Goal: Task Accomplishment & Management: Manage account settings

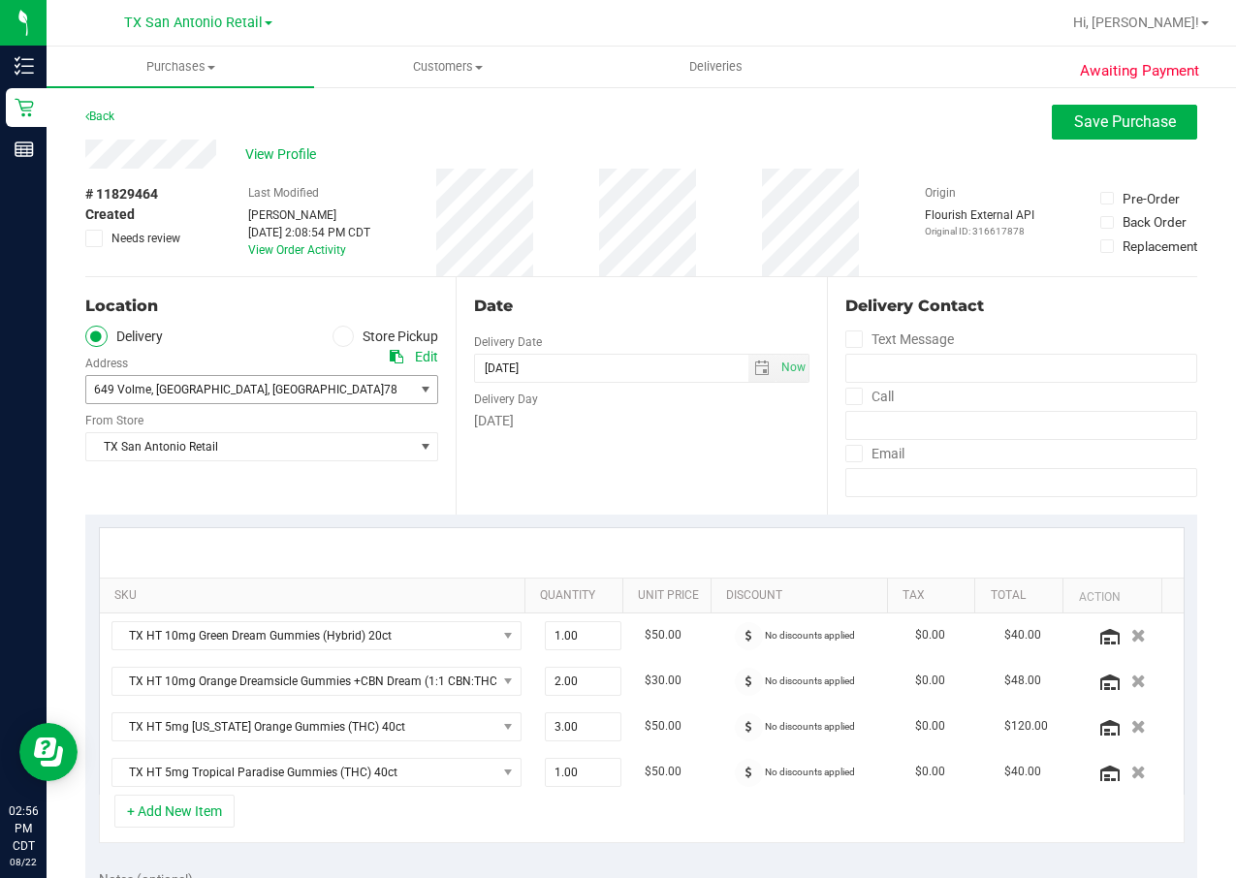
click at [375, 385] on span "649 Volme , New Braunfels , TX 78130" at bounding box center [241, 389] width 310 height 27
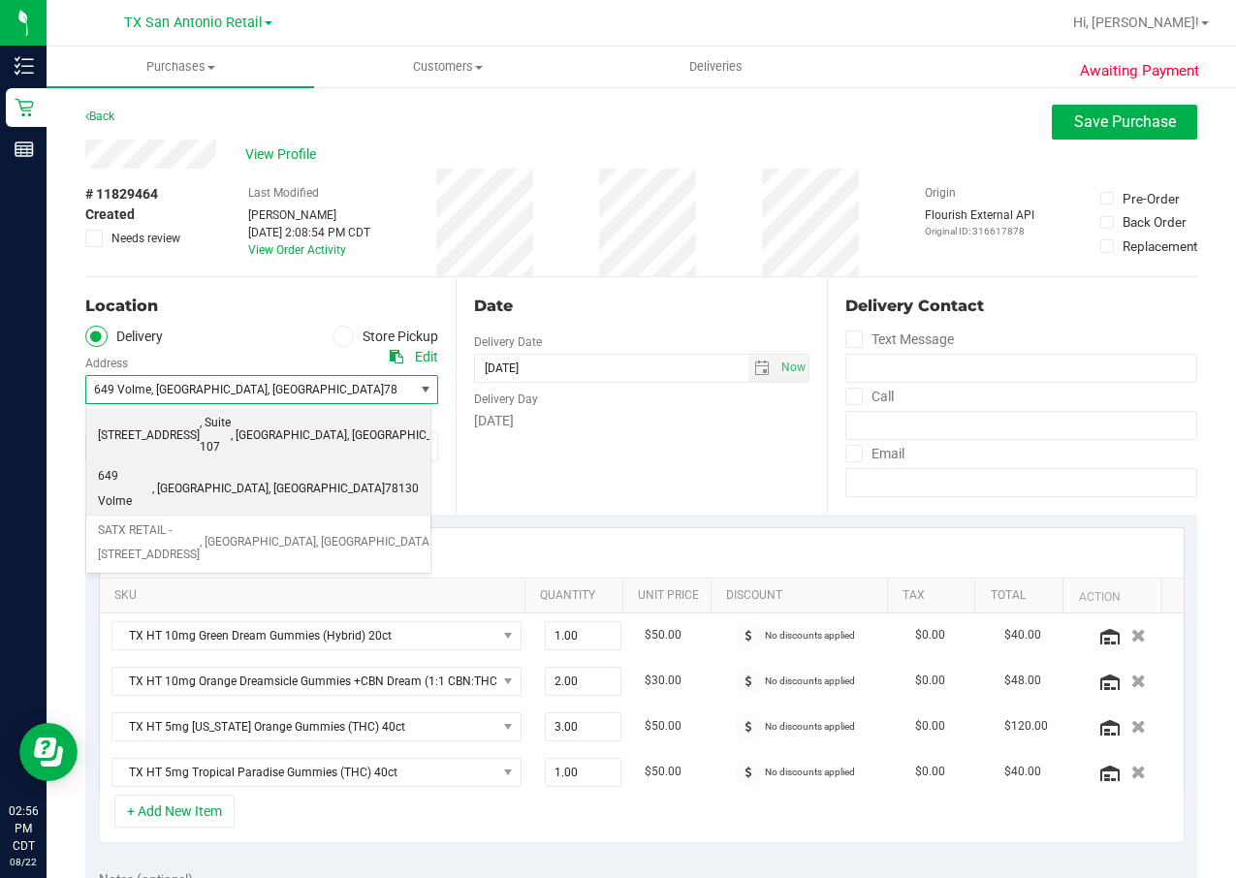
click at [364, 426] on span ", [GEOGRAPHIC_DATA]" at bounding box center [405, 436] width 116 height 25
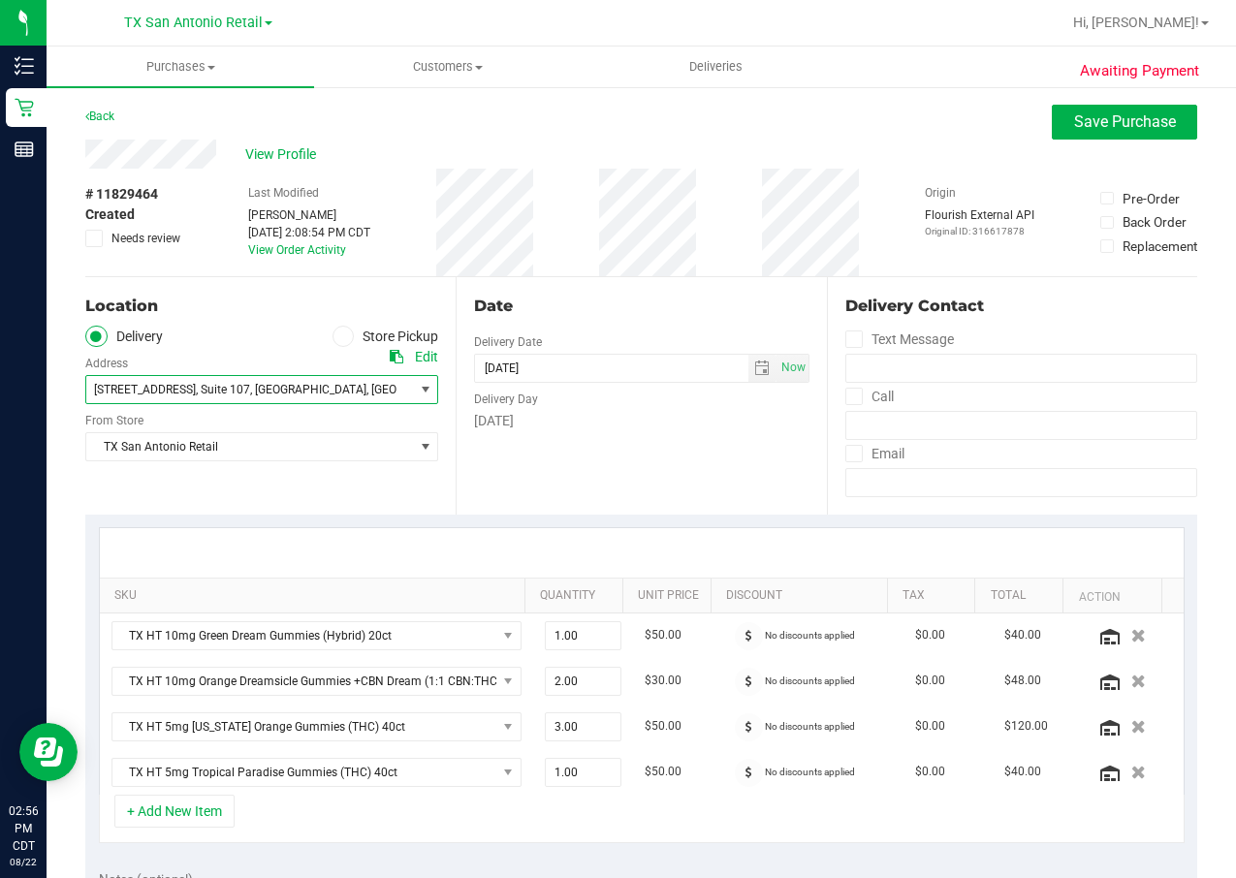
scroll to position [291, 0]
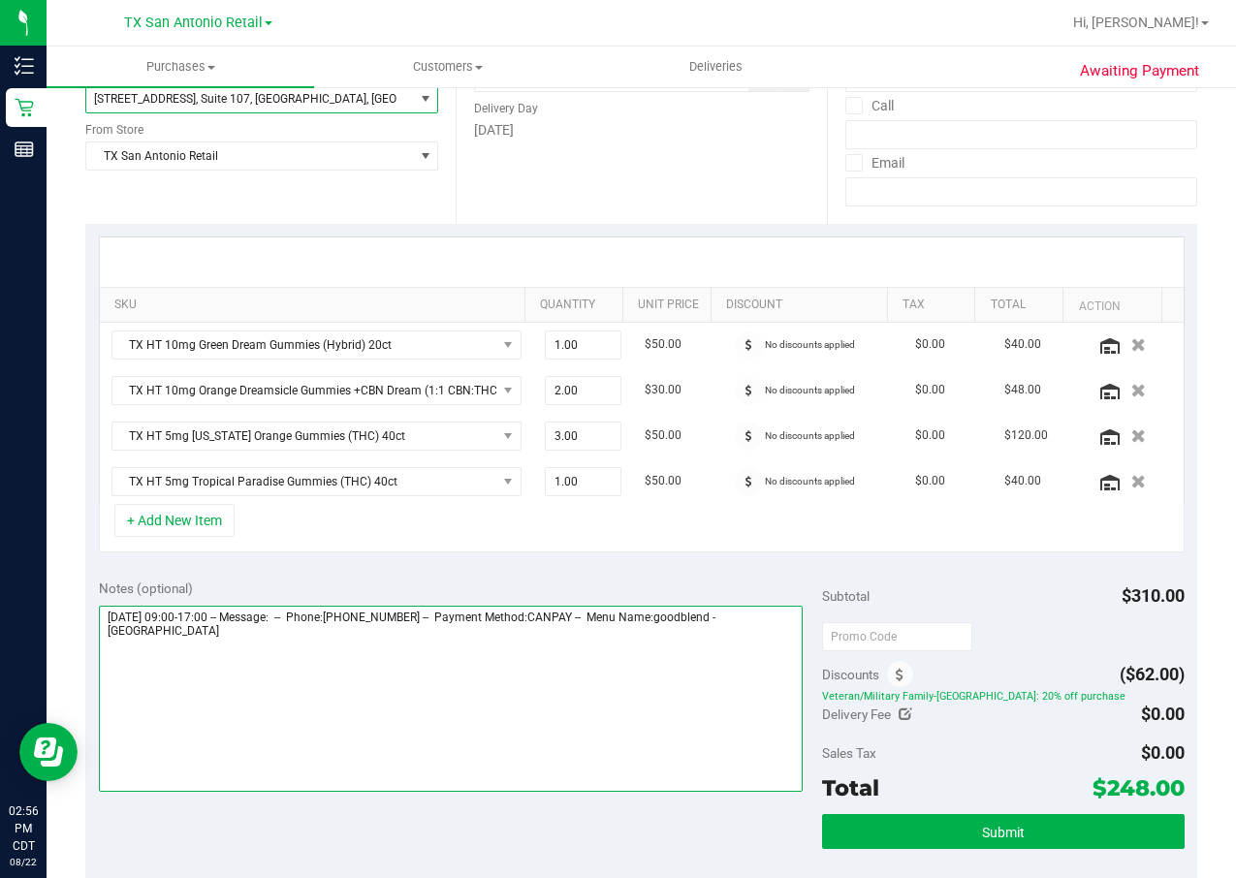
click at [399, 675] on textarea at bounding box center [451, 699] width 705 height 186
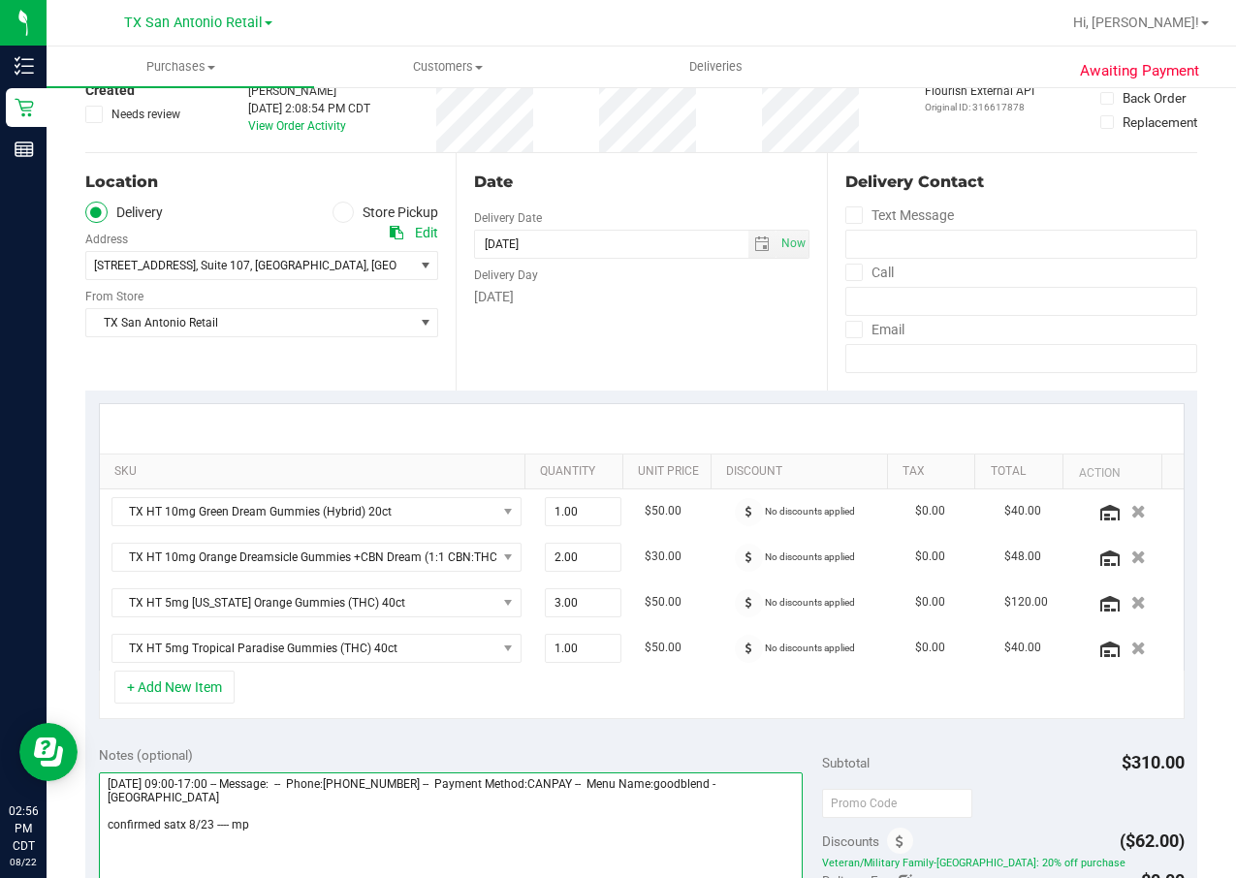
scroll to position [0, 0]
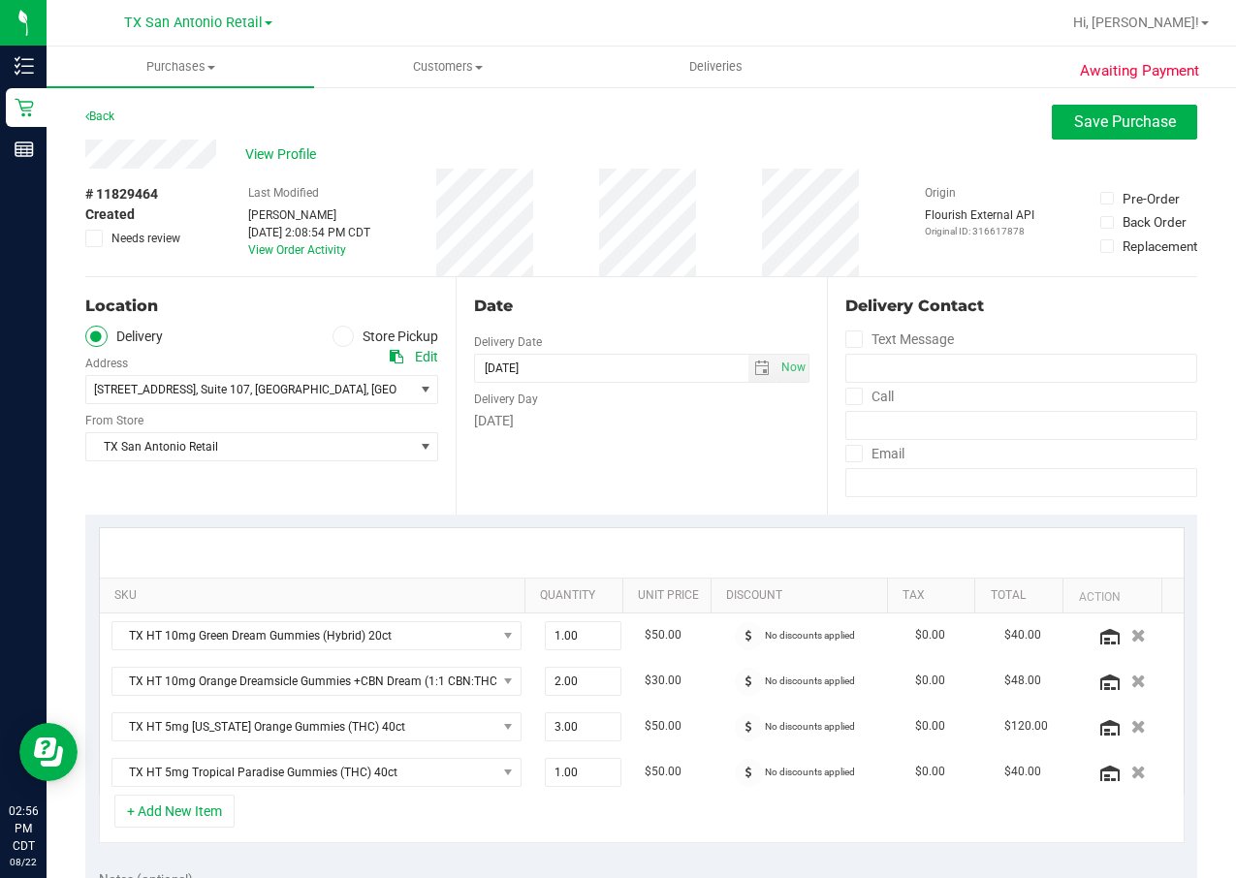
type textarea "Saturday 08/23/2025 09:00-17:00 -- Message: -- Phone:7032449444 -- Payment Meth…"
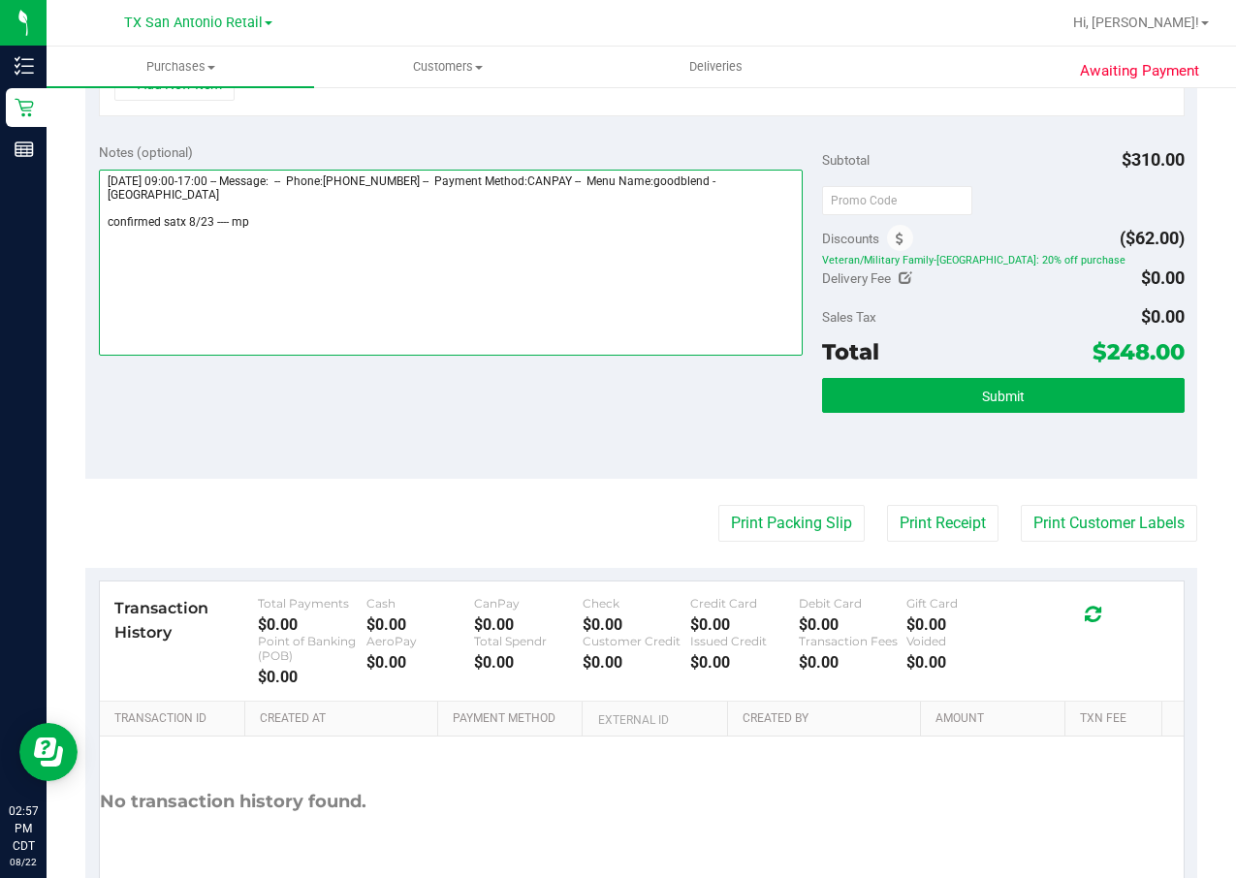
click at [360, 230] on textarea at bounding box center [451, 263] width 705 height 186
click at [360, 227] on textarea at bounding box center [451, 263] width 705 height 186
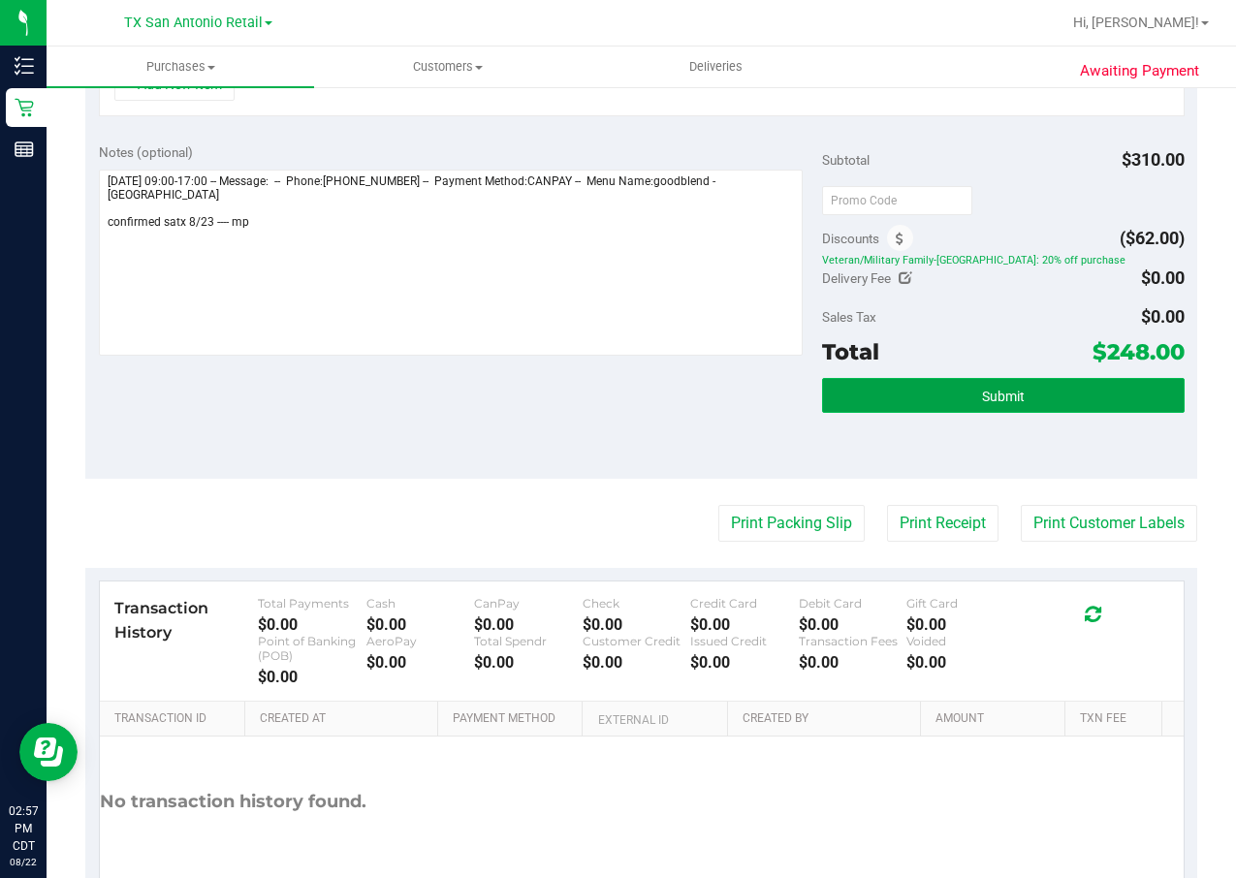
click at [1072, 397] on button "Submit" at bounding box center [1003, 395] width 362 height 35
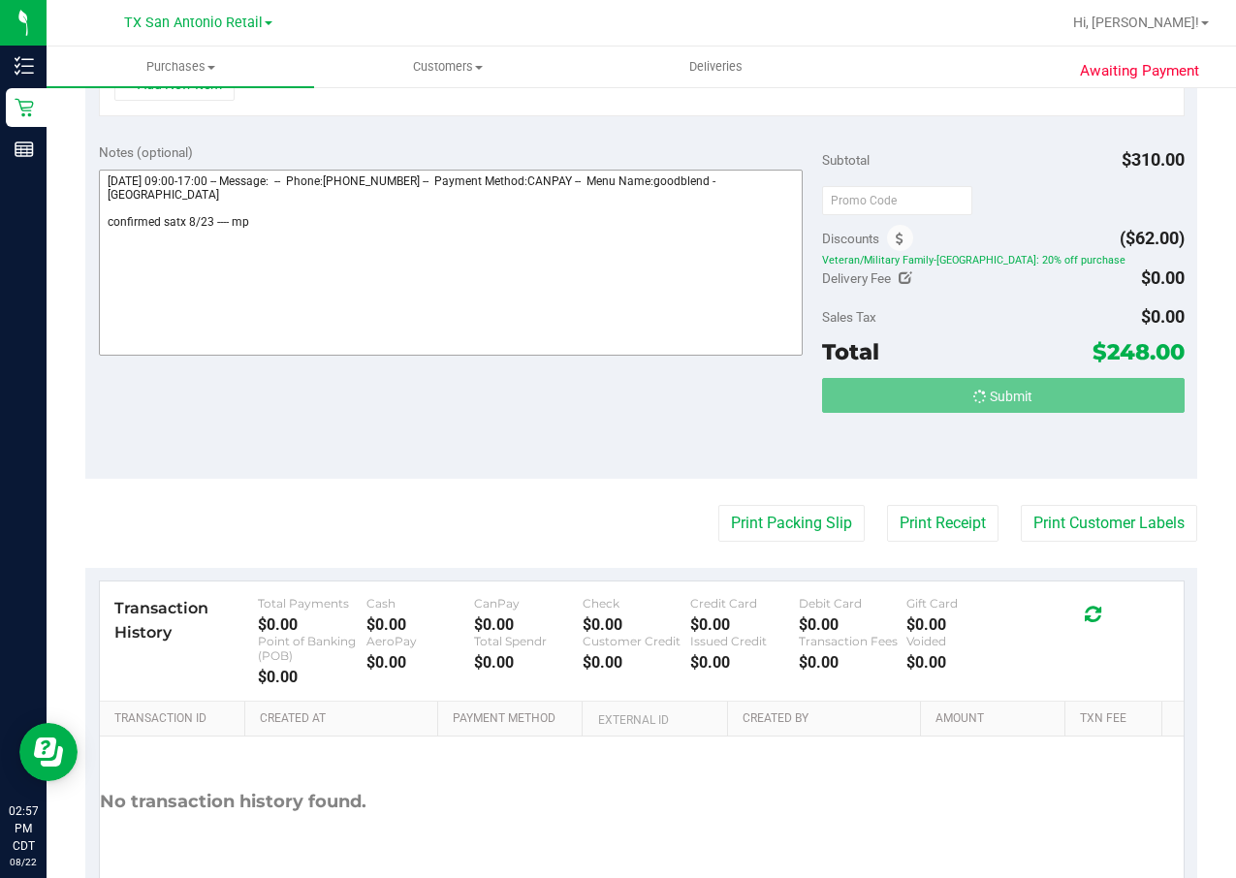
scroll to position [697, 0]
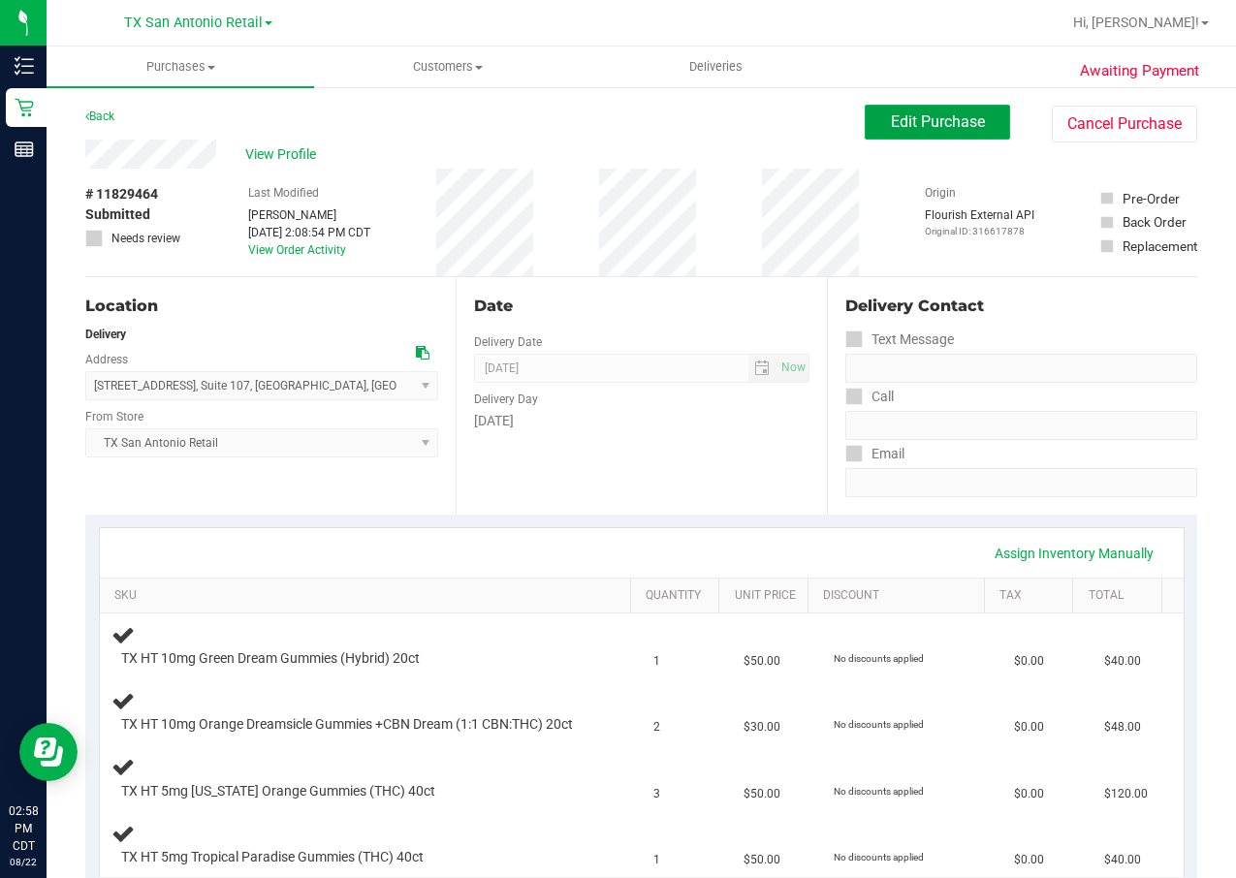
click at [897, 113] on span "Edit Purchase" at bounding box center [938, 121] width 94 height 18
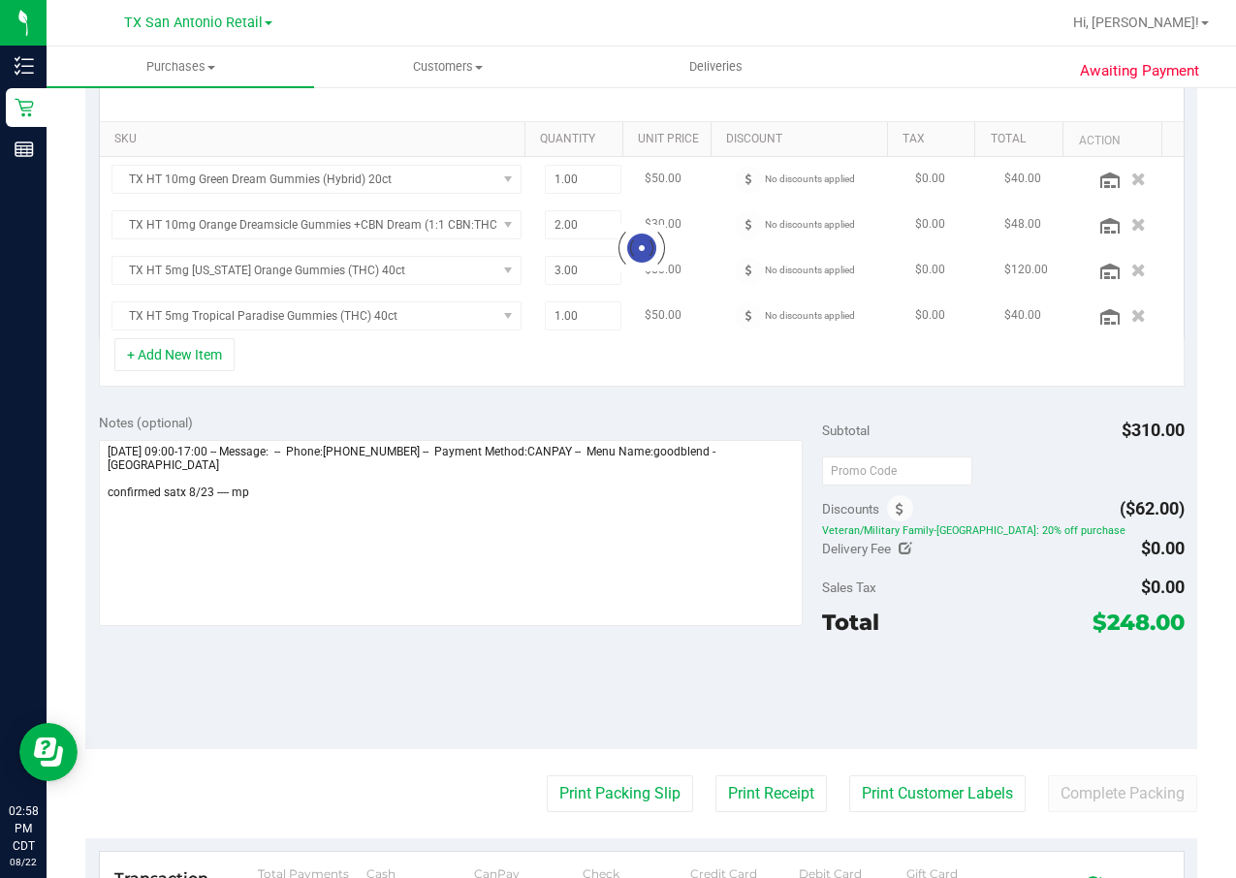
scroll to position [582, 0]
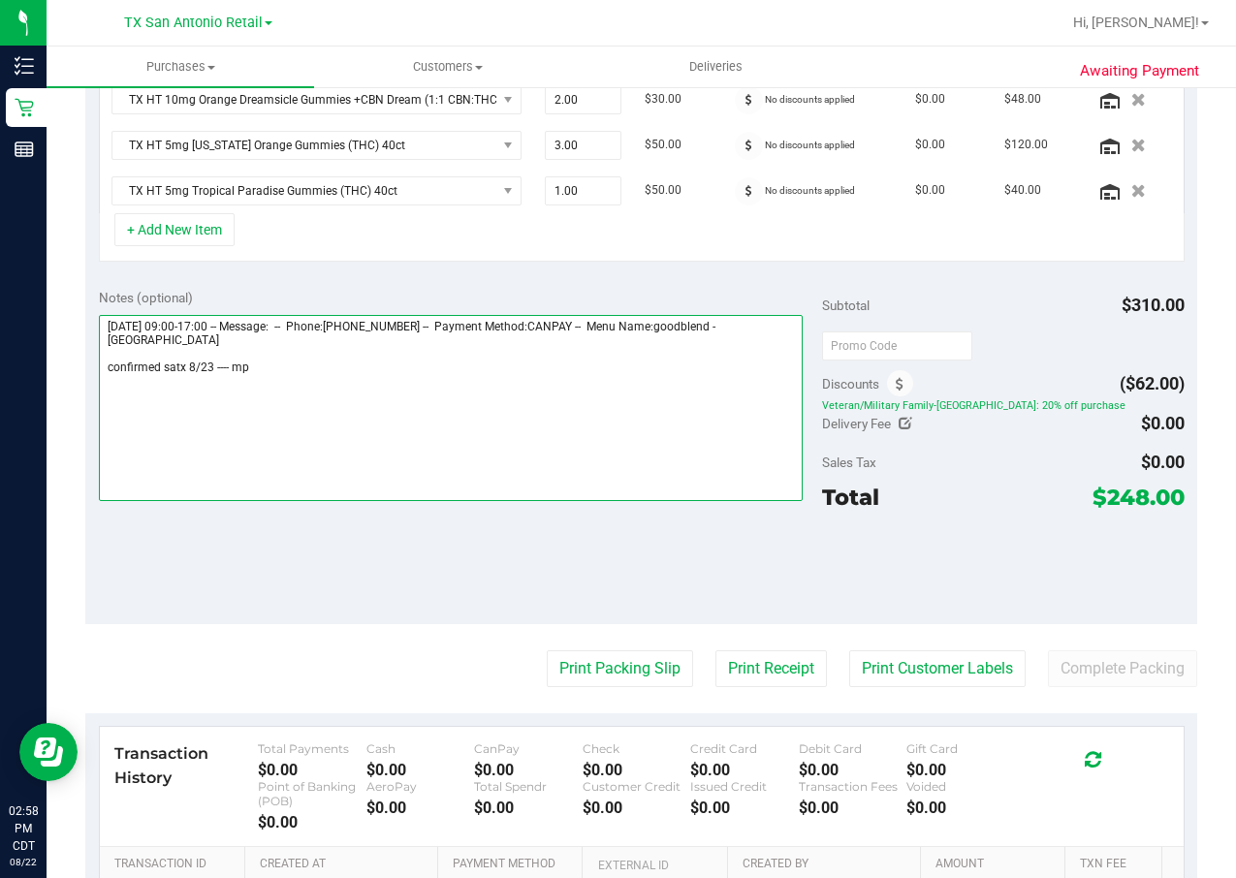
click at [179, 361] on textarea at bounding box center [451, 408] width 705 height 186
click at [191, 371] on textarea at bounding box center [451, 408] width 705 height 186
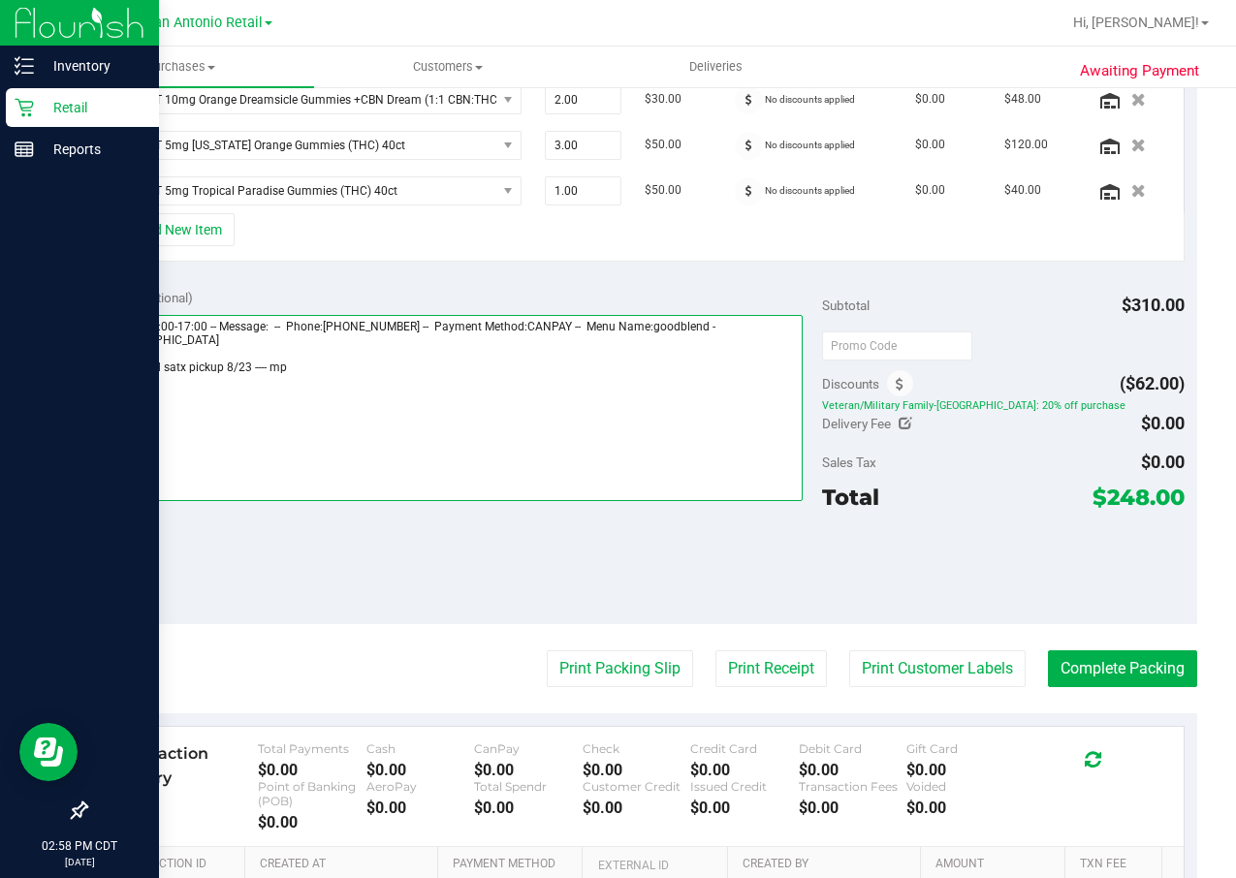
type textarea "Saturday 08/23/2025 09:00-17:00 -- Message: -- Phone:7032449444 -- Payment Meth…"
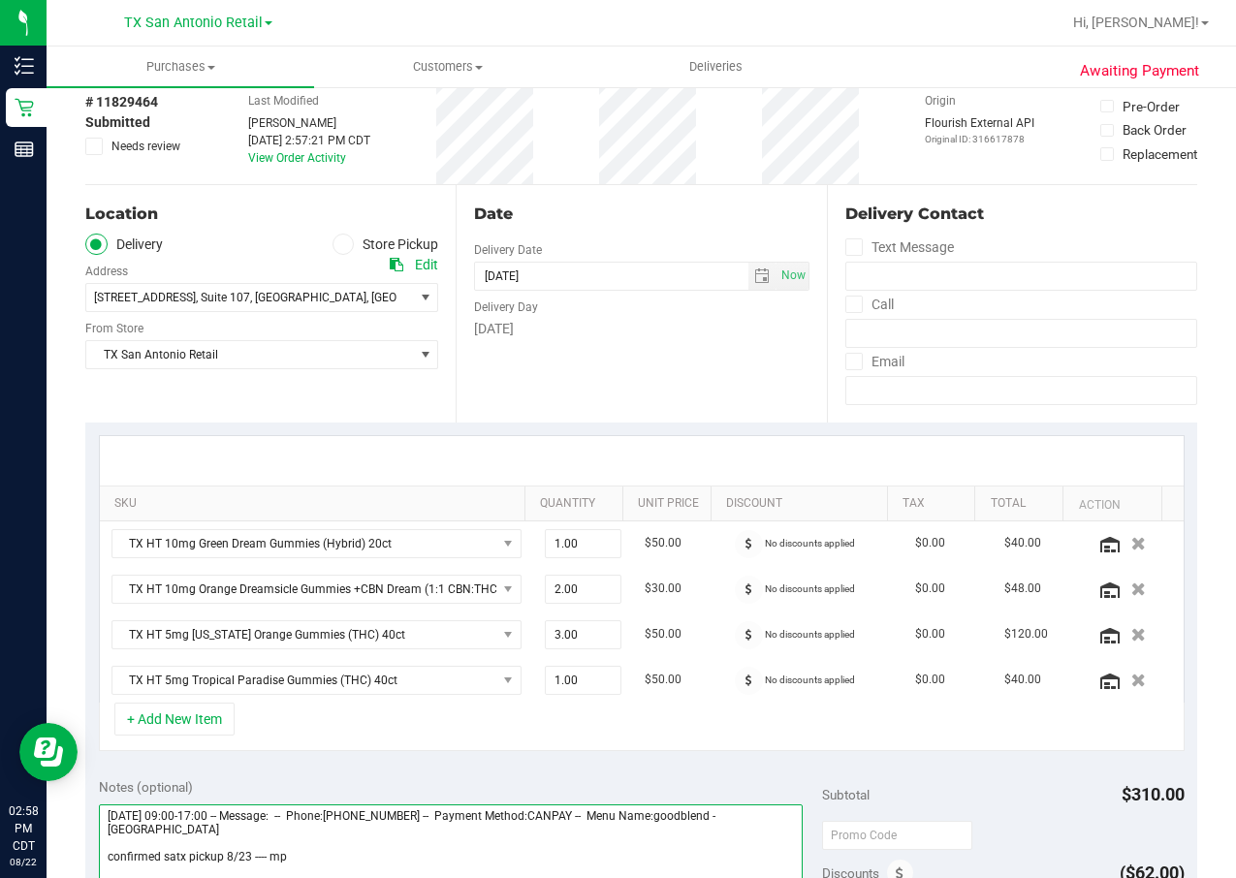
scroll to position [0, 0]
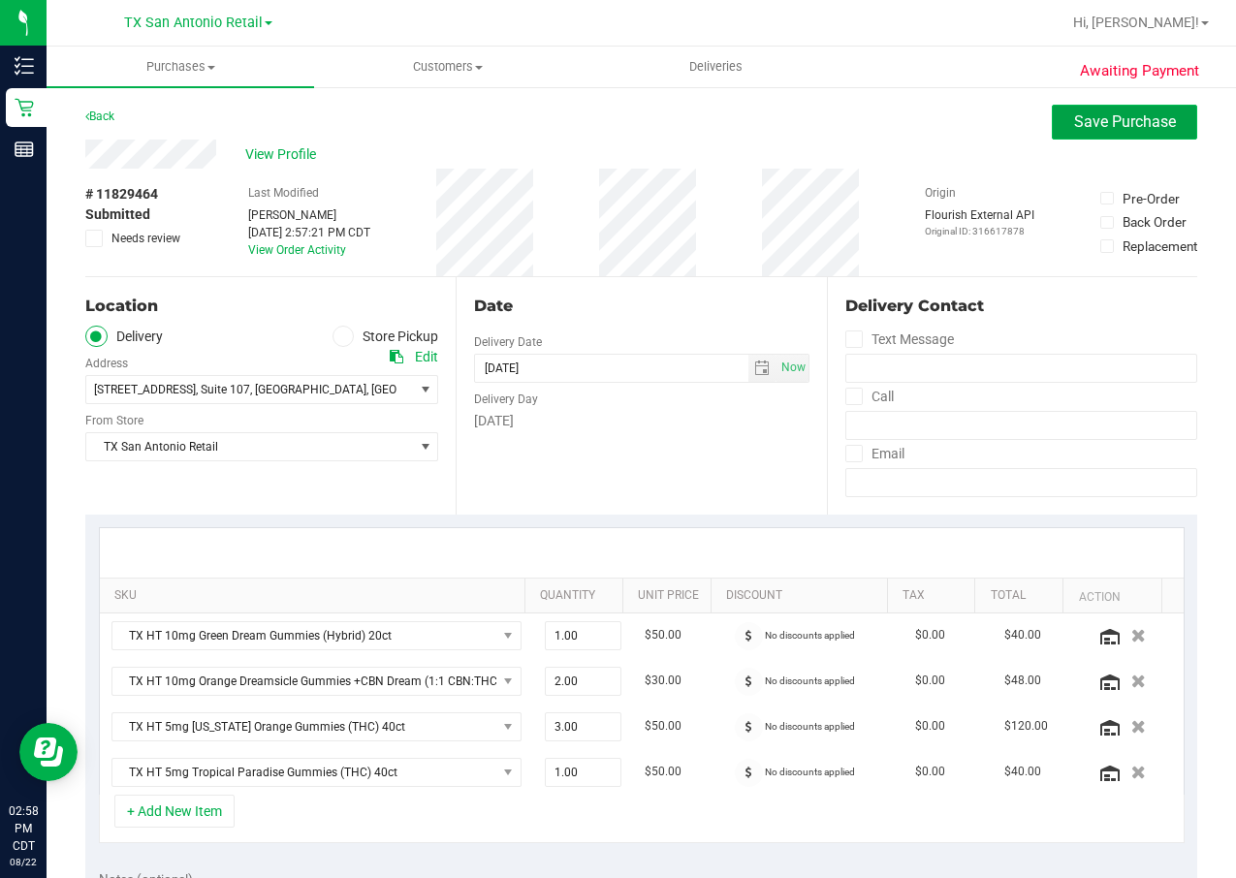
click at [1085, 134] on button "Save Purchase" at bounding box center [1124, 122] width 145 height 35
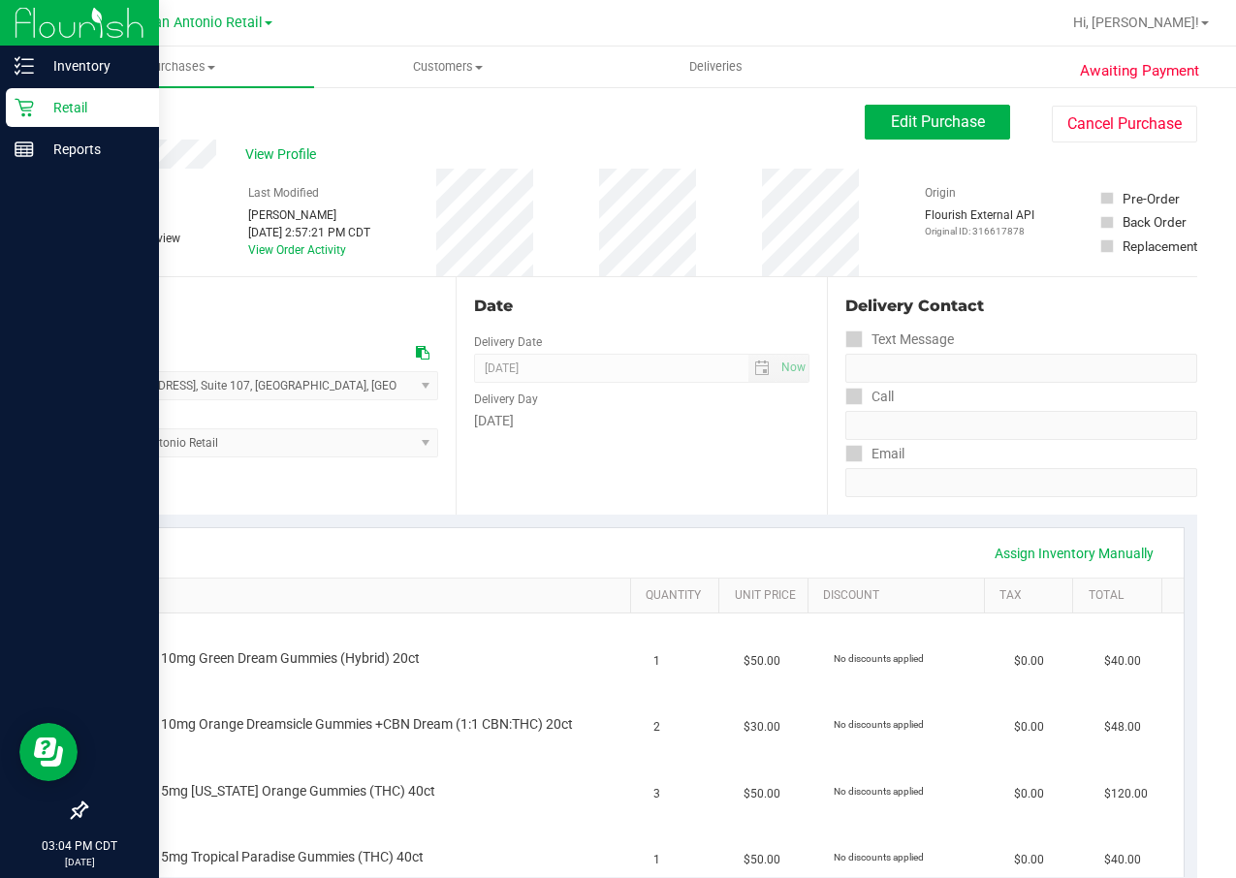
click at [34, 113] on p "Retail" at bounding box center [92, 107] width 116 height 23
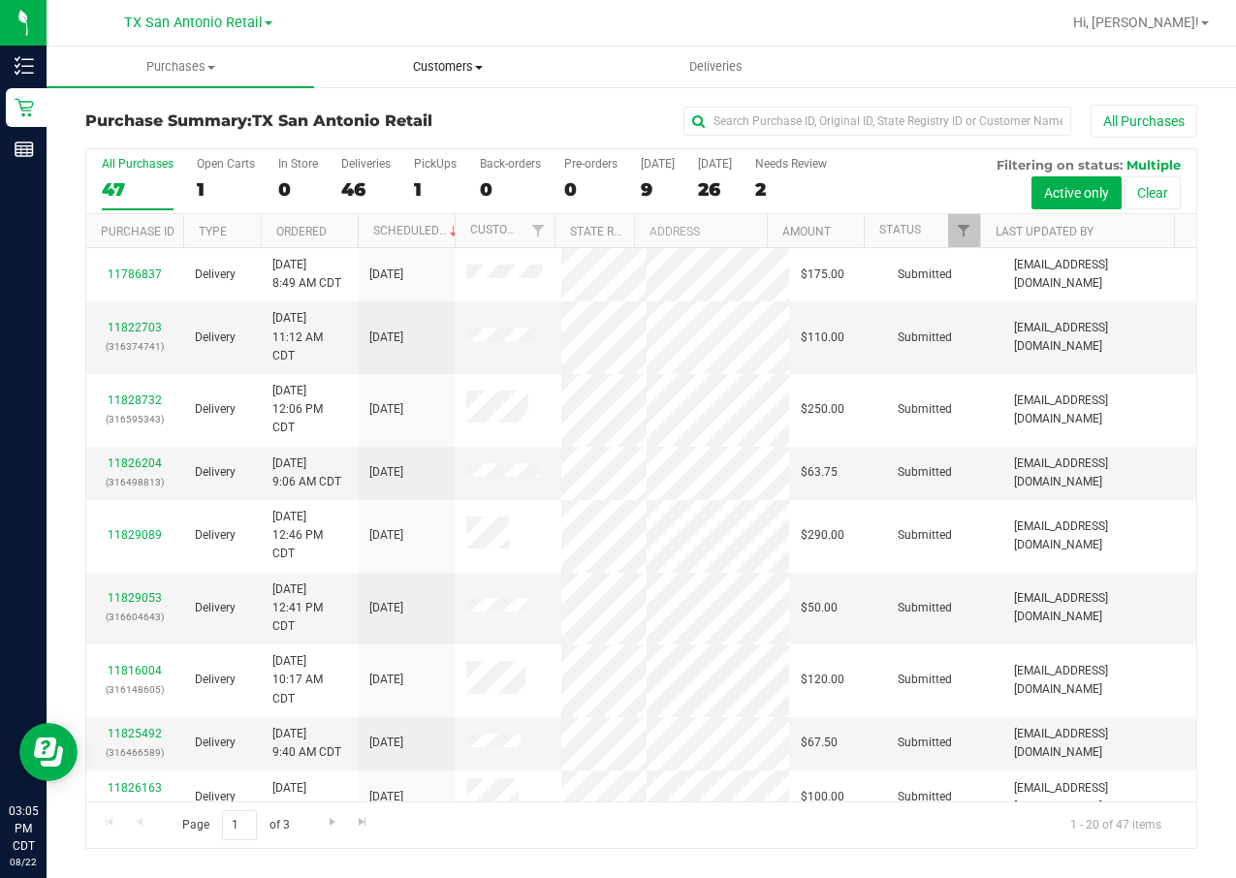
click at [406, 79] on uib-tab-heading "Customers All customers Add a new customer All physicians" at bounding box center [448, 67] width 266 height 39
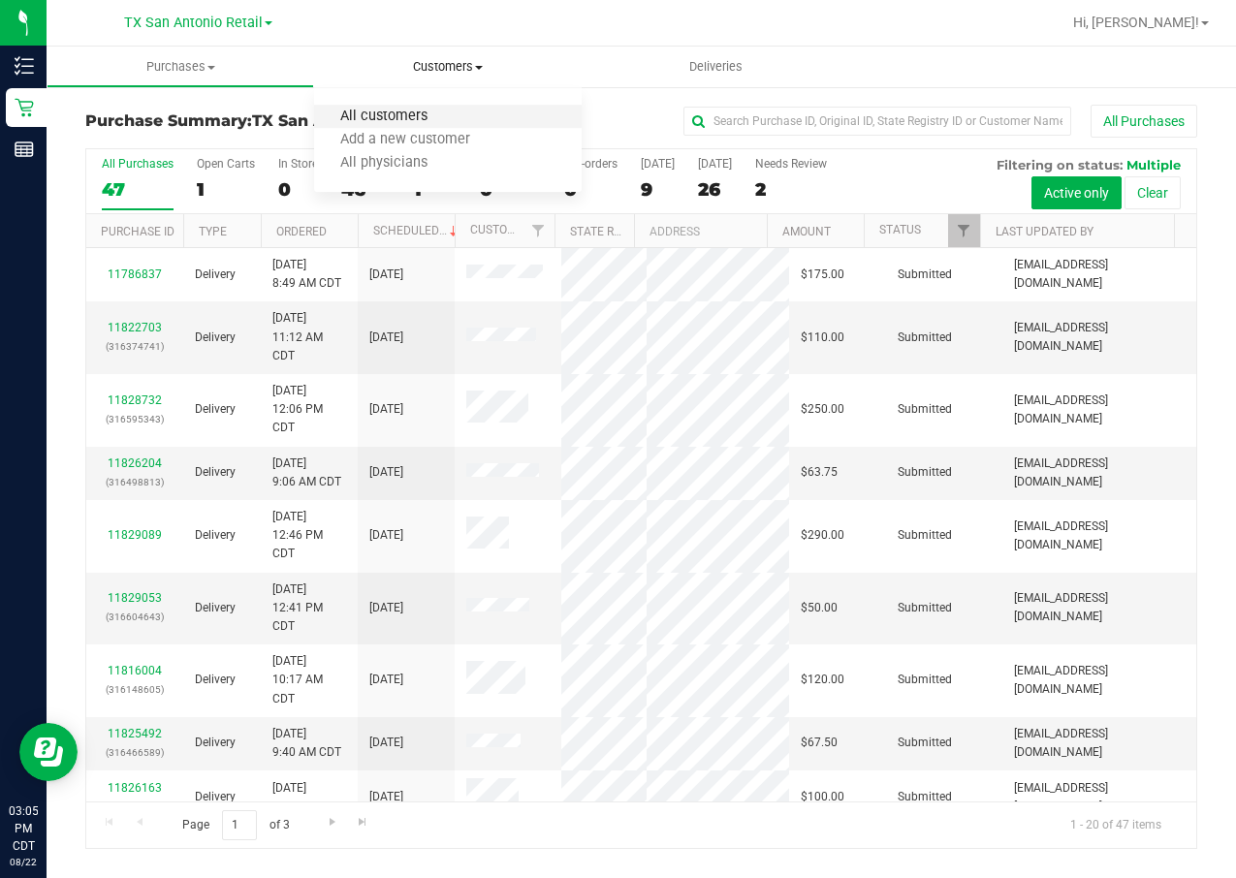
click at [429, 111] on span "All customers" at bounding box center [384, 117] width 140 height 16
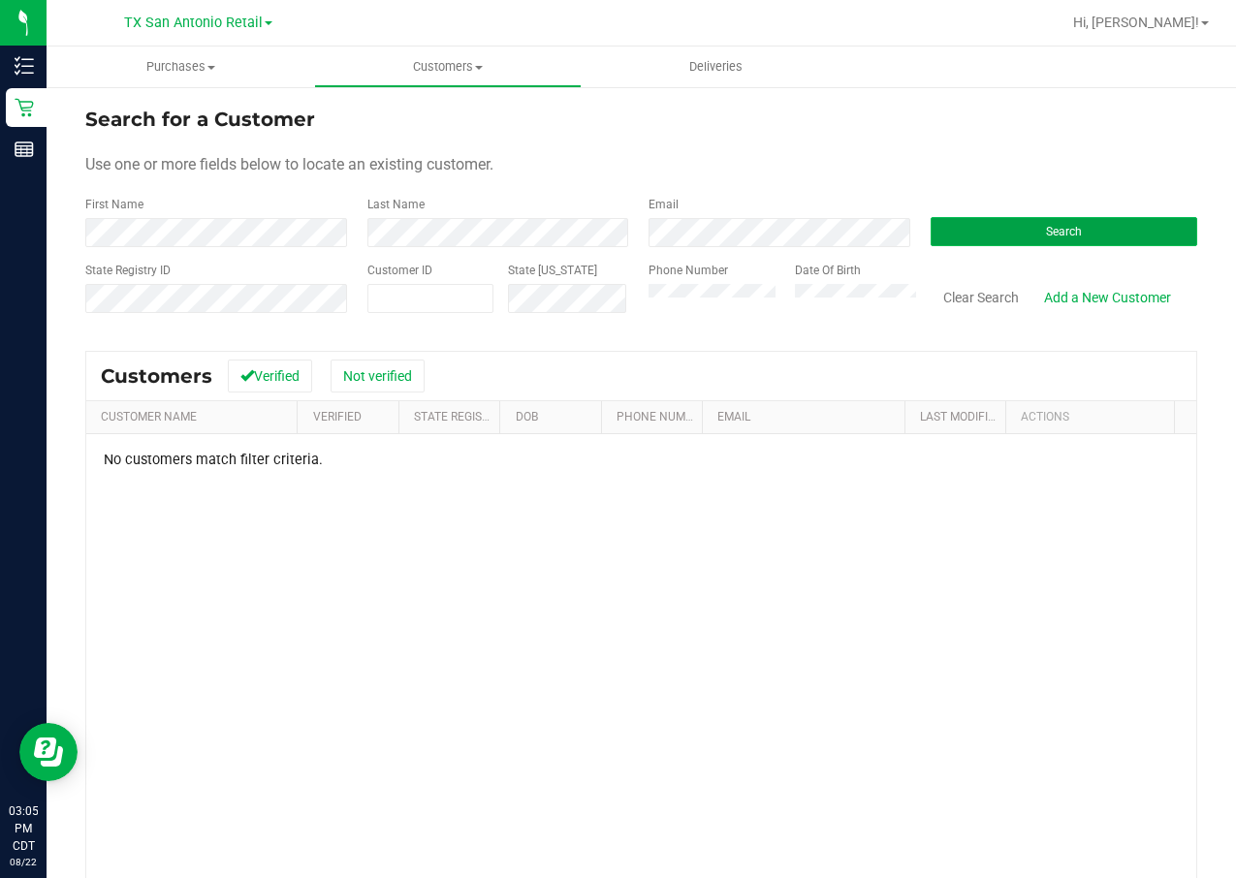
click at [961, 231] on button "Search" at bounding box center [1065, 231] width 268 height 29
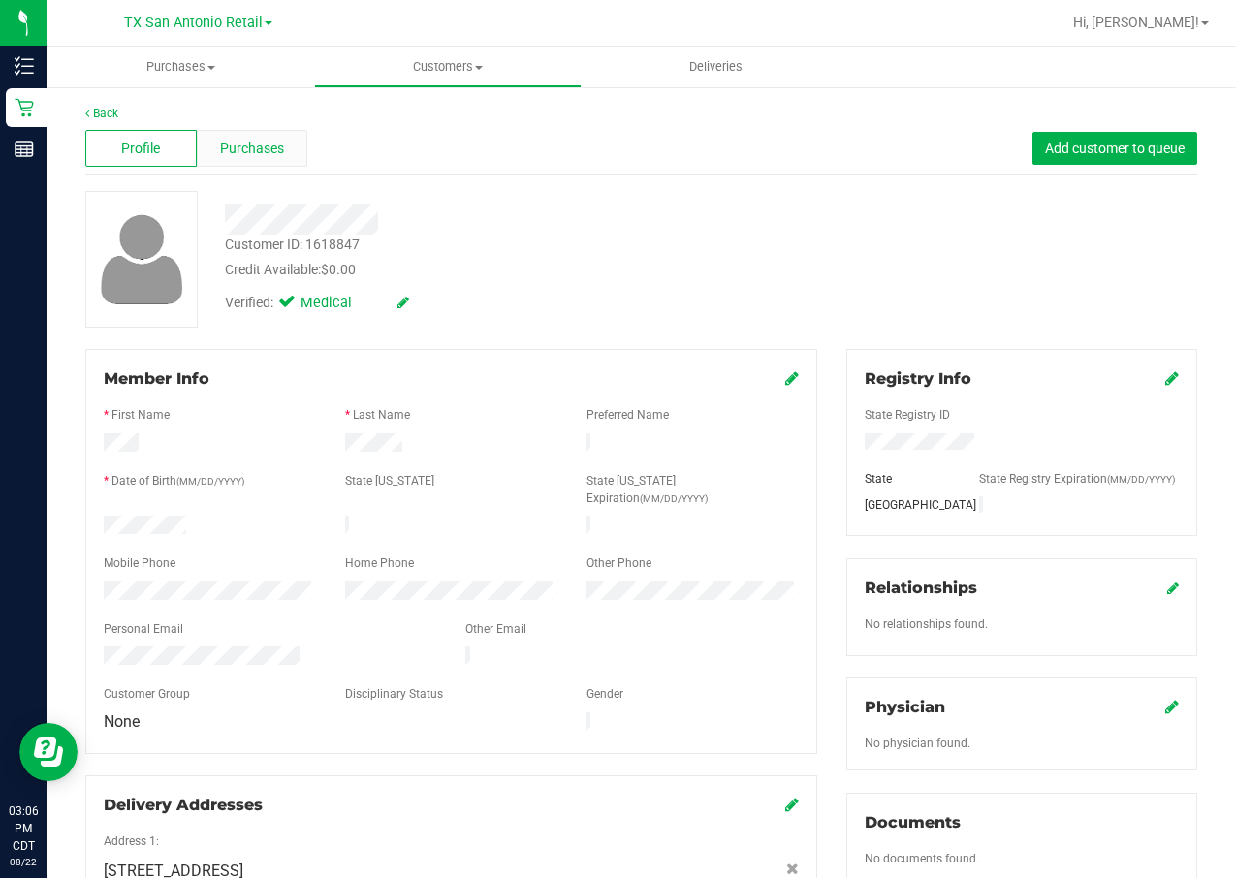
click at [269, 157] on span "Purchases" at bounding box center [252, 149] width 64 height 20
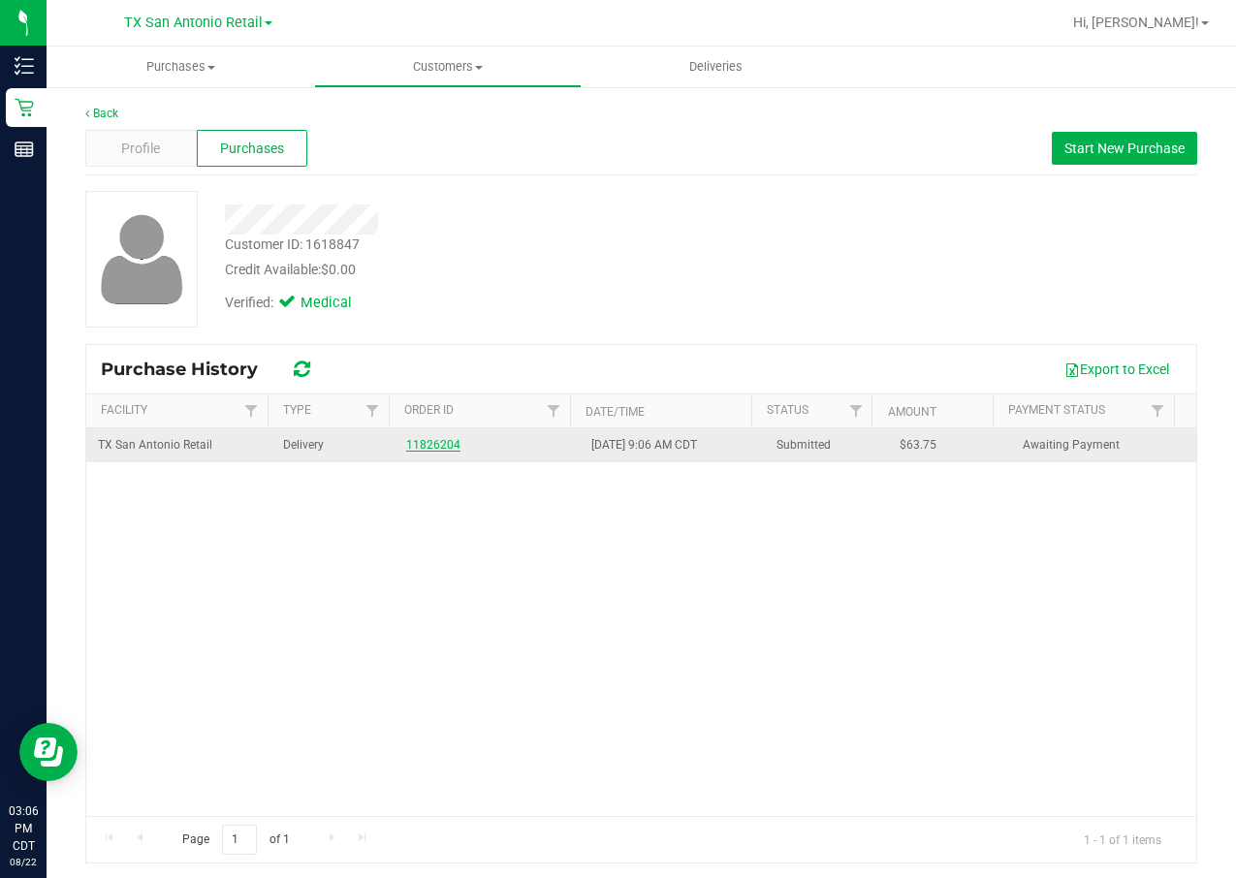
click at [424, 441] on link "11826204" at bounding box center [433, 445] width 54 height 14
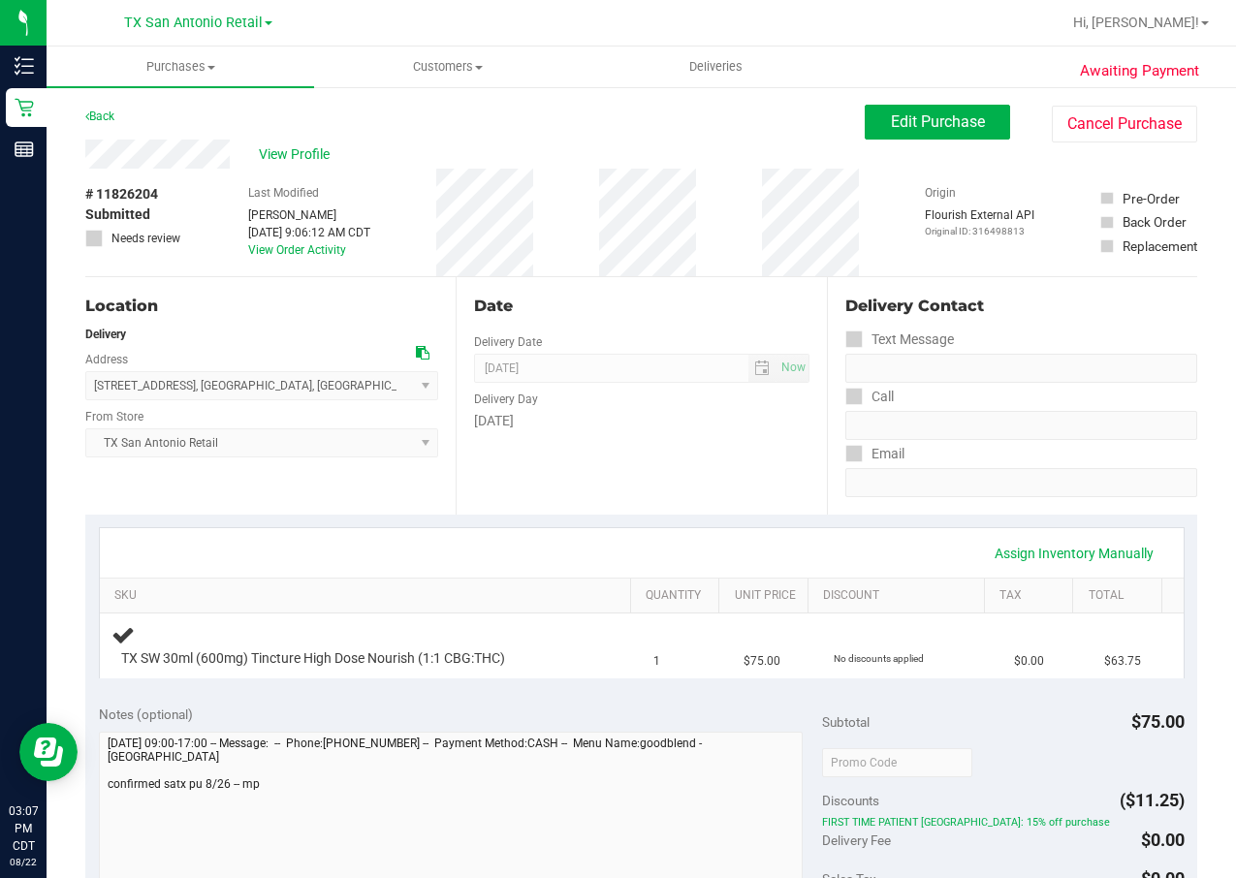
click at [699, 277] on div "Date Delivery Date 08/26/2025 Now 08/26/2025 07:00 AM Now Delivery Day Tuesday" at bounding box center [641, 396] width 370 height 238
click at [911, 113] on span "Edit Purchase" at bounding box center [938, 121] width 94 height 18
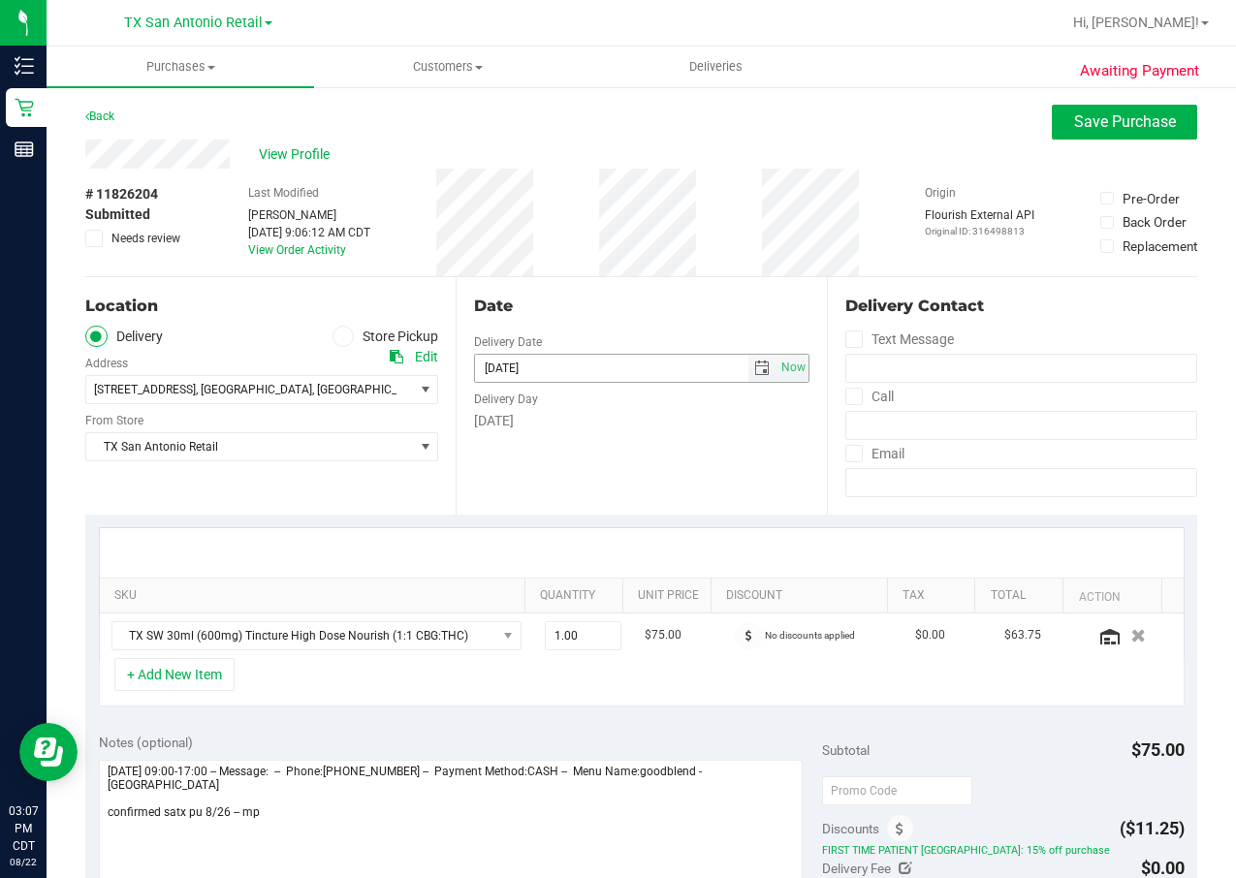
click at [754, 365] on span "select" at bounding box center [762, 369] width 16 height 16
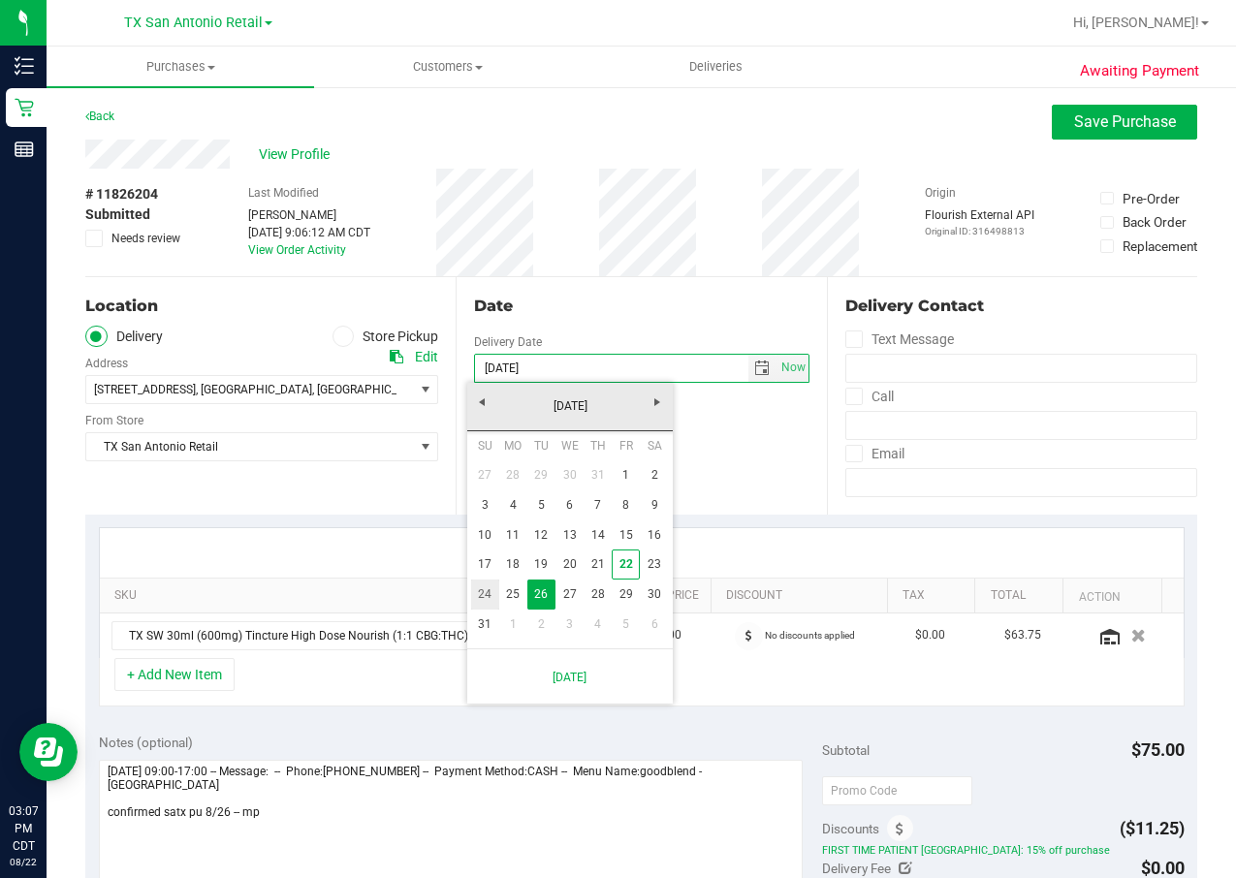
click at [487, 598] on link "24" at bounding box center [485, 595] width 28 height 30
type input "08/24/2025"
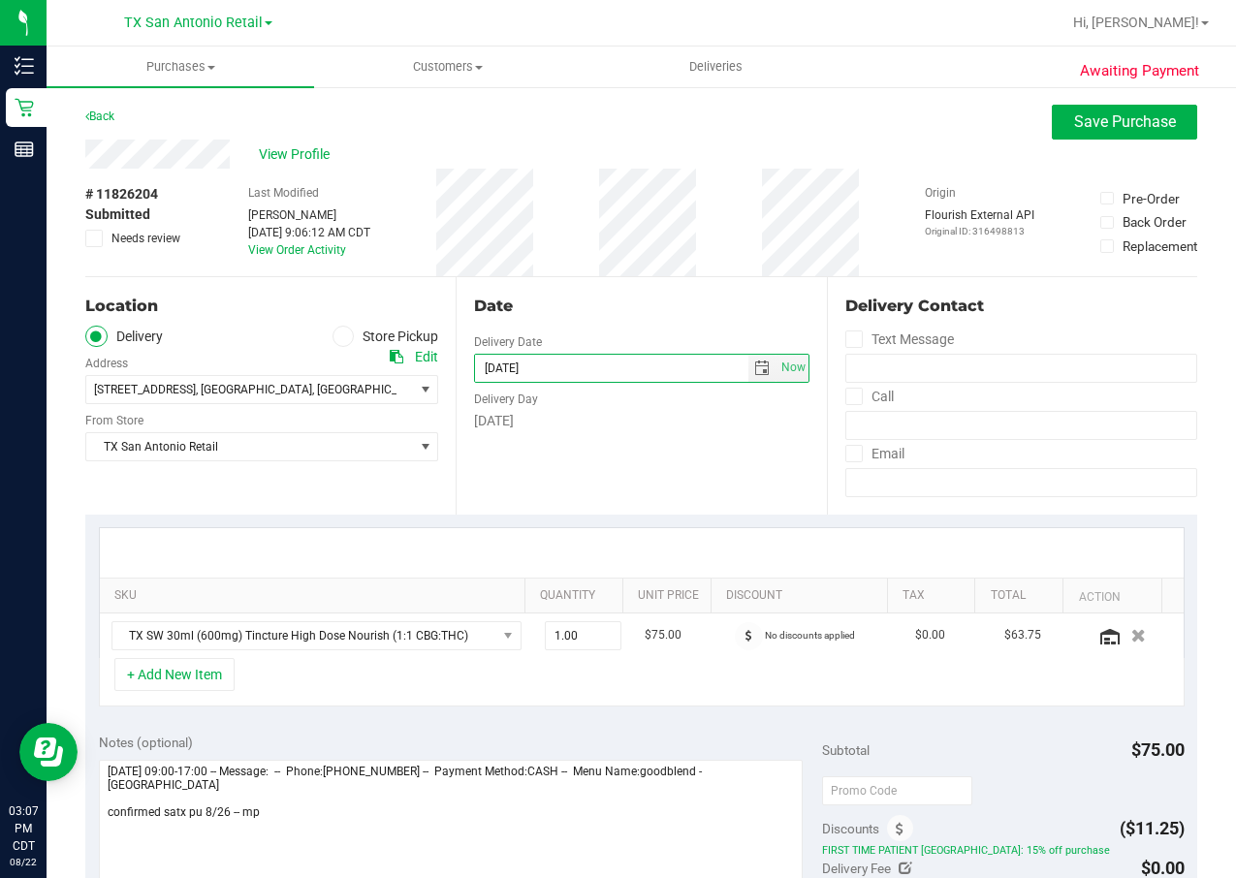
click at [638, 456] on div "Date Delivery Date 08/24/2025 Now 08/24/2025 07:00 AM Now Delivery Day Sunday" at bounding box center [641, 396] width 370 height 238
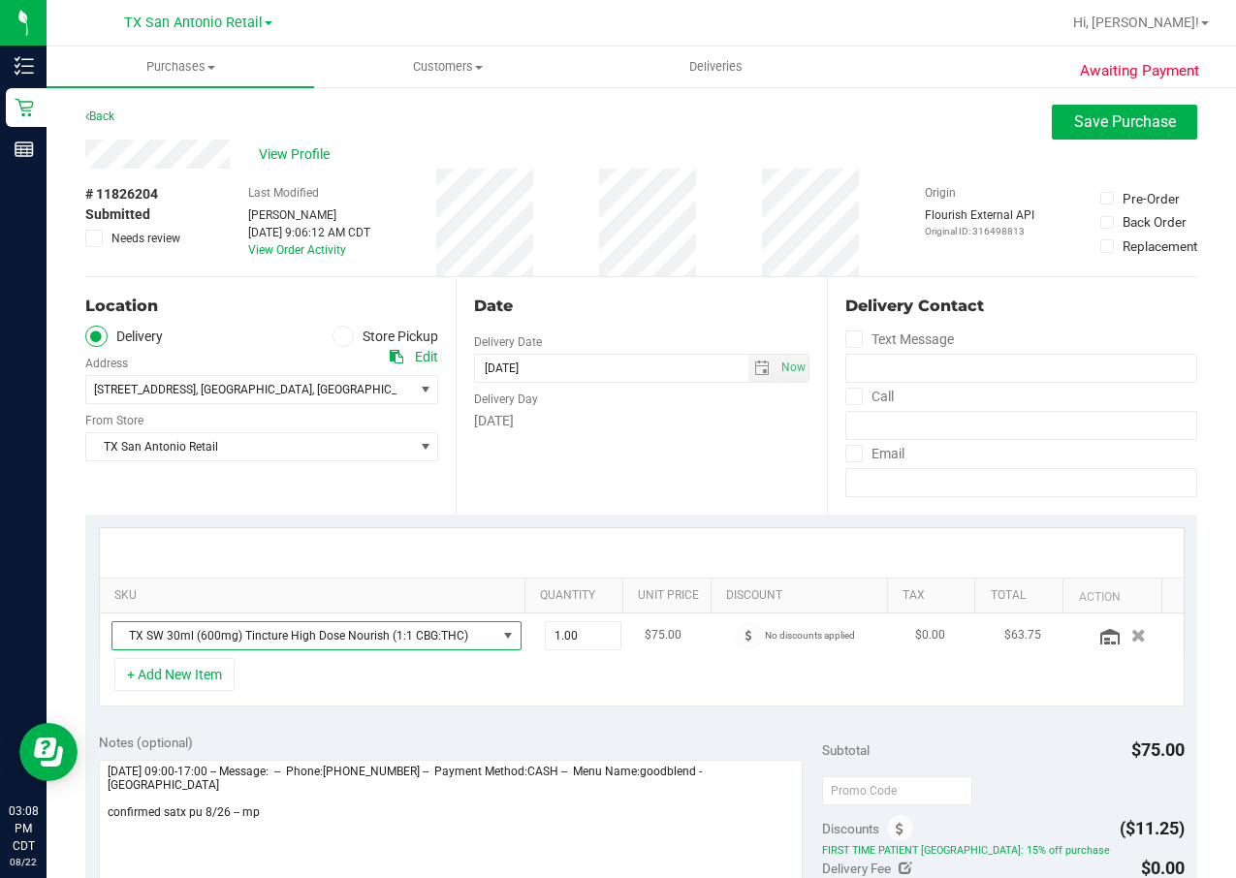
click at [465, 635] on span "TX SW 30ml (600mg) Tincture High Dose Nourish (1:1 CBG:THC)" at bounding box center [304, 635] width 384 height 27
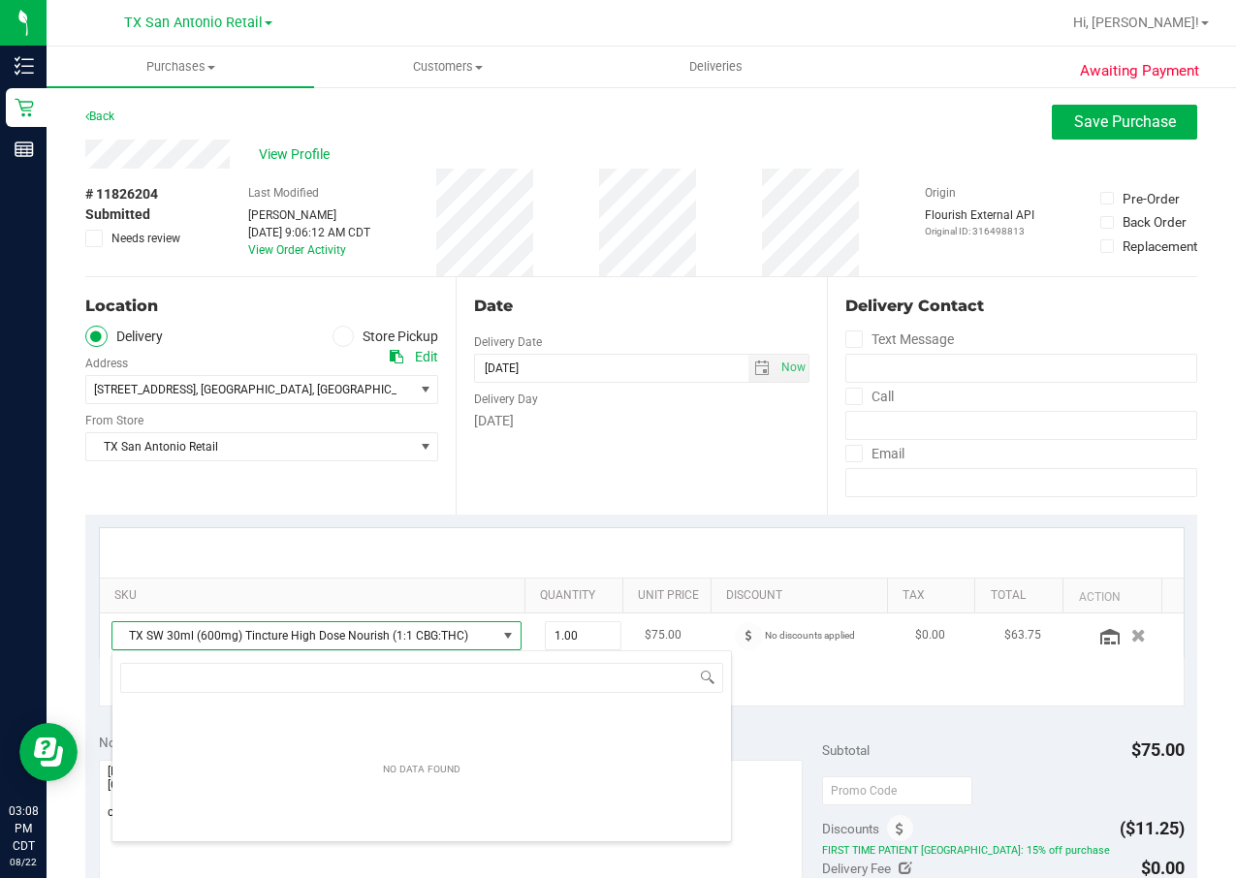
scroll to position [29, 364]
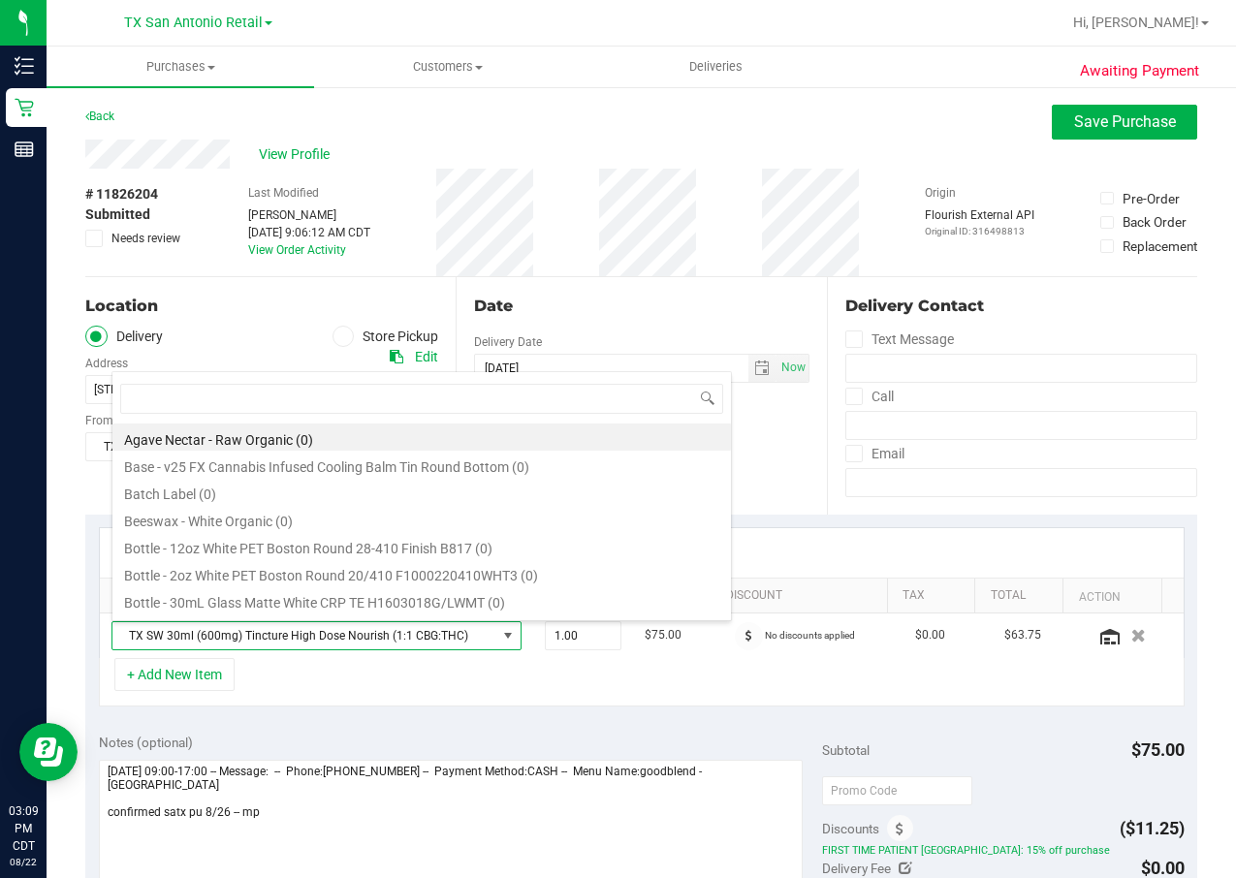
click at [653, 747] on div "Notes (optional)" at bounding box center [461, 742] width 724 height 19
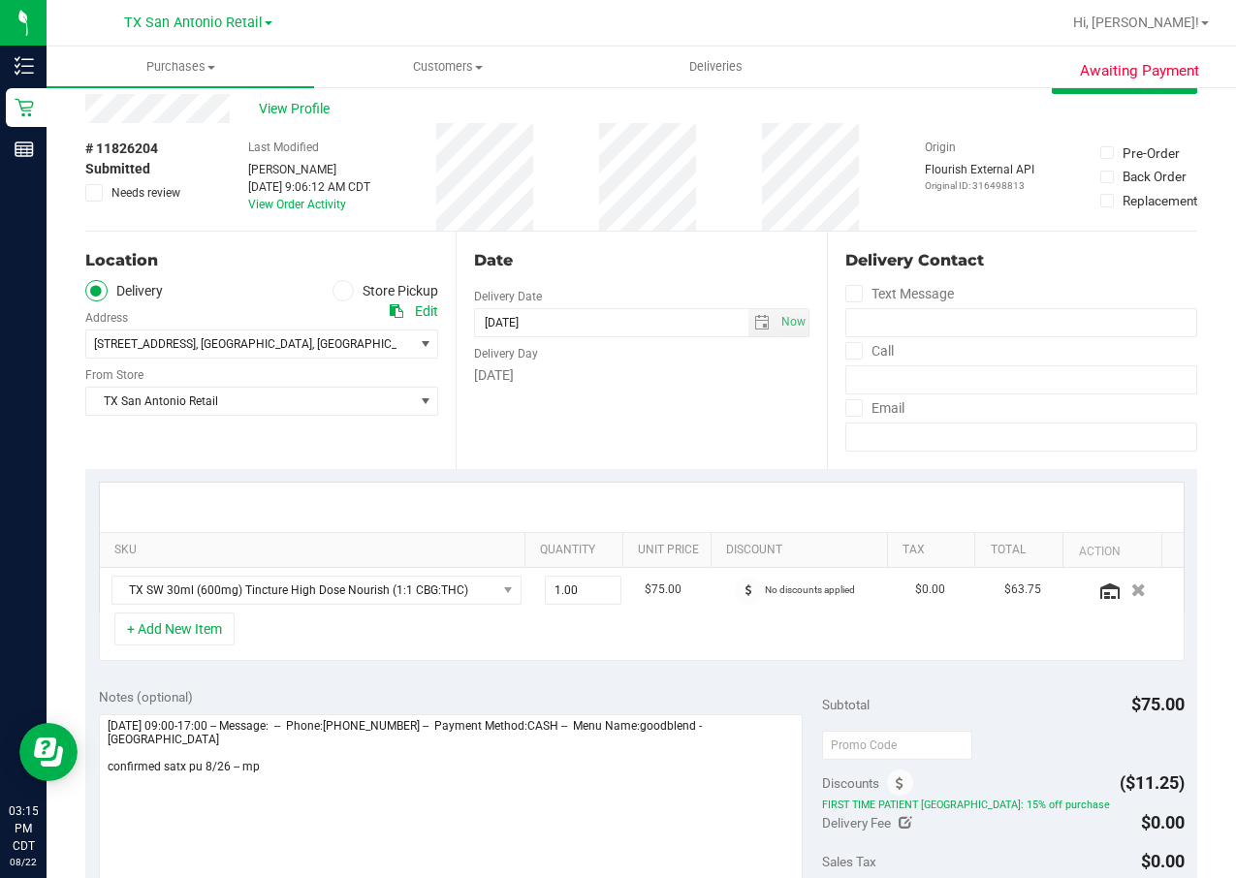
scroll to position [0, 0]
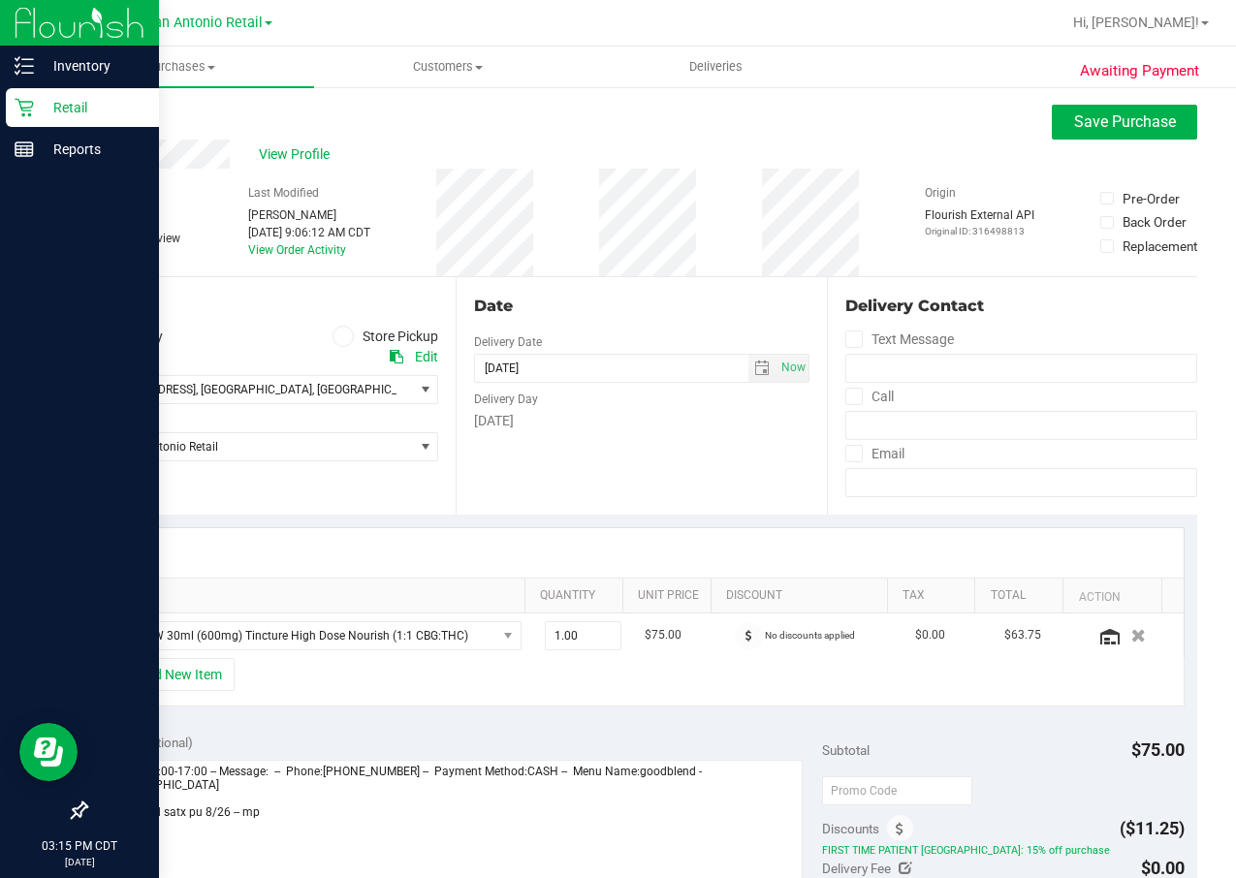
click at [78, 115] on p "Retail" at bounding box center [92, 107] width 116 height 23
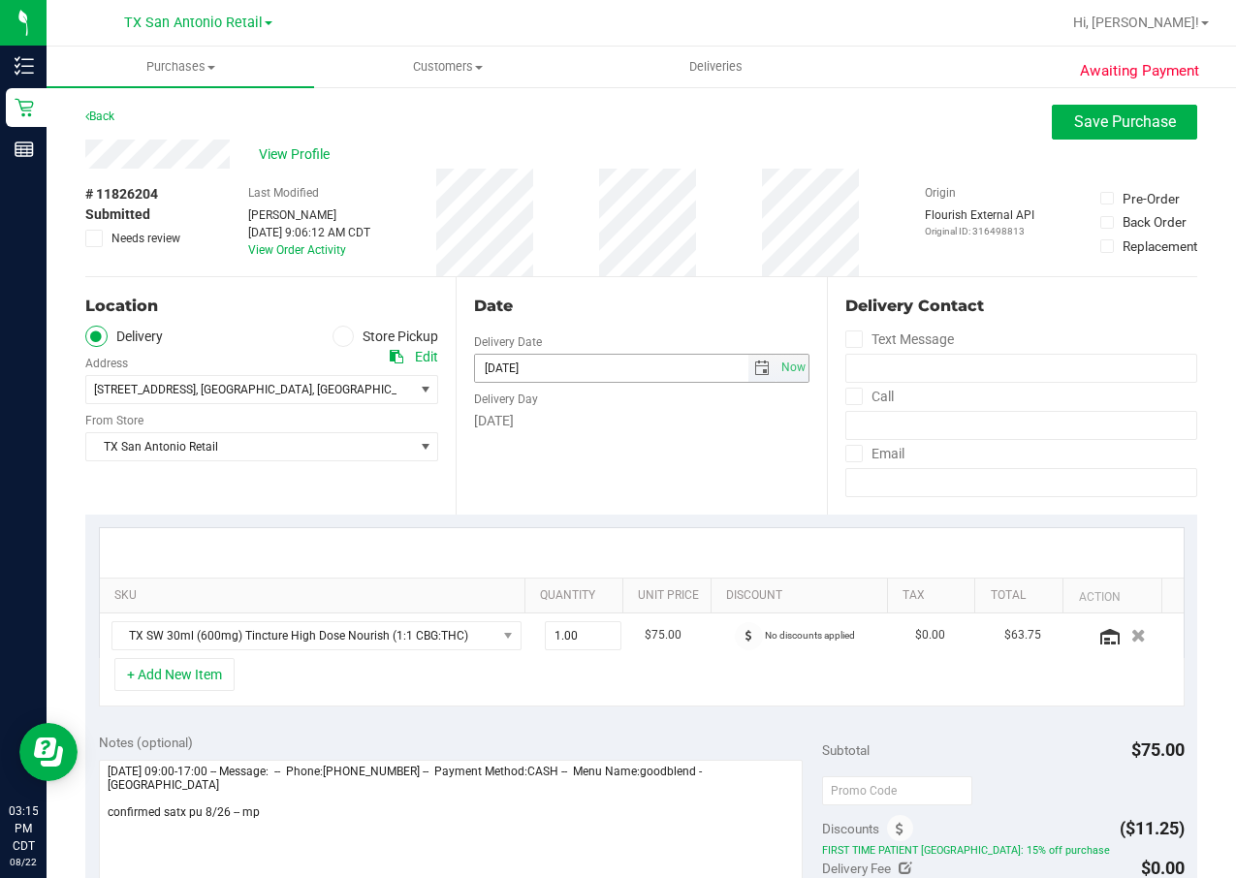
click at [701, 371] on input "08/26/2025" at bounding box center [611, 368] width 273 height 27
click at [748, 366] on span "select" at bounding box center [762, 368] width 28 height 27
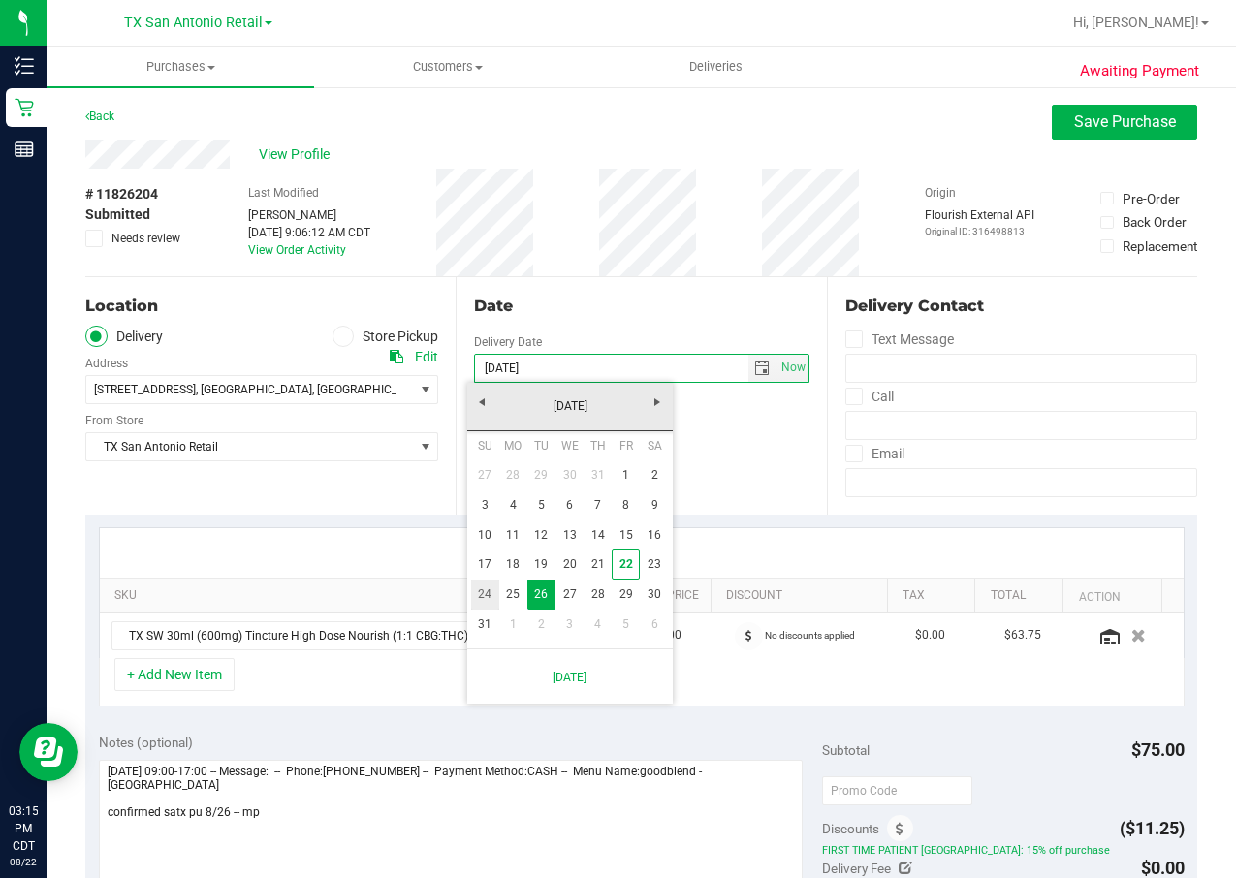
click at [492, 586] on link "24" at bounding box center [485, 595] width 28 height 30
type input "08/24/2025"
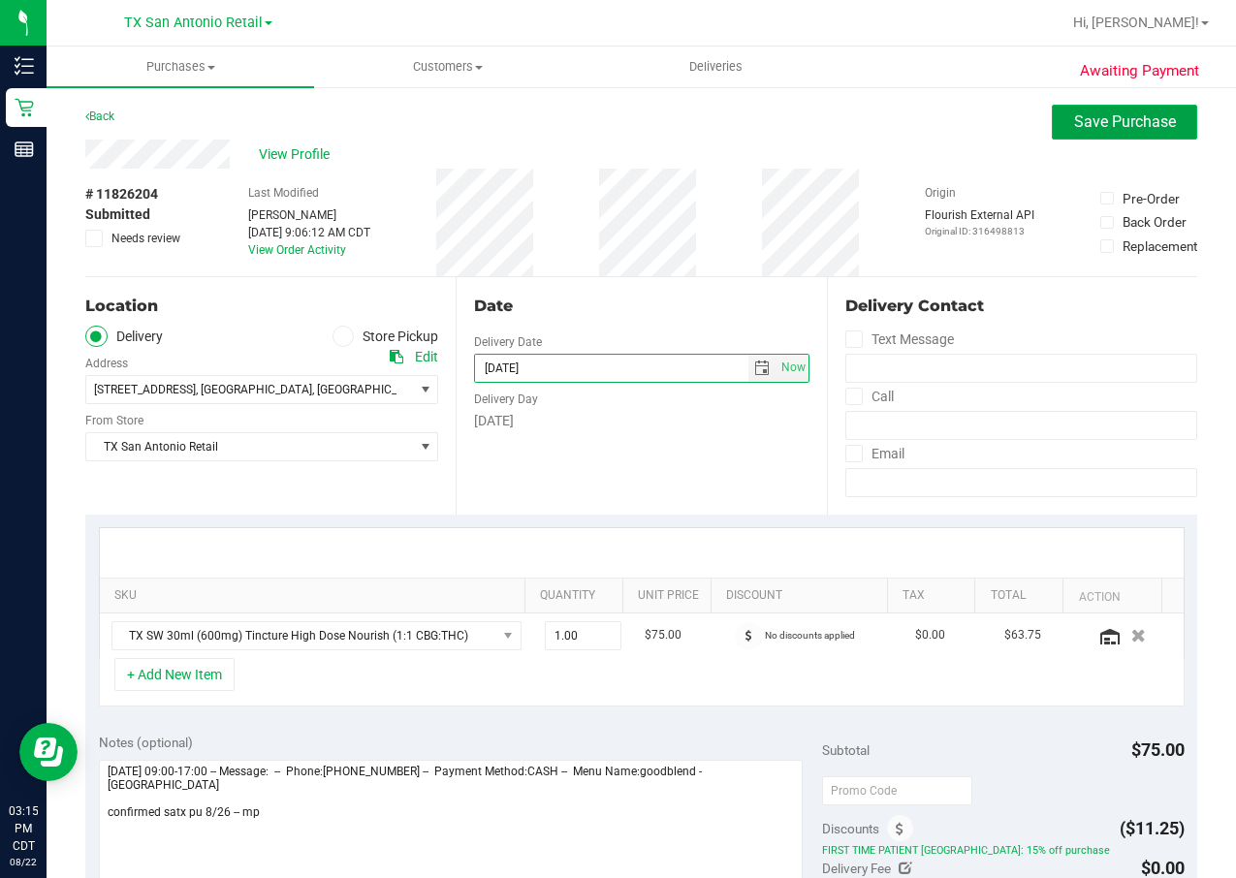
click at [1127, 113] on span "Save Purchase" at bounding box center [1125, 121] width 102 height 18
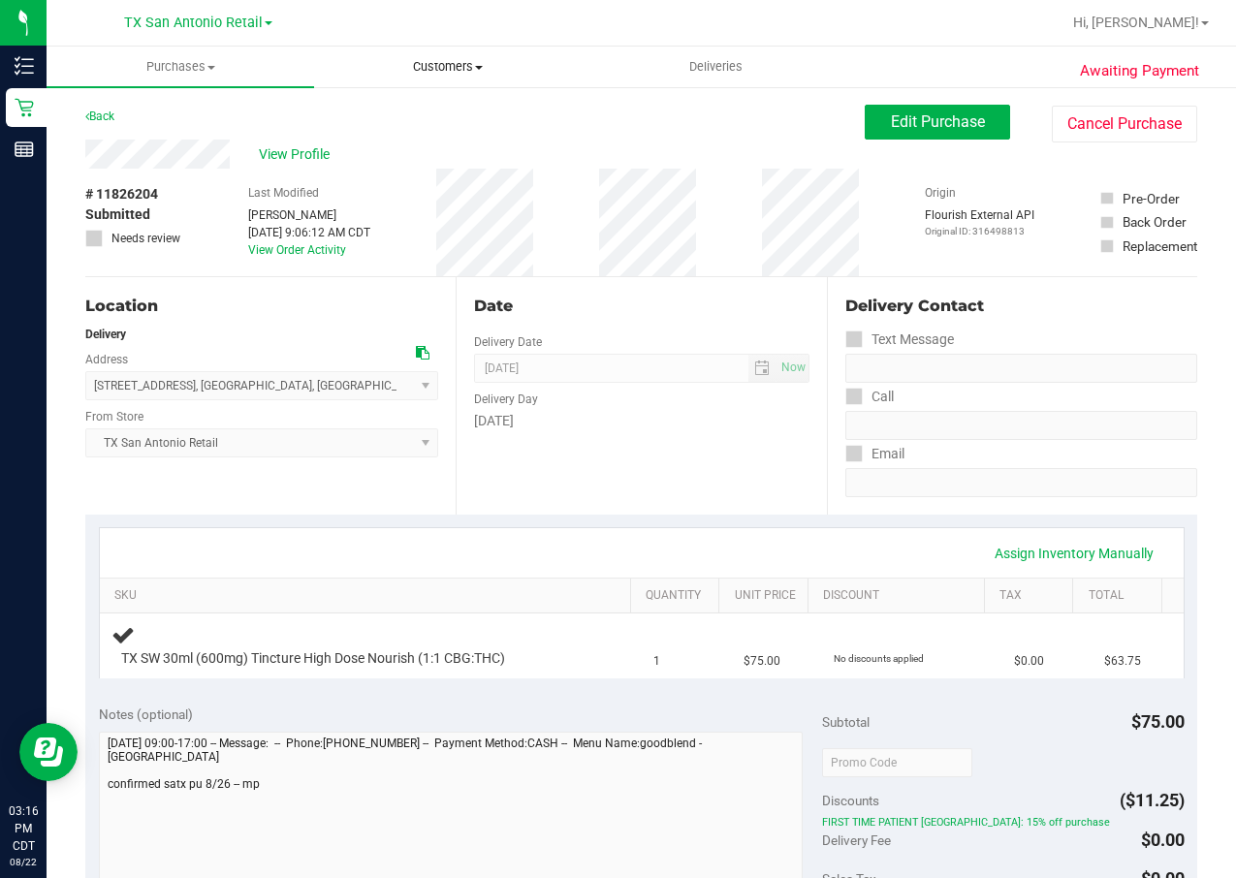
drag, startPoint x: 423, startPoint y: 52, endPoint x: 426, endPoint y: 64, distance: 12.0
click at [423, 52] on uib-tab-heading "Customers All customers Add a new customer All physicians" at bounding box center [448, 67] width 266 height 39
click at [422, 119] on span "All customers" at bounding box center [384, 117] width 140 height 16
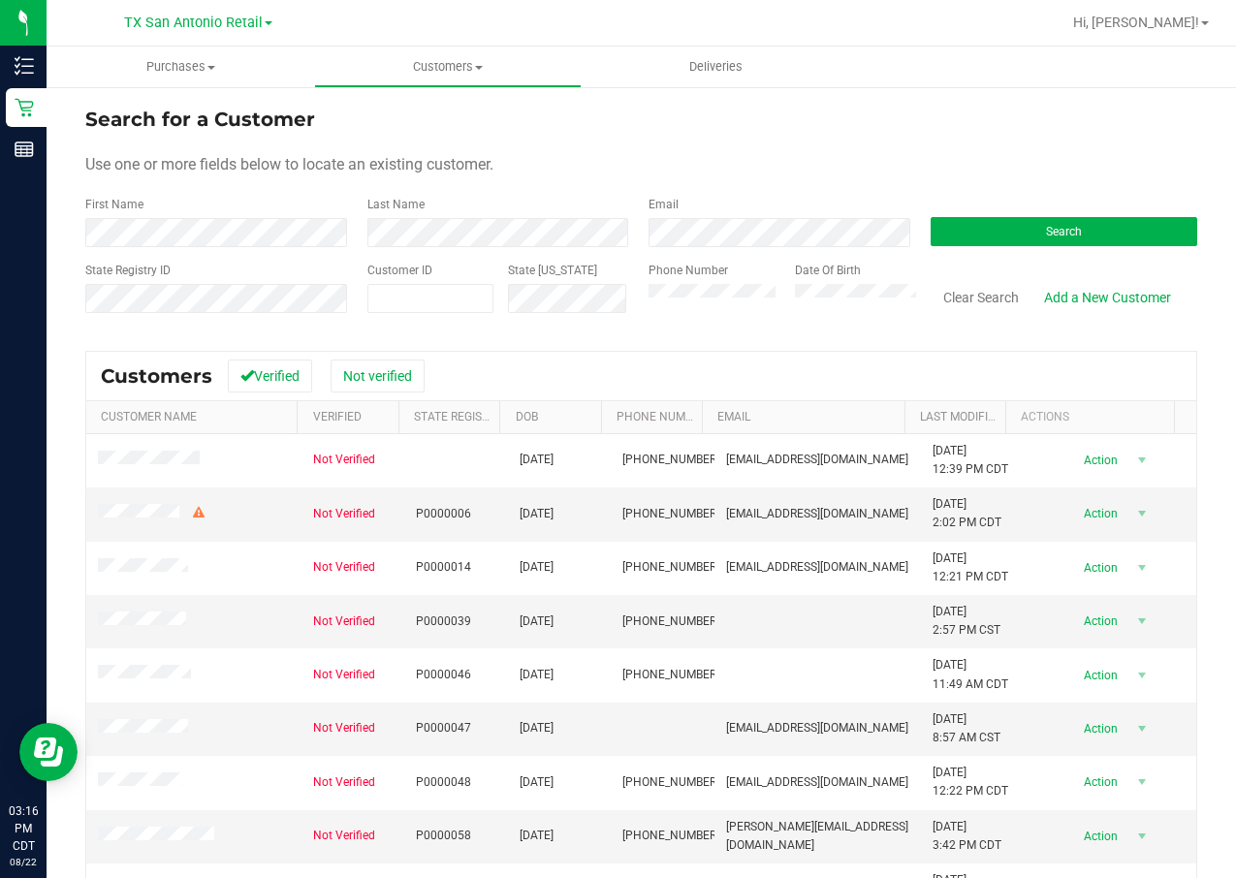
click at [311, 217] on div "First Name" at bounding box center [219, 221] width 268 height 51
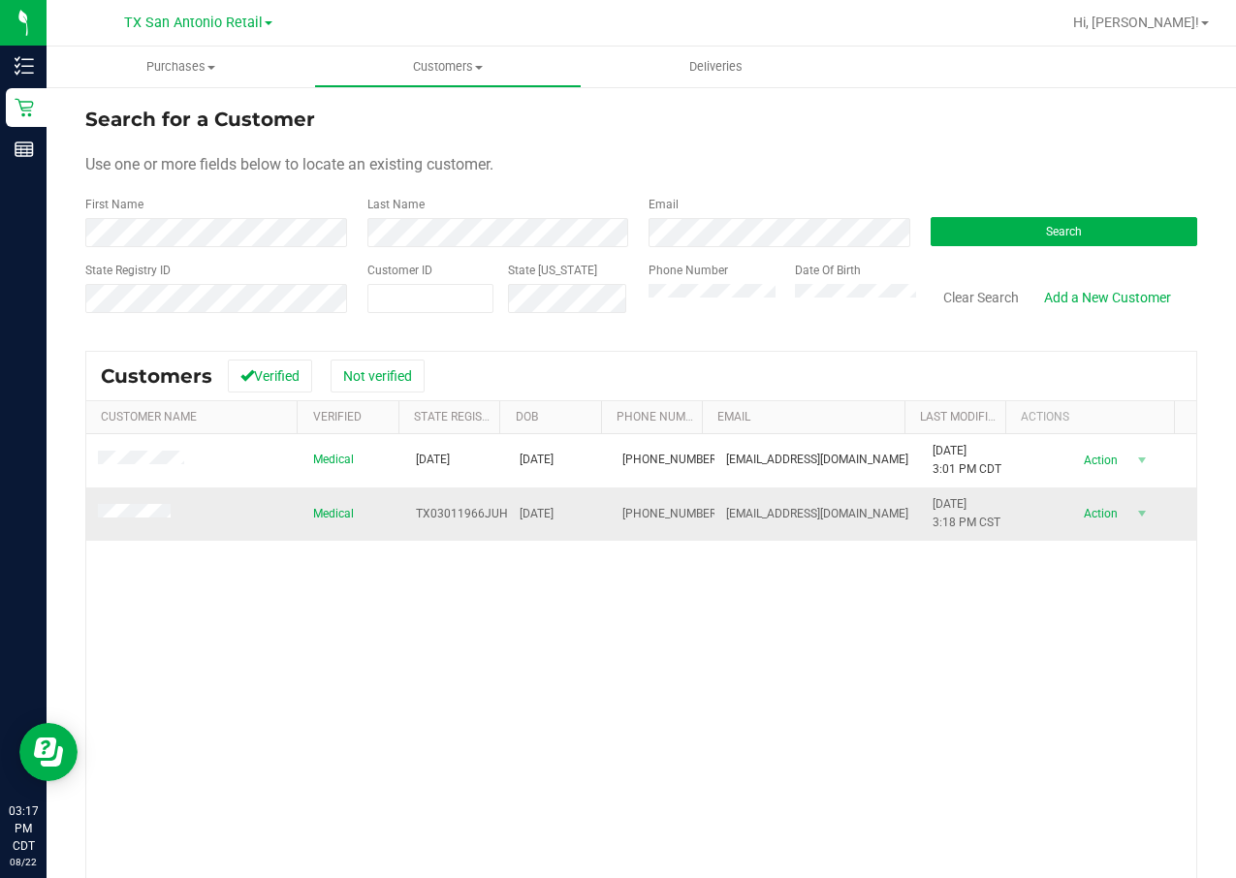
click at [134, 521] on span at bounding box center [137, 513] width 79 height 19
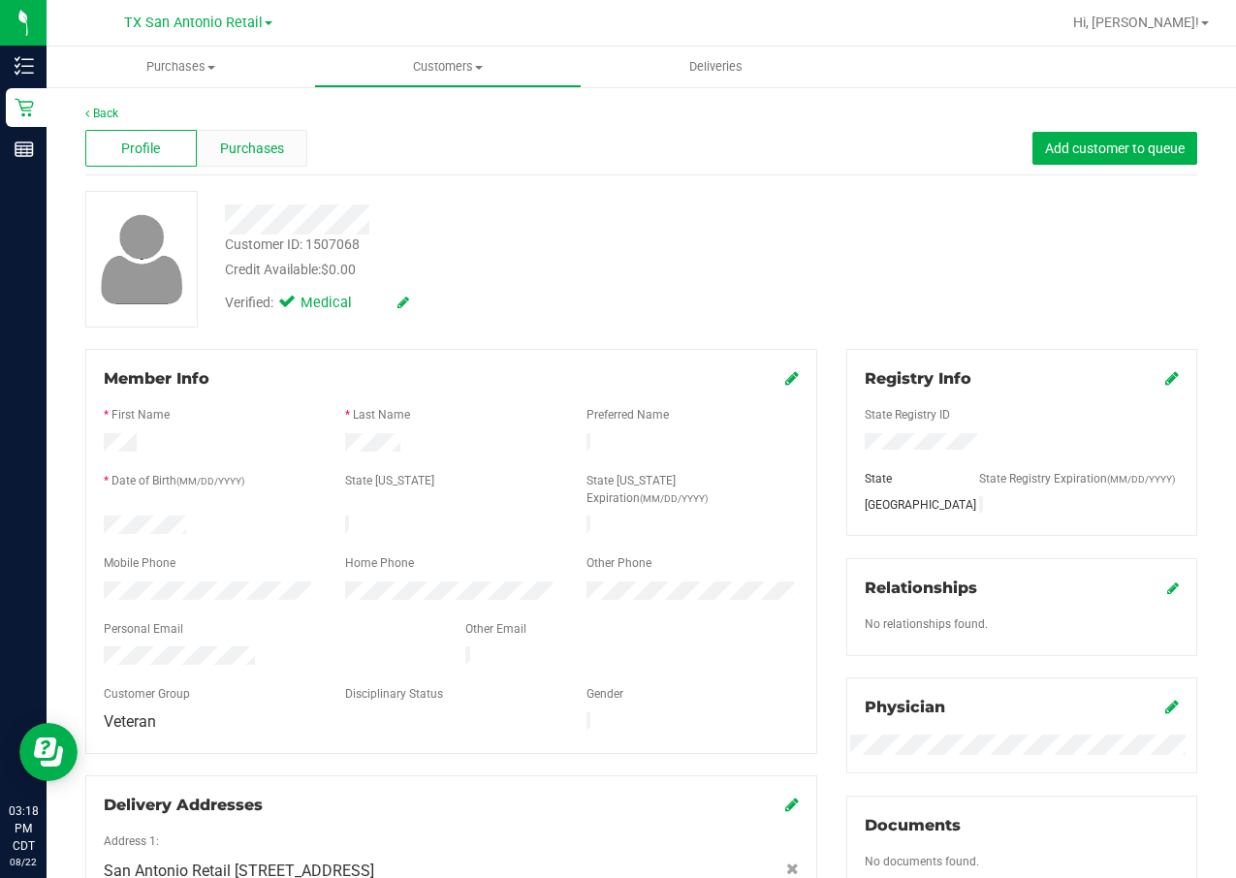
click at [251, 154] on span "Purchases" at bounding box center [252, 149] width 64 height 20
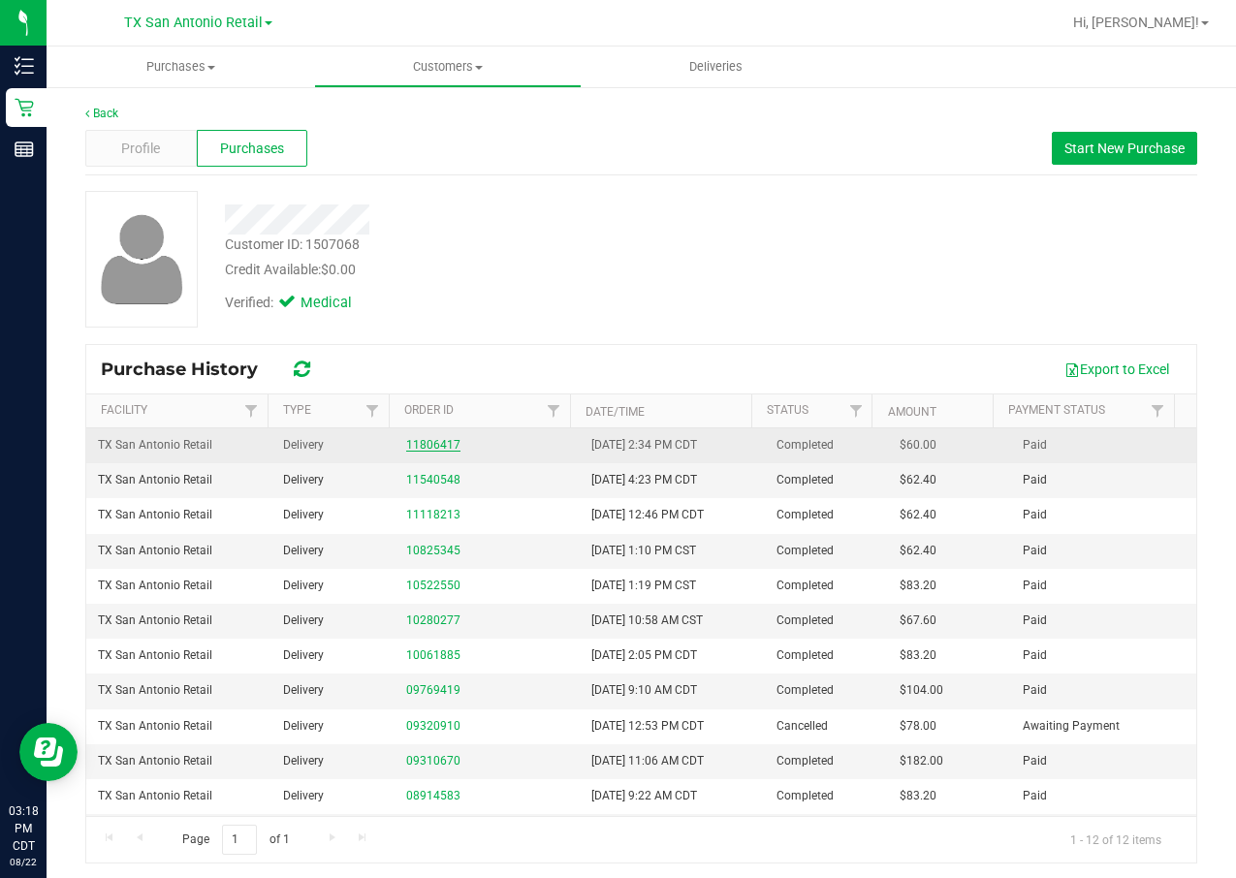
click at [406, 439] on link "11806417" at bounding box center [433, 445] width 54 height 14
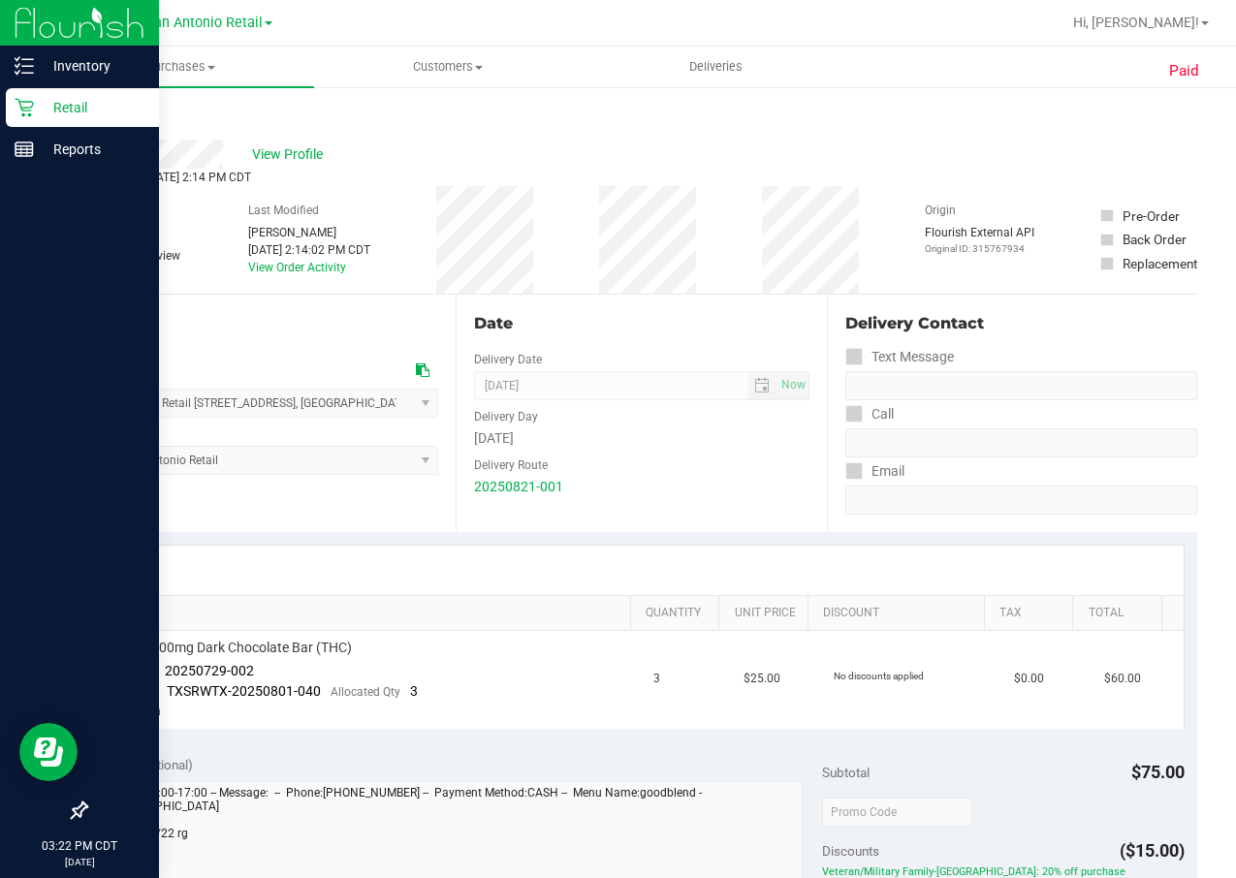
click at [47, 95] on div "Retail" at bounding box center [82, 107] width 153 height 39
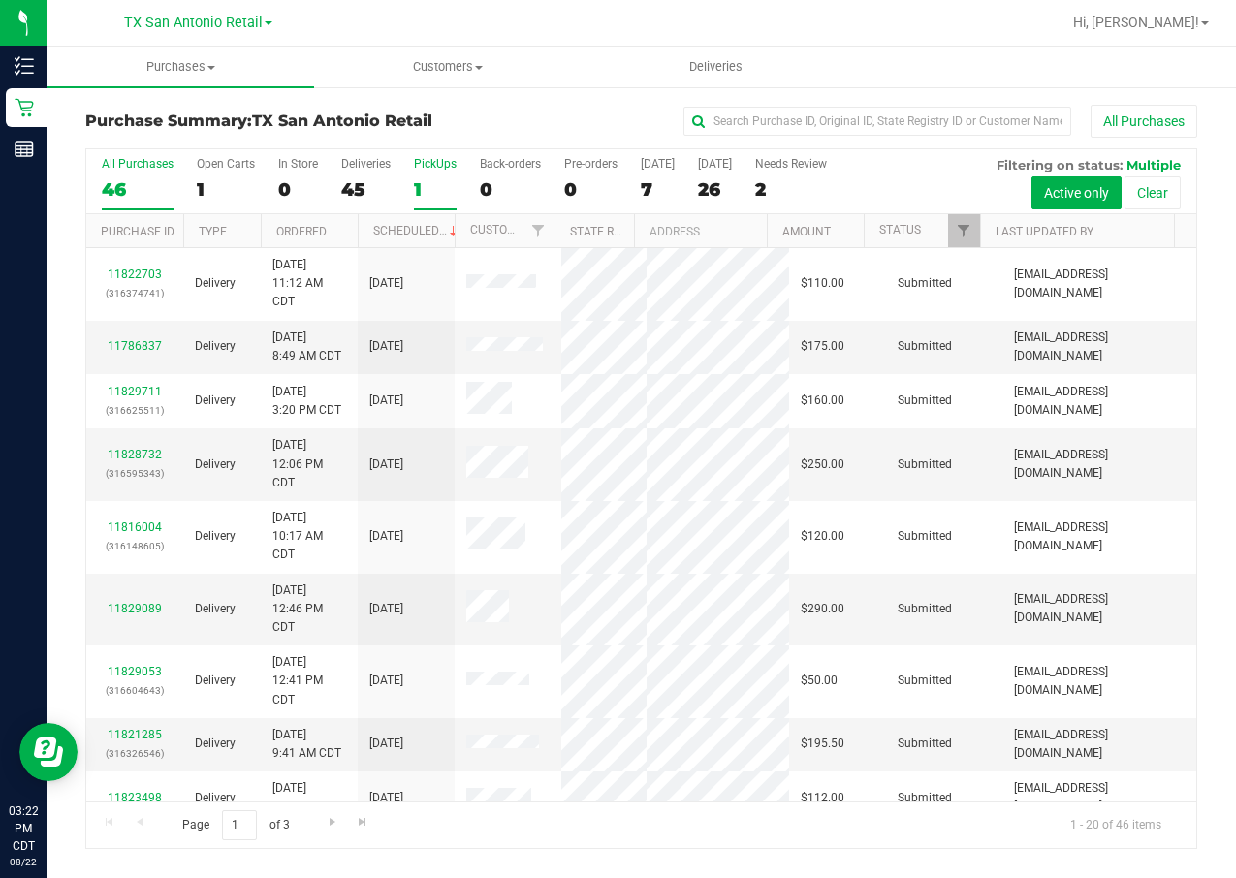
click at [428, 184] on div "1" at bounding box center [435, 189] width 43 height 22
click at [0, 0] on input "PickUps 1" at bounding box center [0, 0] width 0 height 0
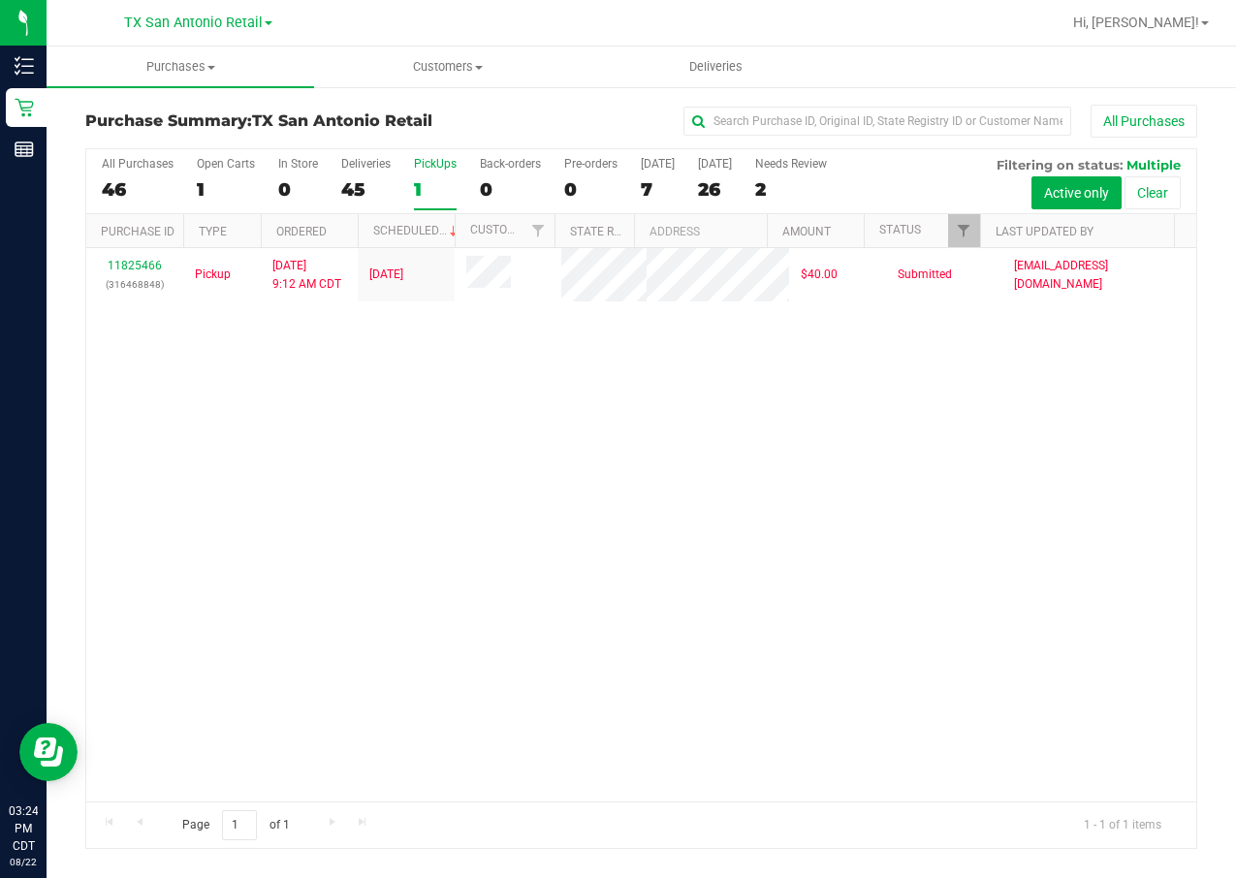
click at [314, 469] on div "11825466 (316468848) Pickup 8/22/2025 9:12 AM CDT 8/23/2025 $40.00 Submitted ma…" at bounding box center [641, 525] width 1110 height 554
click at [752, 570] on div "11825466 (316468848) Pickup 8/22/2025 9:12 AM CDT 8/23/2025 $40.00 Submitted ma…" at bounding box center [641, 525] width 1110 height 554
click at [410, 70] on span "Customers" at bounding box center [448, 66] width 266 height 17
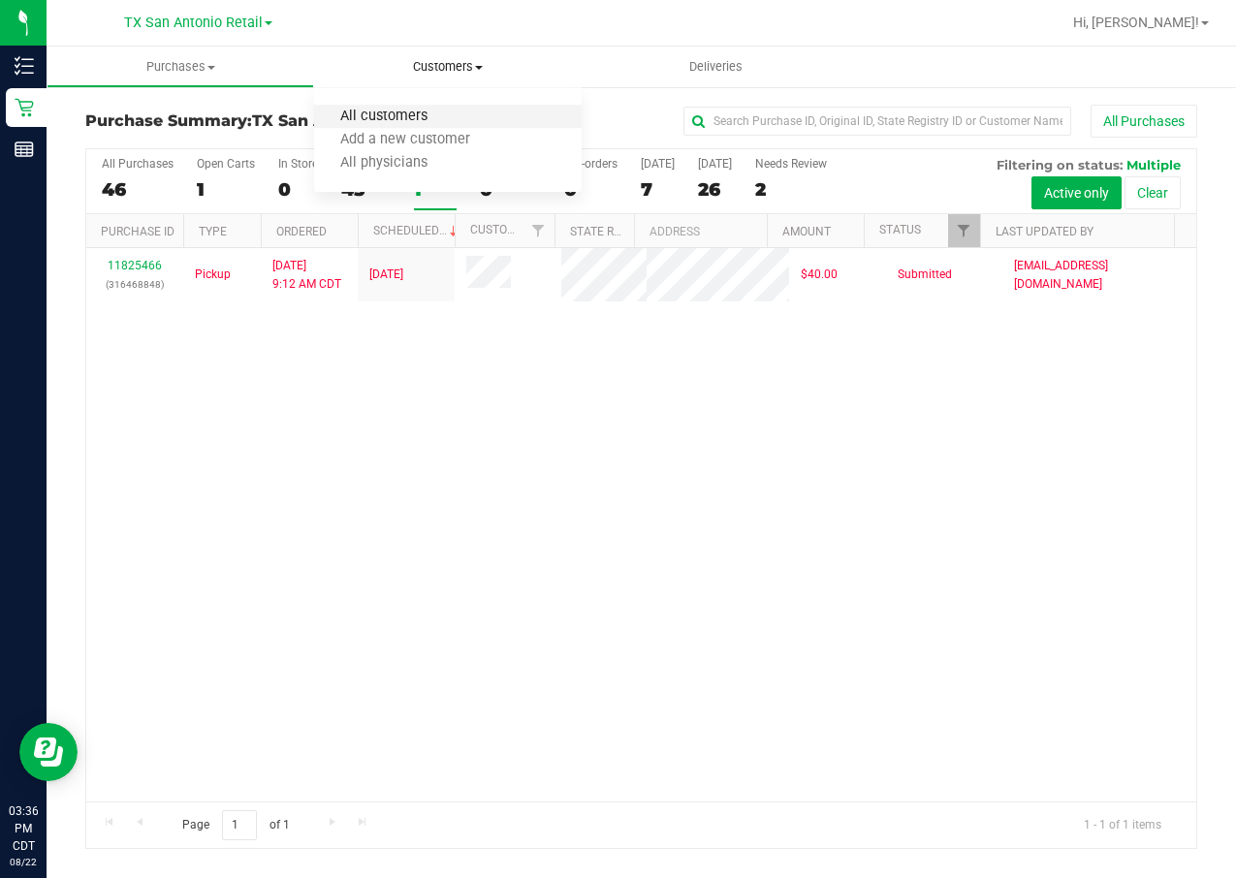
click at [426, 124] on span "All customers" at bounding box center [384, 117] width 140 height 16
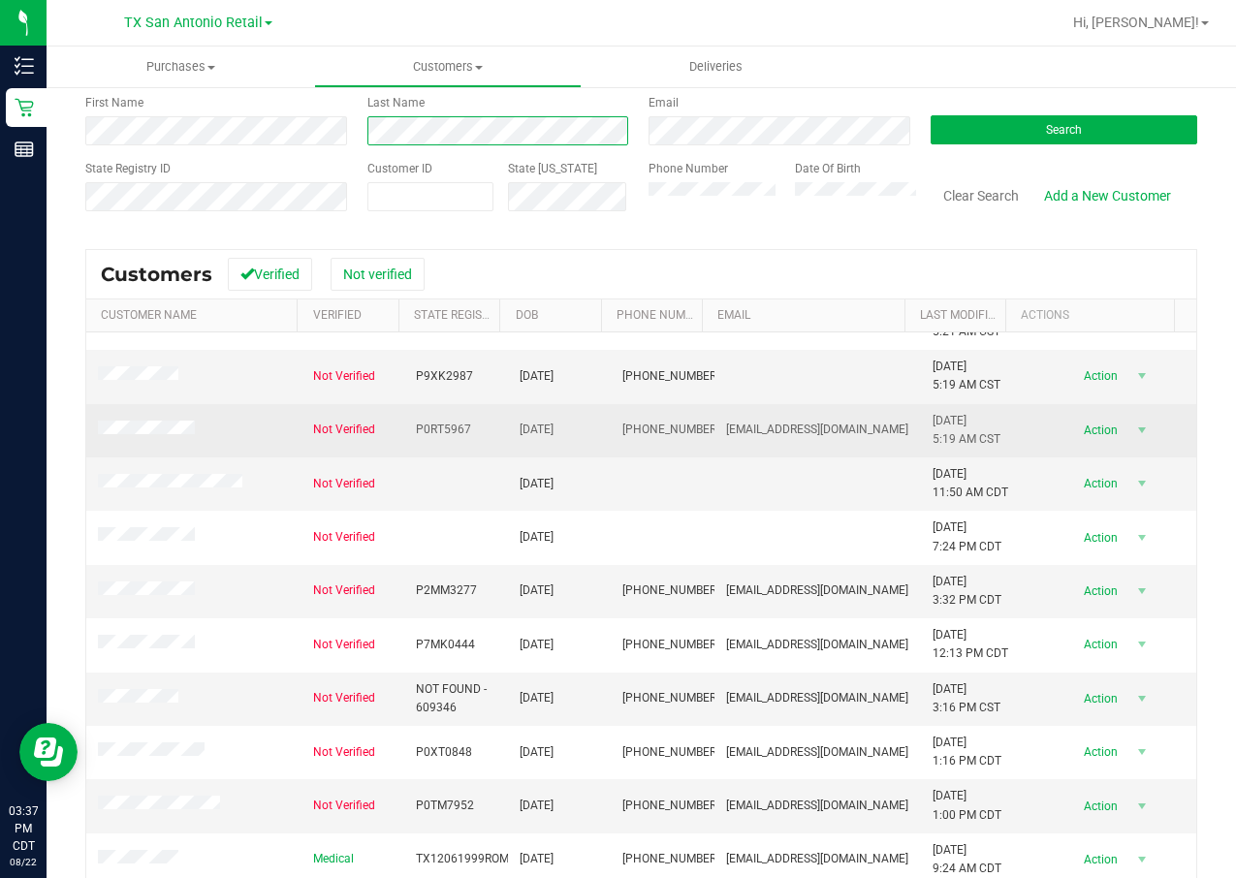
scroll to position [175, 0]
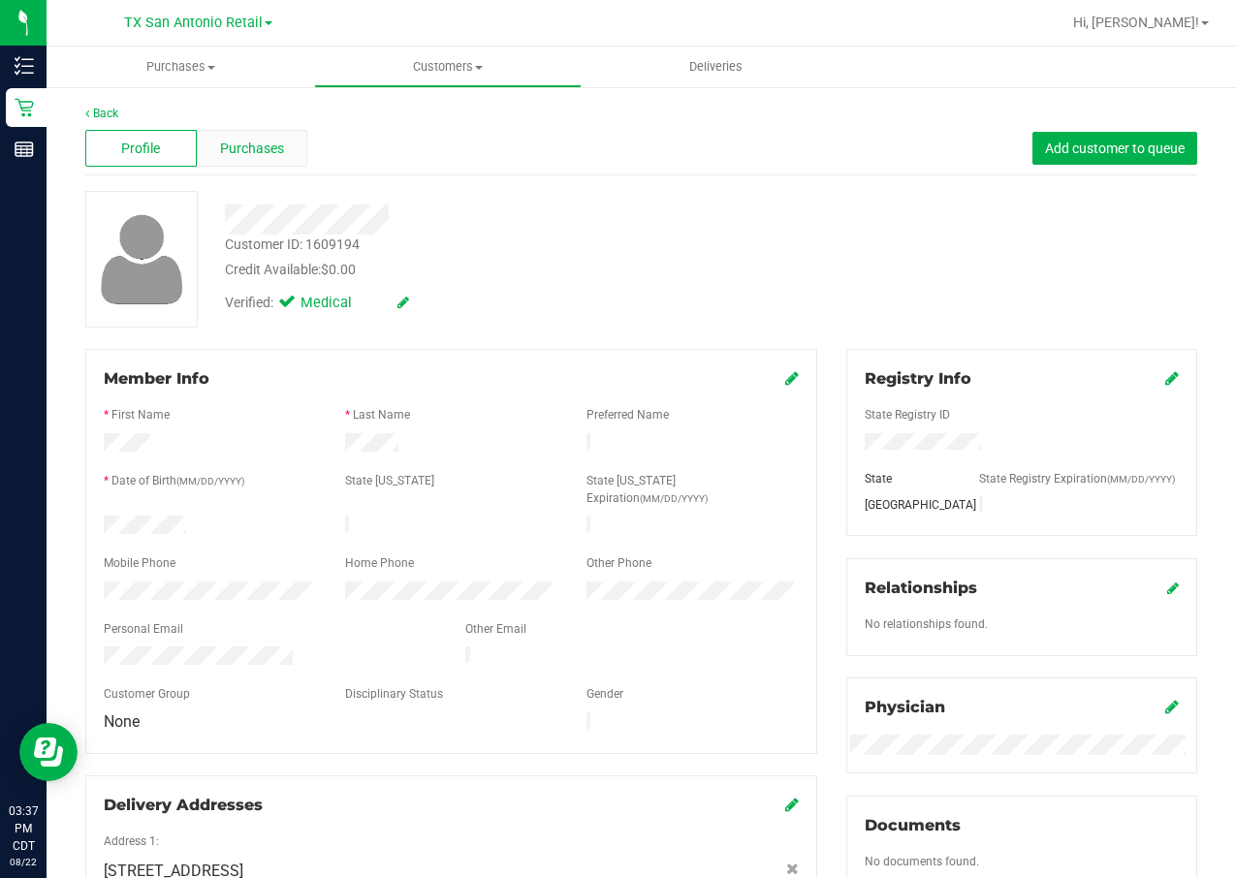
click at [232, 134] on div "Purchases" at bounding box center [252, 148] width 111 height 37
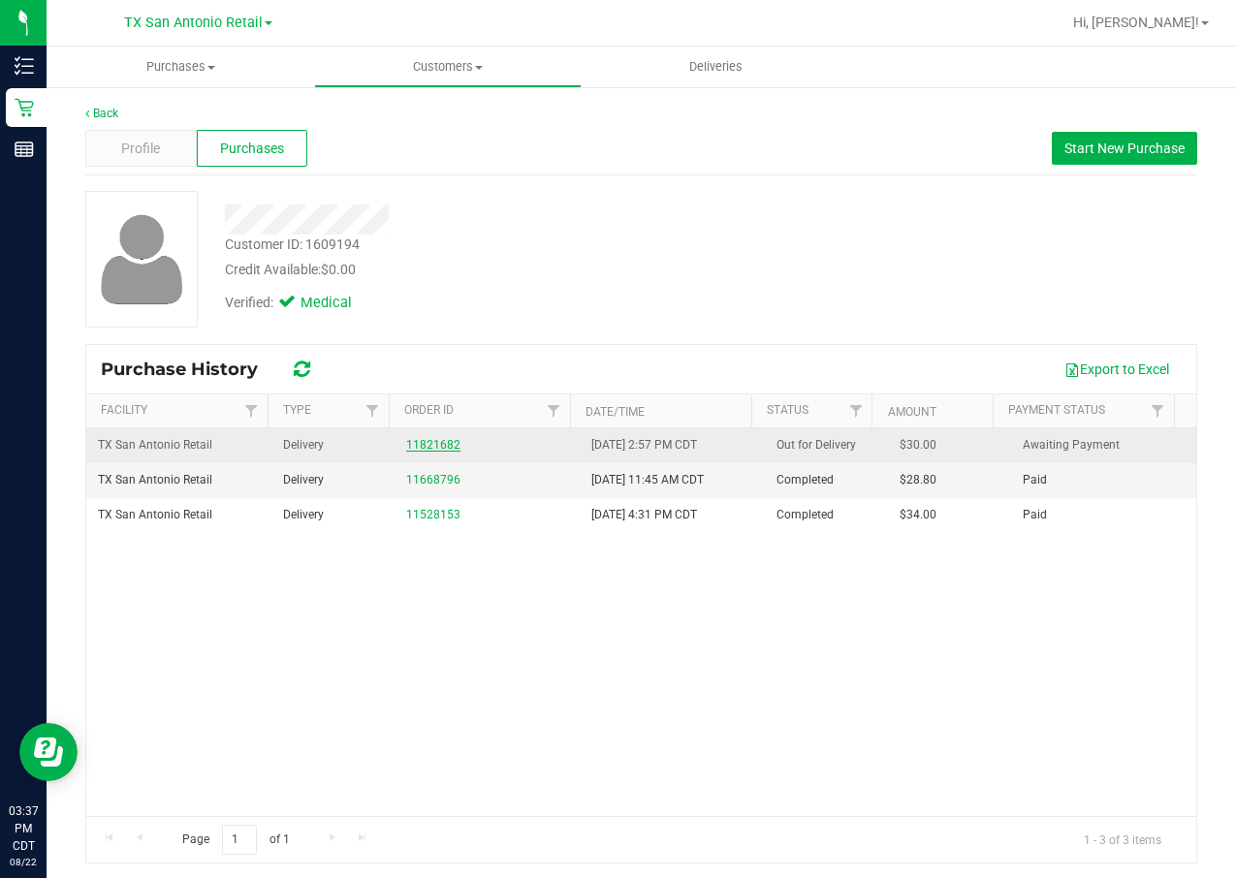
click at [423, 442] on link "11821682" at bounding box center [433, 445] width 54 height 14
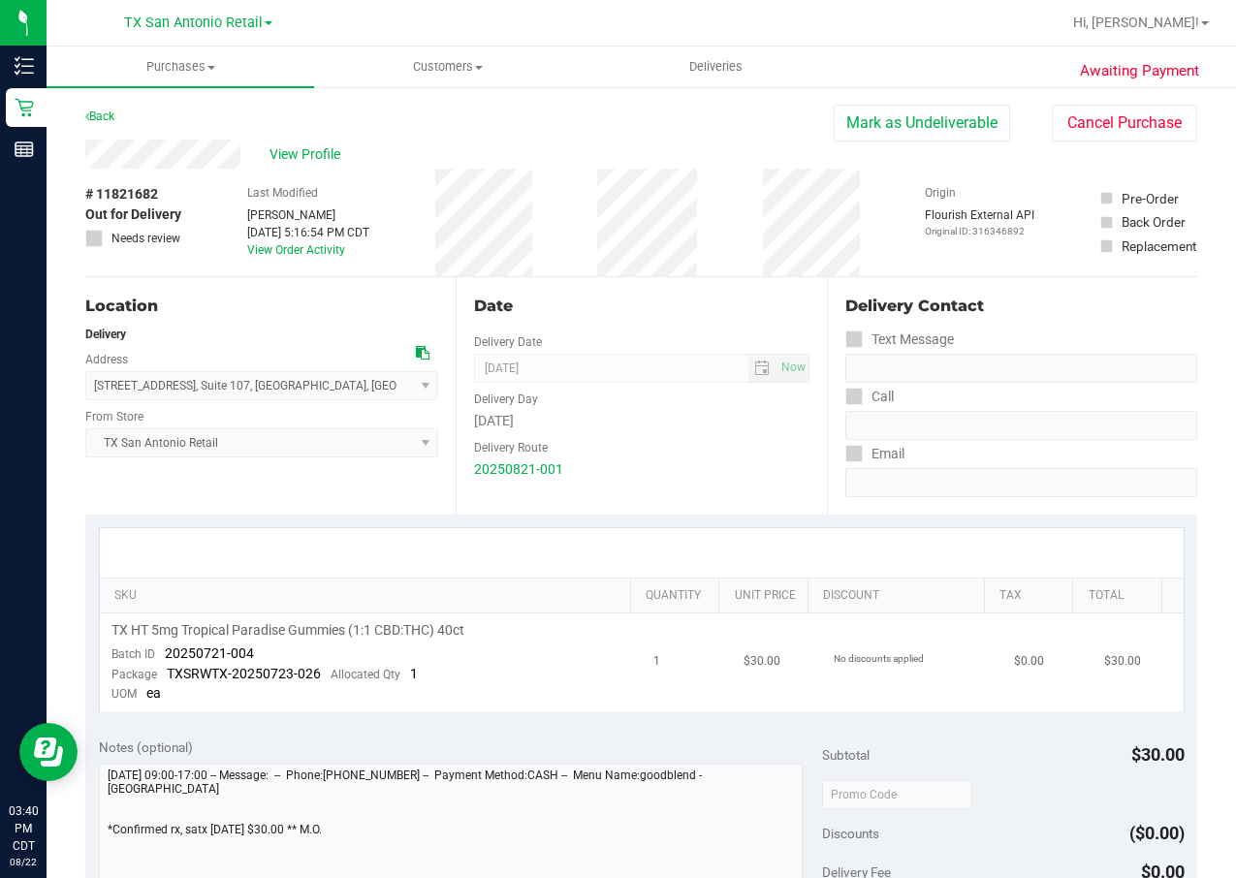
click at [599, 656] on td "TX HT 5mg Tropical Paradise Gummies (1:1 CBD:THC) 40ct Batch ID 20250721-004 Pa…" at bounding box center [371, 663] width 542 height 98
click at [306, 140] on div "View Profile" at bounding box center [459, 154] width 748 height 29
click at [303, 147] on span "View Profile" at bounding box center [309, 154] width 78 height 20
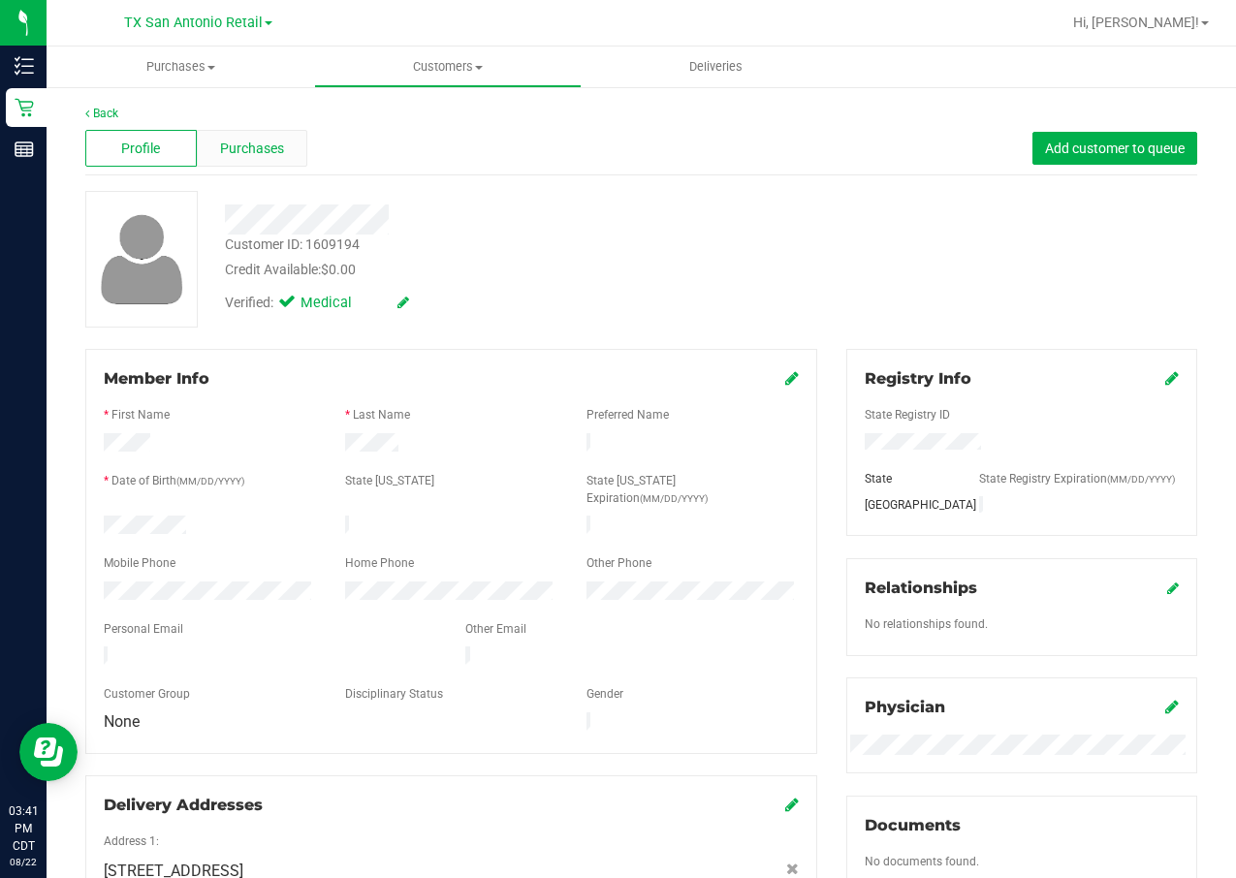
click at [256, 154] on span "Purchases" at bounding box center [252, 149] width 64 height 20
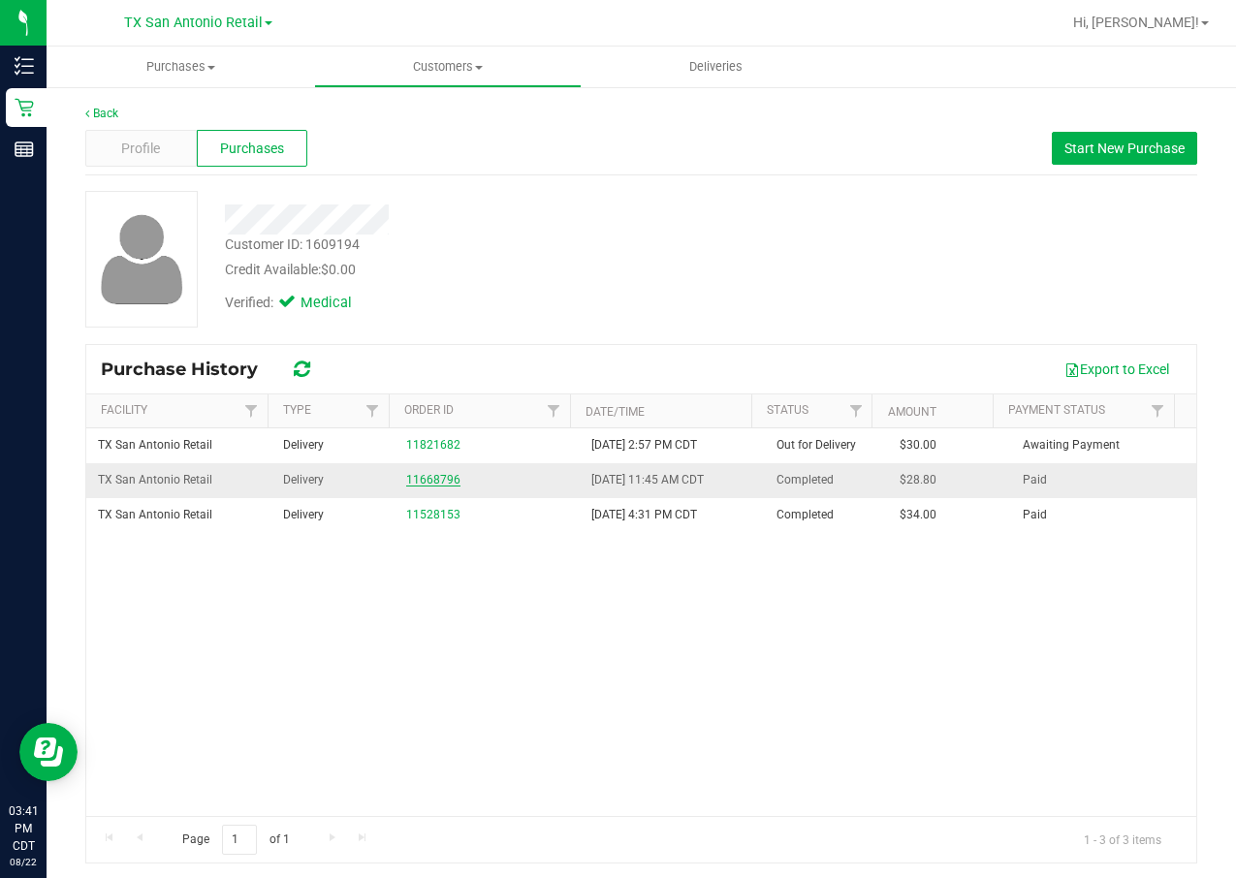
click at [433, 479] on link "11668796" at bounding box center [433, 480] width 54 height 14
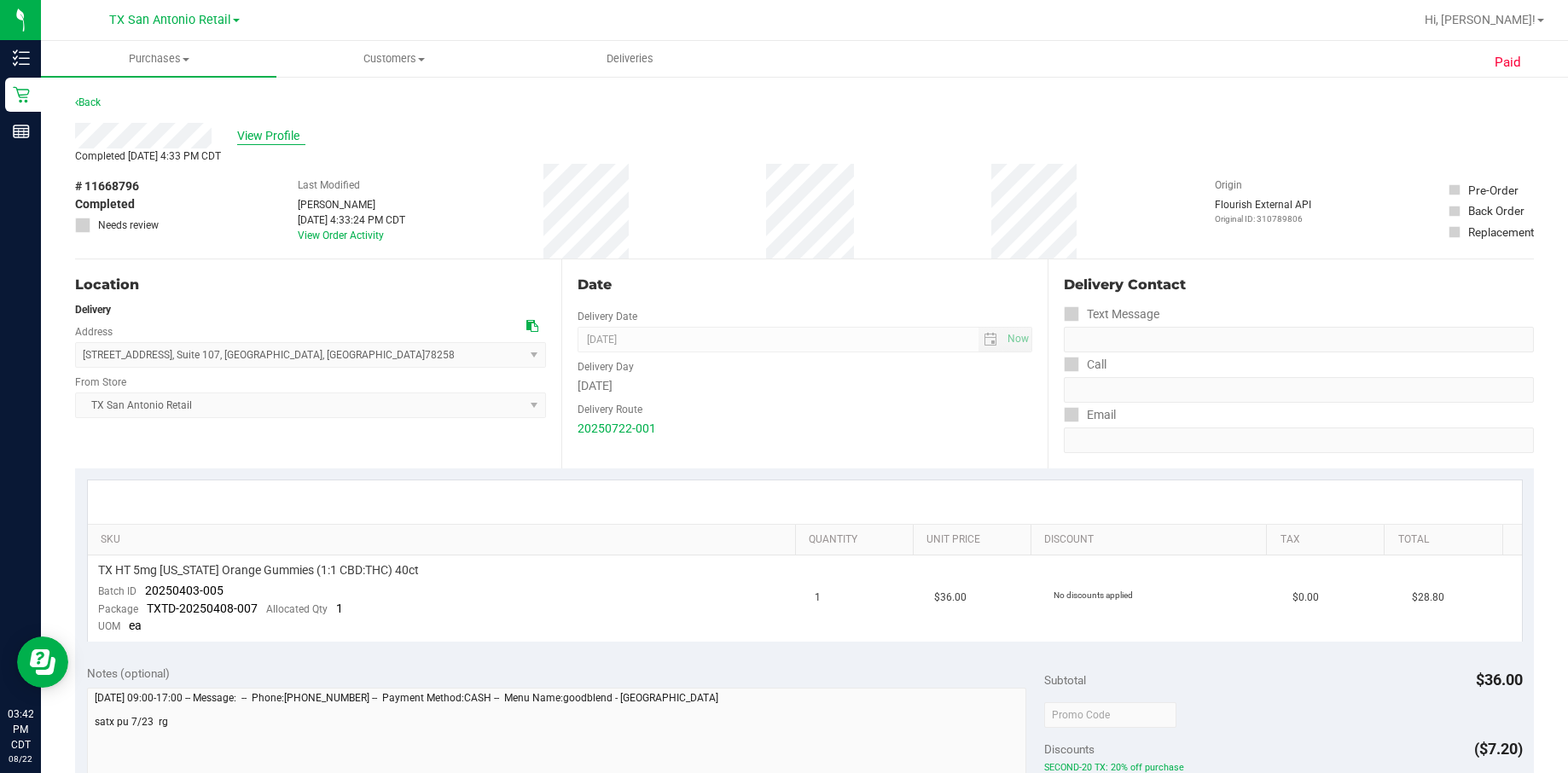
click at [257, 136] on span "View Profile" at bounding box center [272, 136] width 69 height 18
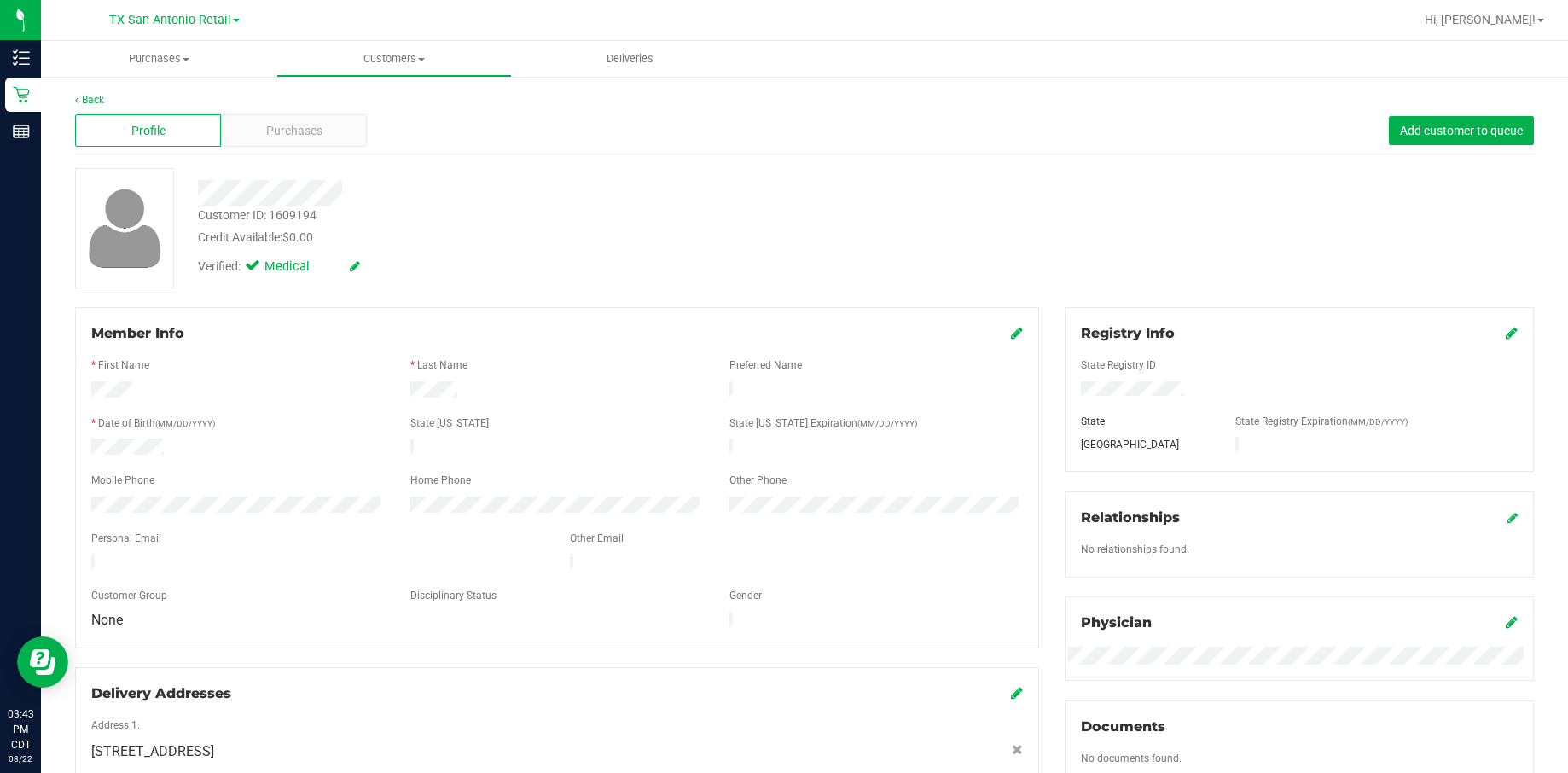
click at [289, 151] on div "Profile Purchases Add customer to queue" at bounding box center [804, 130] width 1459 height 47
click at [289, 137] on span "Purchases" at bounding box center [294, 131] width 56 height 18
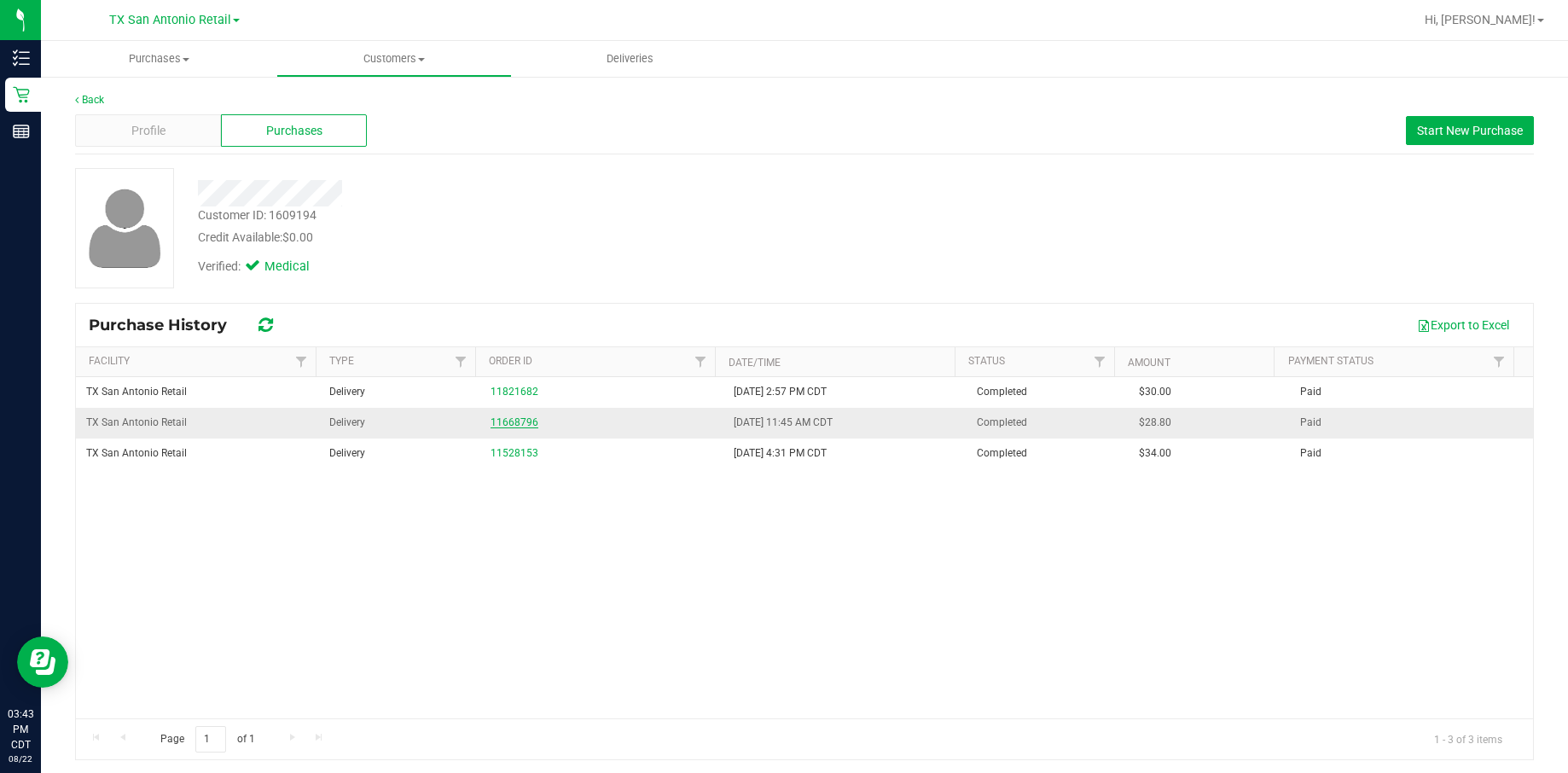
click at [499, 421] on link "11668796" at bounding box center [514, 423] width 48 height 12
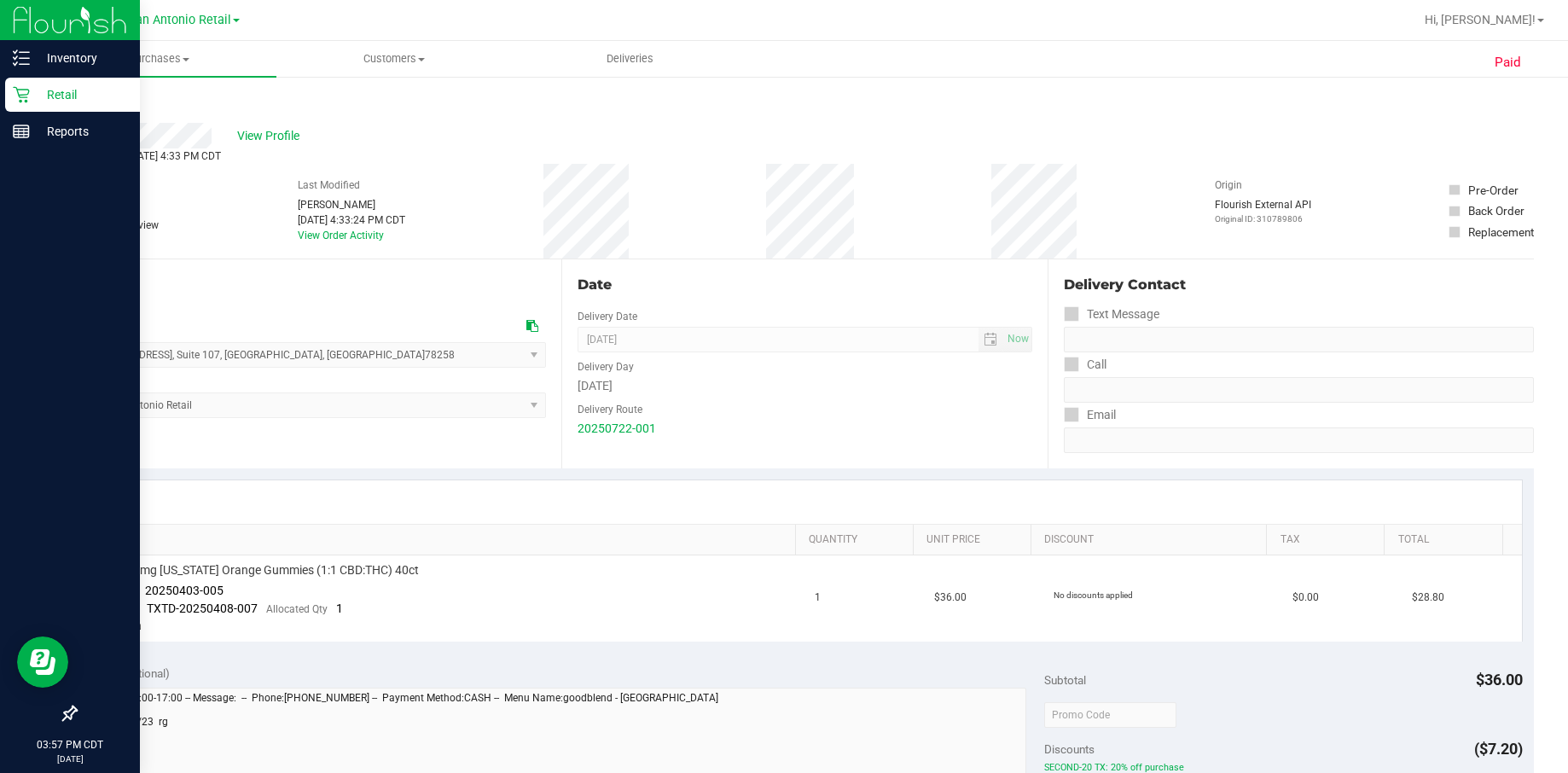
click at [26, 99] on icon at bounding box center [21, 94] width 17 height 17
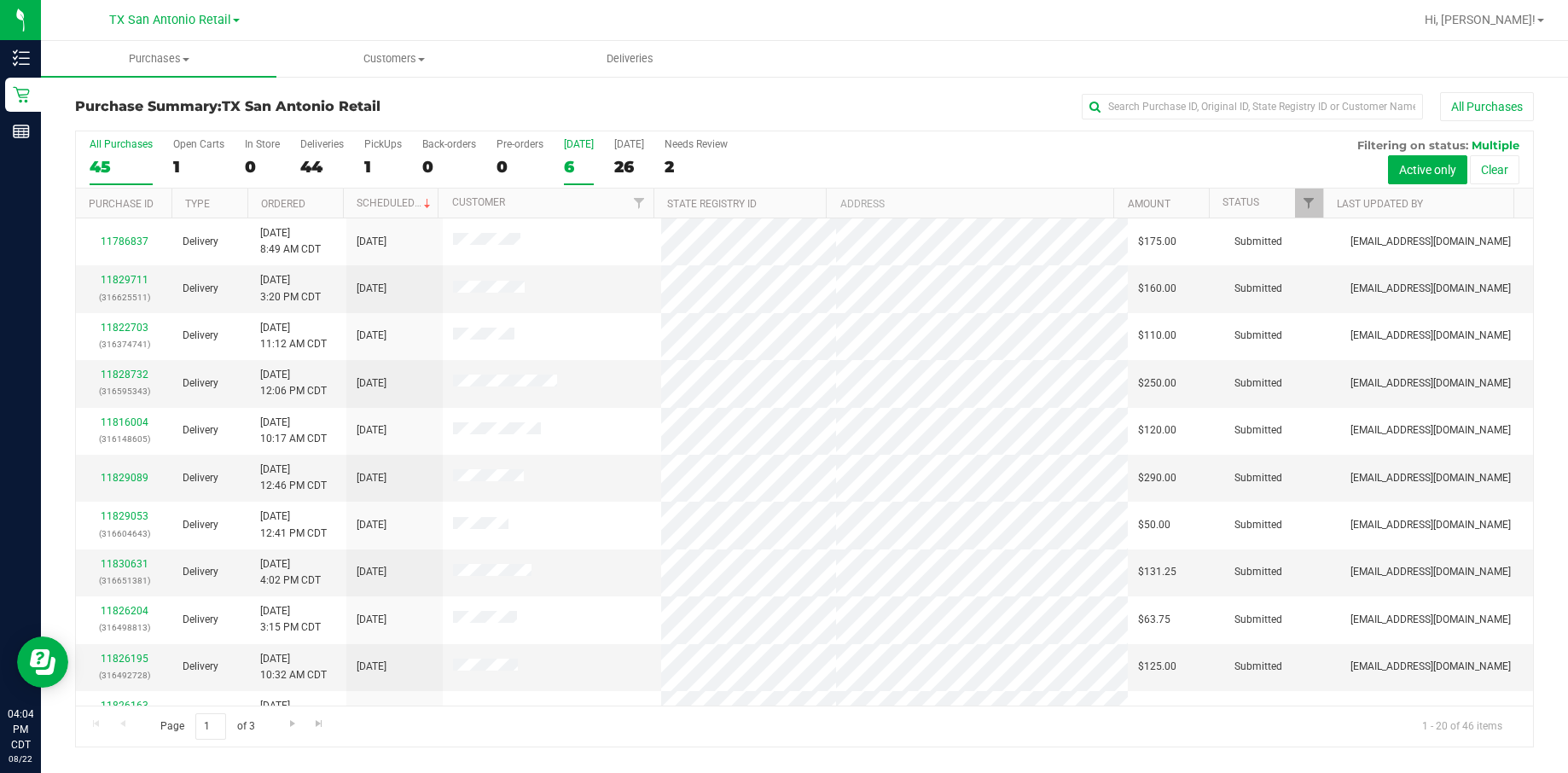
click at [583, 153] on label "Today 6" at bounding box center [579, 161] width 30 height 47
click at [0, 0] on input "Today 6" at bounding box center [0, 0] width 0 height 0
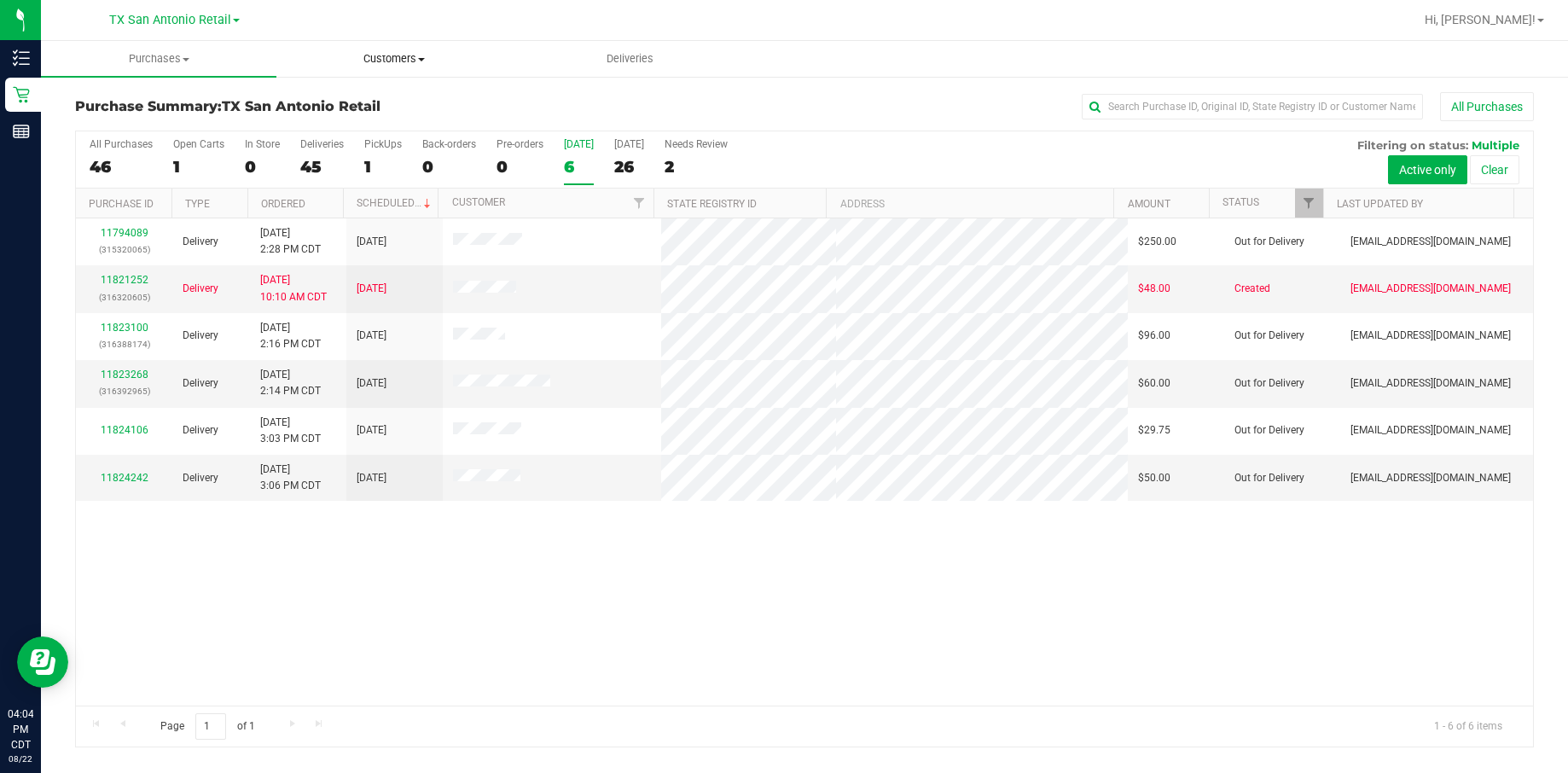
drag, startPoint x: 425, startPoint y: 75, endPoint x: 407, endPoint y: 94, distance: 26.2
click at [425, 73] on uib-tab-heading "Customers All customers Add a new customer All physicians" at bounding box center [394, 59] width 234 height 34
click at [398, 104] on li "All customers" at bounding box center [394, 103] width 236 height 20
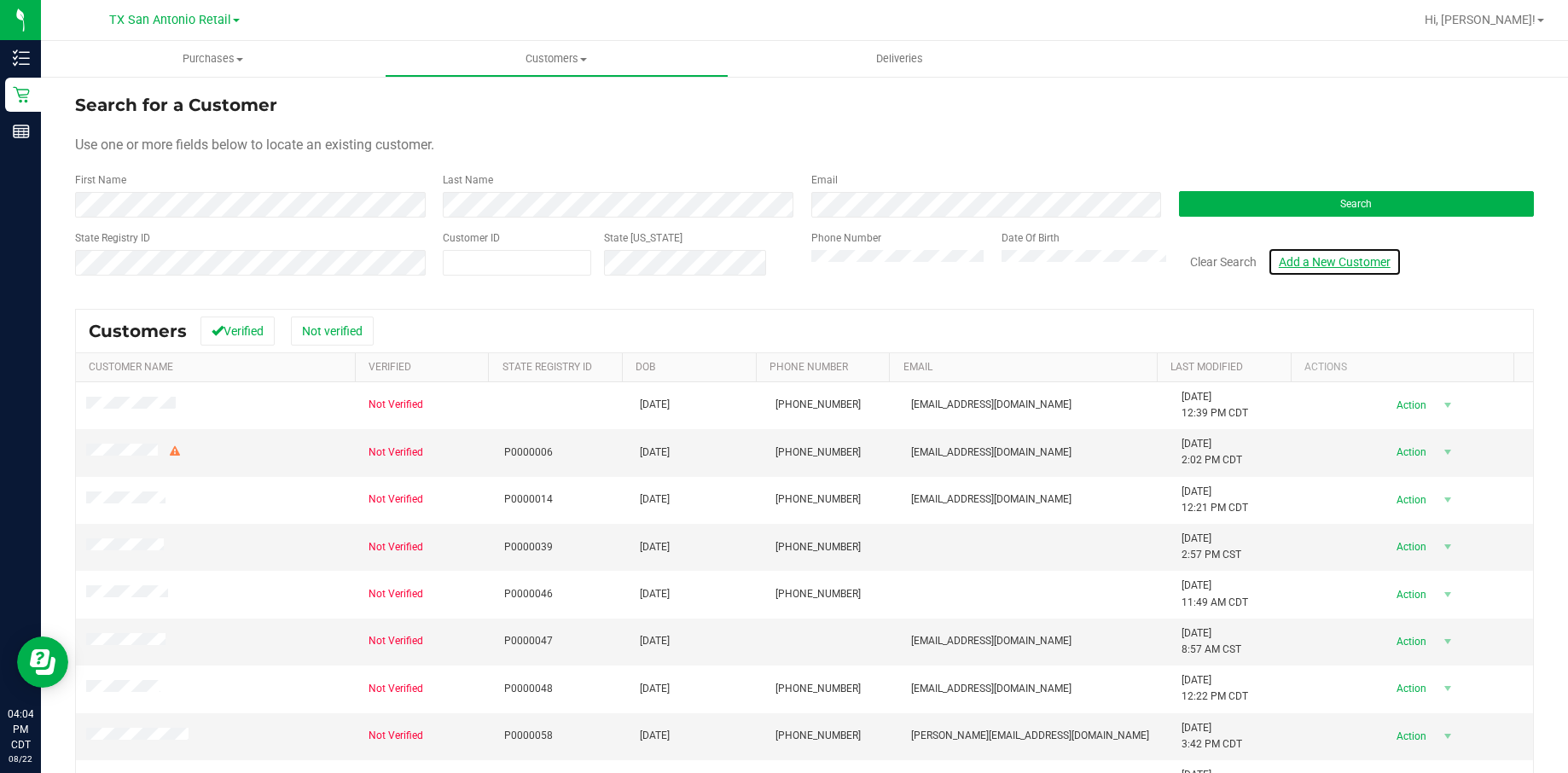
click at [1087, 266] on link "Add a New Customer" at bounding box center [1335, 261] width 134 height 29
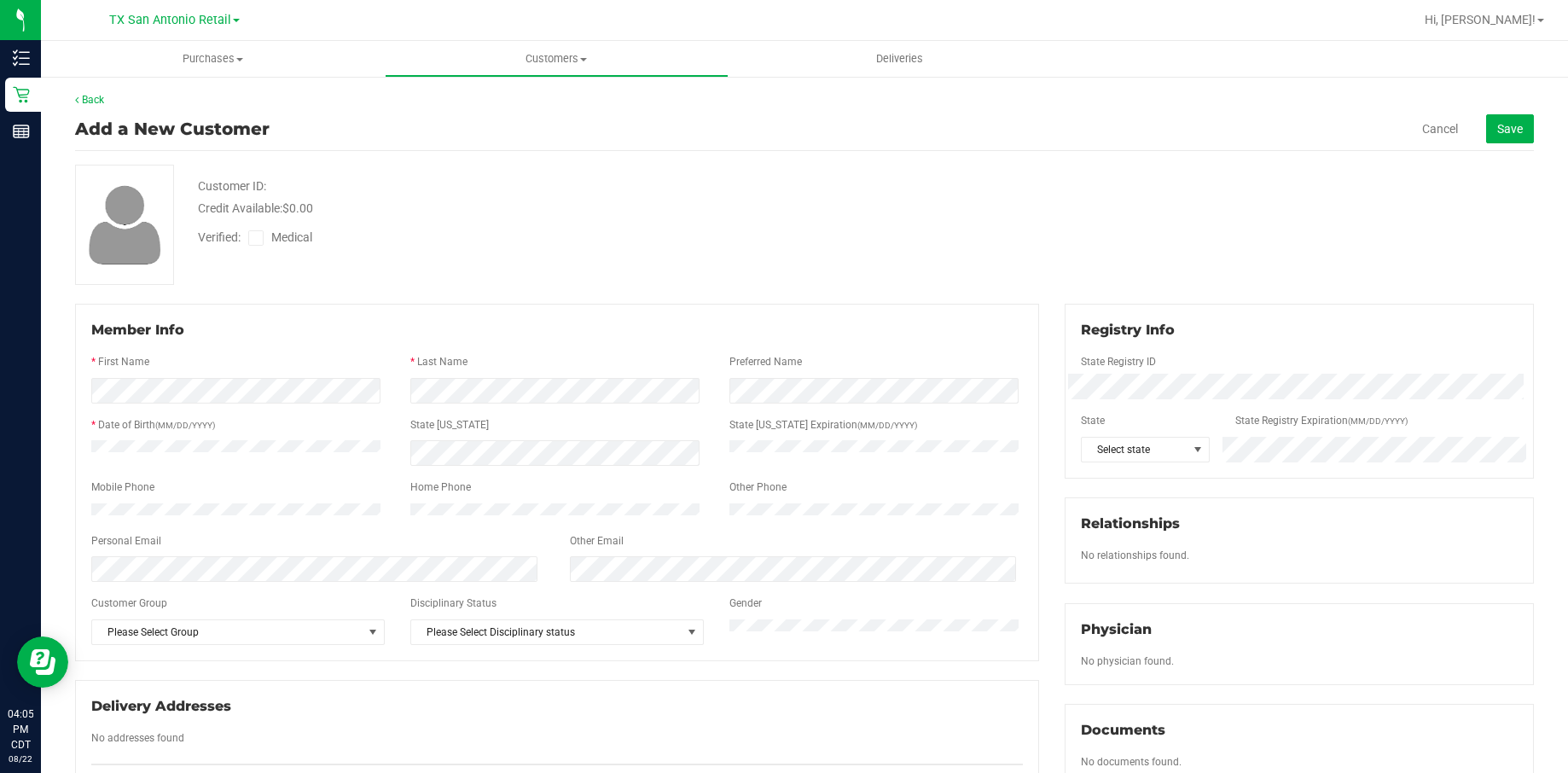
click at [293, 376] on div at bounding box center [557, 376] width 932 height 4
click at [594, 405] on div at bounding box center [557, 411] width 932 height 14
click at [272, 405] on div at bounding box center [557, 411] width 932 height 14
click at [1087, 131] on button "Save" at bounding box center [1510, 129] width 48 height 29
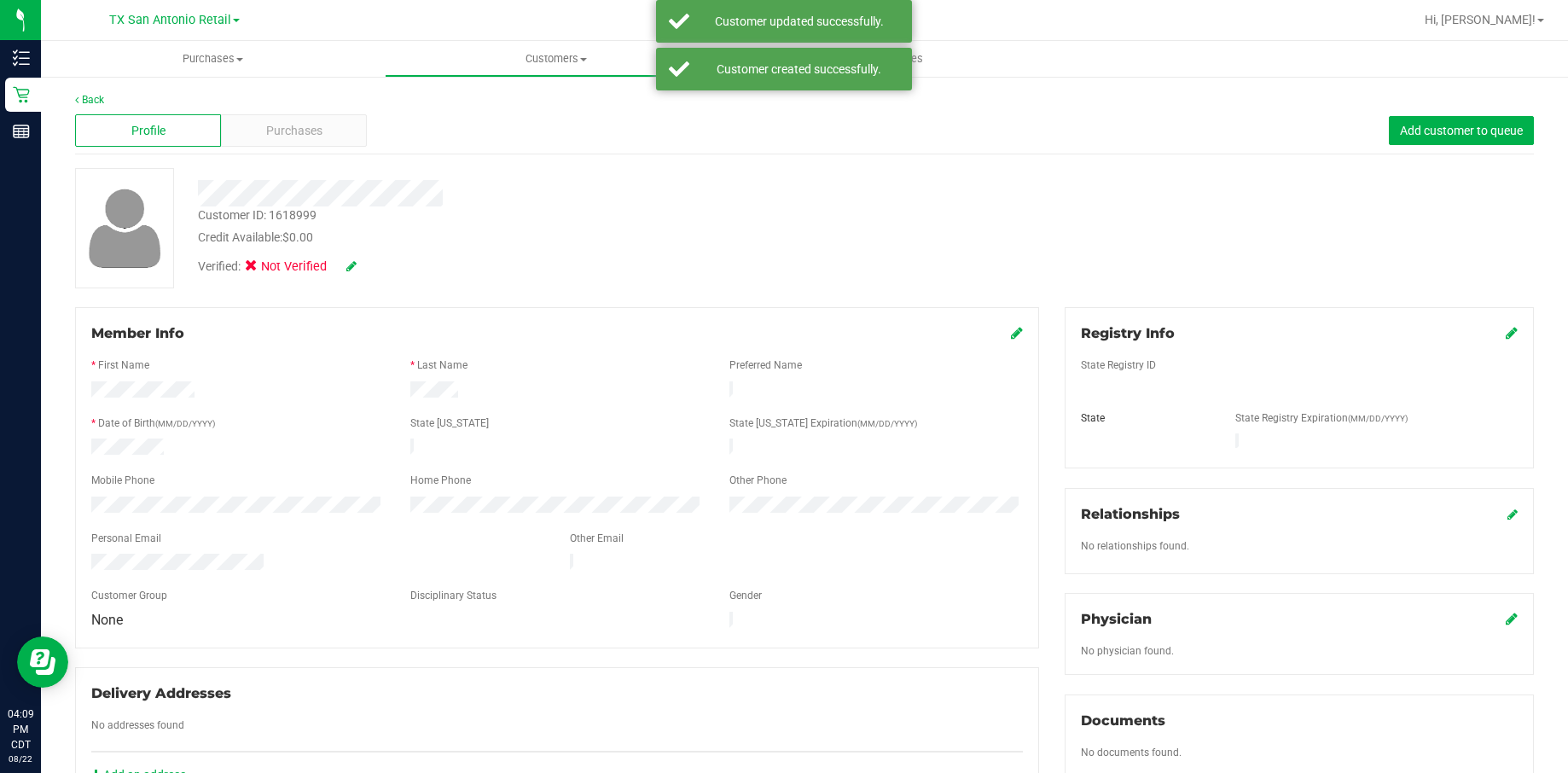
click at [349, 264] on icon at bounding box center [352, 267] width 11 height 12
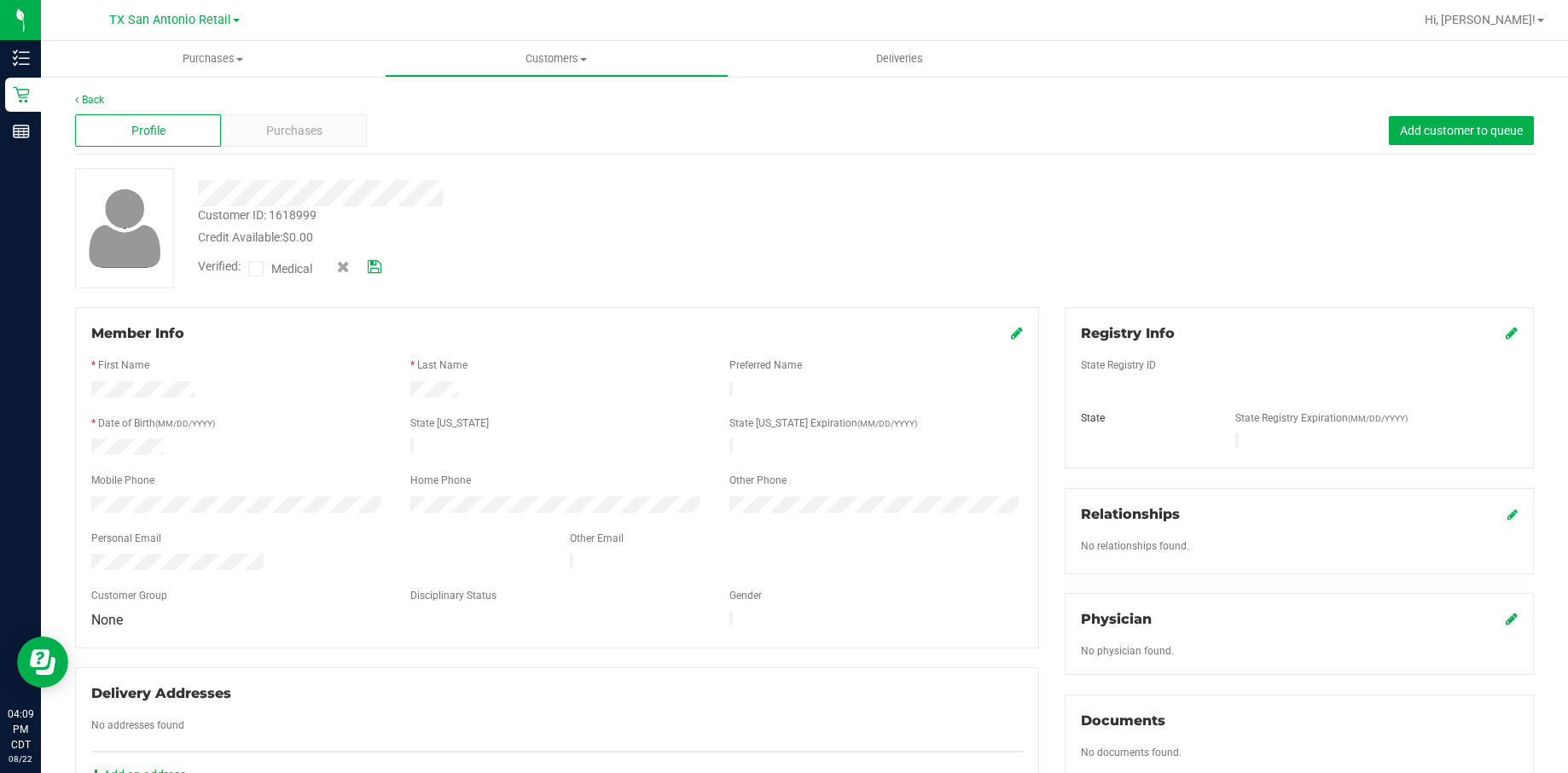
click at [998, 332] on div "Member Info" at bounding box center [557, 333] width 932 height 20
click at [1011, 334] on icon at bounding box center [1017, 333] width 12 height 14
click at [1007, 339] on icon at bounding box center [1015, 335] width 15 height 14
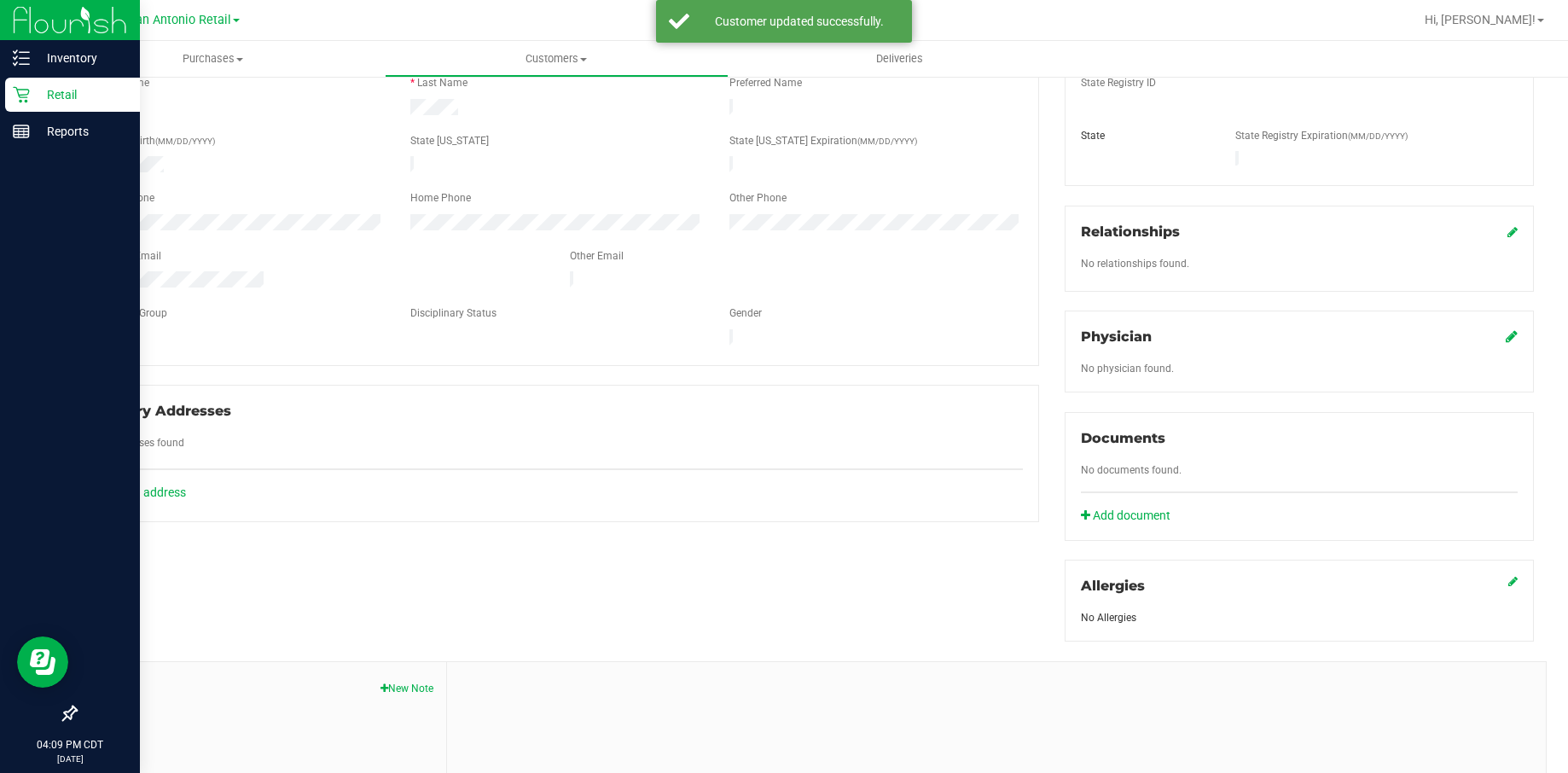
scroll to position [441, 0]
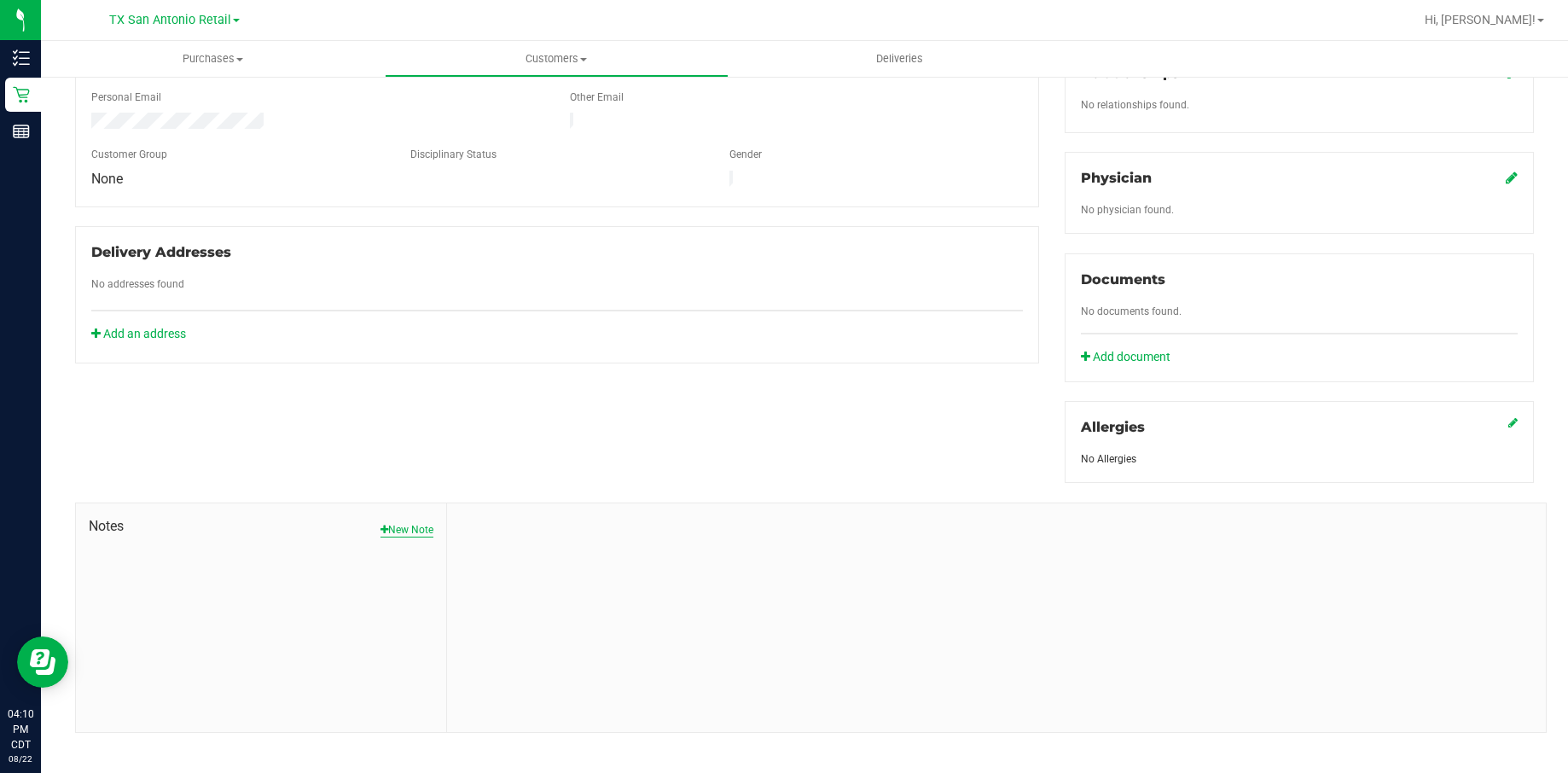
click at [398, 522] on button "New Note" at bounding box center [407, 529] width 53 height 15
click at [515, 562] on input "Note Title" at bounding box center [997, 574] width 1073 height 26
type input "CURT INFO"
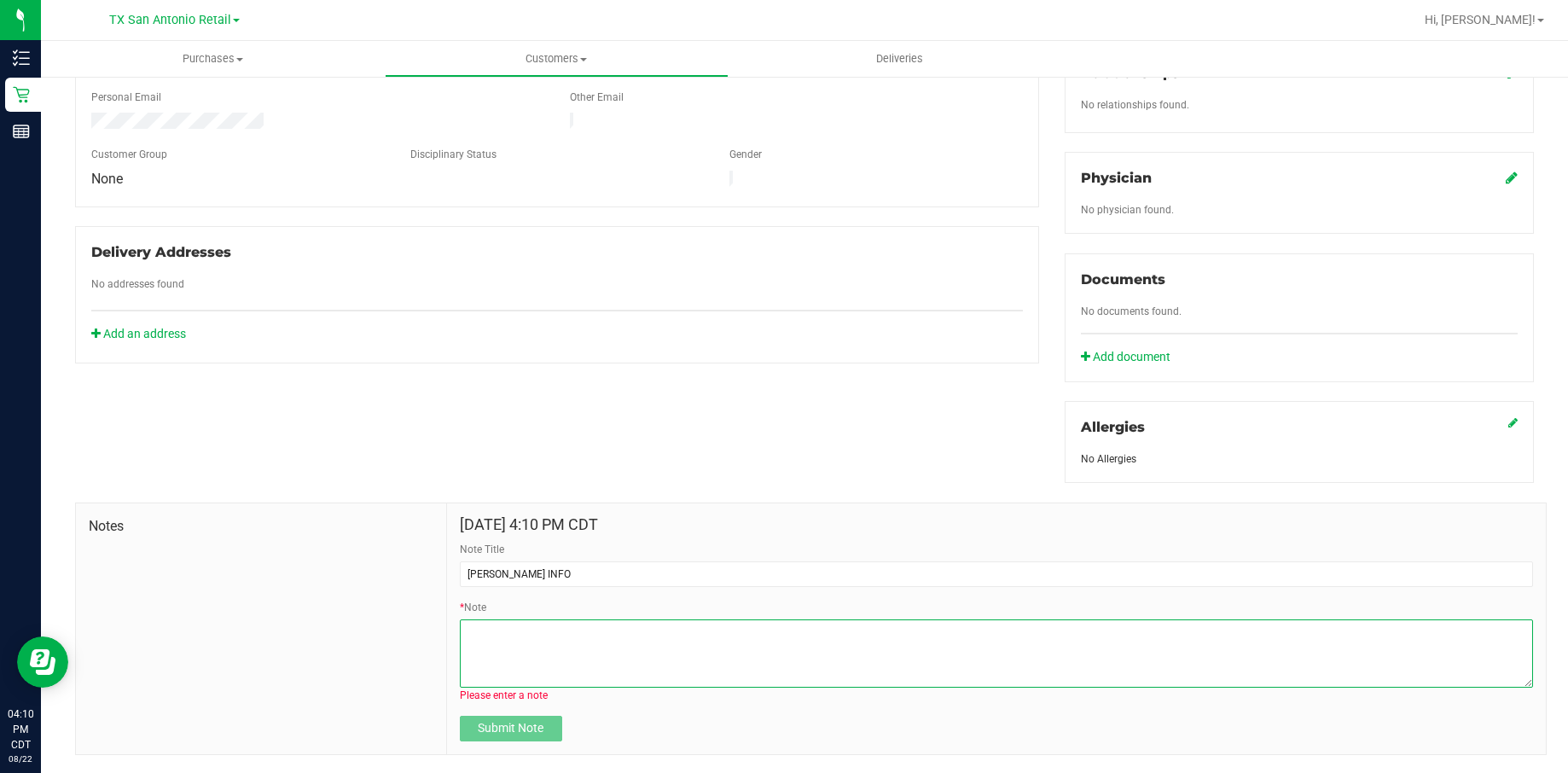
paste textarea "Patient Name: Jose Borrego Address: 24245 Wilderness Oak San Antonio, TX, 78258…"
type textarea "Patient Name: Jose Borrego Address: 24245 Wilderness Oak San Antonio, TX, 78258…"
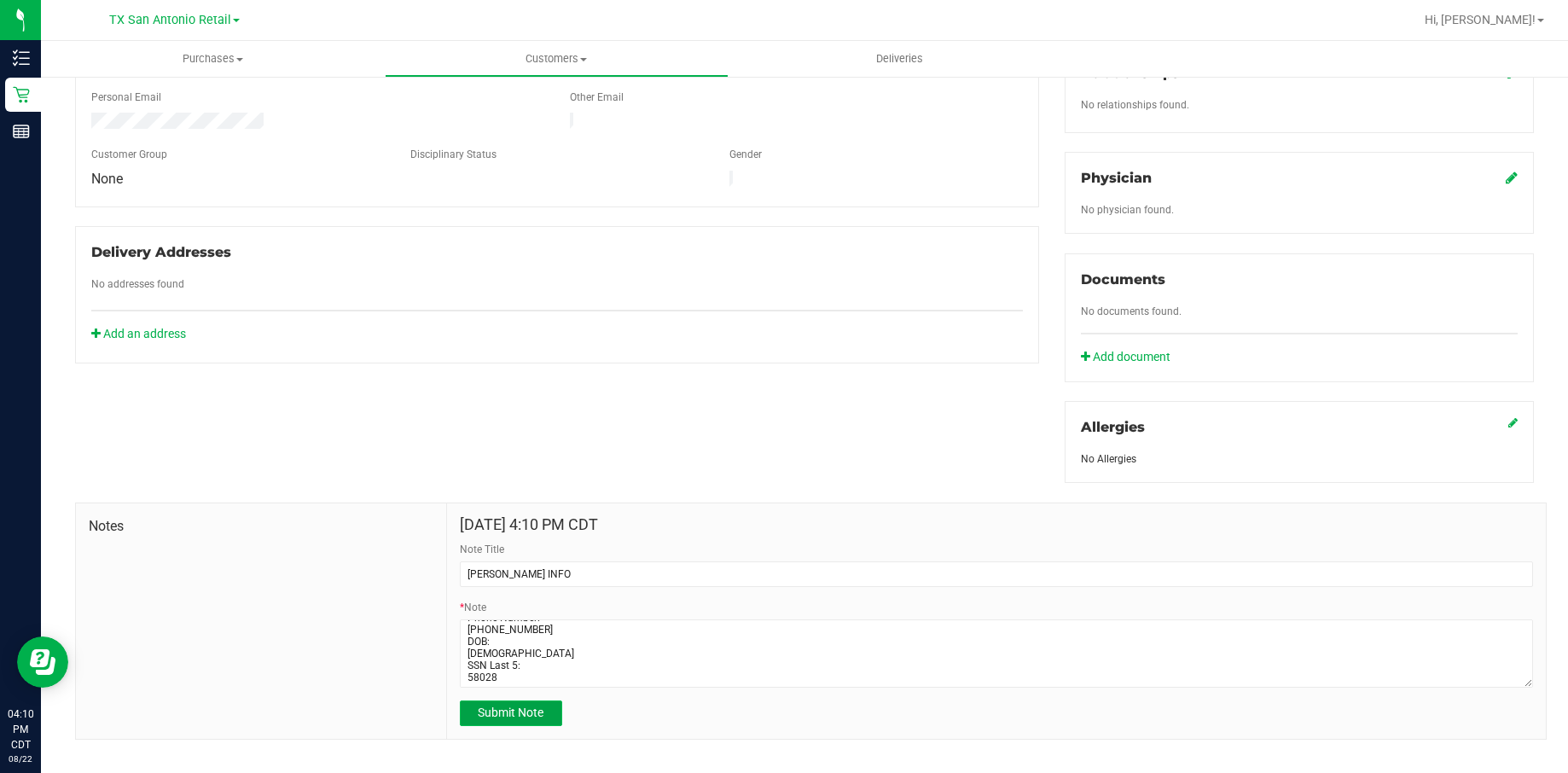
click at [535, 706] on span "Submit Note" at bounding box center [510, 713] width 66 height 14
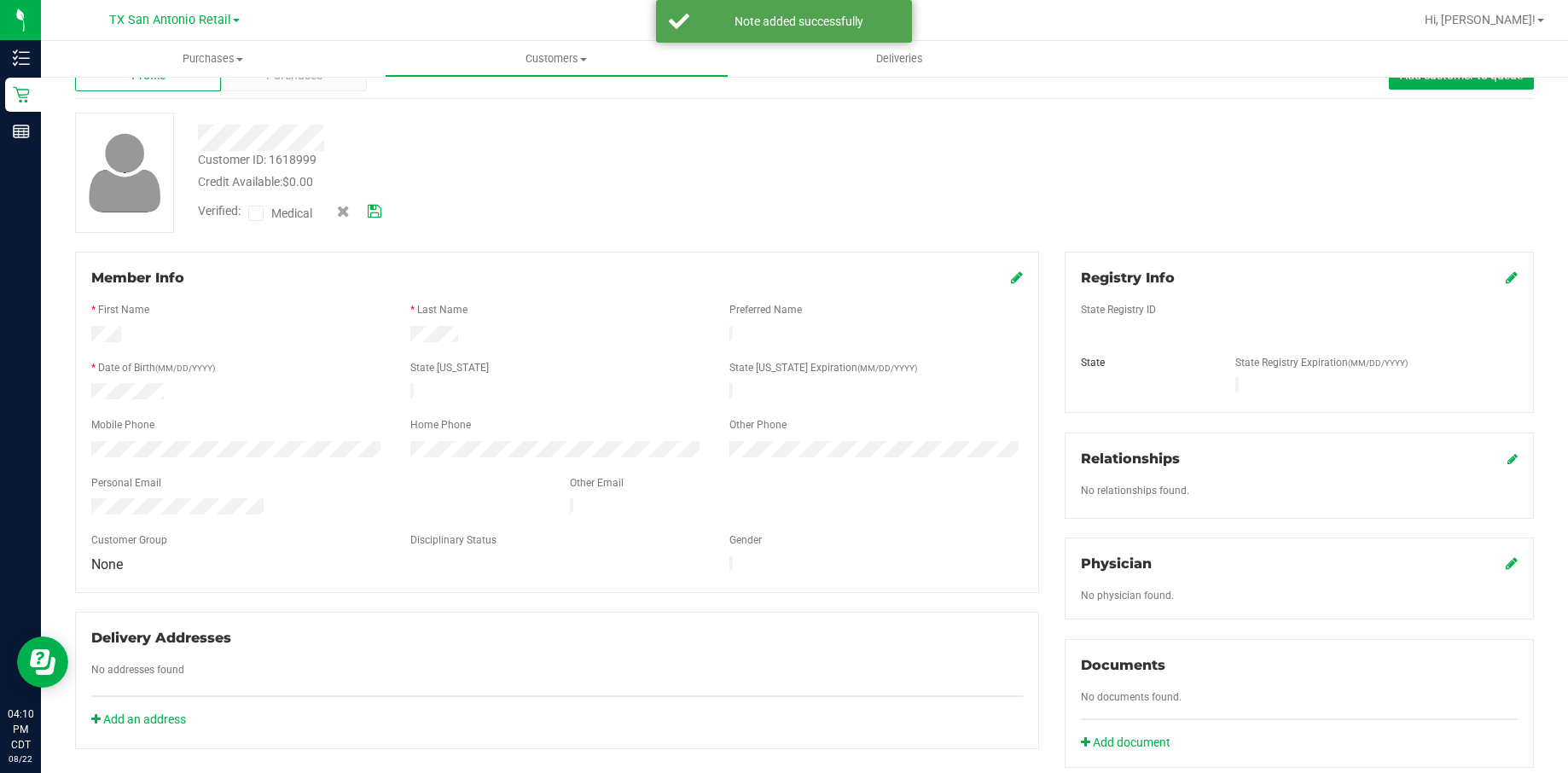
scroll to position [0, 0]
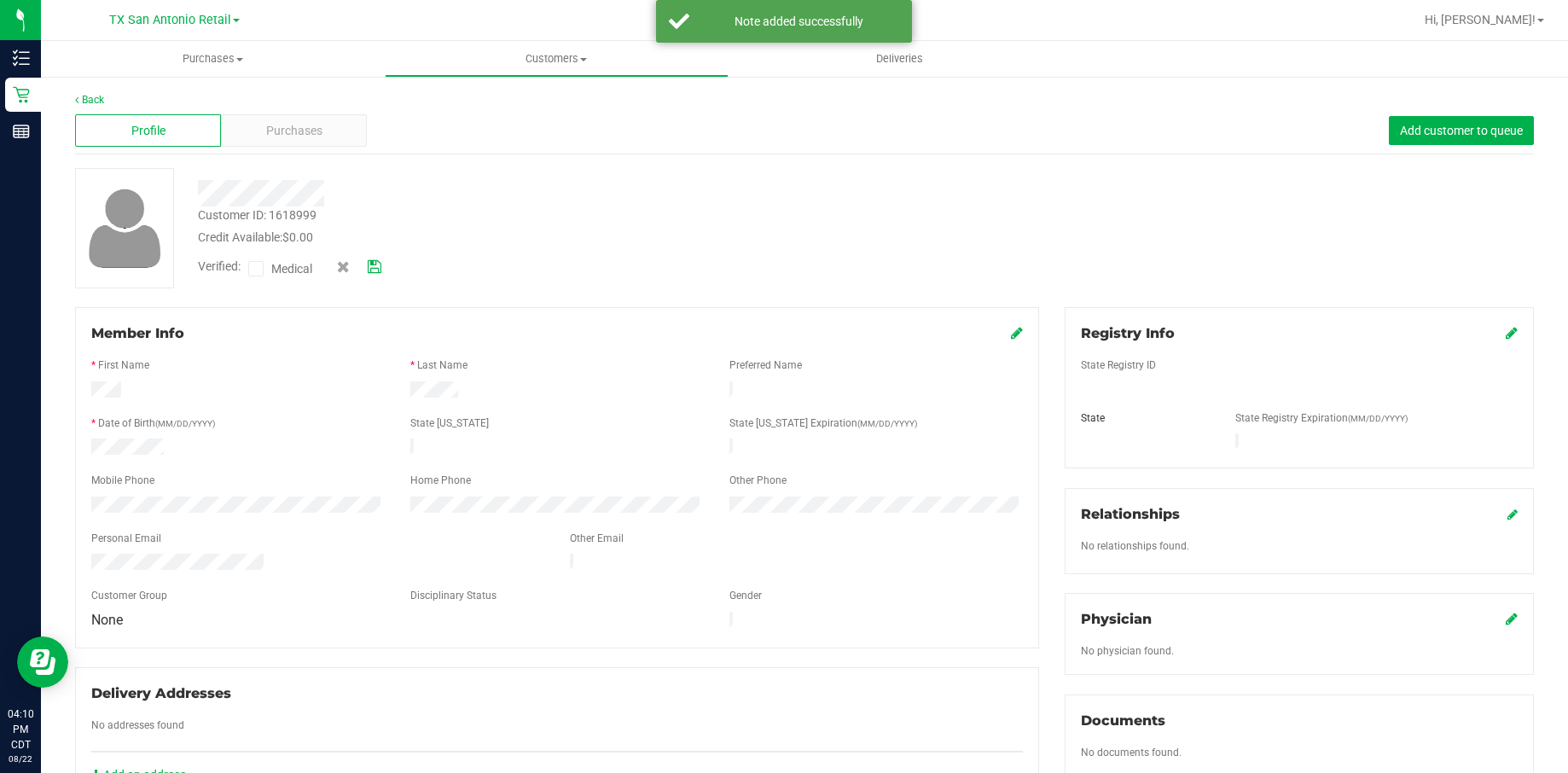
click at [277, 266] on span "Medical" at bounding box center [295, 269] width 48 height 18
click at [0, 0] on input "Medical" at bounding box center [0, 0] width 0 height 0
click at [377, 266] on icon at bounding box center [375, 268] width 14 height 12
click at [1087, 323] on span at bounding box center [1512, 333] width 12 height 20
click at [1087, 335] on icon at bounding box center [1512, 333] width 12 height 14
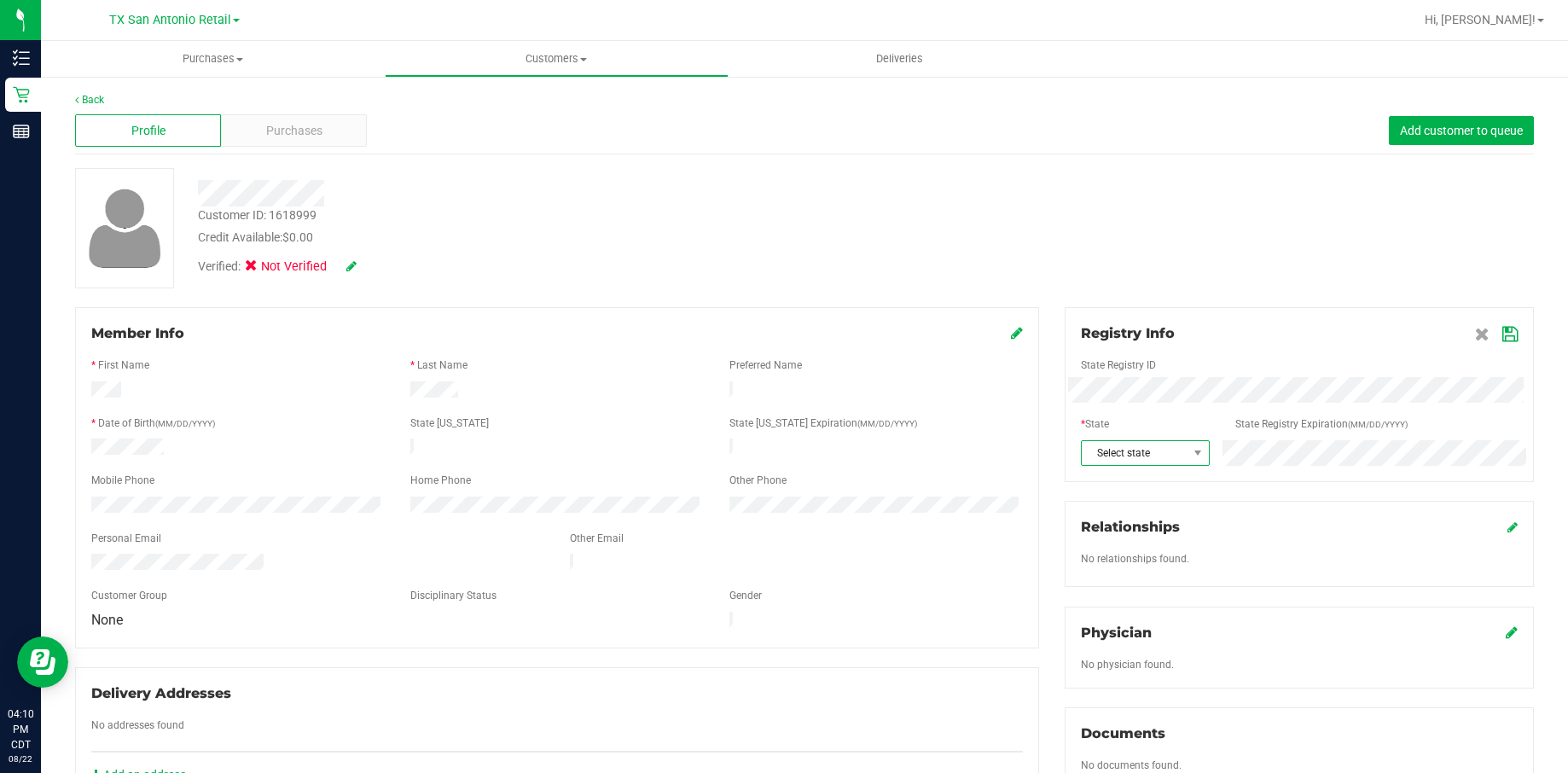
click at [1087, 450] on span "Select state" at bounding box center [1134, 453] width 106 height 24
click at [1087, 600] on li "TX" at bounding box center [1132, 612] width 125 height 29
click at [1087, 413] on div at bounding box center [1299, 410] width 436 height 14
click at [1087, 338] on icon at bounding box center [1509, 335] width 15 height 14
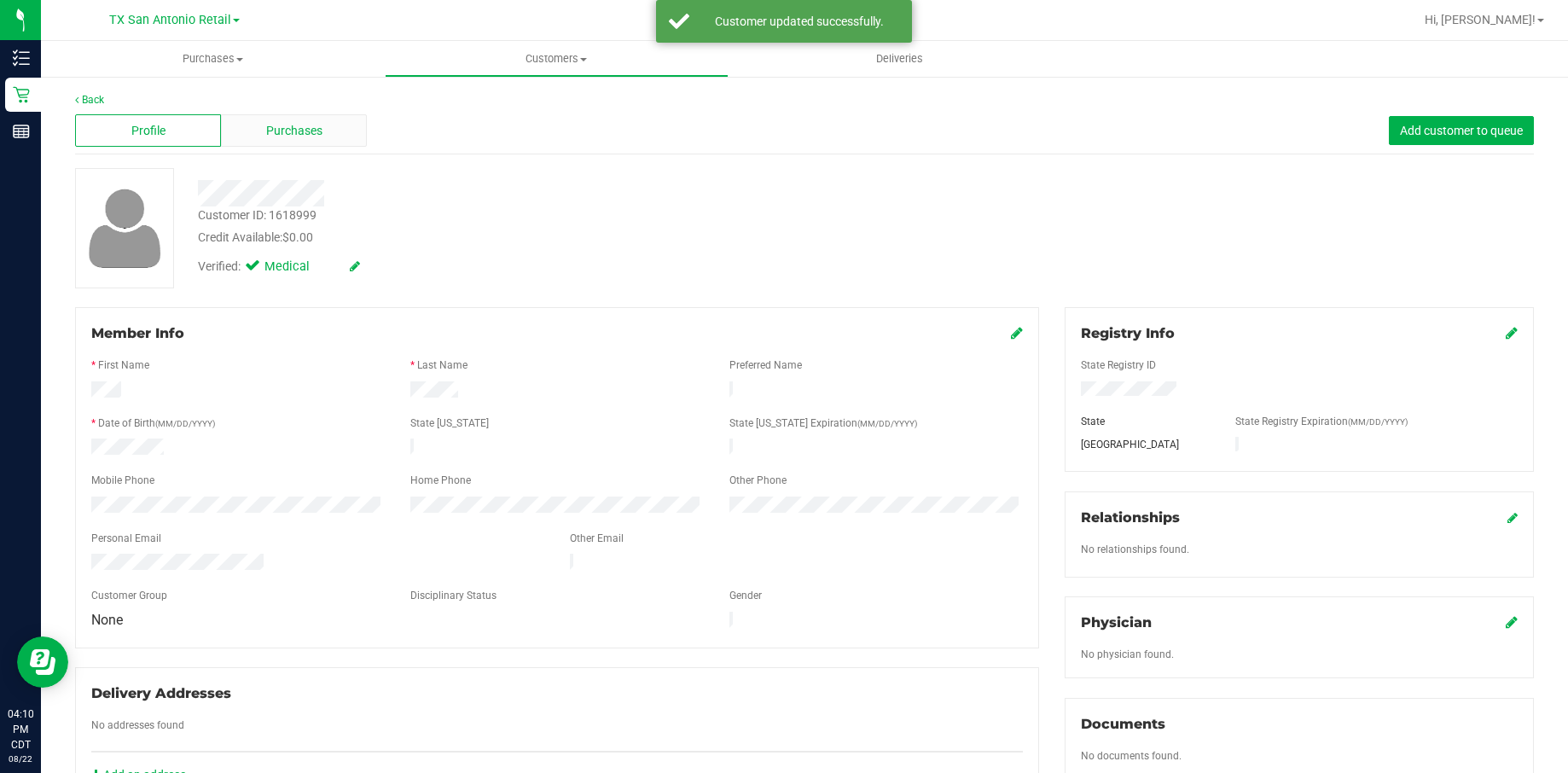
click at [266, 136] on div "Purchases" at bounding box center [294, 130] width 146 height 33
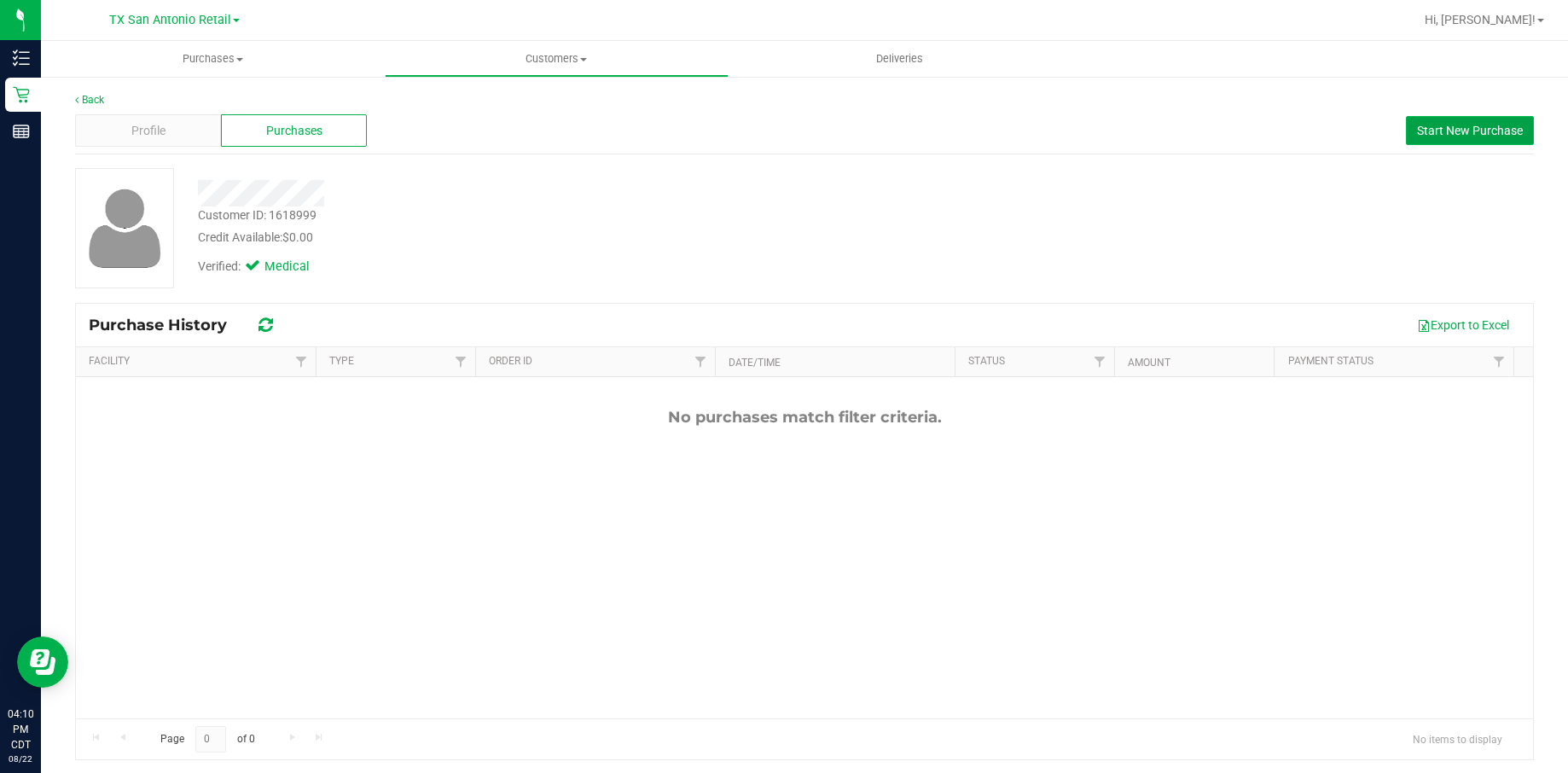
click at [1087, 124] on span "Start New Purchase" at bounding box center [1469, 131] width 106 height 14
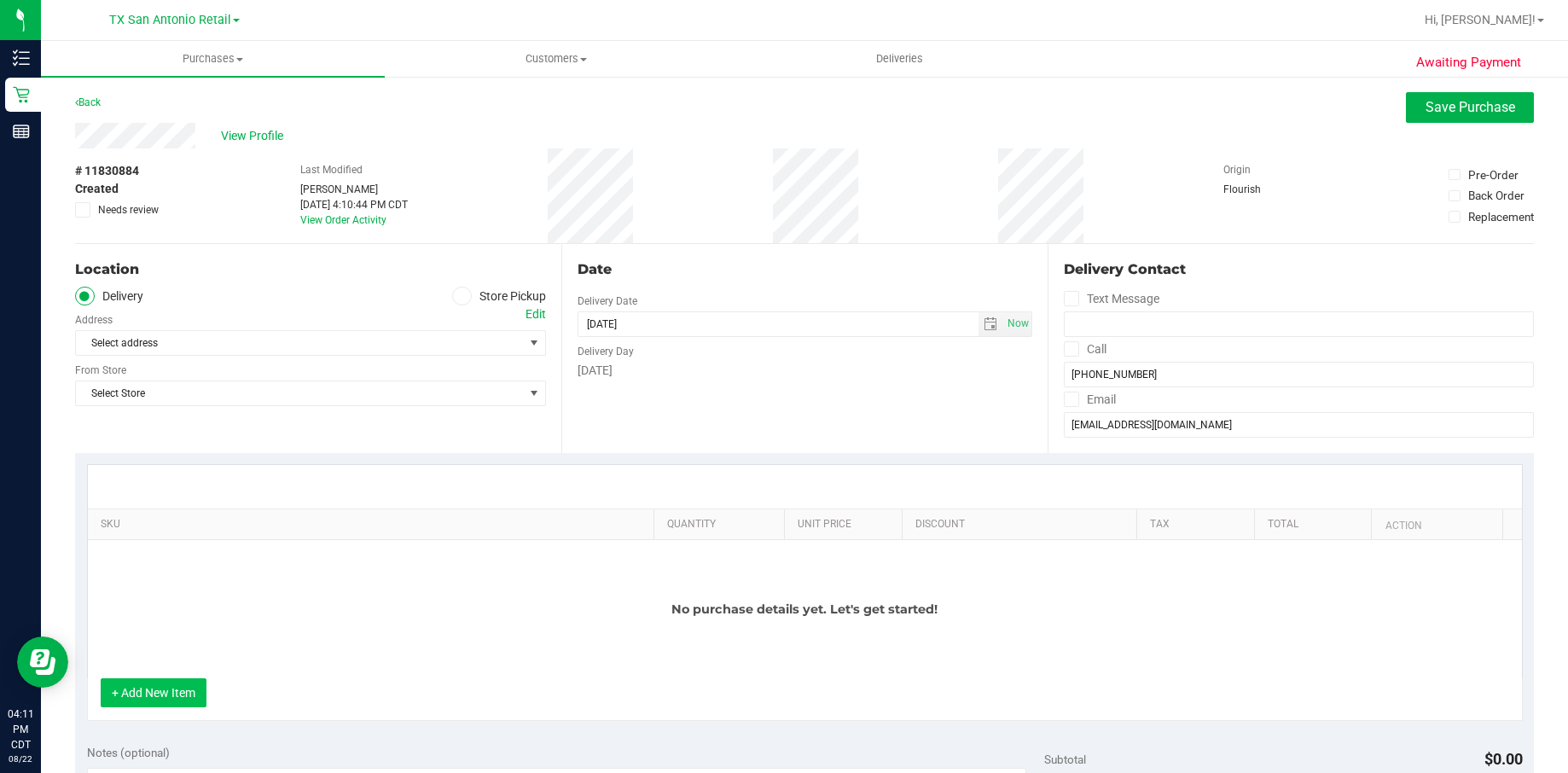
click at [187, 686] on button "+ Add New Item" at bounding box center [153, 693] width 106 height 29
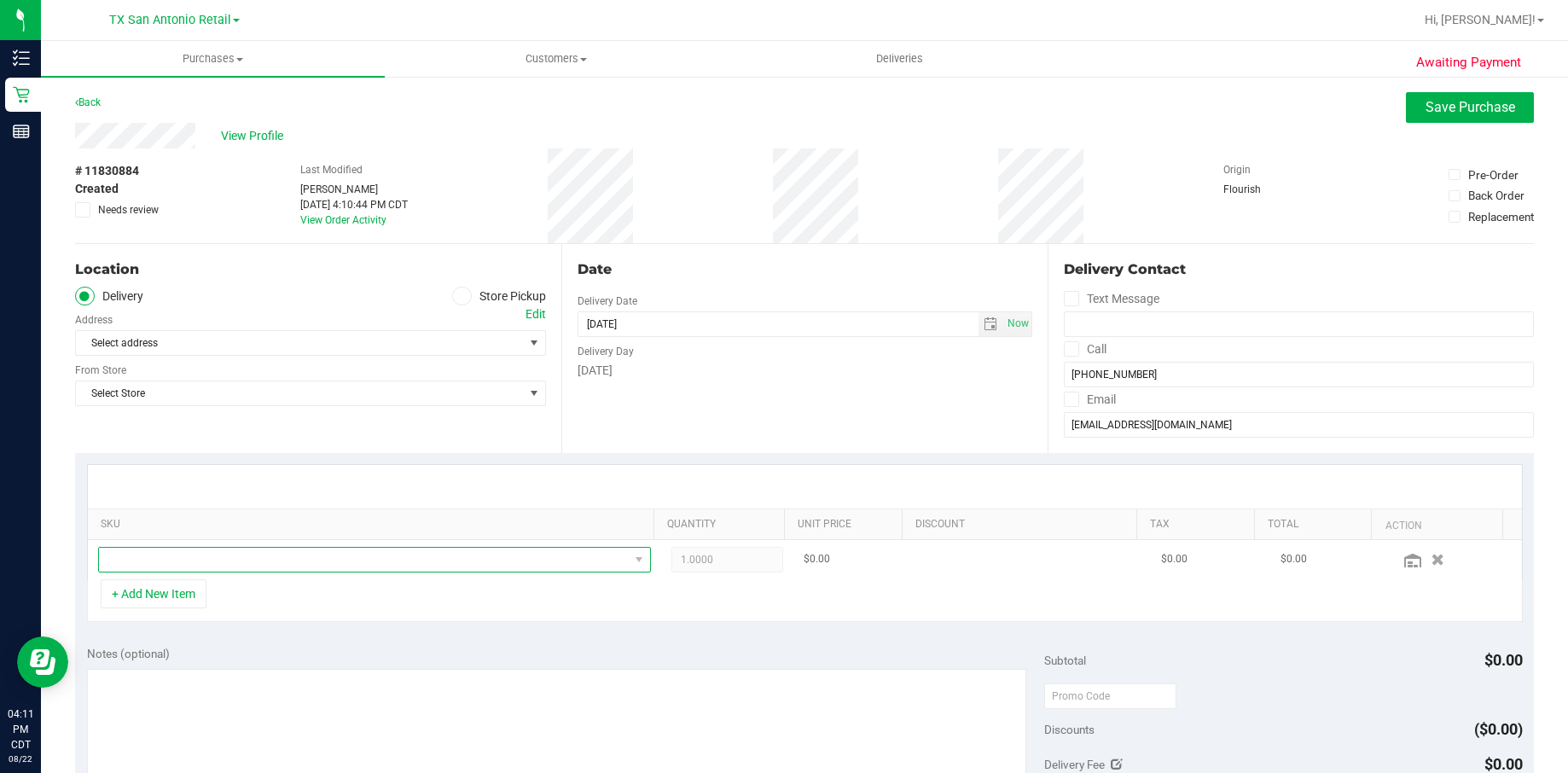
click at [212, 570] on span "NO DATA FOUND" at bounding box center [363, 559] width 530 height 24
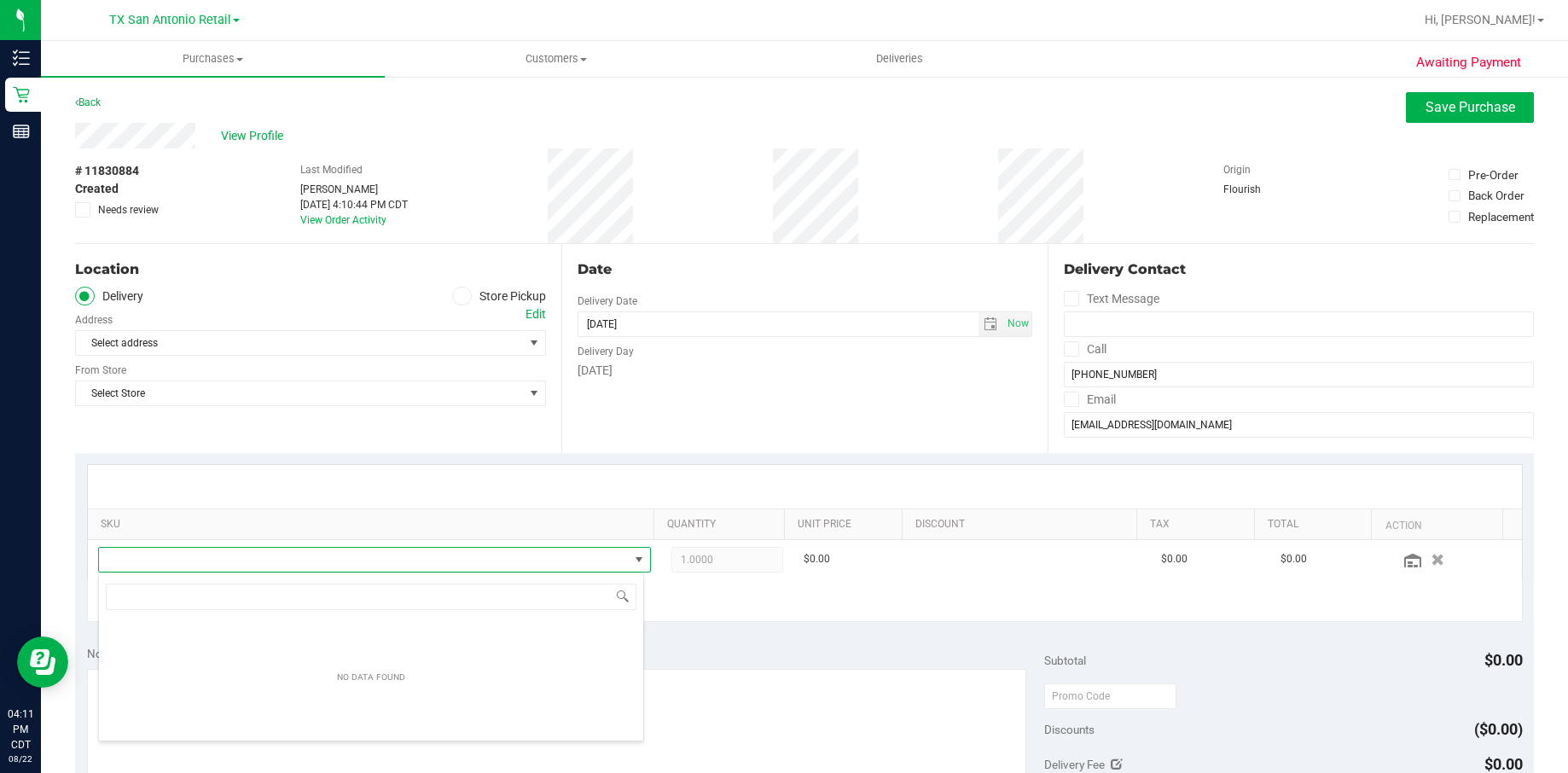
scroll to position [26, 530]
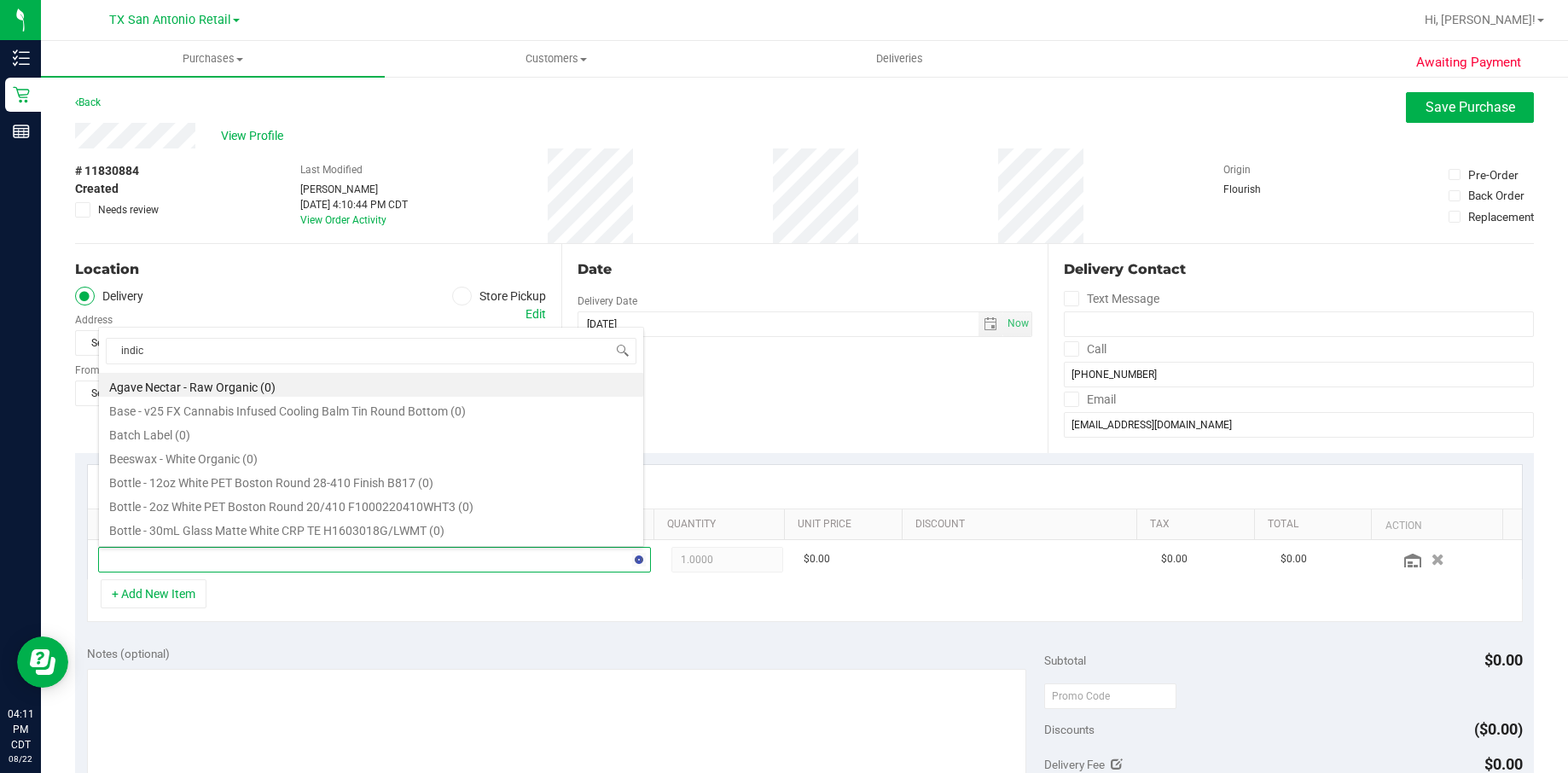
type input "indica"
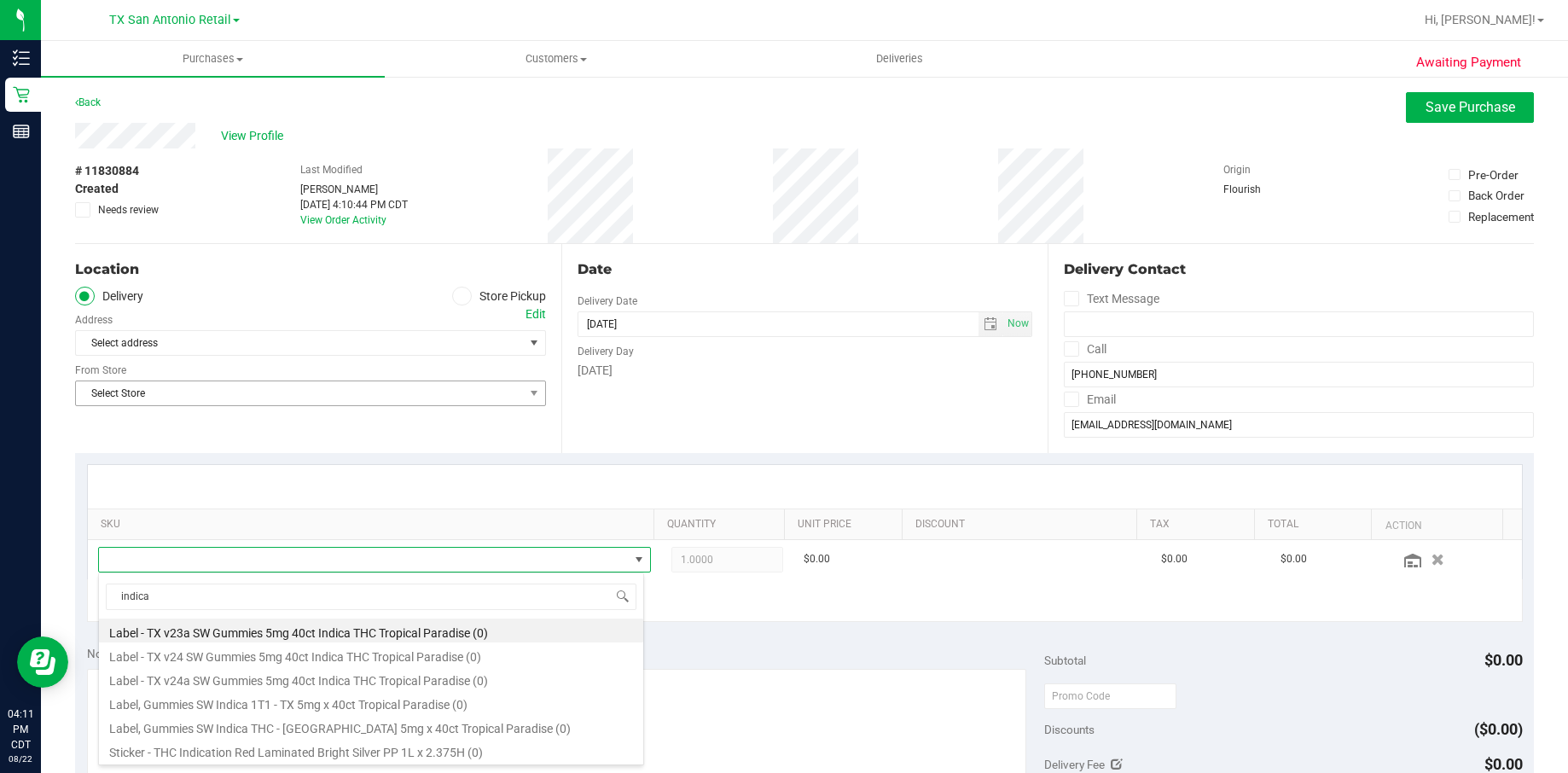
click at [238, 393] on span "Select Store" at bounding box center [299, 393] width 448 height 24
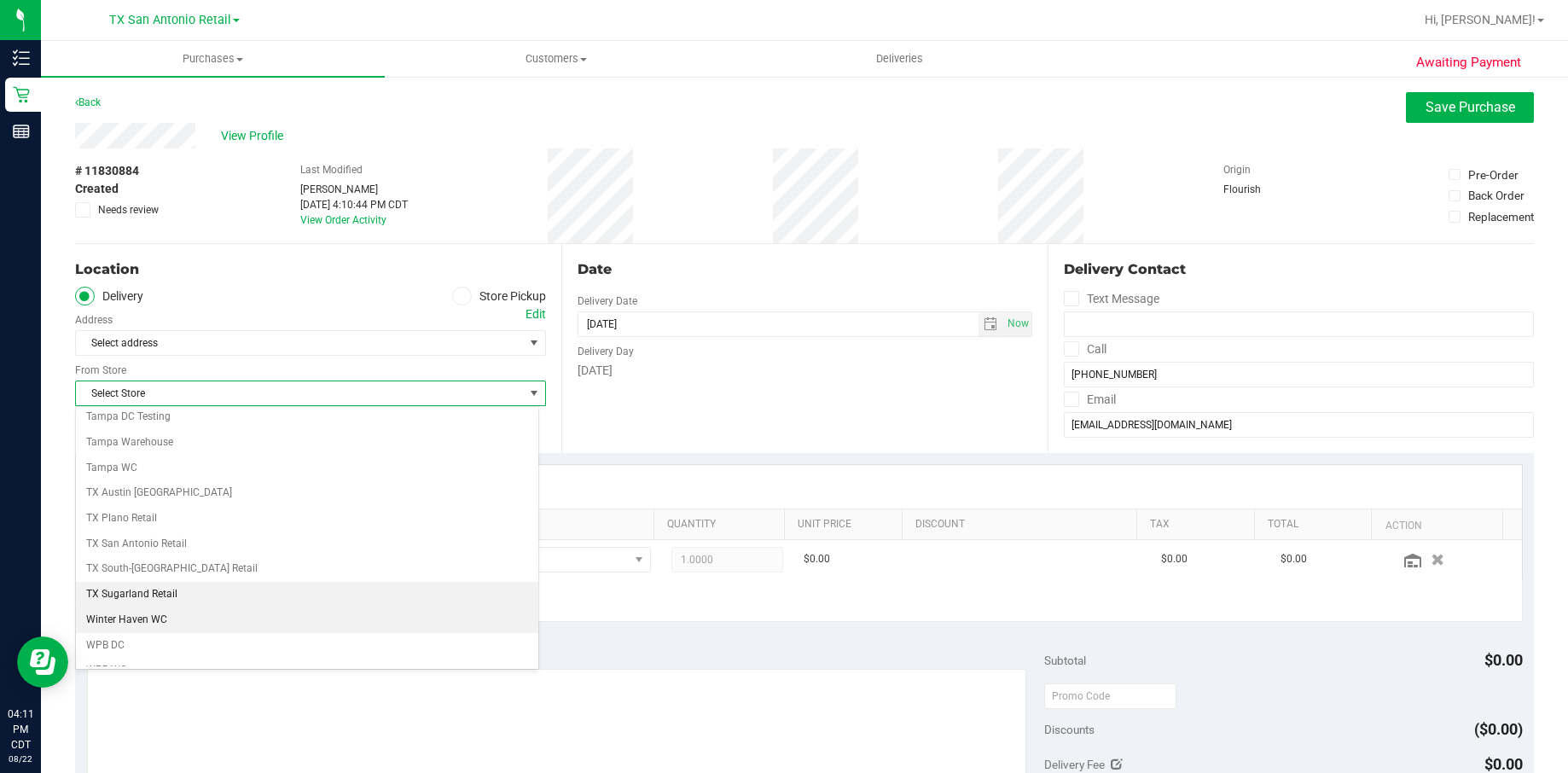
scroll to position [1240, 0]
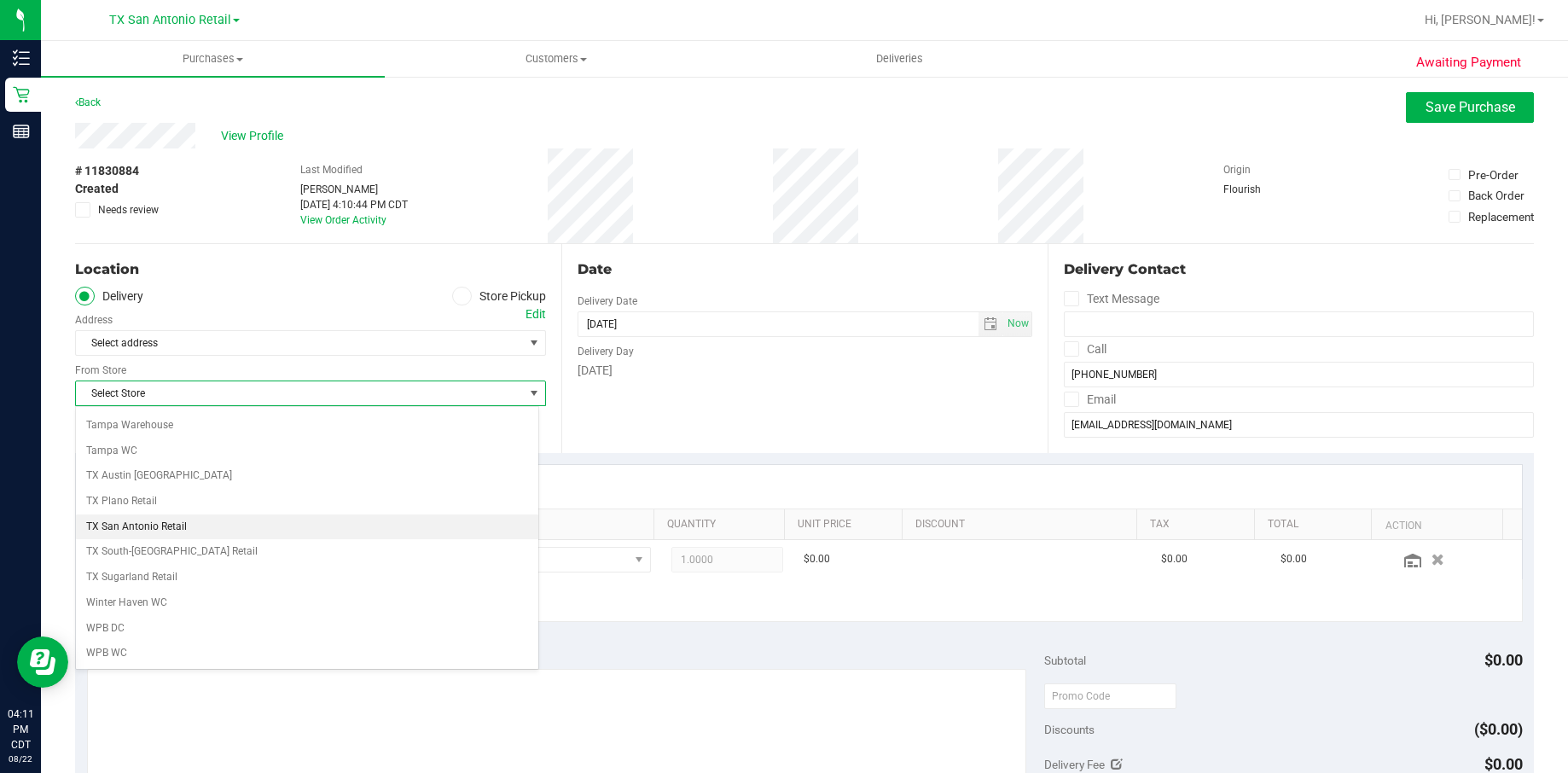
click at [181, 534] on li "TX San Antonio Retail" at bounding box center [306, 527] width 462 height 26
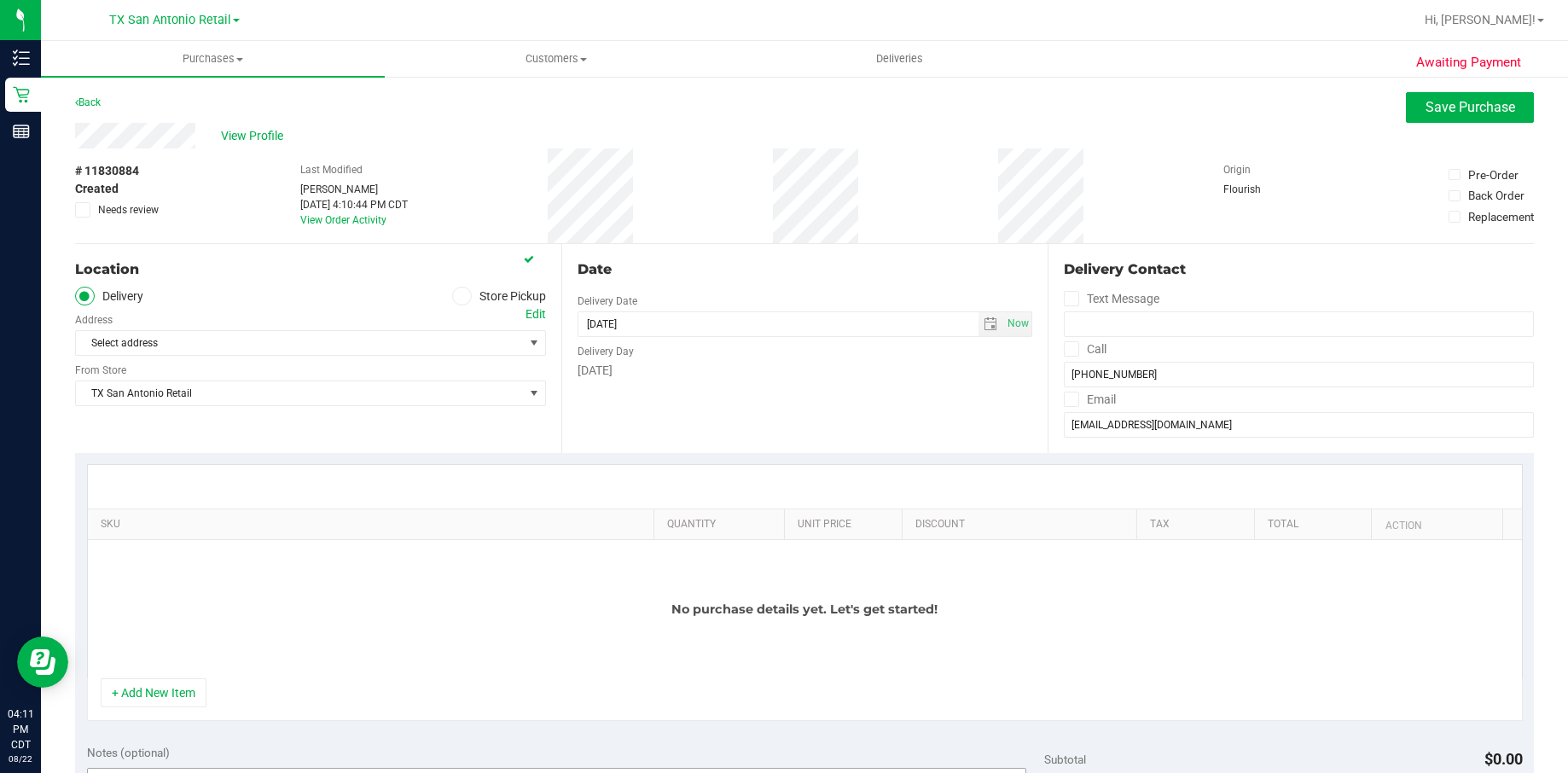
click at [132, 682] on button "+ Add New Item" at bounding box center [153, 693] width 106 height 29
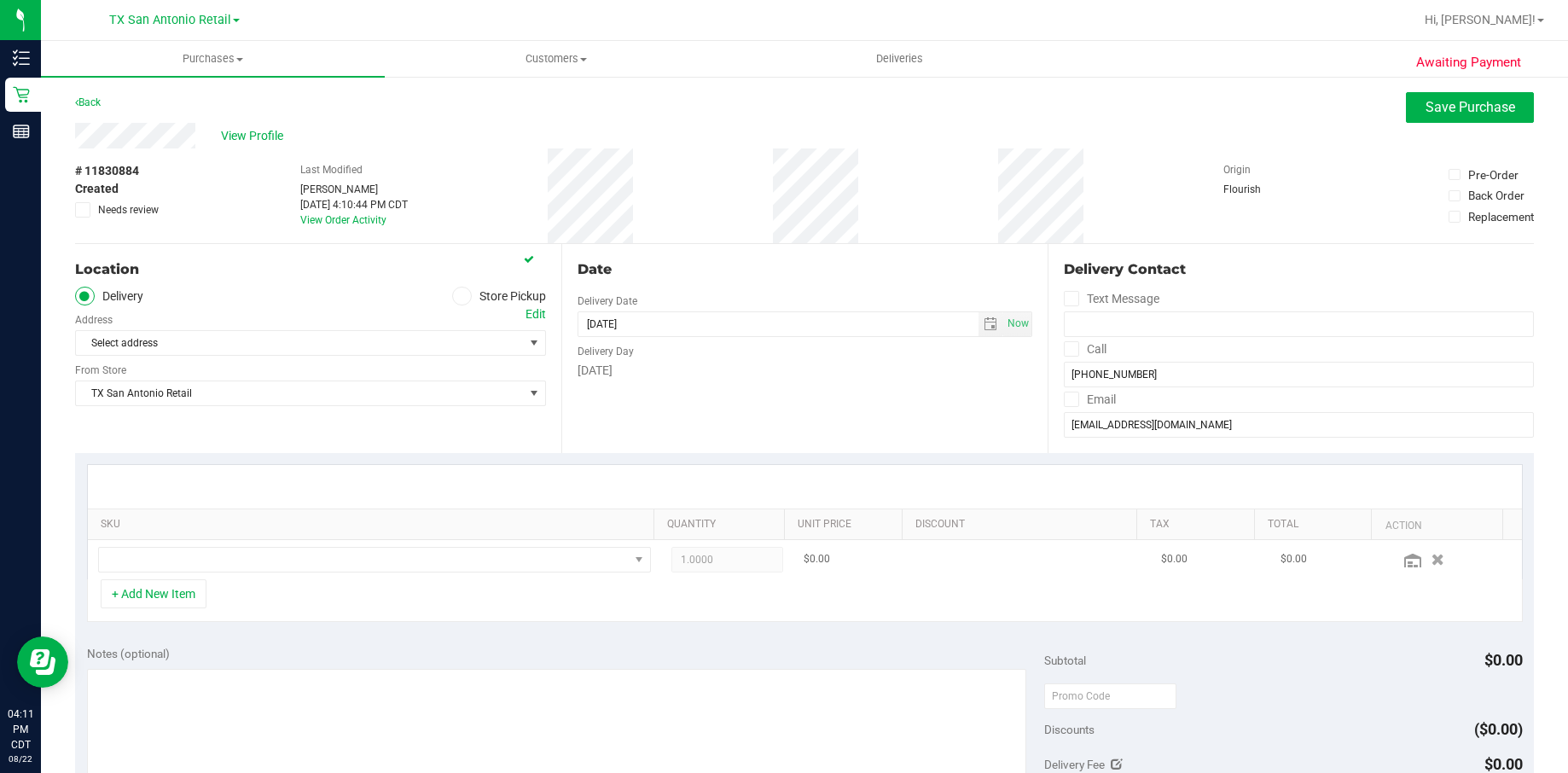
click at [361, 544] on td at bounding box center [374, 560] width 573 height 40
click at [360, 545] on td at bounding box center [374, 560] width 573 height 40
click at [364, 552] on span "NO DATA FOUND" at bounding box center [363, 559] width 530 height 24
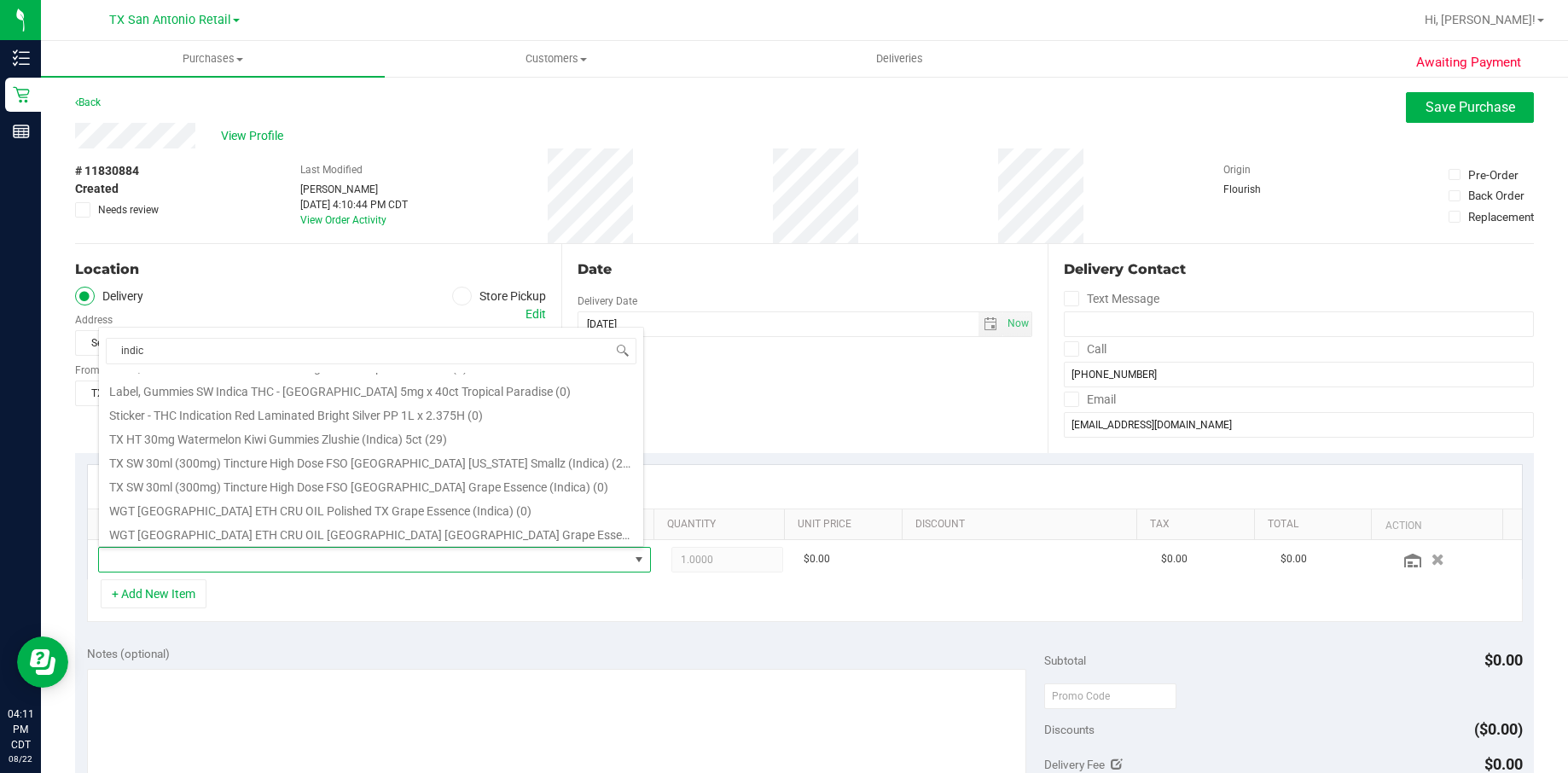
scroll to position [256, 0]
type input "indic"
click at [322, 291] on ul "Delivery Store Pickup" at bounding box center [310, 297] width 471 height 19
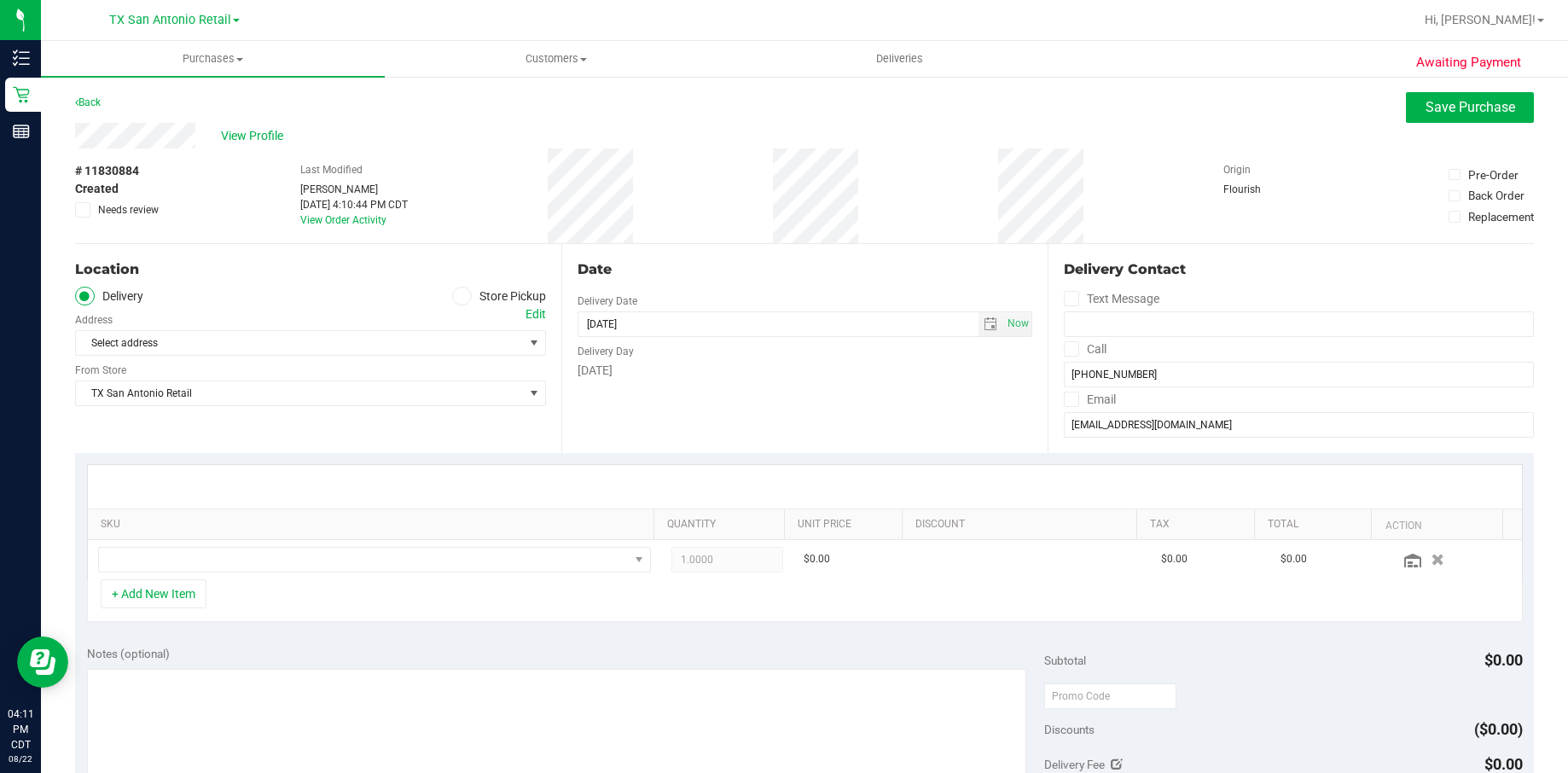
click at [526, 314] on div "Edit" at bounding box center [535, 314] width 20 height 18
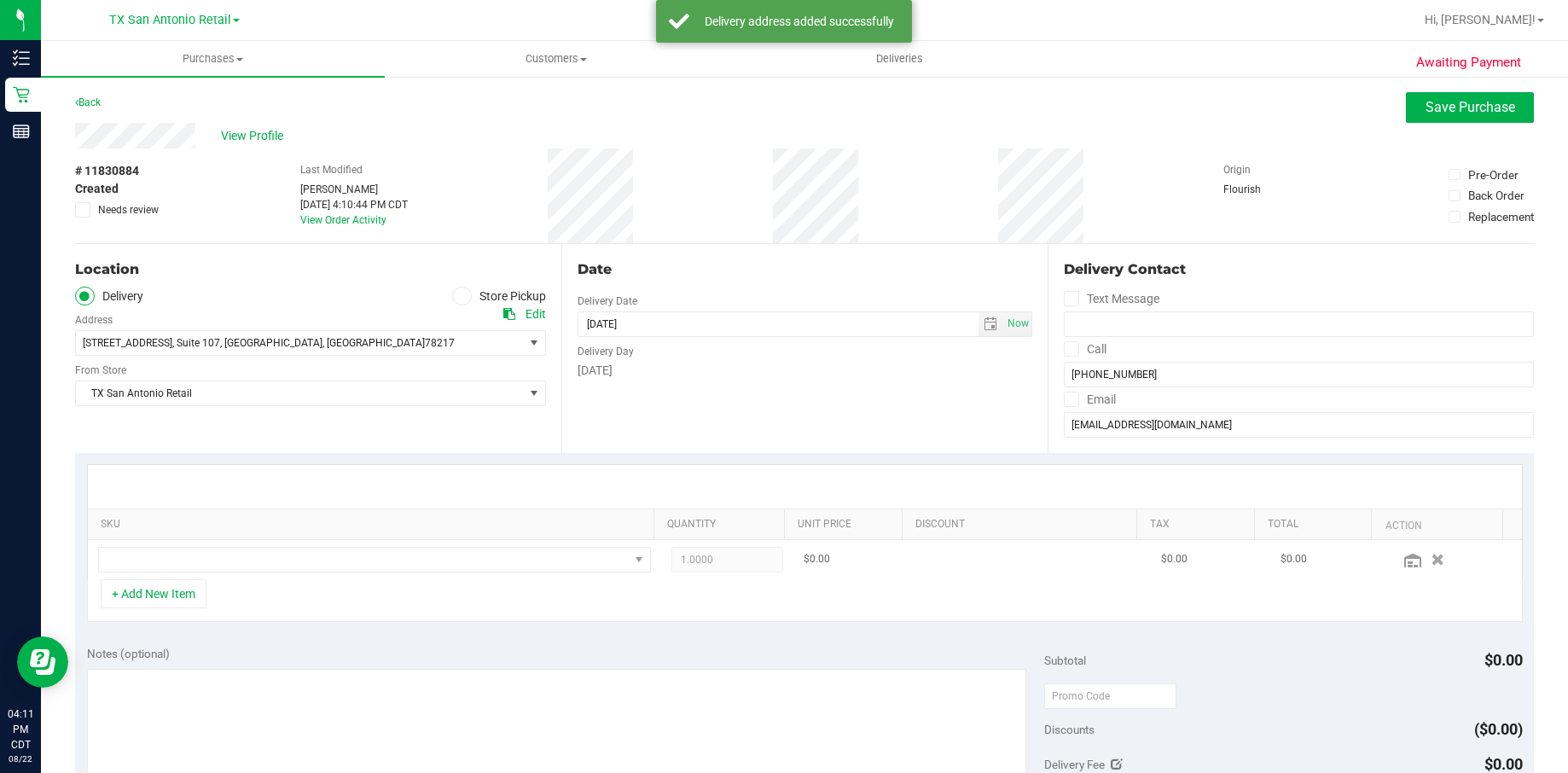
scroll to position [128, 0]
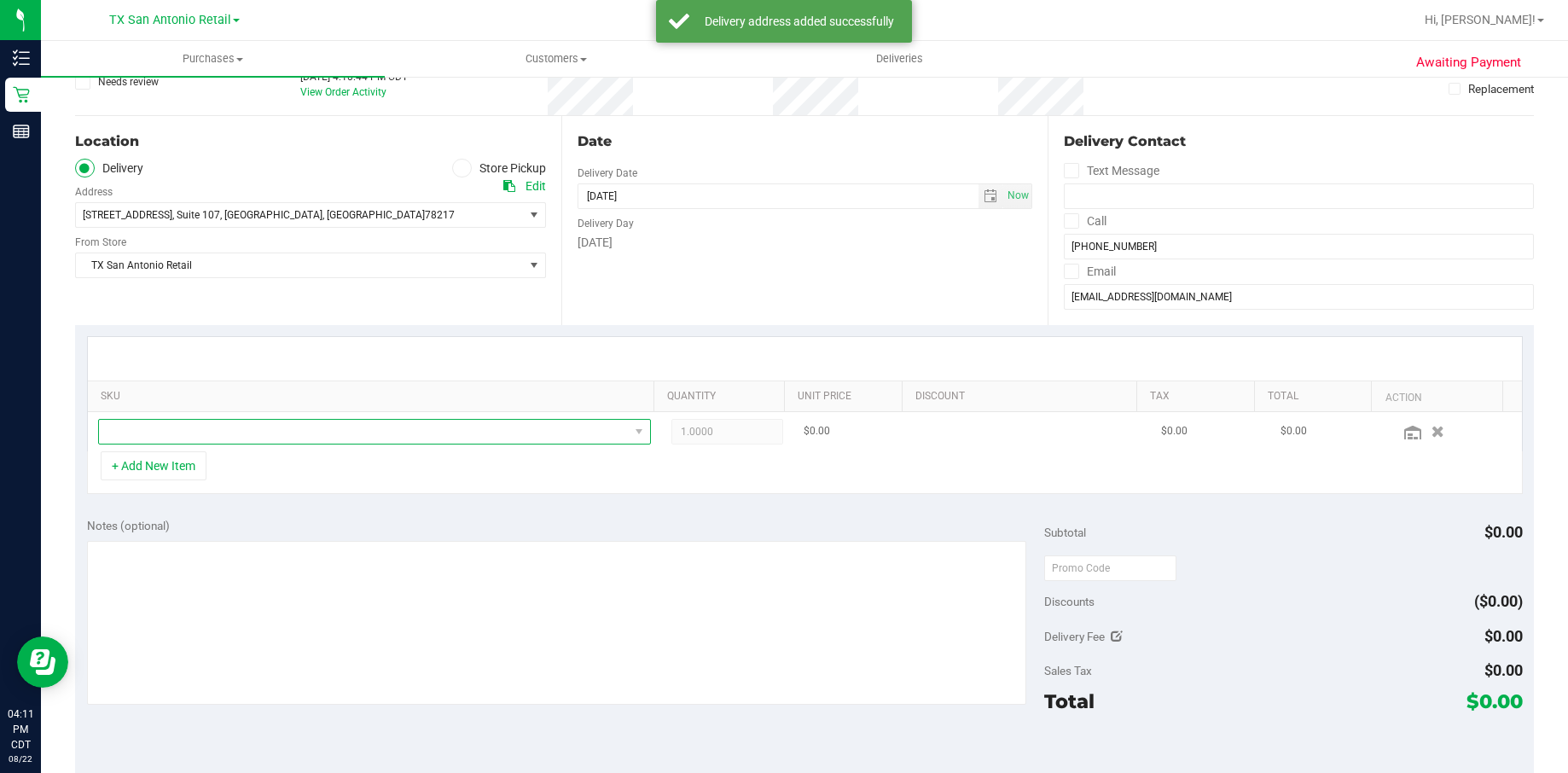
click at [173, 432] on span "NO DATA FOUND" at bounding box center [363, 431] width 530 height 24
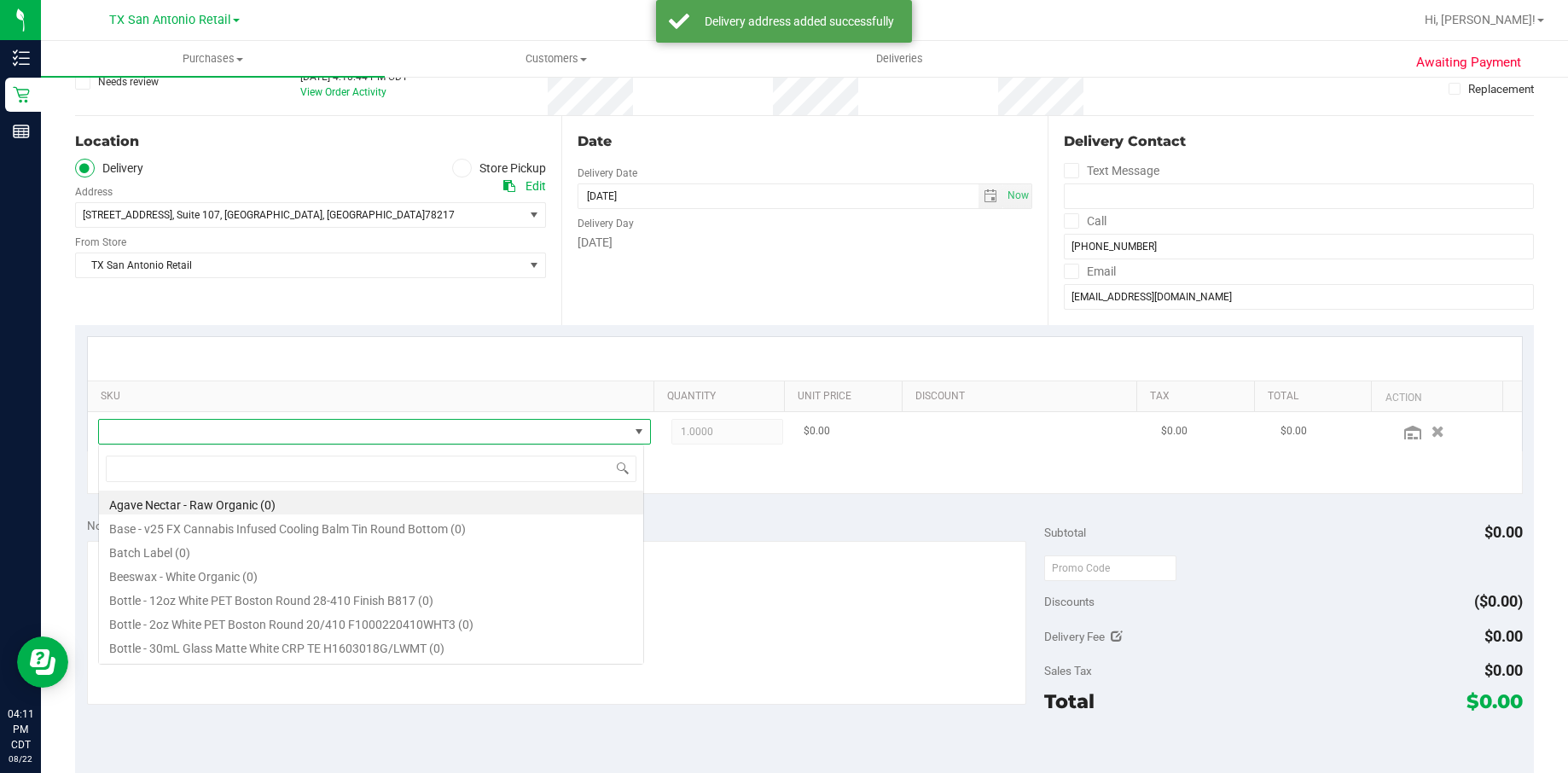
scroll to position [26, 530]
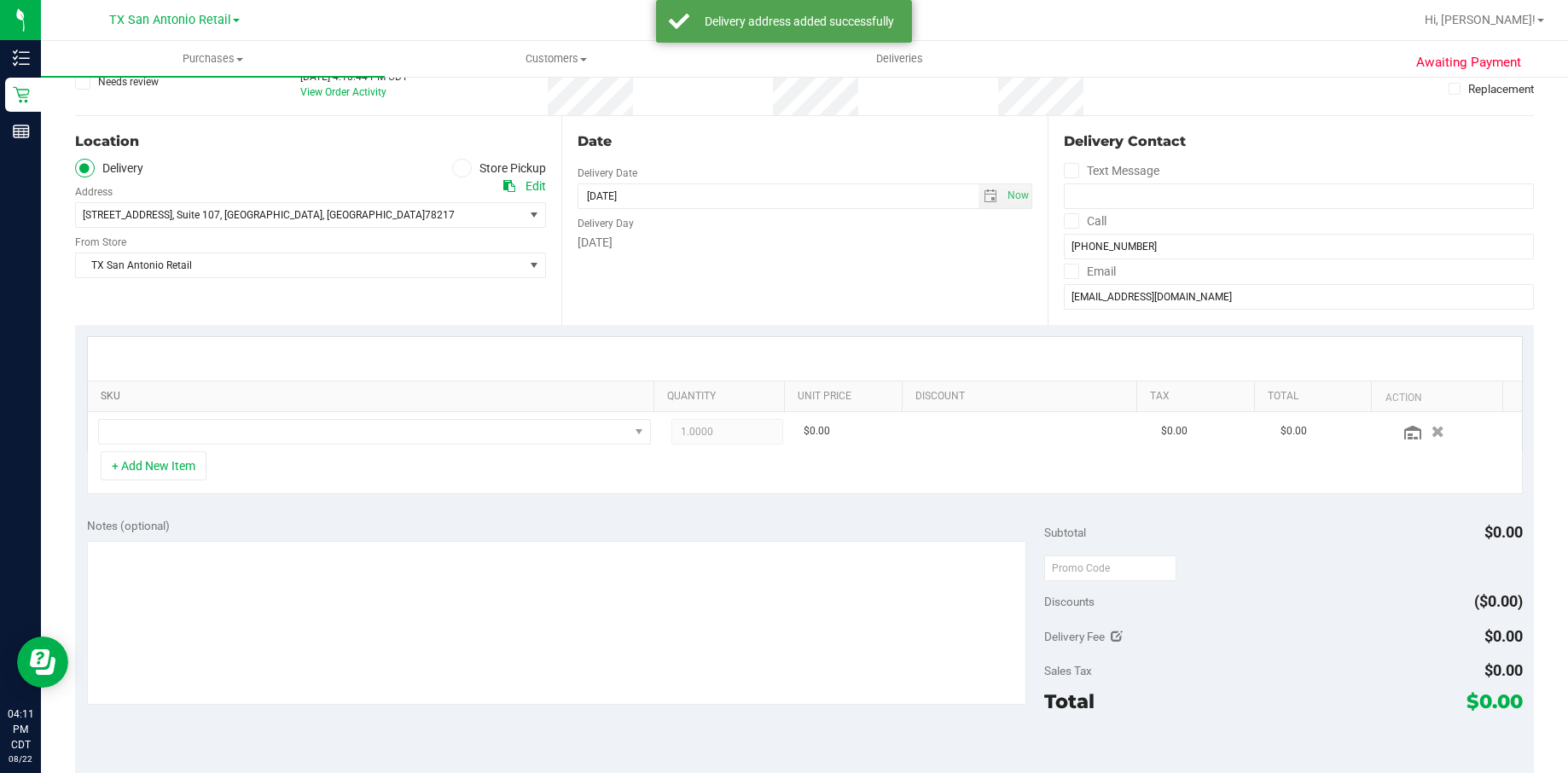
click at [200, 401] on link "SKU" at bounding box center [373, 397] width 546 height 14
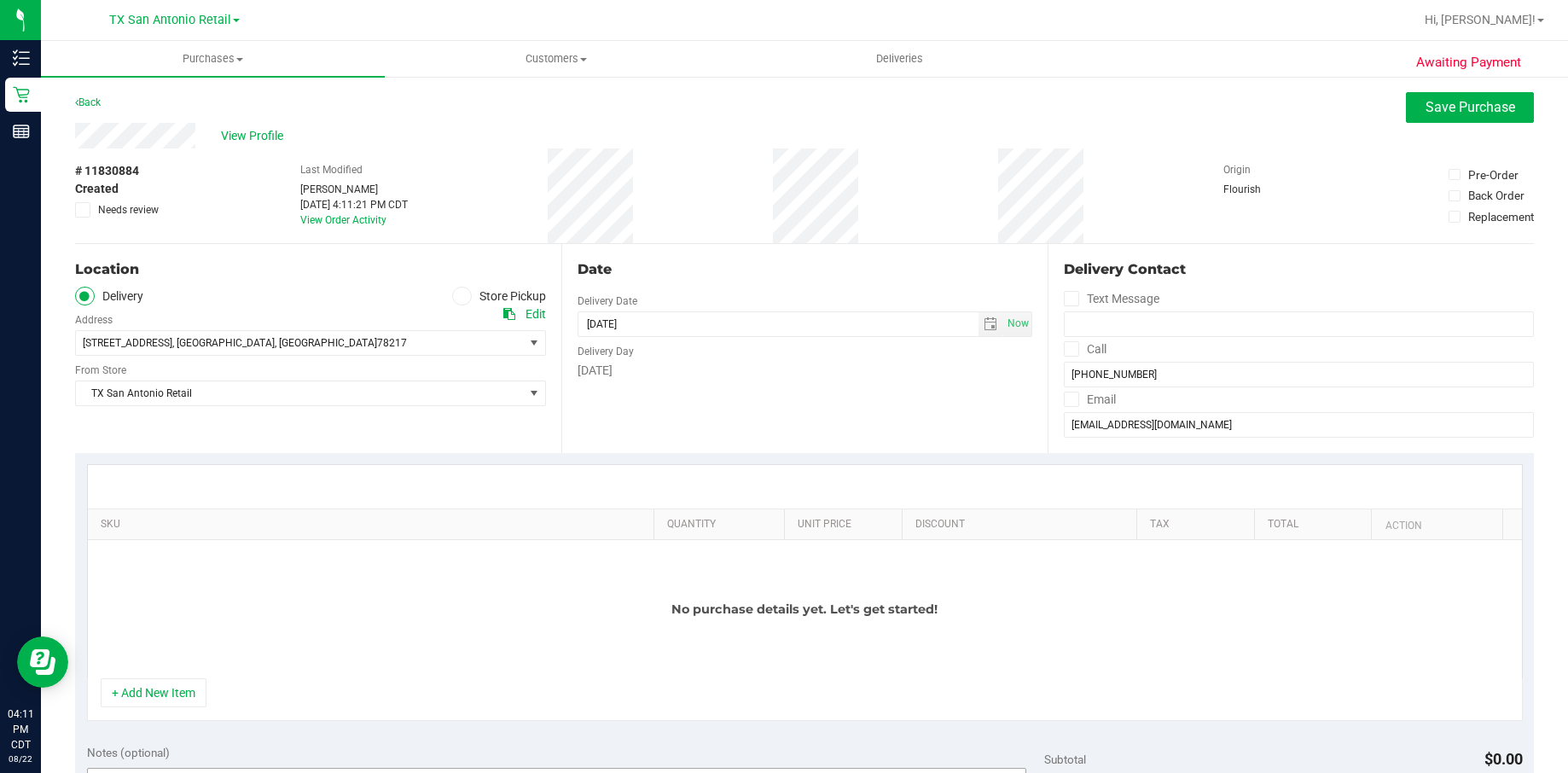
click at [192, 703] on button "+ Add New Item" at bounding box center [153, 693] width 106 height 29
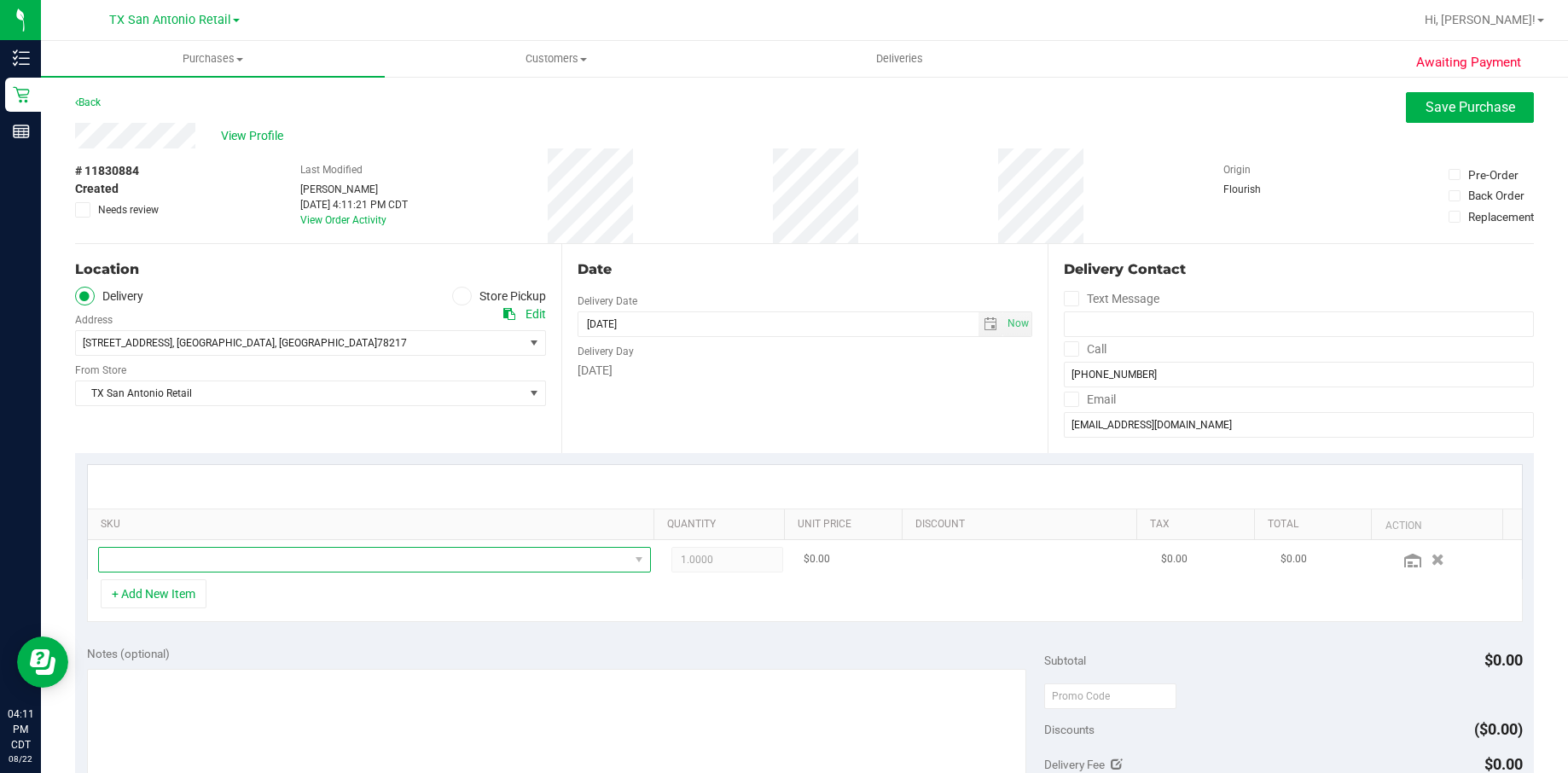
click at [173, 569] on span "NO DATA FOUND" at bounding box center [363, 559] width 530 height 24
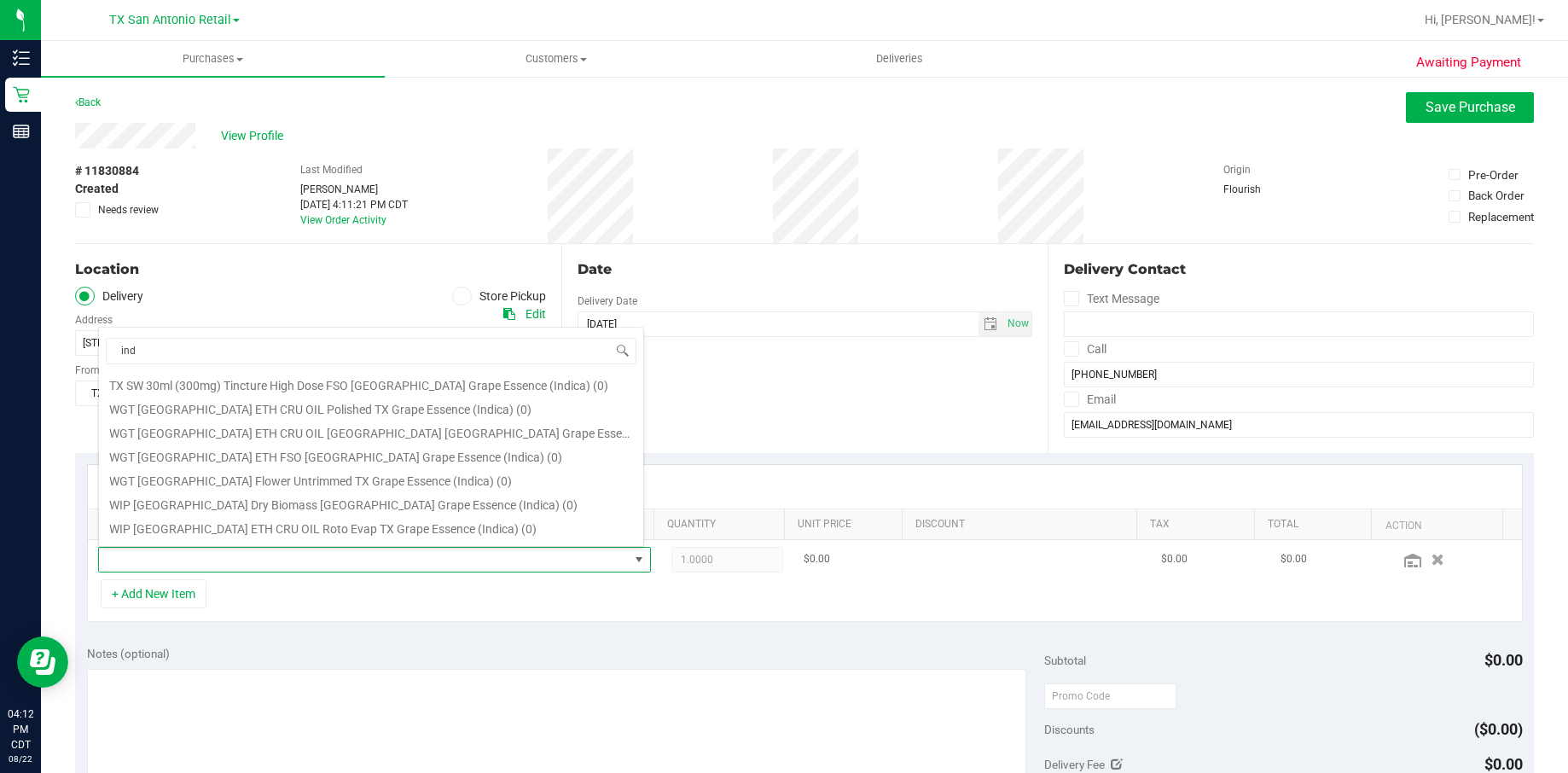
scroll to position [376, 0]
type input "i"
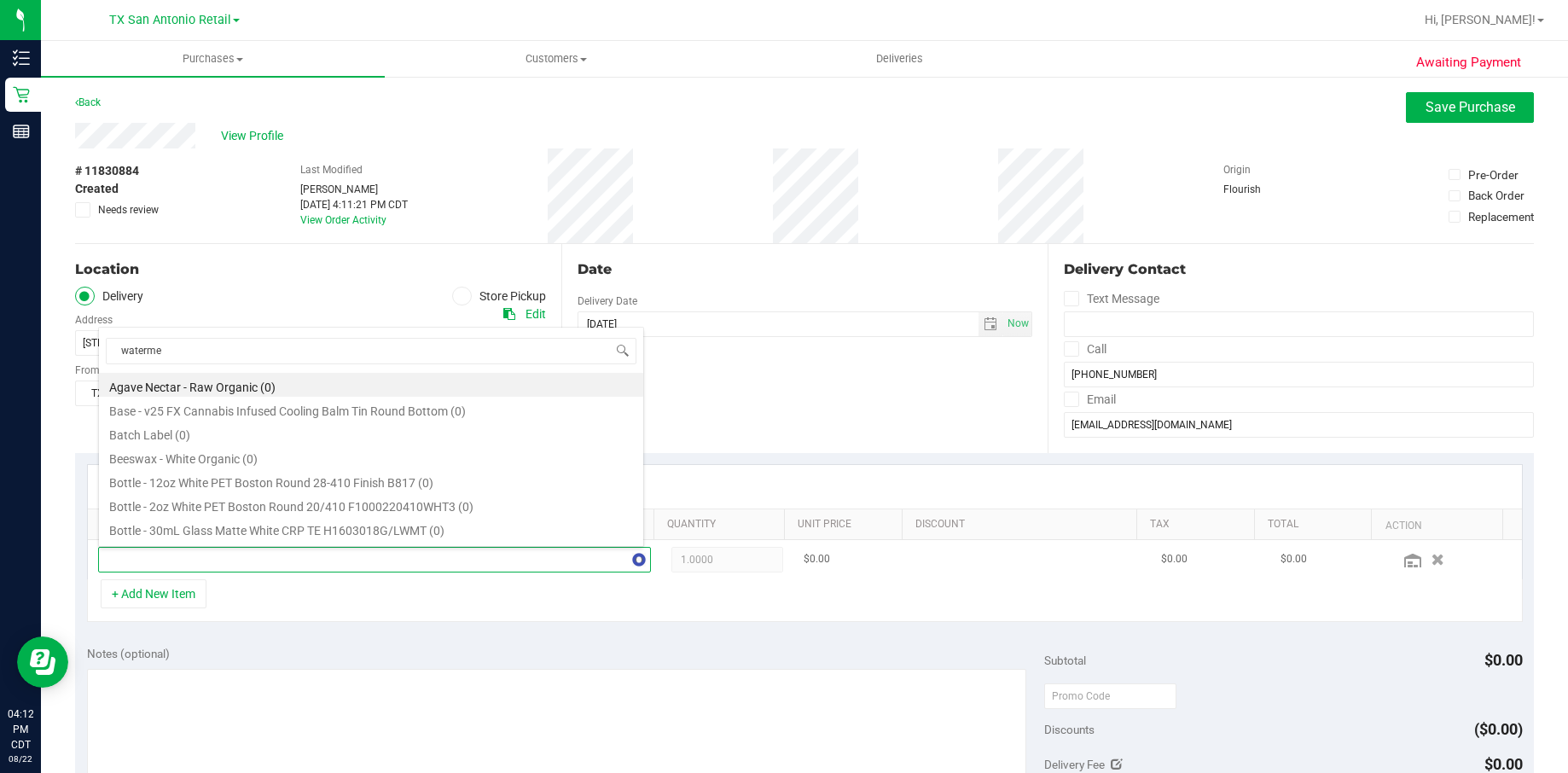
type input "watermel"
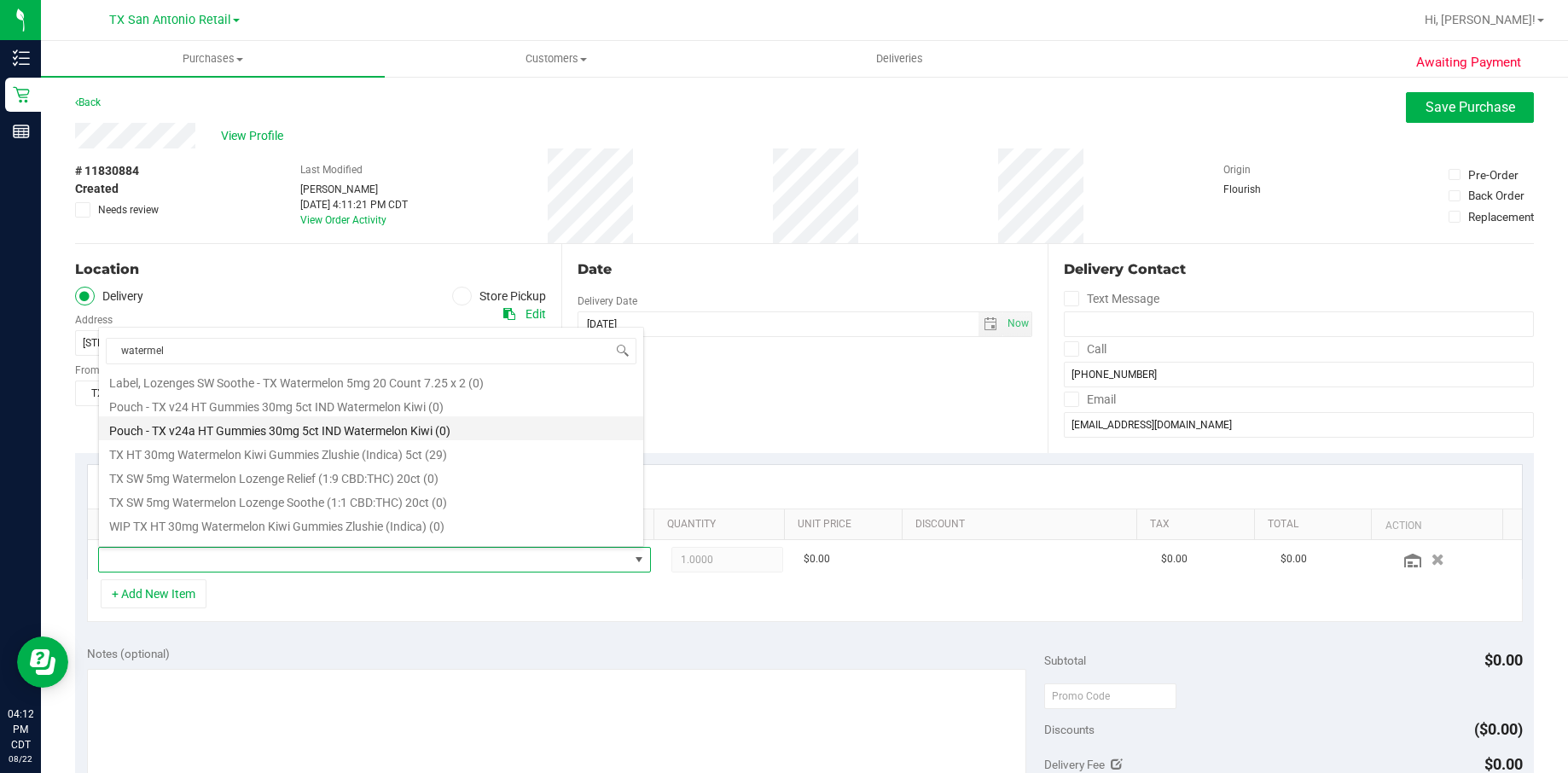
scroll to position [164, 0]
click at [433, 415] on li "TX HT 30mg Watermelon Kiwi Gummies Zlushie (Indica) 5ct (29)" at bounding box center [370, 412] width 545 height 24
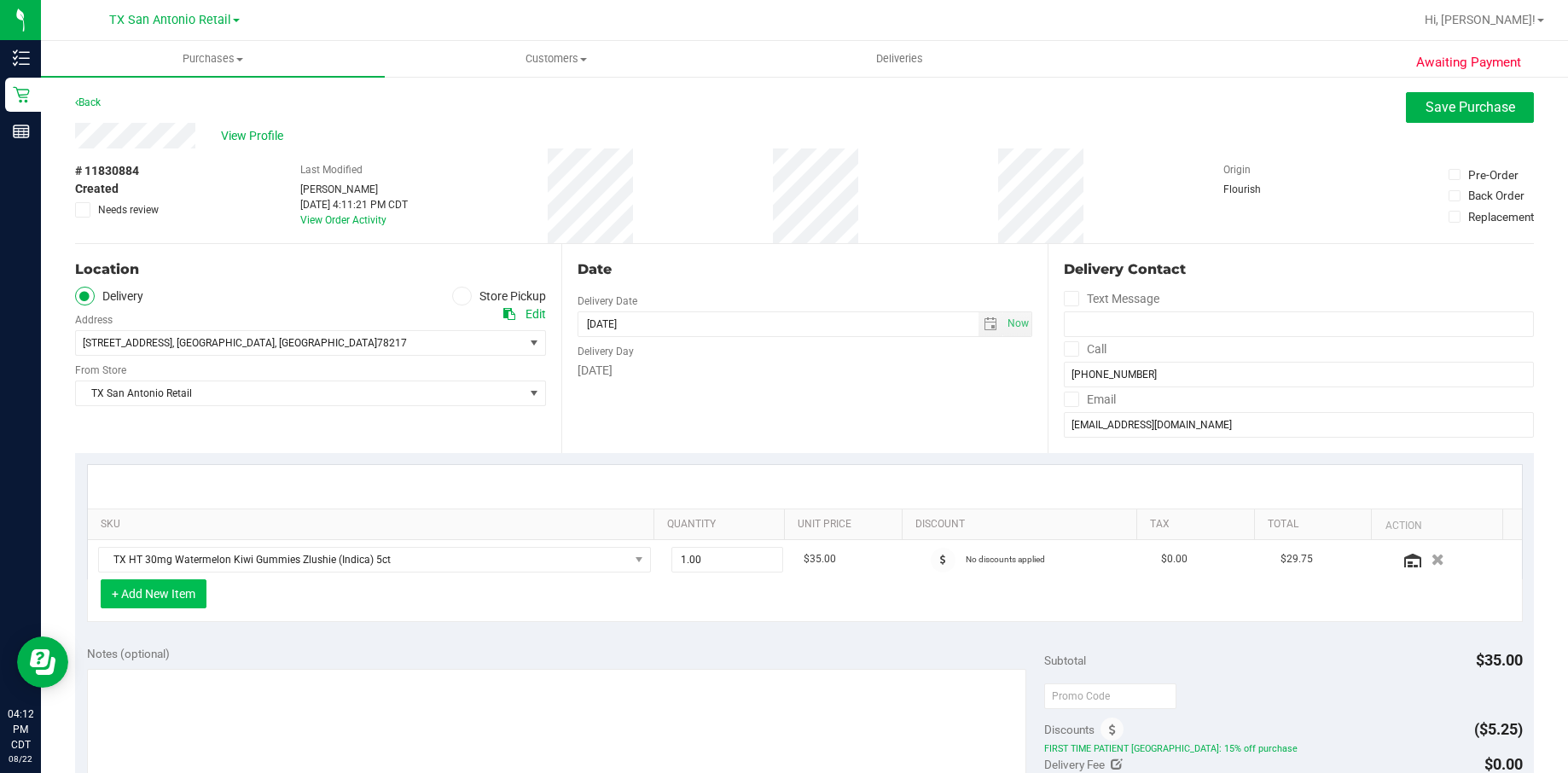
click at [181, 595] on button "+ Add New Item" at bounding box center [153, 593] width 106 height 29
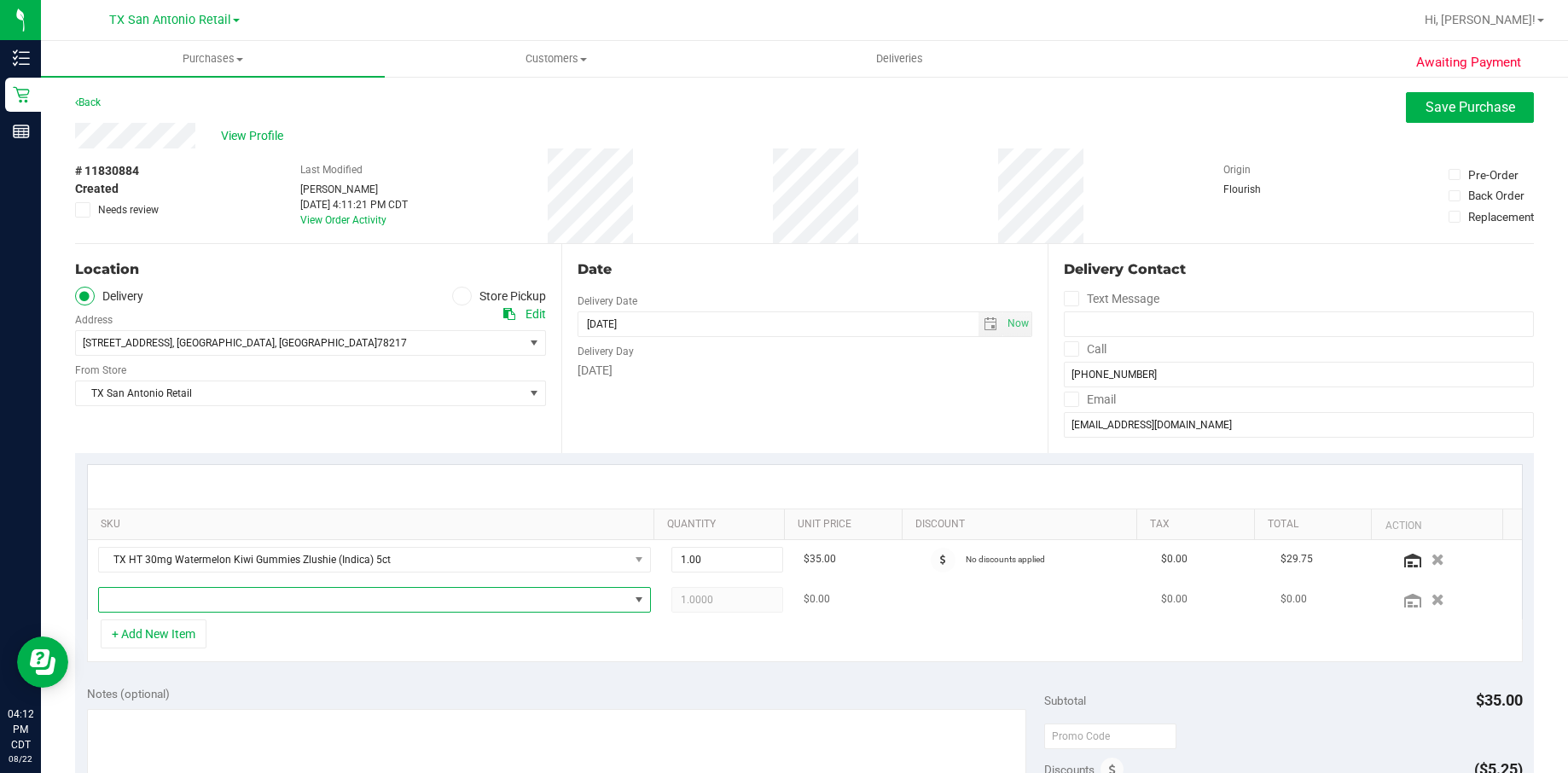
click at [198, 600] on span "NO DATA FOUND" at bounding box center [363, 600] width 530 height 24
type input "cbn"
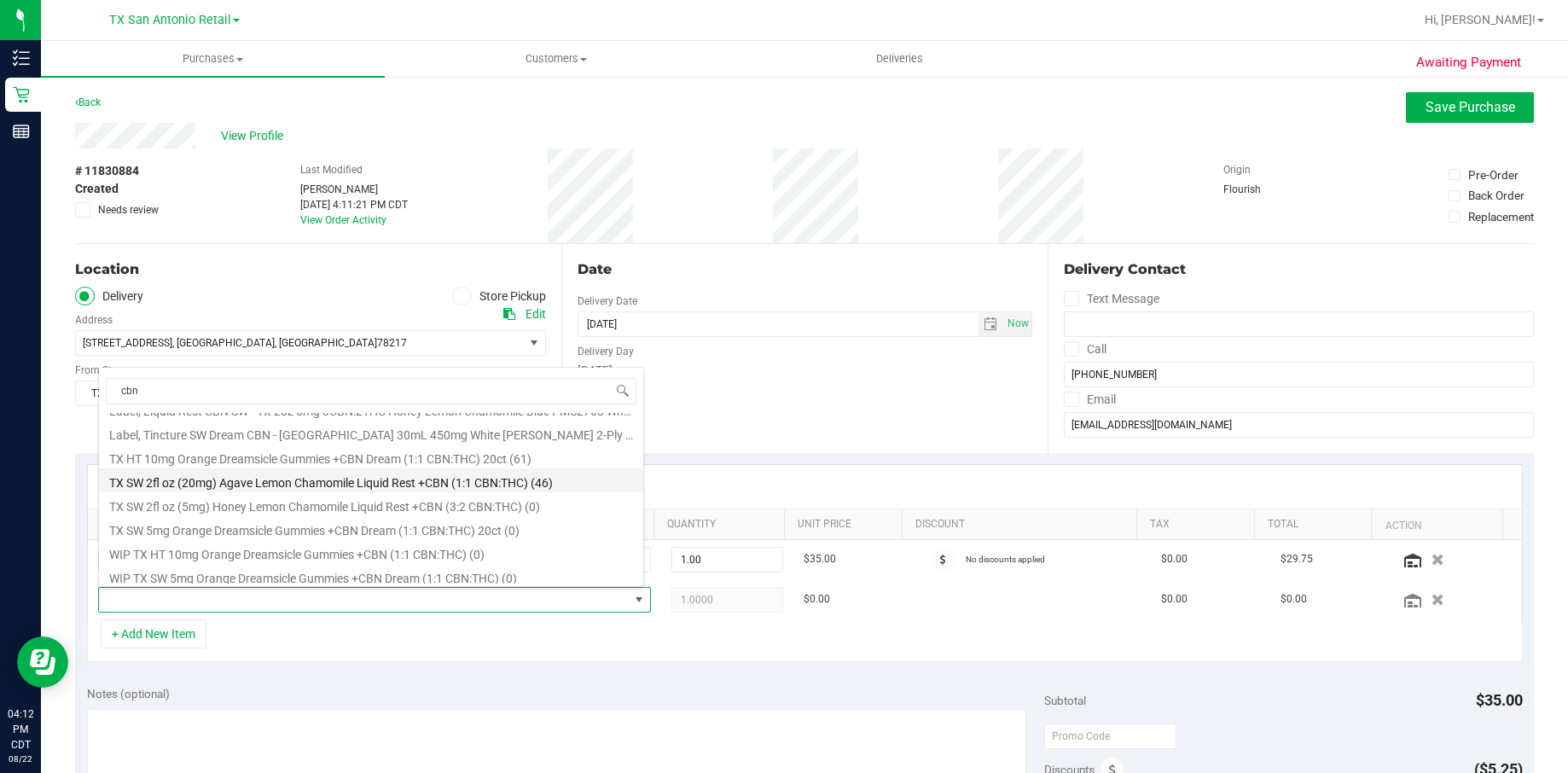
scroll to position [211, 0]
click at [425, 471] on li "TX SW 2fl oz (20mg) Agave Lemon Chamomile Liquid Rest +CBN (1:1 CBN:THC) (46)" at bounding box center [370, 475] width 545 height 24
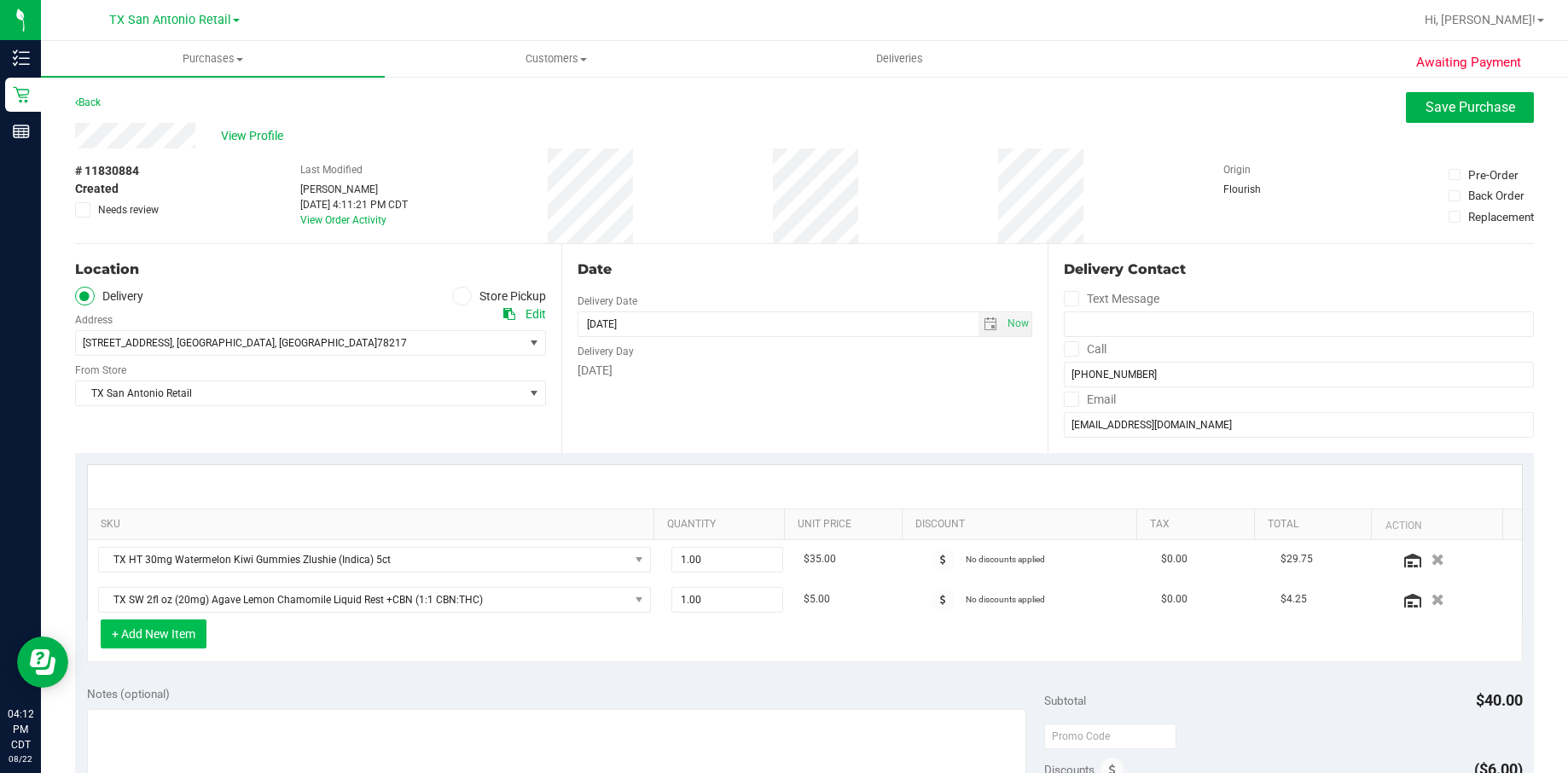
click at [123, 629] on button "+ Add New Item" at bounding box center [153, 634] width 106 height 29
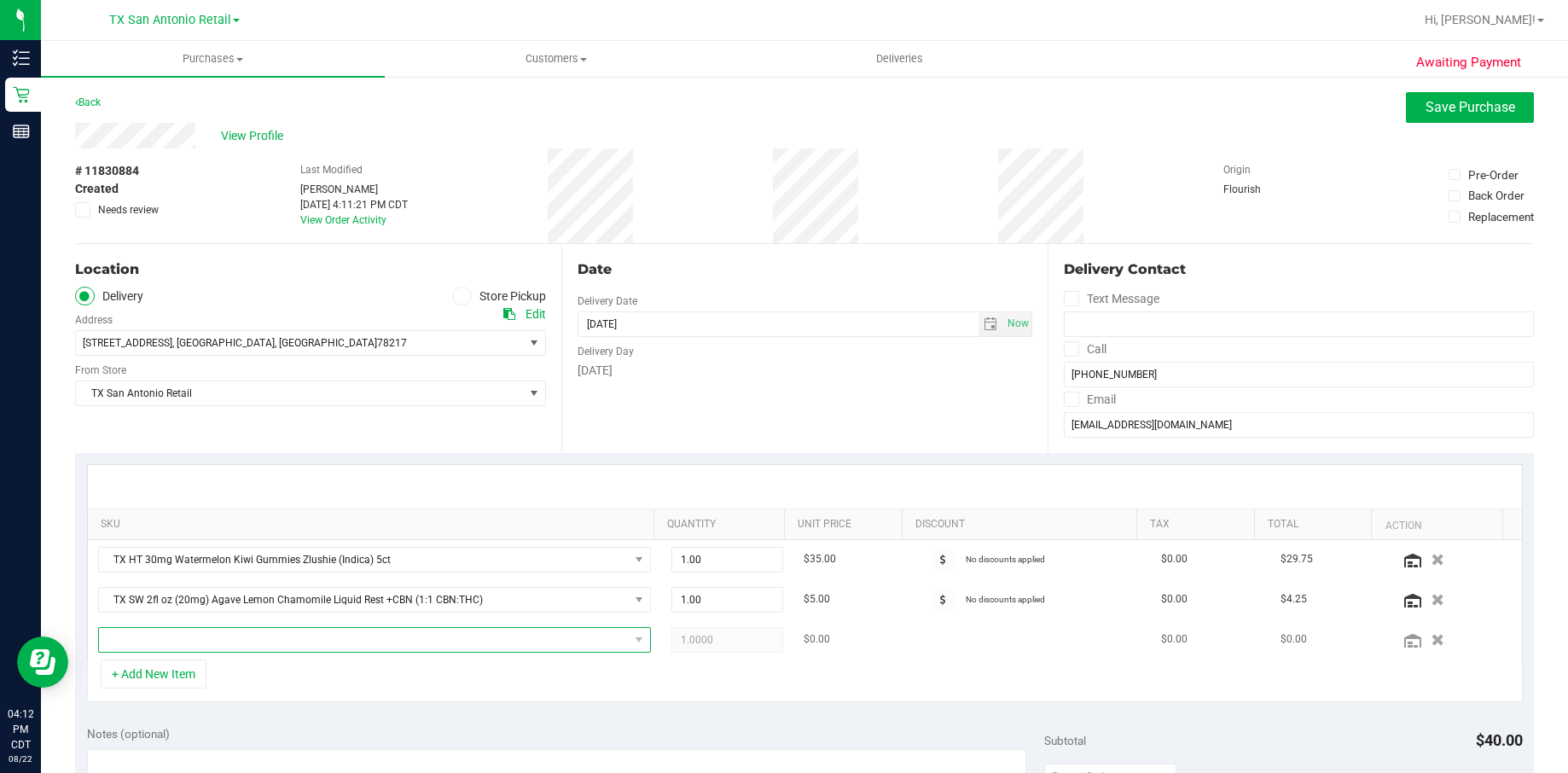
click at [165, 638] on span "NO DATA FOUND" at bounding box center [363, 640] width 530 height 24
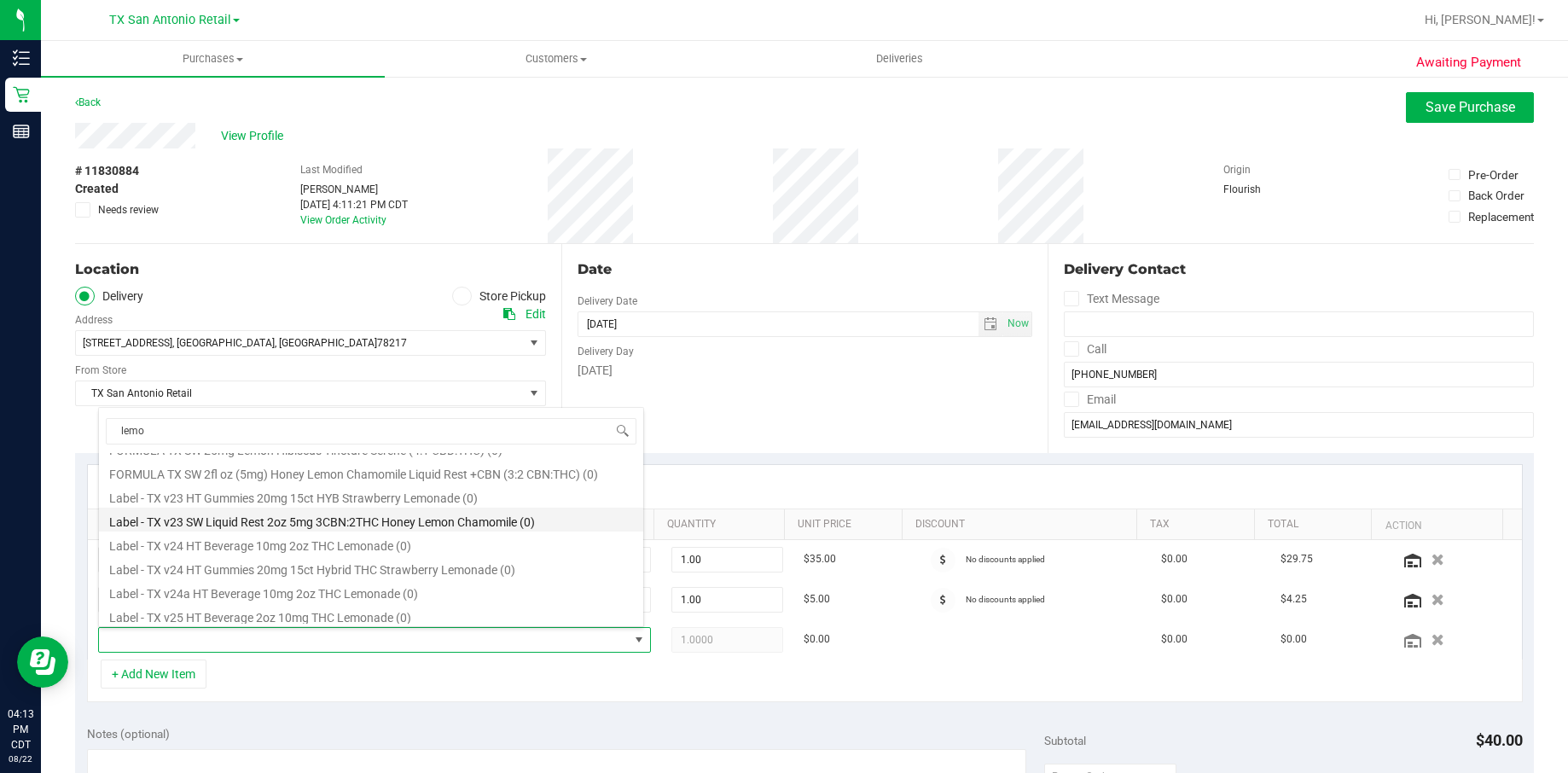
scroll to position [384, 0]
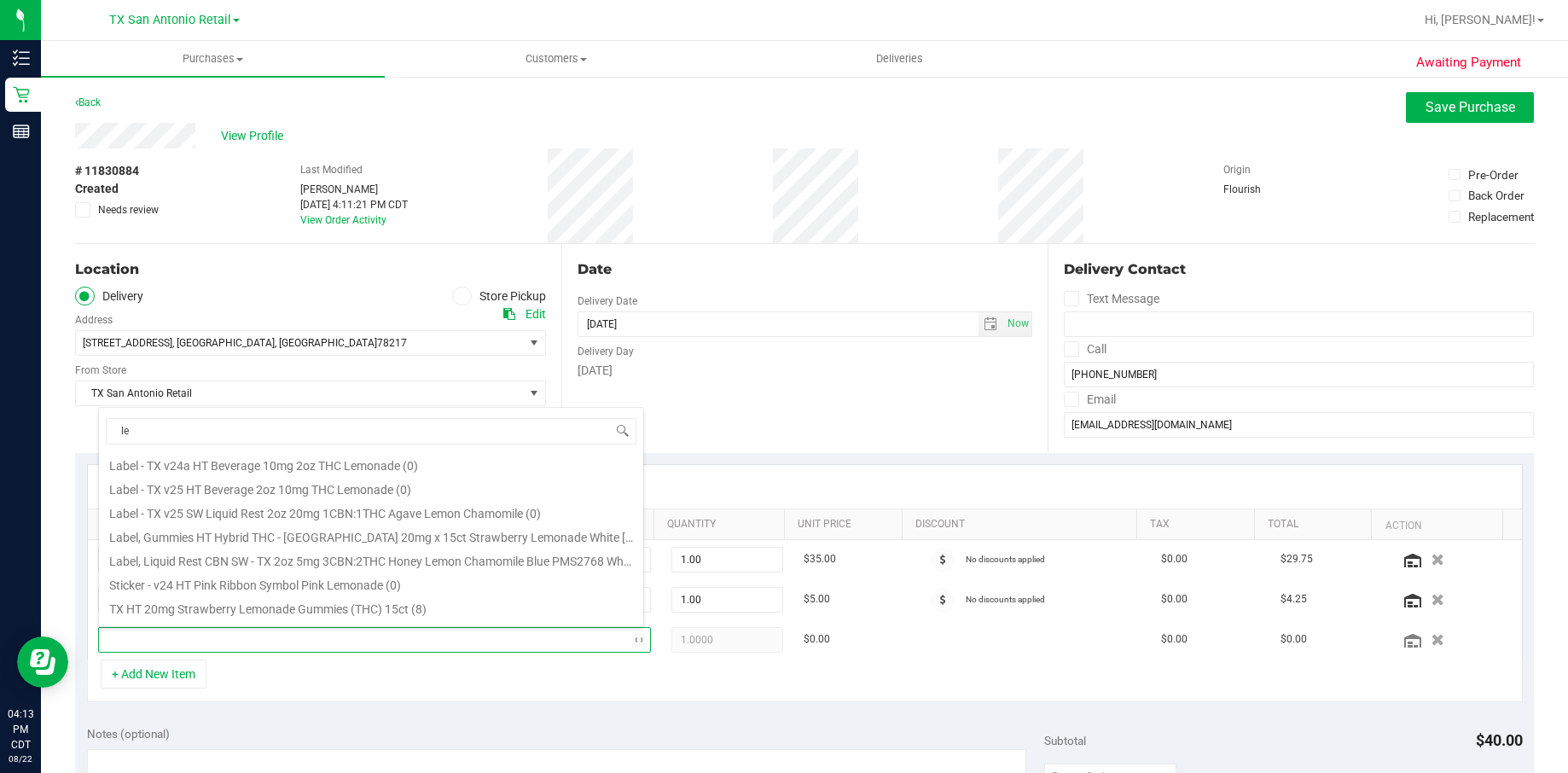
type input "l"
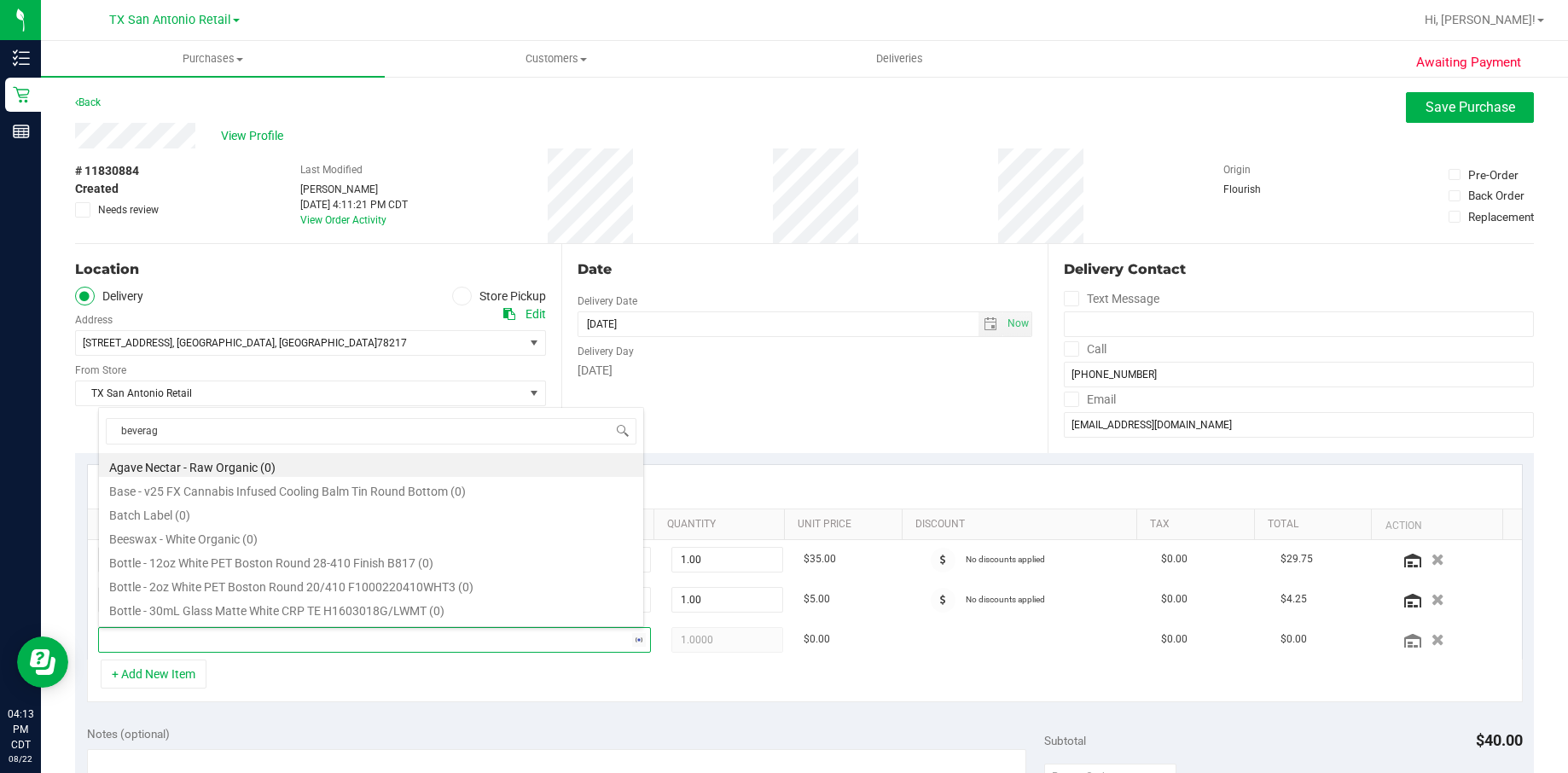
type input "beverage"
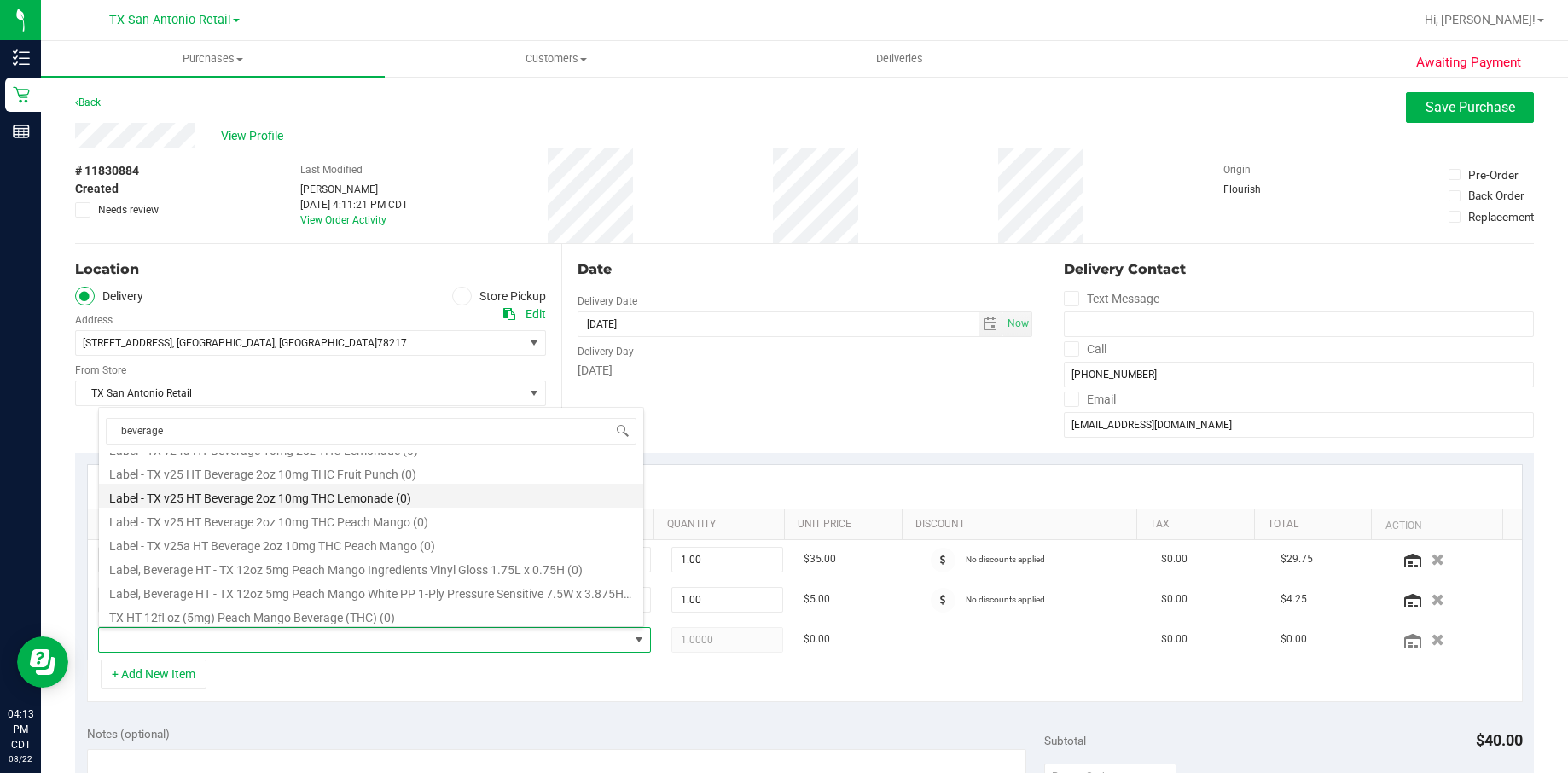
scroll to position [379, 0]
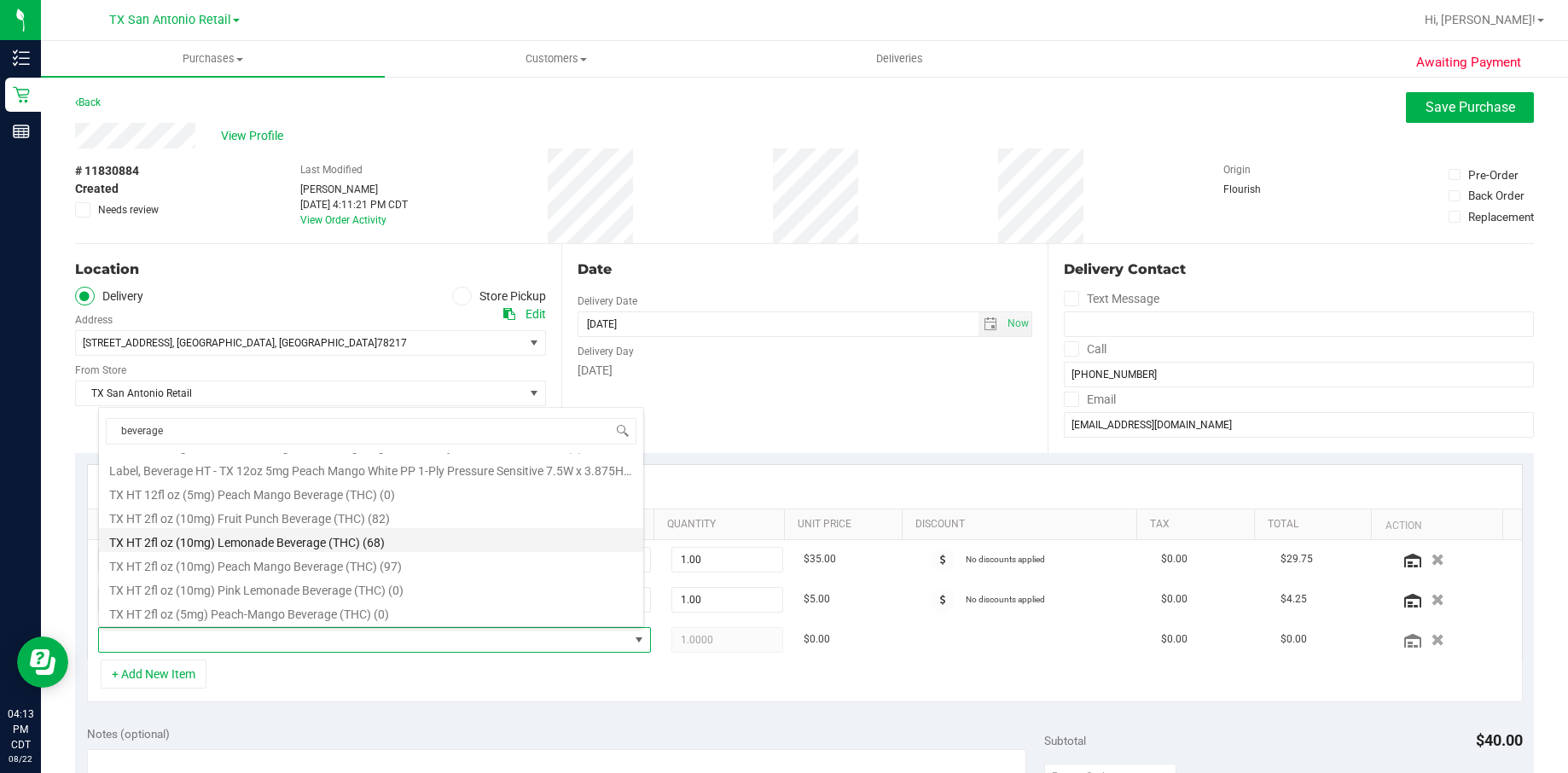
click at [410, 541] on li "TX HT 2fl oz (10mg) Lemonade Beverage (THC) (68)" at bounding box center [370, 540] width 545 height 24
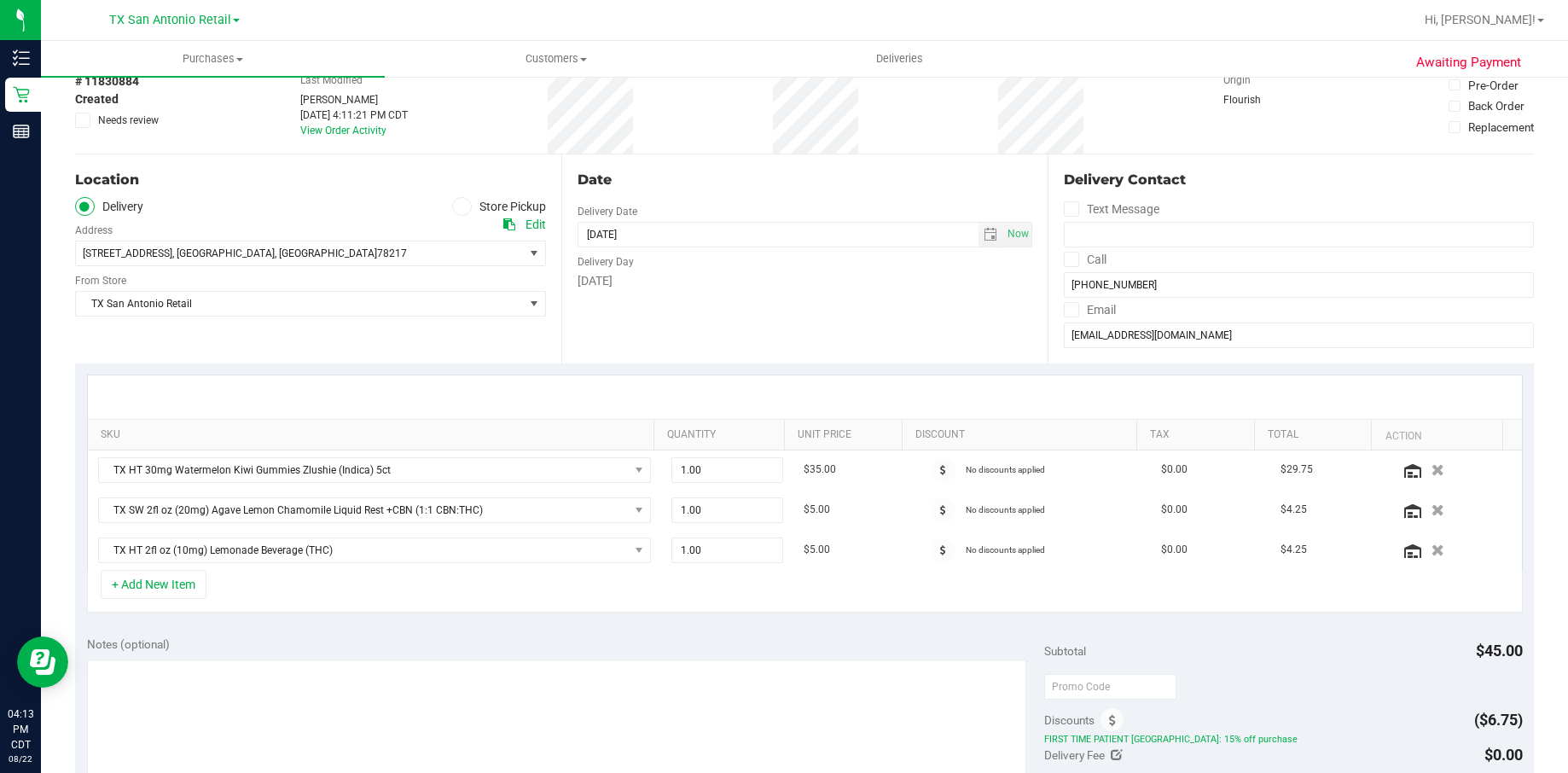
scroll to position [256, 0]
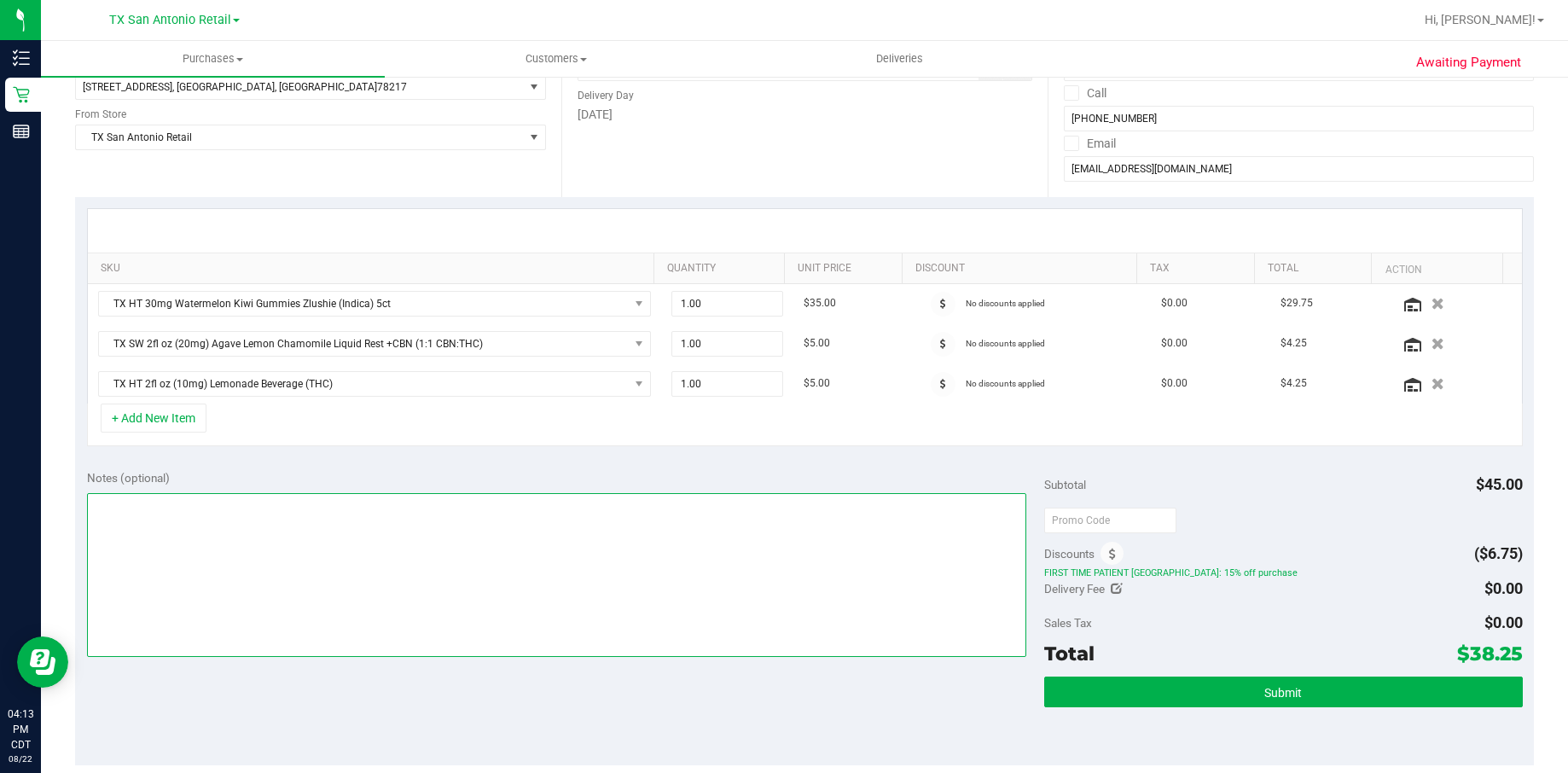
click at [795, 571] on textarea at bounding box center [557, 575] width 940 height 164
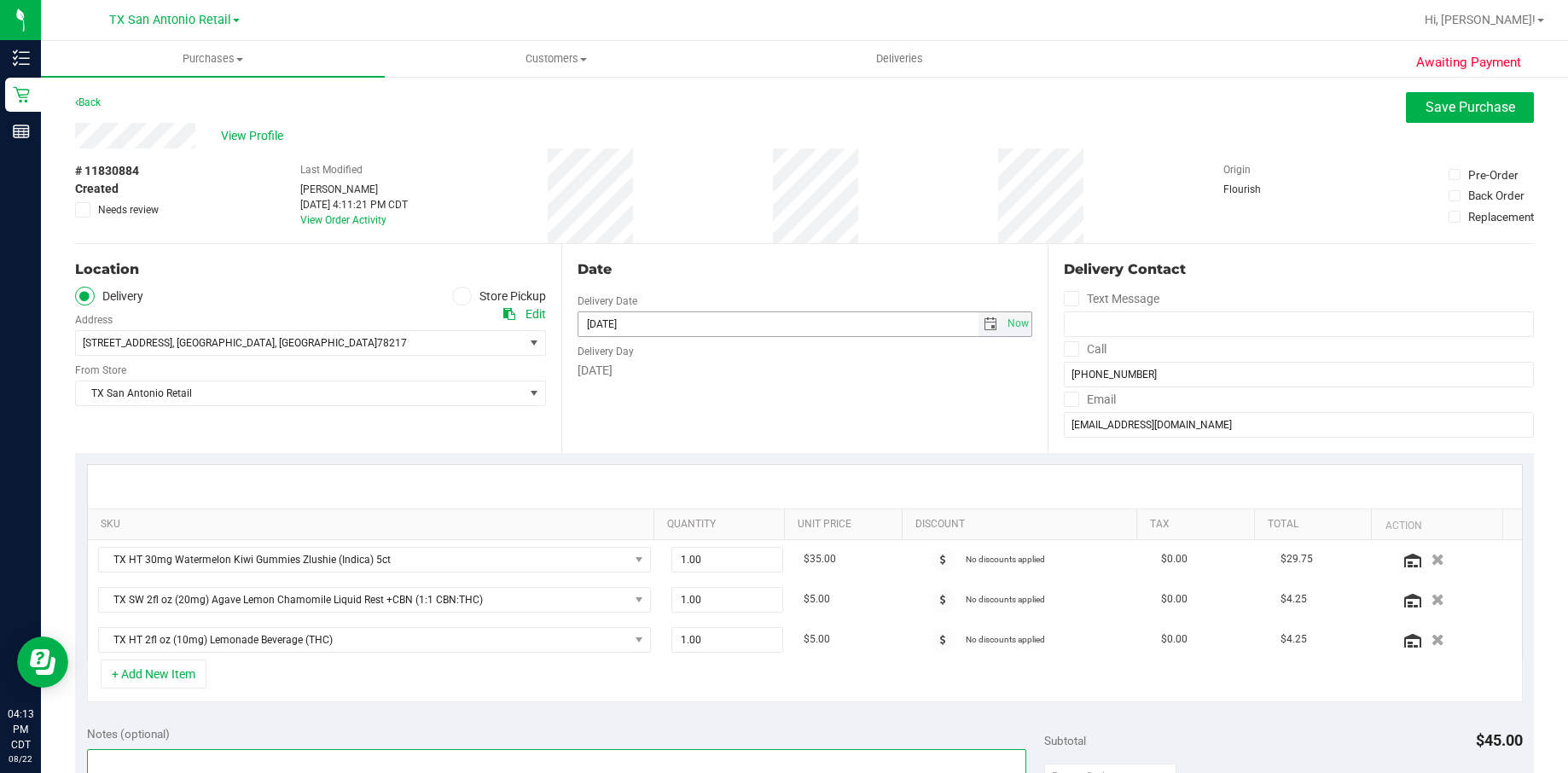
click at [984, 321] on span "select" at bounding box center [991, 325] width 14 height 14
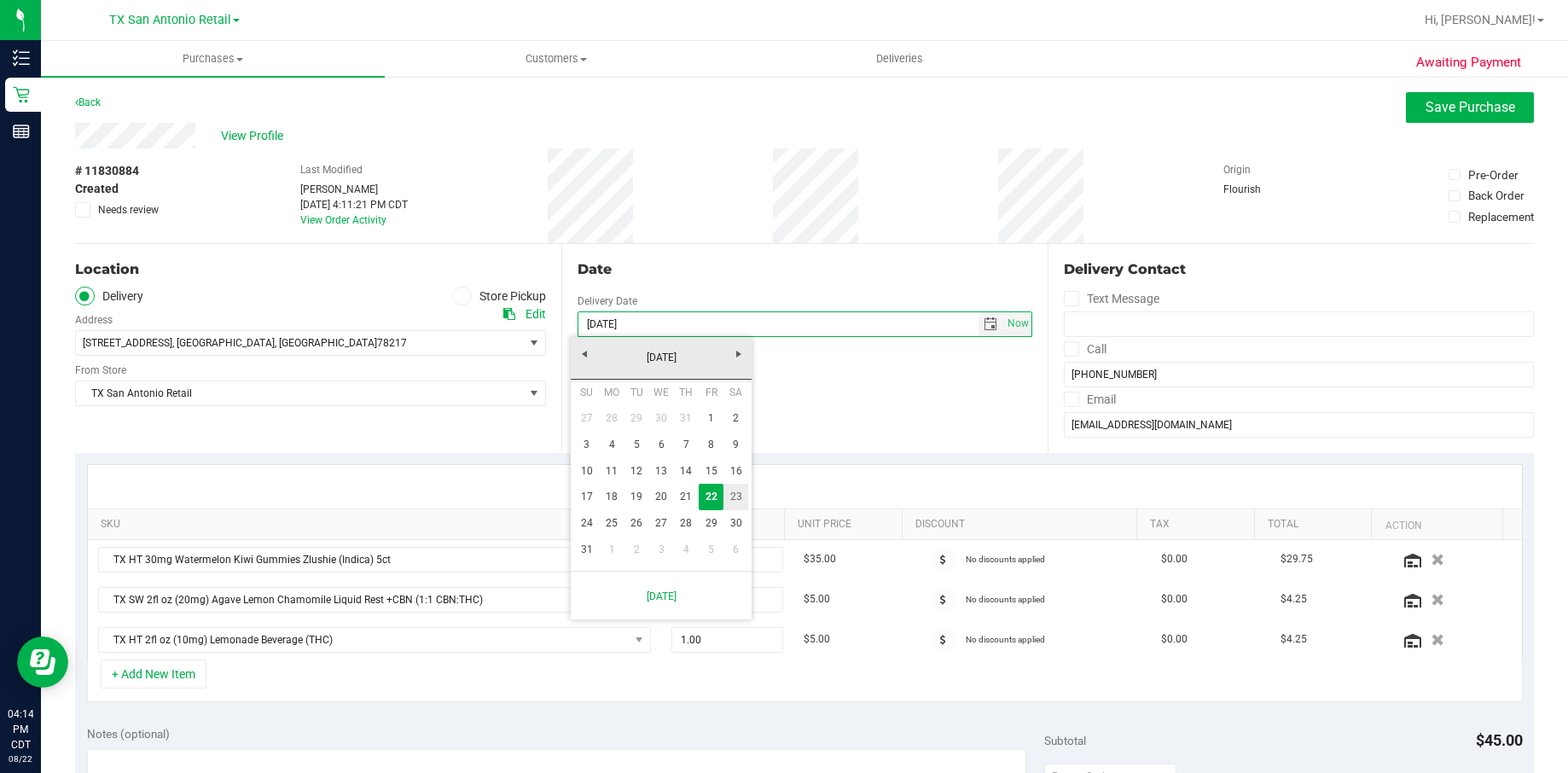
click at [739, 496] on link "23" at bounding box center [736, 497] width 25 height 26
type input "[DATE]"
click at [674, 406] on div "Date Delivery Date 08/23/2025 Now 08/23/2025 07:00 AM Now Delivery Day Saturday" at bounding box center [804, 349] width 487 height 210
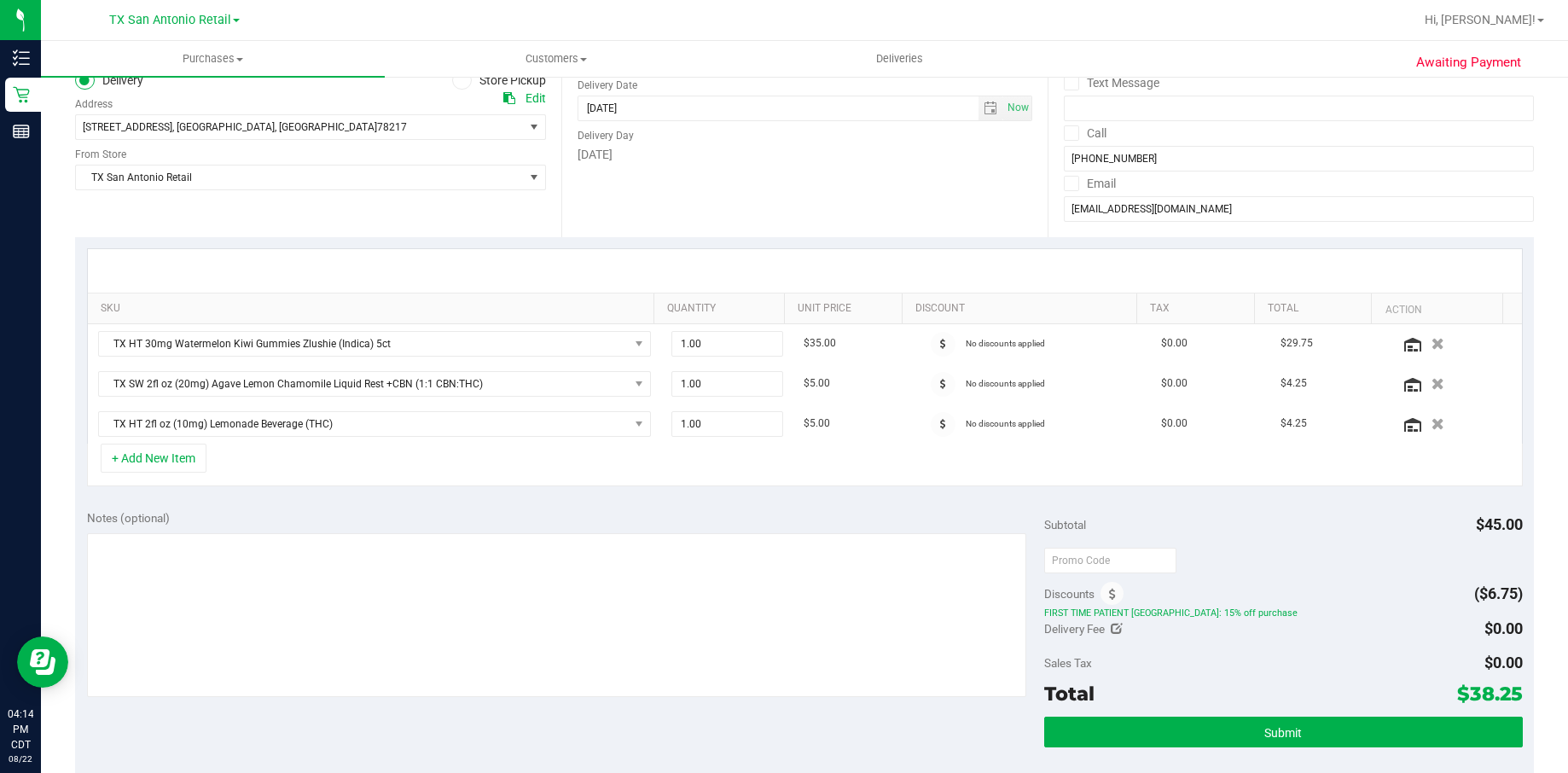
scroll to position [256, 0]
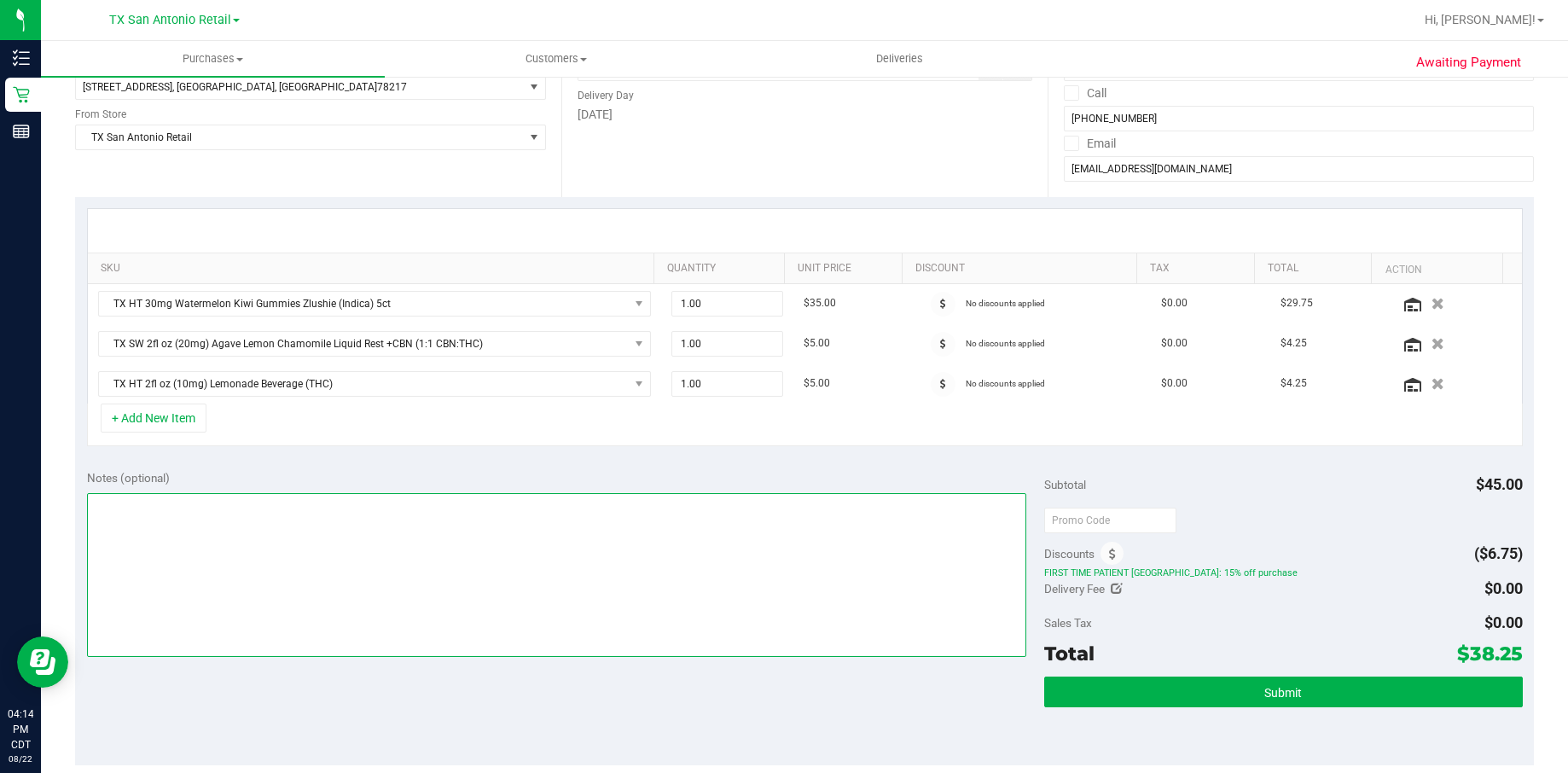
click at [647, 523] on textarea at bounding box center [557, 575] width 940 height 164
type textarea "x"
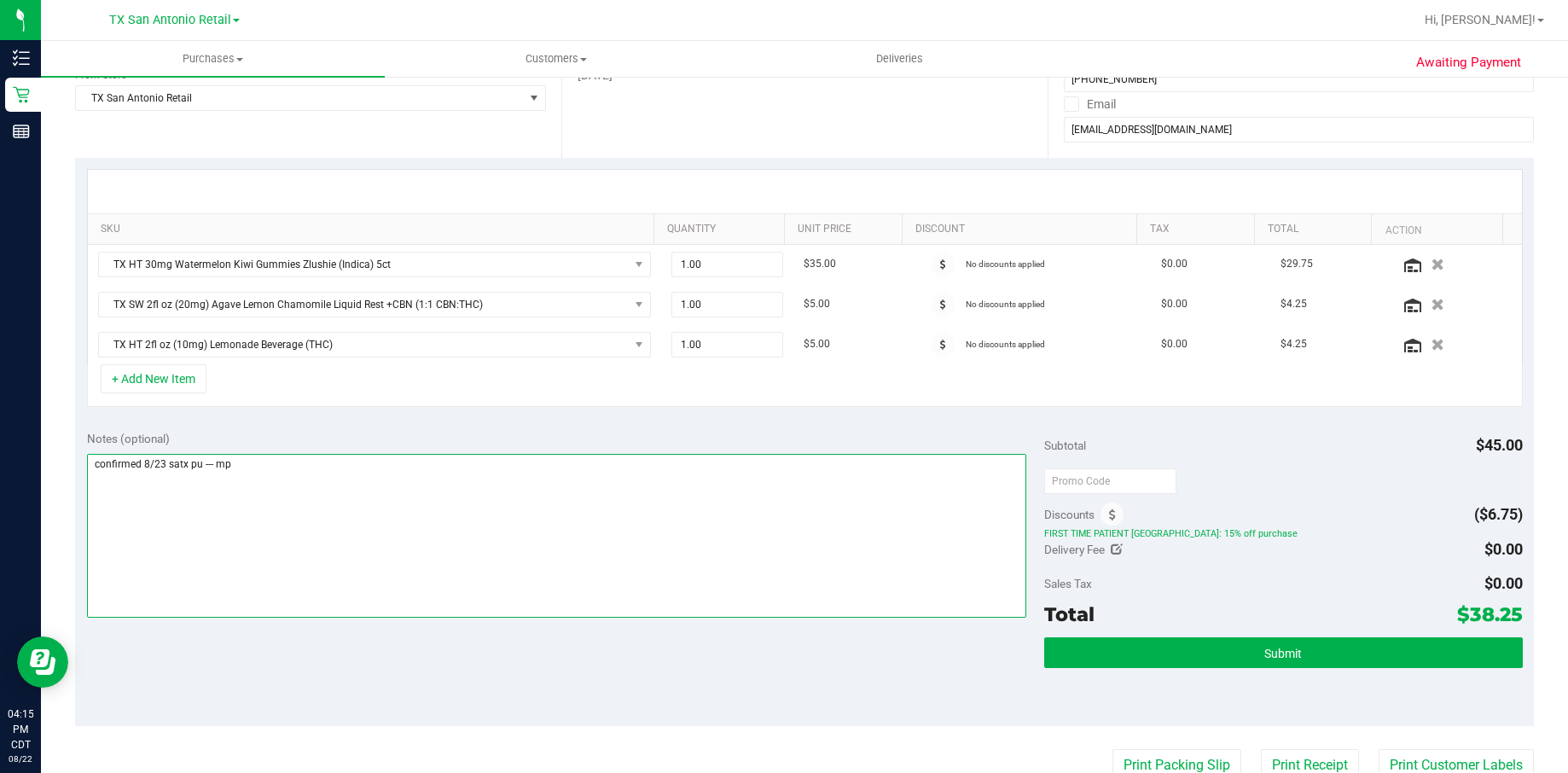
scroll to position [0, 0]
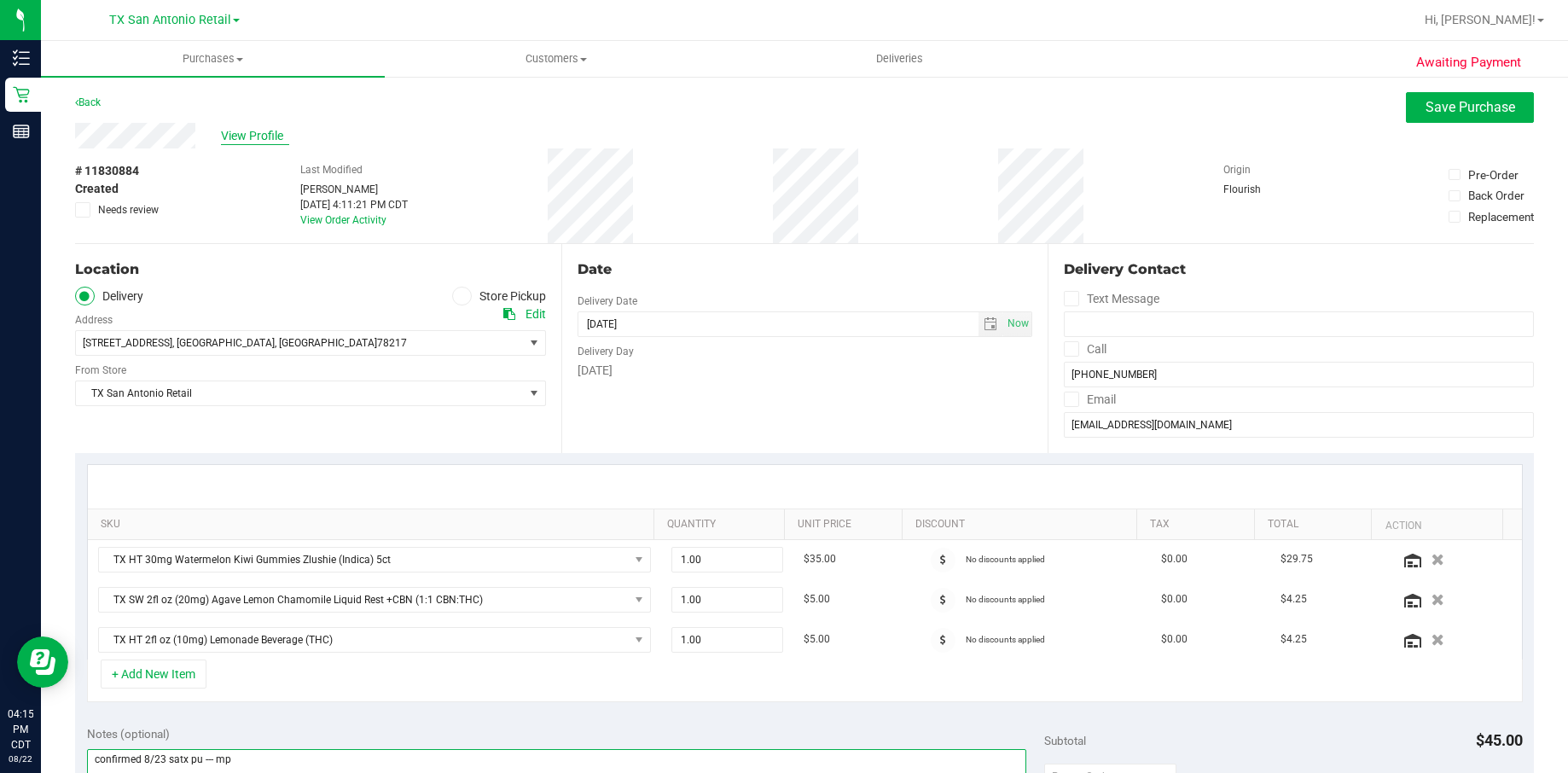
type textarea "confirmed 8/23 satx pu --- mp"
click at [275, 142] on span "View Profile" at bounding box center [255, 136] width 69 height 18
click at [1410, 87] on div "Awaiting Payment Back Save Purchase View Profile # 11830884 Created Needs revie…" at bounding box center [804, 763] width 1527 height 1378
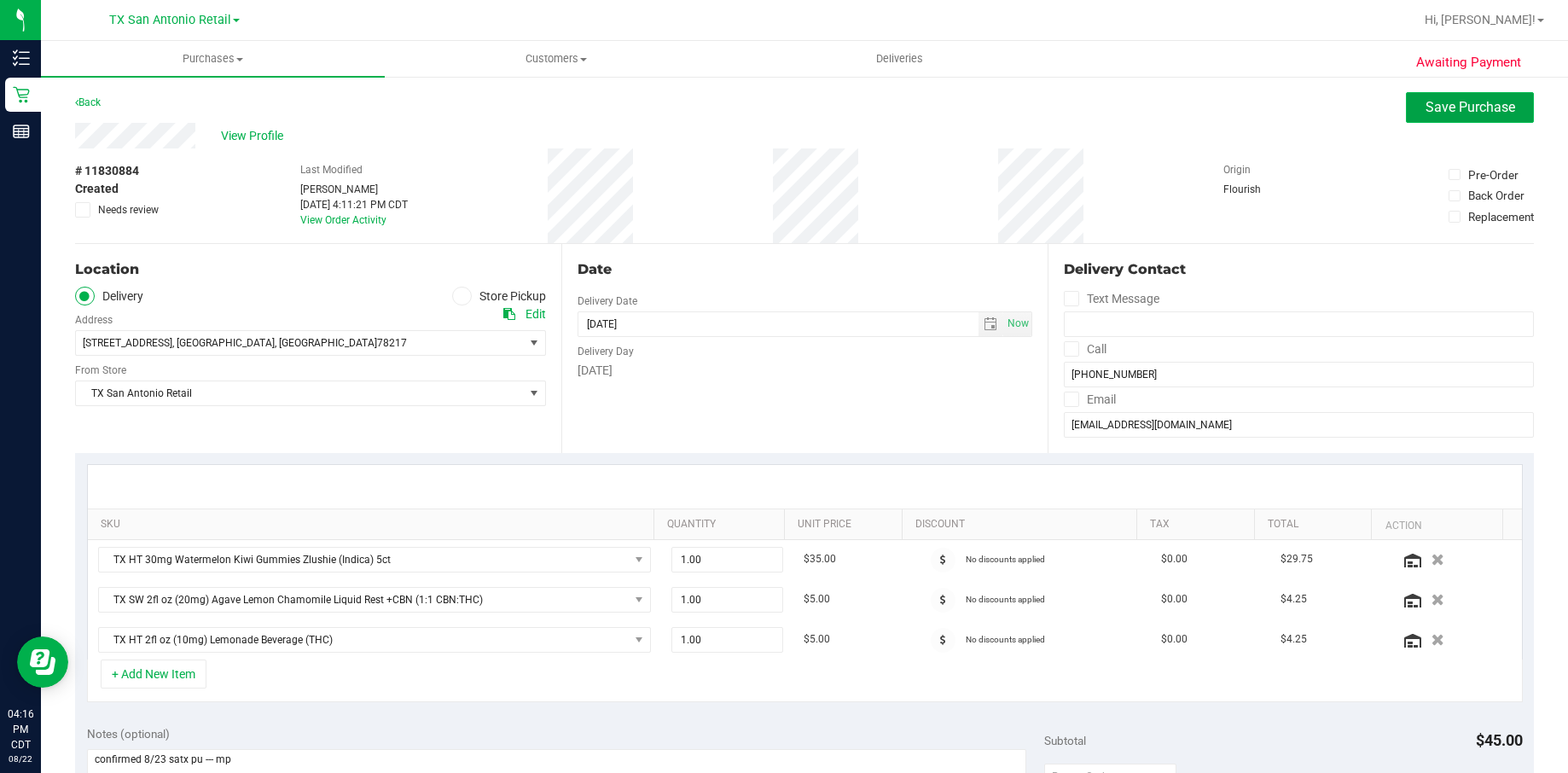
click at [1425, 100] on span "Save Purchase" at bounding box center [1470, 107] width 90 height 16
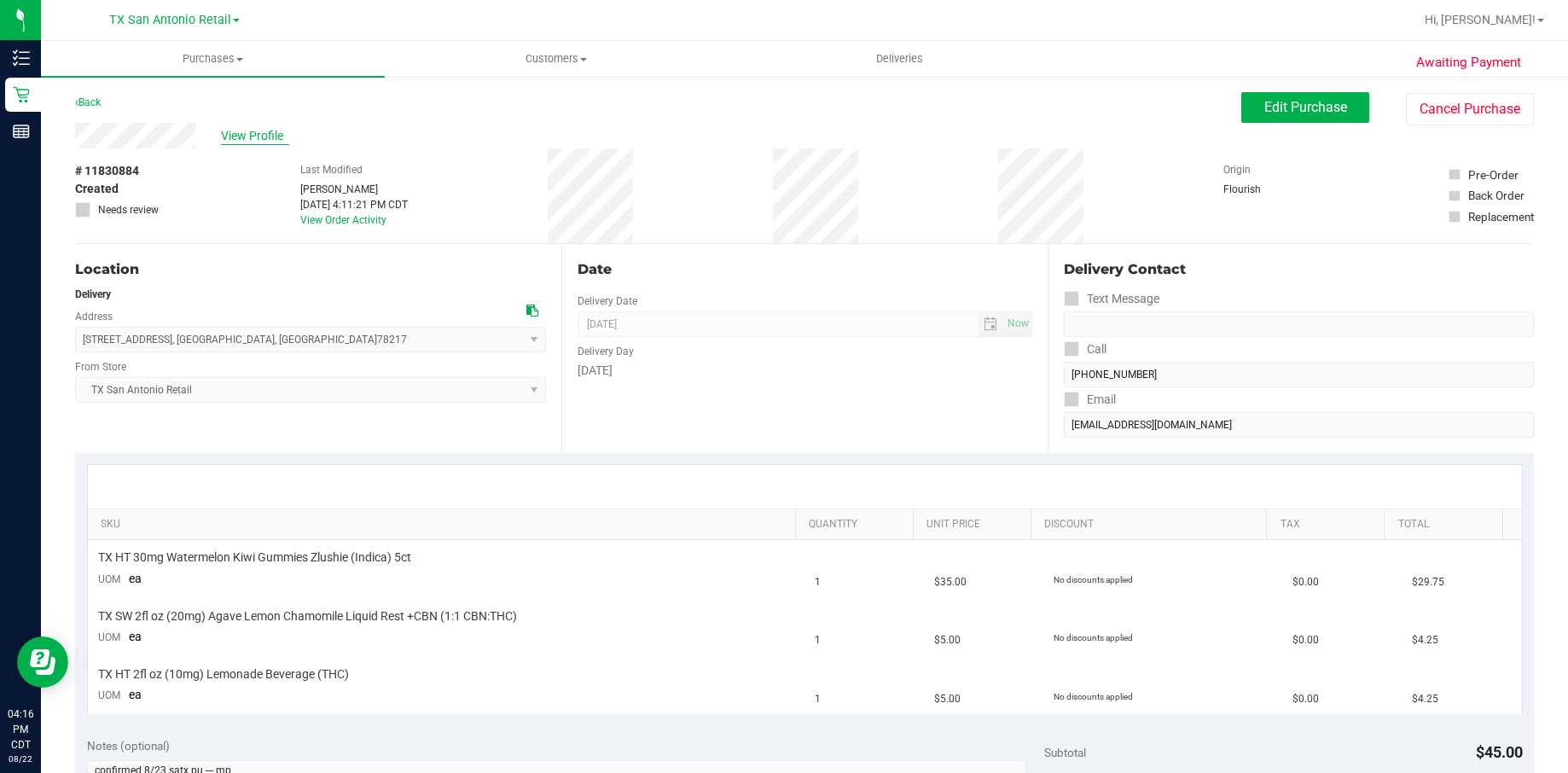
click at [260, 129] on span "View Profile" at bounding box center [255, 136] width 69 height 18
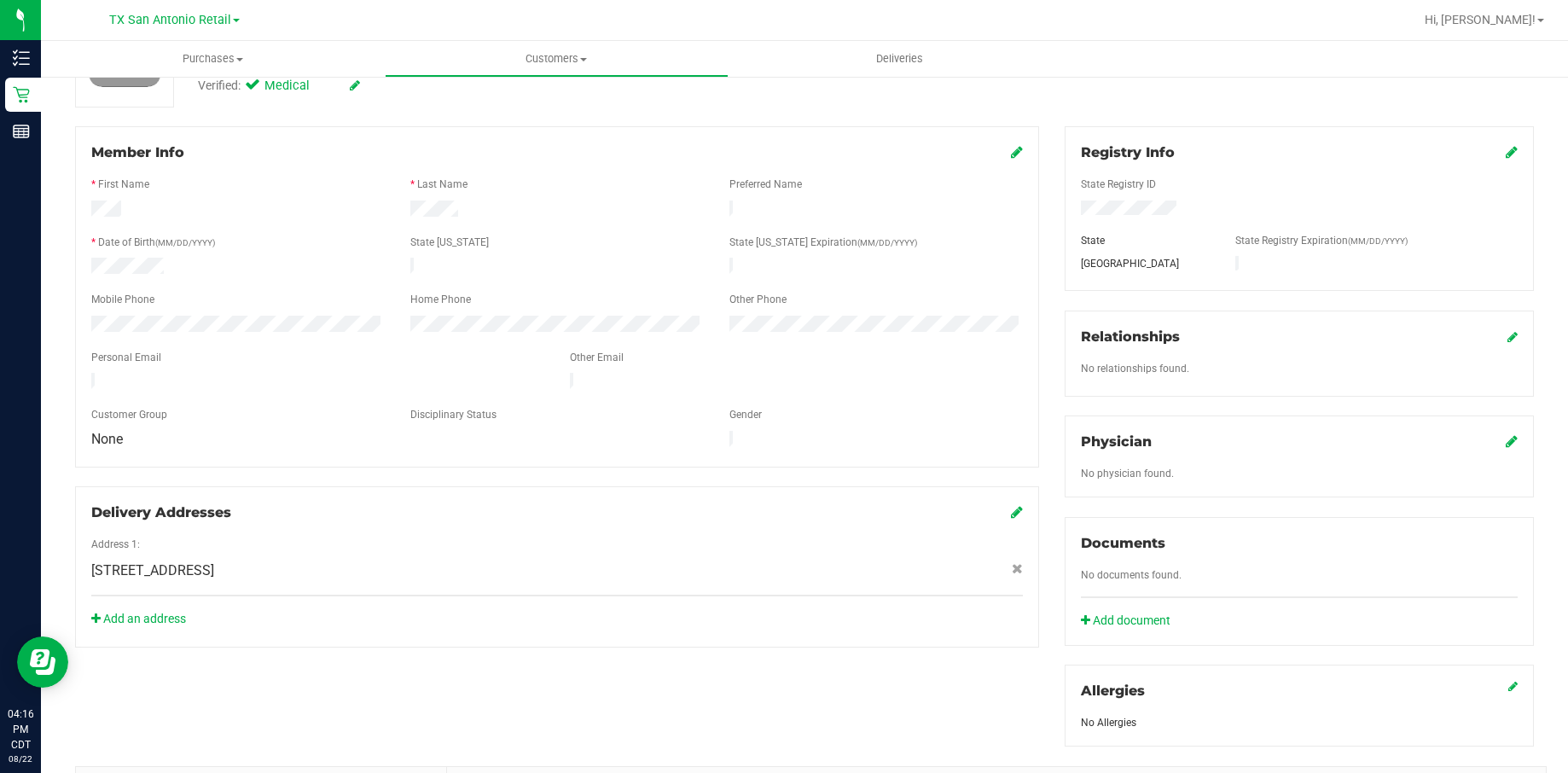
scroll to position [128, 0]
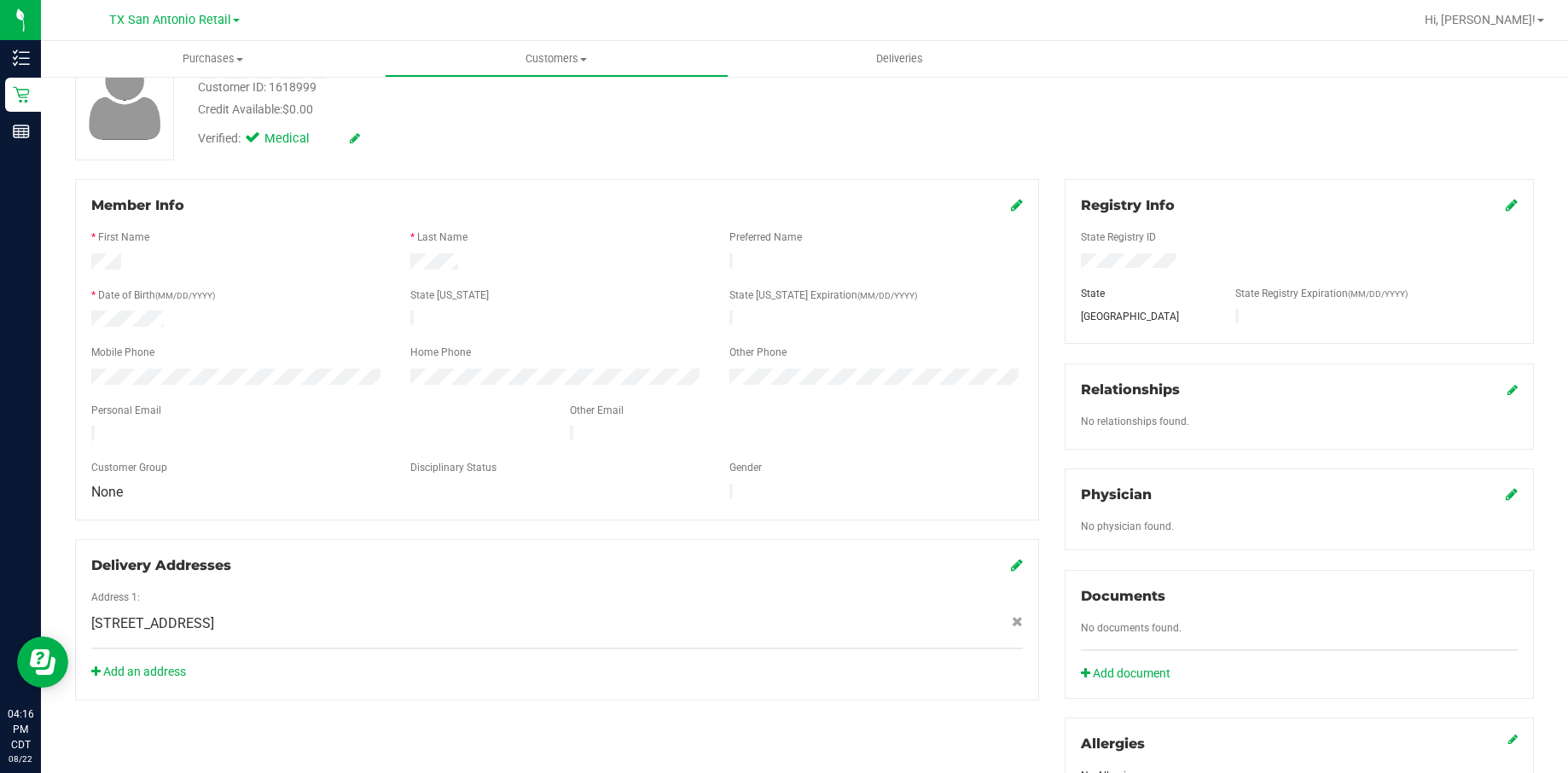
click at [1011, 210] on link at bounding box center [1017, 205] width 12 height 16
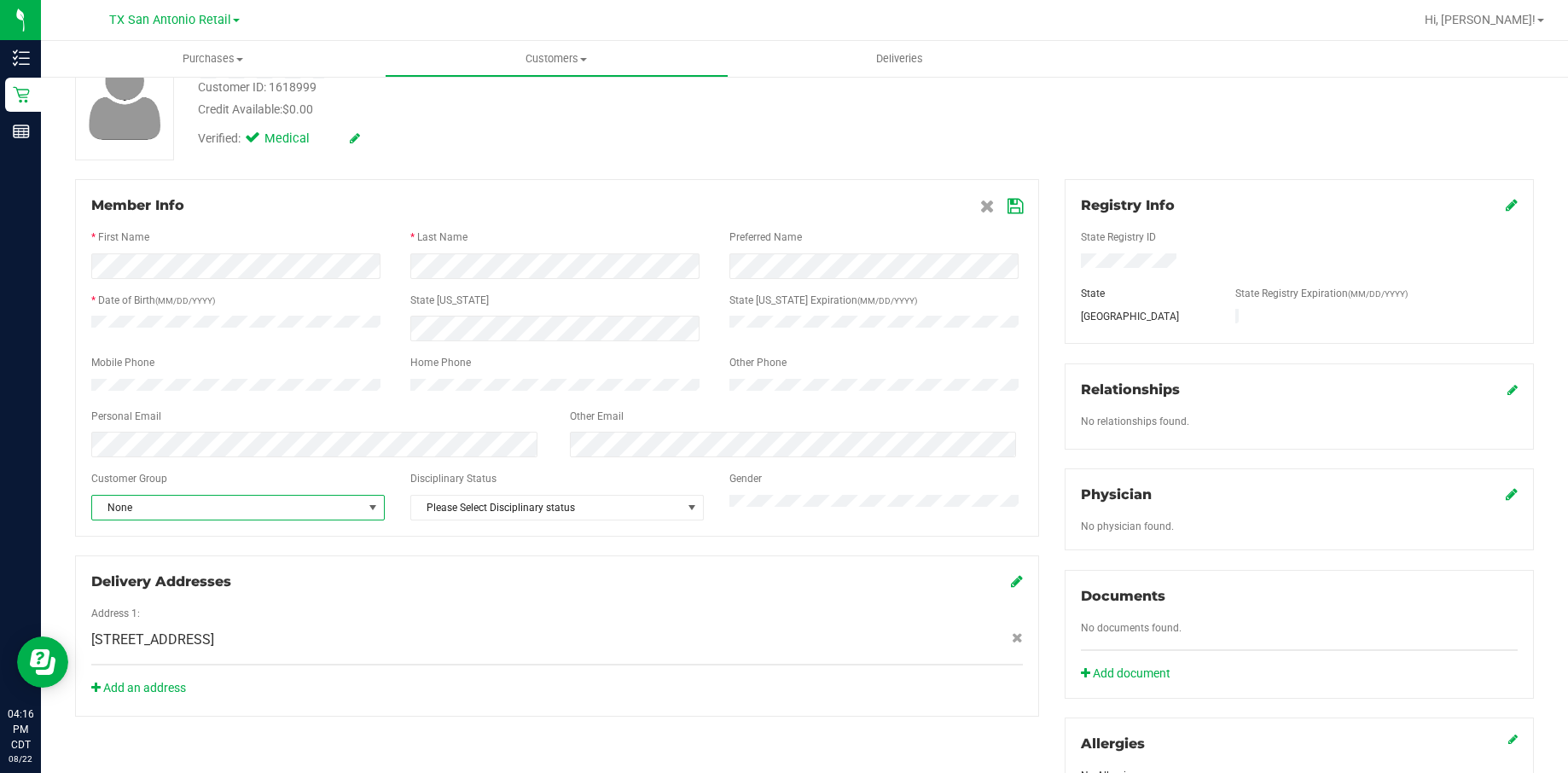
click at [313, 510] on span "None" at bounding box center [227, 507] width 270 height 24
click at [188, 640] on li "SNAP" at bounding box center [236, 641] width 288 height 26
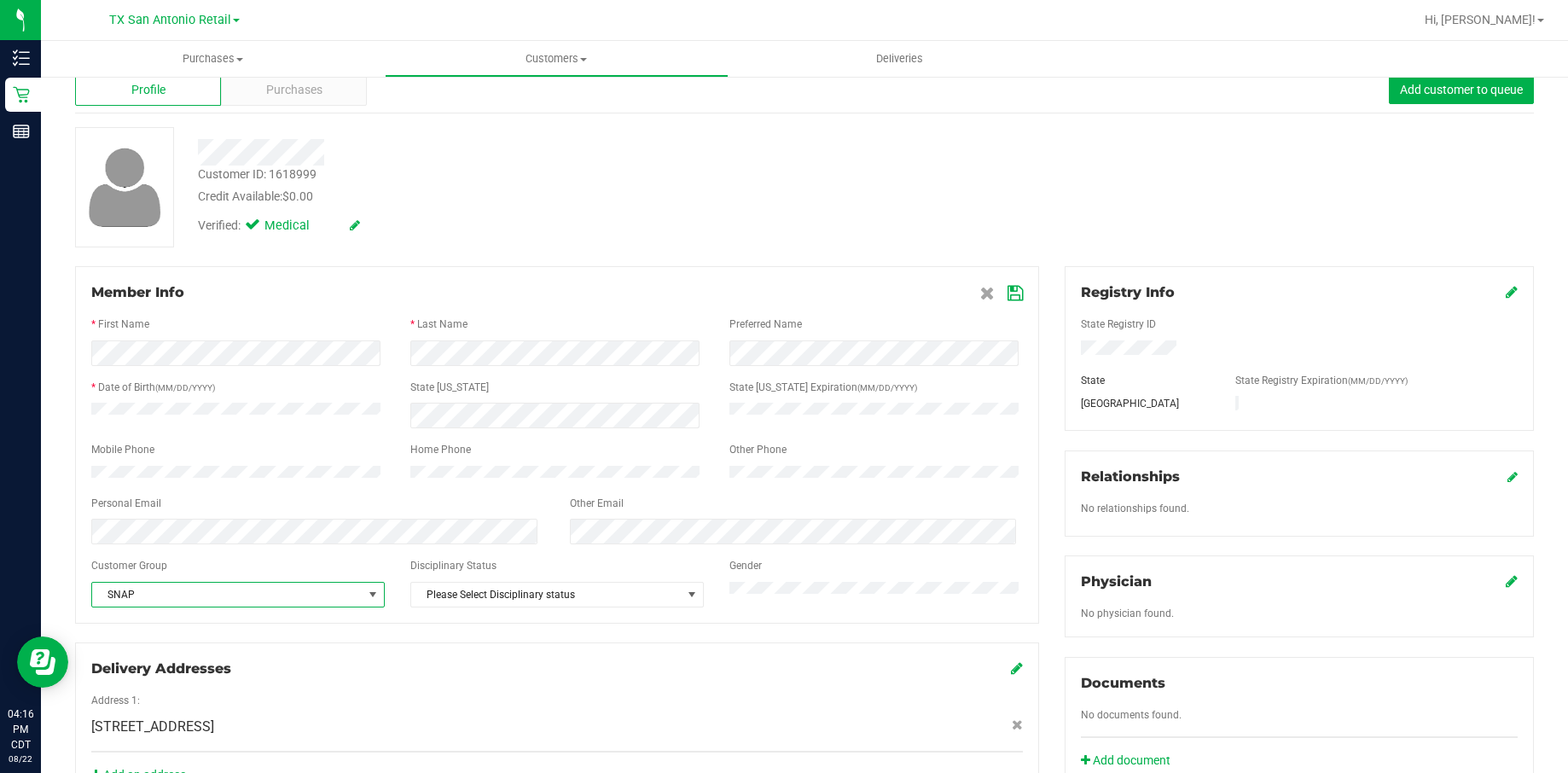
scroll to position [0, 0]
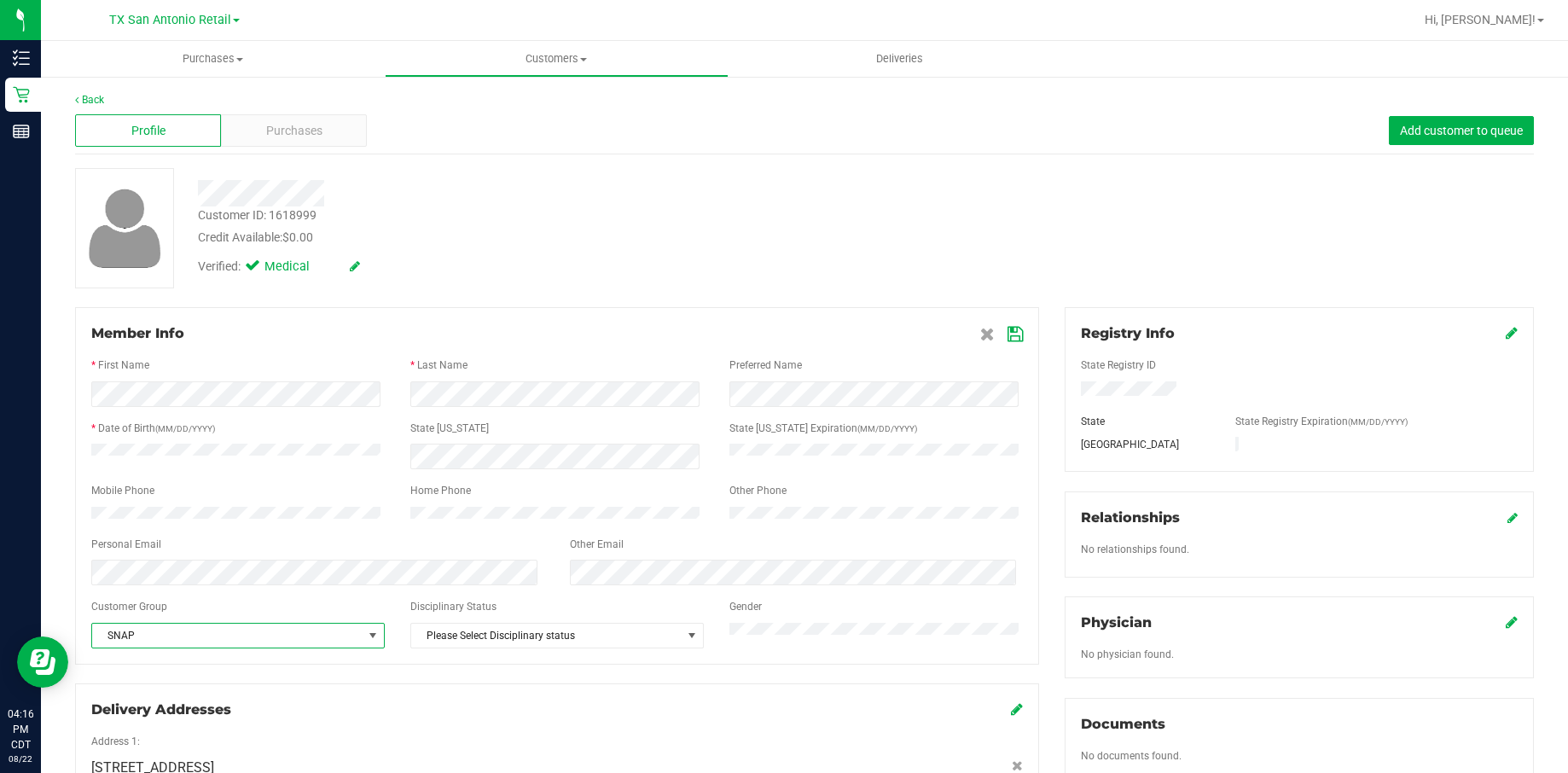
click at [1007, 336] on icon at bounding box center [1015, 335] width 15 height 14
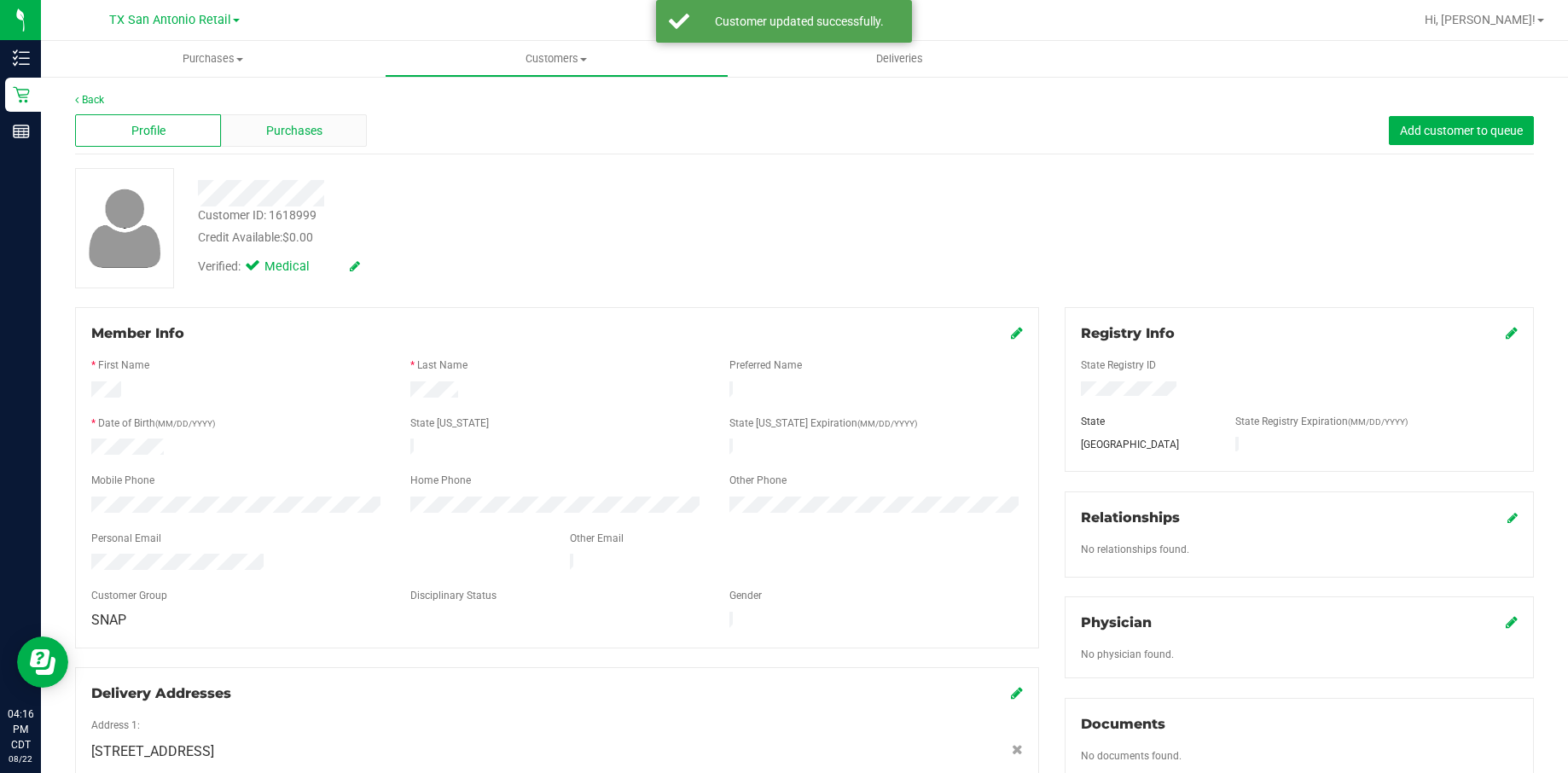
click at [274, 114] on div "Purchases" at bounding box center [294, 130] width 146 height 33
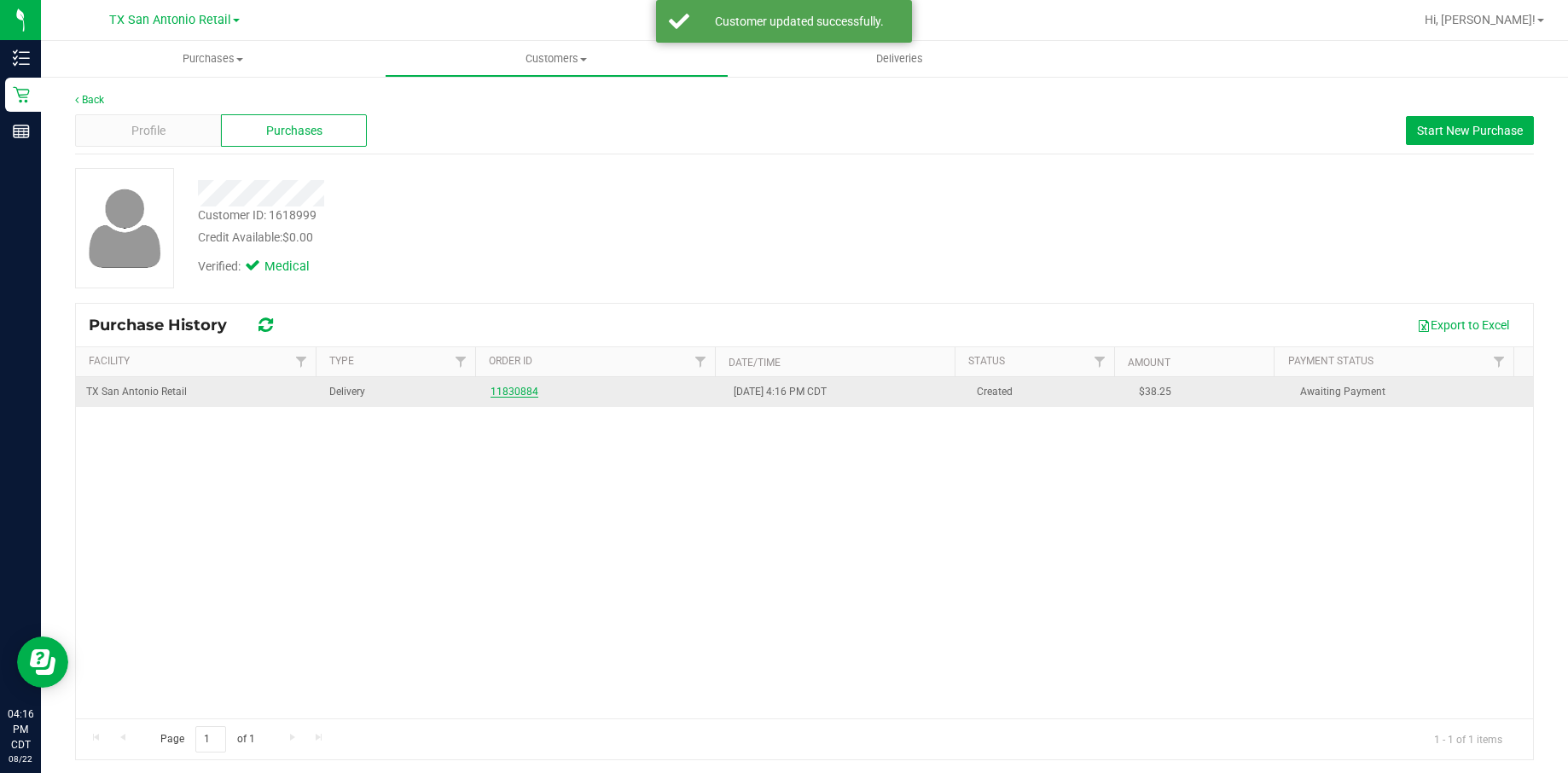
click at [507, 395] on link "11830884" at bounding box center [514, 392] width 48 height 12
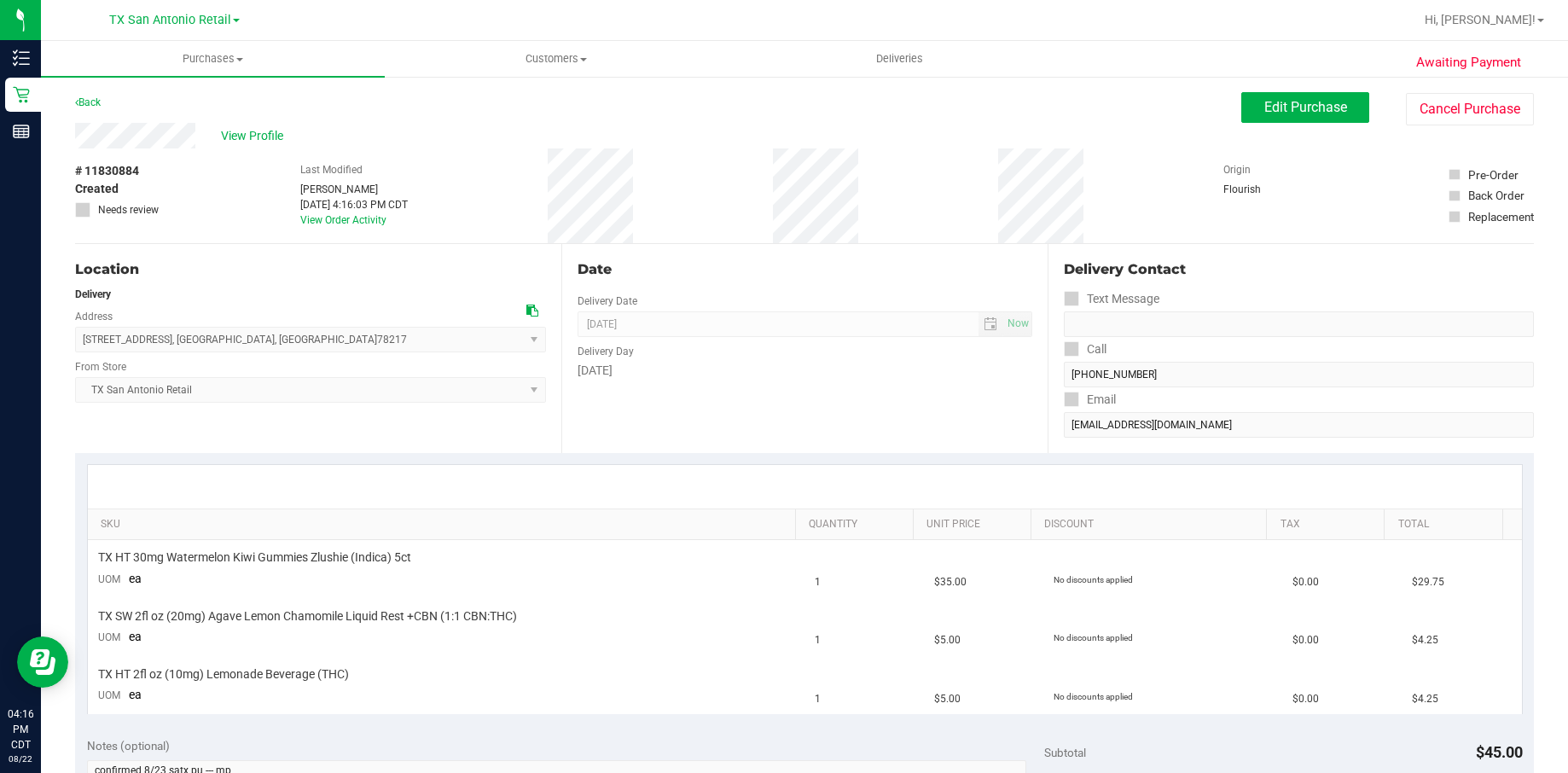
scroll to position [384, 0]
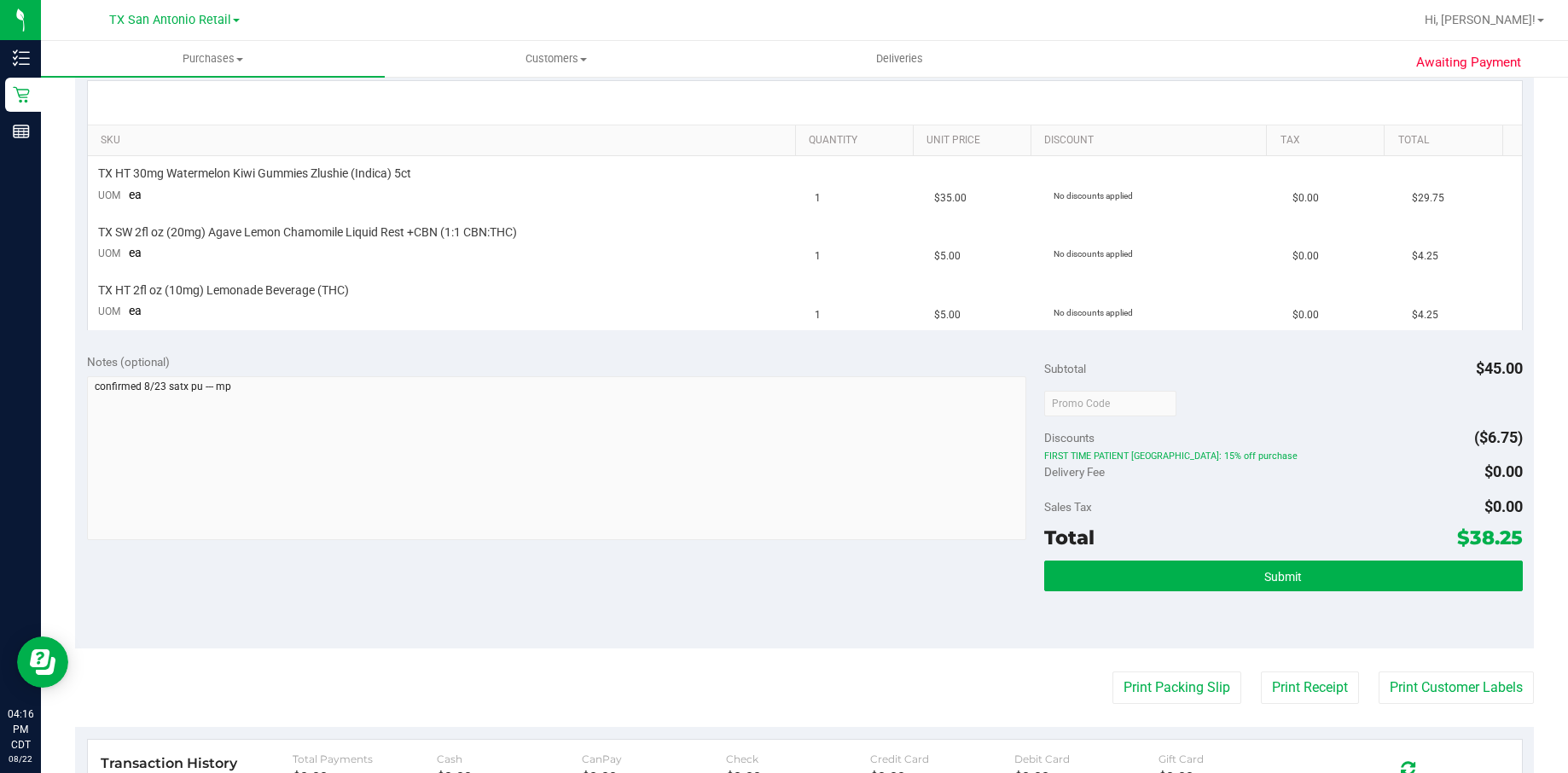
click at [1457, 532] on span "$38.25" at bounding box center [1490, 537] width 66 height 24
drag, startPoint x: 1457, startPoint y: 532, endPoint x: 1459, endPoint y: 512, distance: 20.1
click at [1459, 512] on div "Subtotal $45.00 Discounts ($6.75) FIRST TIME PATIENT TX: 15% off purchase Deliv…" at bounding box center [1284, 495] width 479 height 284
drag, startPoint x: 1459, startPoint y: 512, endPoint x: 1443, endPoint y: 517, distance: 16.8
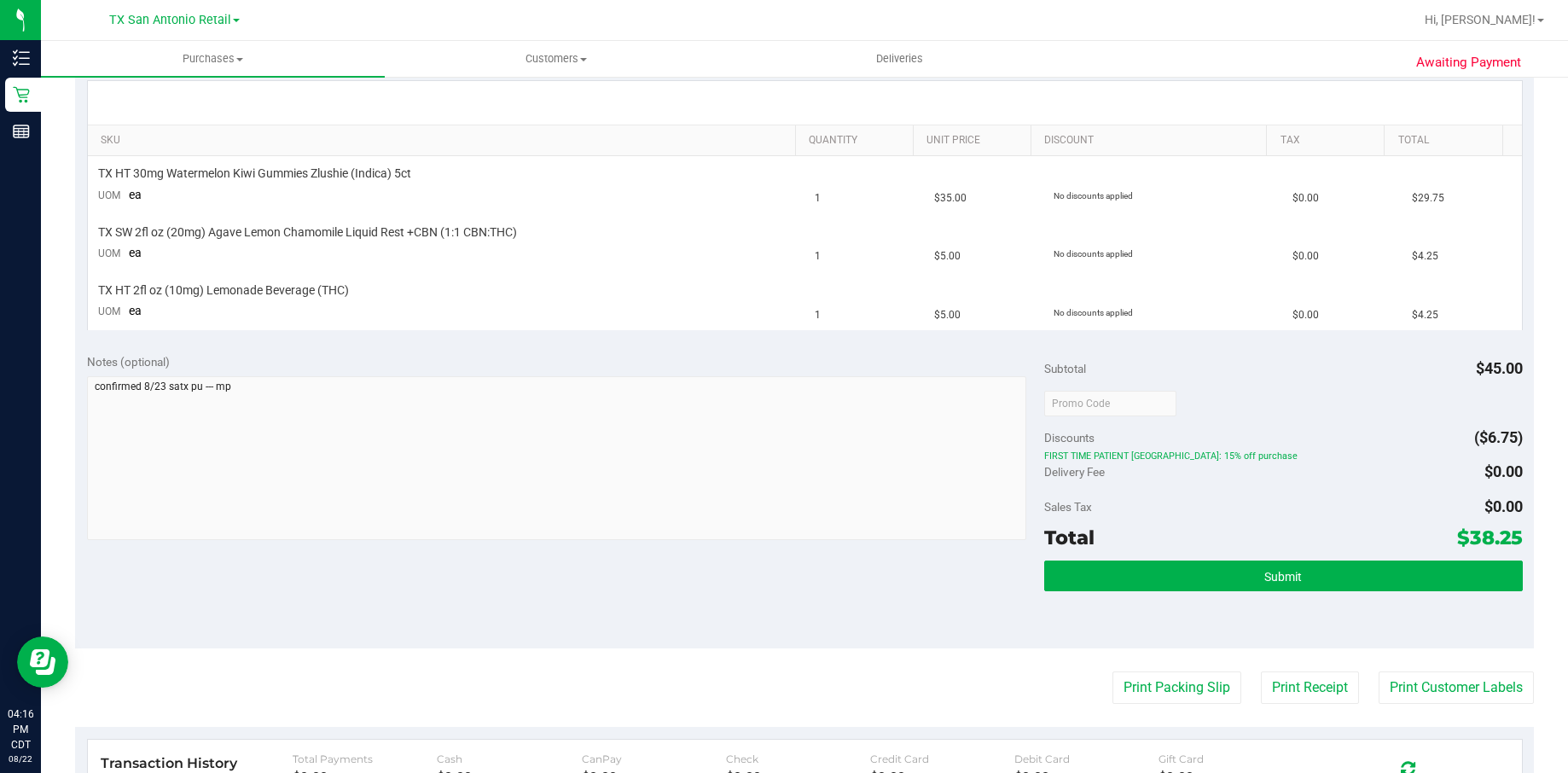
click at [1443, 517] on div "Sales Tax $0.00" at bounding box center [1284, 506] width 479 height 31
click at [1457, 537] on span "$38.25" at bounding box center [1490, 537] width 66 height 24
click at [1457, 534] on span "$38.25" at bounding box center [1490, 537] width 66 height 24
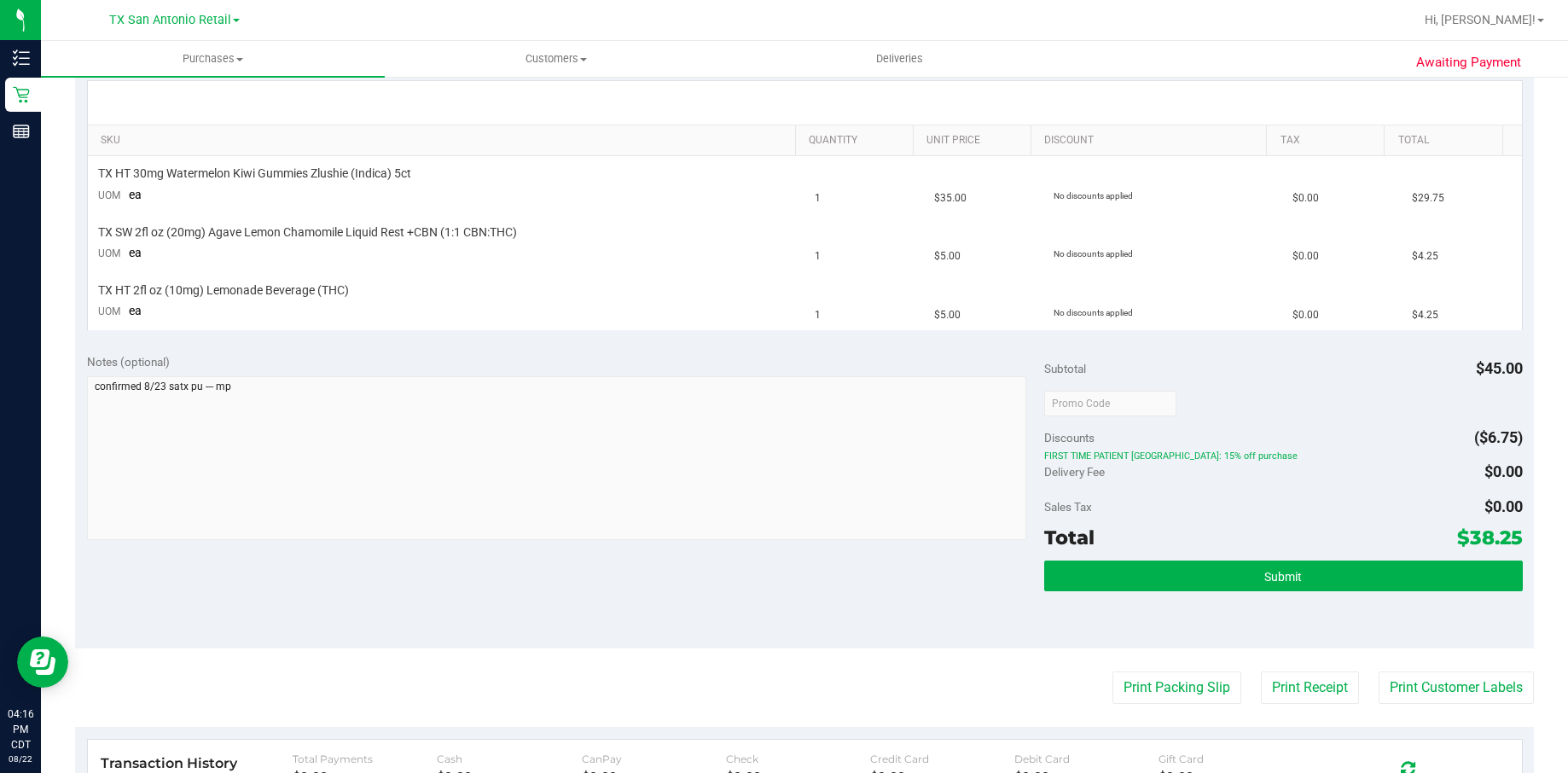
click at [1457, 533] on span "$38.25" at bounding box center [1490, 537] width 66 height 24
click at [1457, 535] on span "$38.25" at bounding box center [1490, 537] width 66 height 24
click at [1457, 537] on span "$38.25" at bounding box center [1490, 537] width 66 height 24
click at [1427, 548] on div "Total $38.25" at bounding box center [1284, 537] width 479 height 31
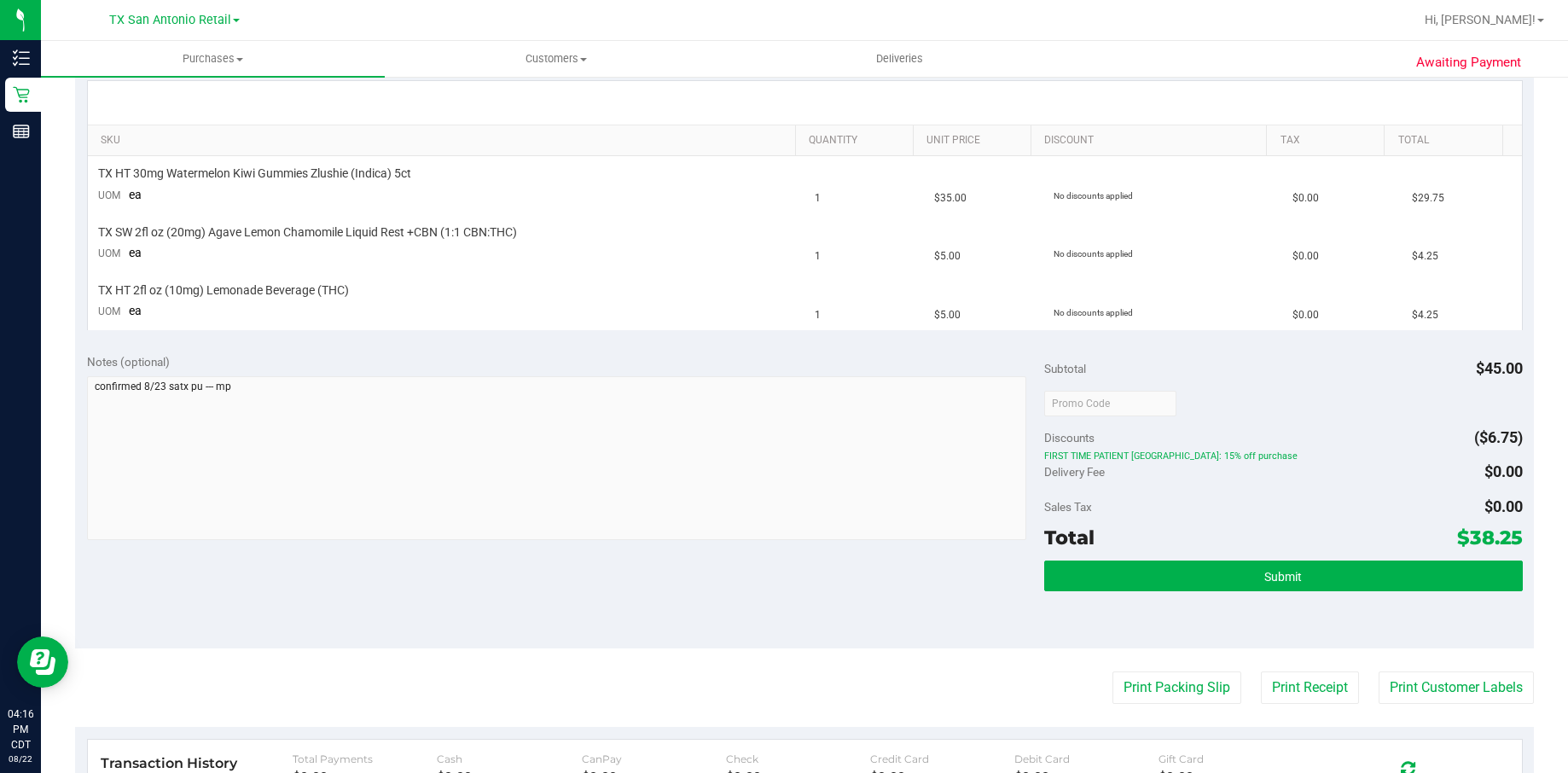
click at [1457, 532] on span "$38.25" at bounding box center [1490, 537] width 66 height 24
drag, startPoint x: 1447, startPoint y: 532, endPoint x: 1424, endPoint y: 536, distance: 23.3
click at [1424, 536] on div "Total $38.25" at bounding box center [1284, 537] width 479 height 31
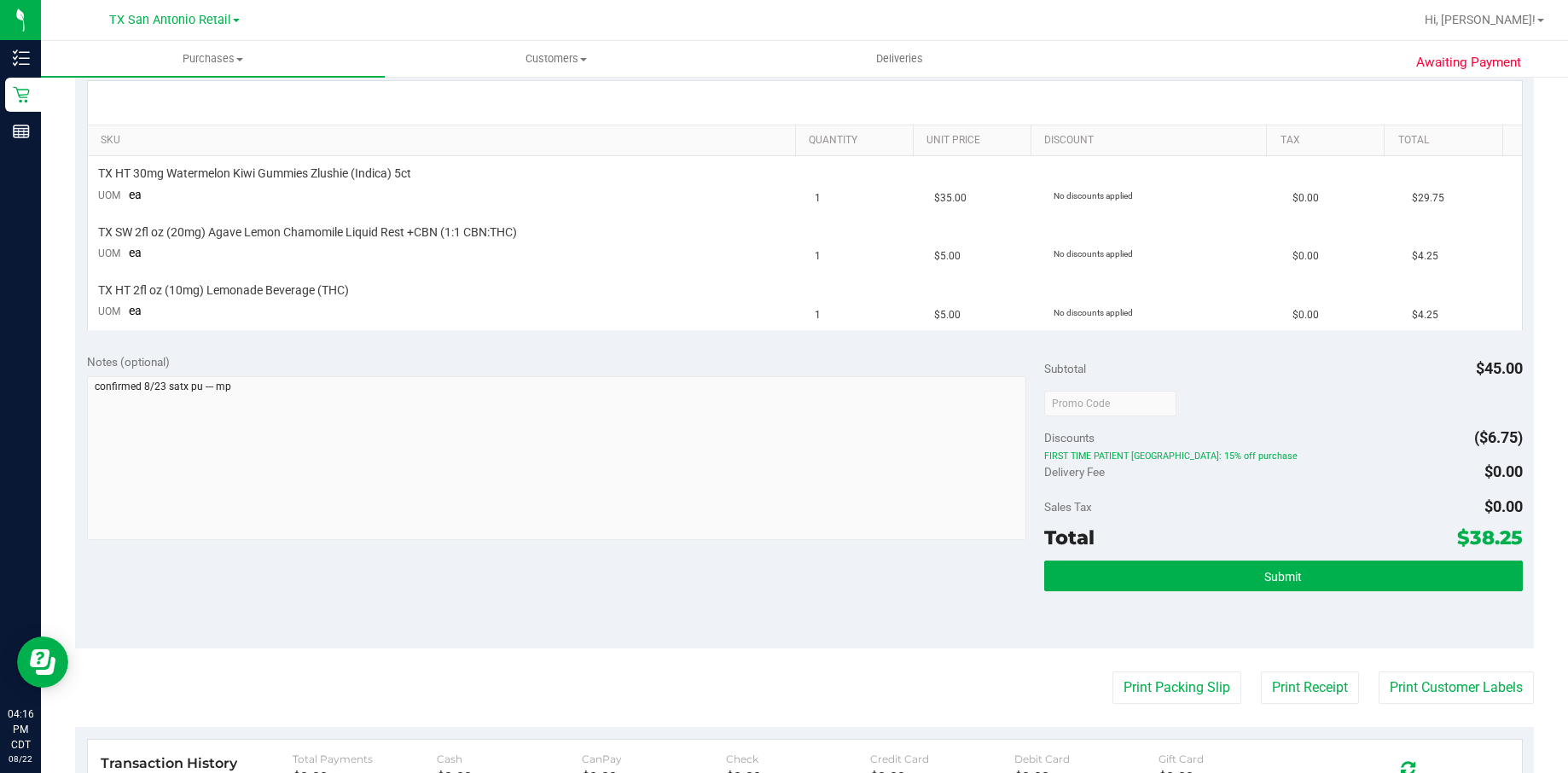
click at [1487, 534] on span "$38.25" at bounding box center [1490, 537] width 66 height 24
click at [1487, 532] on span "$38.25" at bounding box center [1490, 537] width 66 height 24
click at [1487, 529] on span "$38.25" at bounding box center [1490, 537] width 66 height 24
drag, startPoint x: 1487, startPoint y: 529, endPoint x: 1479, endPoint y: 535, distance: 10.0
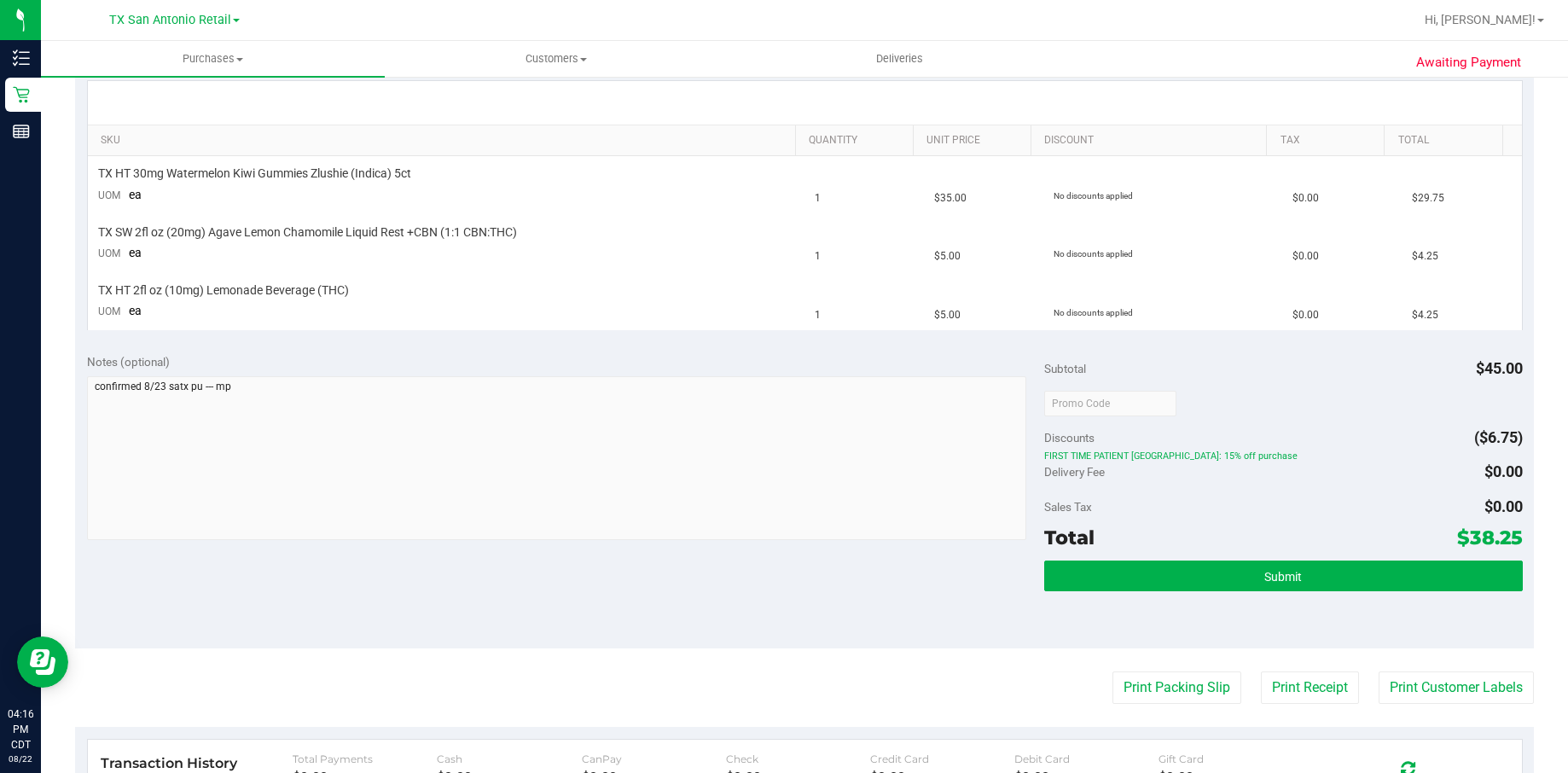
click at [1479, 535] on span "$38.25" at bounding box center [1490, 537] width 66 height 24
drag, startPoint x: 1479, startPoint y: 535, endPoint x: 1450, endPoint y: 537, distance: 29.1
click at [1457, 537] on span "$38.25" at bounding box center [1490, 537] width 66 height 24
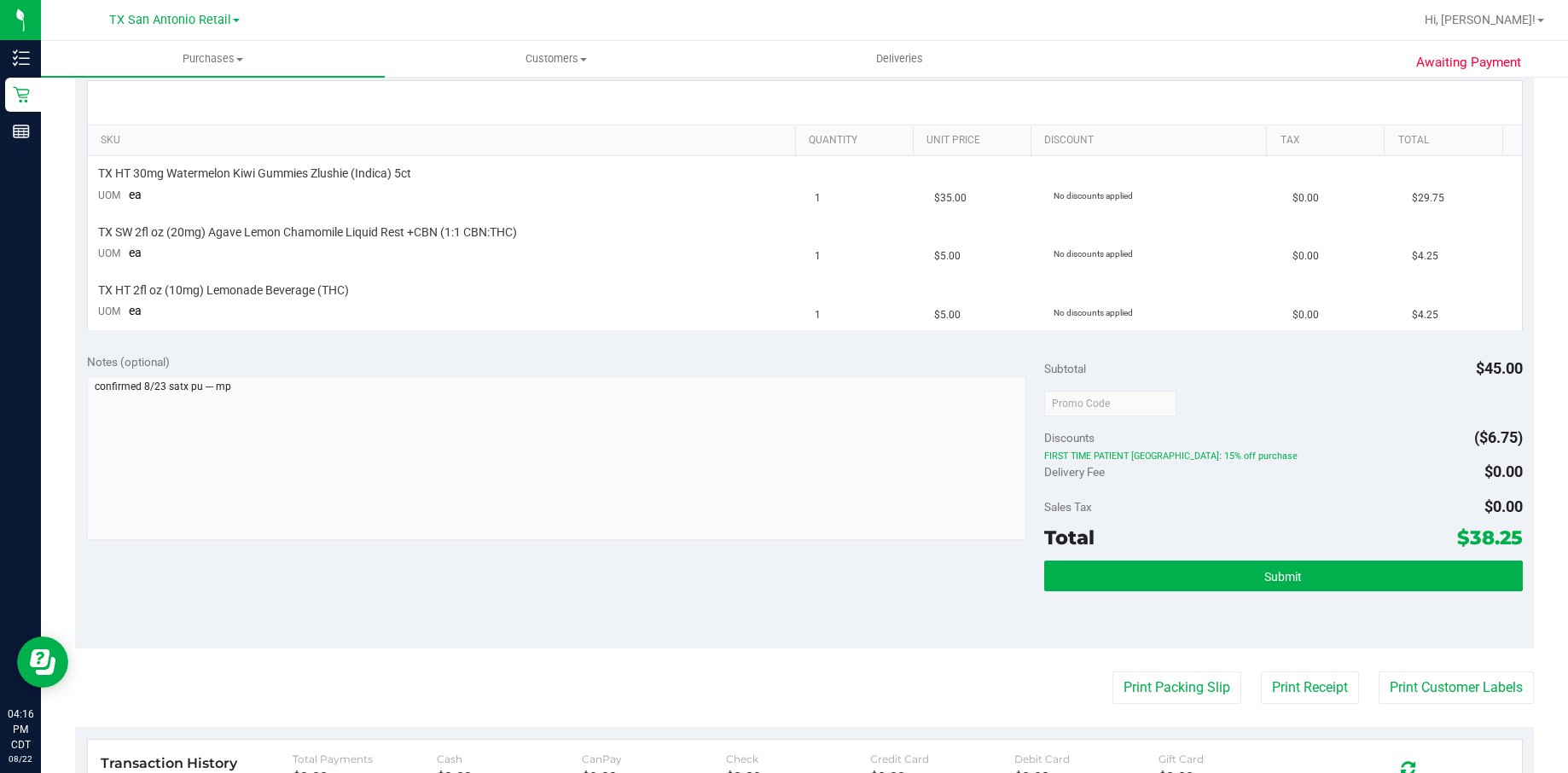
click at [1457, 537] on span "$38.25" at bounding box center [1490, 537] width 66 height 24
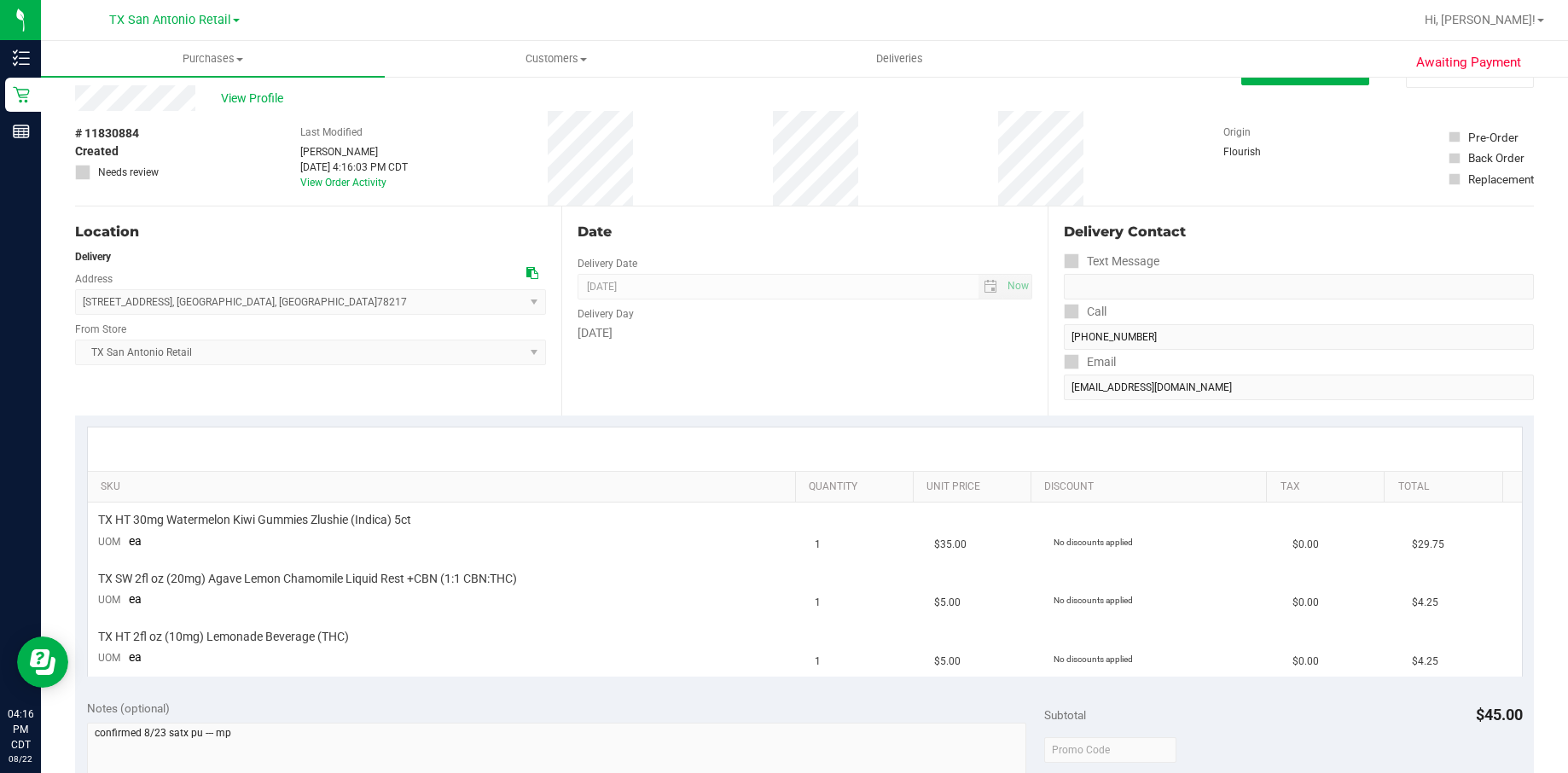
scroll to position [0, 0]
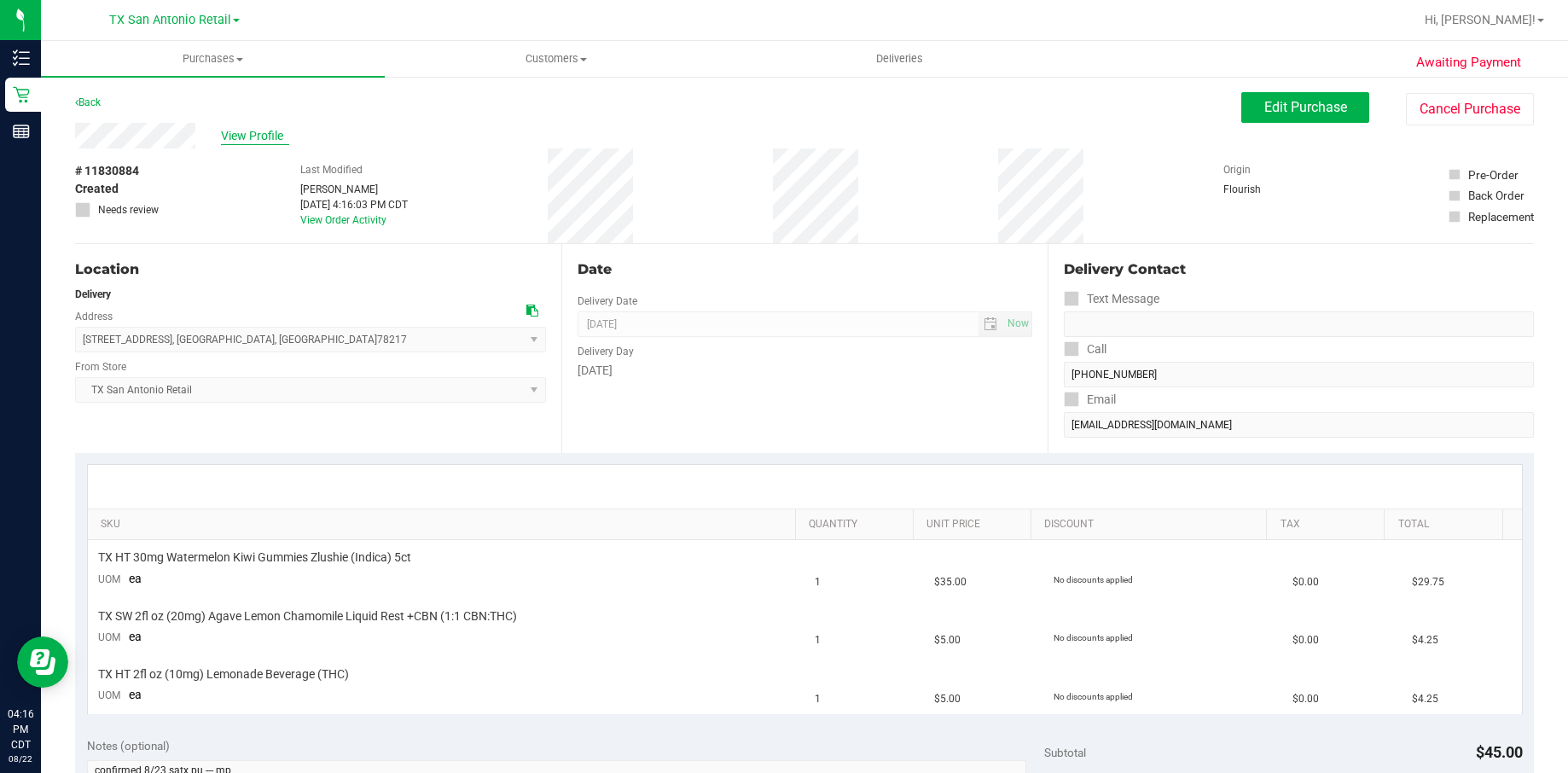
click at [254, 127] on span "View Profile" at bounding box center [255, 136] width 69 height 18
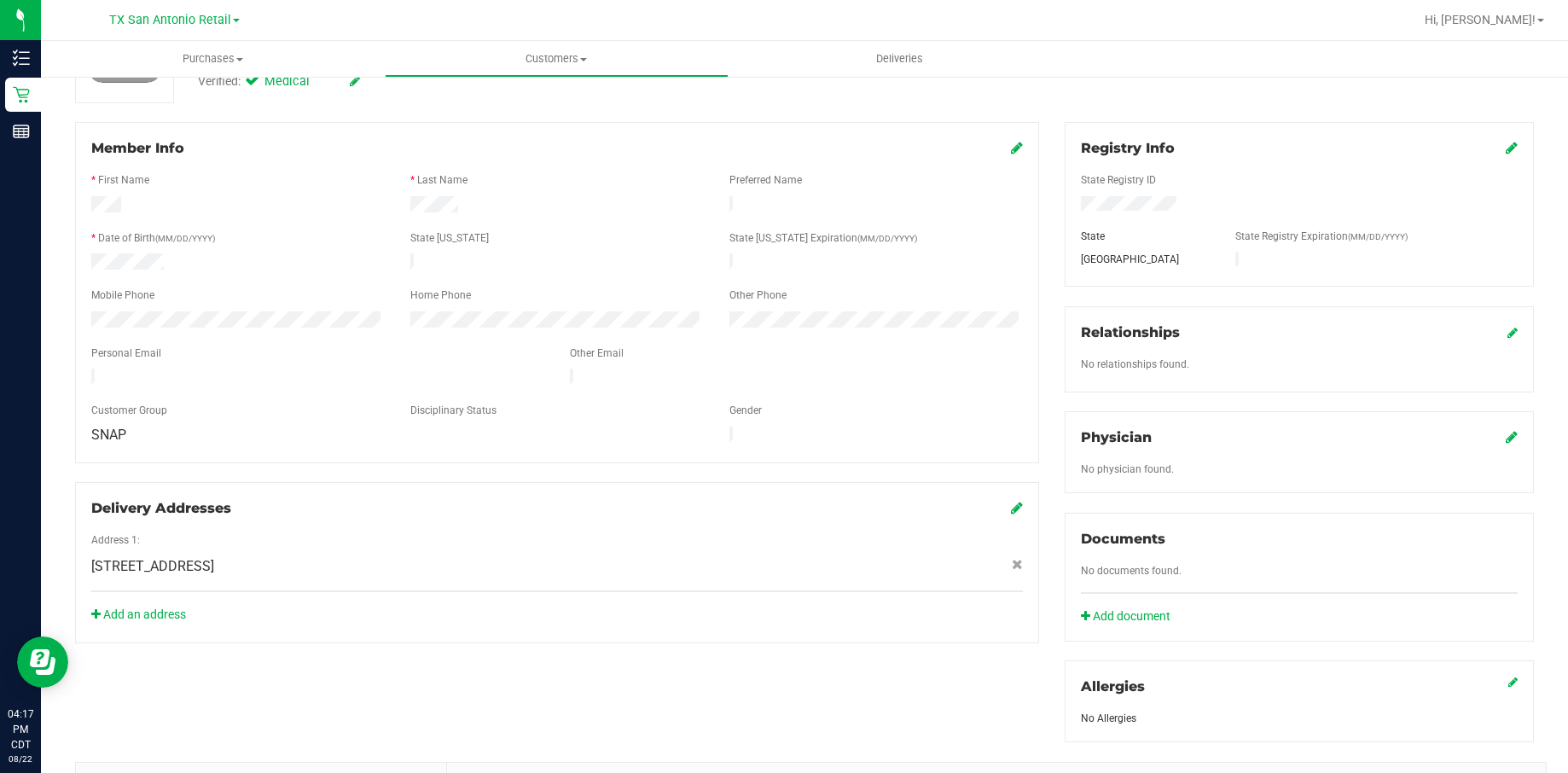
scroll to position [128, 0]
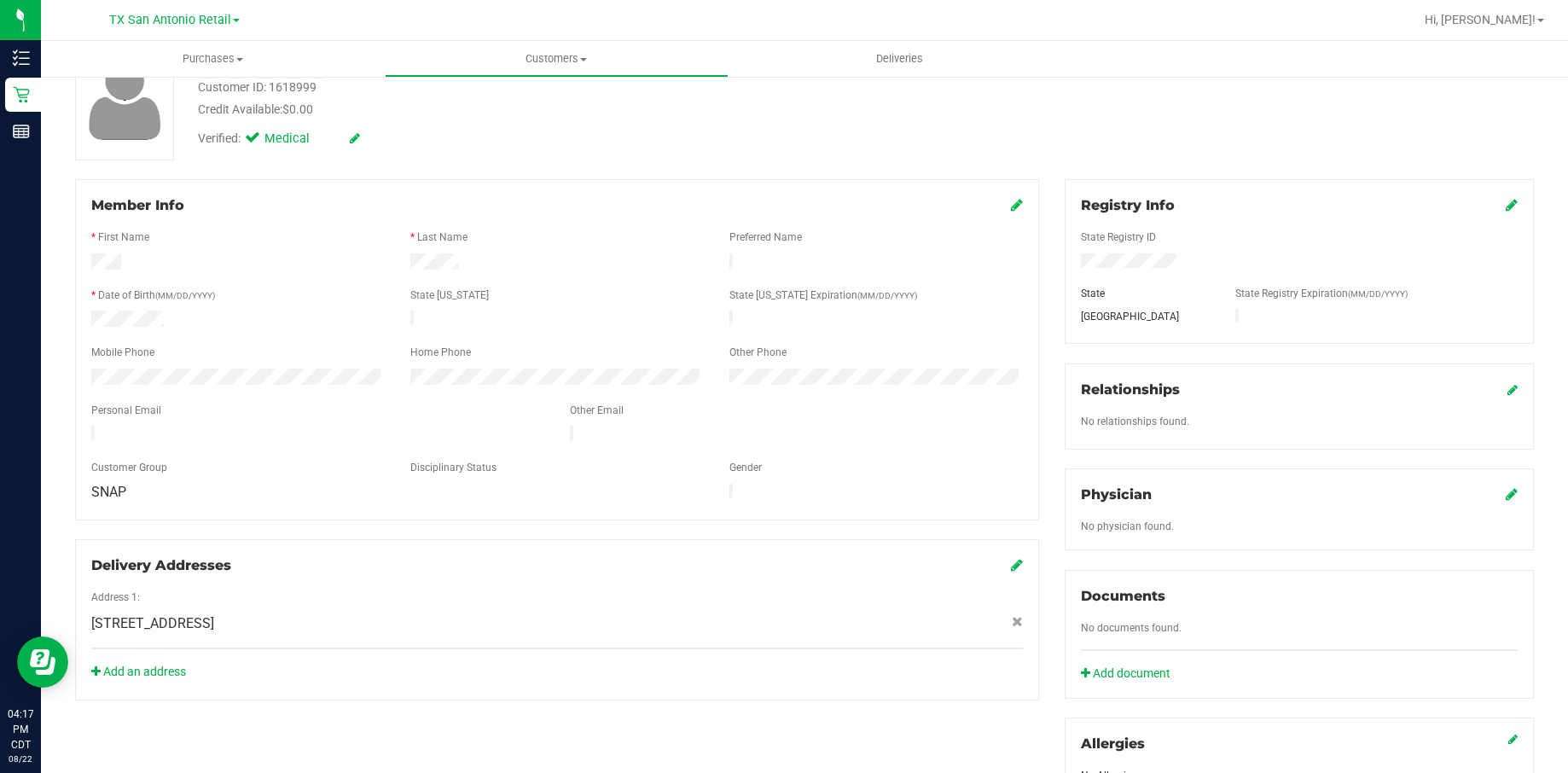
click at [1011, 202] on icon at bounding box center [1017, 205] width 12 height 14
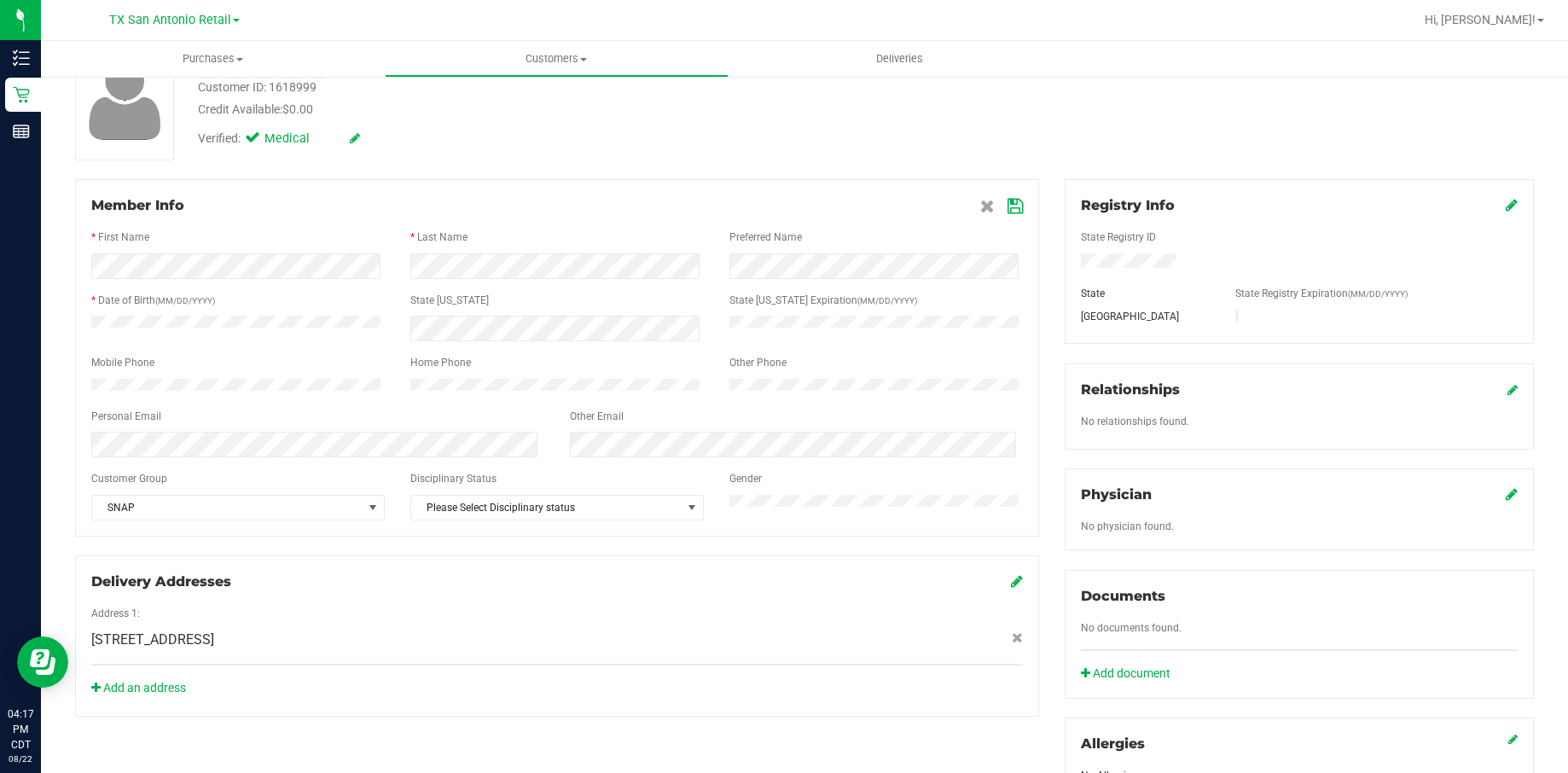
click at [1007, 203] on icon at bounding box center [1015, 207] width 15 height 14
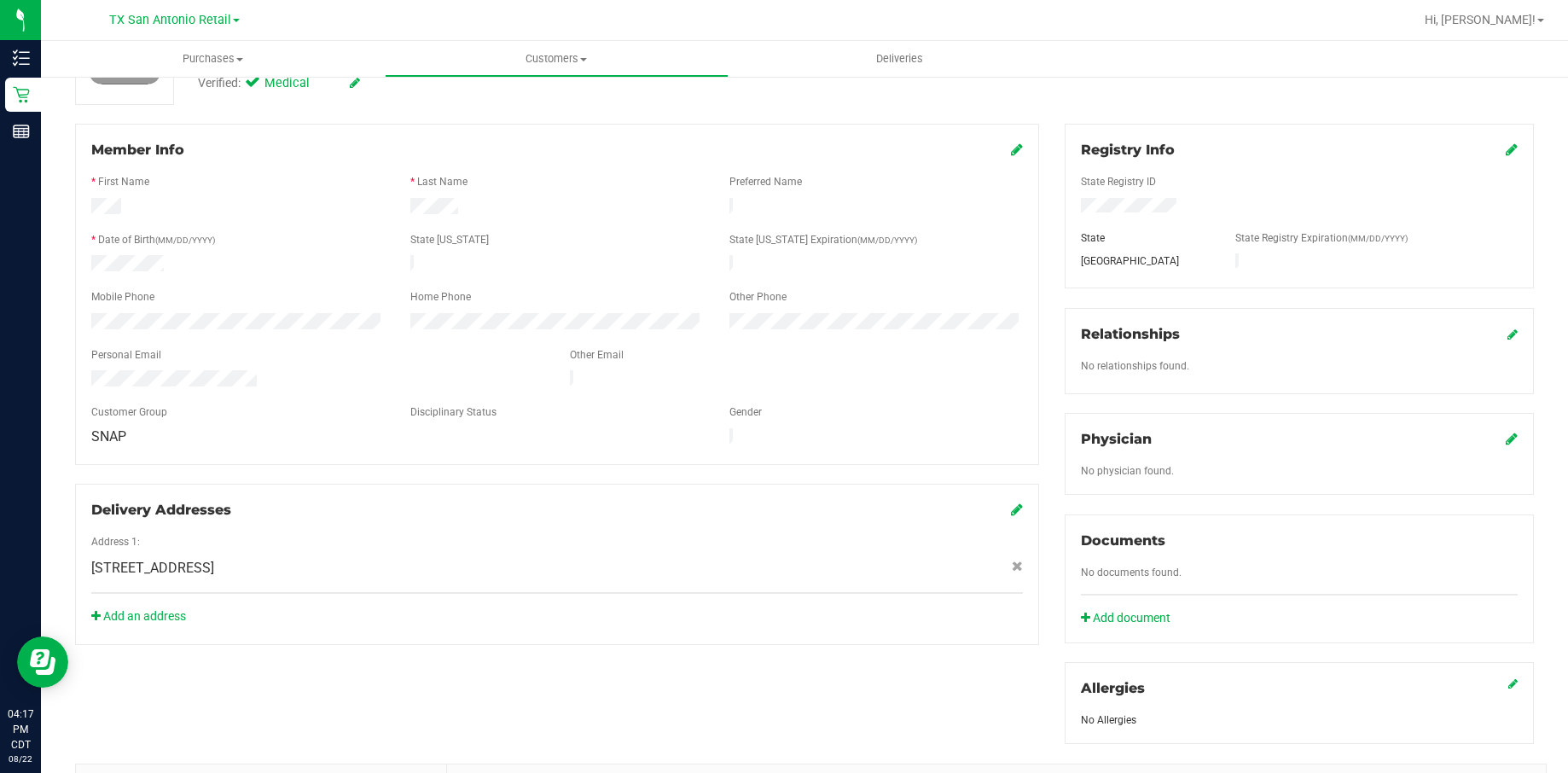
scroll to position [0, 0]
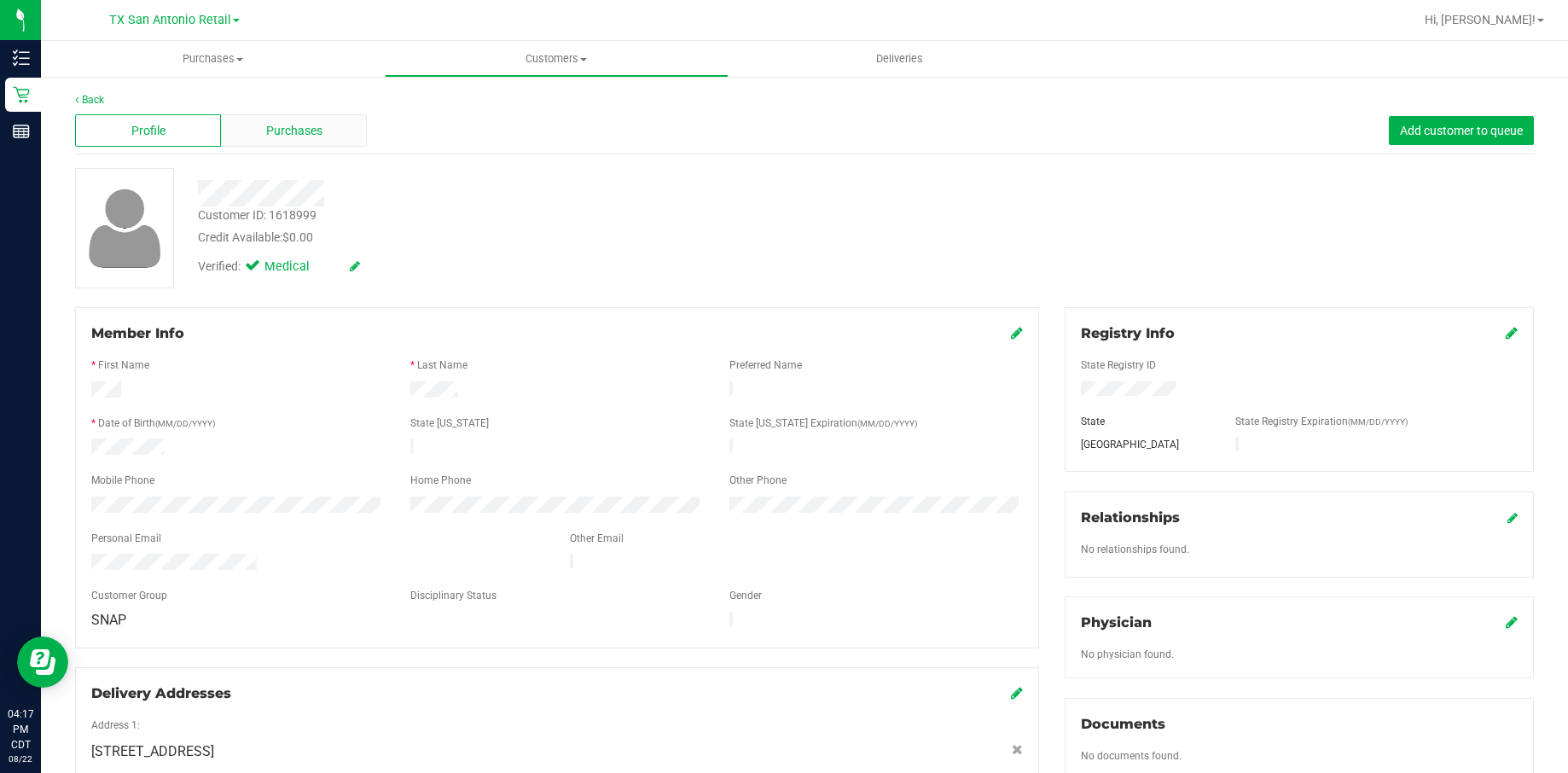
click at [271, 118] on div "Purchases" at bounding box center [294, 130] width 146 height 33
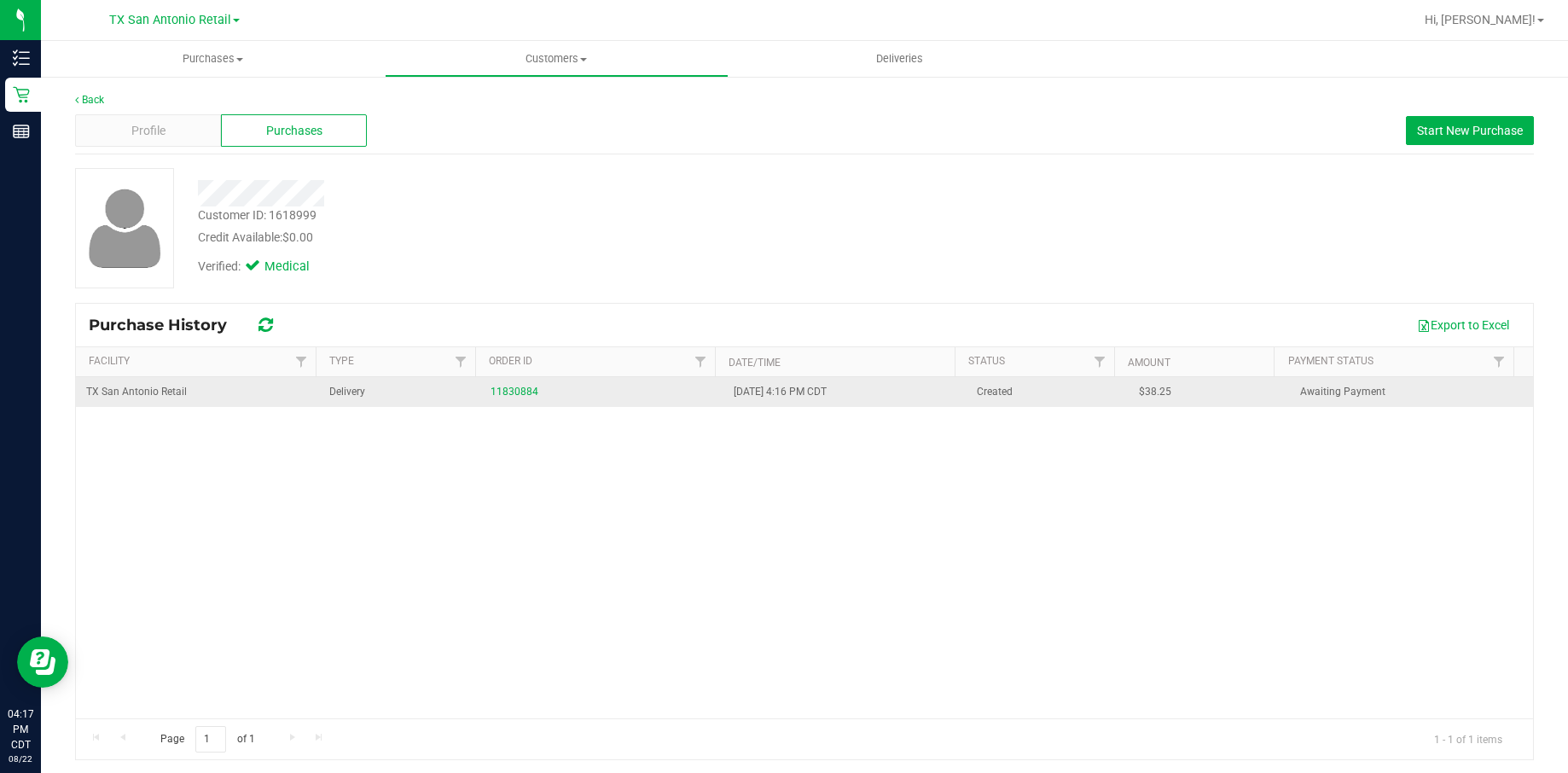
click at [533, 394] on div "11830884" at bounding box center [601, 392] width 223 height 16
click at [525, 394] on div "11830884" at bounding box center [601, 392] width 223 height 16
click at [519, 393] on link "11830884" at bounding box center [514, 392] width 48 height 12
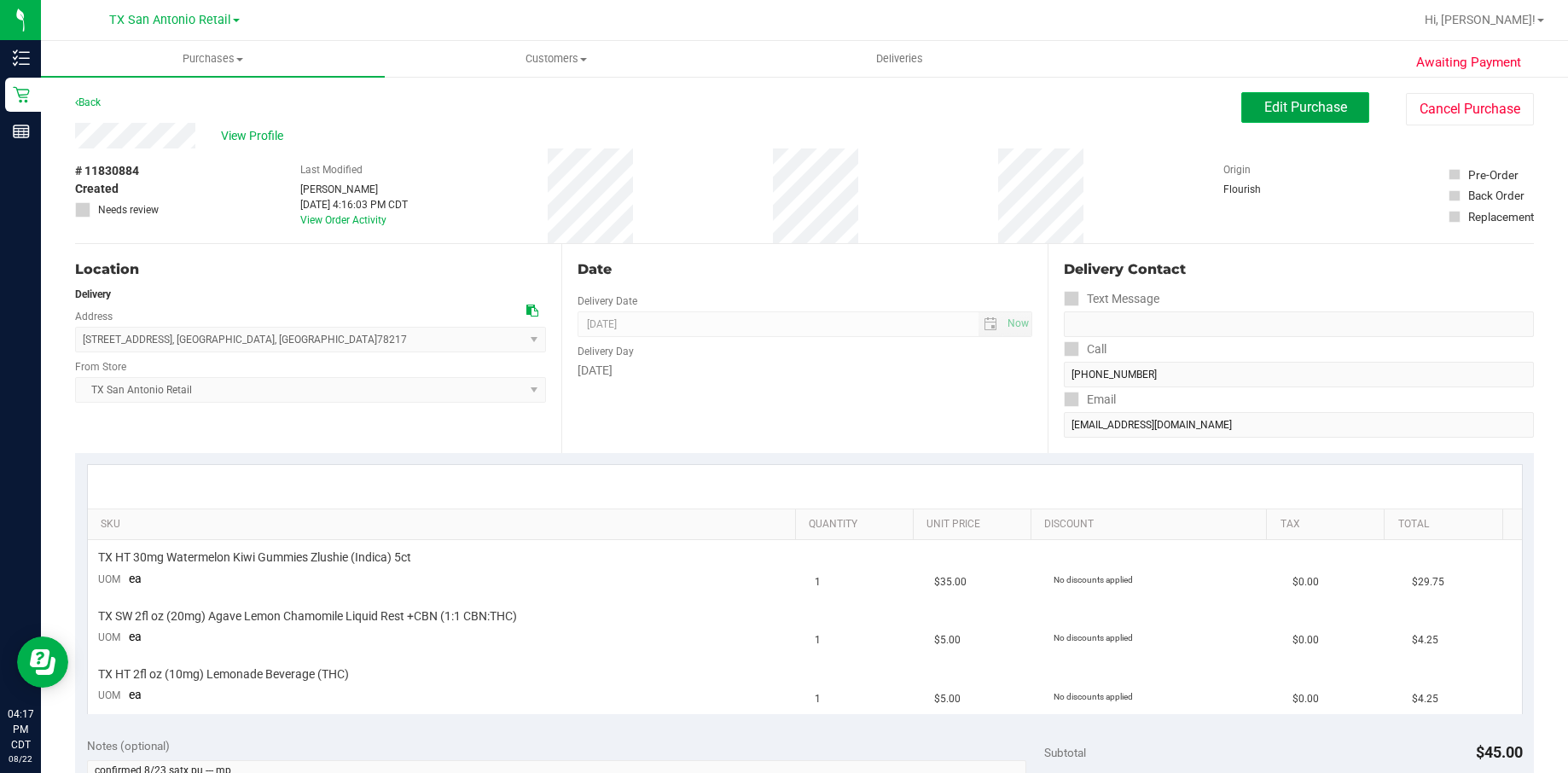
click at [1303, 98] on button "Edit Purchase" at bounding box center [1305, 107] width 128 height 31
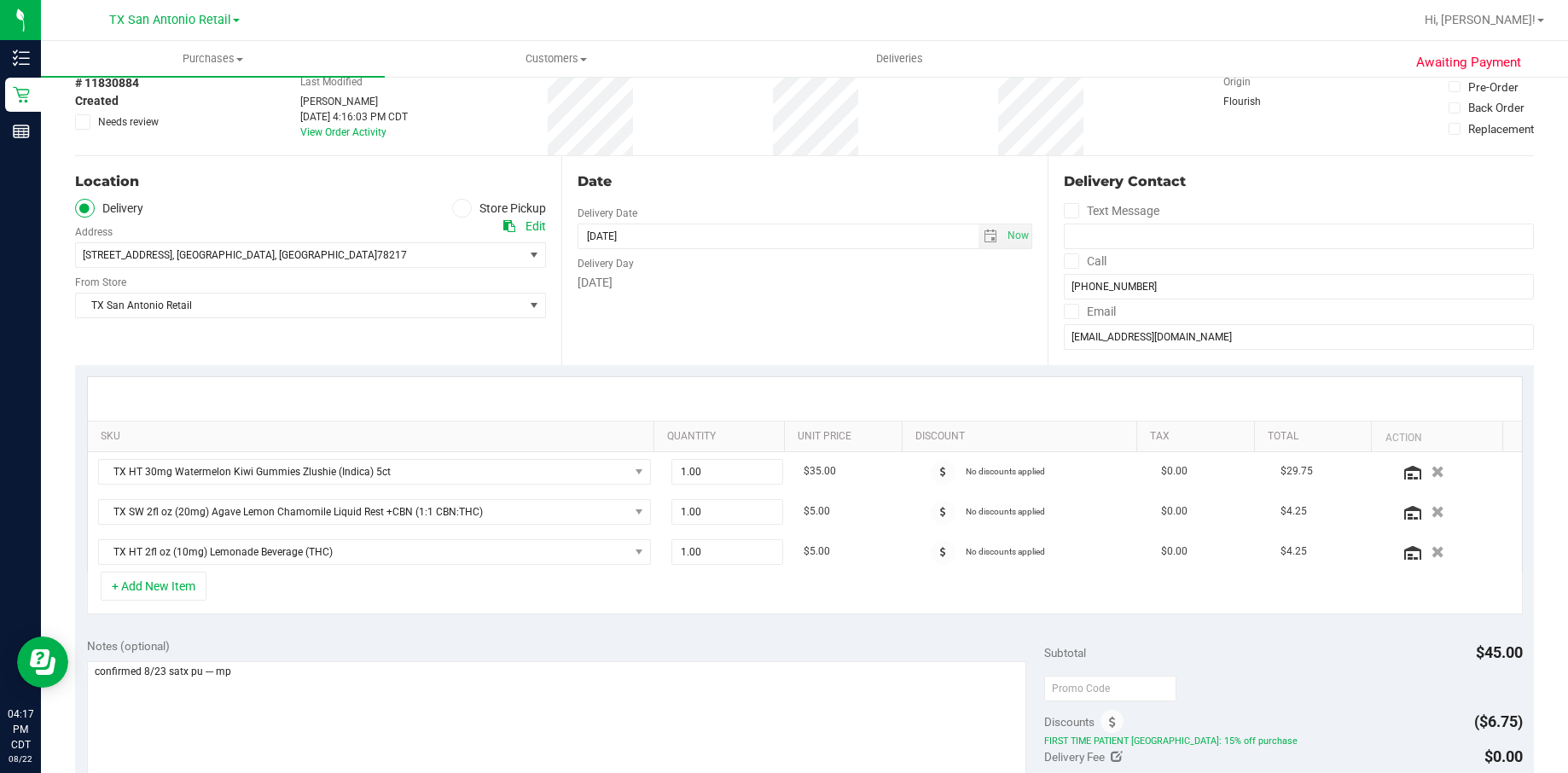
scroll to position [128, 0]
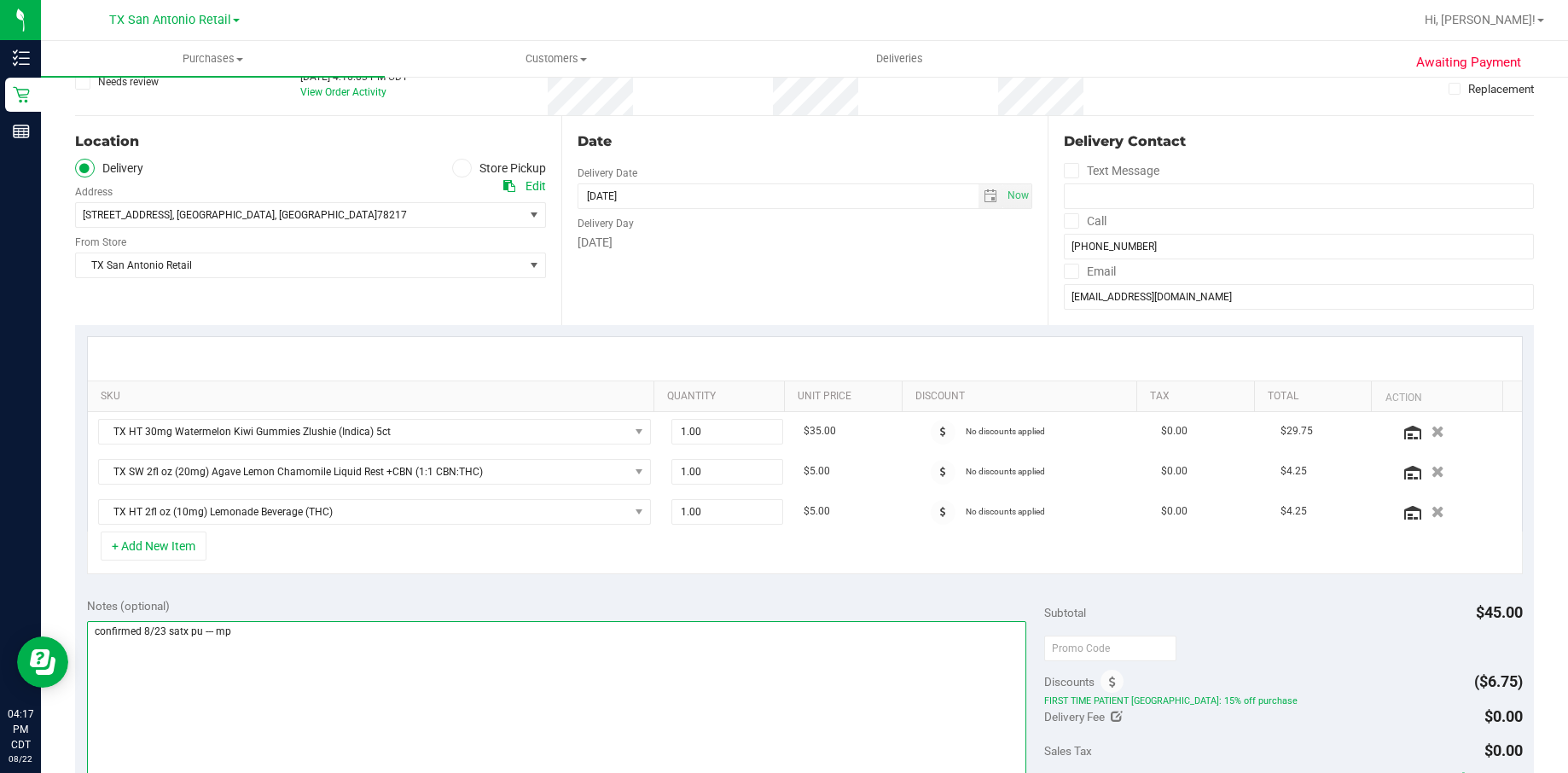
click at [414, 636] on textarea at bounding box center [557, 703] width 940 height 164
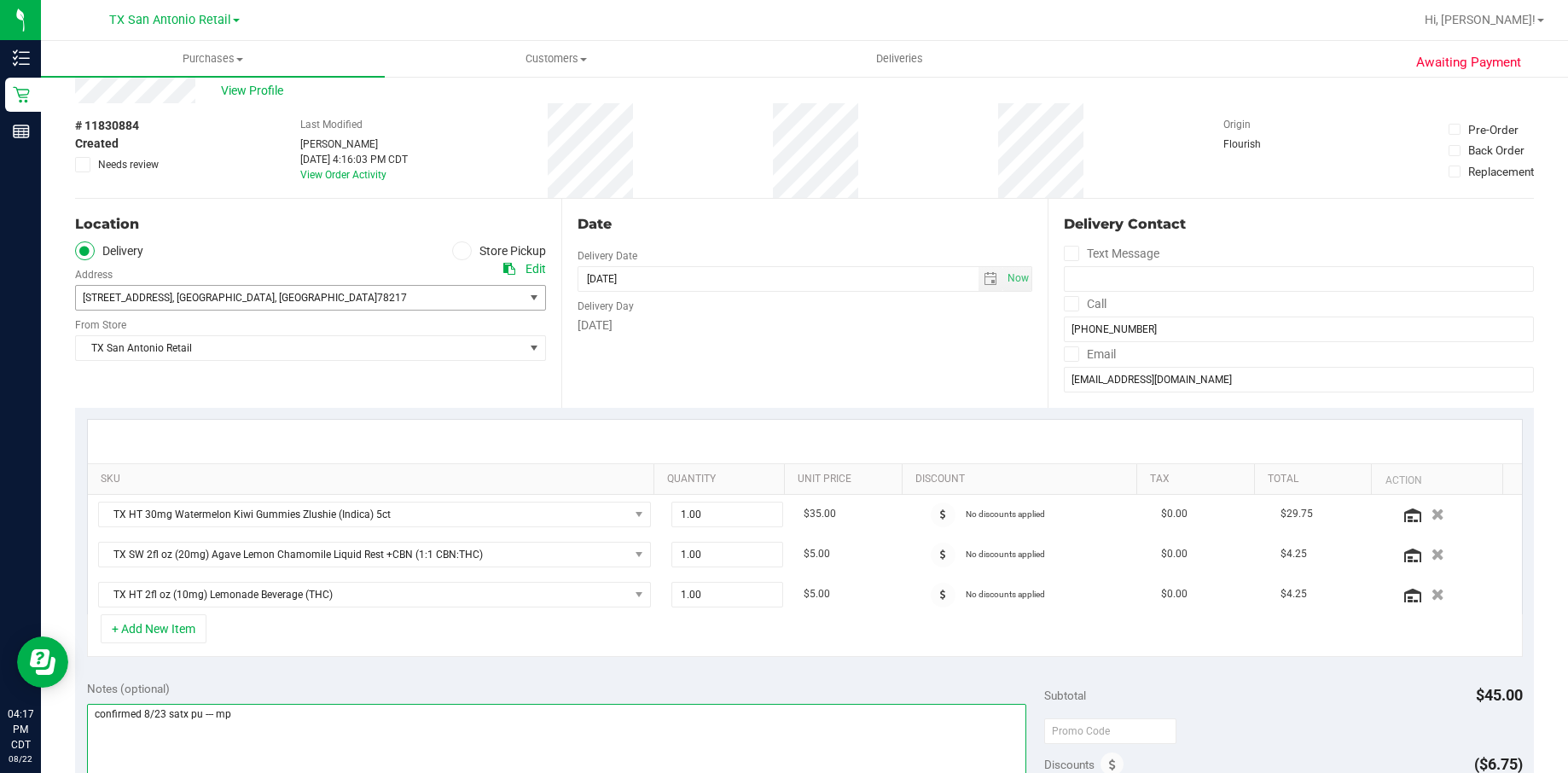
scroll to position [0, 0]
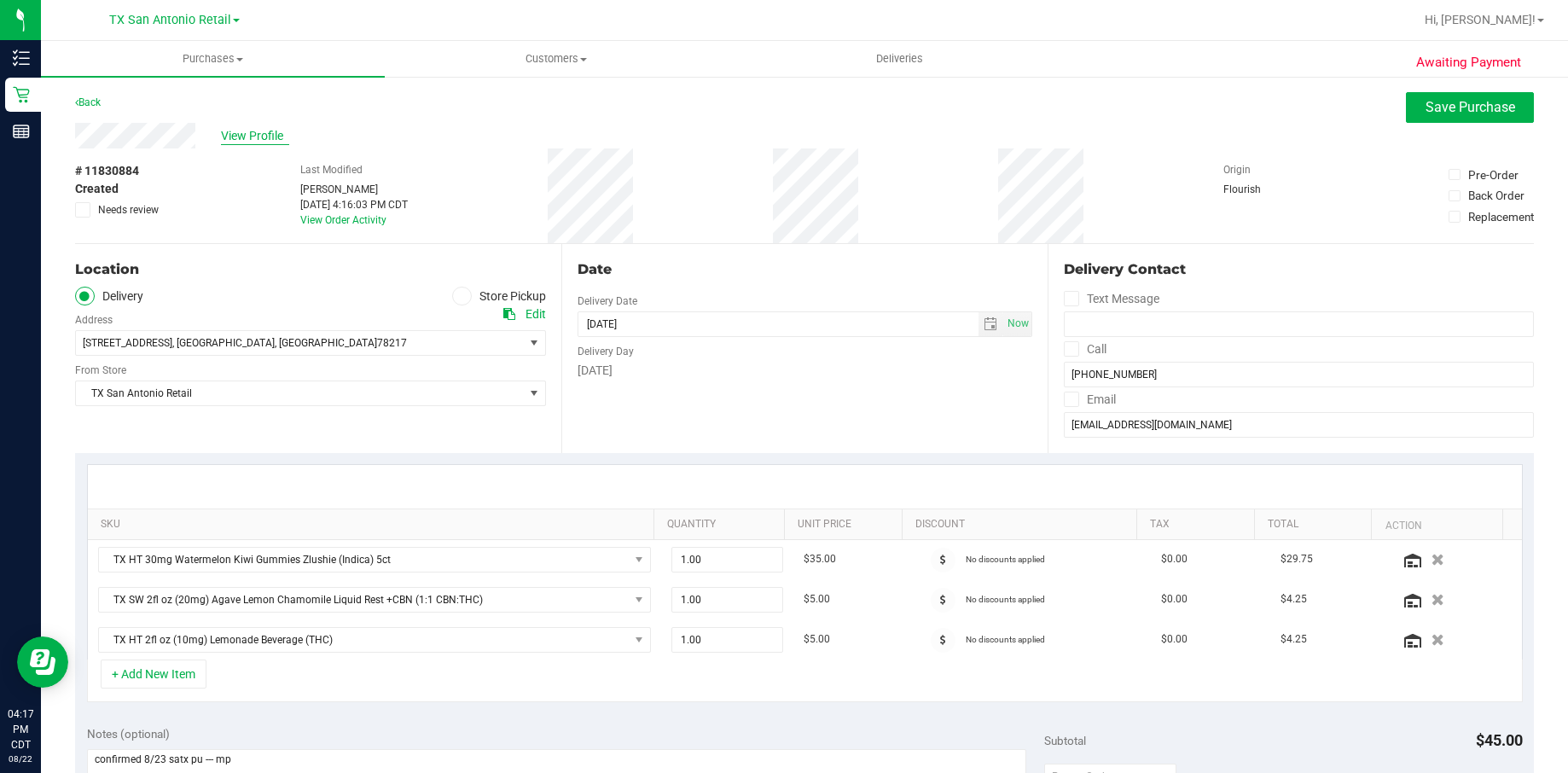
click at [275, 133] on span "View Profile" at bounding box center [255, 136] width 69 height 18
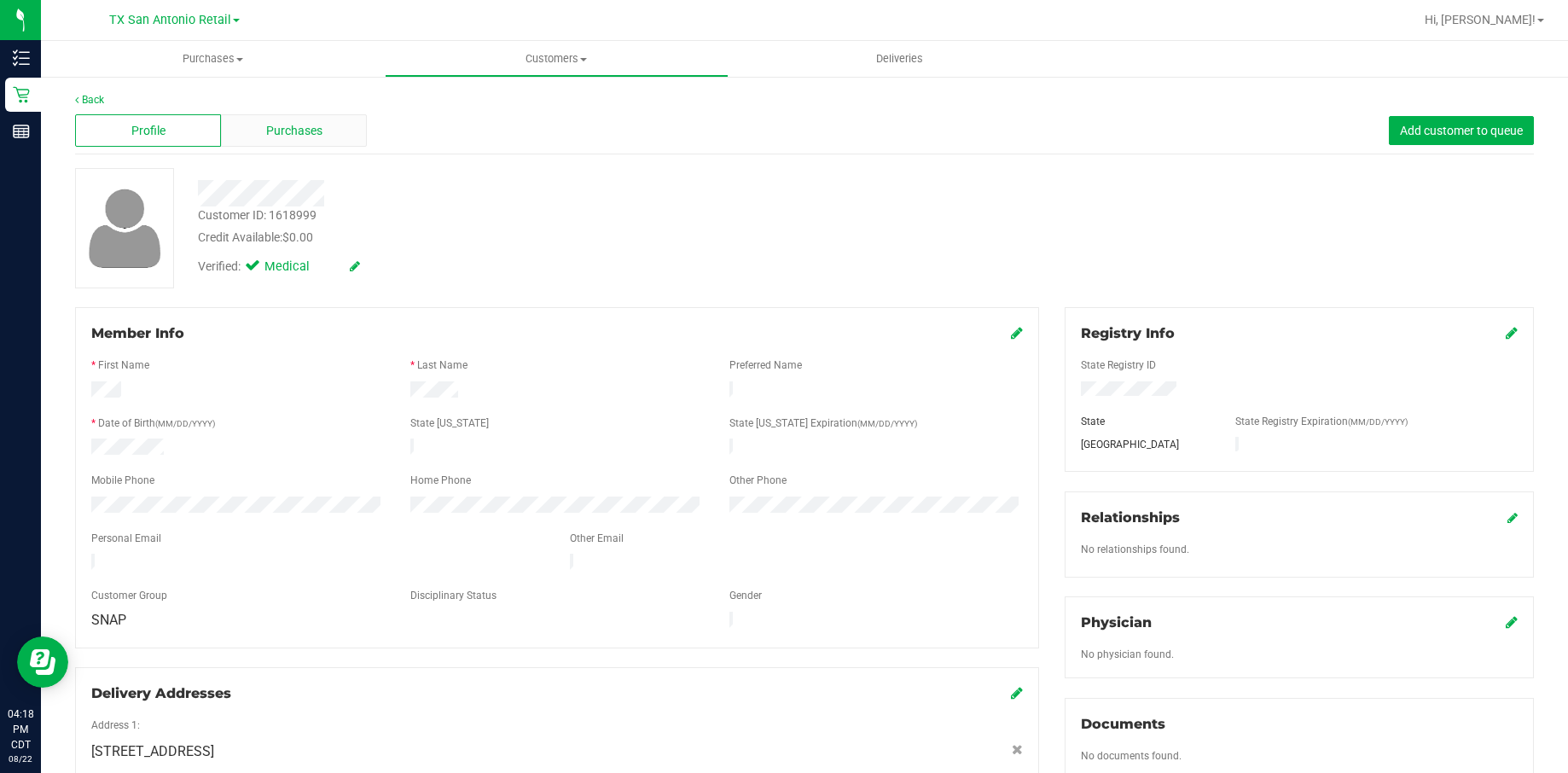
click at [279, 141] on div "Purchases" at bounding box center [294, 130] width 146 height 33
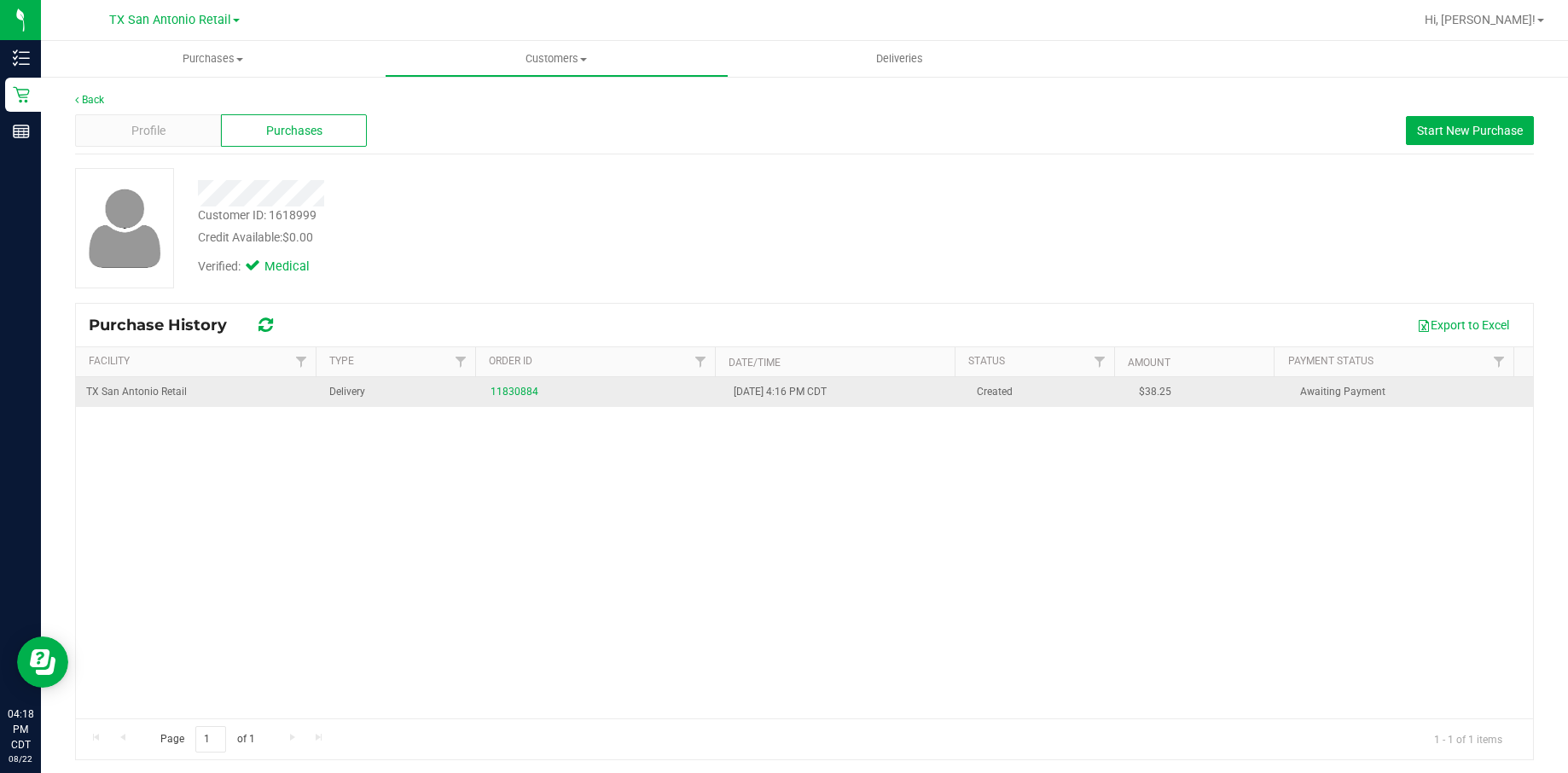
click at [522, 382] on td "11830884" at bounding box center [602, 392] width 243 height 30
click at [514, 391] on link "11830884" at bounding box center [514, 392] width 48 height 12
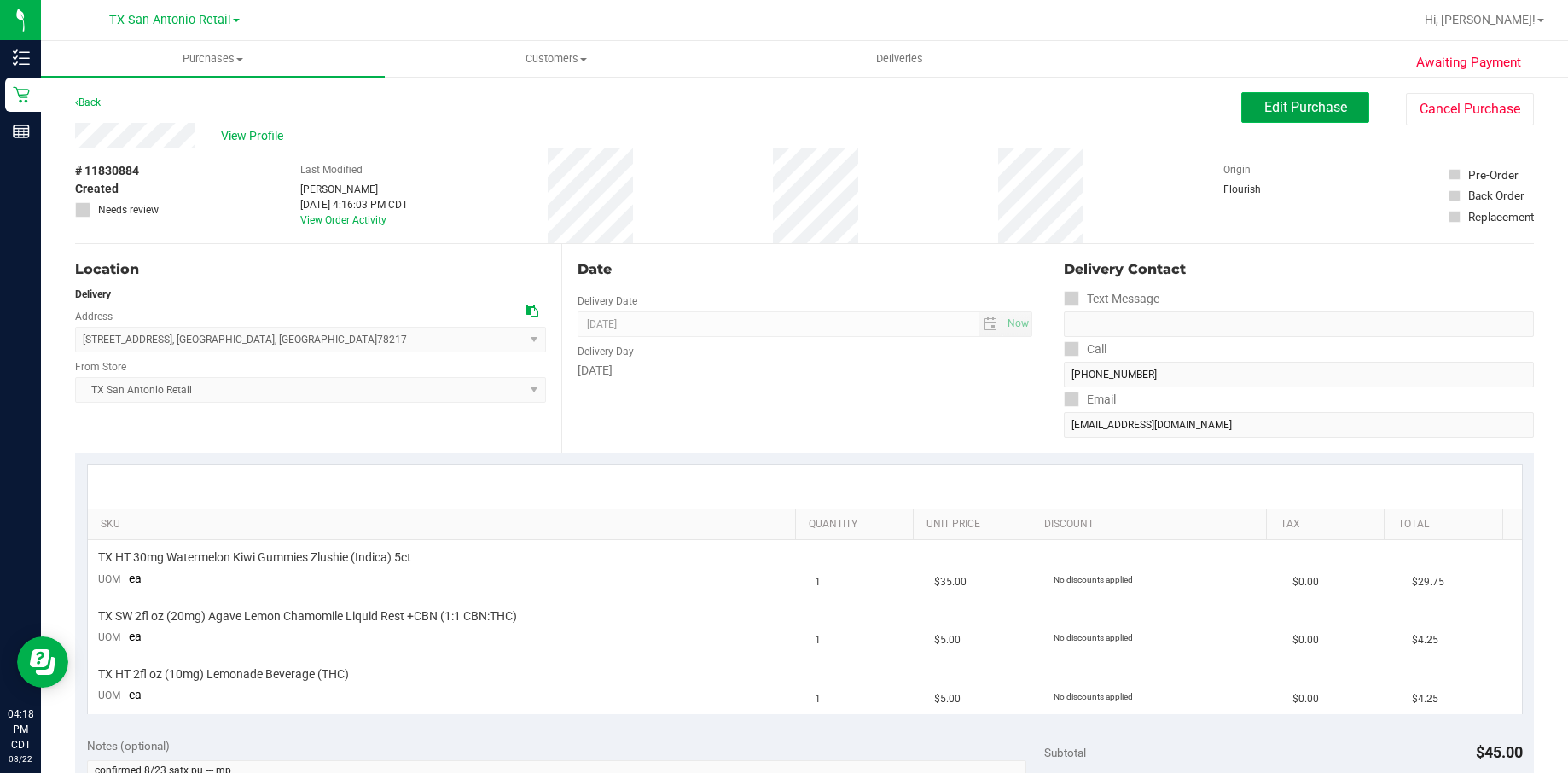
click at [1304, 94] on button "Edit Purchase" at bounding box center [1305, 107] width 128 height 31
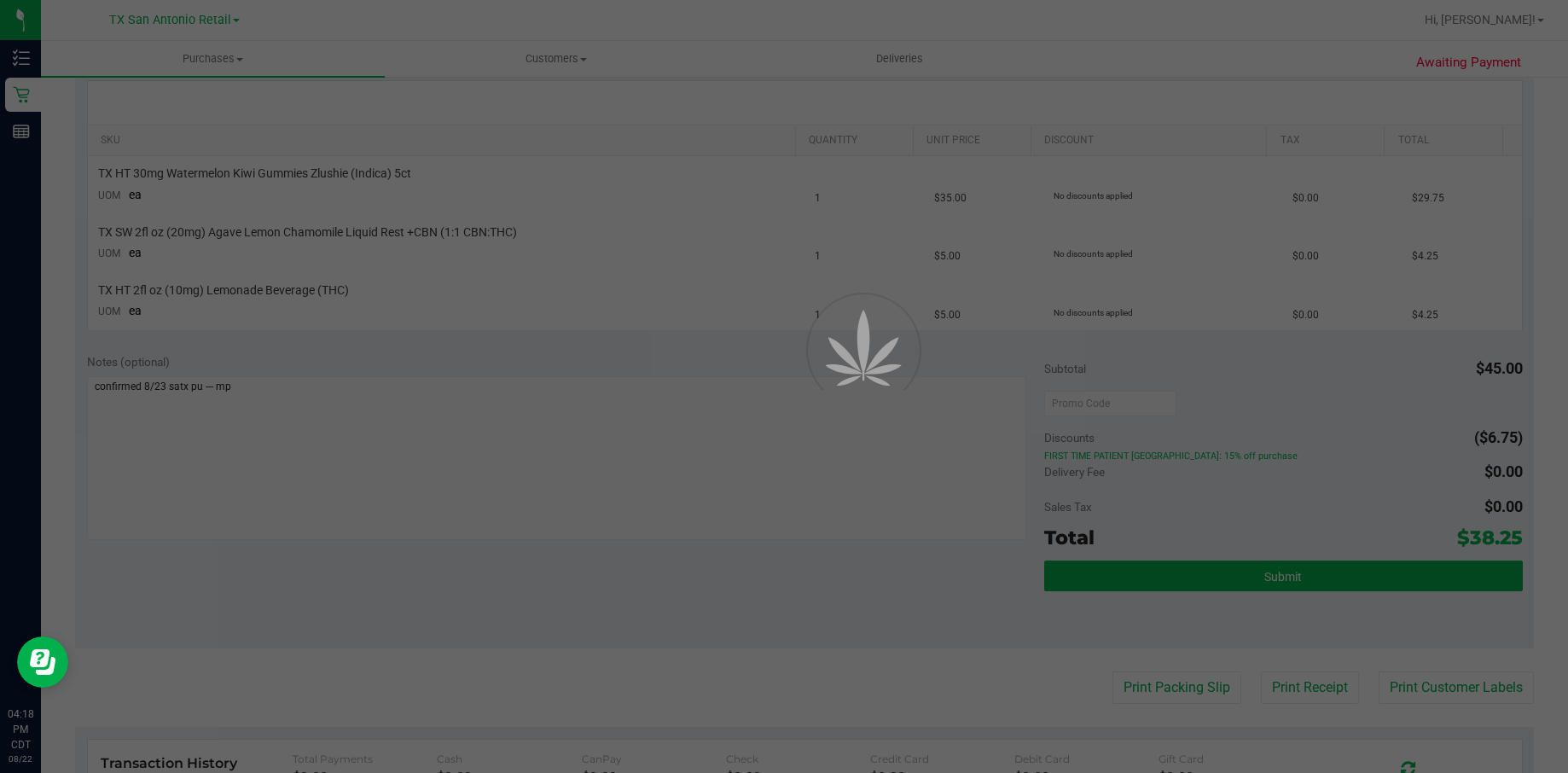
click at [246, 405] on div at bounding box center [784, 386] width 1568 height 773
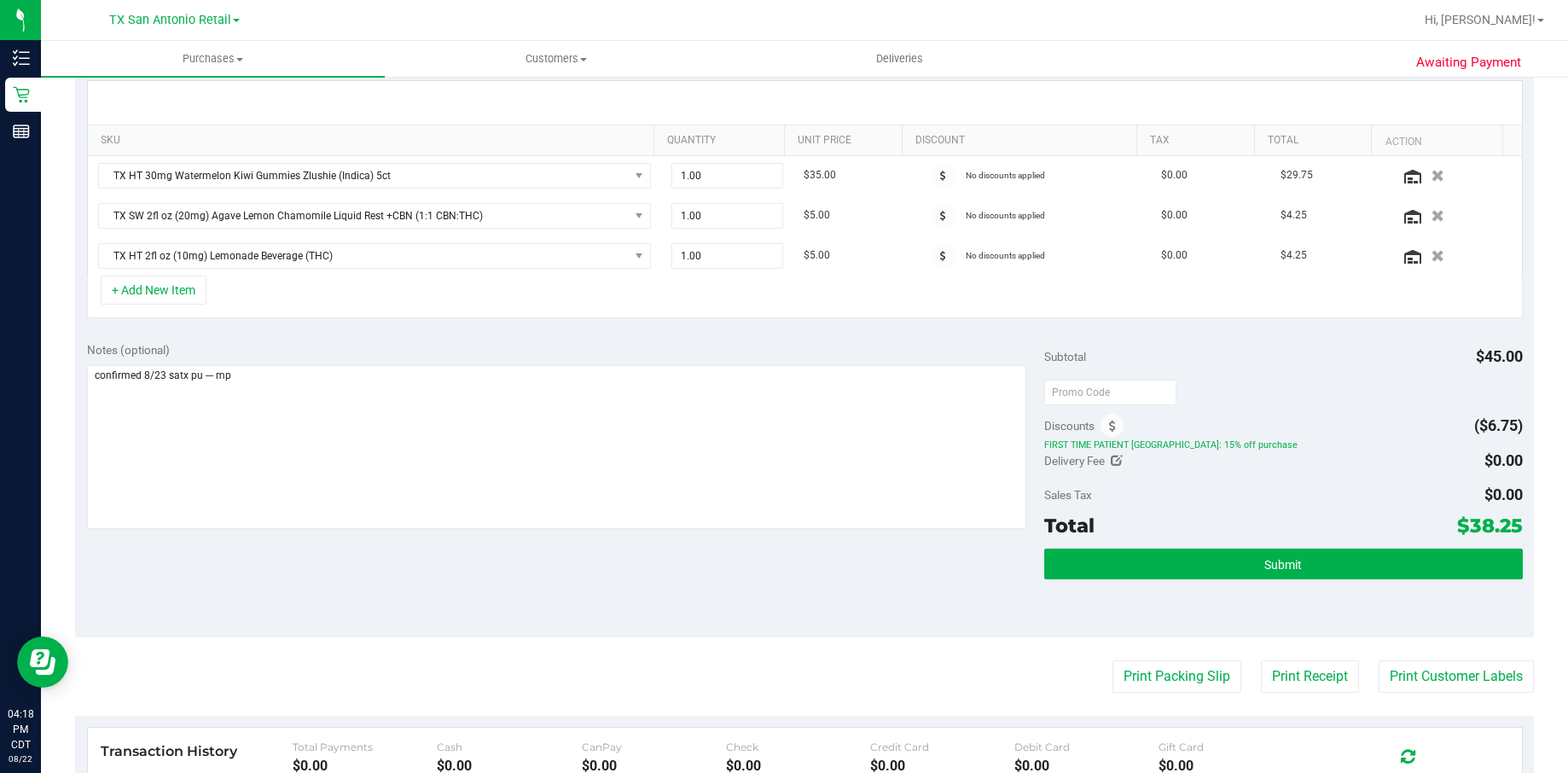
click at [246, 405] on textarea at bounding box center [557, 447] width 940 height 164
click at [1170, 562] on button "Submit" at bounding box center [1284, 563] width 479 height 31
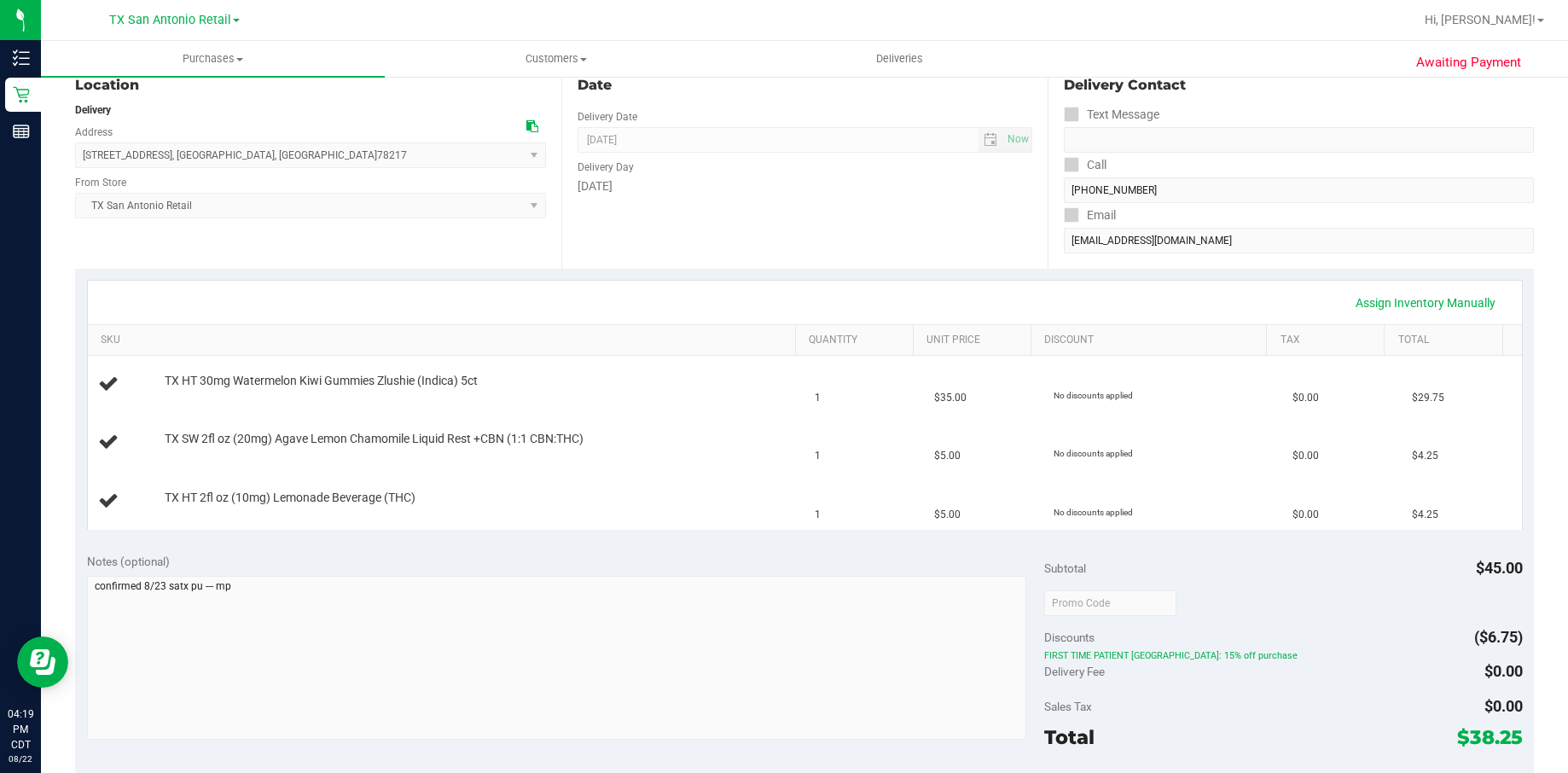
scroll to position [128, 0]
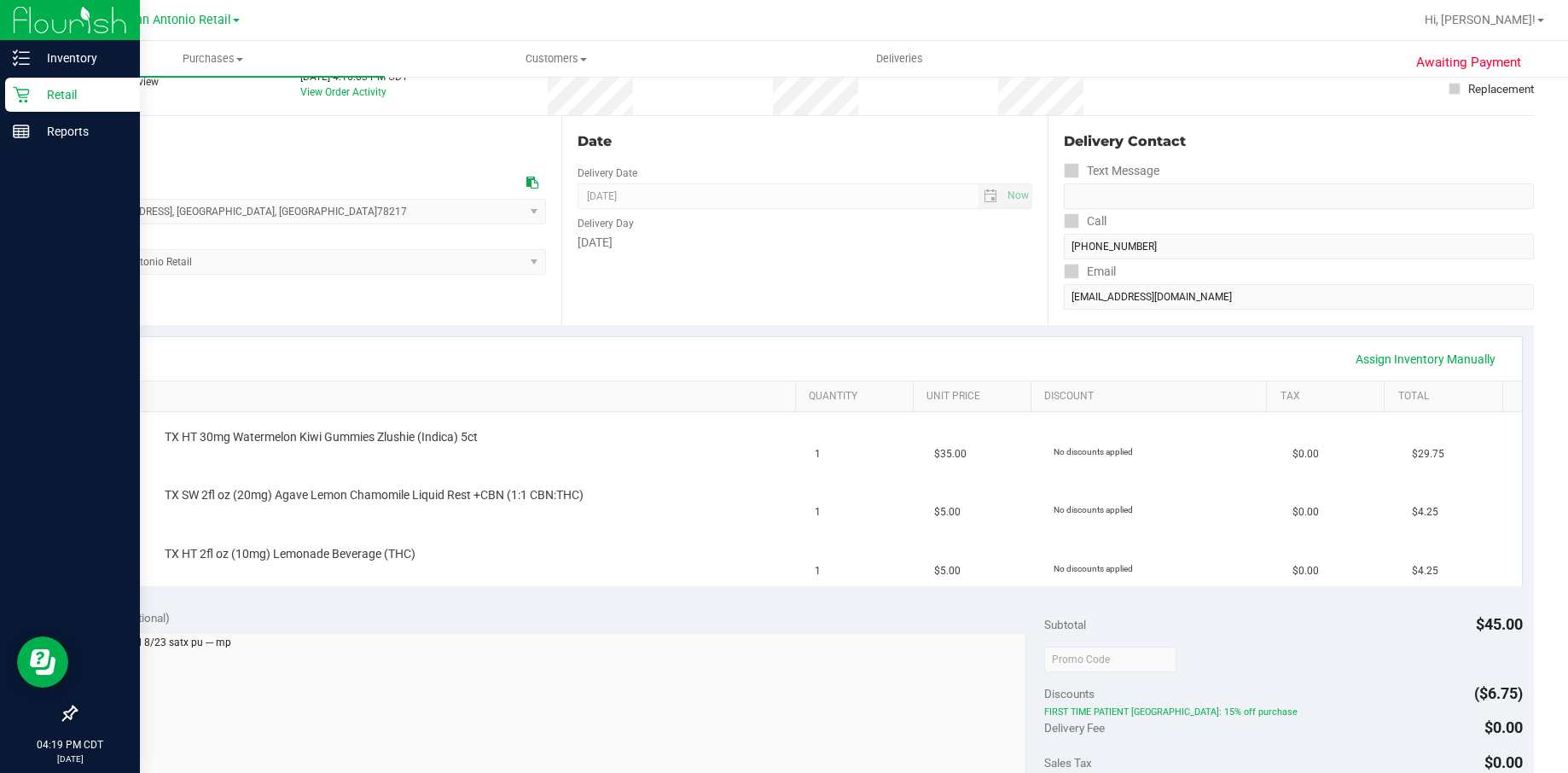
click at [30, 90] on p "Retail" at bounding box center [81, 94] width 102 height 20
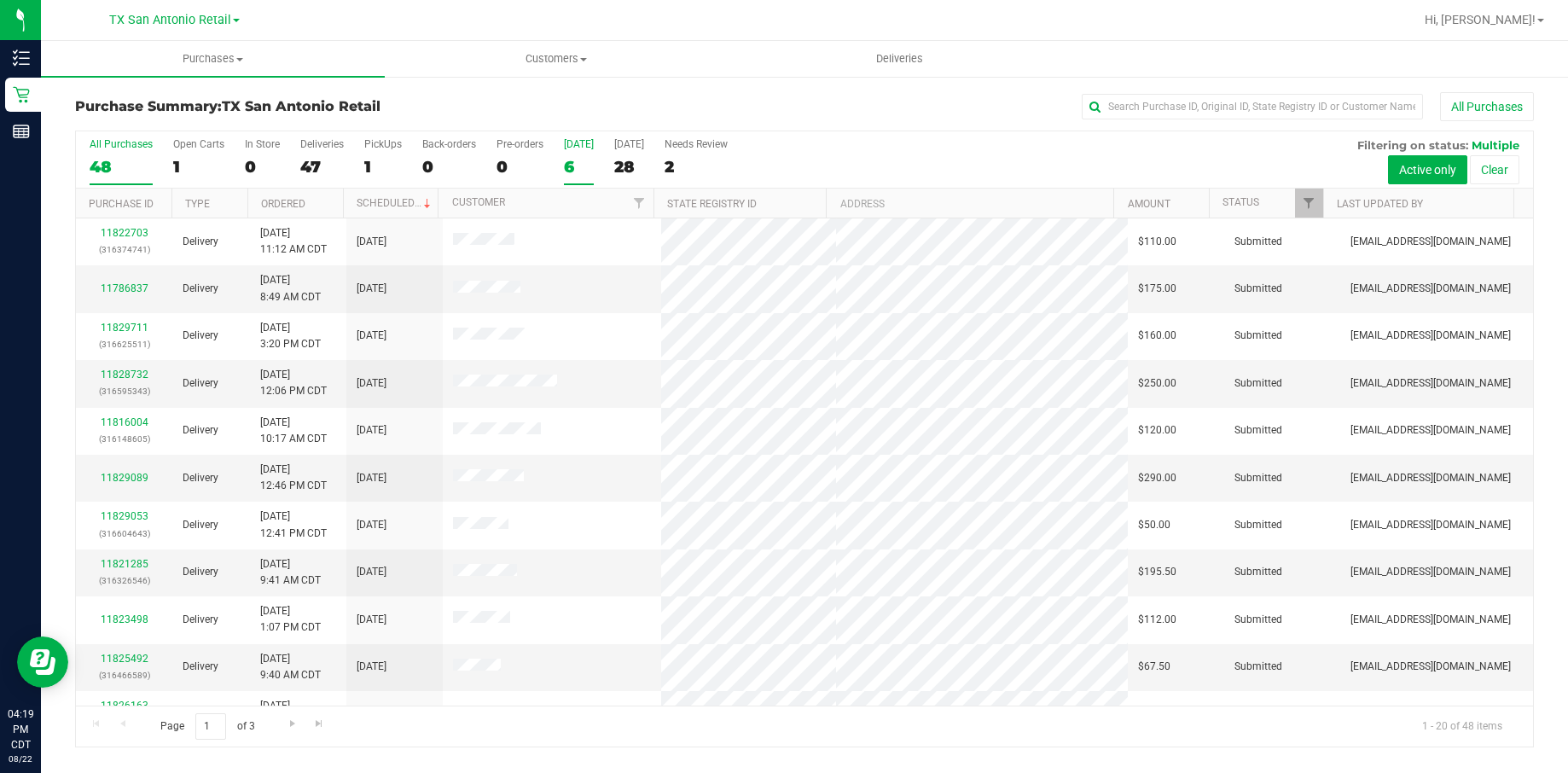
click at [583, 157] on div "6" at bounding box center [579, 166] width 30 height 19
click at [0, 0] on input "Today 6" at bounding box center [0, 0] width 0 height 0
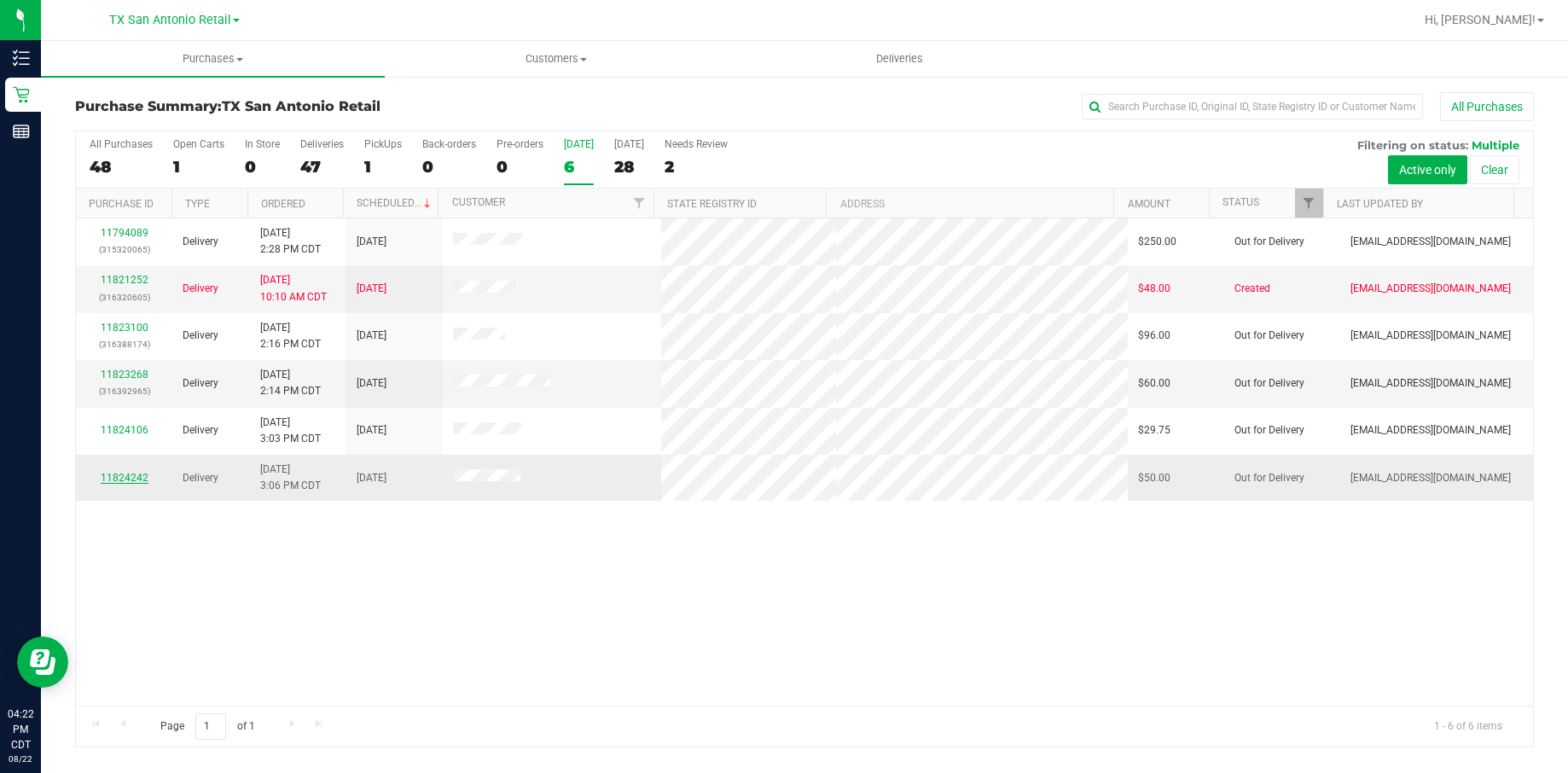
click at [115, 484] on link "11824242" at bounding box center [124, 478] width 48 height 12
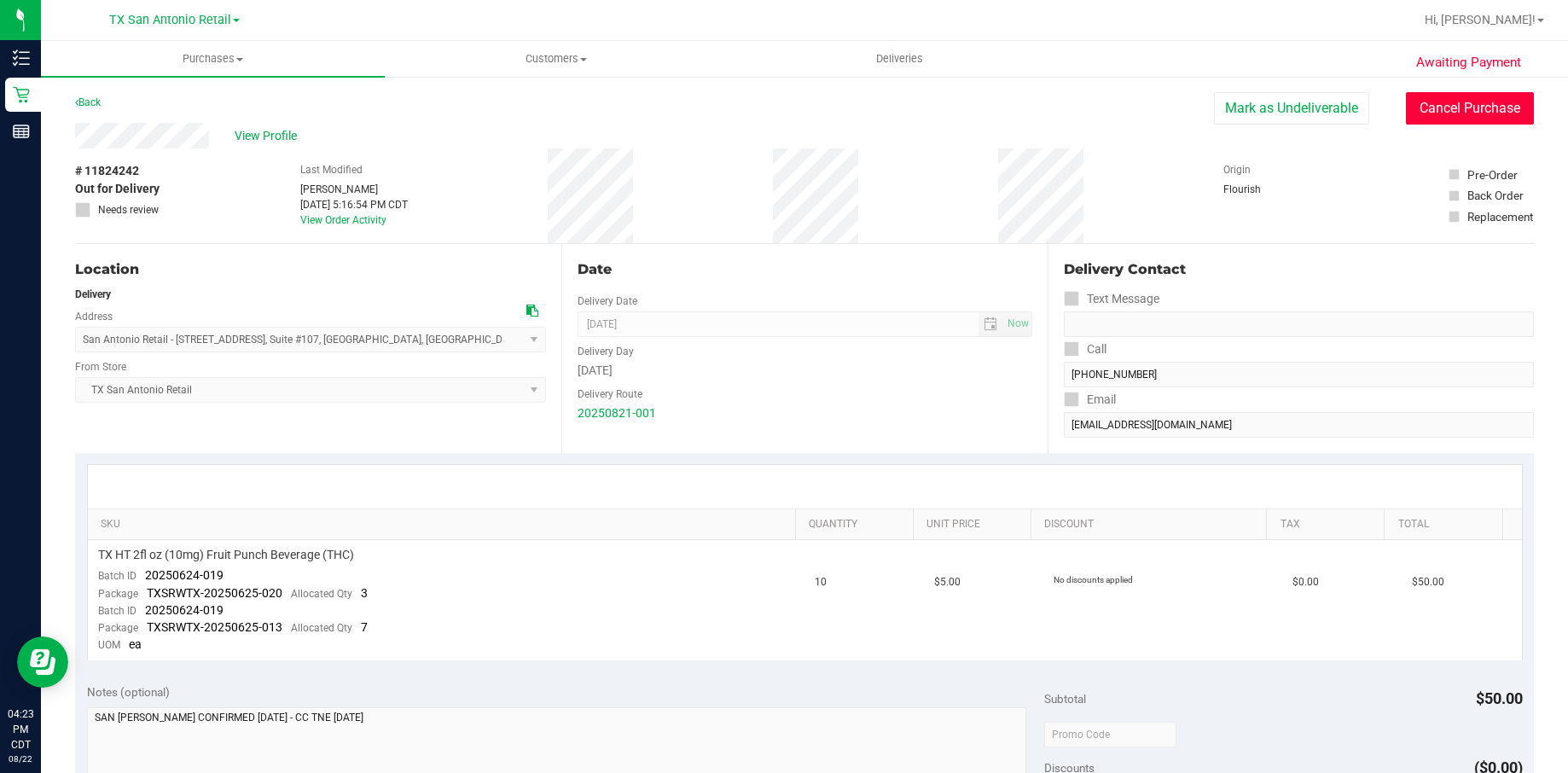
click at [1496, 94] on button "Cancel Purchase" at bounding box center [1469, 108] width 128 height 33
click at [266, 125] on div "View Profile" at bounding box center [804, 136] width 1459 height 26
click at [275, 130] on span "View Profile" at bounding box center [269, 136] width 69 height 18
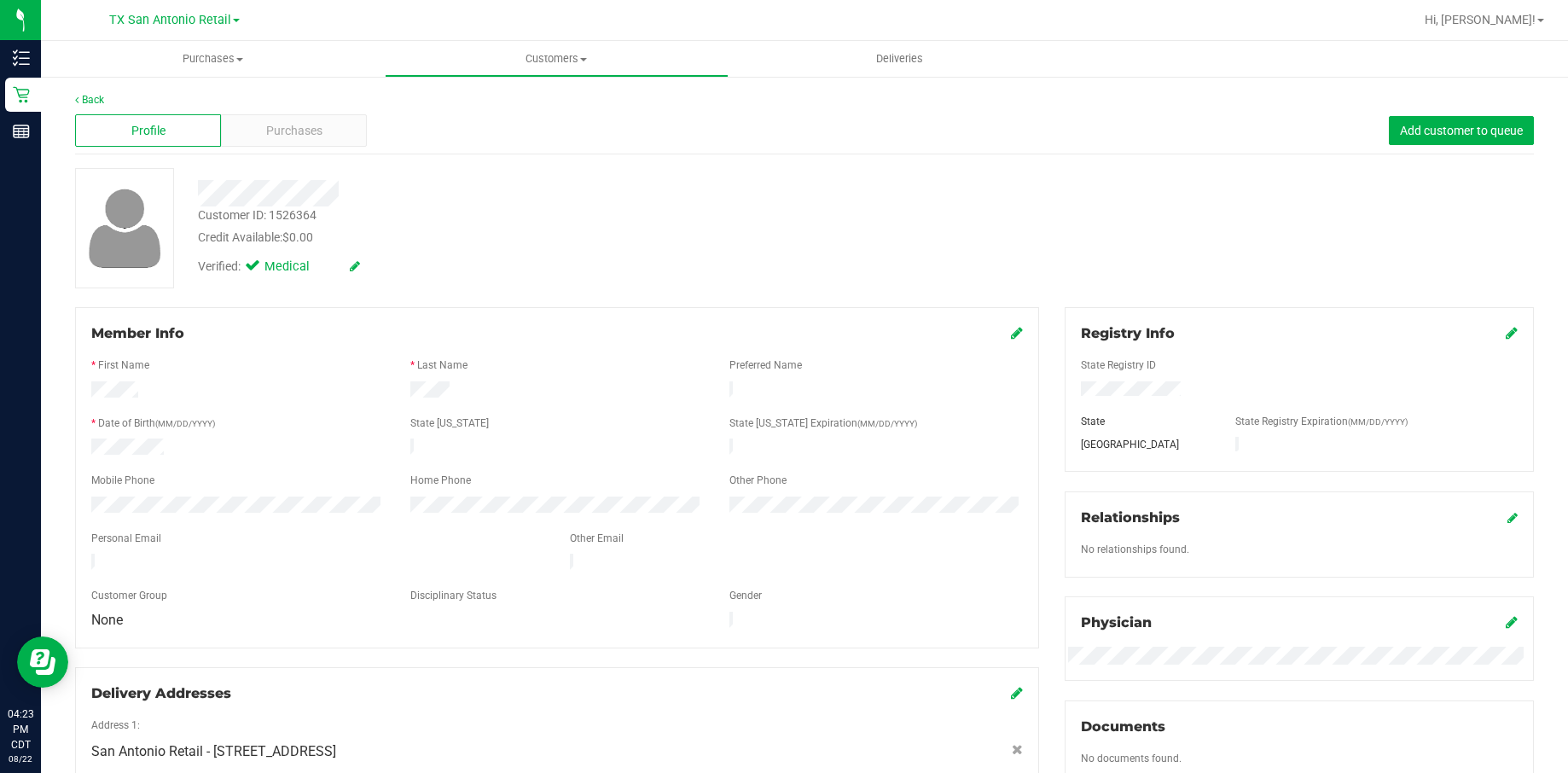
click at [275, 130] on span "Purchases" at bounding box center [294, 131] width 56 height 18
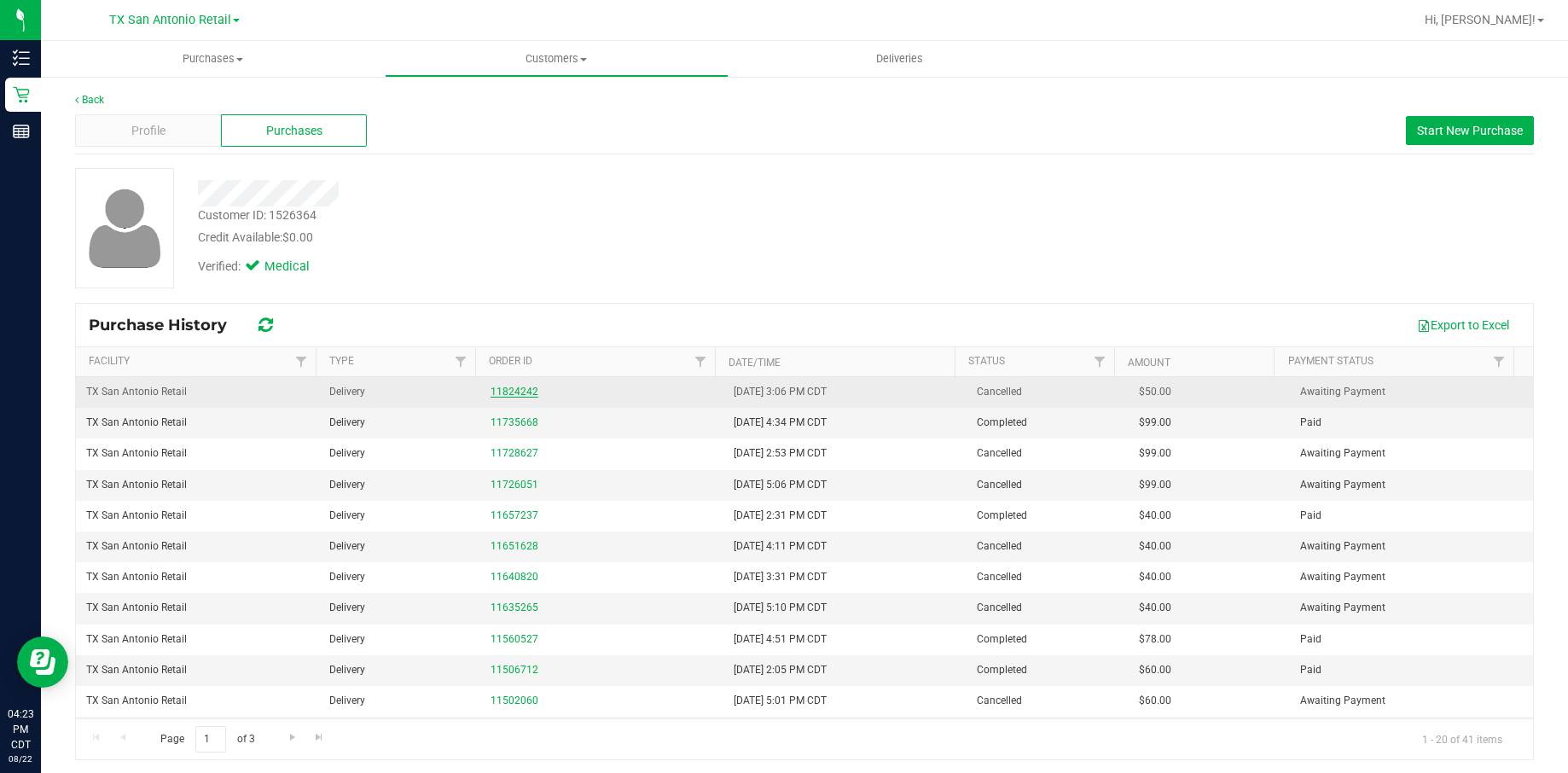
click at [490, 390] on link "11824242" at bounding box center [514, 392] width 48 height 12
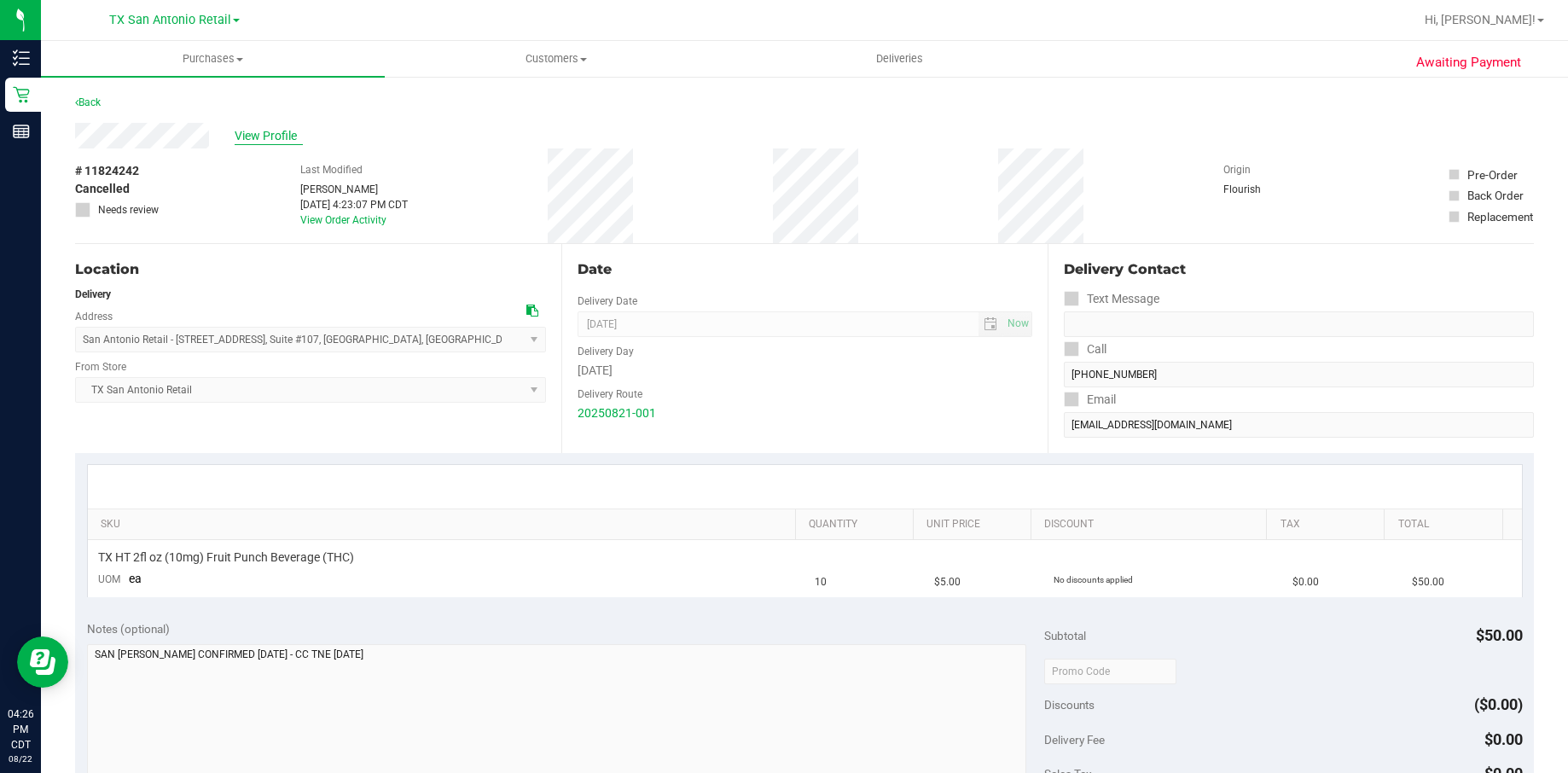
click at [256, 144] on span "View Profile" at bounding box center [269, 136] width 69 height 18
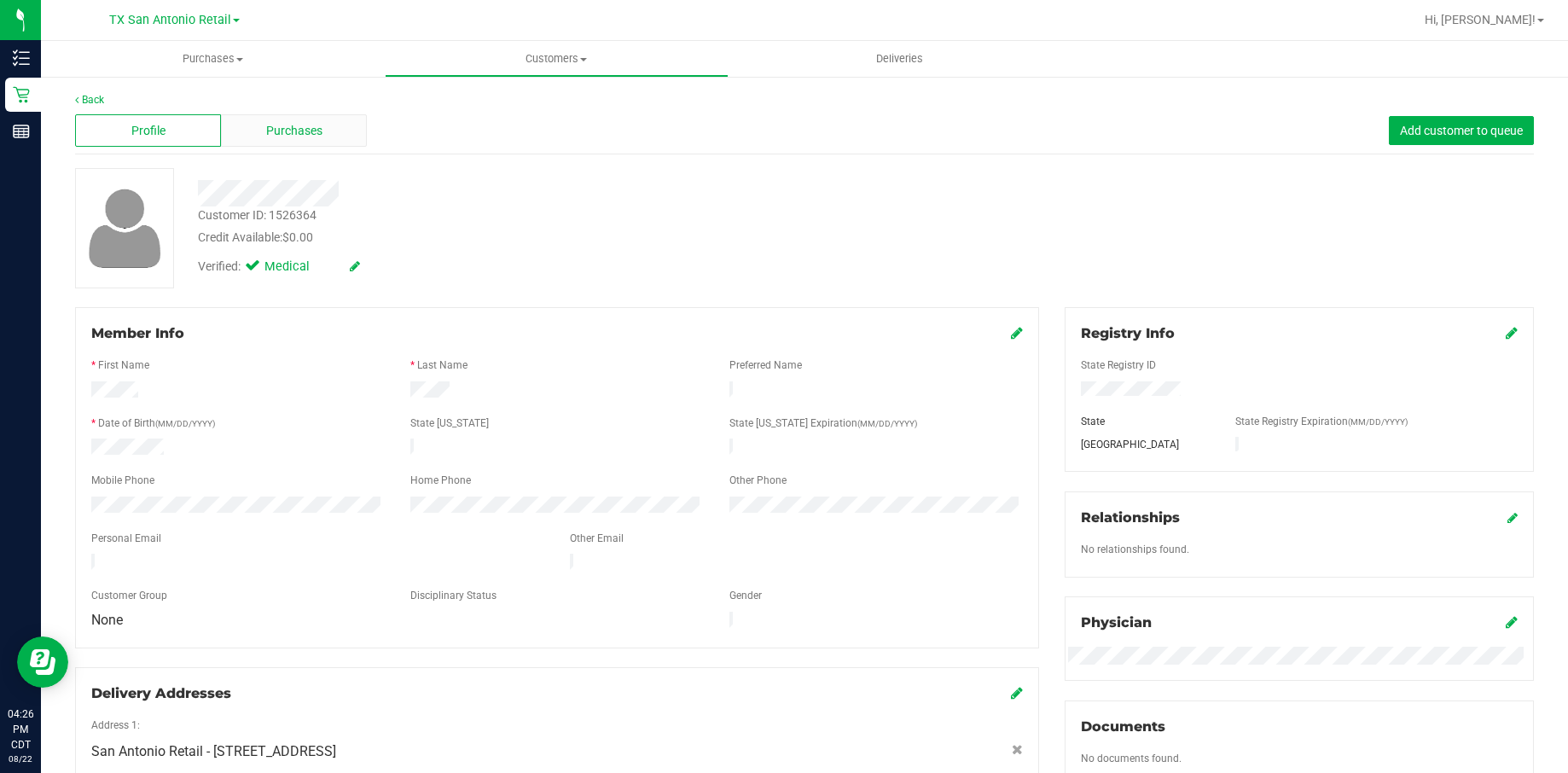
click at [262, 119] on div "Purchases" at bounding box center [294, 130] width 146 height 33
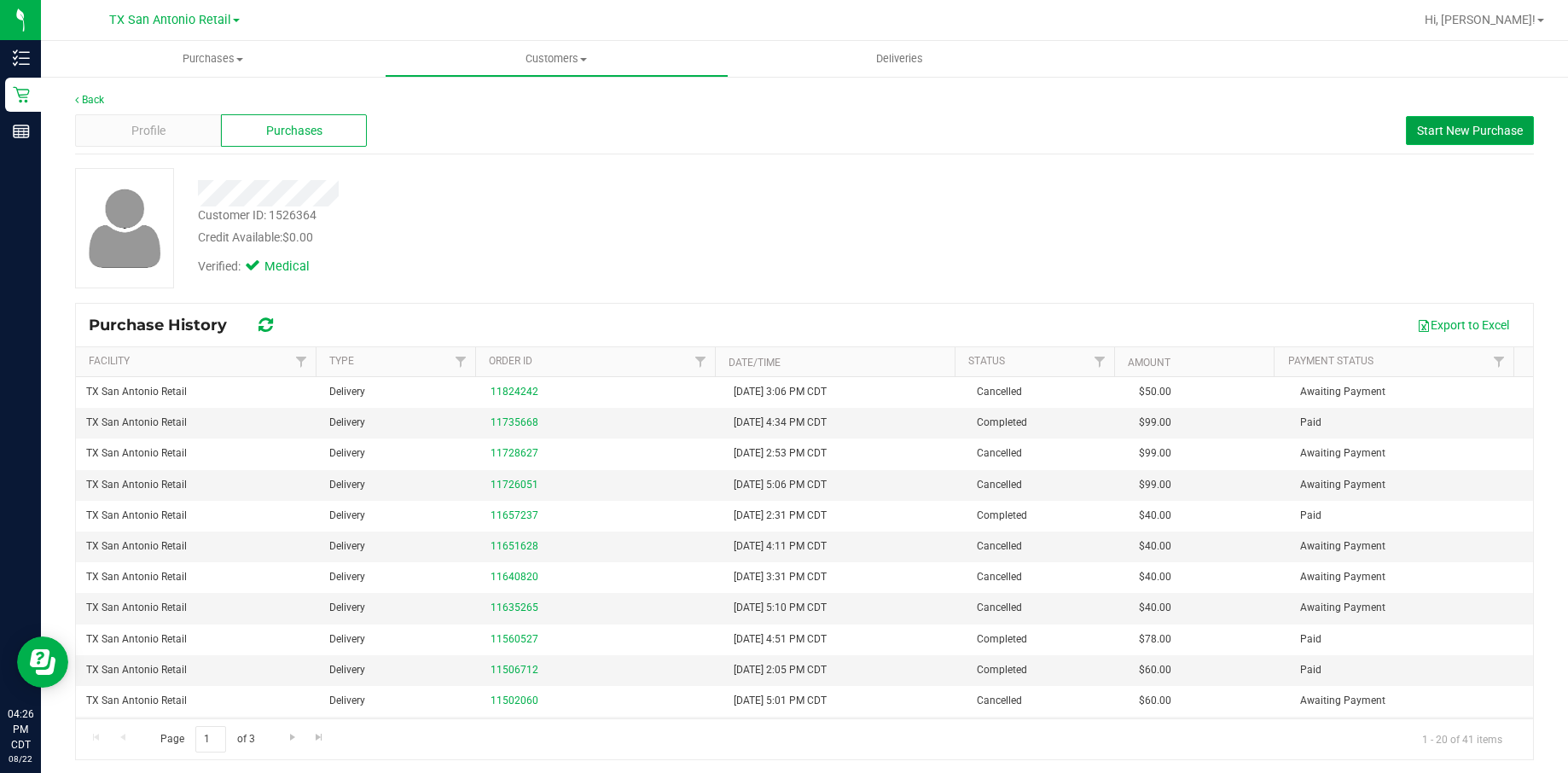
click at [1417, 131] on span "Start New Purchase" at bounding box center [1469, 131] width 106 height 14
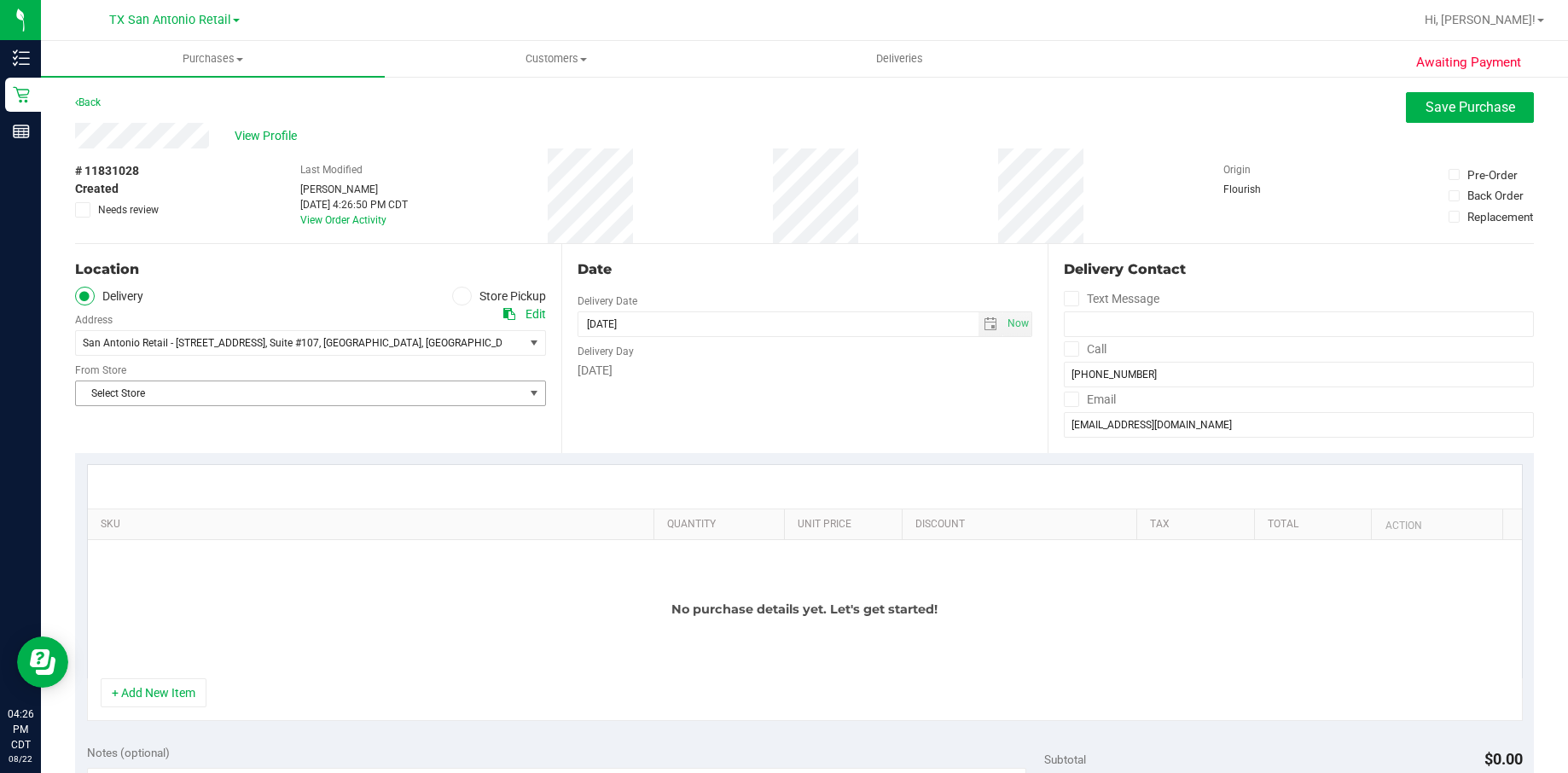
click at [228, 383] on span "Select Store" at bounding box center [299, 393] width 448 height 24
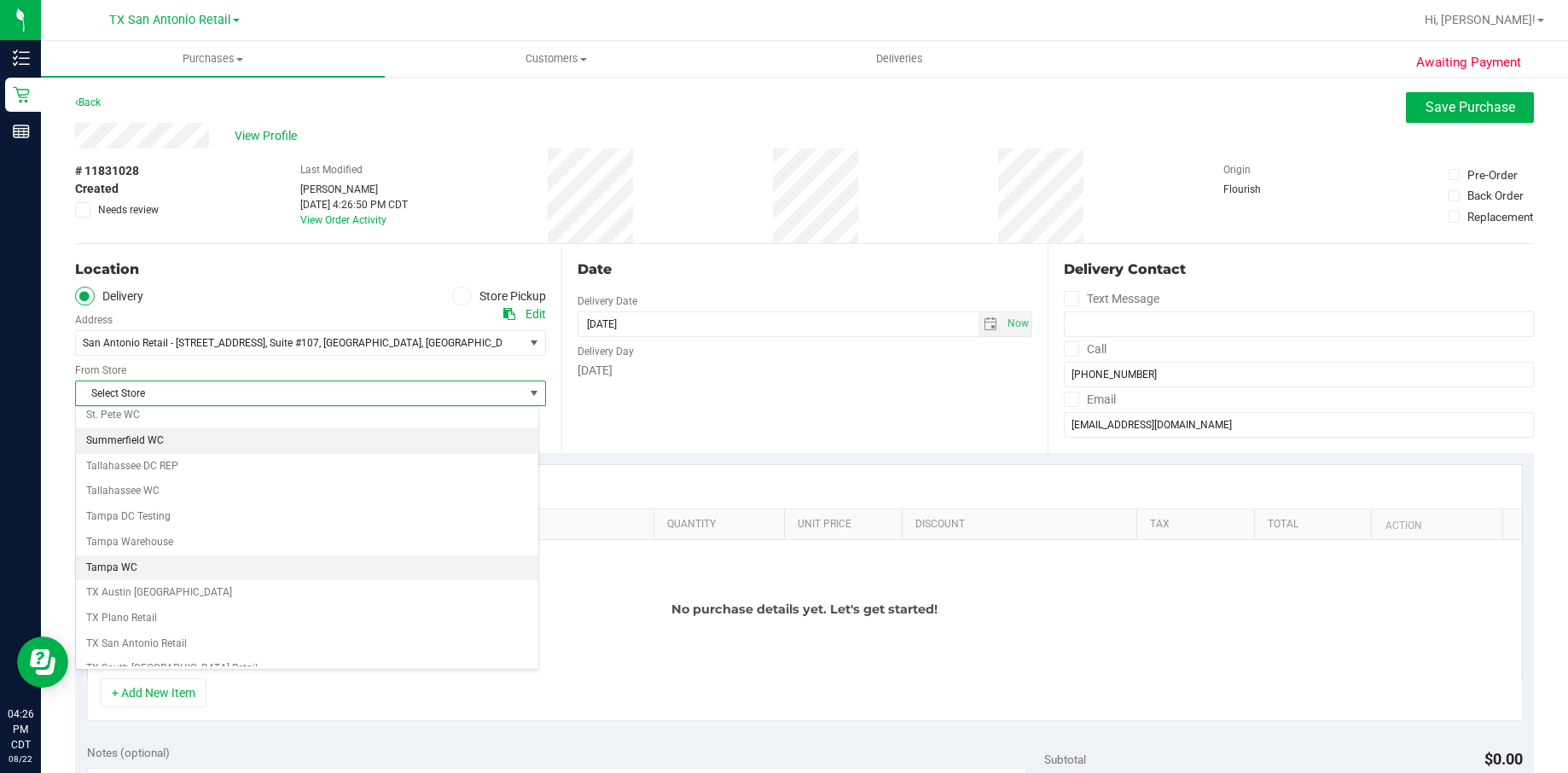
scroll to position [1152, 0]
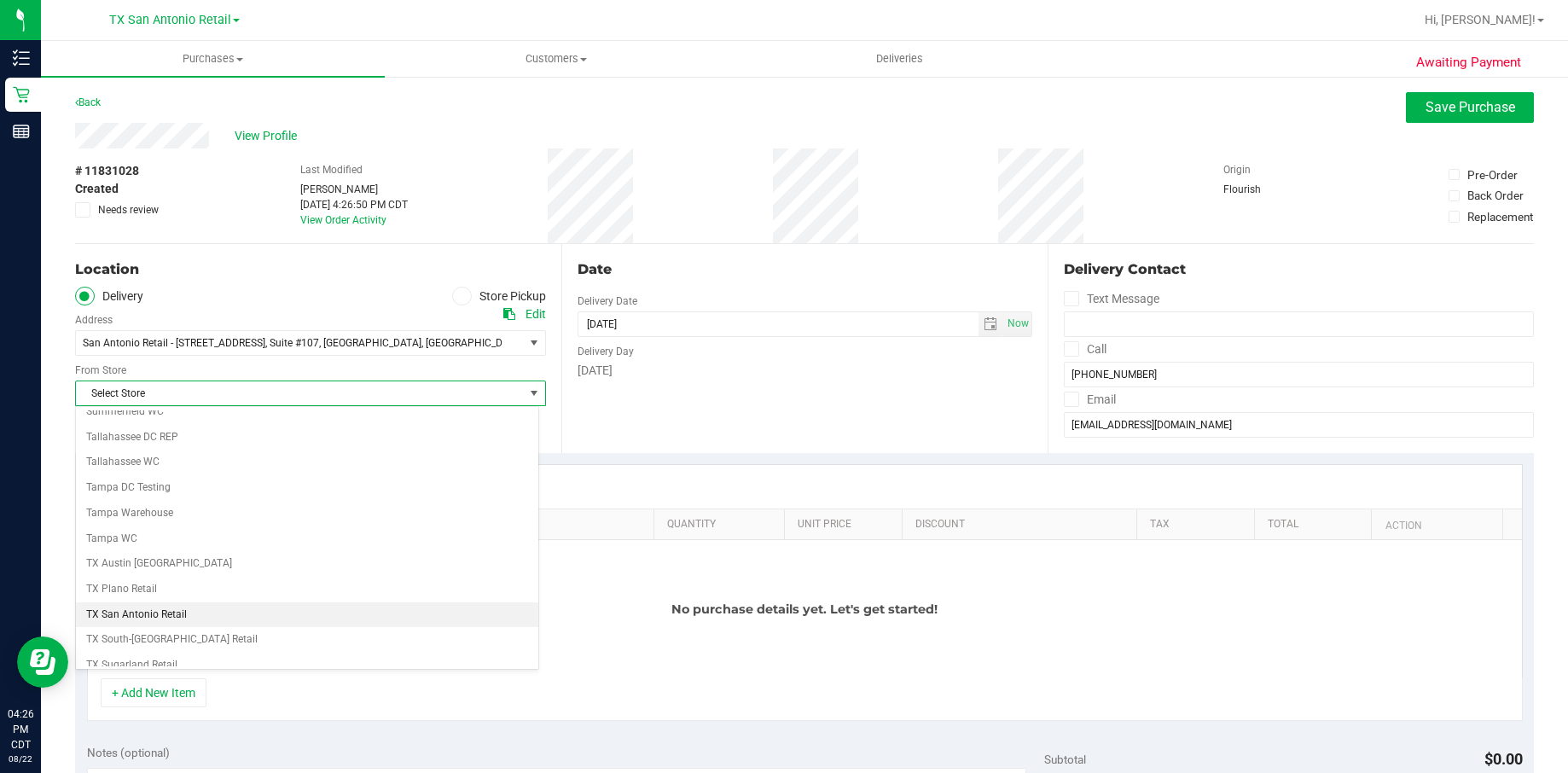
click at [209, 614] on li "TX San Antonio Retail" at bounding box center [306, 615] width 462 height 26
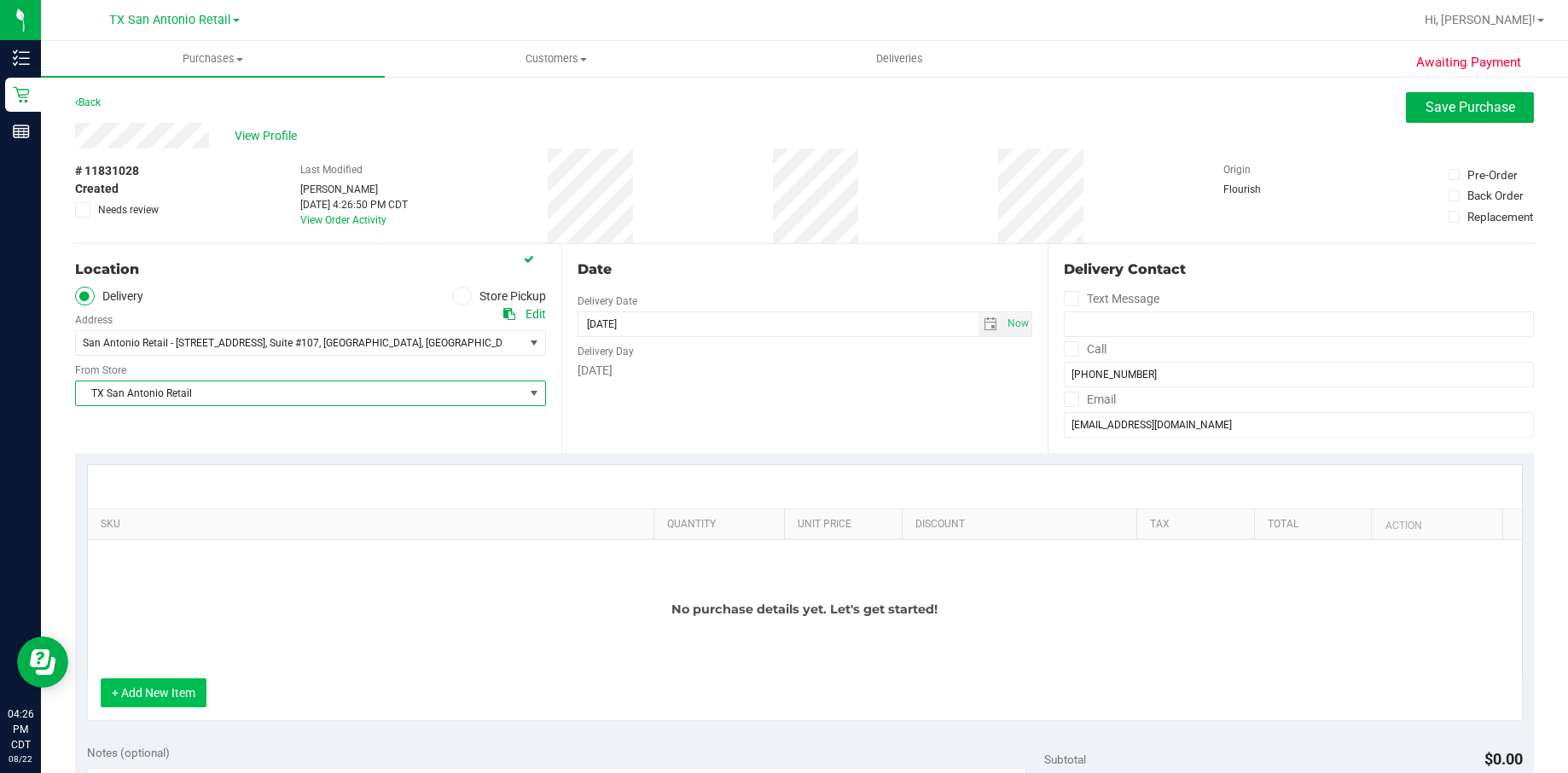
click at [192, 695] on button "+ Add New Item" at bounding box center [153, 693] width 106 height 29
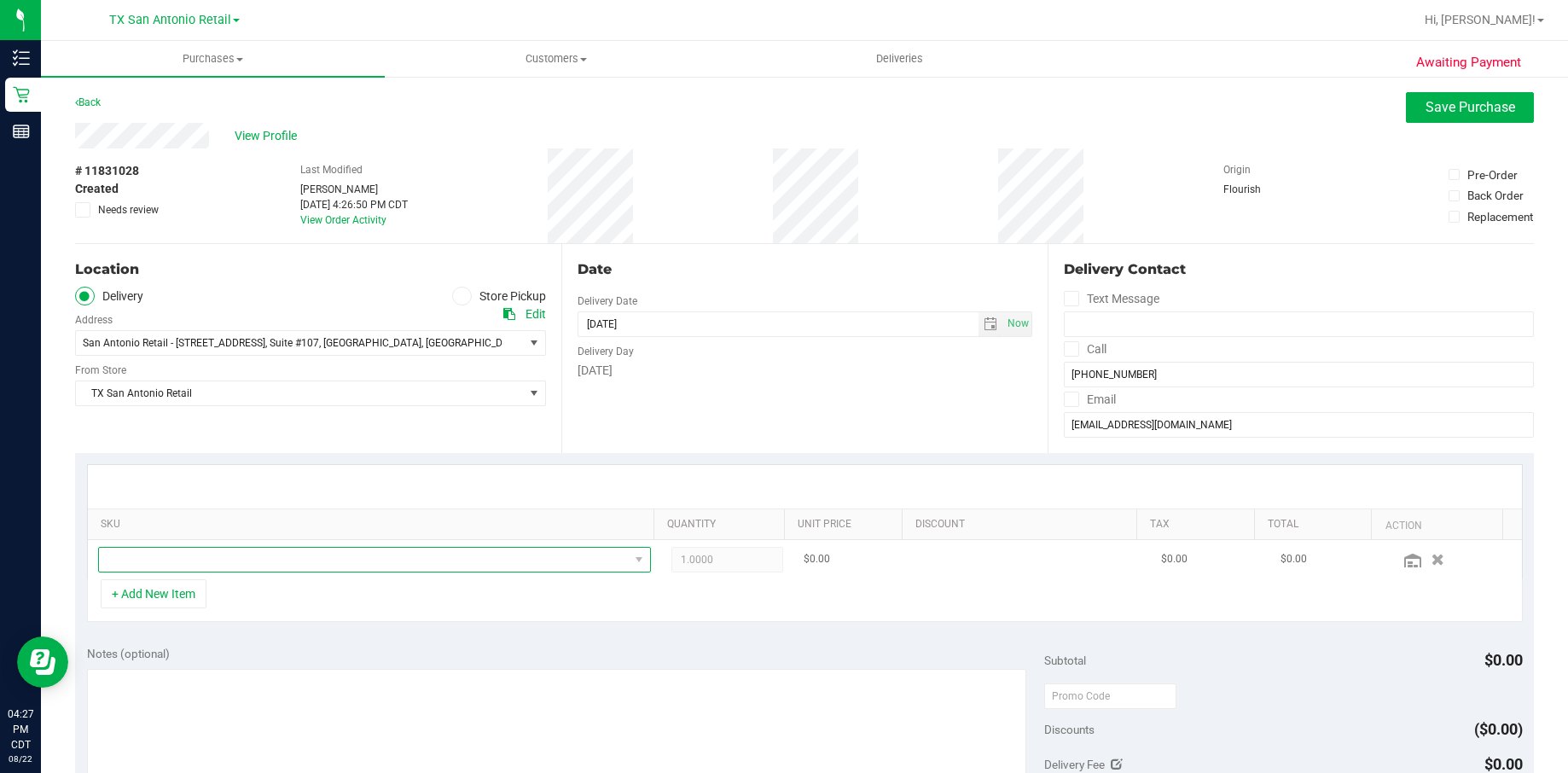
click at [220, 562] on span "NO DATA FOUND" at bounding box center [363, 559] width 530 height 24
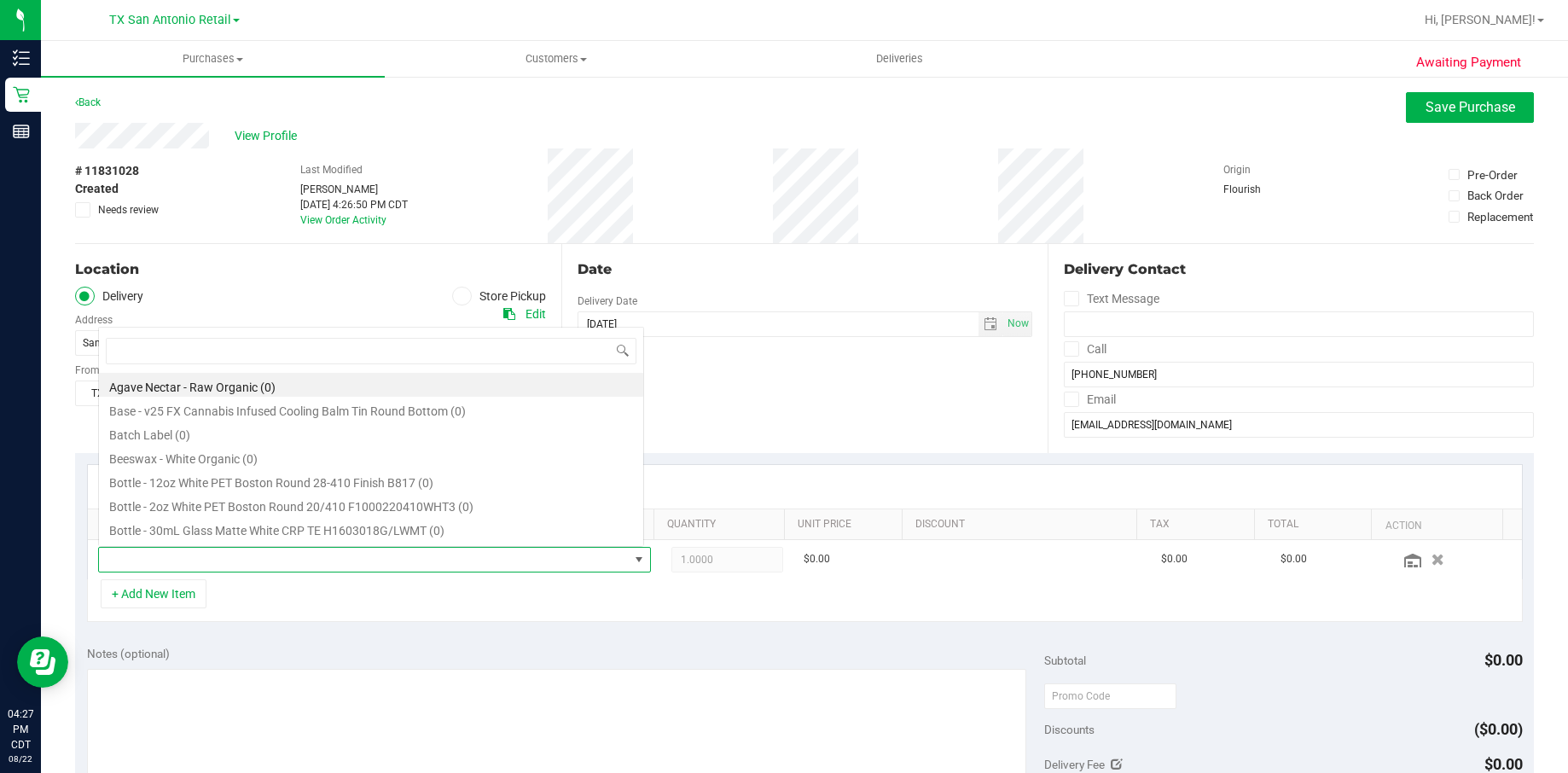
scroll to position [26, 530]
type input "fruit punch"
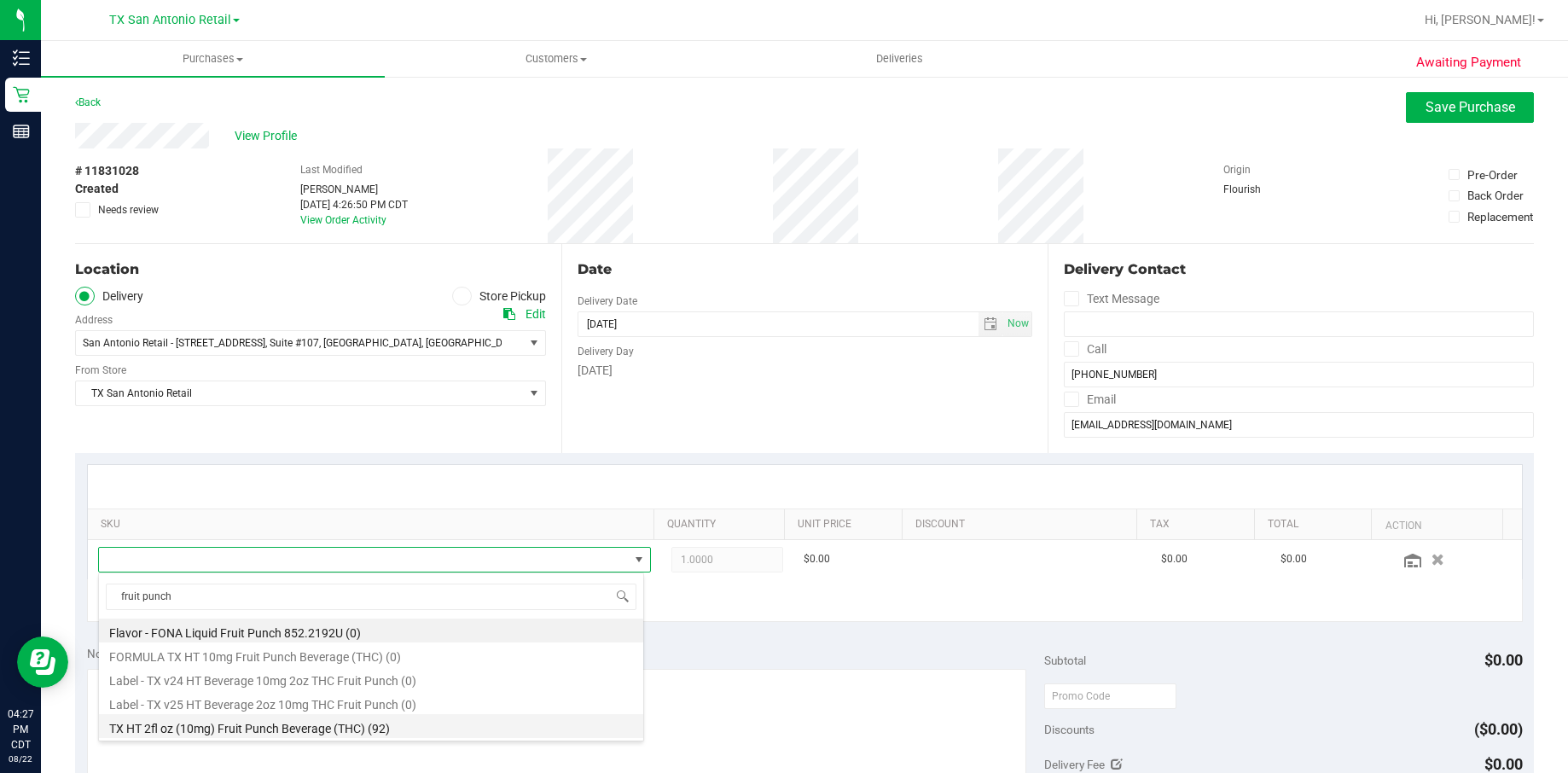
click at [422, 738] on li "TX HT 2fl oz (10mg) Fruit Punch Beverage (THC) (92)" at bounding box center [370, 725] width 545 height 24
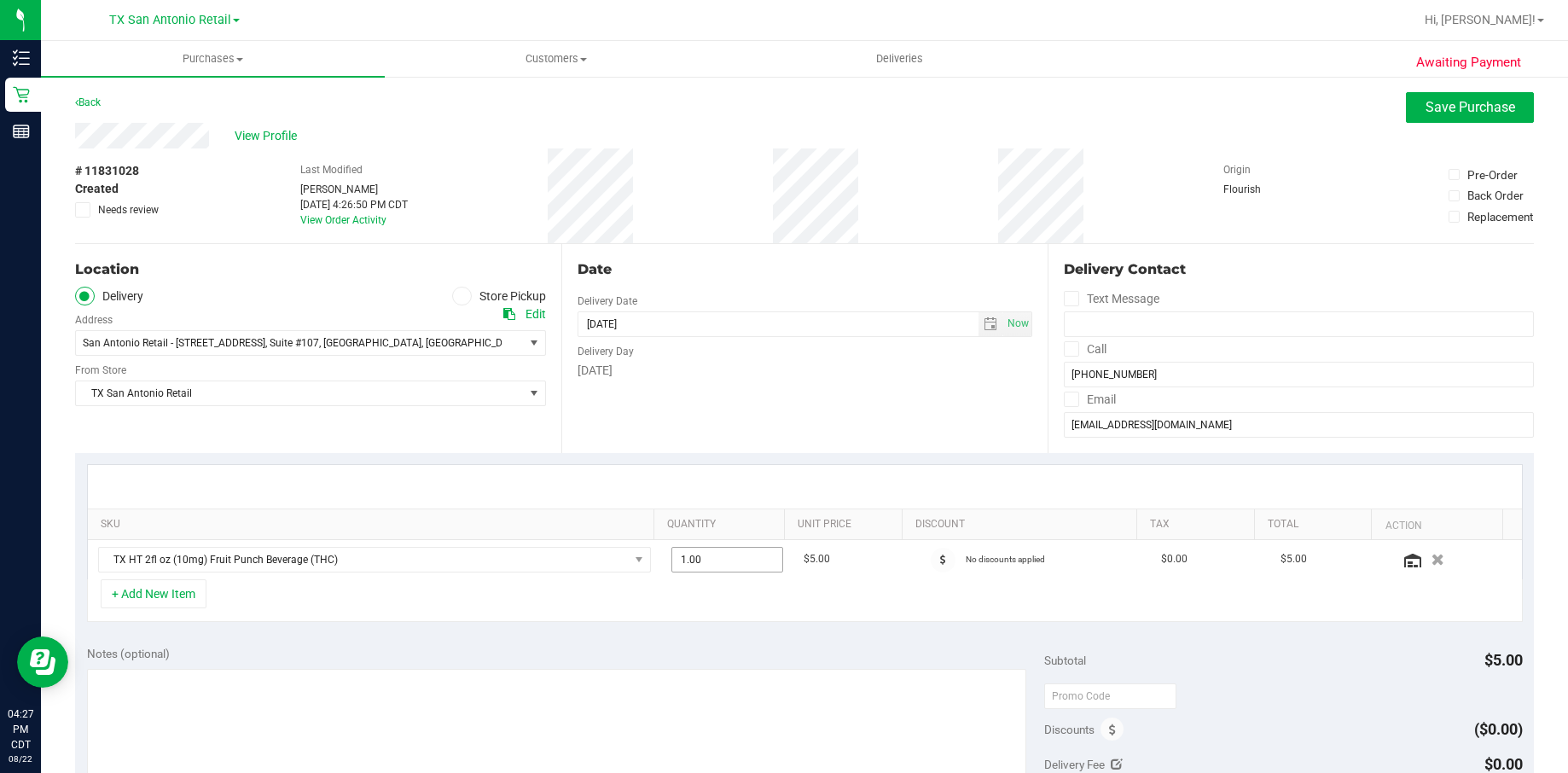
click at [697, 560] on span "1.00 1" at bounding box center [727, 559] width 112 height 26
type input "10"
type input "10.00"
click at [673, 587] on div "+ Add New Item" at bounding box center [805, 600] width 1436 height 42
click at [692, 718] on textarea at bounding box center [557, 751] width 940 height 164
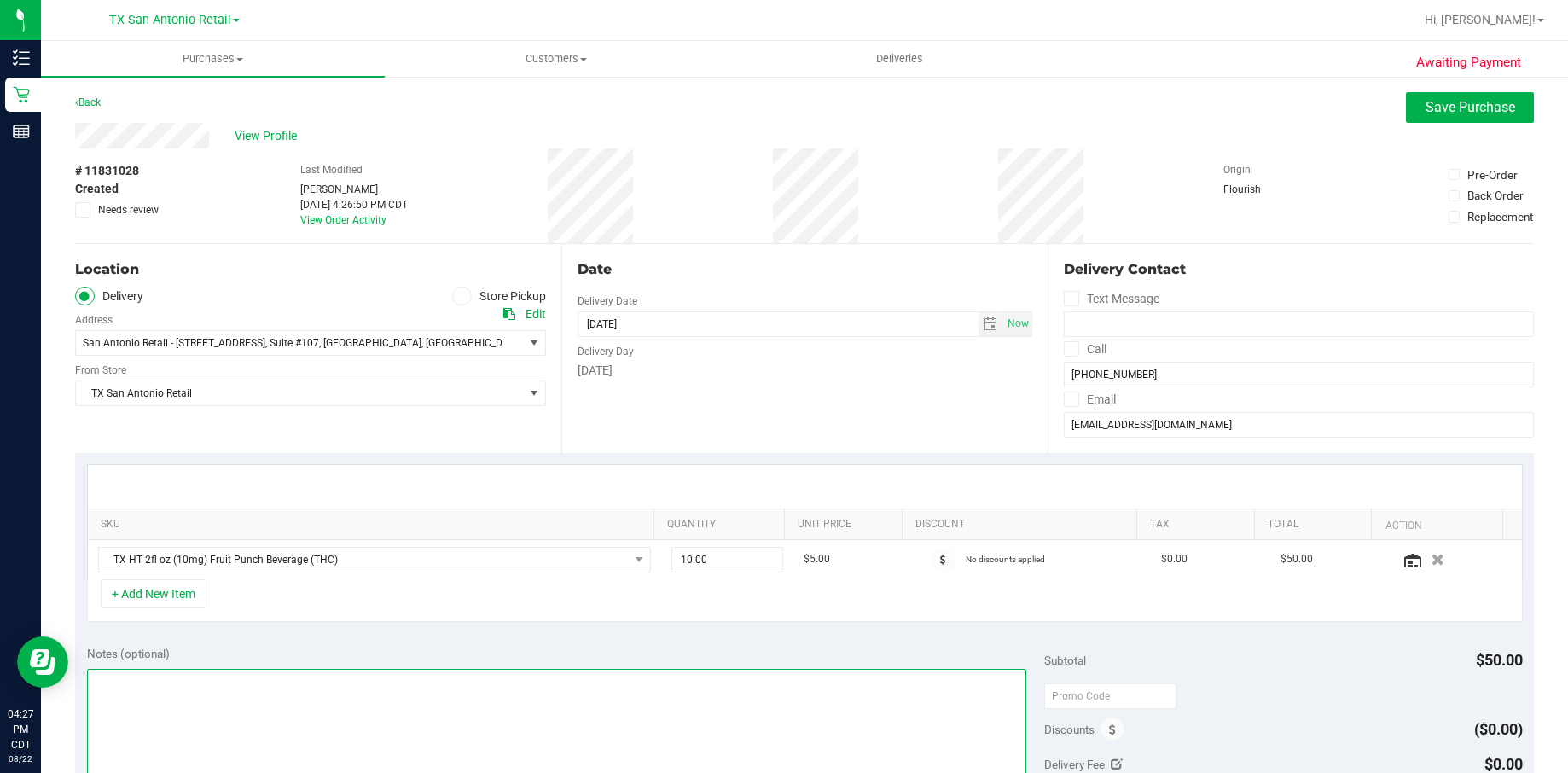
scroll to position [384, 0]
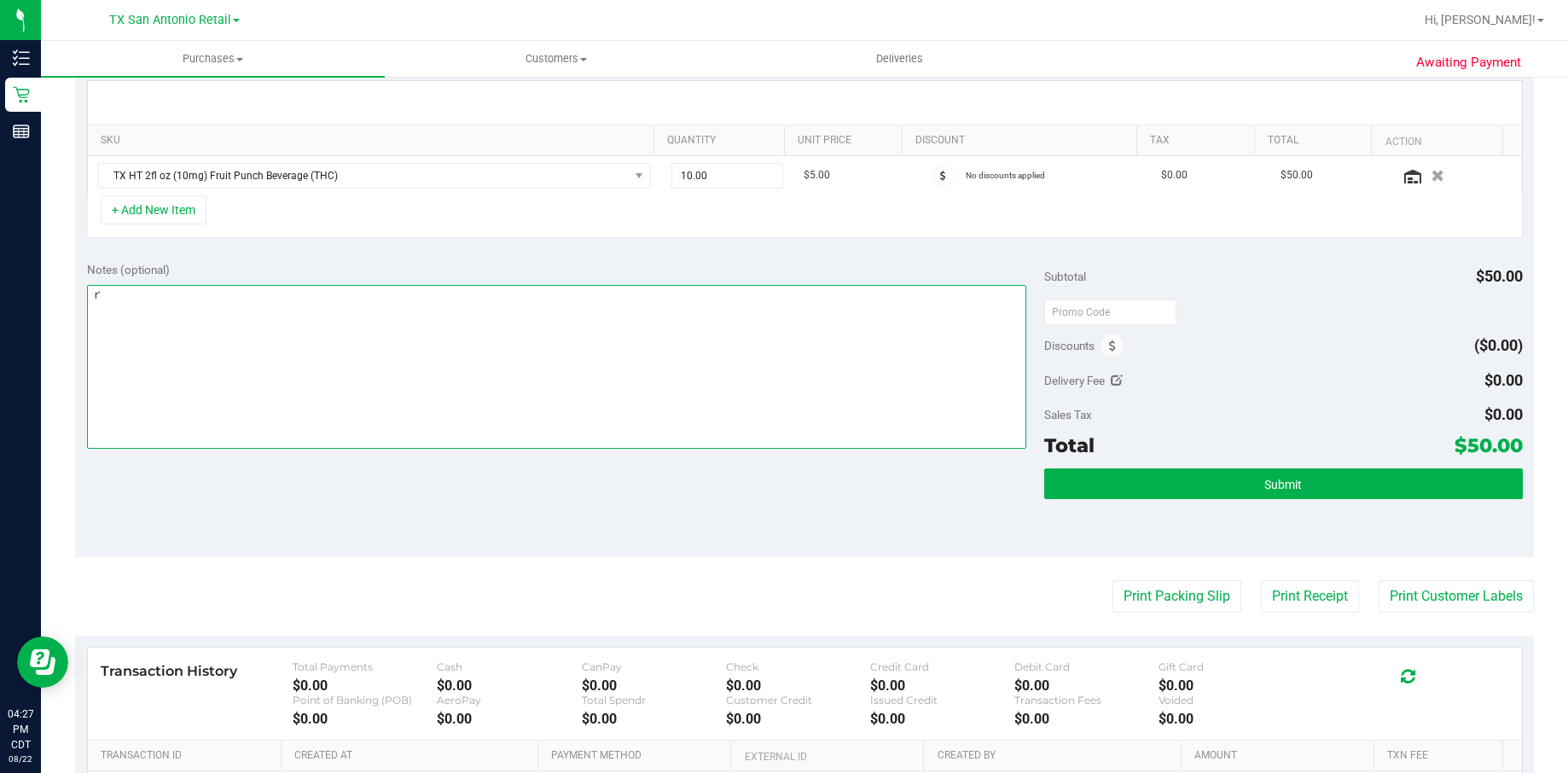
type textarea "r"
type textarea "o"
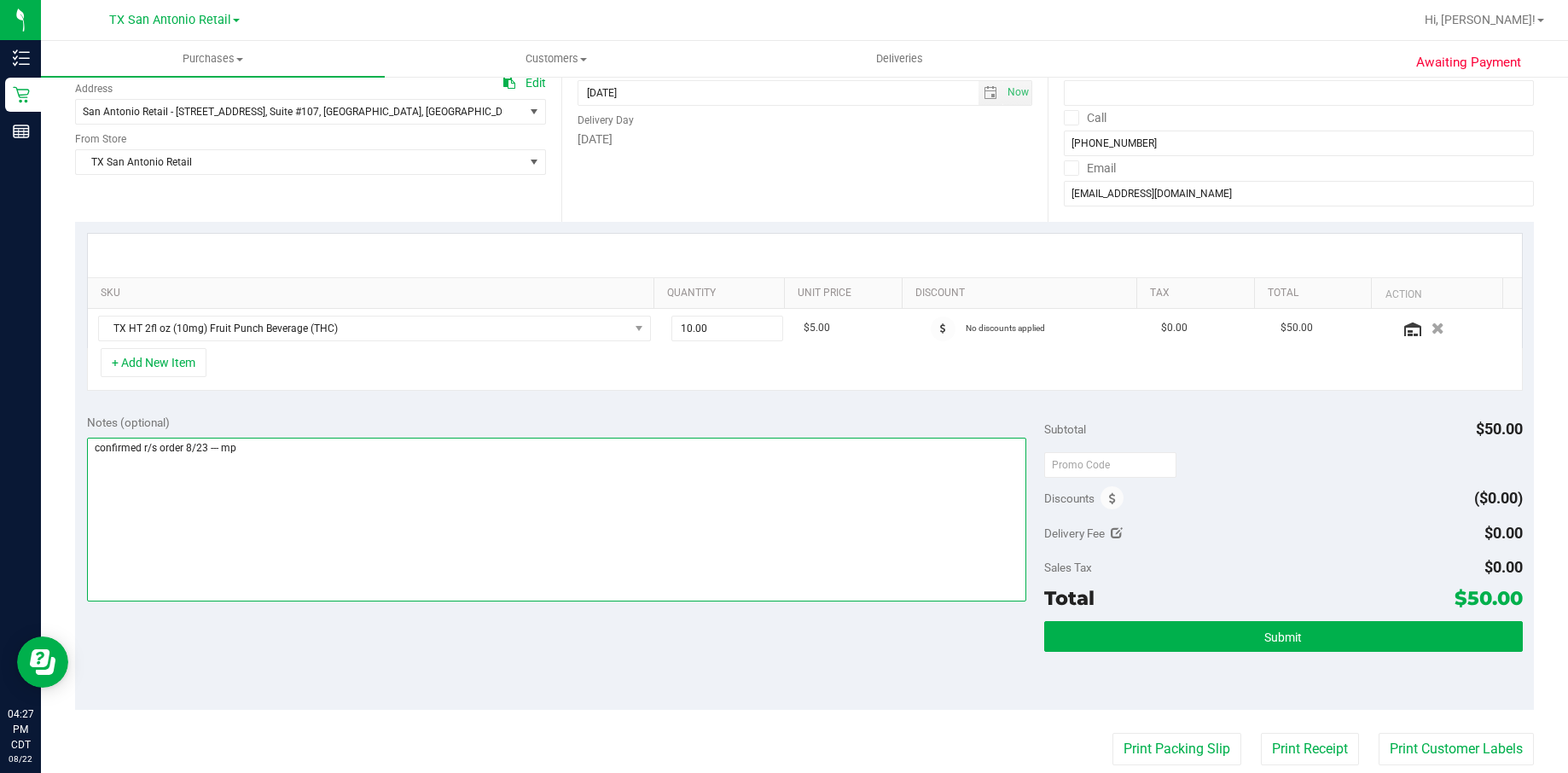
scroll to position [0, 0]
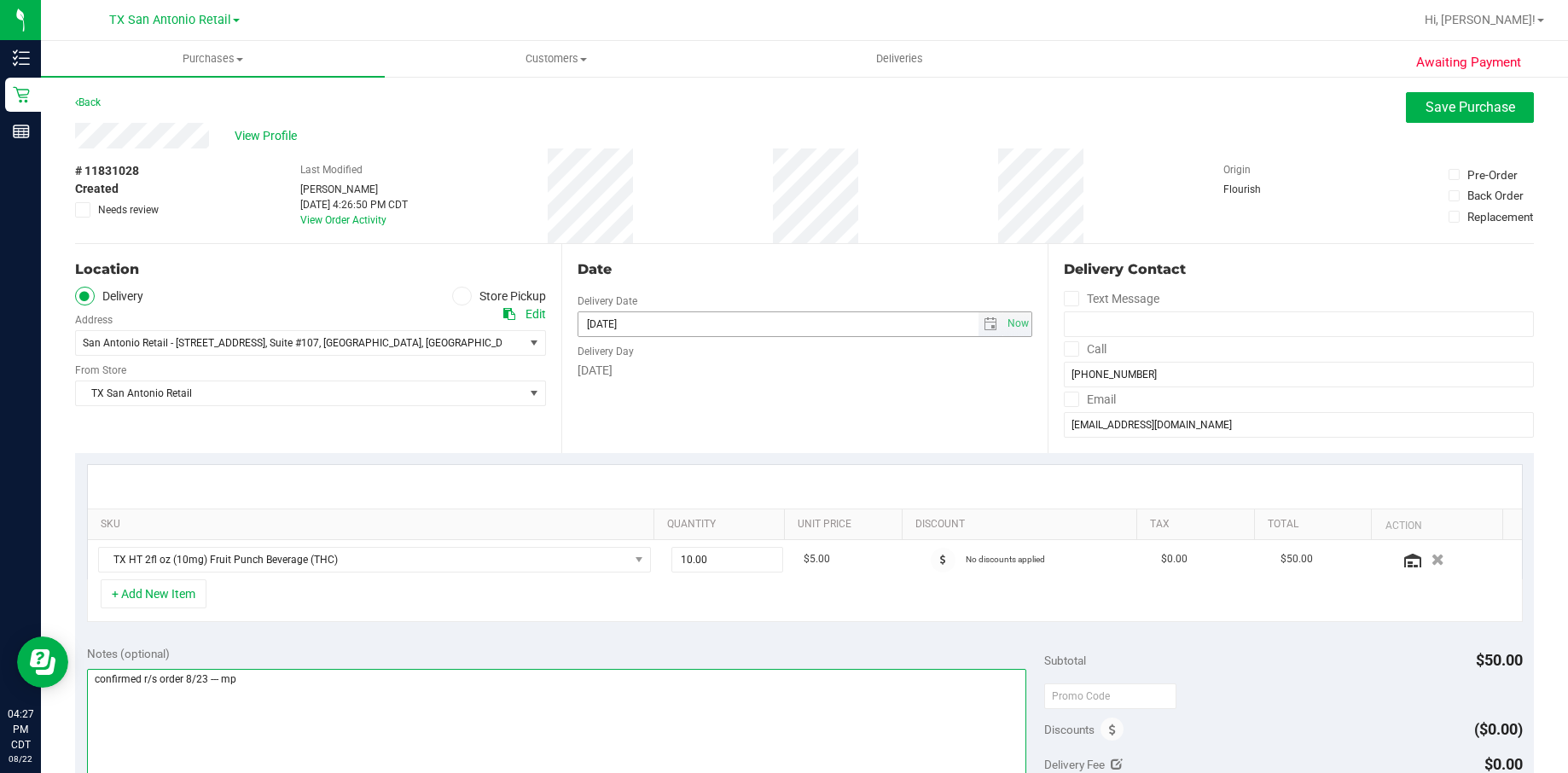
type textarea "confirmed r/s order 8/23 --- mp"
click at [797, 318] on input "[DATE]" at bounding box center [778, 324] width 400 height 24
click at [978, 321] on span "select" at bounding box center [991, 324] width 25 height 24
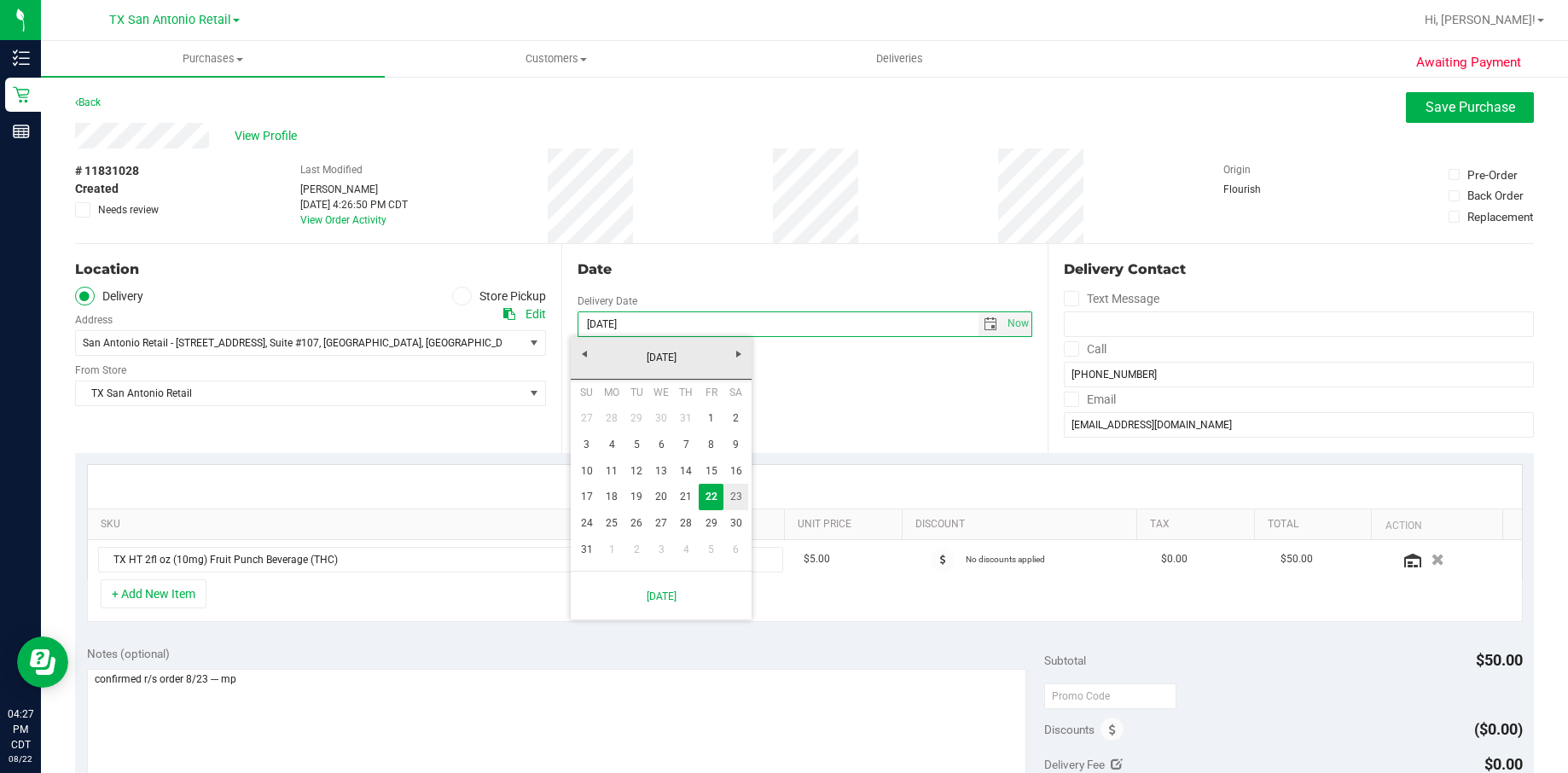
click at [740, 493] on link "23" at bounding box center [736, 497] width 25 height 26
type input "[DATE]"
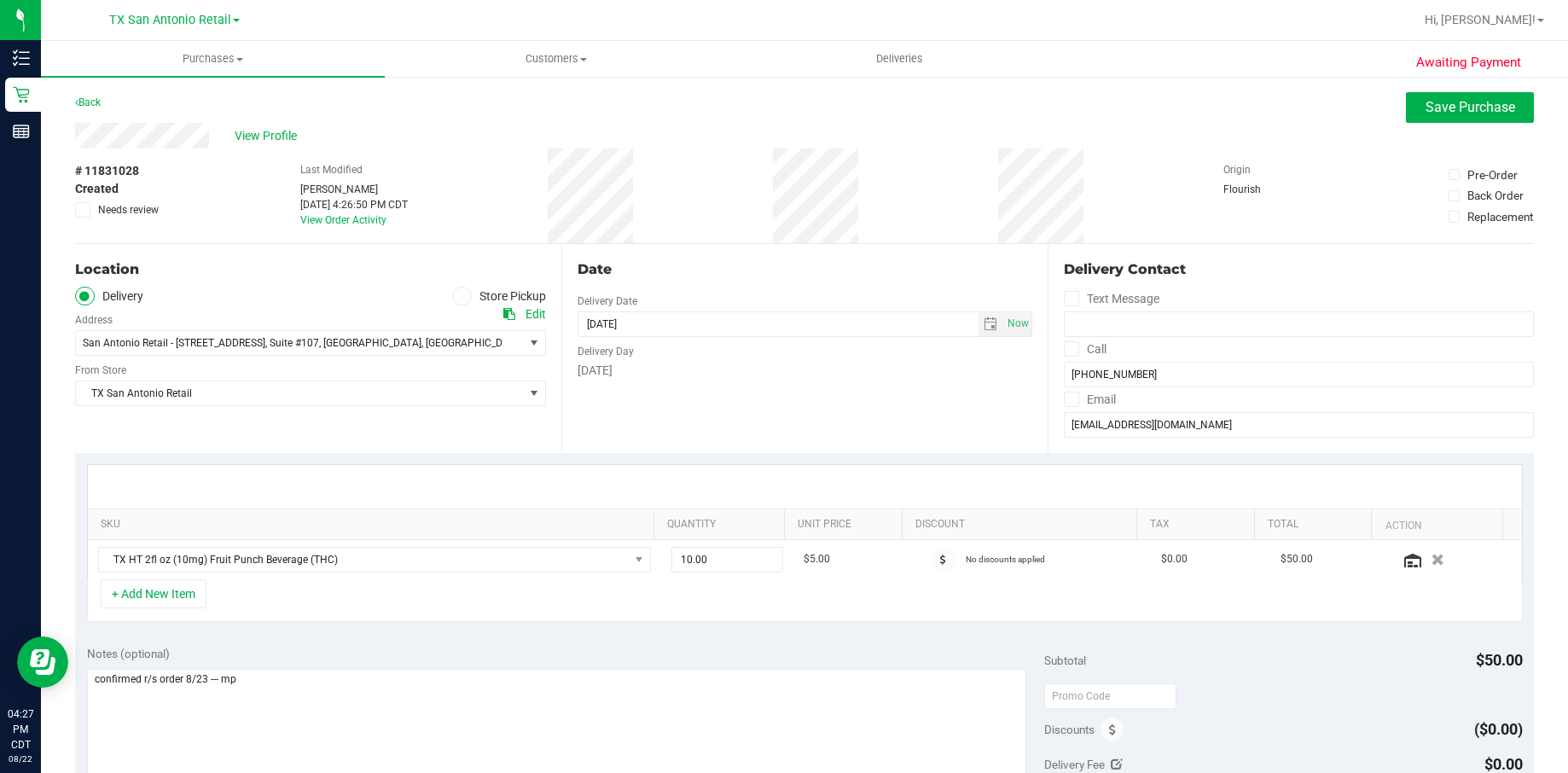
click at [778, 432] on div "Date Delivery Date 08/23/2025 Now 08/23/2025 07:00 AM Now Delivery Day Saturday" at bounding box center [804, 349] width 487 height 210
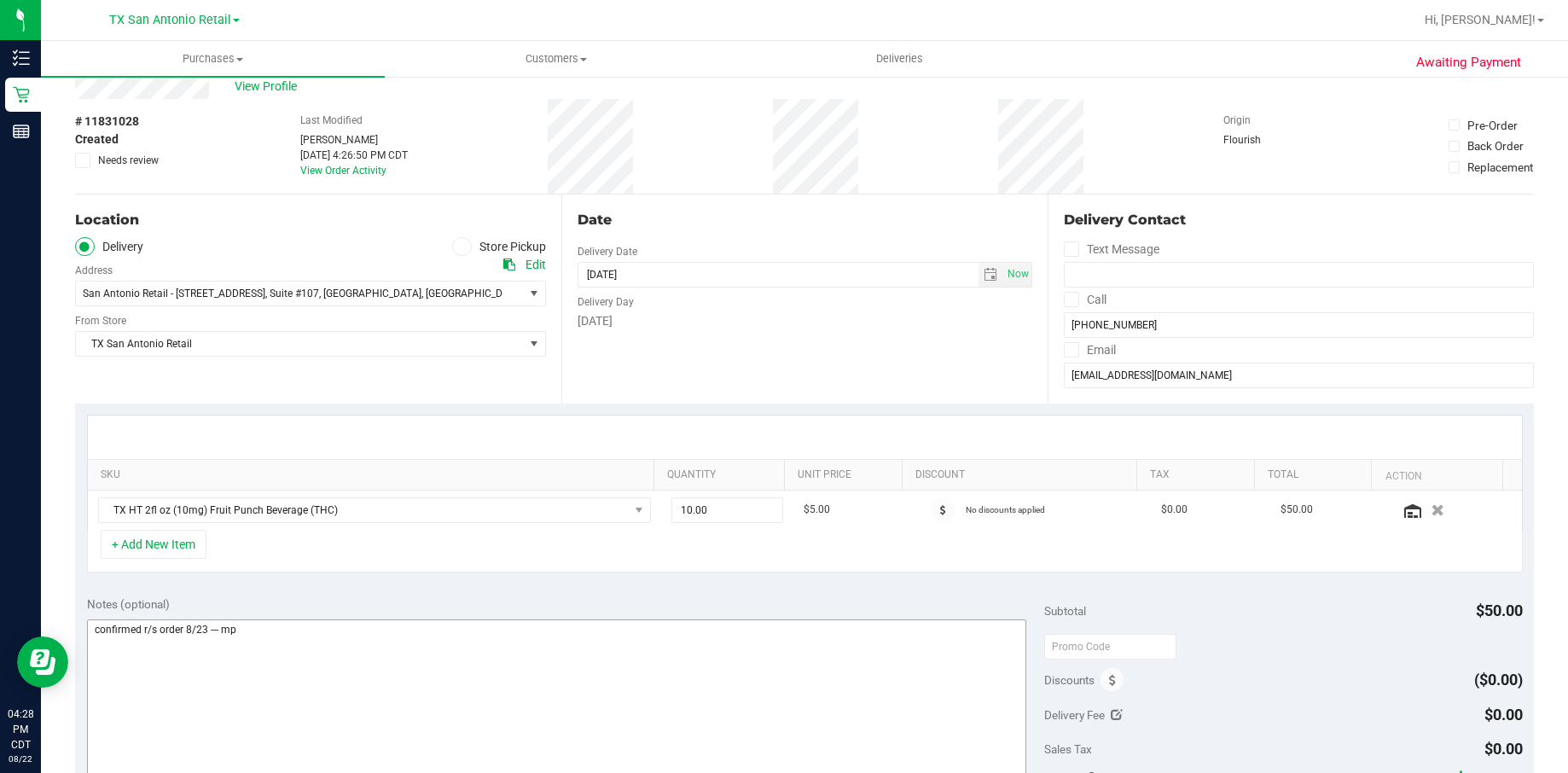
scroll to position [128, 0]
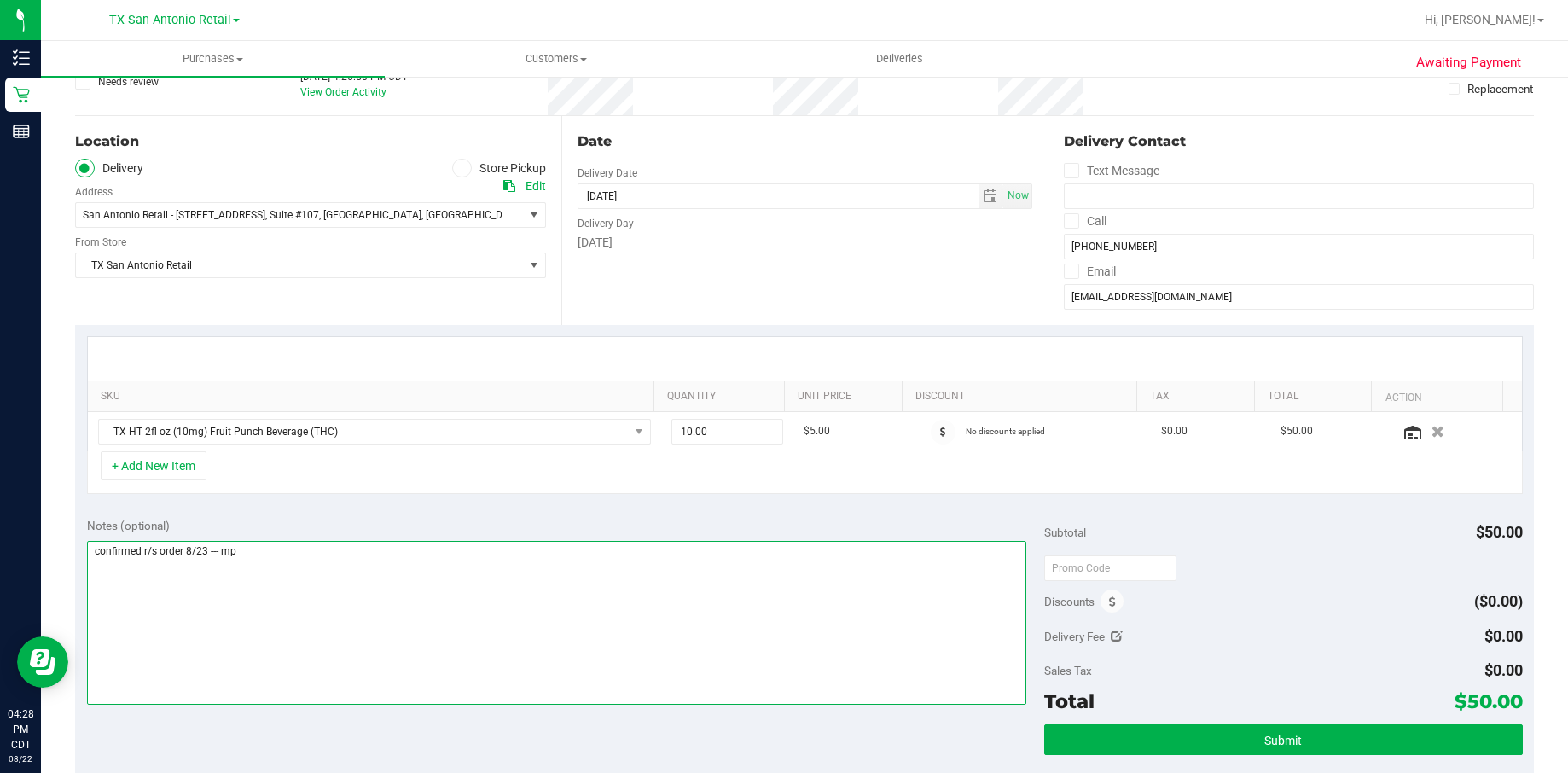
click at [470, 578] on textarea at bounding box center [557, 623] width 940 height 164
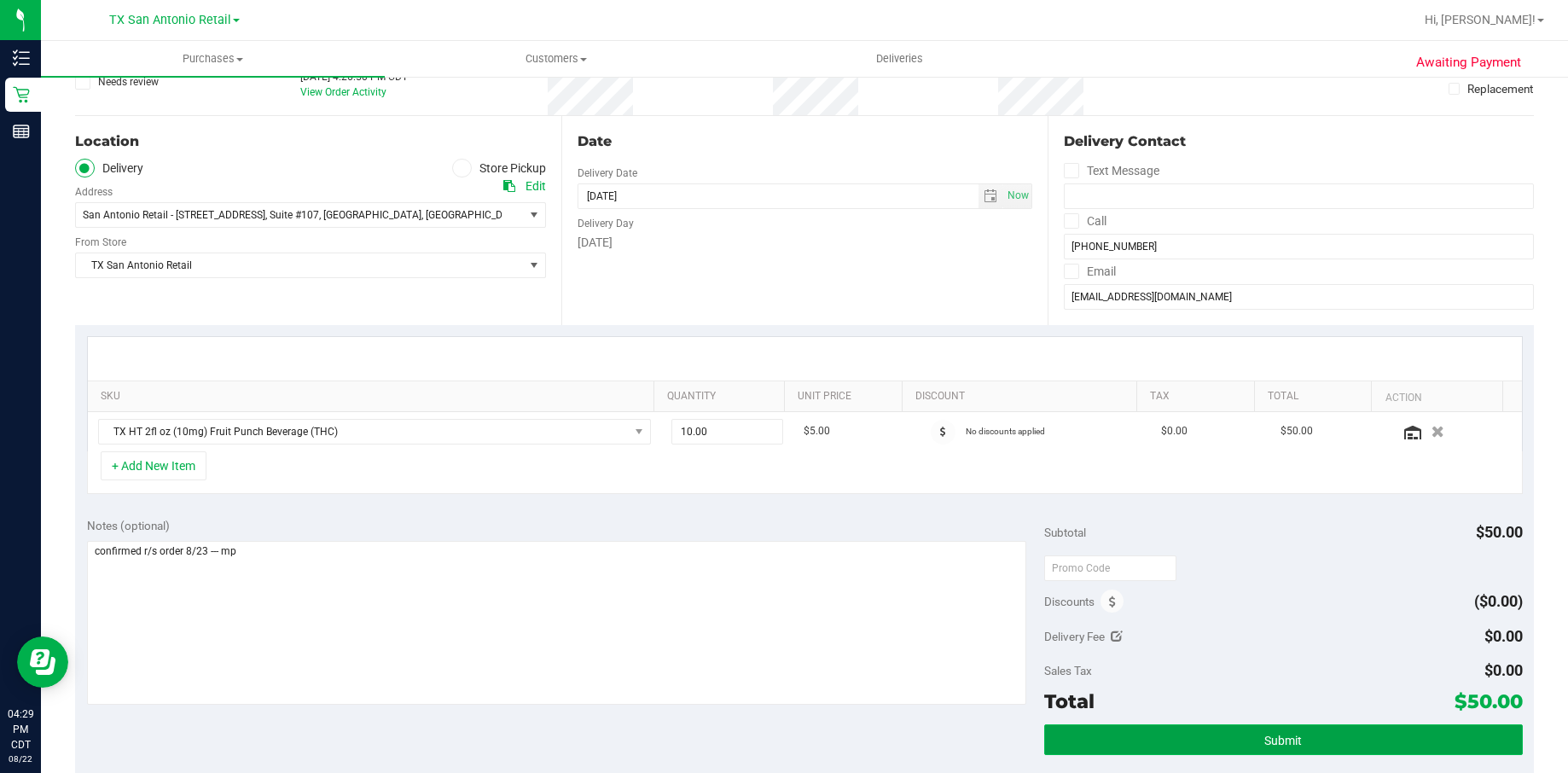
click at [1131, 743] on button "Submit" at bounding box center [1284, 740] width 479 height 31
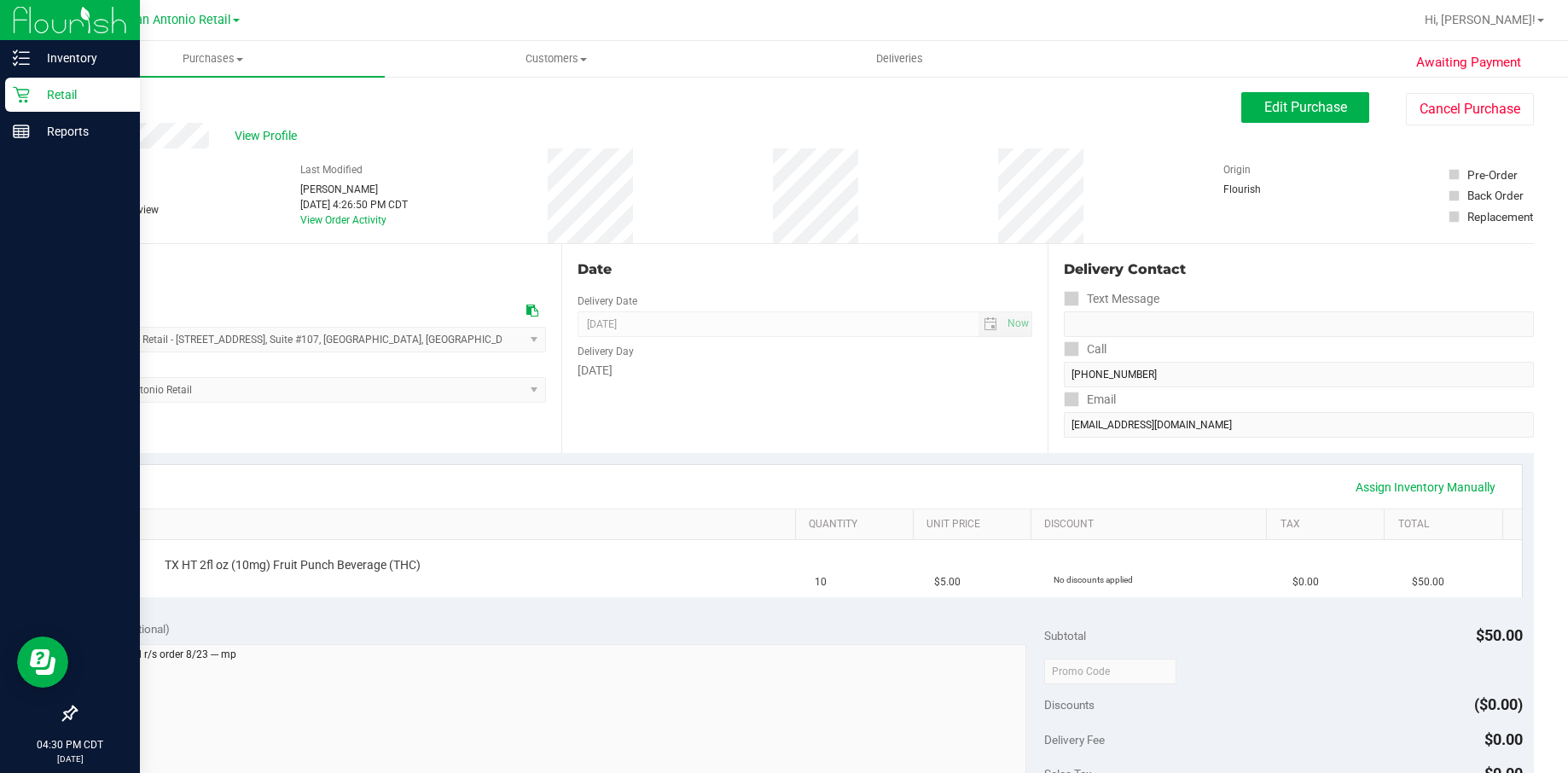
click at [10, 95] on div "Retail" at bounding box center [72, 94] width 135 height 34
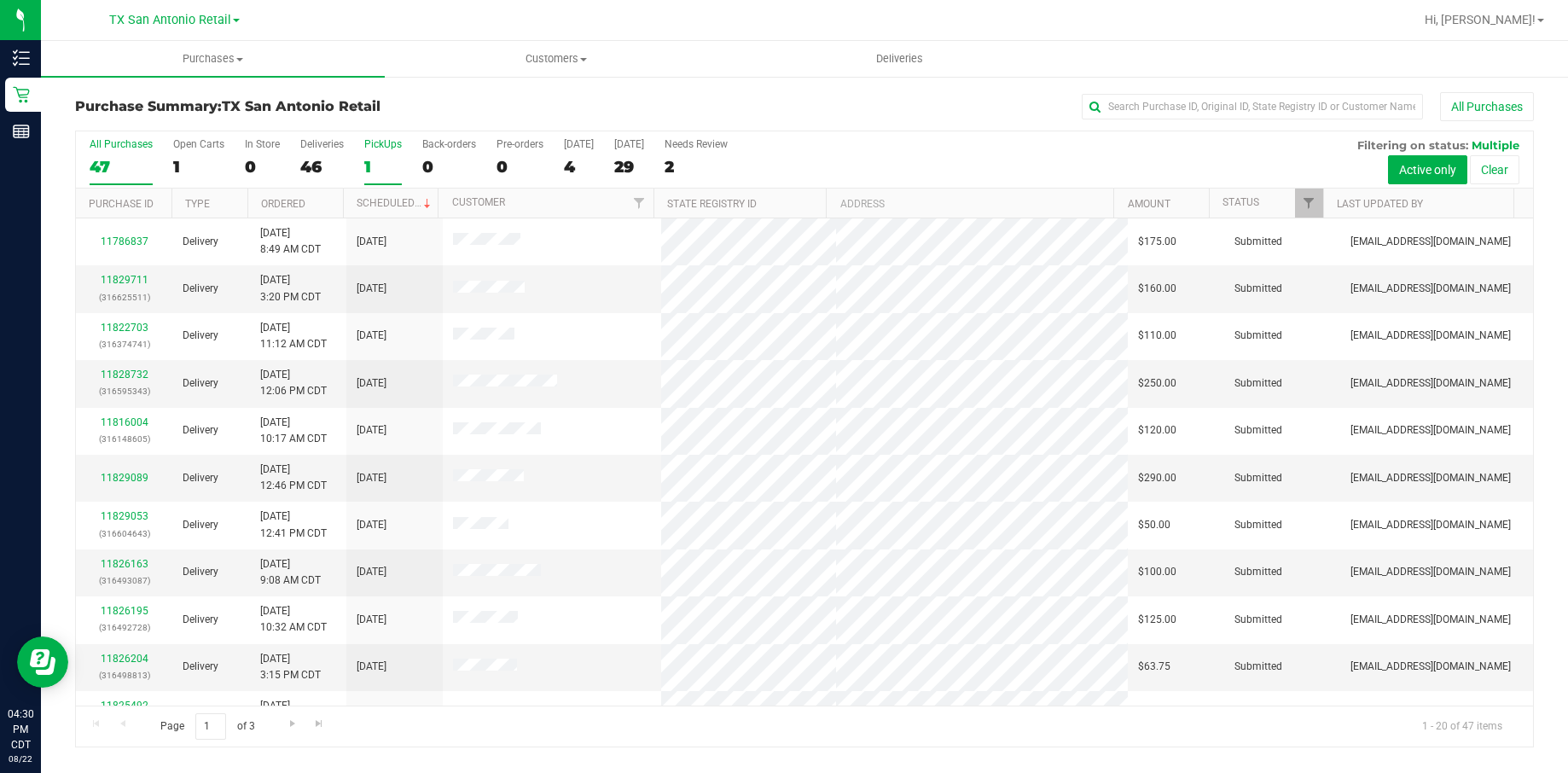
click at [363, 159] on div "All Purchases 47 Open Carts 1 In Store 0 Deliveries 46 PickUps 1 Back-orders 0 …" at bounding box center [804, 159] width 1457 height 57
drag, startPoint x: 363, startPoint y: 159, endPoint x: 590, endPoint y: 155, distance: 227.0
click at [590, 155] on label "Today 4" at bounding box center [579, 161] width 30 height 47
click at [0, 0] on input "Today 4" at bounding box center [0, 0] width 0 height 0
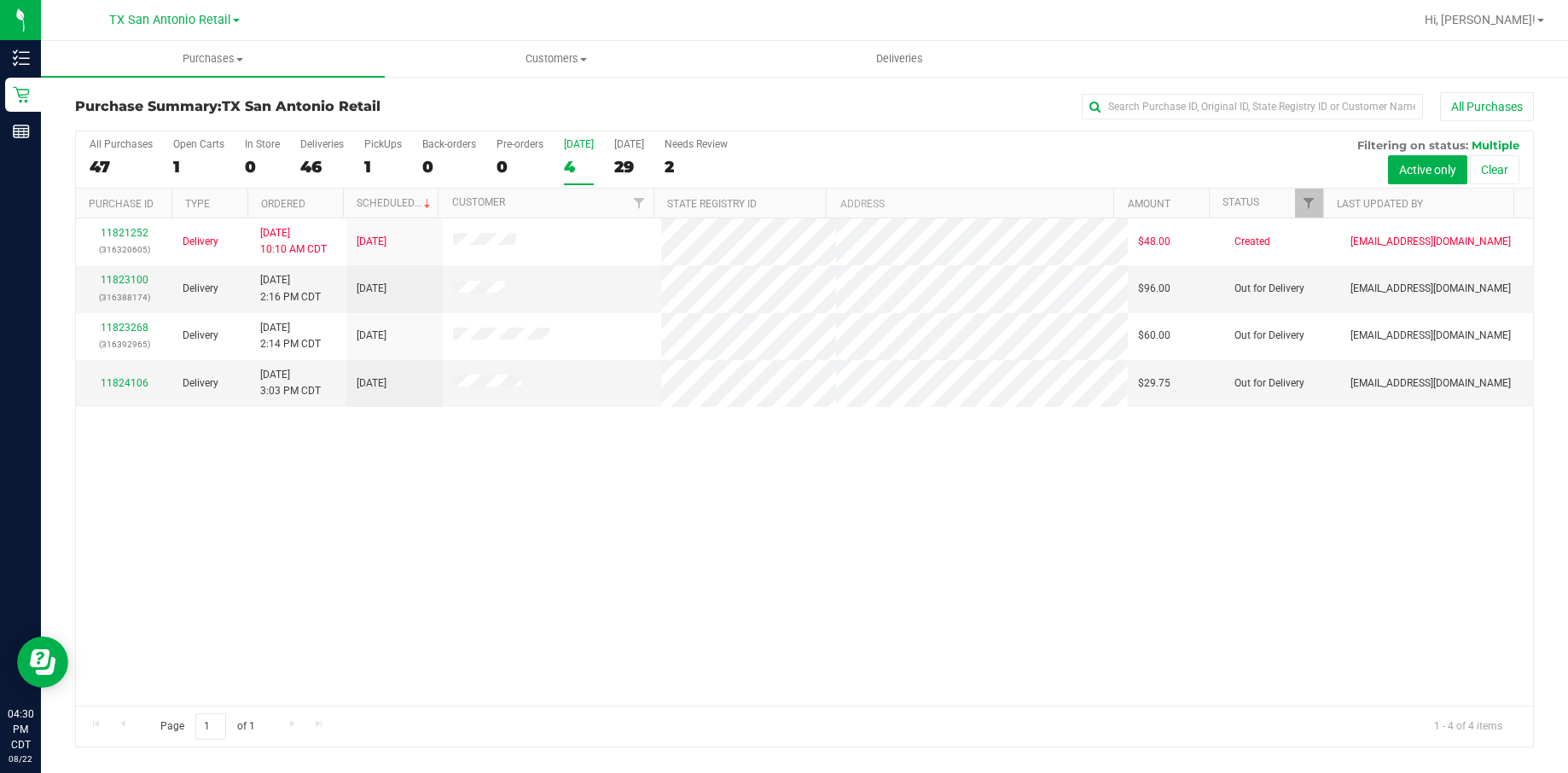
click at [370, 423] on div "11821252 (316320605) Delivery 8/21/2025 10:10 AM CDT 8/22/2025 $48.00 Created m…" at bounding box center [804, 462] width 1457 height 488
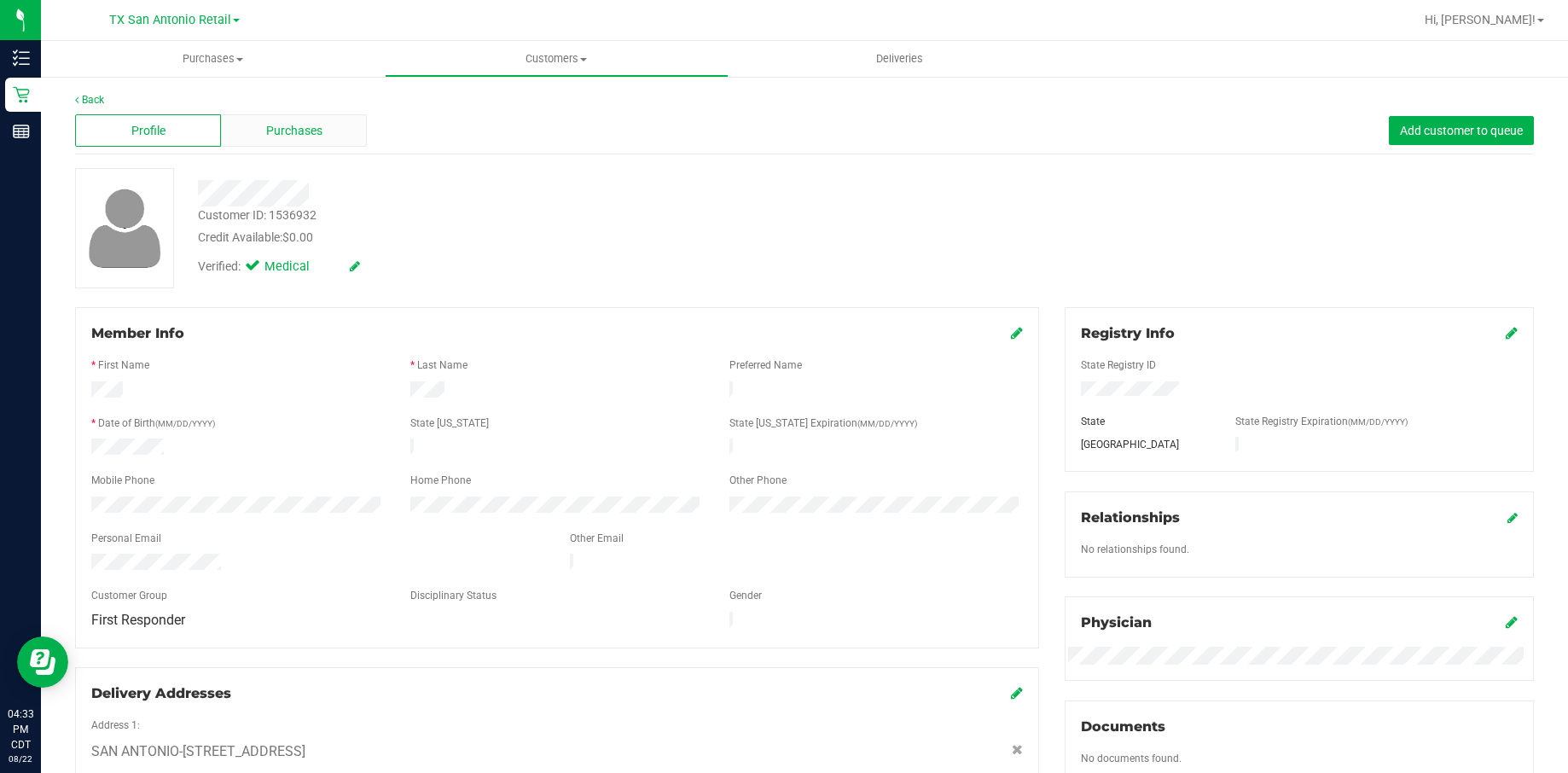
click at [319, 135] on div "Purchases" at bounding box center [294, 130] width 146 height 33
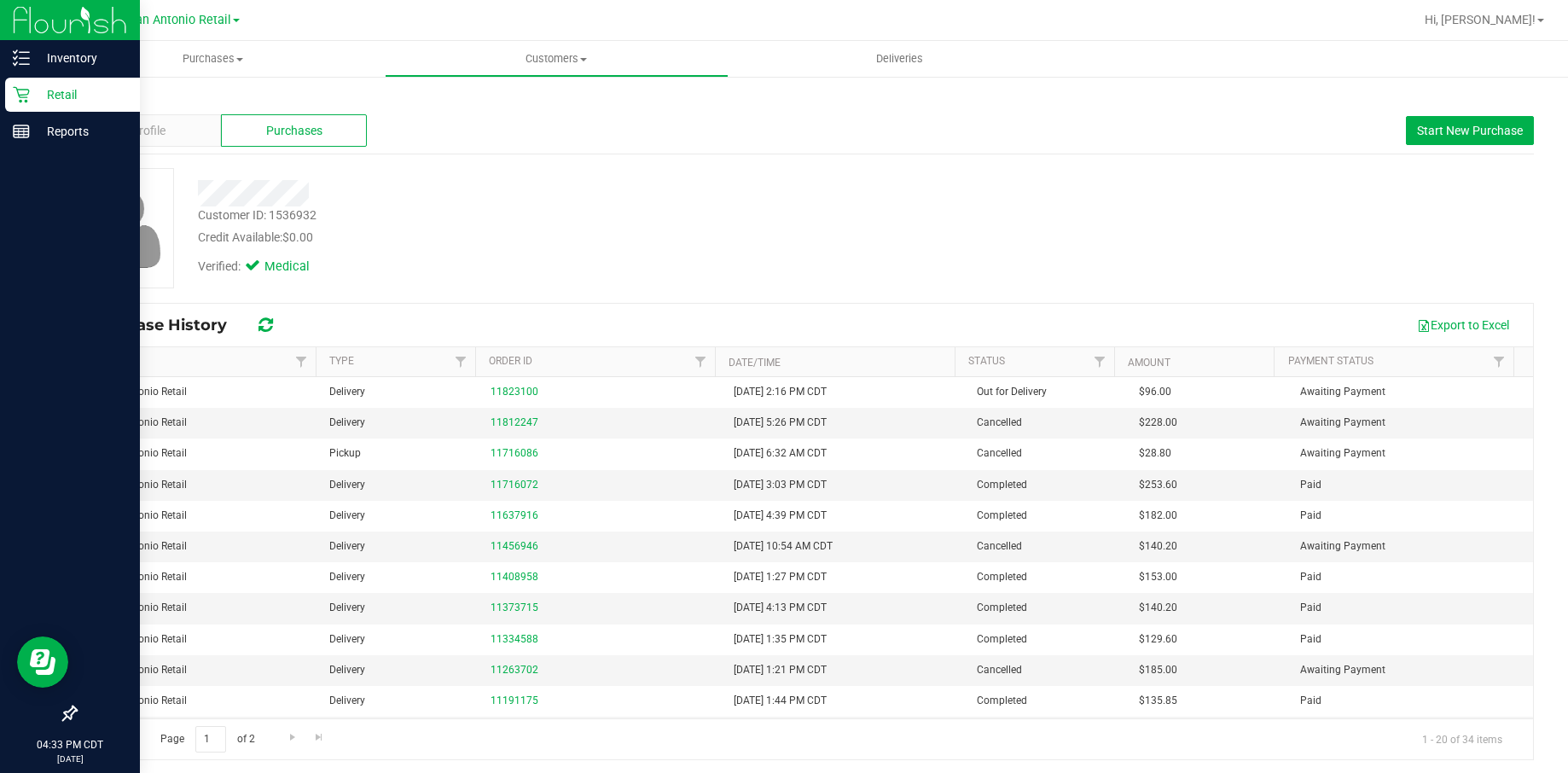
click at [51, 82] on div "Retail" at bounding box center [72, 94] width 135 height 34
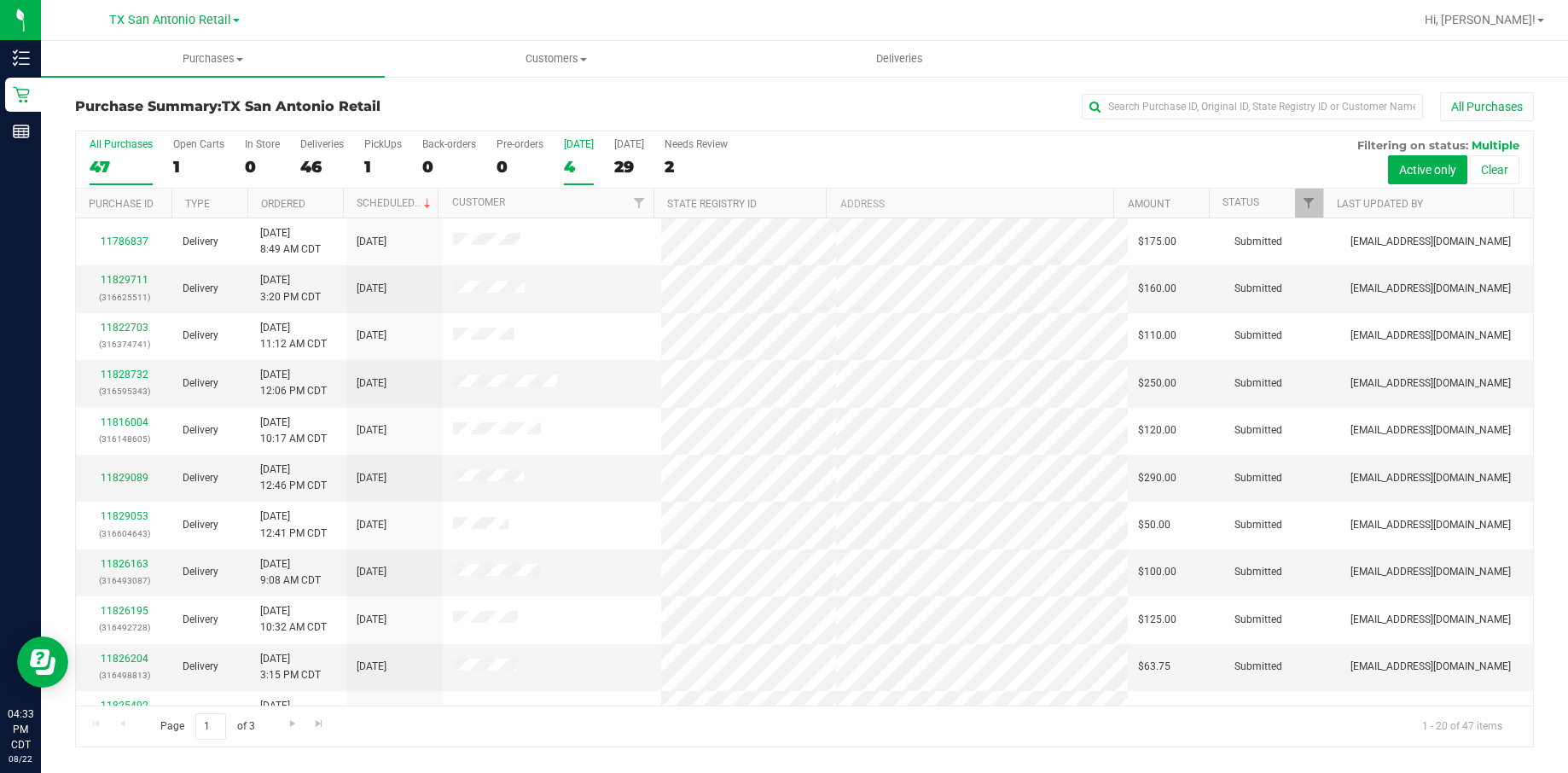
click at [573, 157] on div "4" at bounding box center [579, 166] width 30 height 19
click at [0, 0] on input "Today 4" at bounding box center [0, 0] width 0 height 0
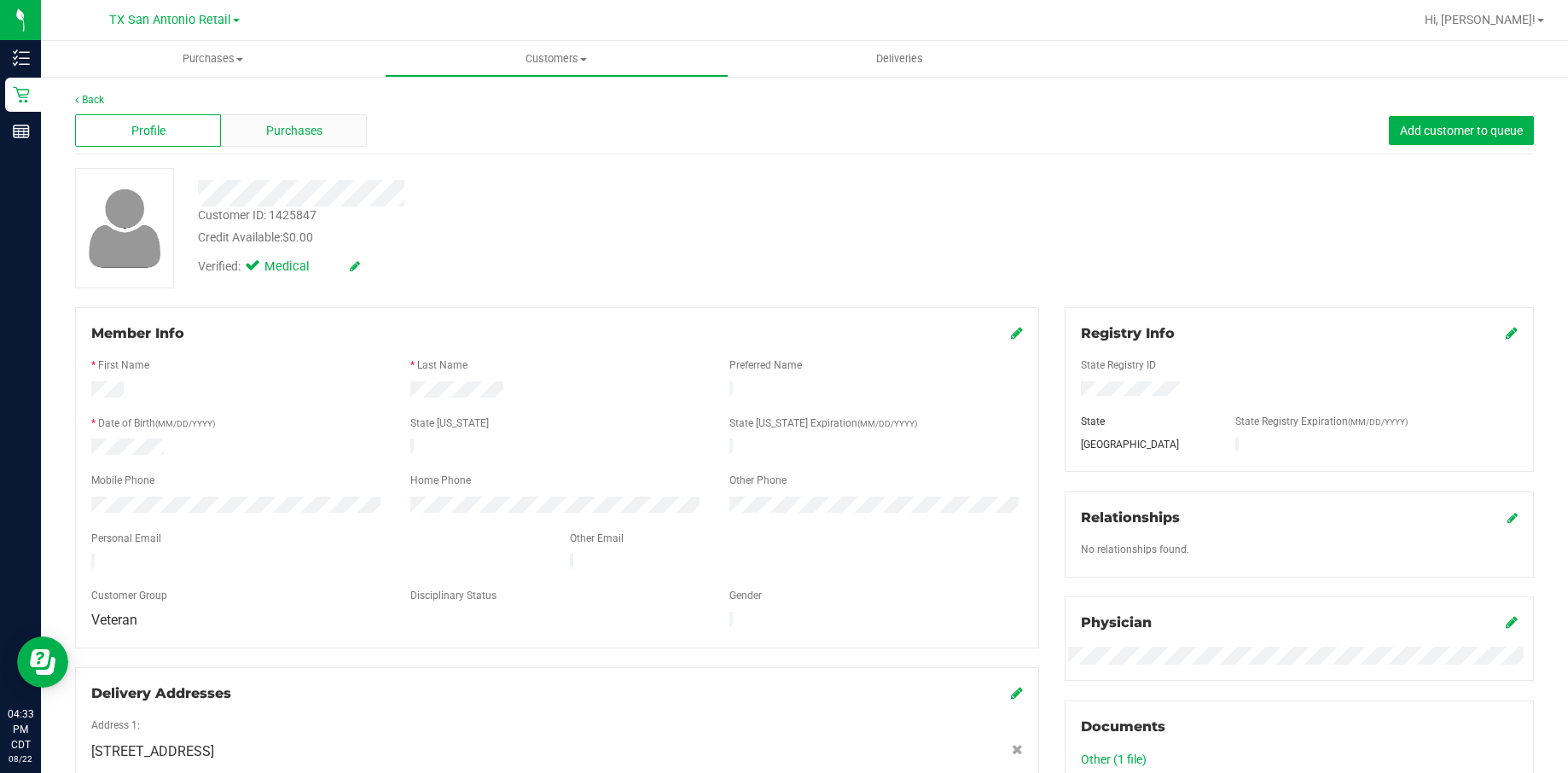
click at [297, 132] on span "Purchases" at bounding box center [294, 131] width 56 height 18
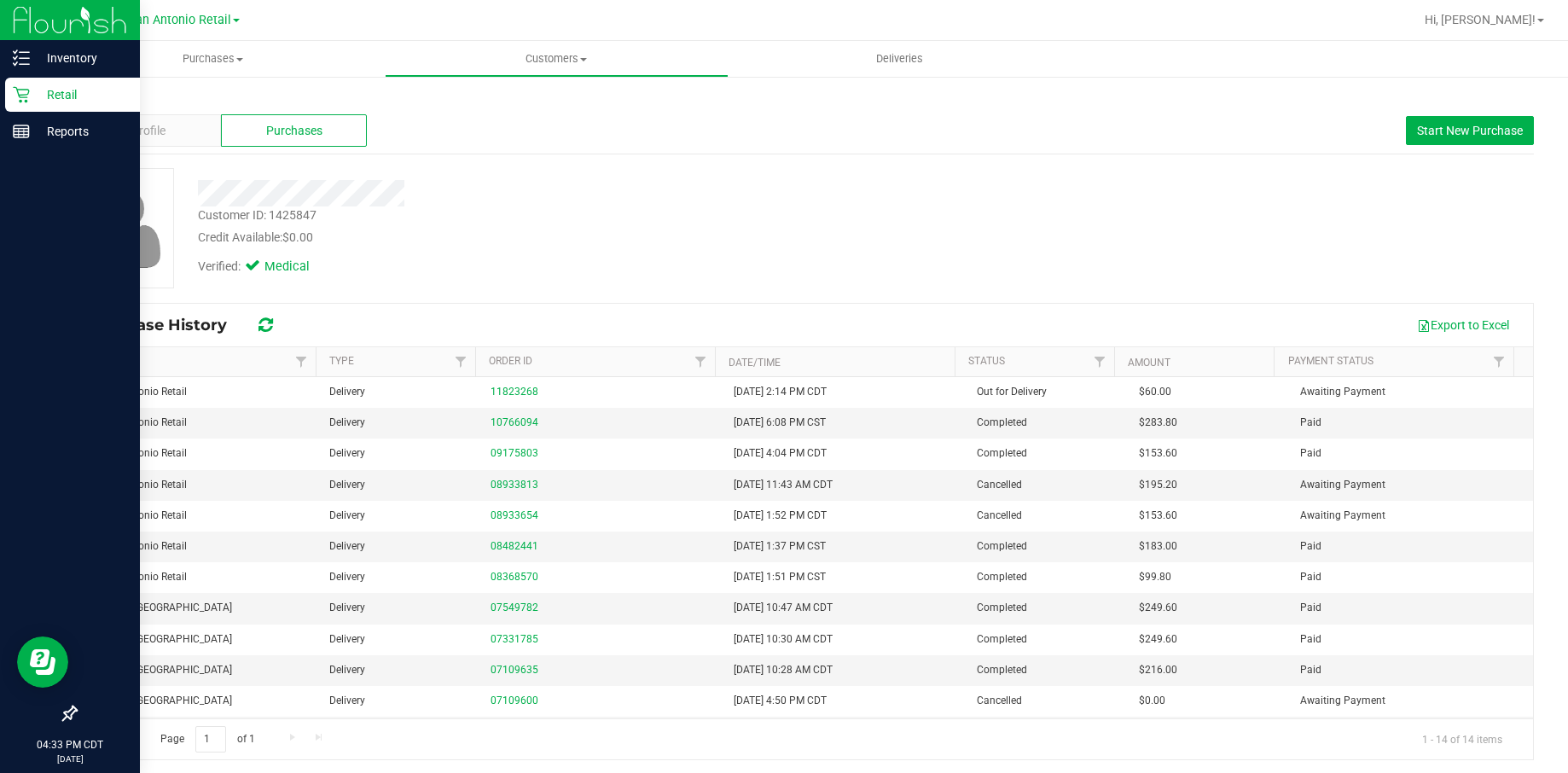
click at [31, 88] on p "Retail" at bounding box center [81, 94] width 102 height 20
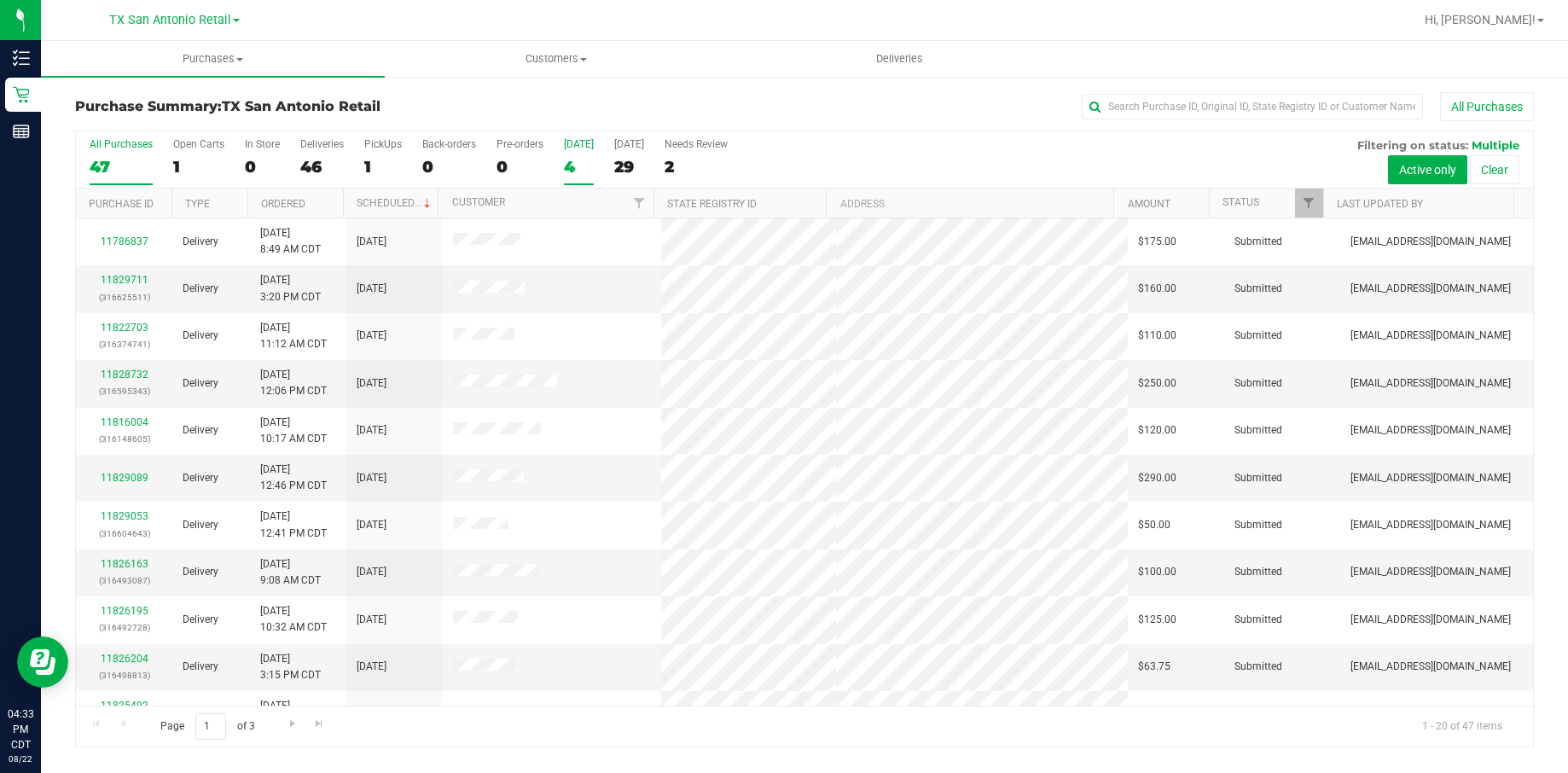
click at [585, 160] on div "4" at bounding box center [579, 166] width 30 height 19
click at [0, 0] on input "Today 4" at bounding box center [0, 0] width 0 height 0
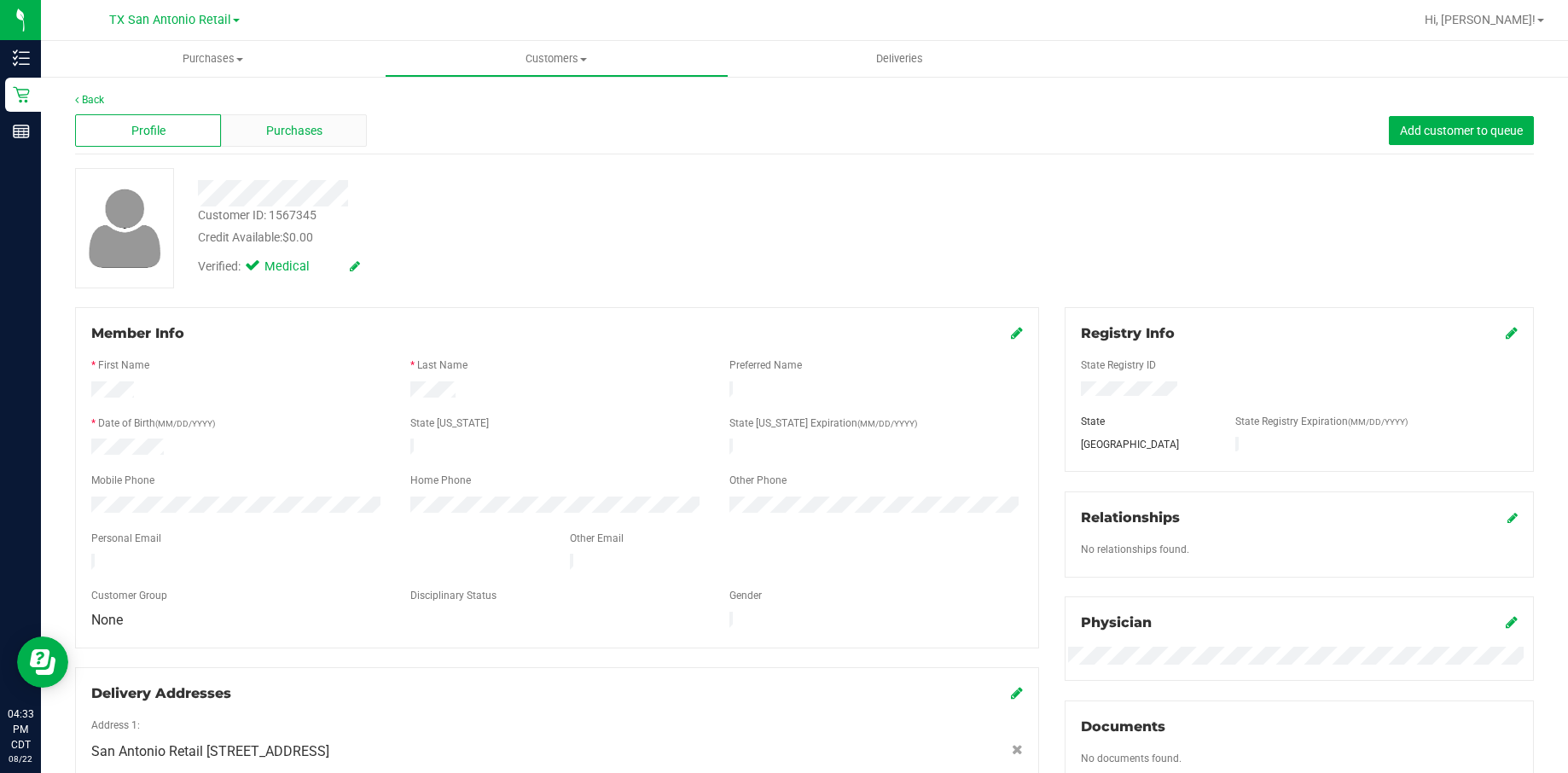
click at [260, 131] on div "Purchases" at bounding box center [294, 130] width 146 height 33
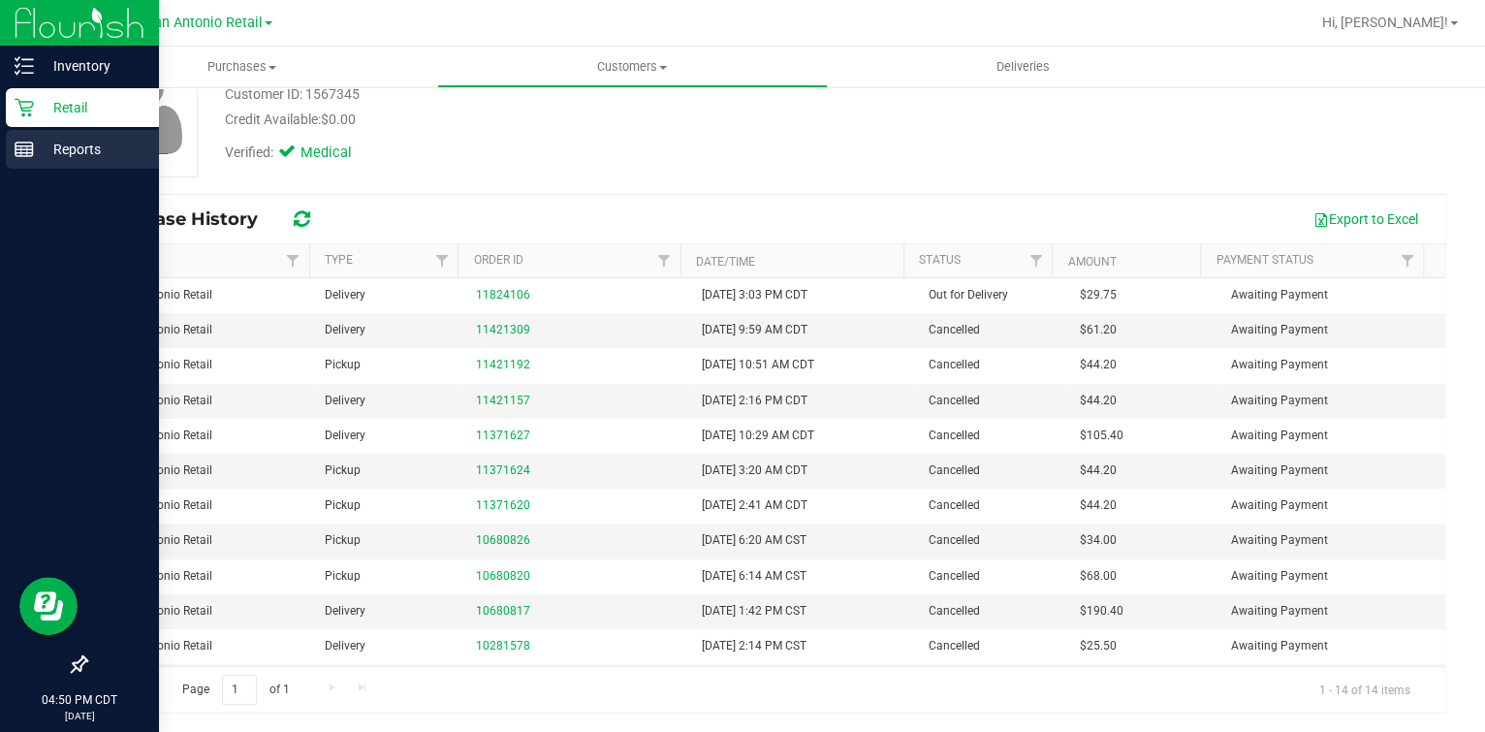
drag, startPoint x: 55, startPoint y: 155, endPoint x: 55, endPoint y: 143, distance: 11.6
click at [55, 155] on p "Reports" at bounding box center [92, 149] width 116 height 23
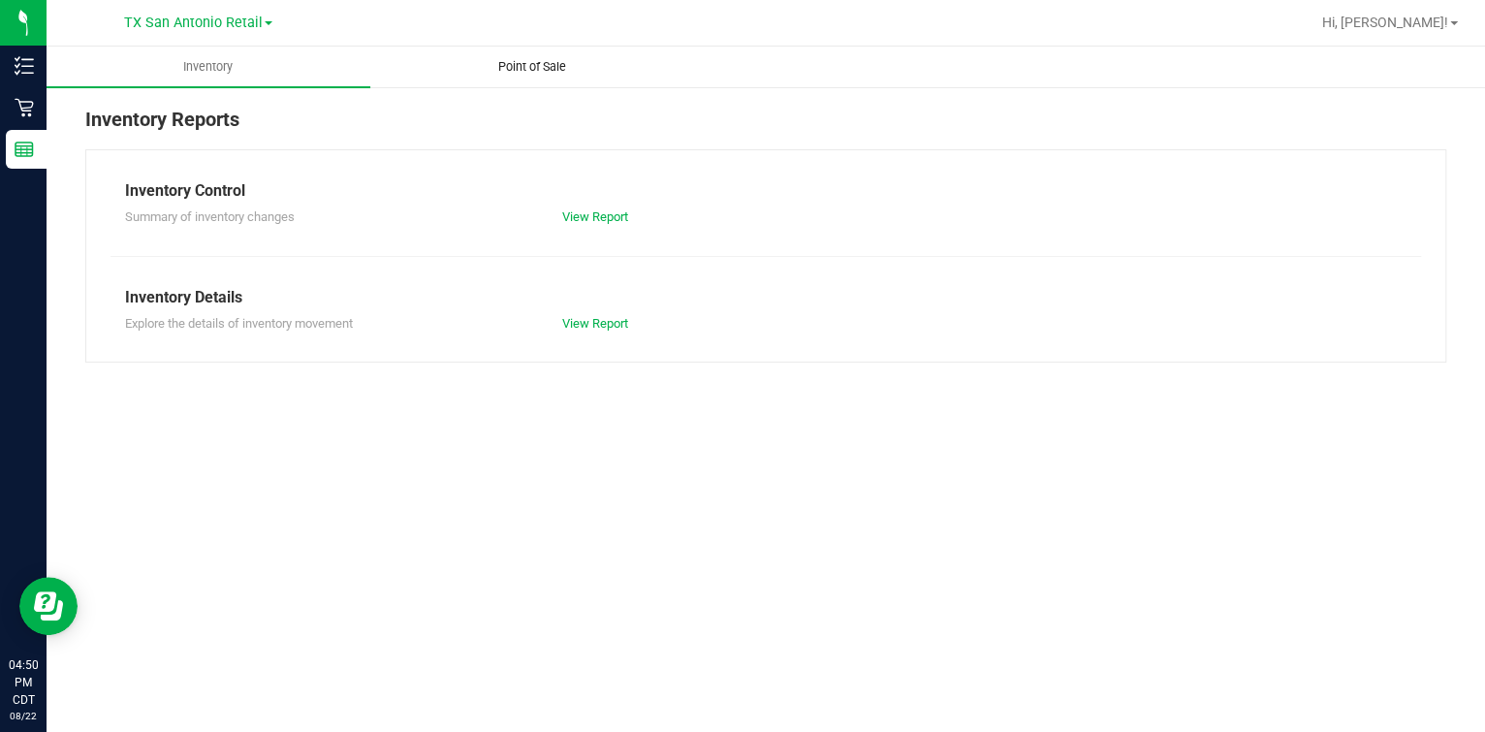
click at [524, 73] on span "Point of Sale" at bounding box center [532, 66] width 120 height 17
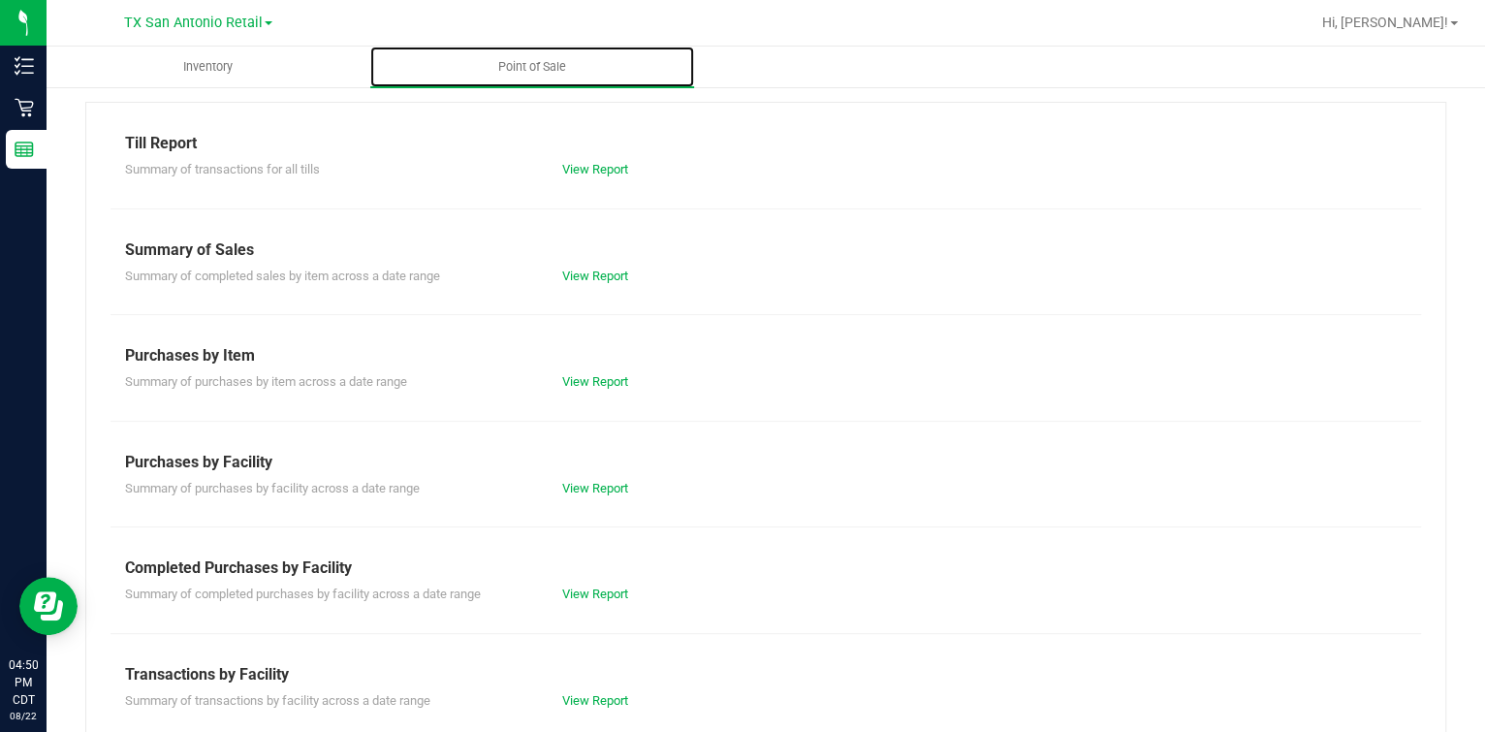
scroll to position [120, 0]
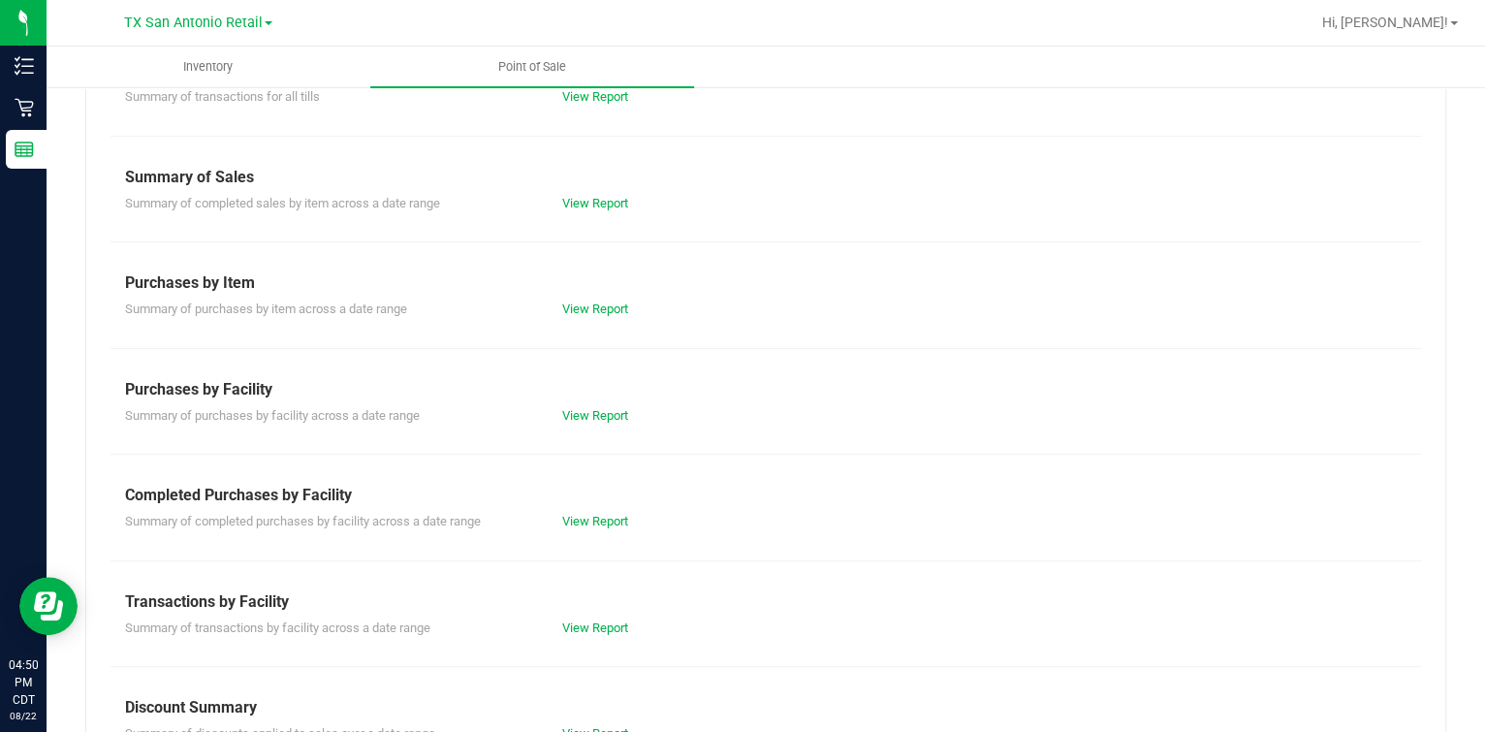
click at [590, 507] on div "Summary of completed purchases by facility across a date range View Report" at bounding box center [766, 519] width 1311 height 24
click at [590, 512] on div "View Report" at bounding box center [657, 521] width 218 height 19
click at [590, 517] on link "View Report" at bounding box center [595, 521] width 66 height 15
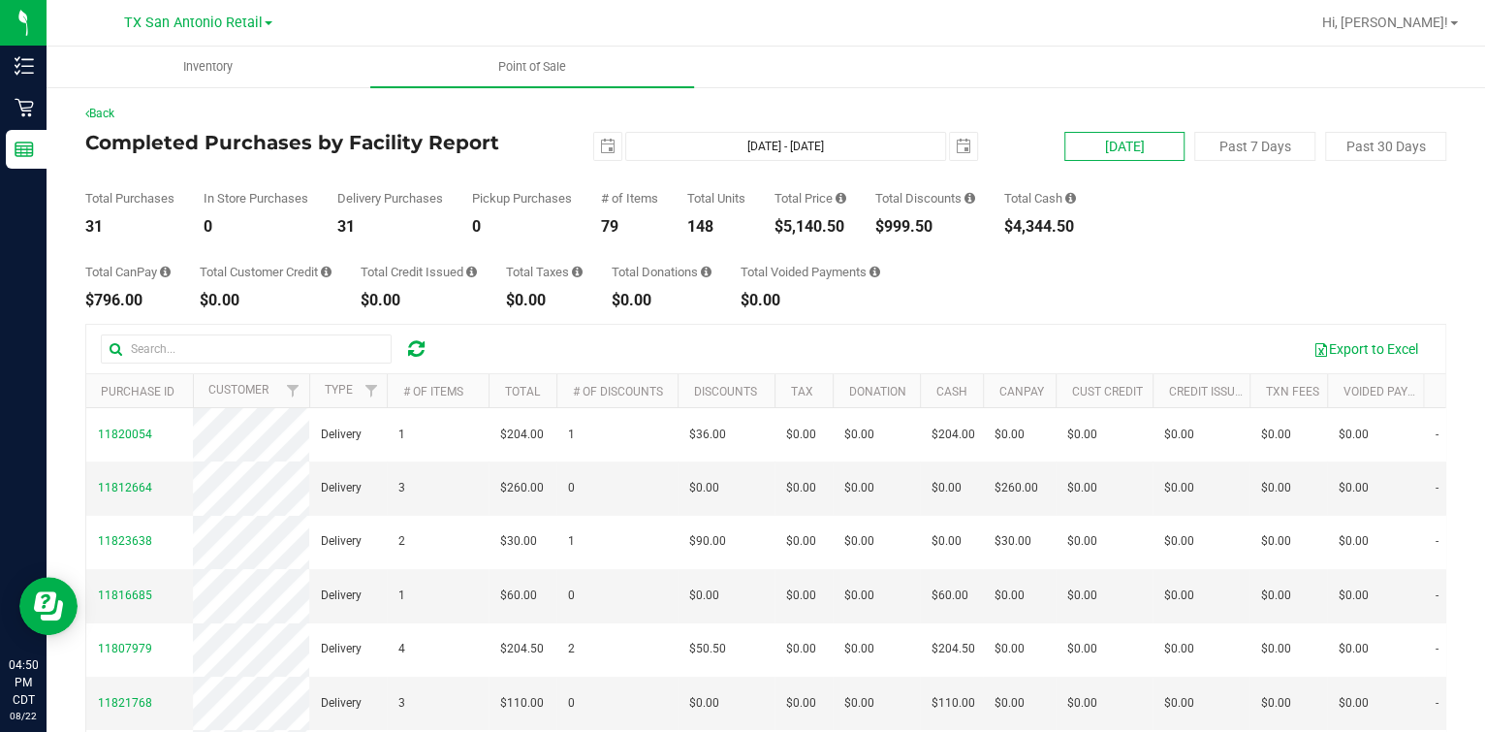
click at [1127, 137] on button "Today" at bounding box center [1124, 146] width 121 height 29
click at [109, 307] on div "$796.00" at bounding box center [127, 301] width 85 height 16
click at [1088, 281] on div "Total CanPay $796.00 Total Customer Credit $0.00 Total Credit Issued $0.00 Tota…" at bounding box center [765, 272] width 1361 height 74
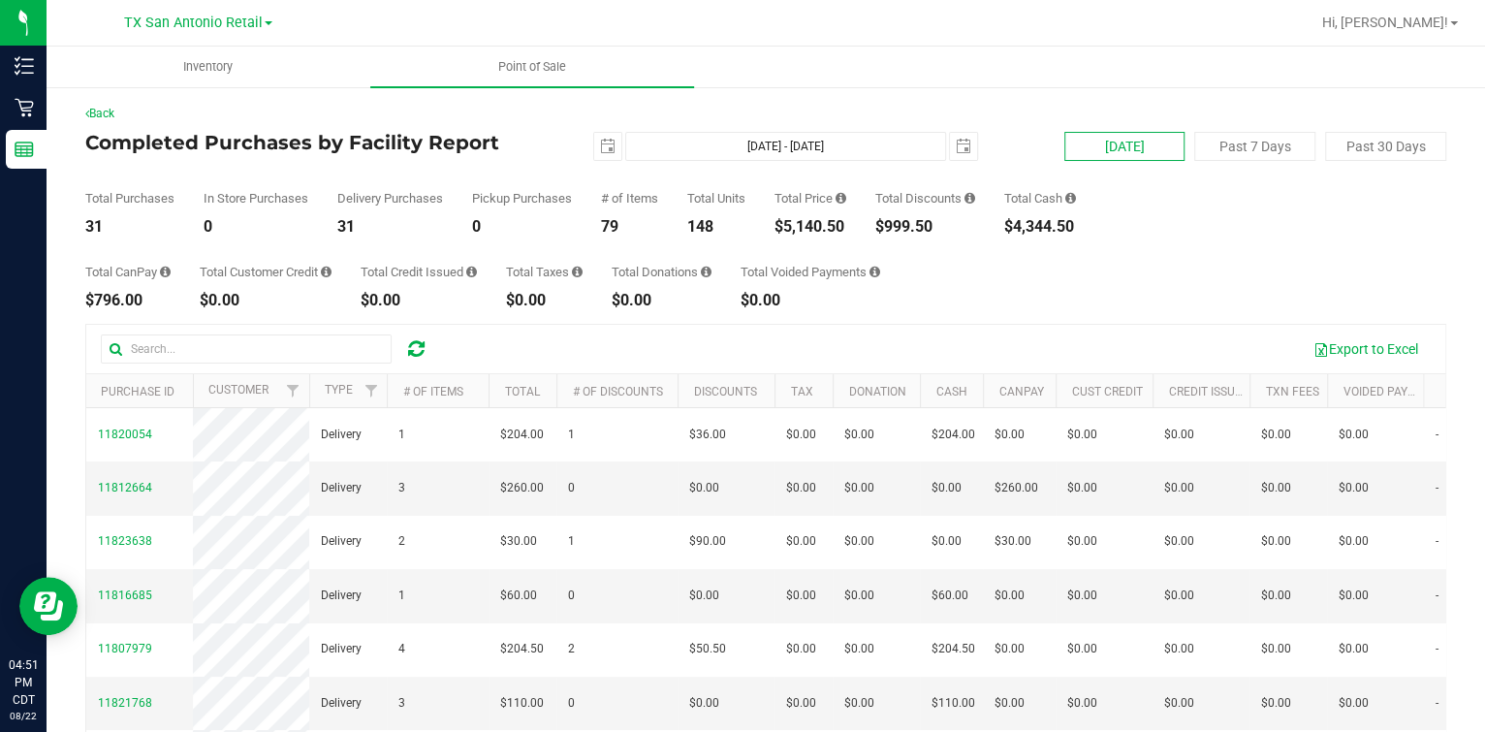
click at [1131, 137] on button "Today" at bounding box center [1124, 146] width 121 height 29
type input "2025-08-21"
click at [1025, 220] on div "$4,344.50" at bounding box center [1040, 227] width 72 height 16
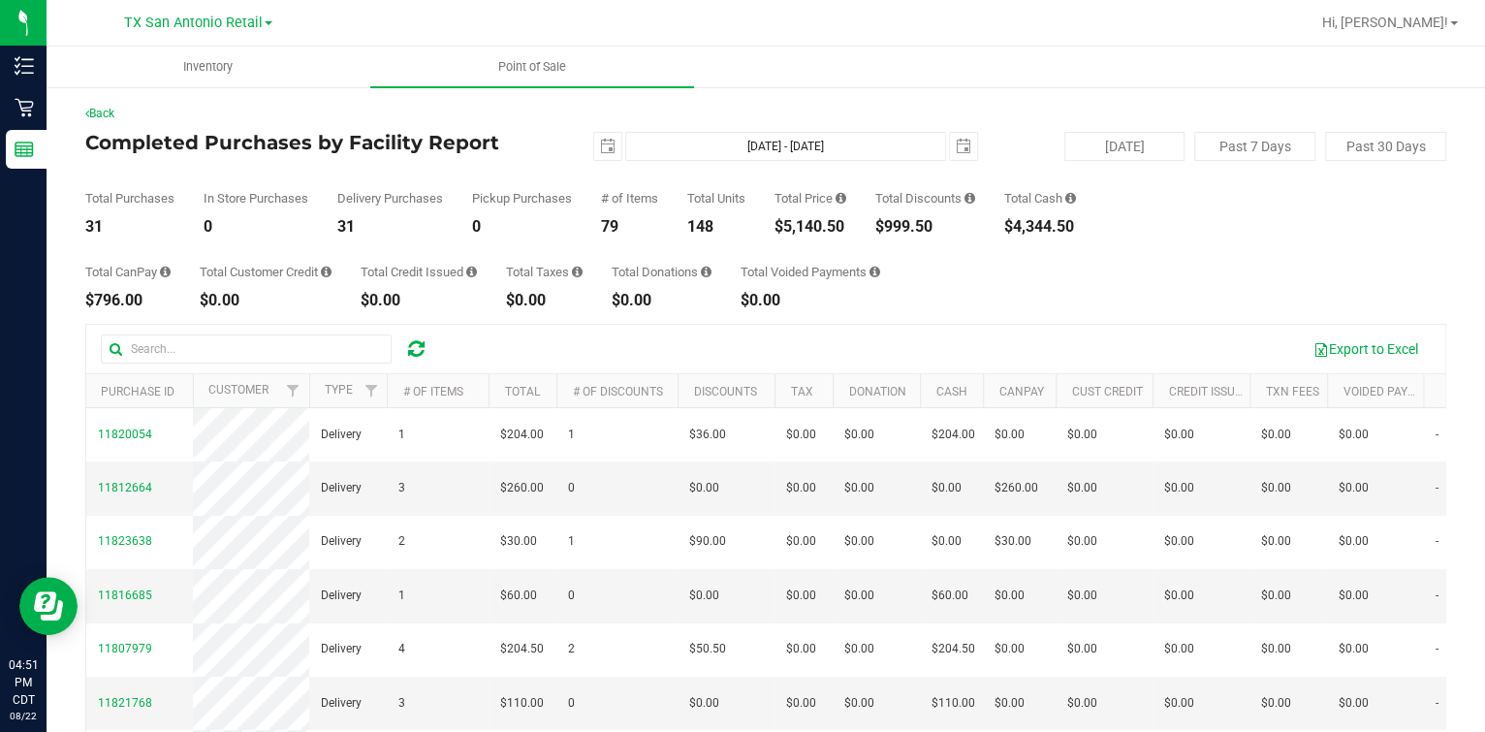
click at [1028, 223] on div "$4,344.50" at bounding box center [1040, 227] width 72 height 16
copy div "$4,344.50"
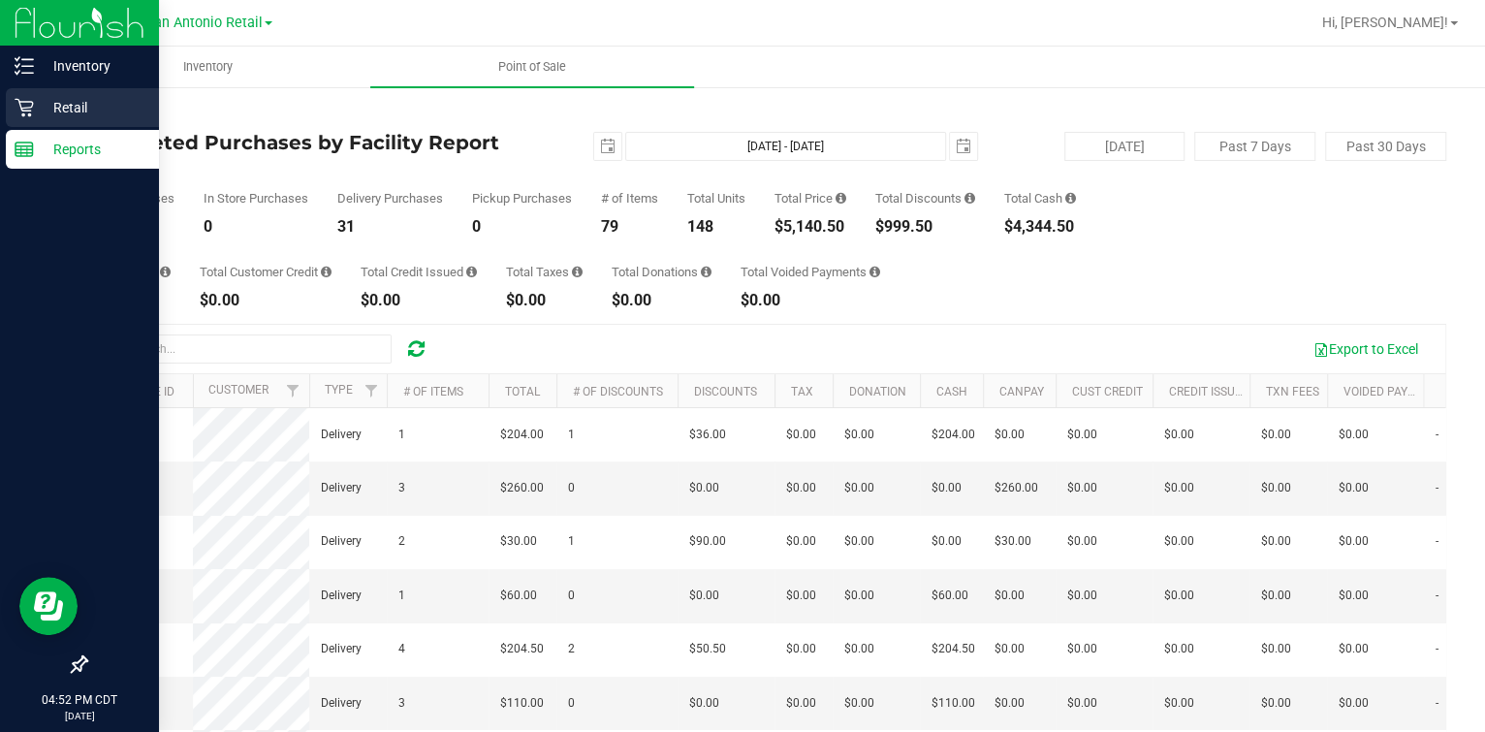
click at [59, 116] on p "Retail" at bounding box center [92, 107] width 116 height 23
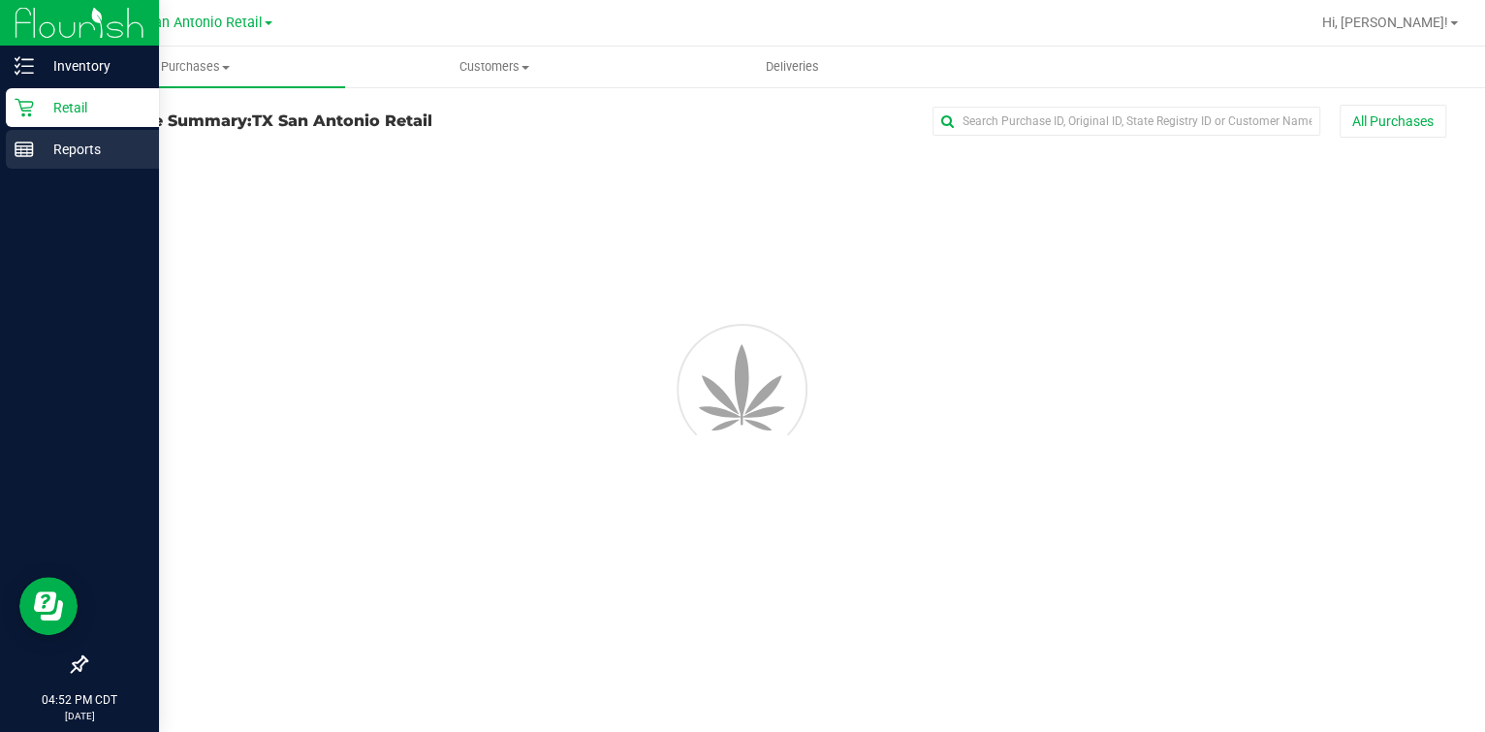
click at [59, 139] on p "Reports" at bounding box center [92, 149] width 116 height 23
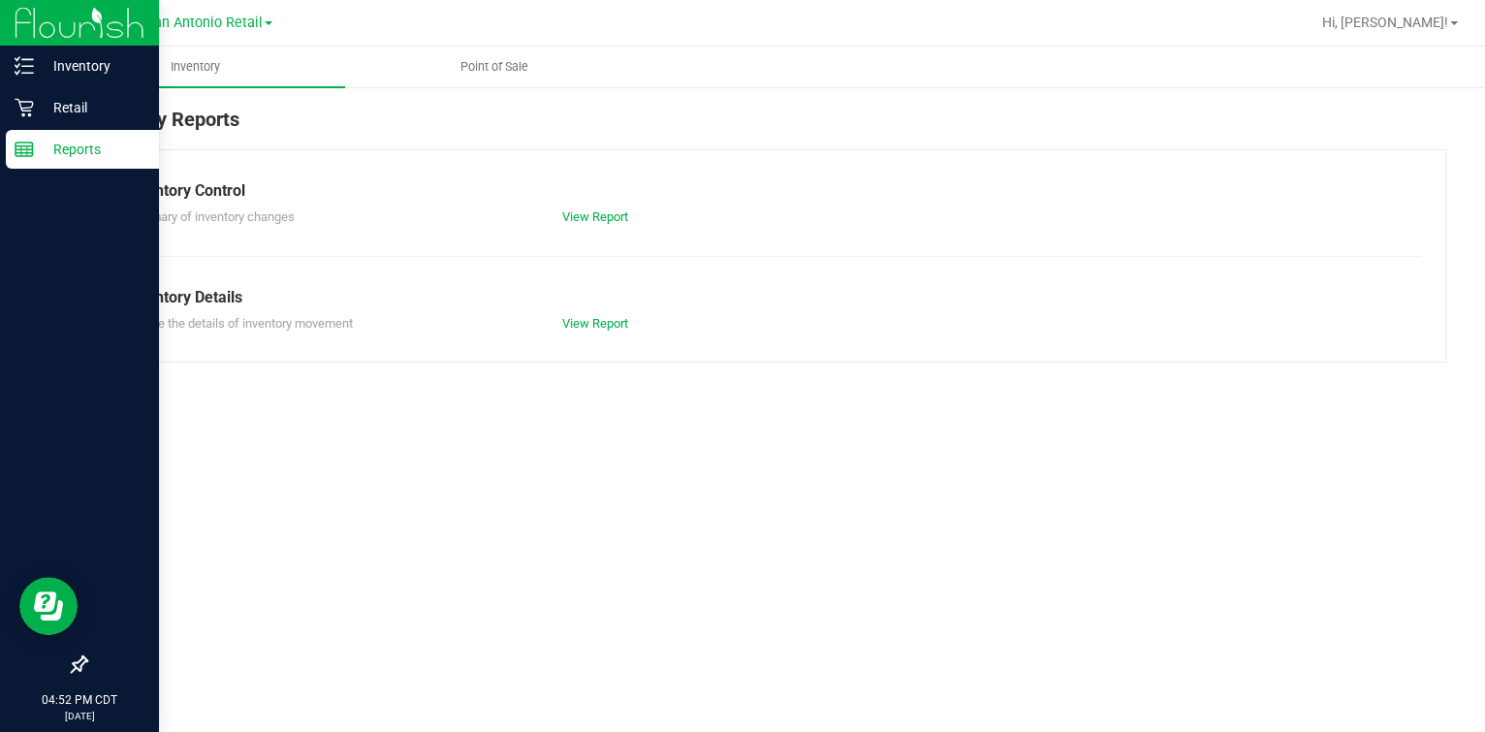
click at [59, 139] on p "Reports" at bounding box center [92, 149] width 116 height 23
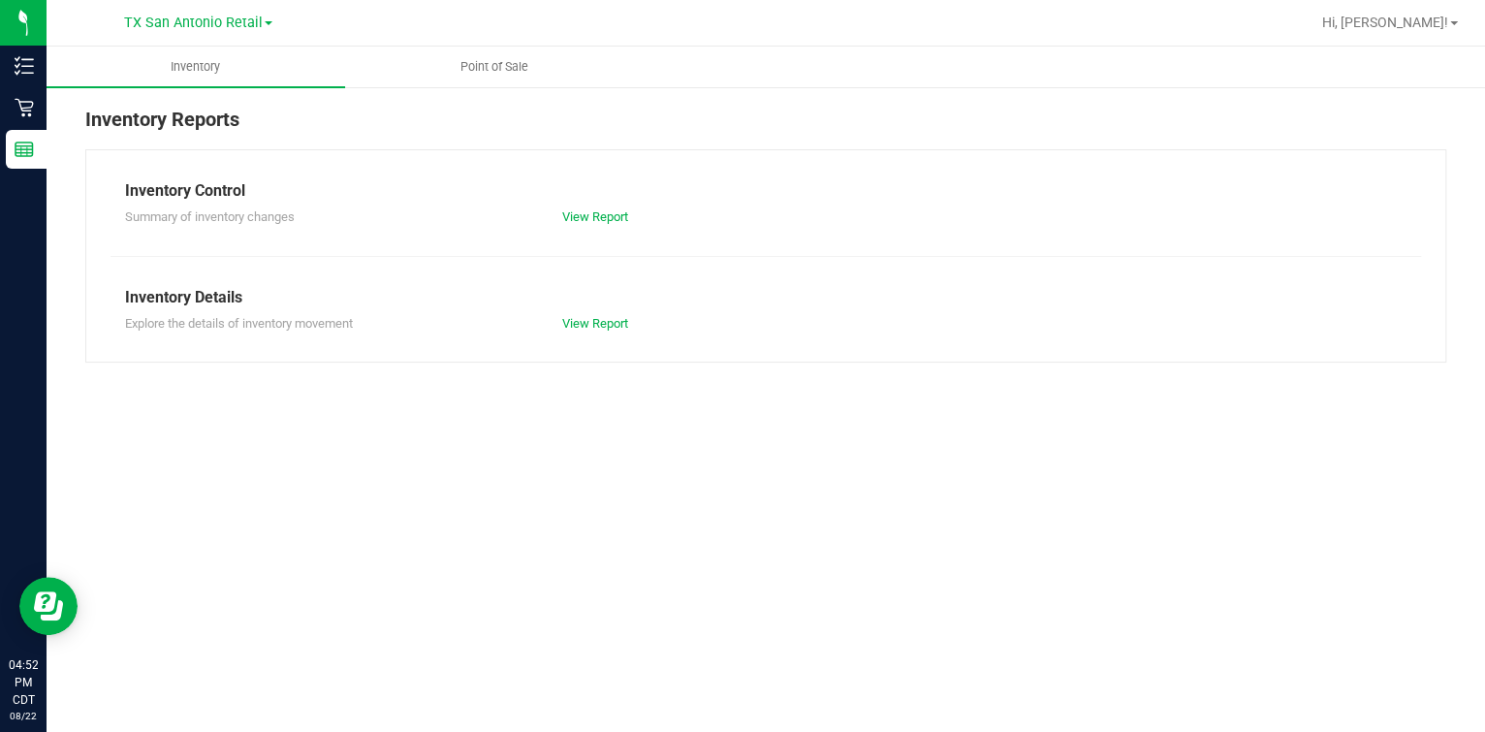
click at [486, 29] on div at bounding box center [828, 23] width 963 height 38
click at [486, 77] on uib-tab-heading "Point of Sale" at bounding box center [494, 67] width 297 height 39
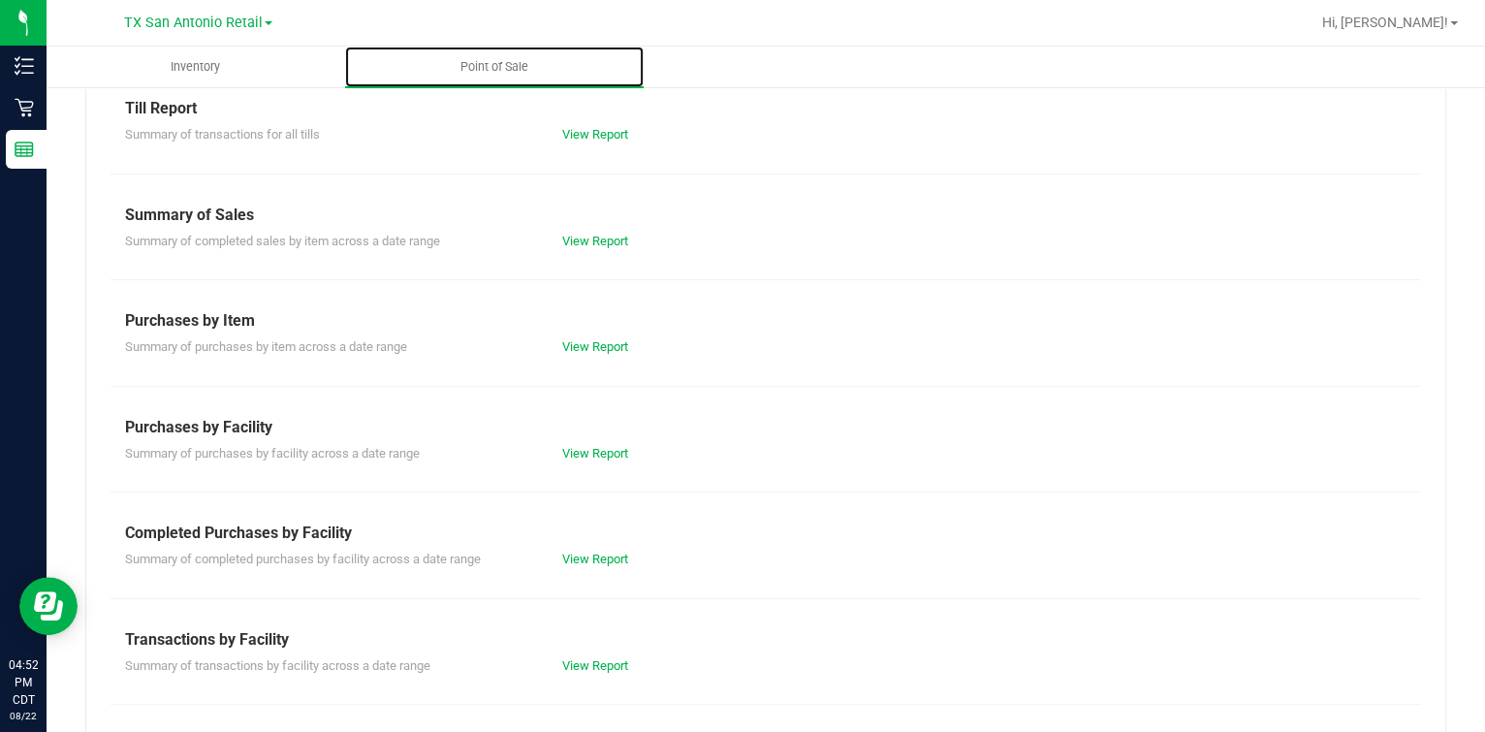
scroll to position [120, 0]
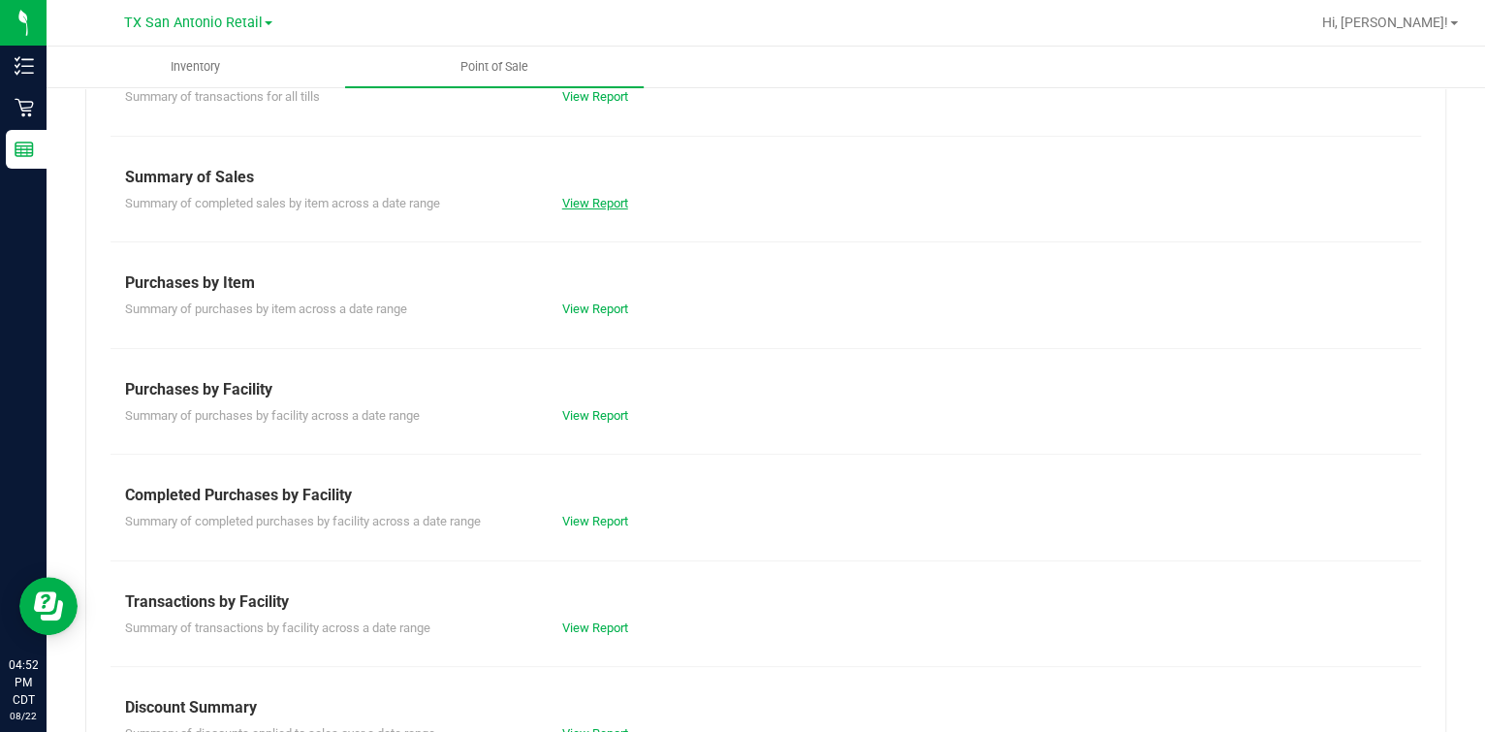
click at [568, 207] on link "View Report" at bounding box center [595, 203] width 66 height 15
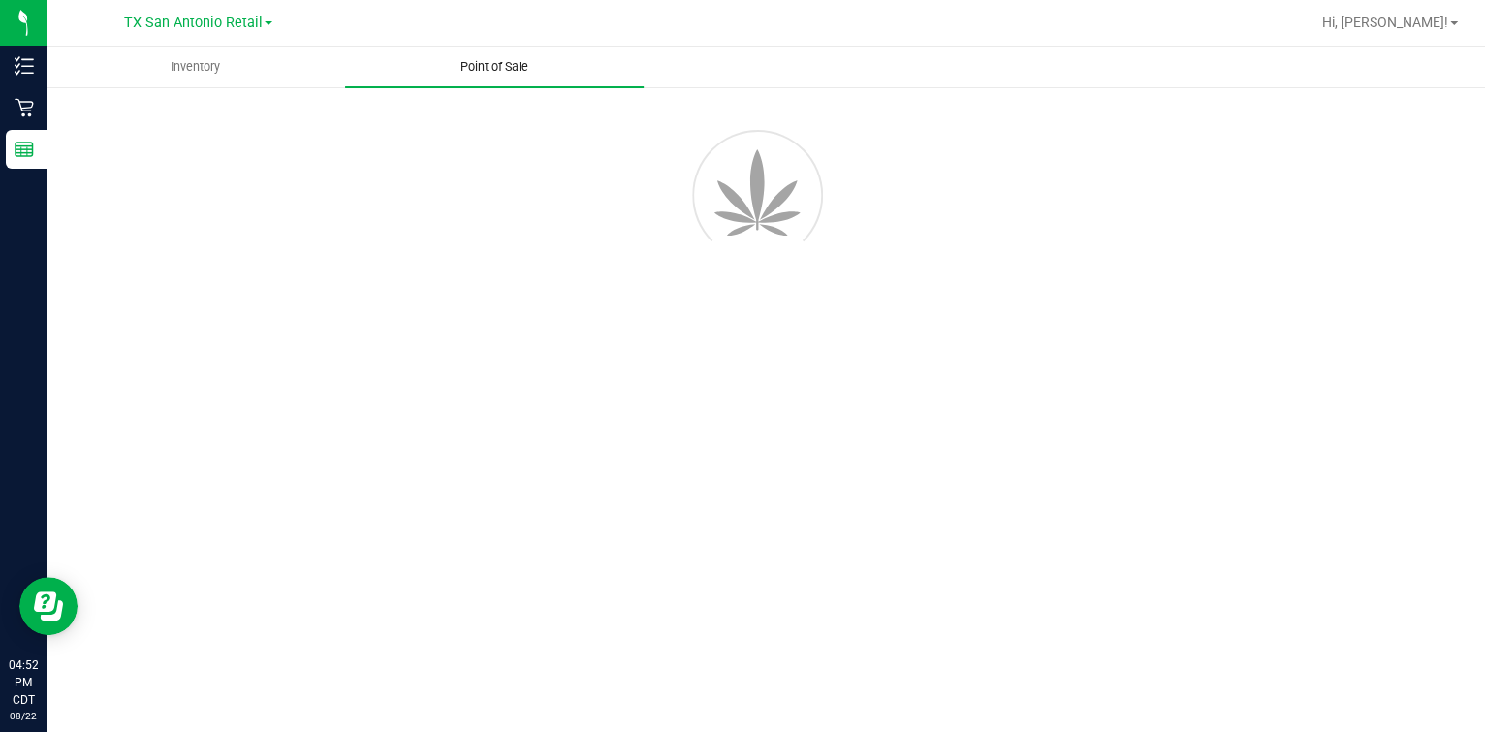
click at [519, 65] on span "Point of Sale" at bounding box center [494, 66] width 120 height 17
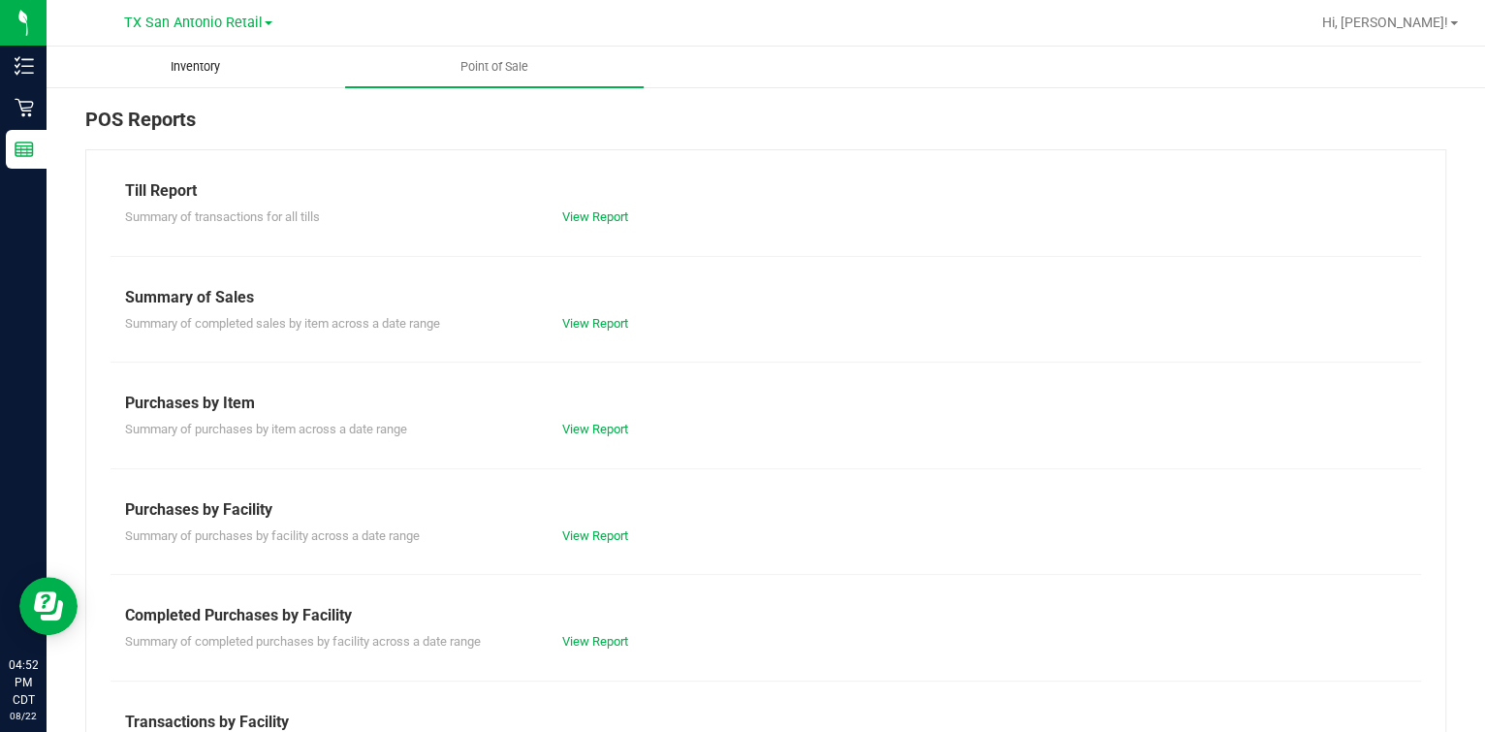
click at [206, 79] on uib-tab-heading "Inventory" at bounding box center [196, 67] width 297 height 39
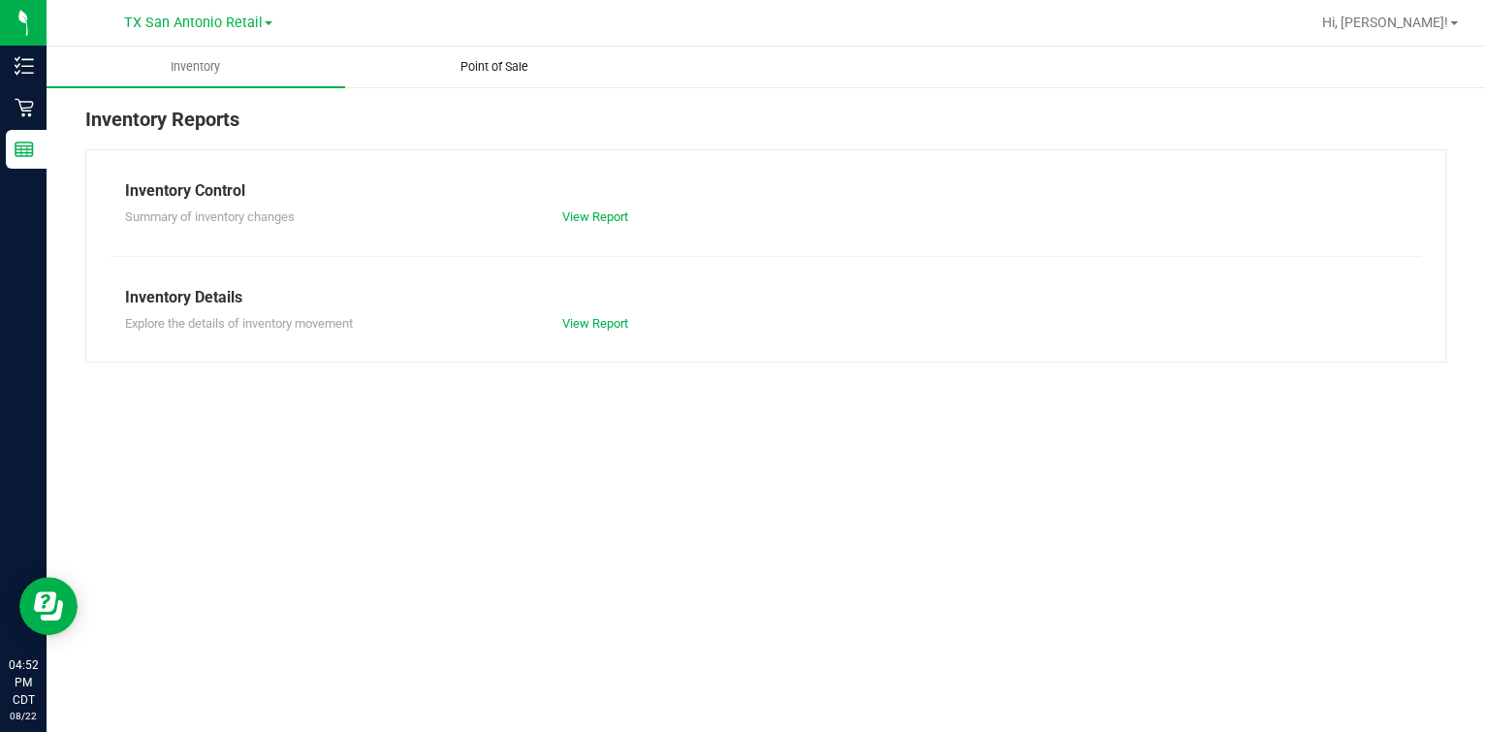
click at [407, 74] on uib-tab-heading "Point of Sale" at bounding box center [494, 67] width 297 height 39
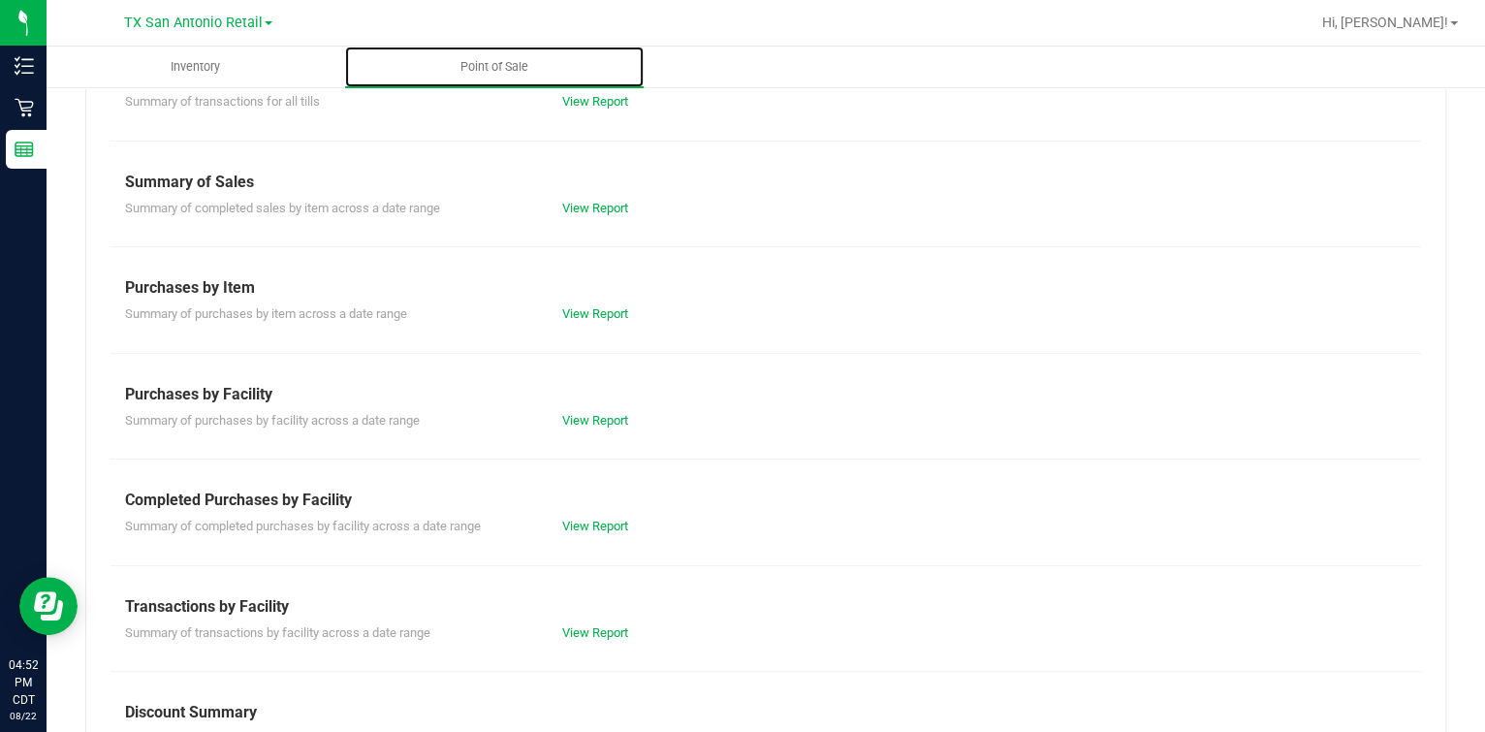
scroll to position [241, 0]
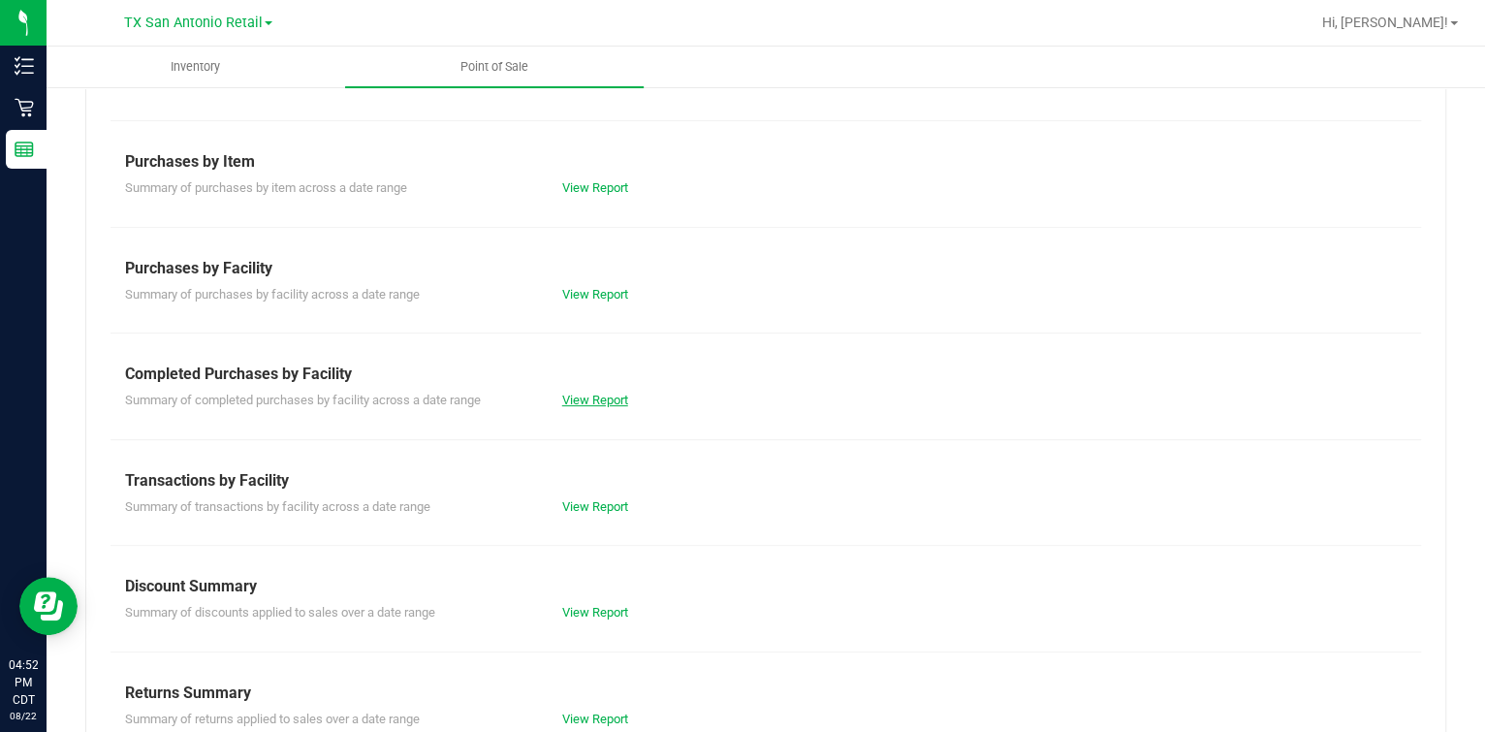
click at [599, 396] on link "View Report" at bounding box center [595, 400] width 66 height 15
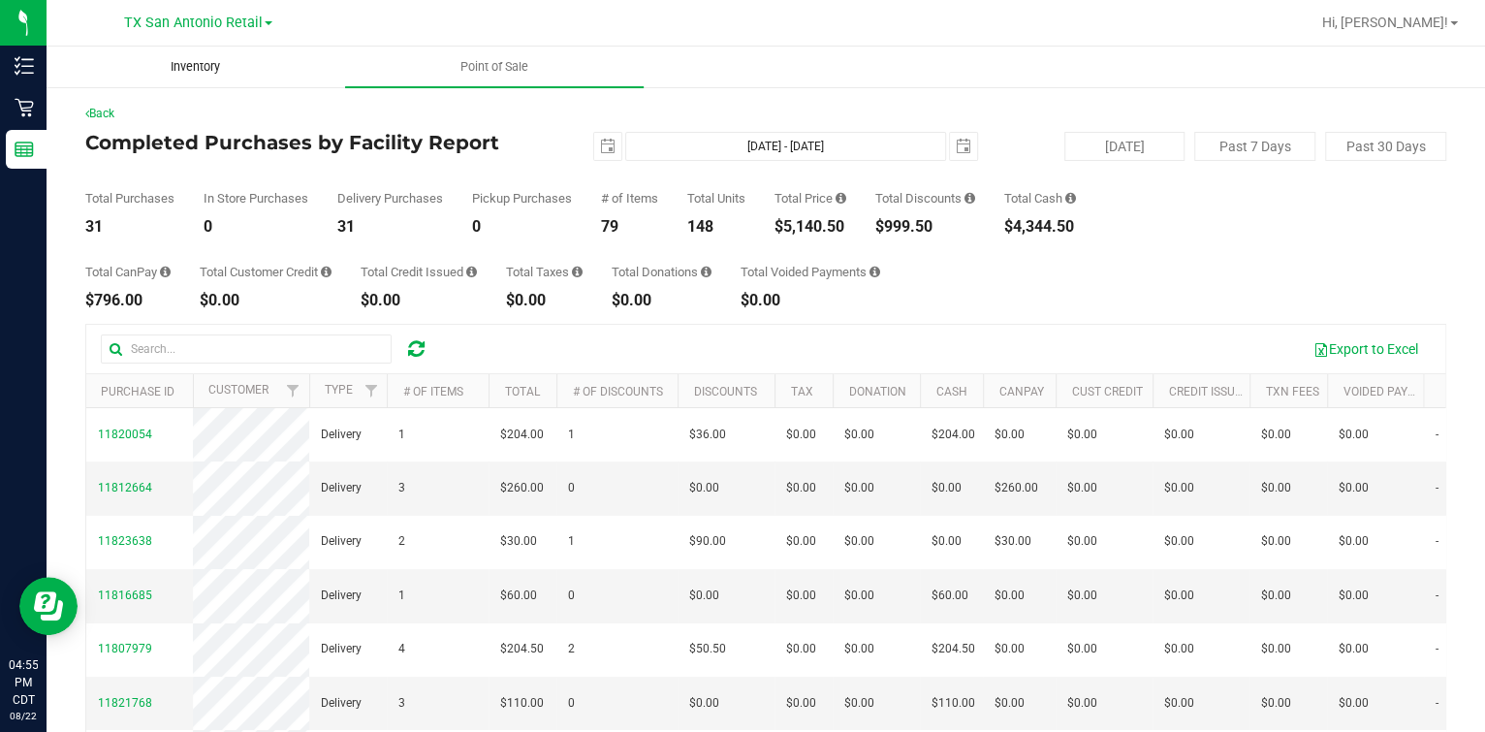
click at [190, 65] on span "Inventory" at bounding box center [195, 66] width 102 height 17
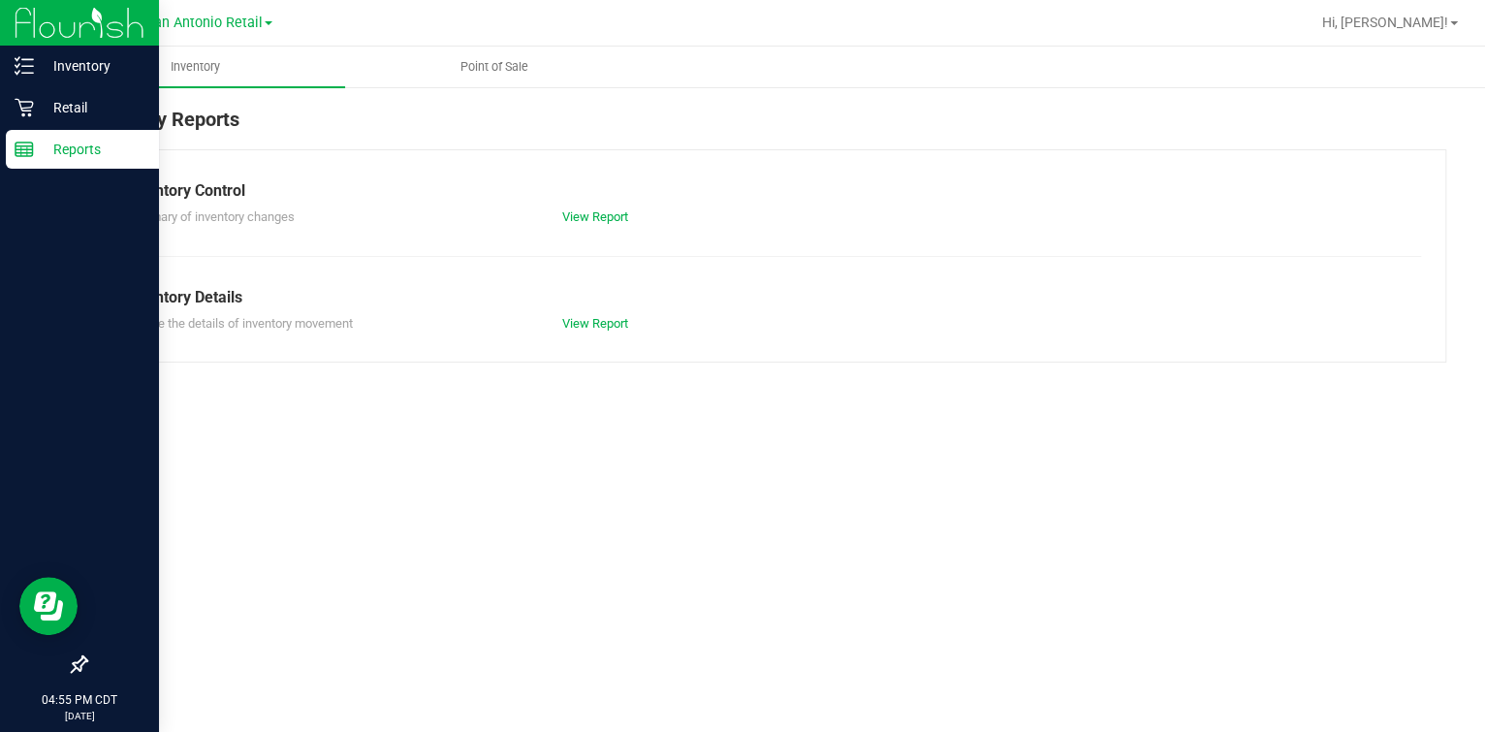
click at [25, 146] on icon at bounding box center [24, 149] width 19 height 19
click at [39, 90] on div "Retail" at bounding box center [82, 107] width 153 height 39
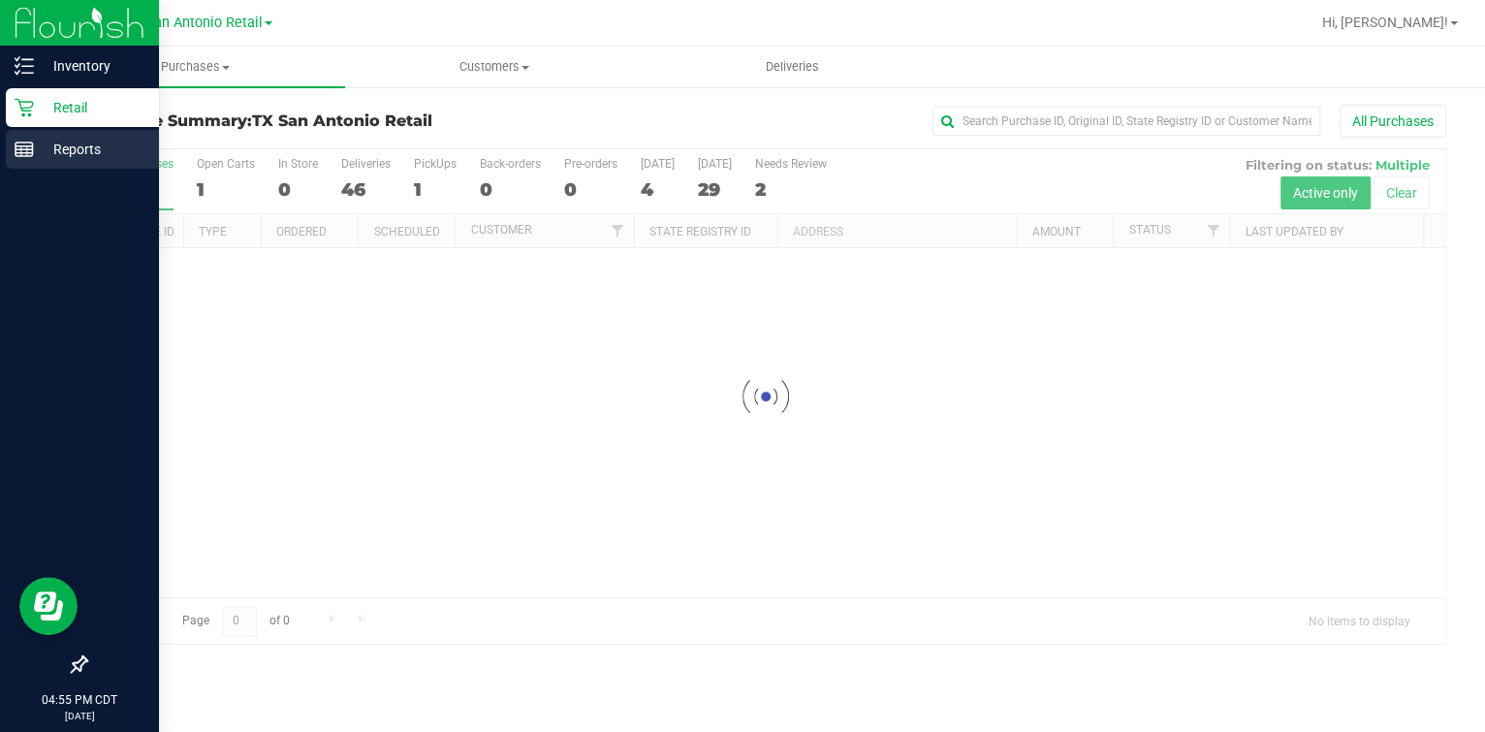
click at [68, 165] on div "Reports" at bounding box center [82, 149] width 153 height 39
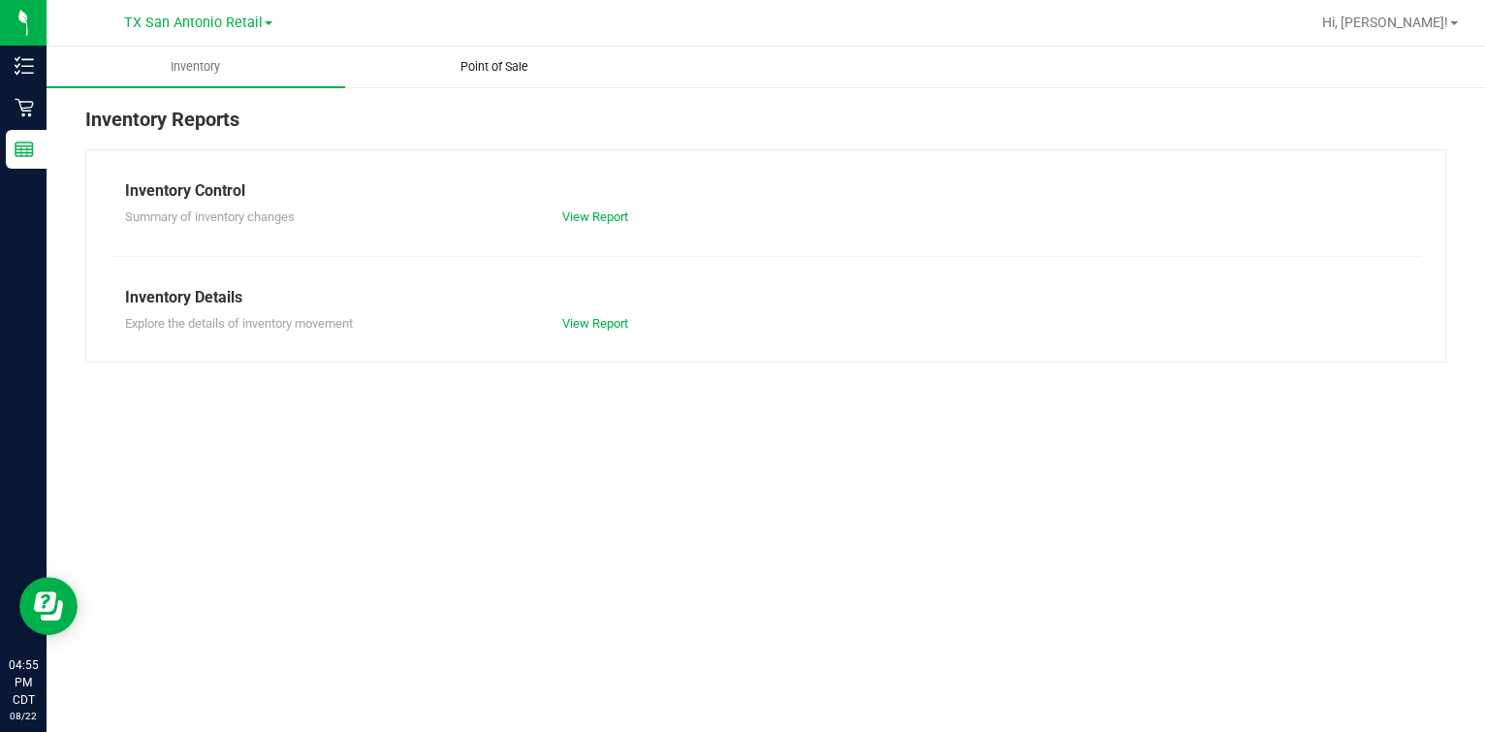
click at [473, 55] on uib-tab-heading "Point of Sale" at bounding box center [494, 67] width 297 height 39
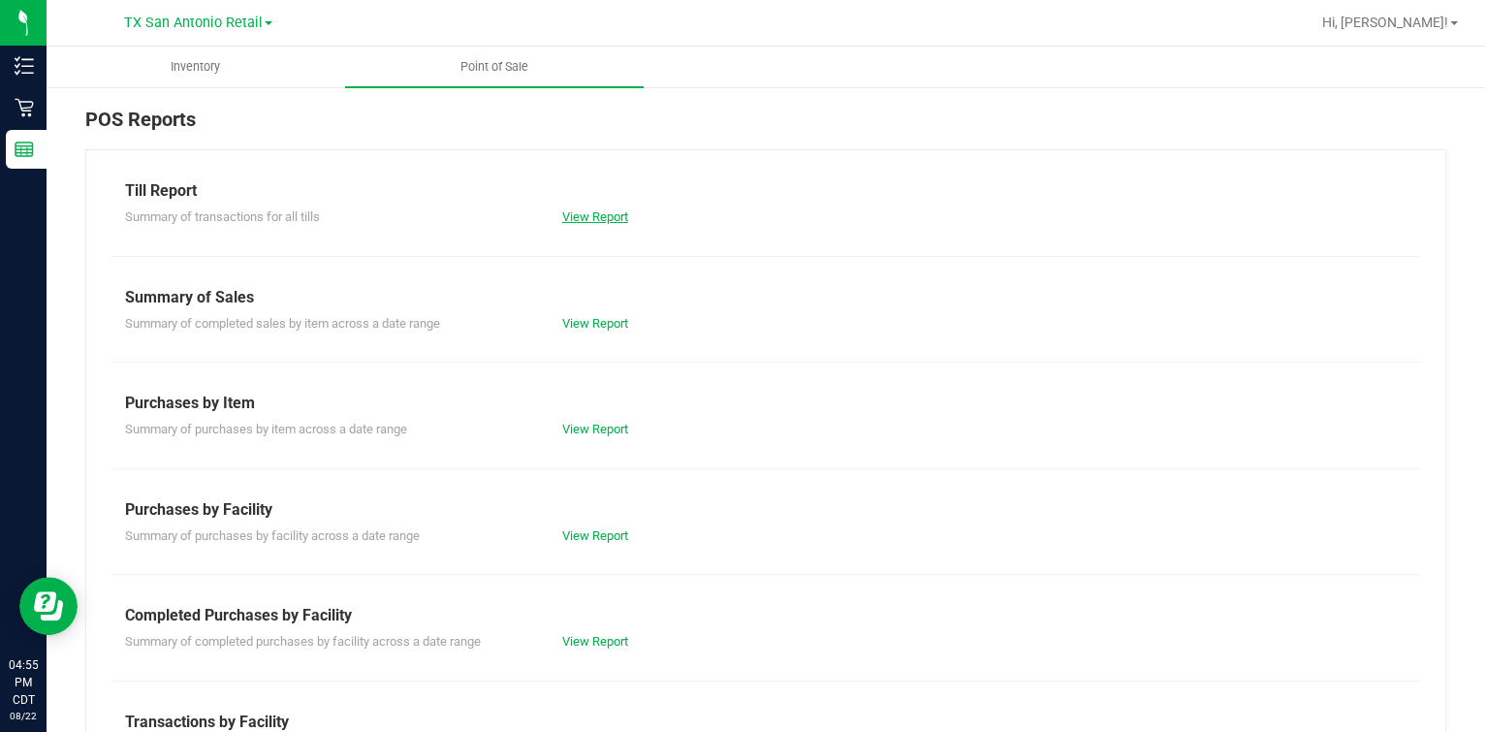
click at [596, 218] on link "View Report" at bounding box center [595, 216] width 66 height 15
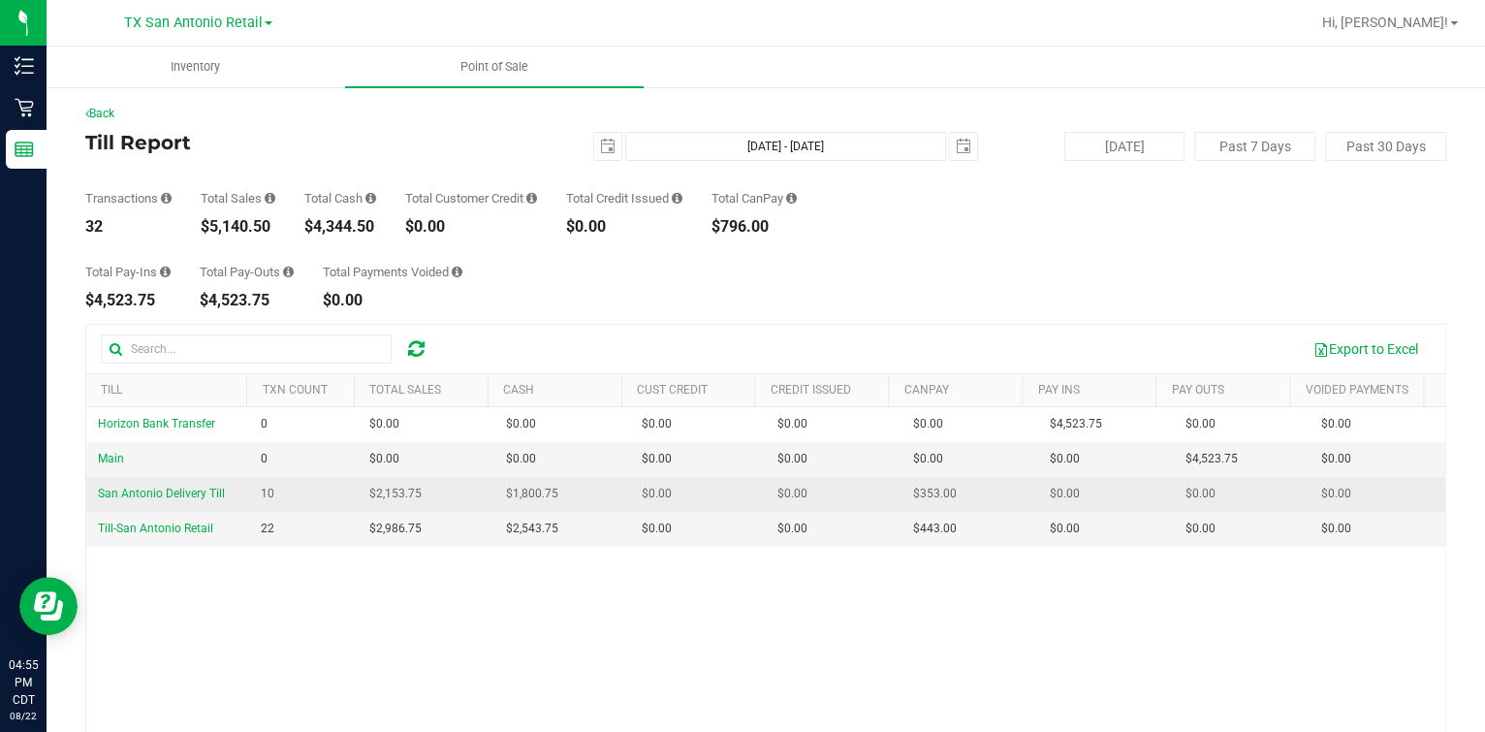
click at [913, 493] on span "$353.00" at bounding box center [935, 494] width 44 height 18
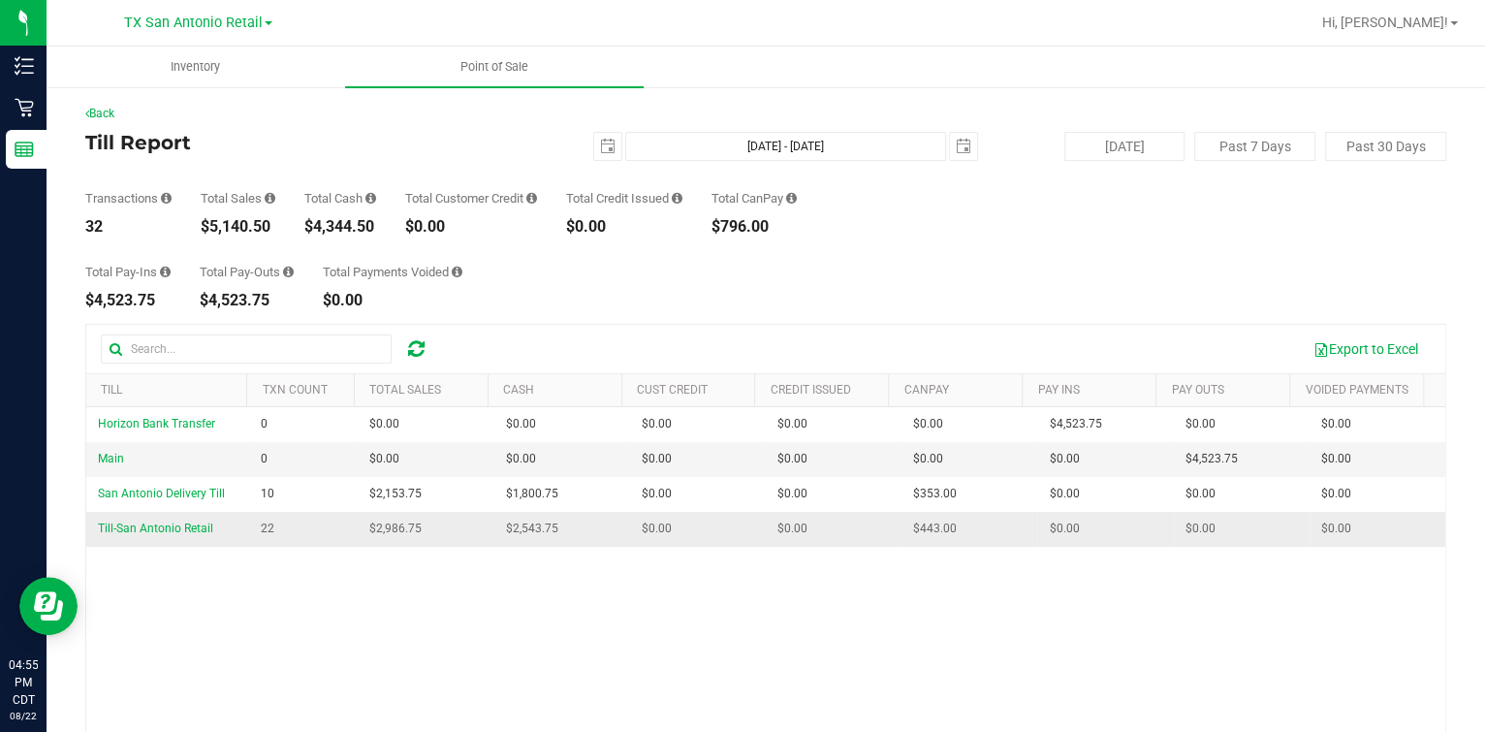
drag, startPoint x: 908, startPoint y: 493, endPoint x: 901, endPoint y: 514, distance: 21.8
click at [902, 514] on td "$443.00" at bounding box center [970, 529] width 136 height 34
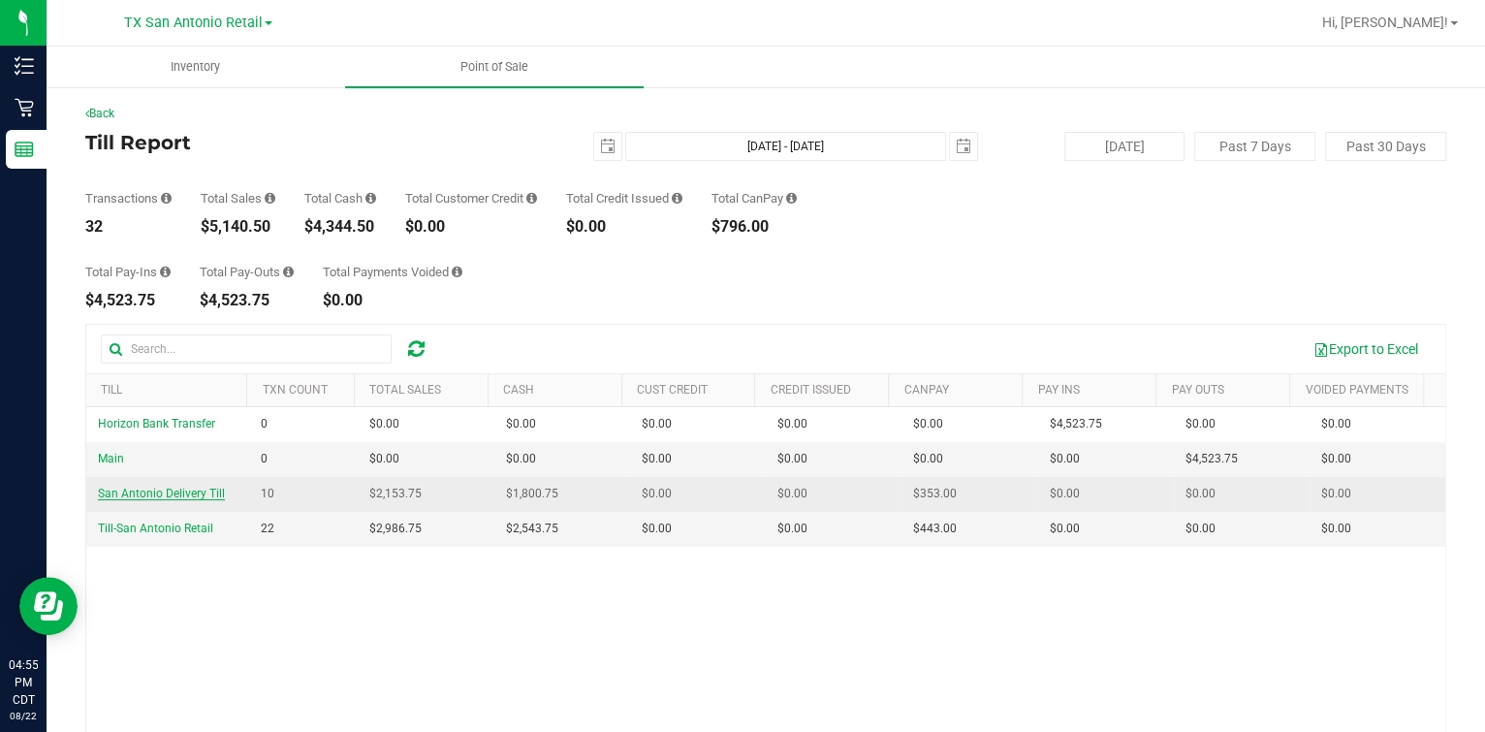
click at [214, 496] on span "San Antonio Delivery Till" at bounding box center [161, 494] width 127 height 14
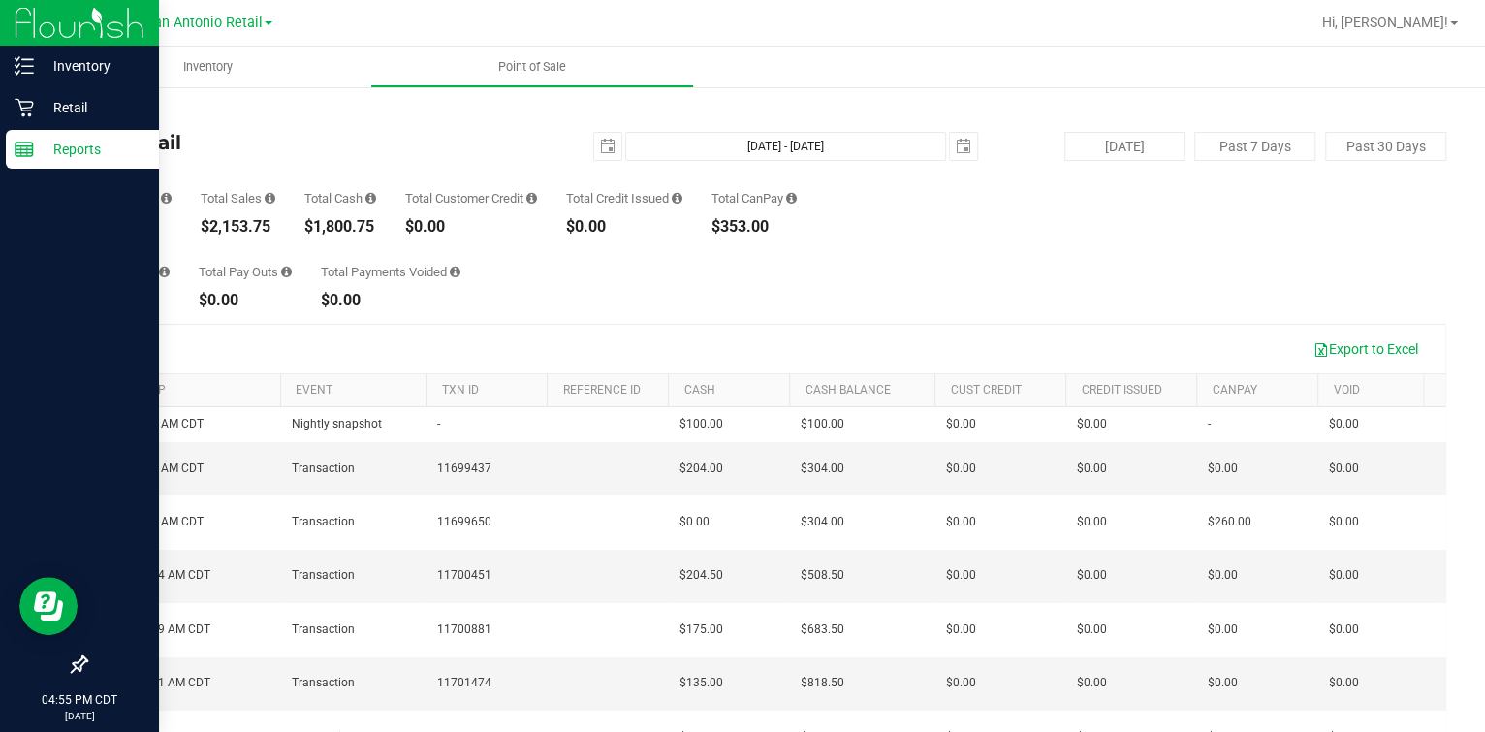
click at [28, 144] on icon at bounding box center [24, 149] width 19 height 19
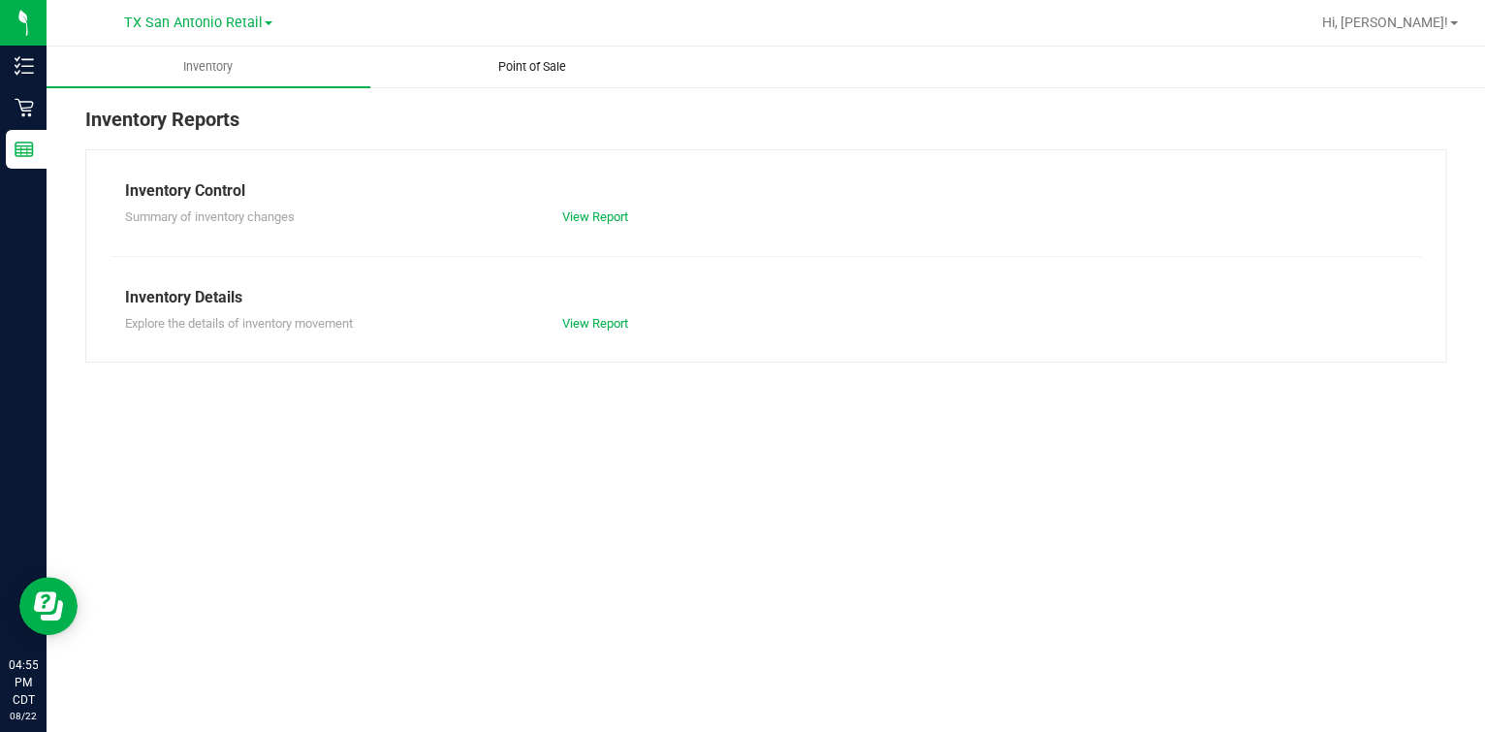
click at [469, 63] on uib-tab-heading "Point of Sale" at bounding box center [532, 67] width 322 height 39
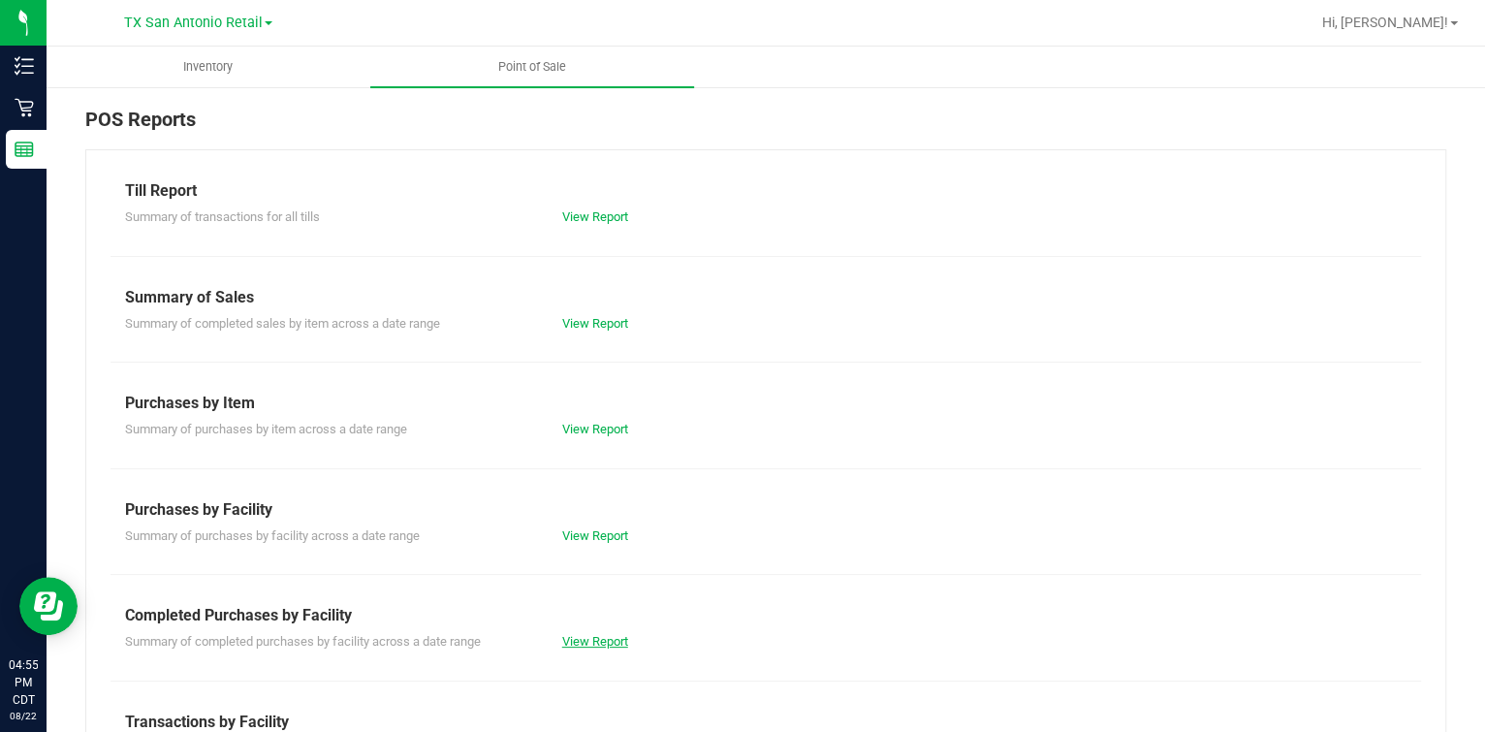
click at [586, 640] on link "View Report" at bounding box center [595, 641] width 66 height 15
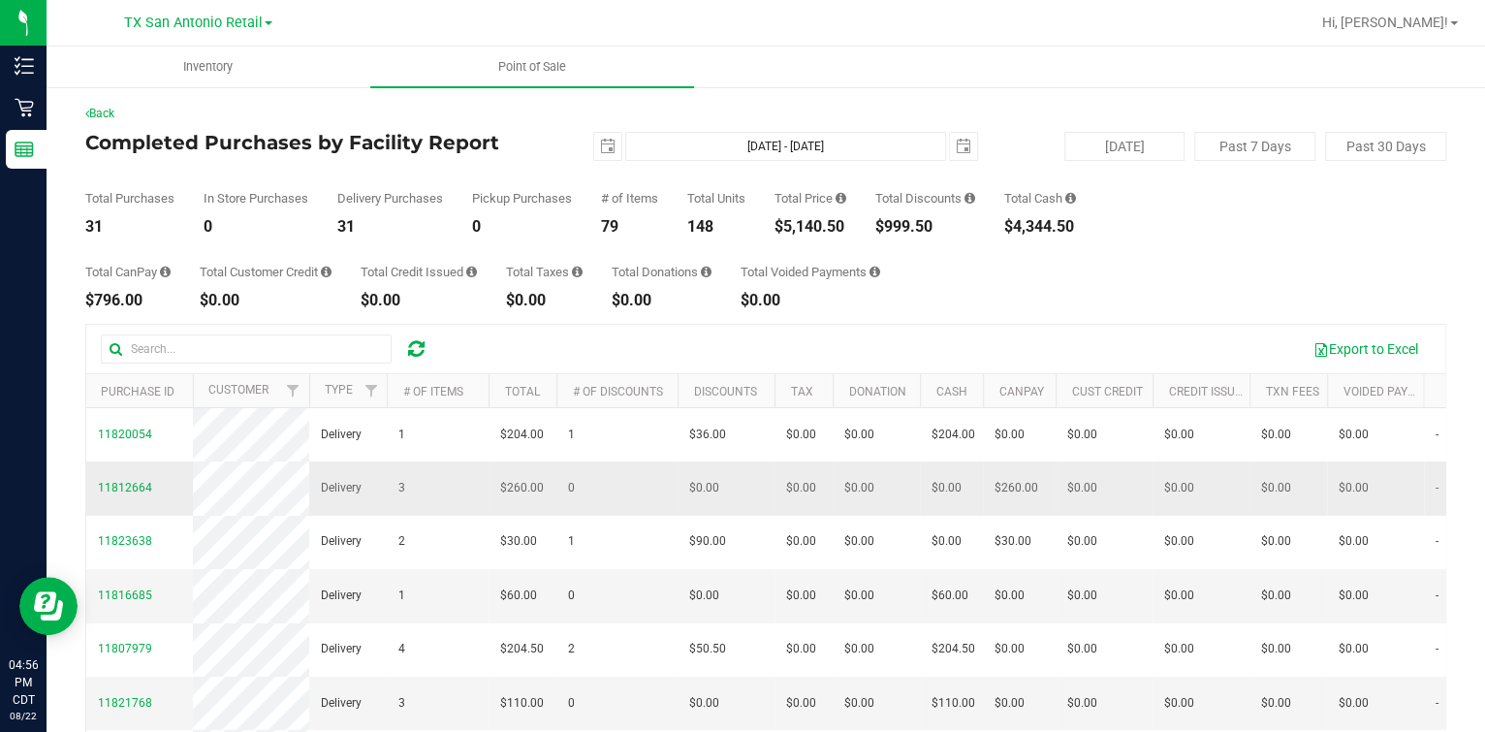
click at [491, 503] on td "$260.00" at bounding box center [523, 487] width 68 height 53
click at [518, 63] on span "Point of Sale" at bounding box center [532, 66] width 120 height 17
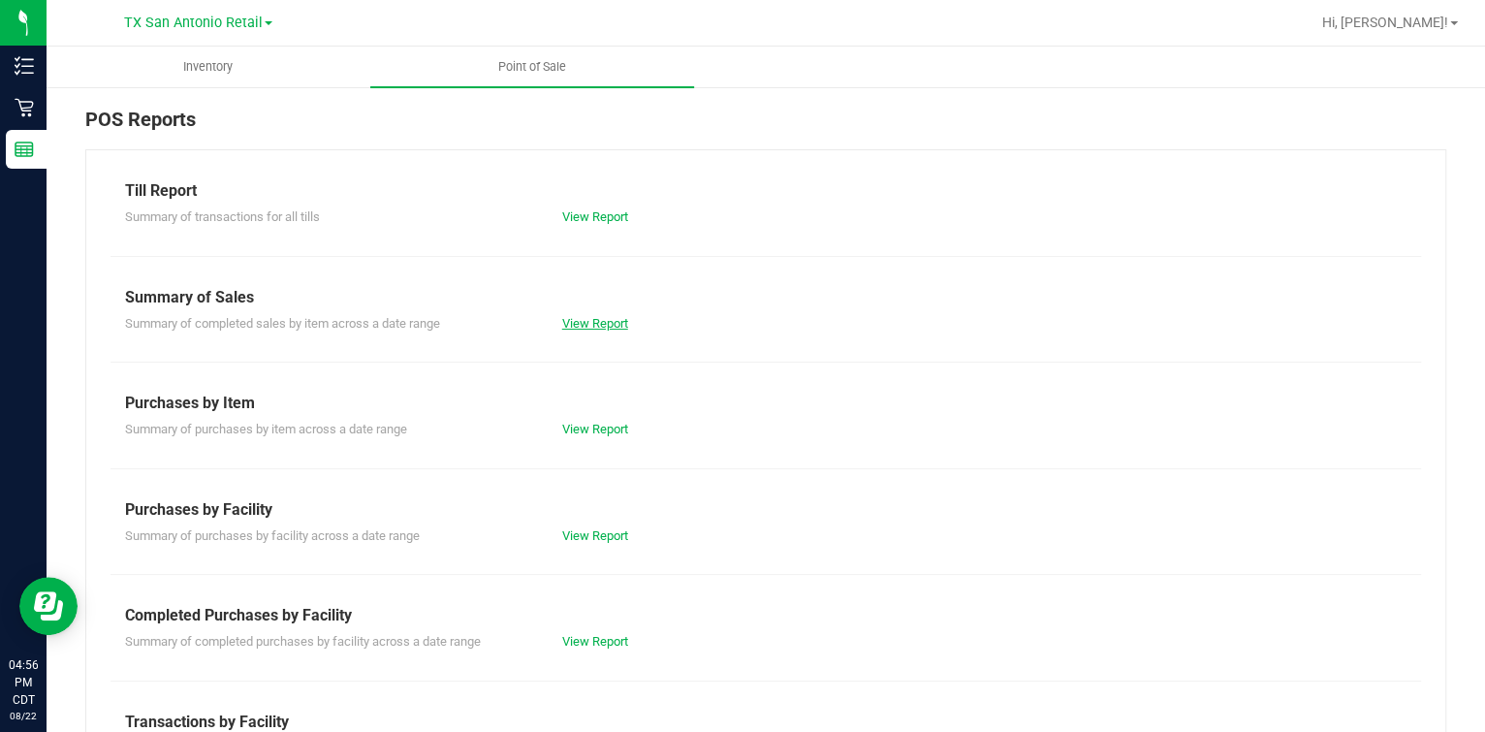
click at [597, 317] on link "View Report" at bounding box center [595, 323] width 66 height 15
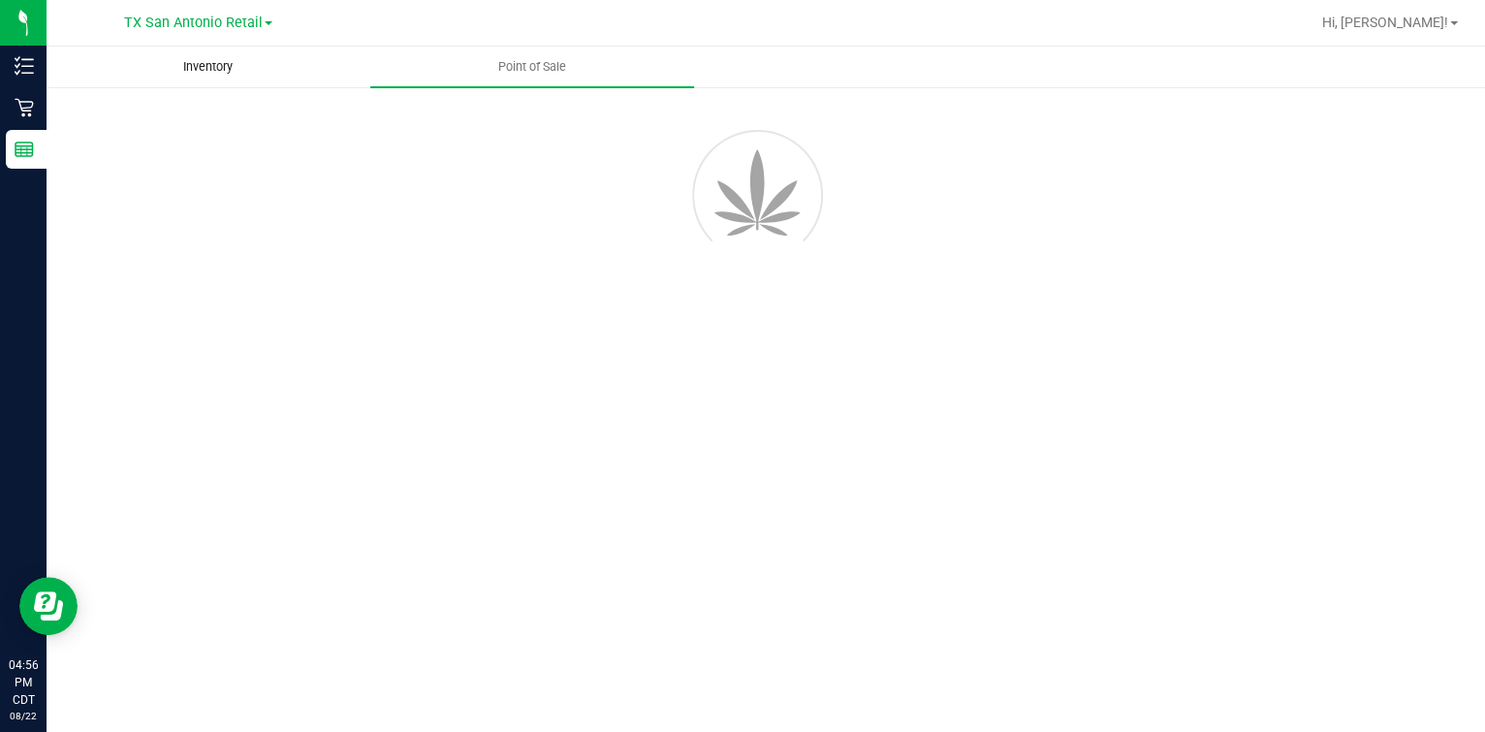
click at [253, 63] on span "Inventory" at bounding box center [208, 66] width 102 height 17
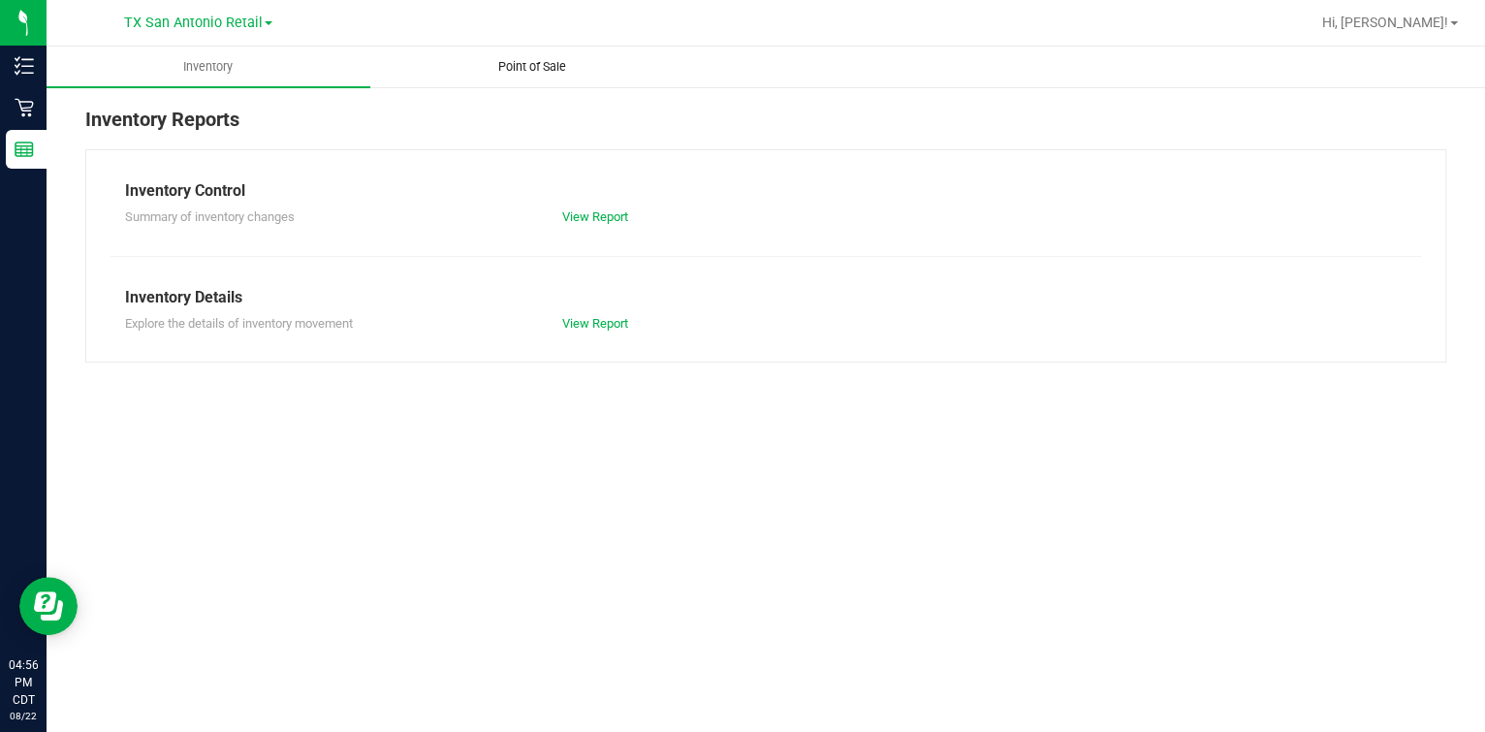
click at [477, 77] on uib-tab-heading "Point of Sale" at bounding box center [532, 67] width 322 height 39
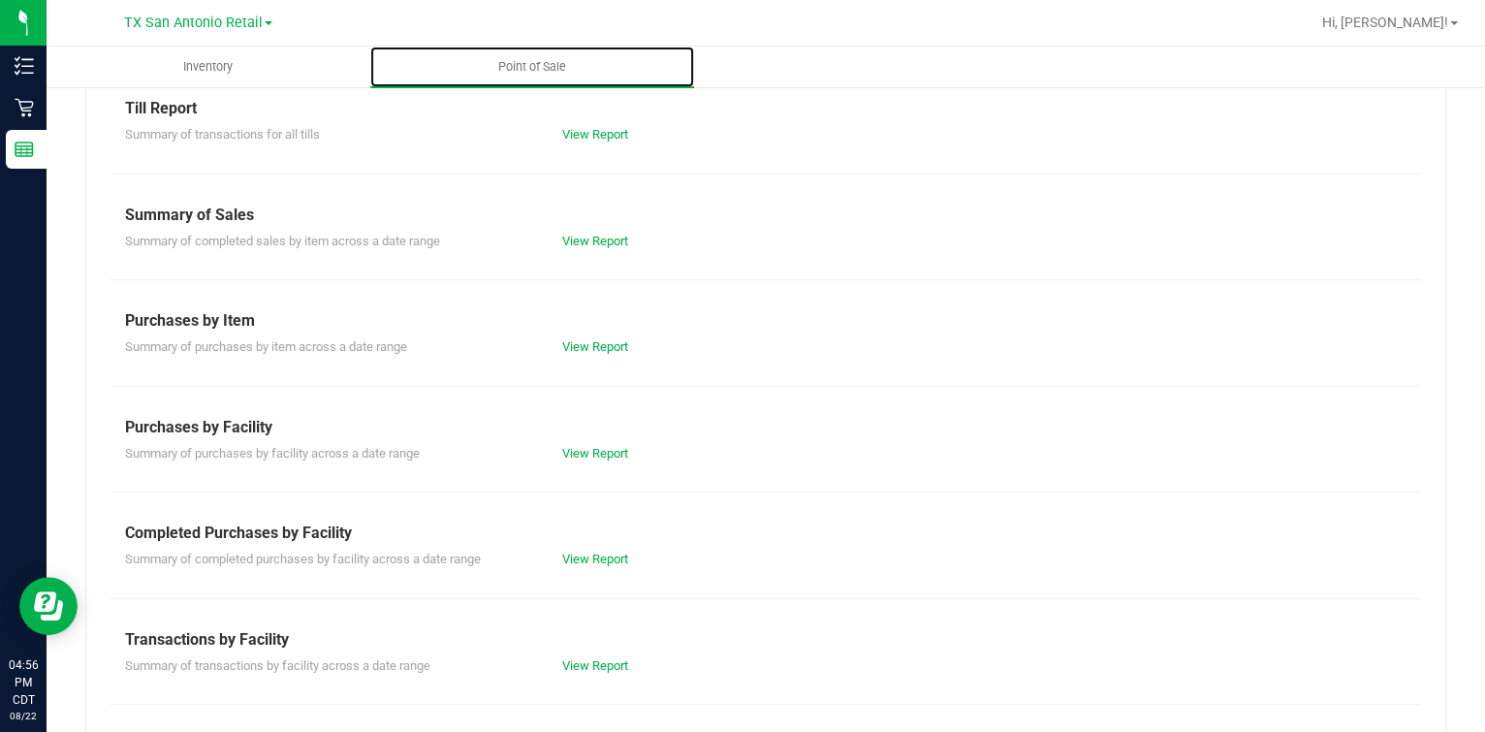
scroll to position [120, 0]
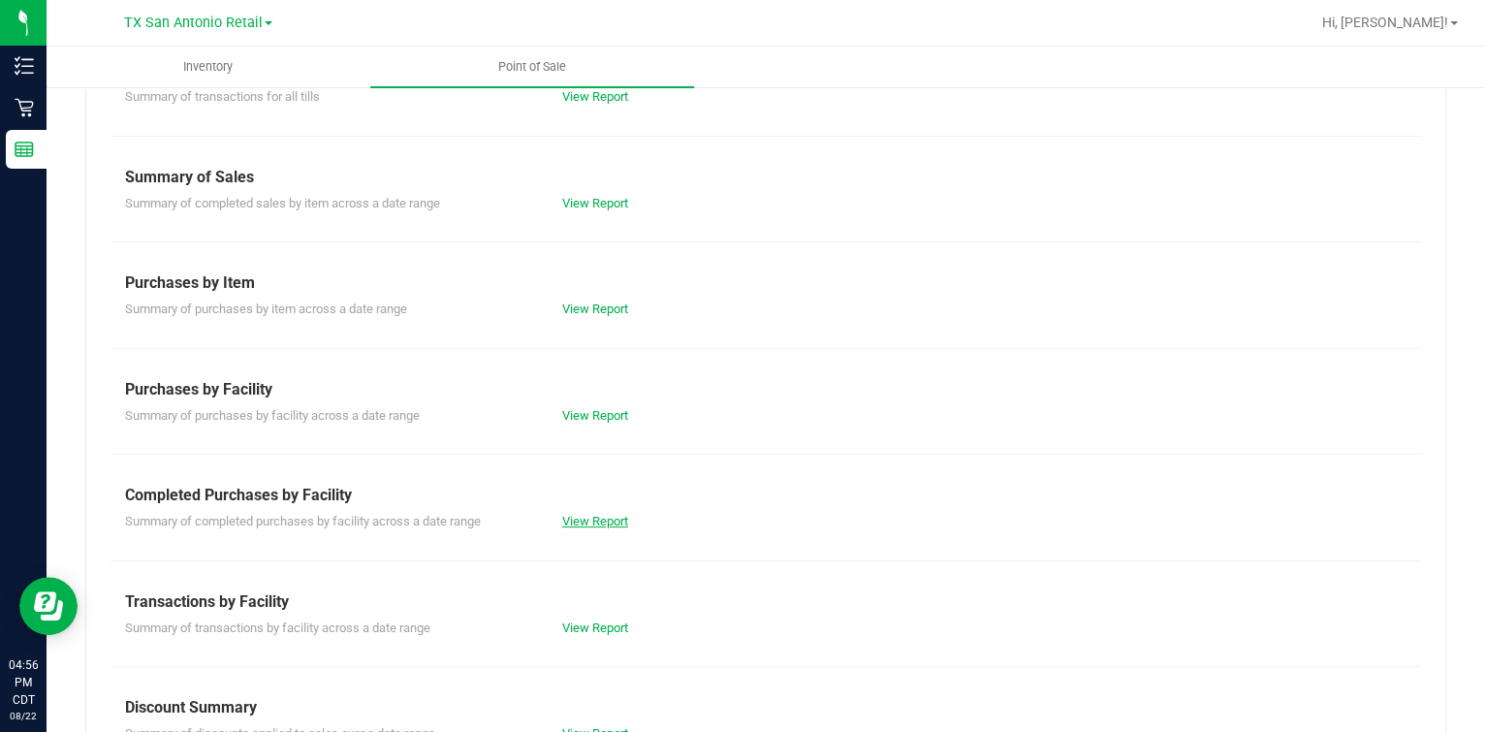
click at [595, 515] on link "View Report" at bounding box center [595, 521] width 66 height 15
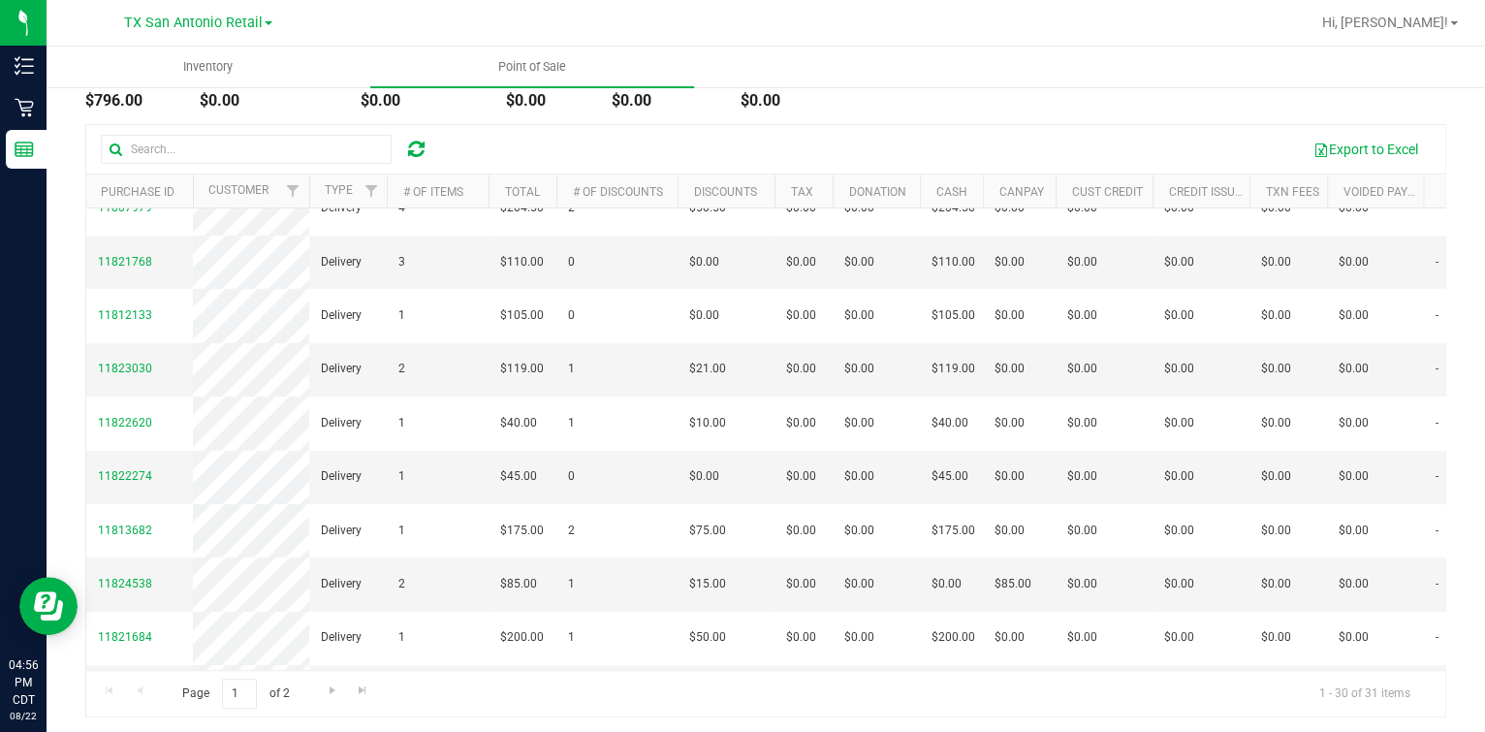
scroll to position [203, 0]
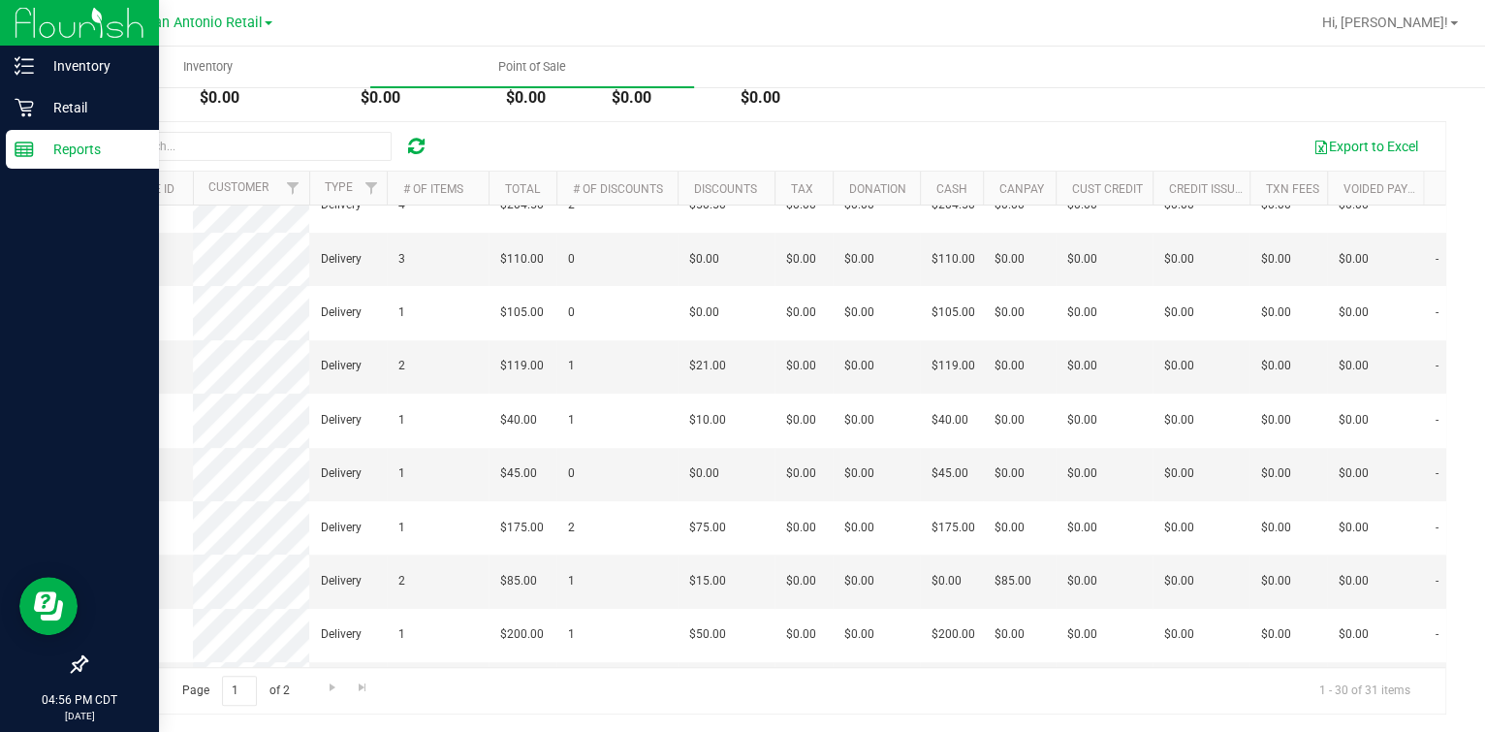
click at [29, 154] on icon at bounding box center [24, 149] width 19 height 19
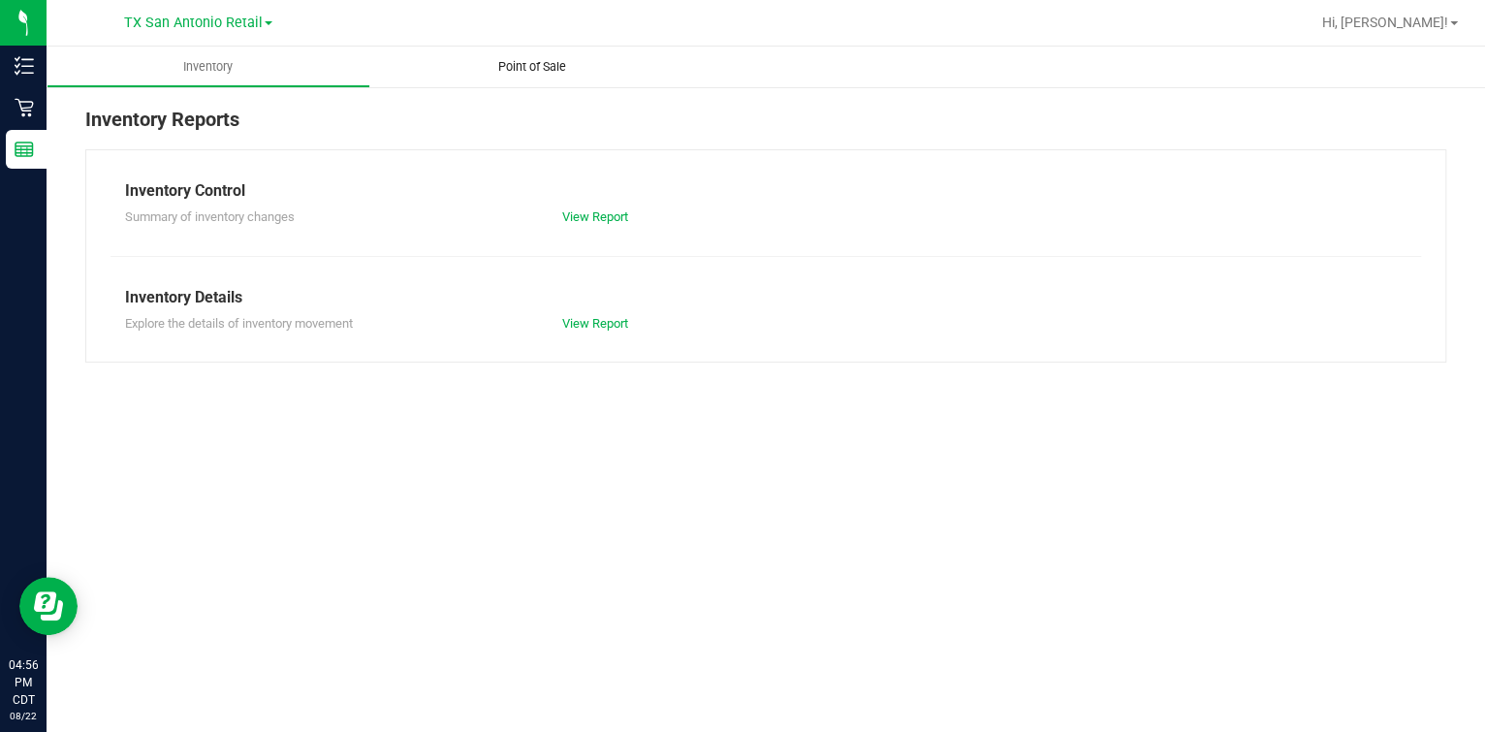
click at [529, 79] on uib-tab-heading "Point of Sale" at bounding box center [532, 67] width 324 height 41
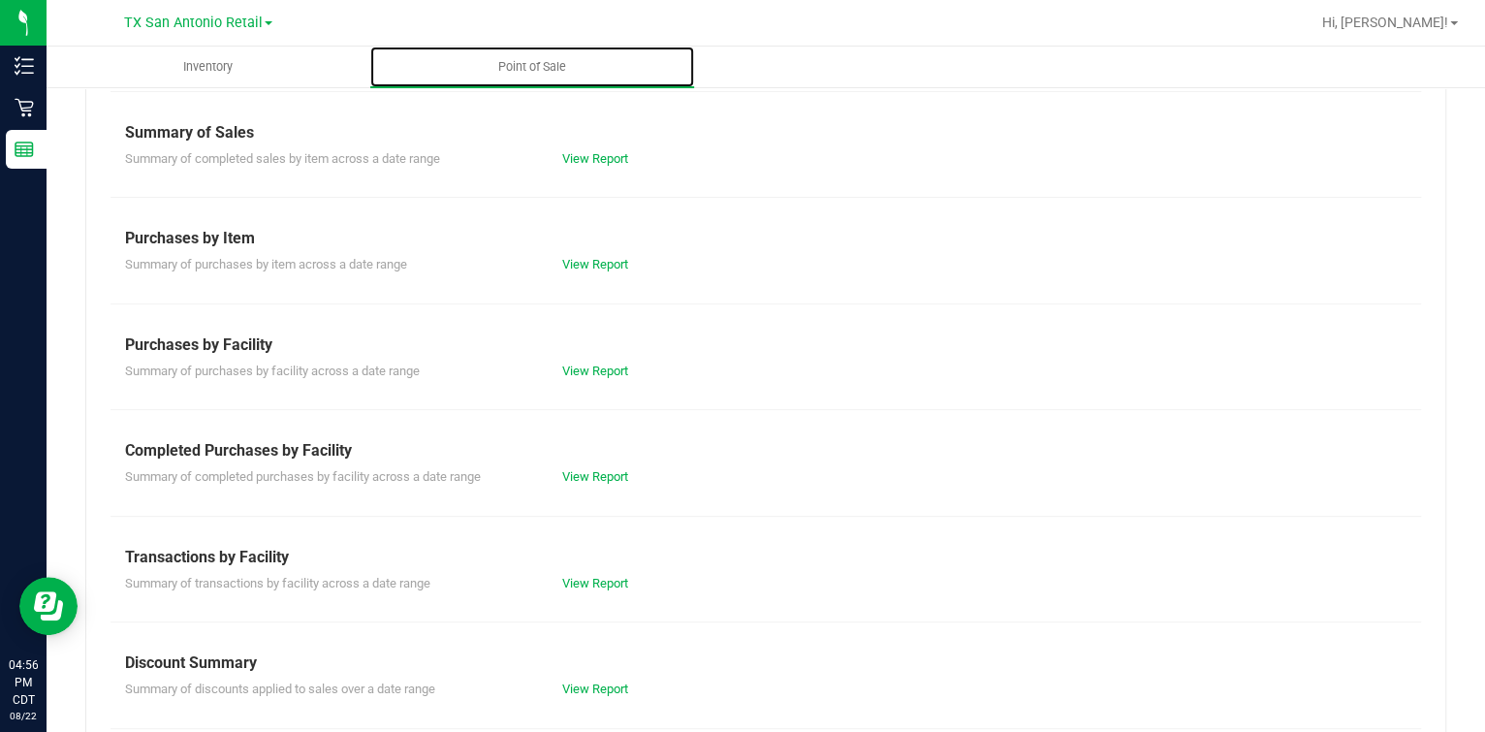
scroll to position [44, 0]
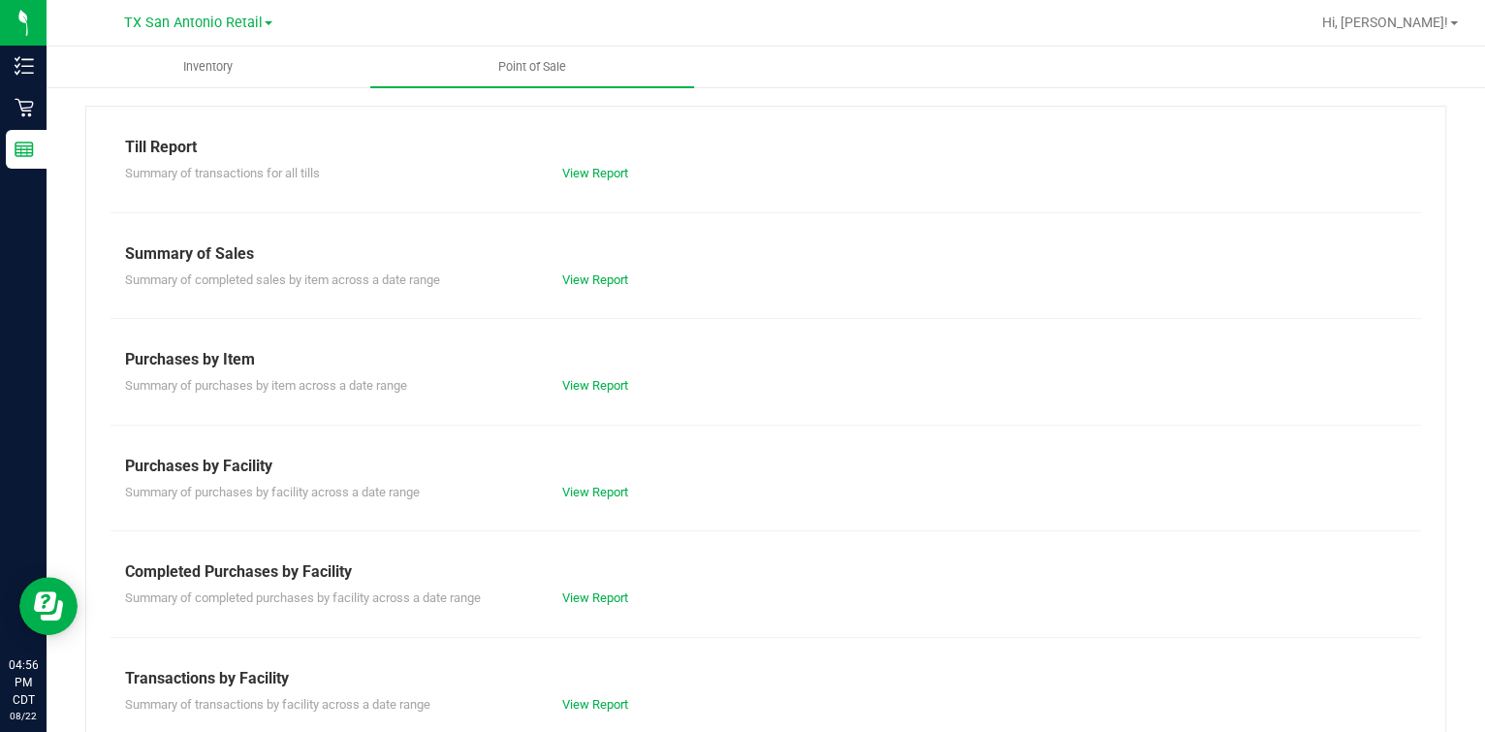
click at [605, 588] on div "View Report" at bounding box center [657, 597] width 218 height 19
click at [603, 588] on div "View Report" at bounding box center [657, 597] width 218 height 19
drag, startPoint x: 603, startPoint y: 588, endPoint x: 600, endPoint y: 602, distance: 13.9
click at [600, 602] on link "View Report" at bounding box center [595, 597] width 66 height 15
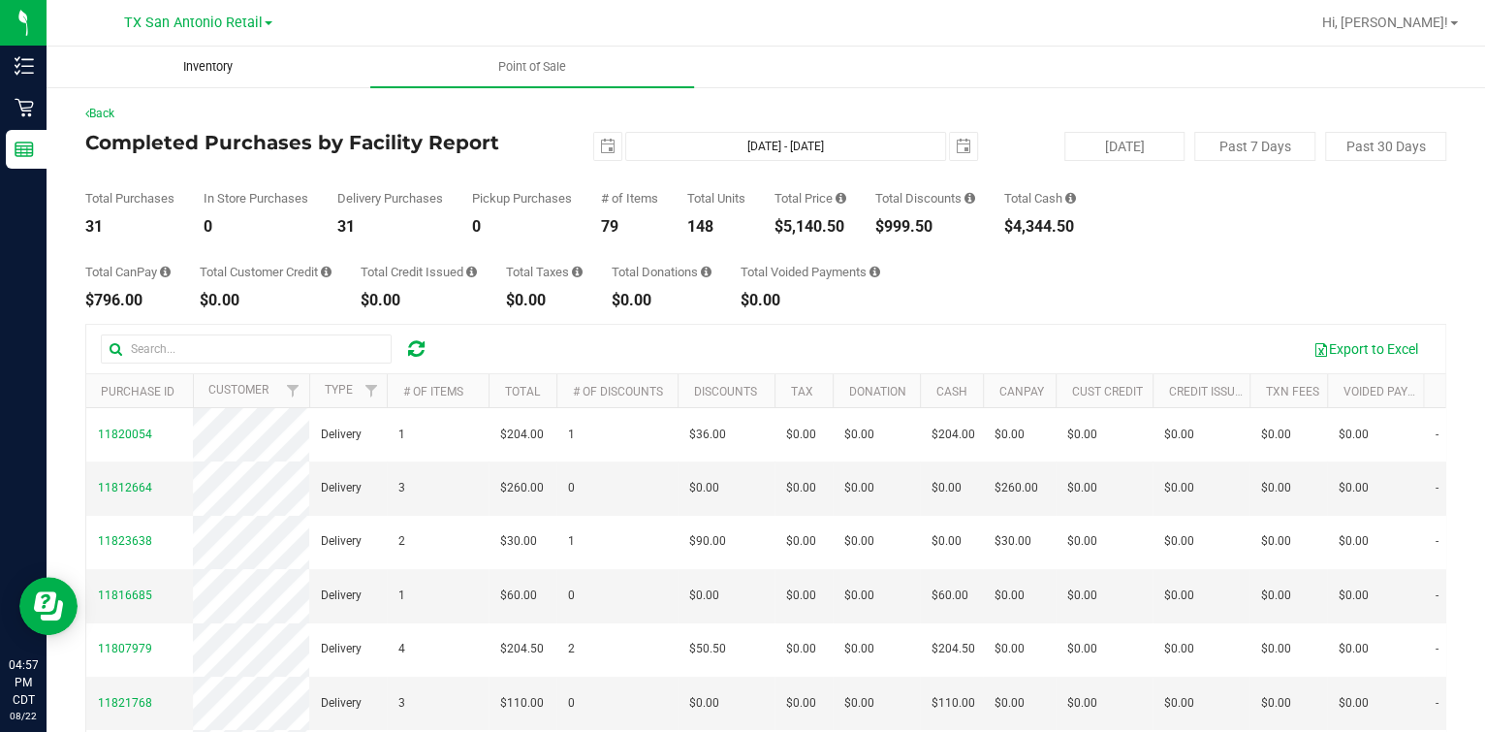
click at [258, 61] on span "Inventory" at bounding box center [208, 66] width 102 height 17
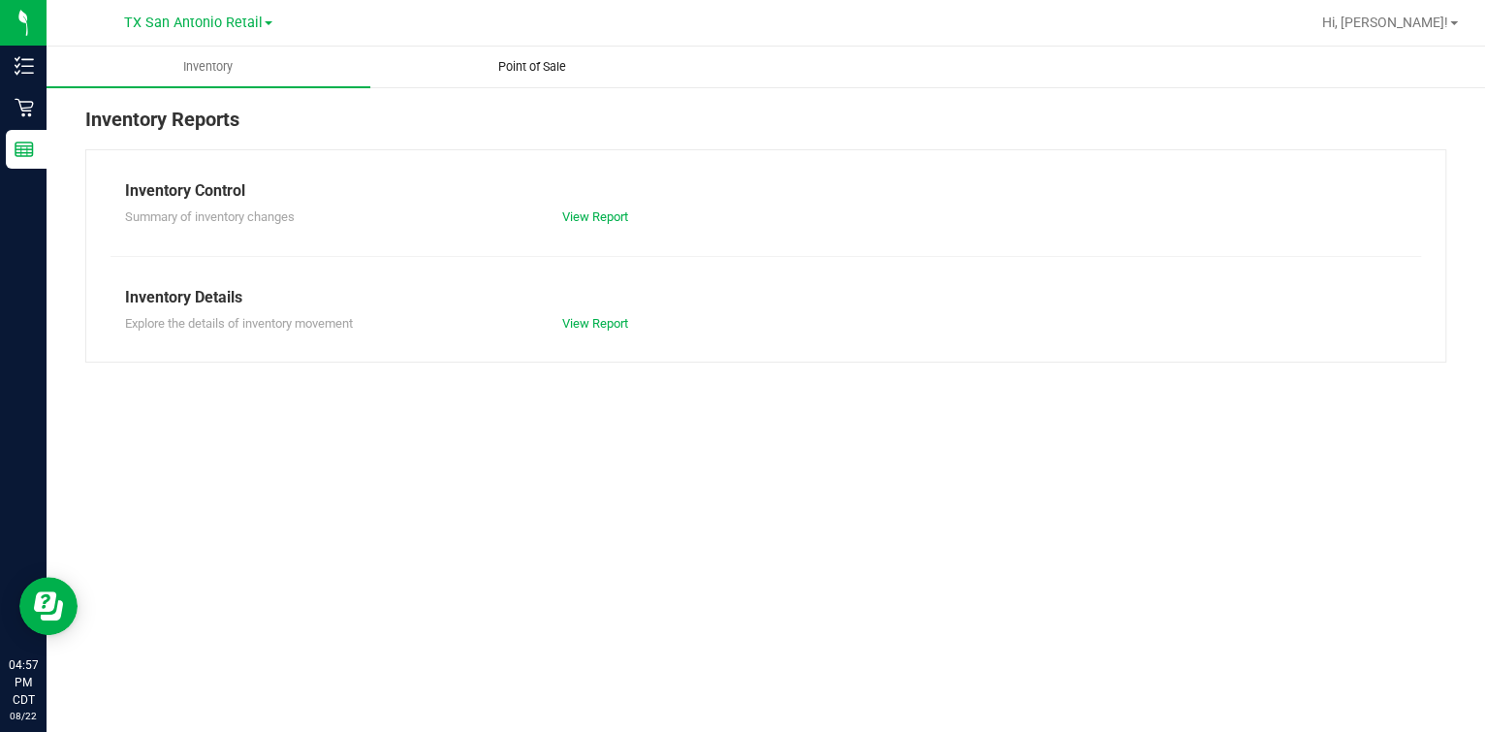
click at [443, 70] on uib-tab-heading "Point of Sale" at bounding box center [532, 67] width 322 height 39
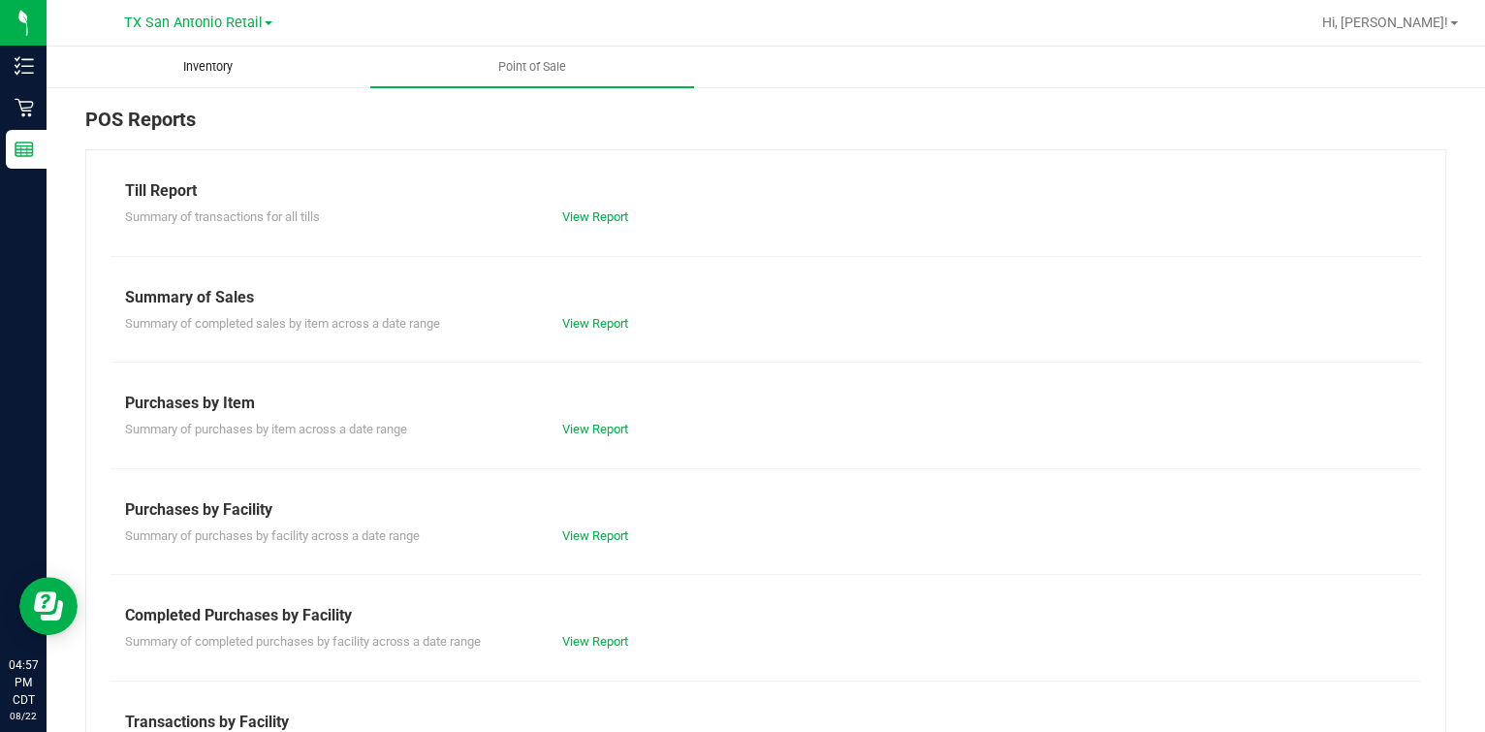
click at [272, 79] on uib-tab-heading "Inventory" at bounding box center [209, 67] width 322 height 39
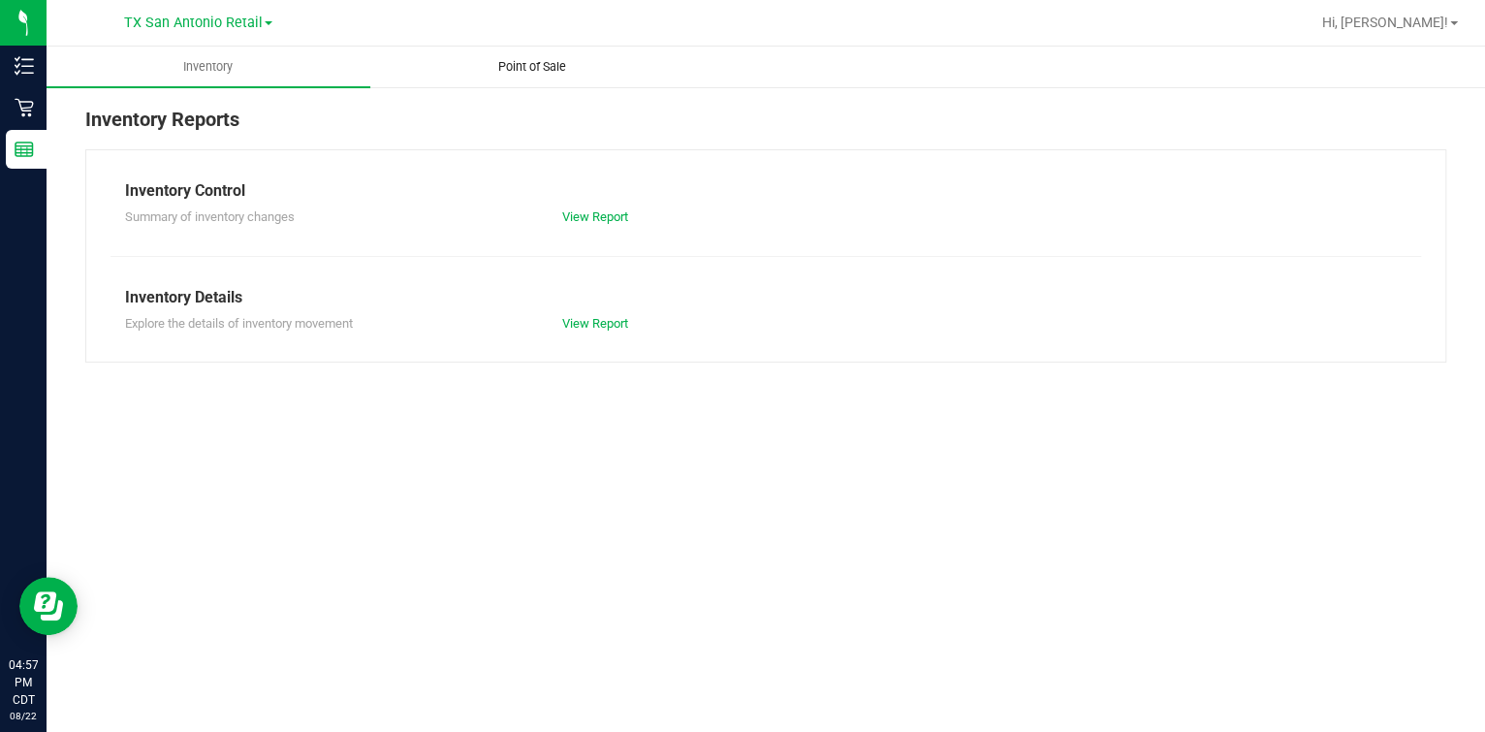
drag, startPoint x: 412, startPoint y: 57, endPoint x: 464, endPoint y: 78, distance: 56.2
click at [413, 57] on uib-tab-heading "Point of Sale" at bounding box center [532, 67] width 322 height 39
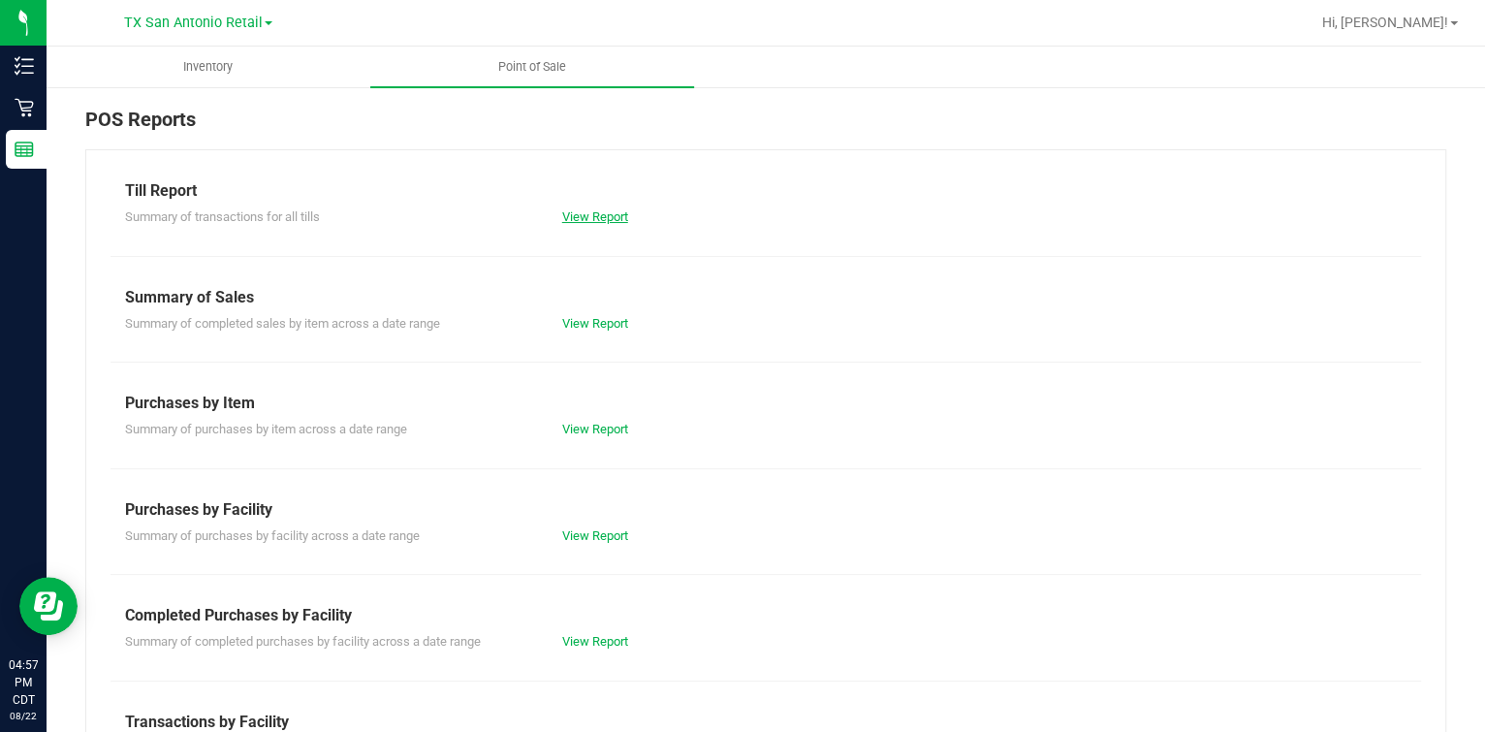
click at [581, 218] on link "View Report" at bounding box center [595, 216] width 66 height 15
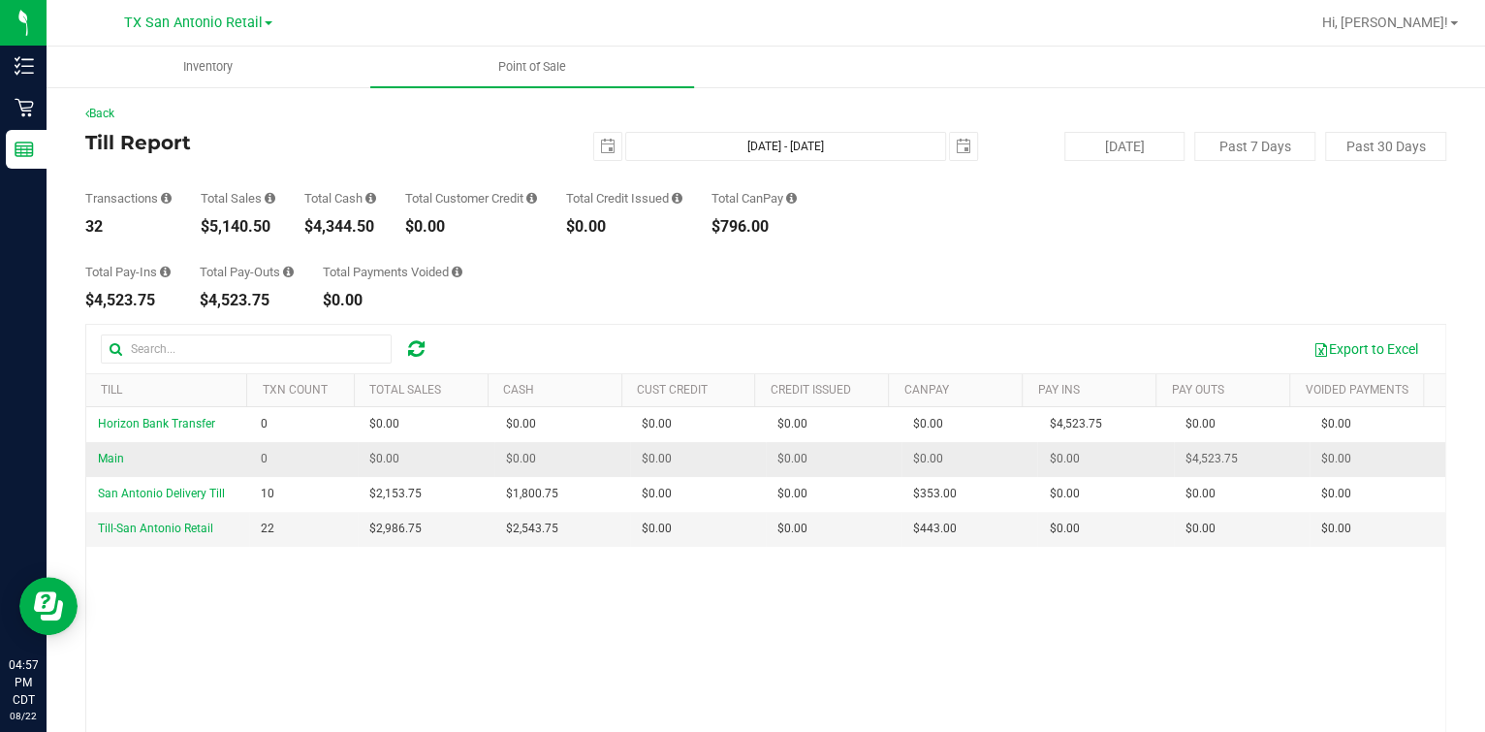
scroll to position [120, 0]
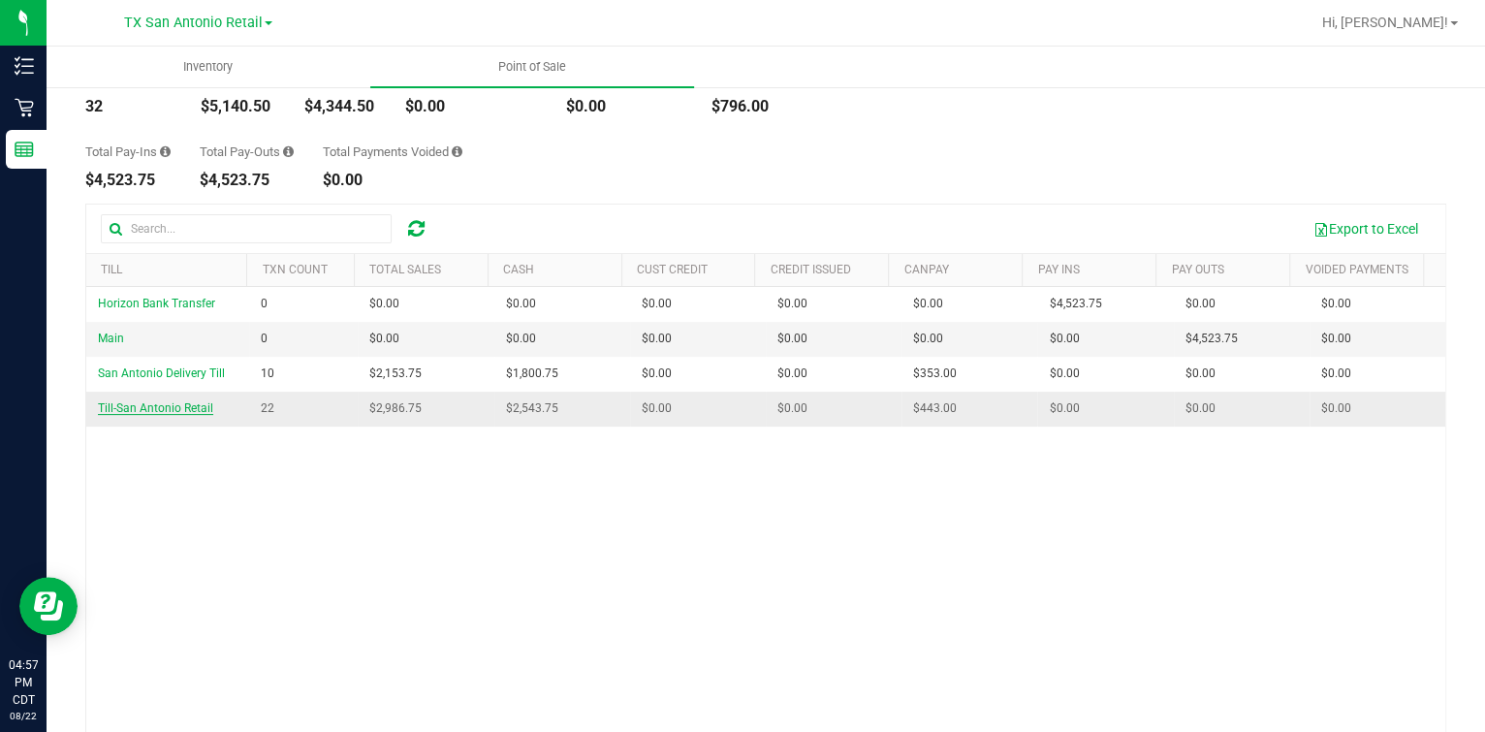
click at [193, 406] on span "Till-San Antonio Retail" at bounding box center [155, 408] width 115 height 14
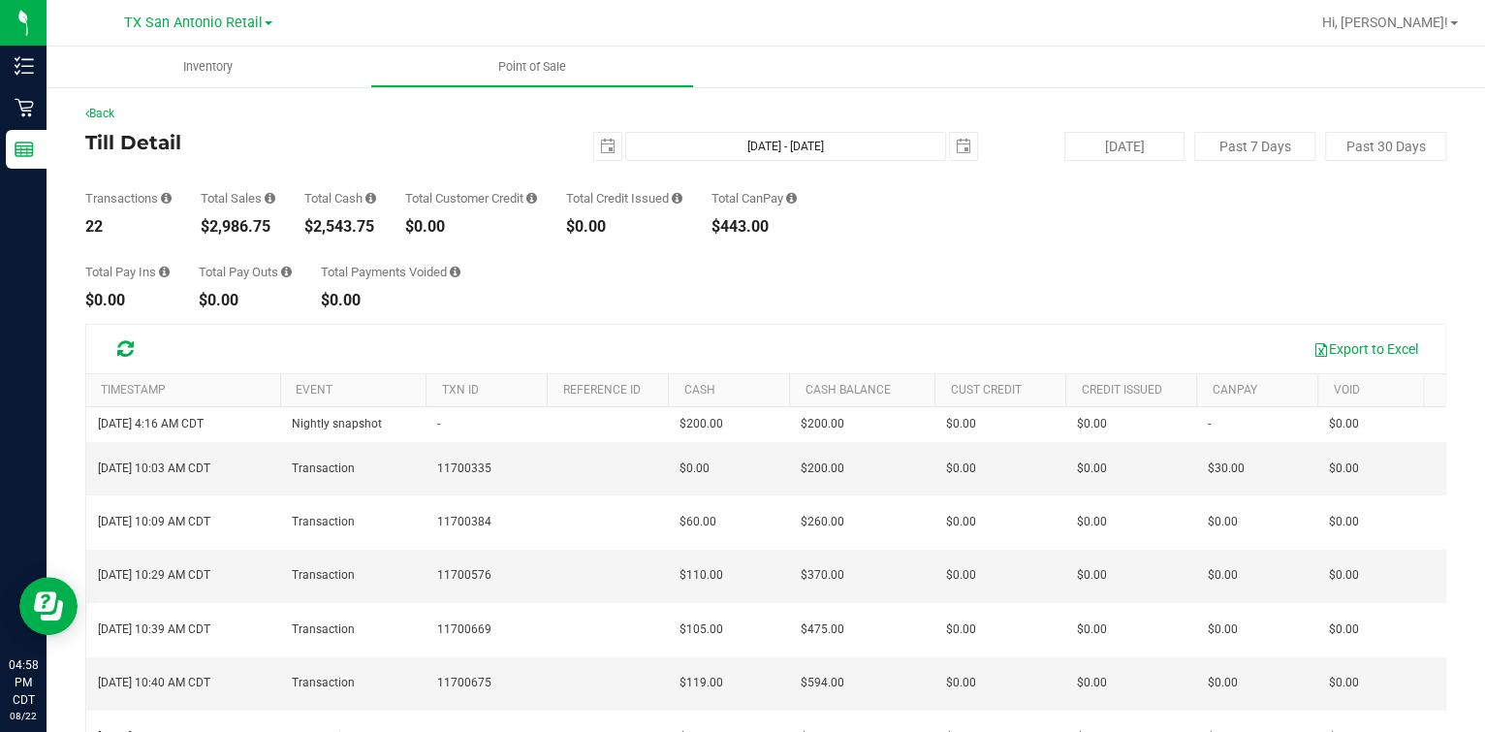
click at [360, 229] on div "$2,543.75" at bounding box center [340, 227] width 72 height 16
drag, startPoint x: 360, startPoint y: 229, endPoint x: 638, endPoint y: 238, distance: 278.4
click at [639, 238] on div "Total Pay Ins $0.00 Total Pay Outs $0.00 Total Payments Voided $0.00" at bounding box center [765, 272] width 1361 height 74
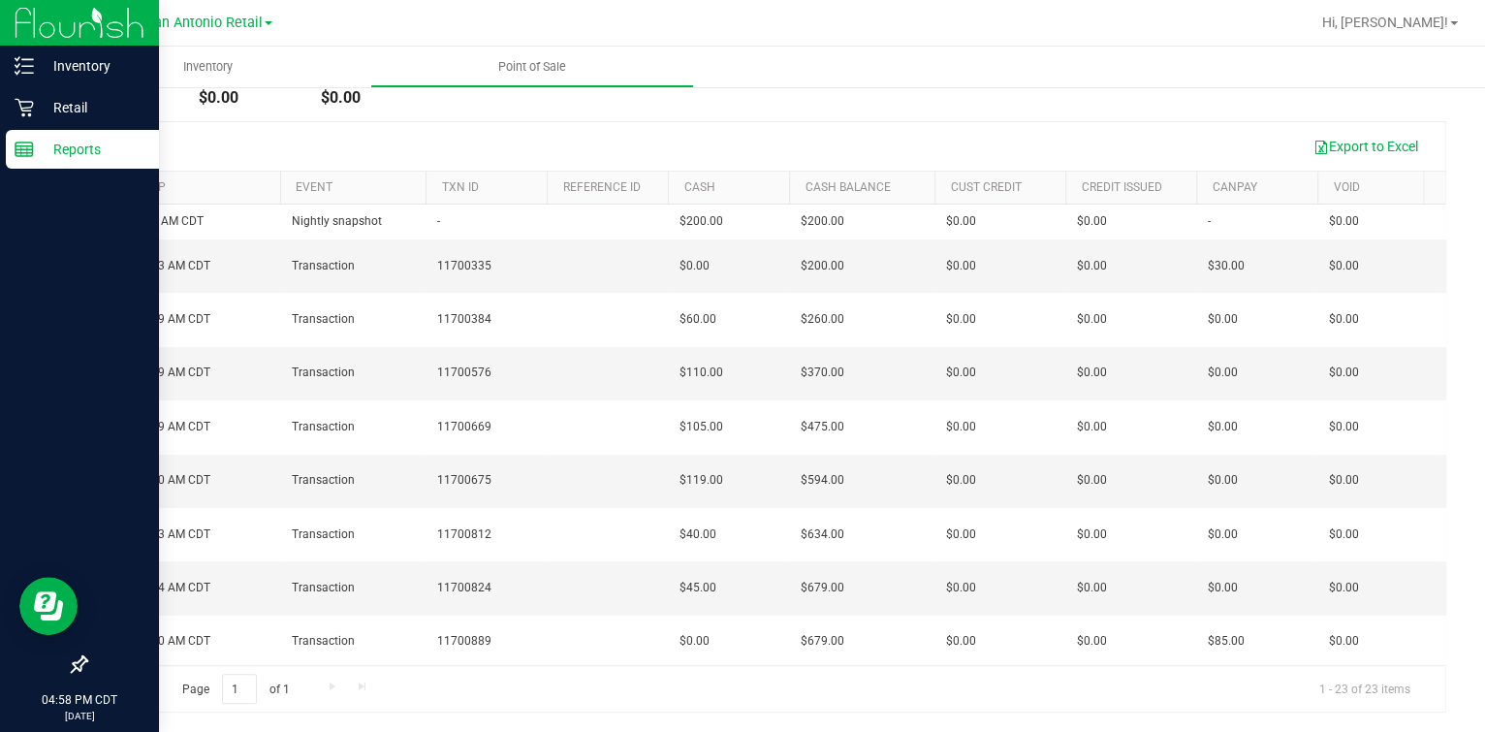
click at [35, 153] on p "Reports" at bounding box center [92, 149] width 116 height 23
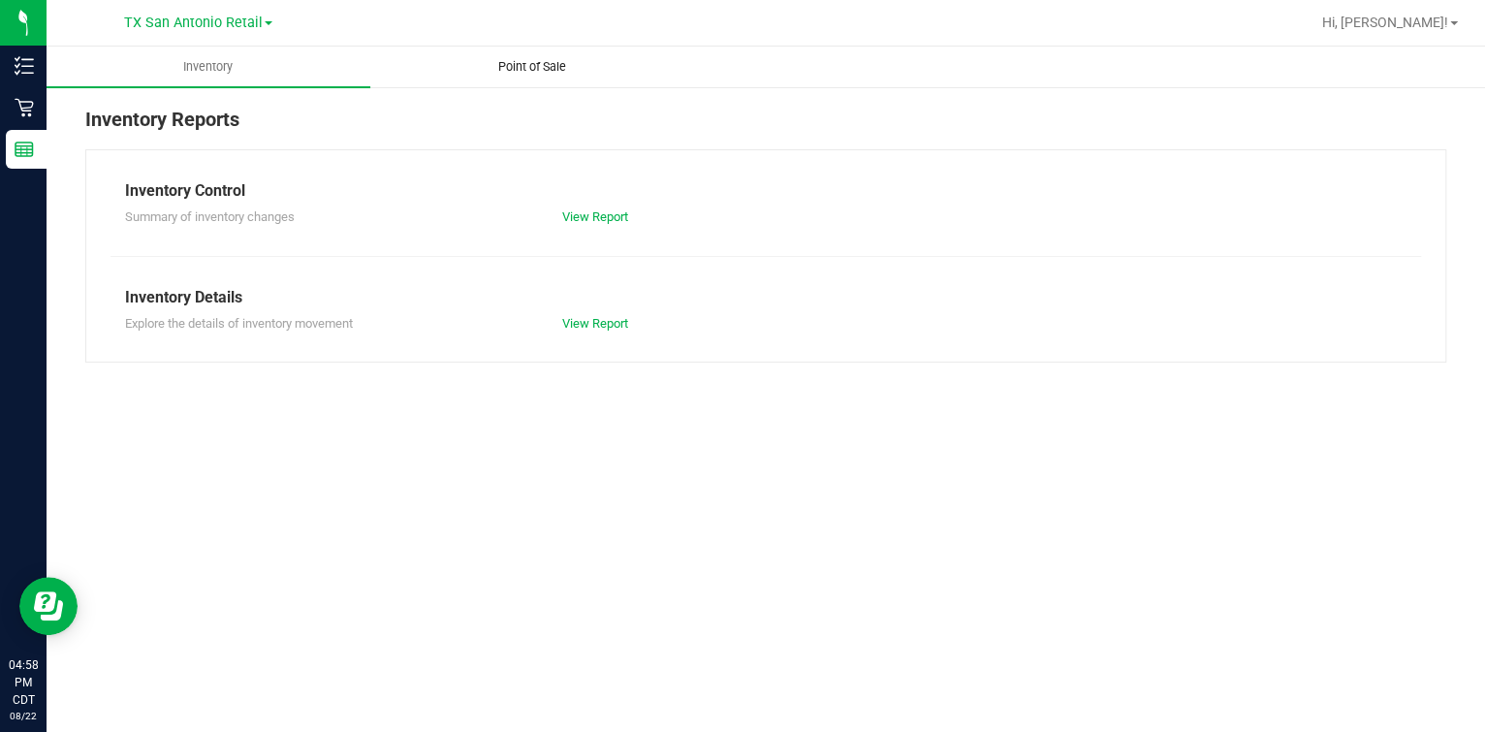
click at [457, 58] on uib-tab-heading "Point of Sale" at bounding box center [532, 67] width 322 height 39
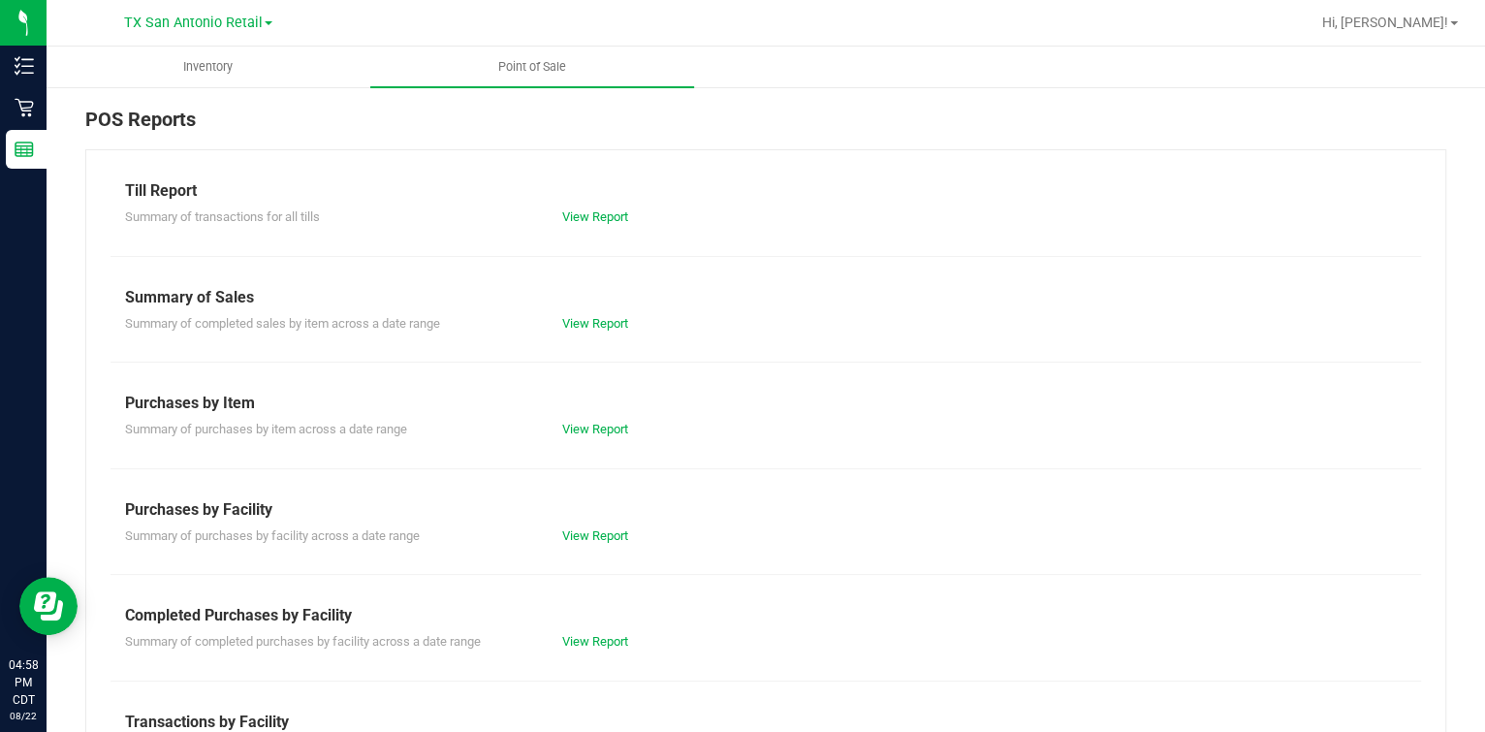
click at [324, 277] on div "Till Report Summary of transactions for all tills View Report Summary of Sales …" at bounding box center [765, 574] width 1361 height 850
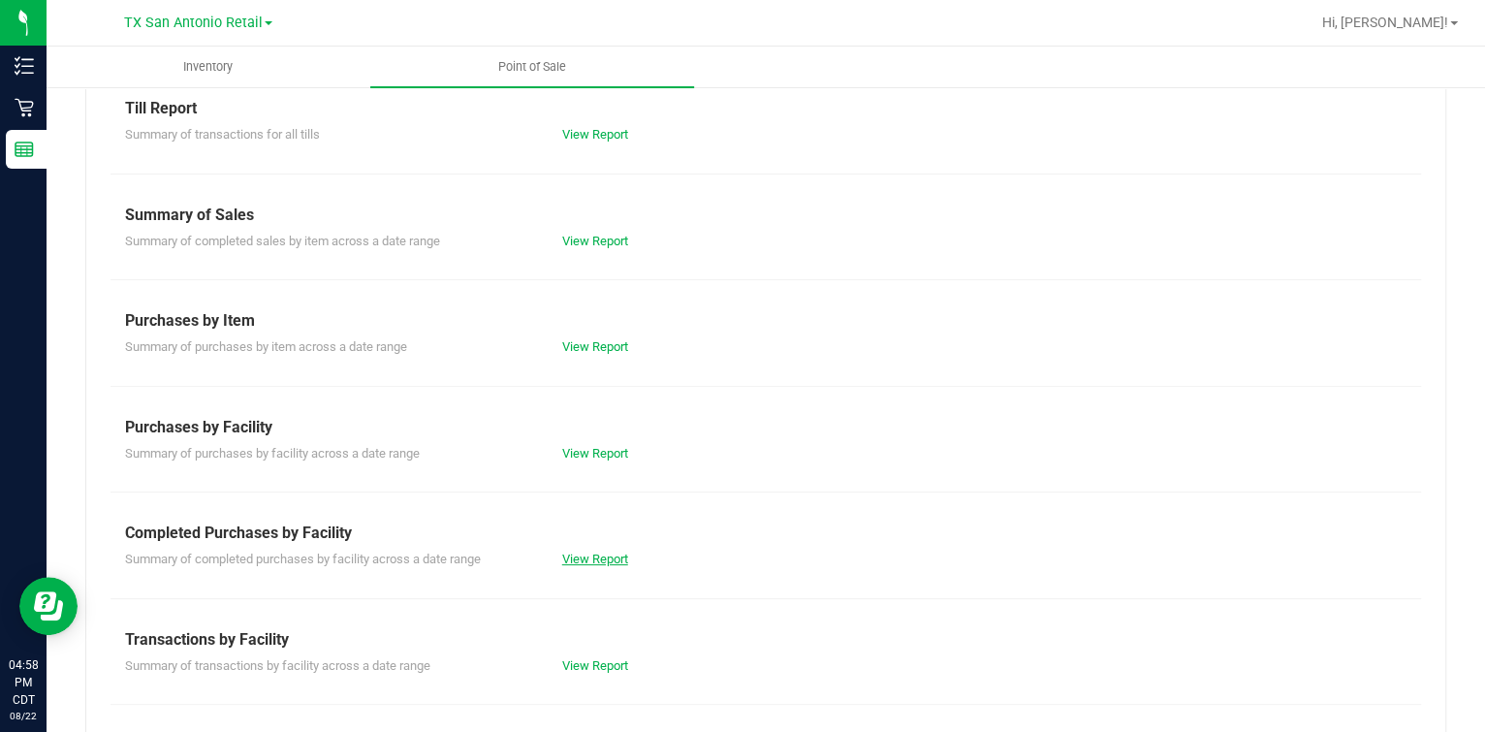
scroll to position [120, 0]
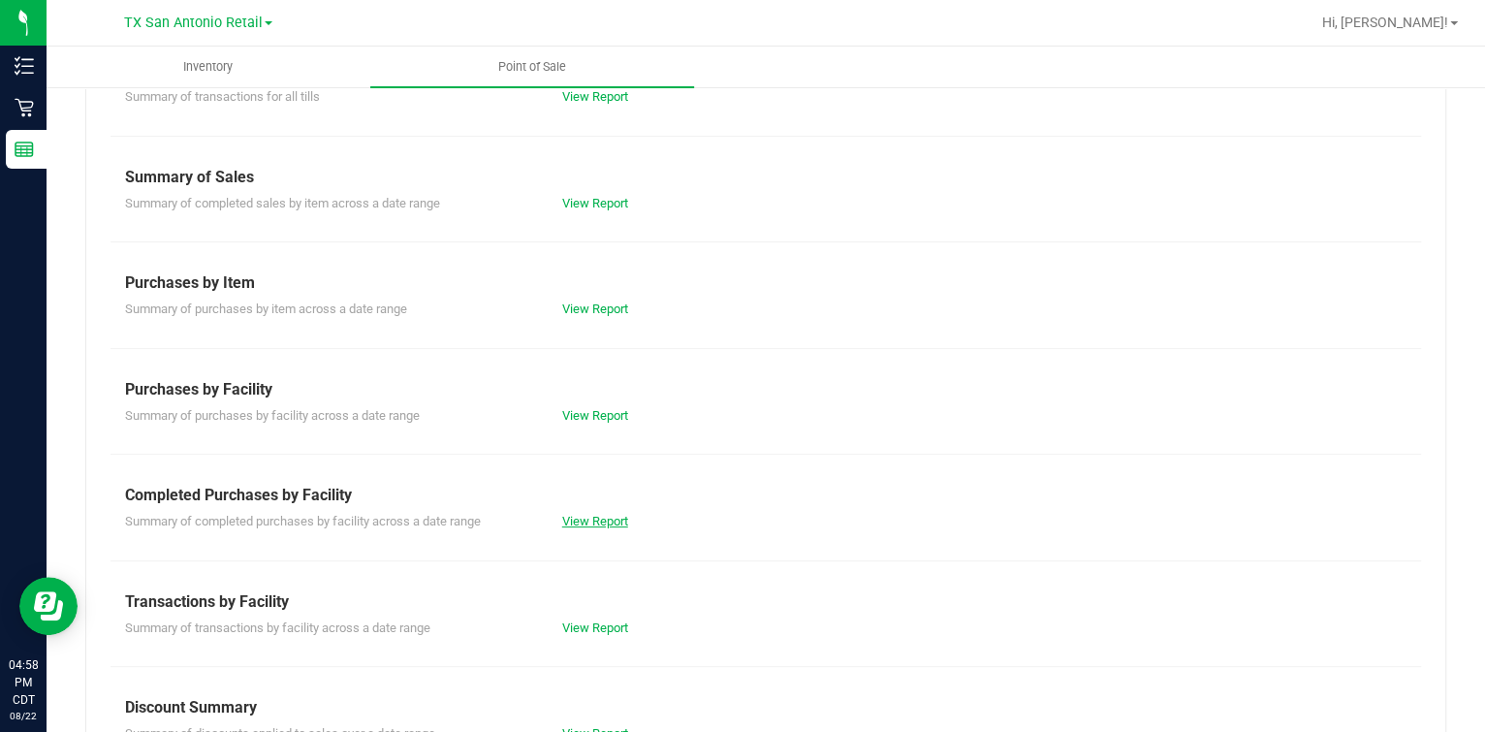
click at [593, 518] on link "View Report" at bounding box center [595, 521] width 66 height 15
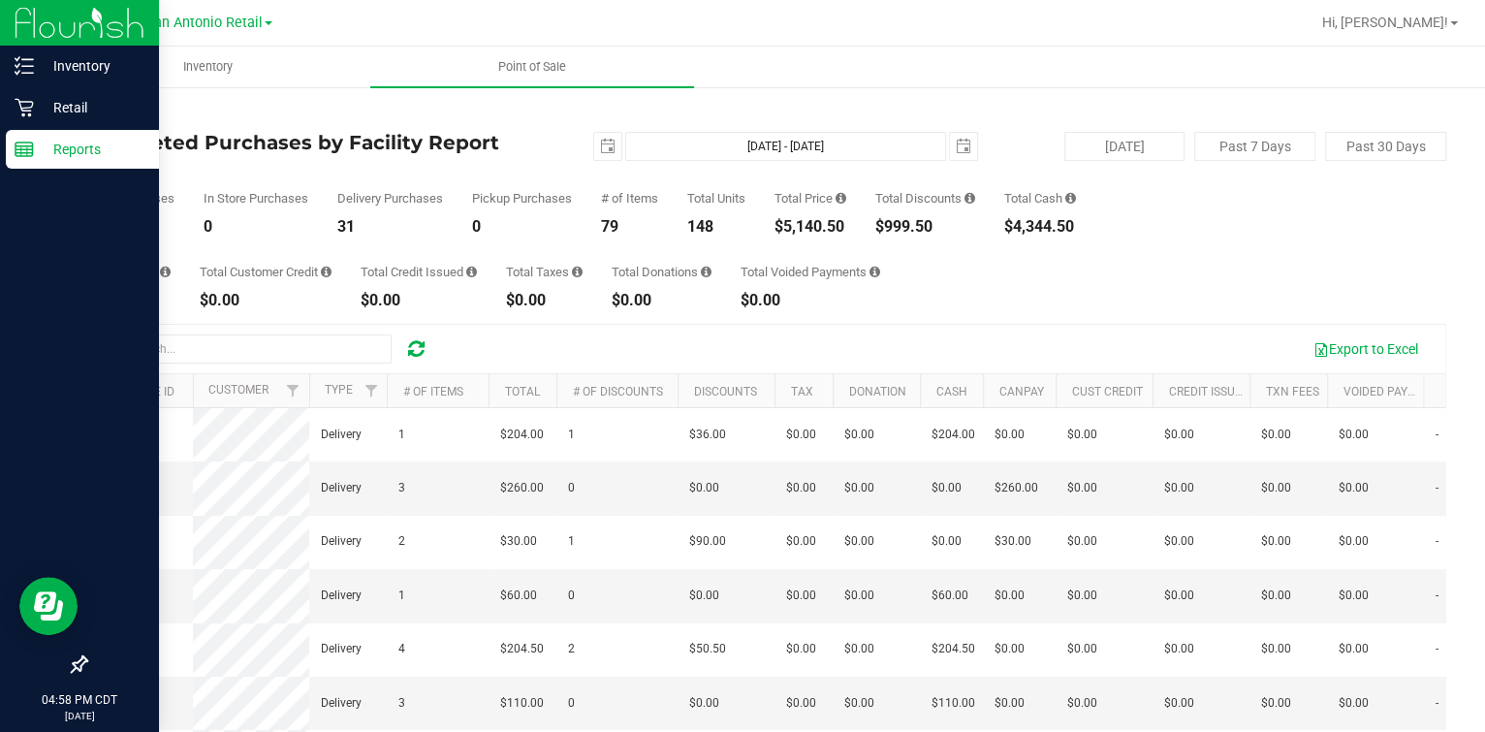
click at [25, 158] on icon at bounding box center [24, 149] width 19 height 19
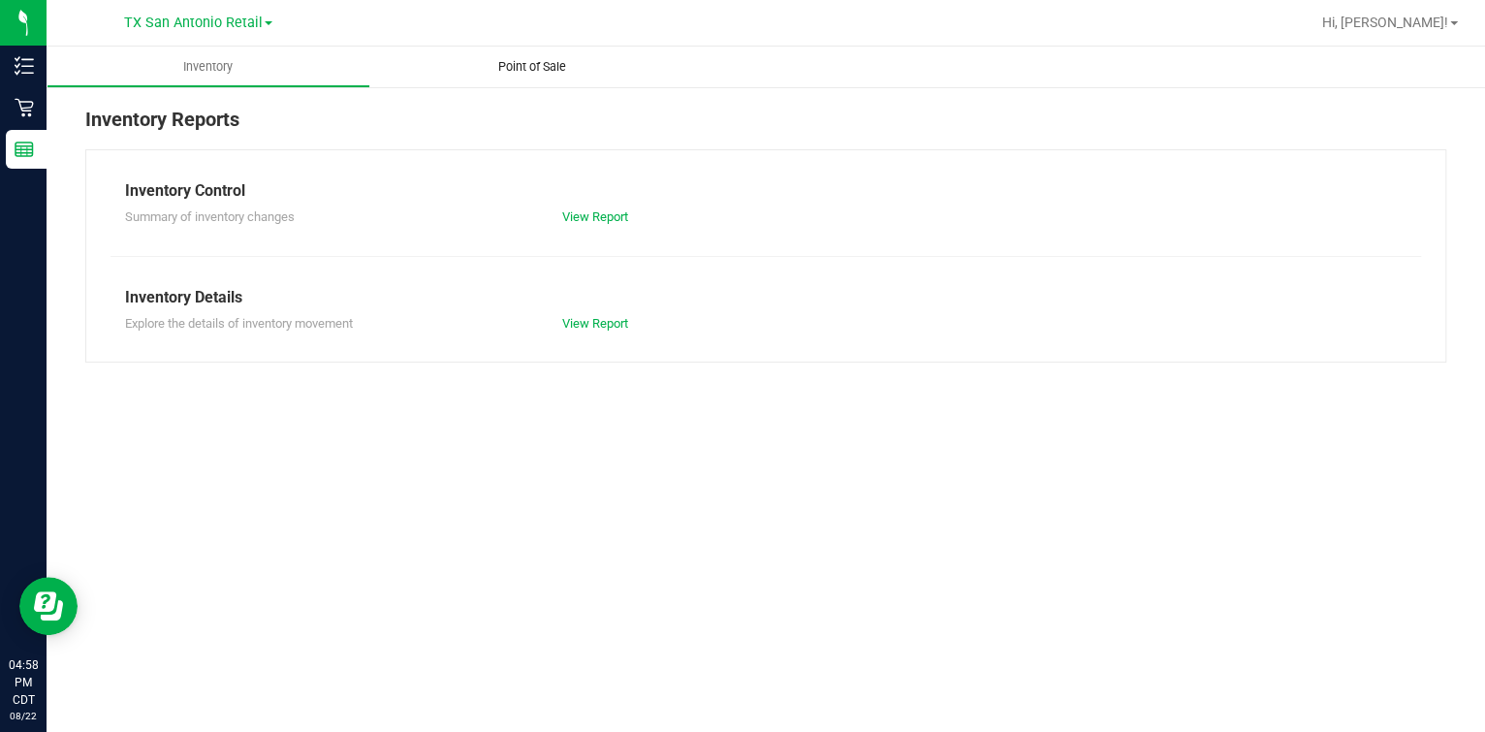
click at [471, 55] on uib-tab-heading "Point of Sale" at bounding box center [532, 67] width 324 height 41
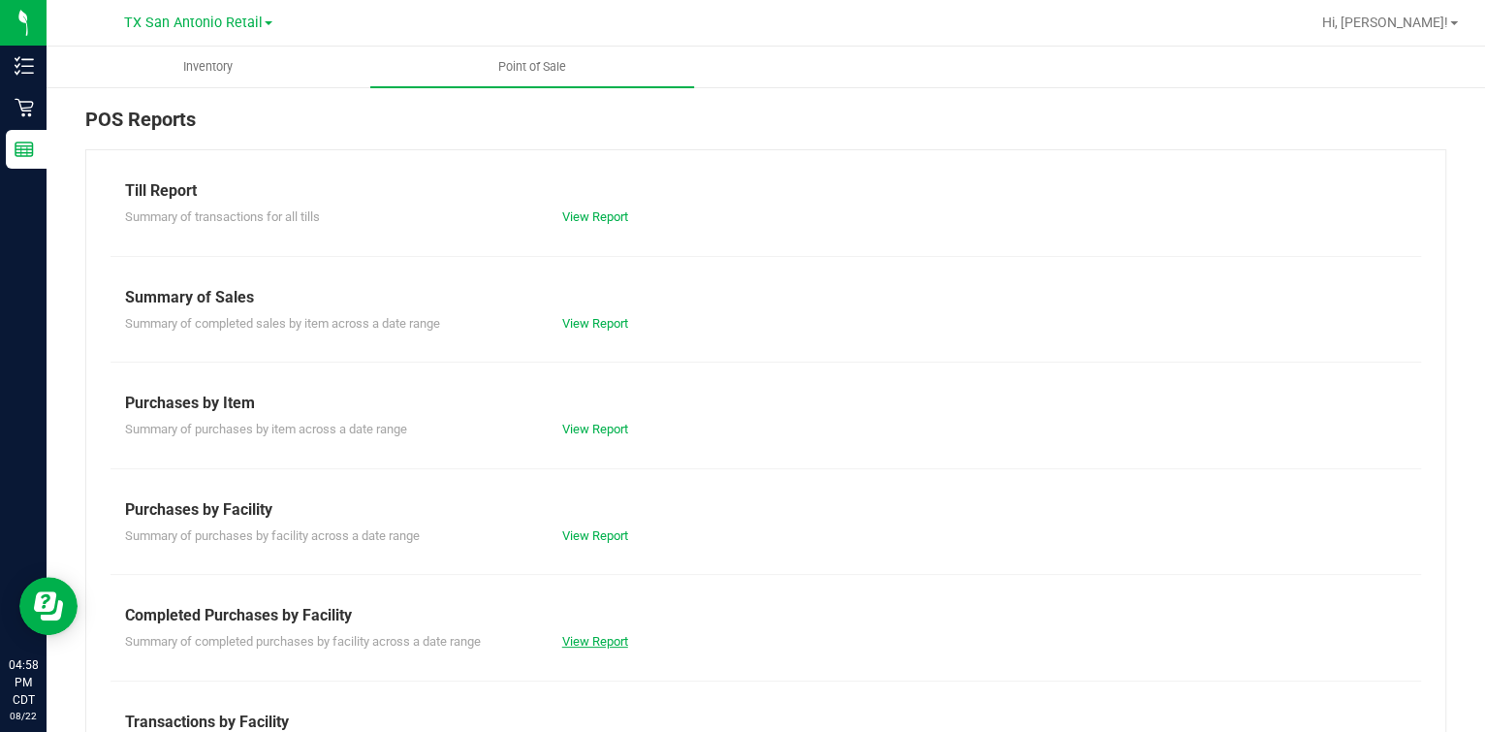
click at [605, 637] on link "View Report" at bounding box center [595, 641] width 66 height 15
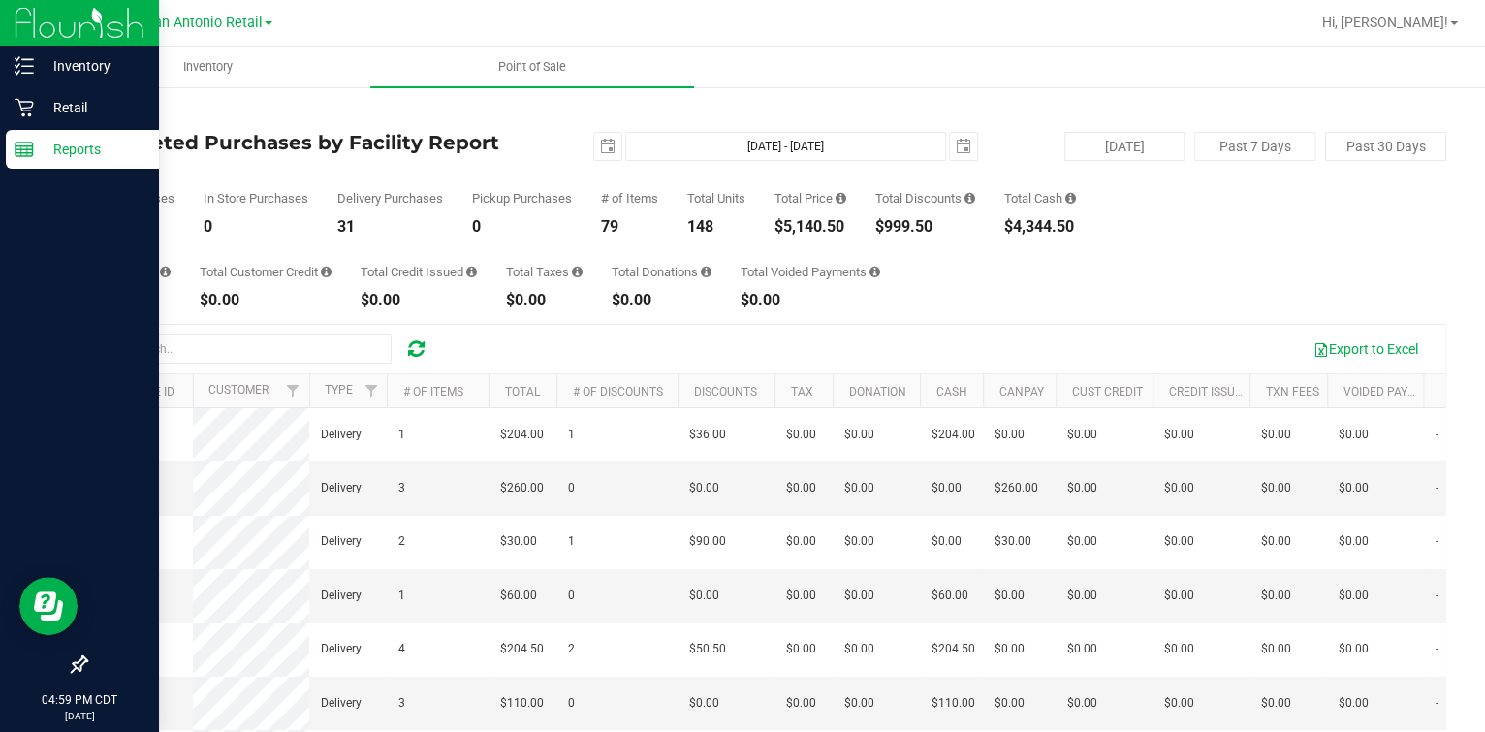
click at [37, 155] on p "Reports" at bounding box center [92, 149] width 116 height 23
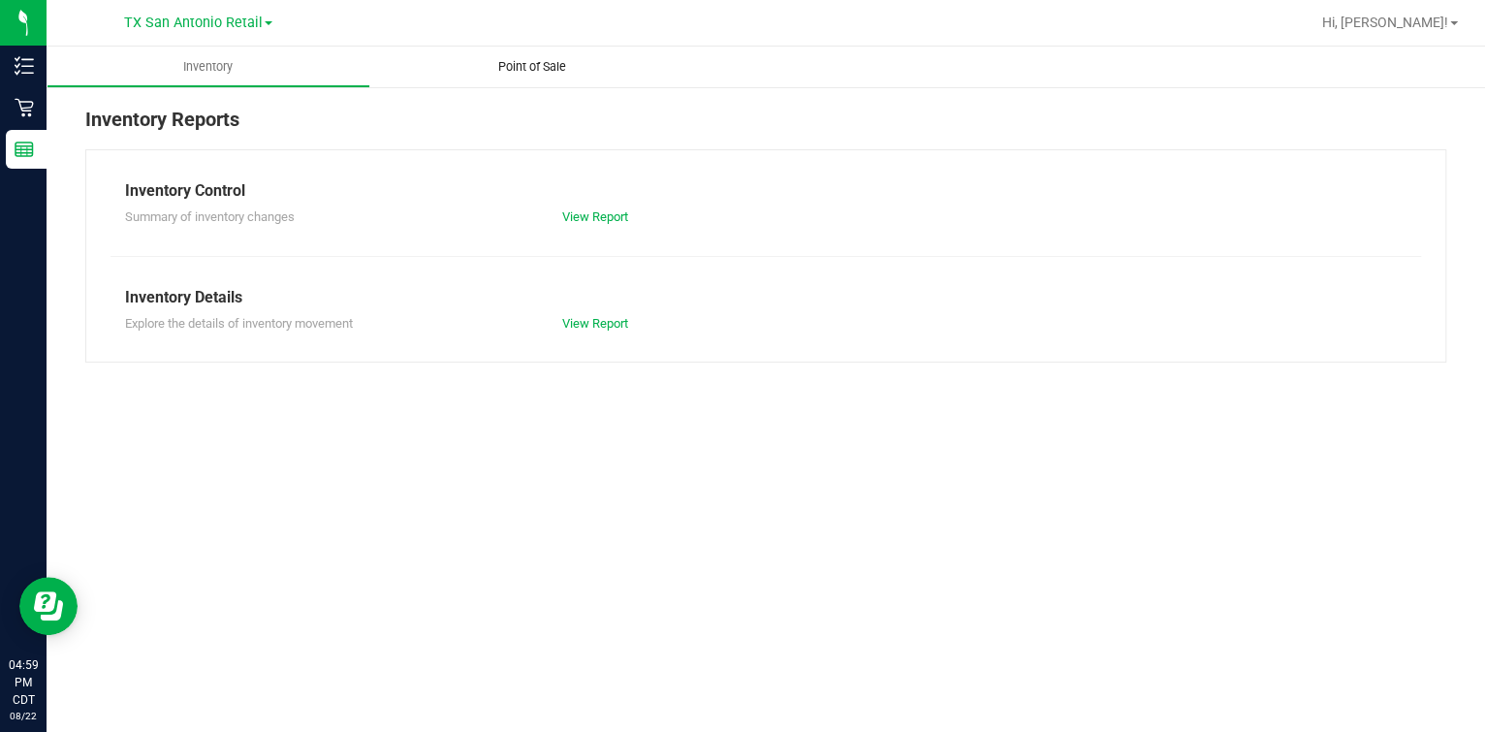
click at [472, 76] on uib-tab-heading "Point of Sale" at bounding box center [532, 67] width 324 height 41
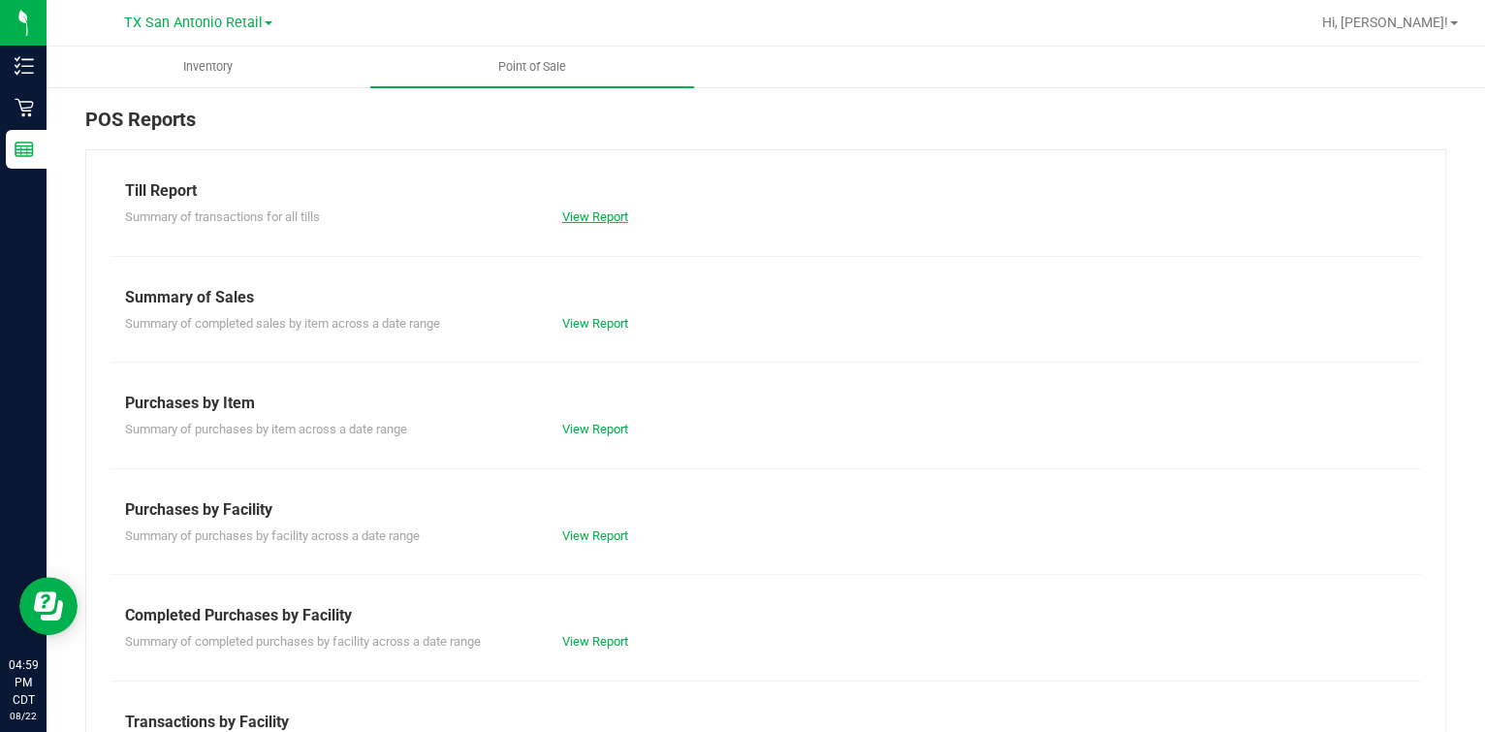
click at [591, 219] on link "View Report" at bounding box center [595, 216] width 66 height 15
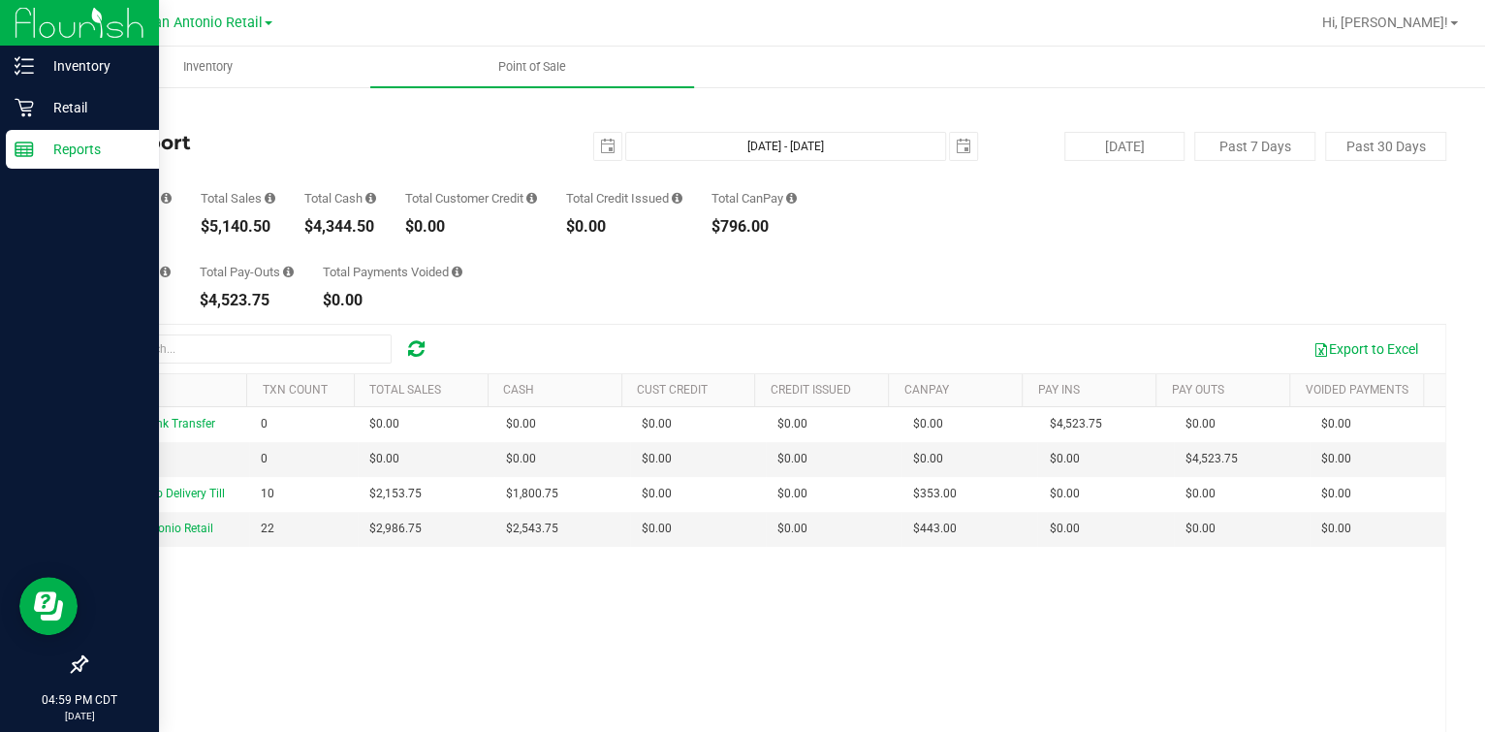
click at [27, 147] on line at bounding box center [27, 151] width 0 height 10
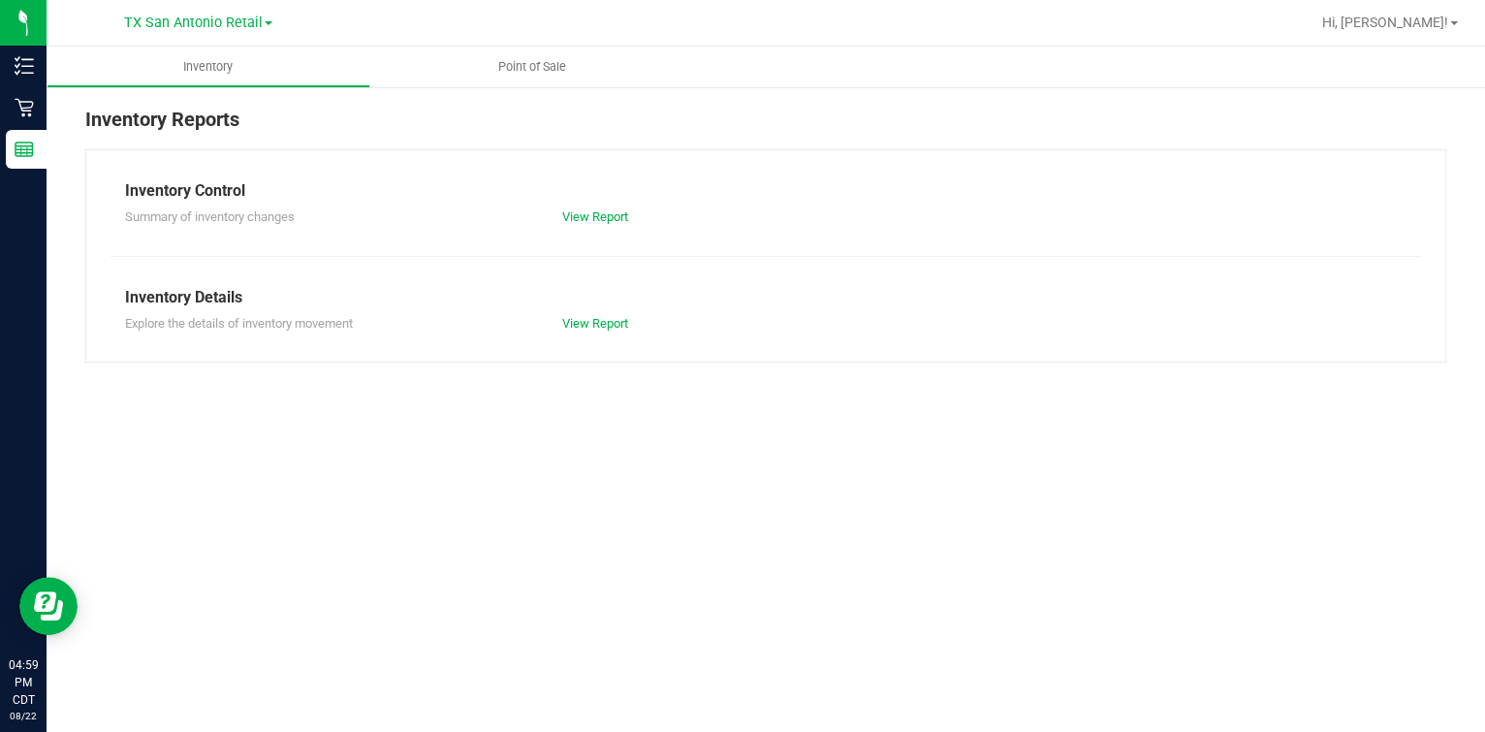
click at [460, 36] on div at bounding box center [828, 23] width 963 height 38
click at [466, 48] on uib-tab-heading "Point of Sale" at bounding box center [532, 67] width 324 height 41
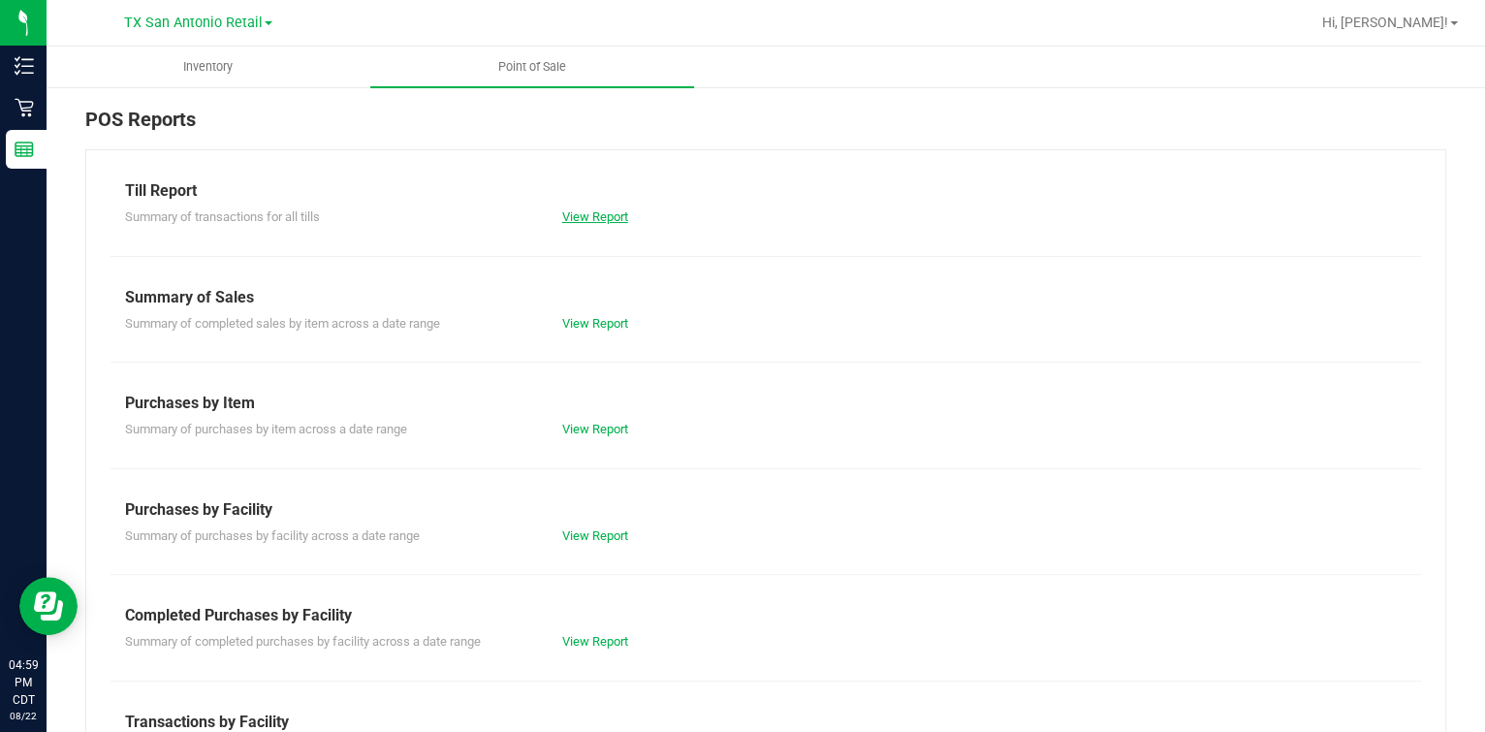
click at [562, 218] on link "View Report" at bounding box center [595, 216] width 66 height 15
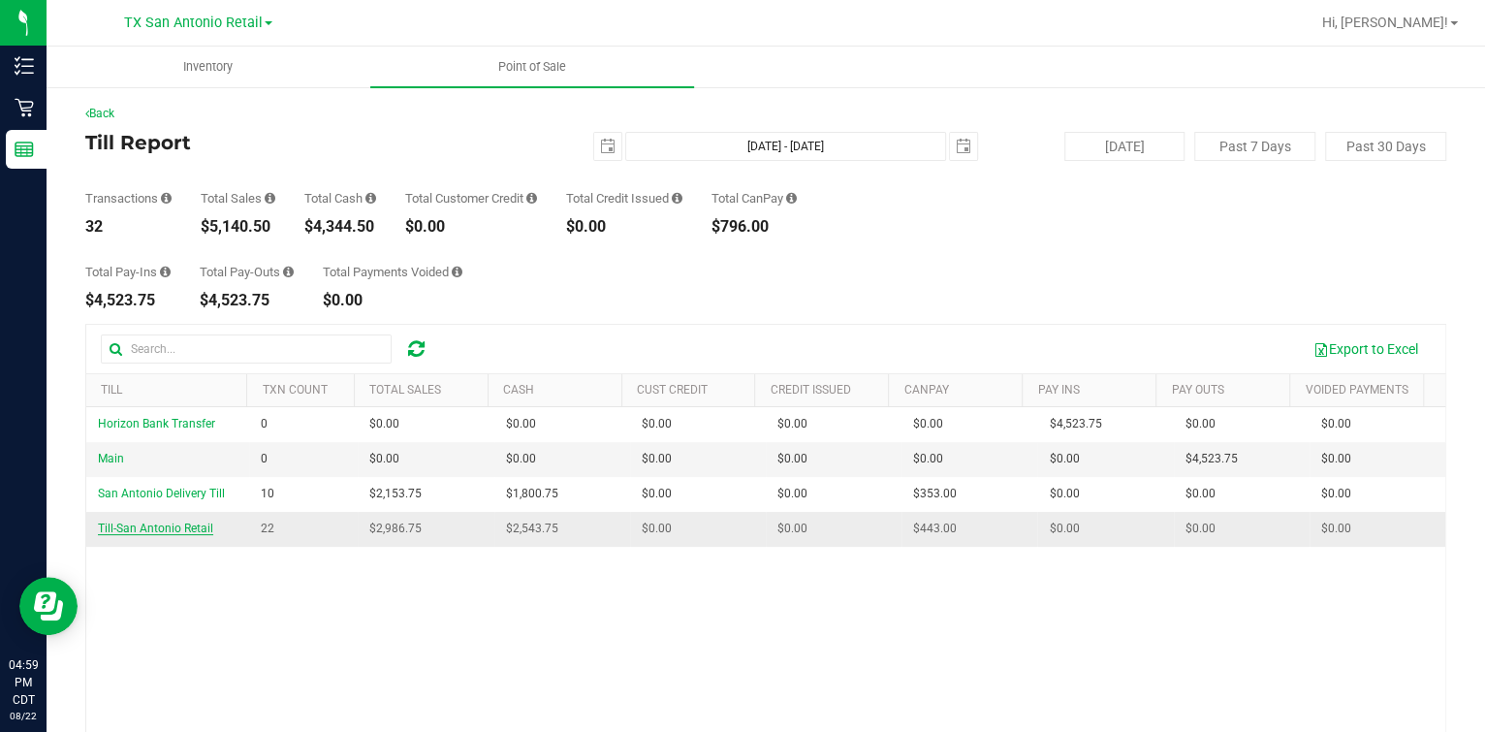
click at [193, 528] on span "Till-San Antonio Retail" at bounding box center [155, 529] width 115 height 14
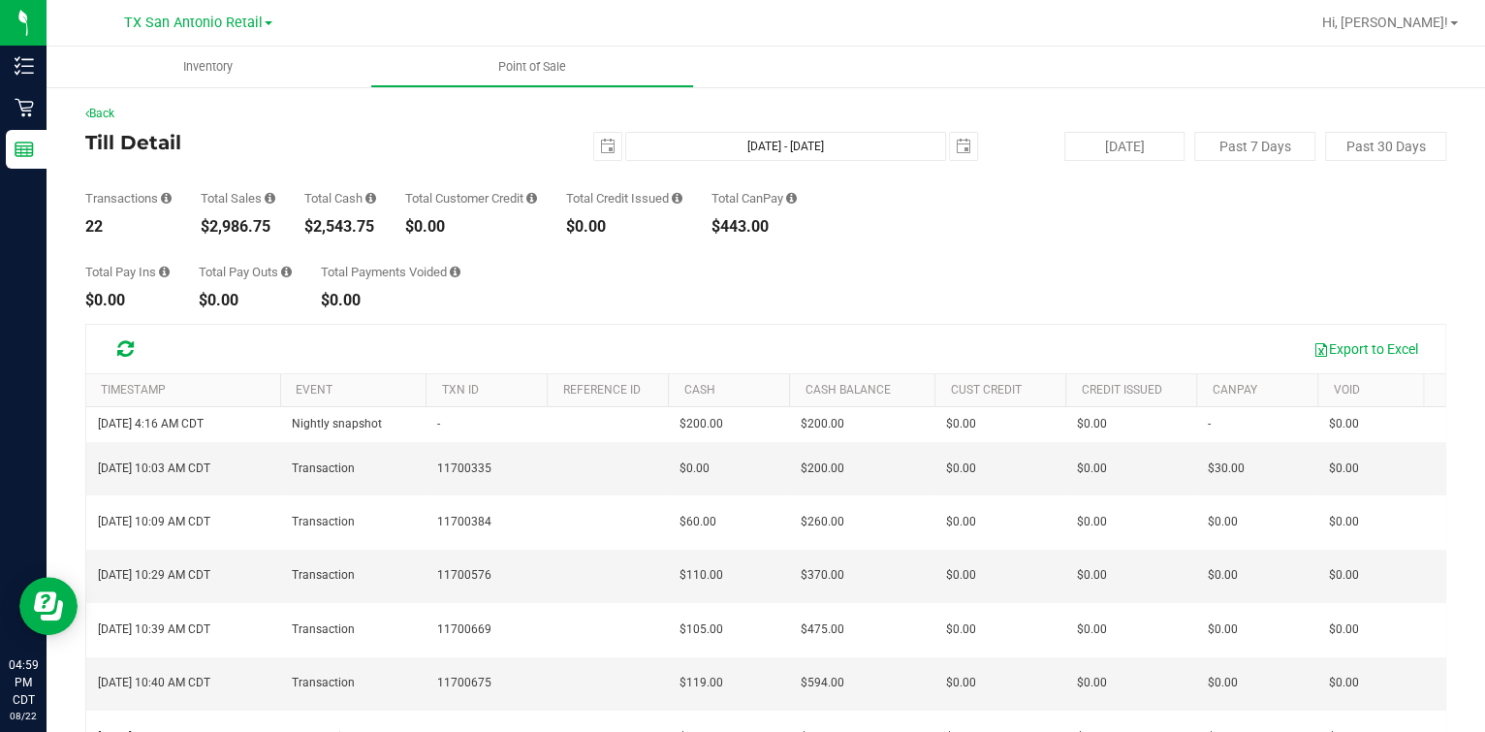
click at [329, 224] on div "$2,543.75" at bounding box center [340, 227] width 72 height 16
copy div "$2,543.75"
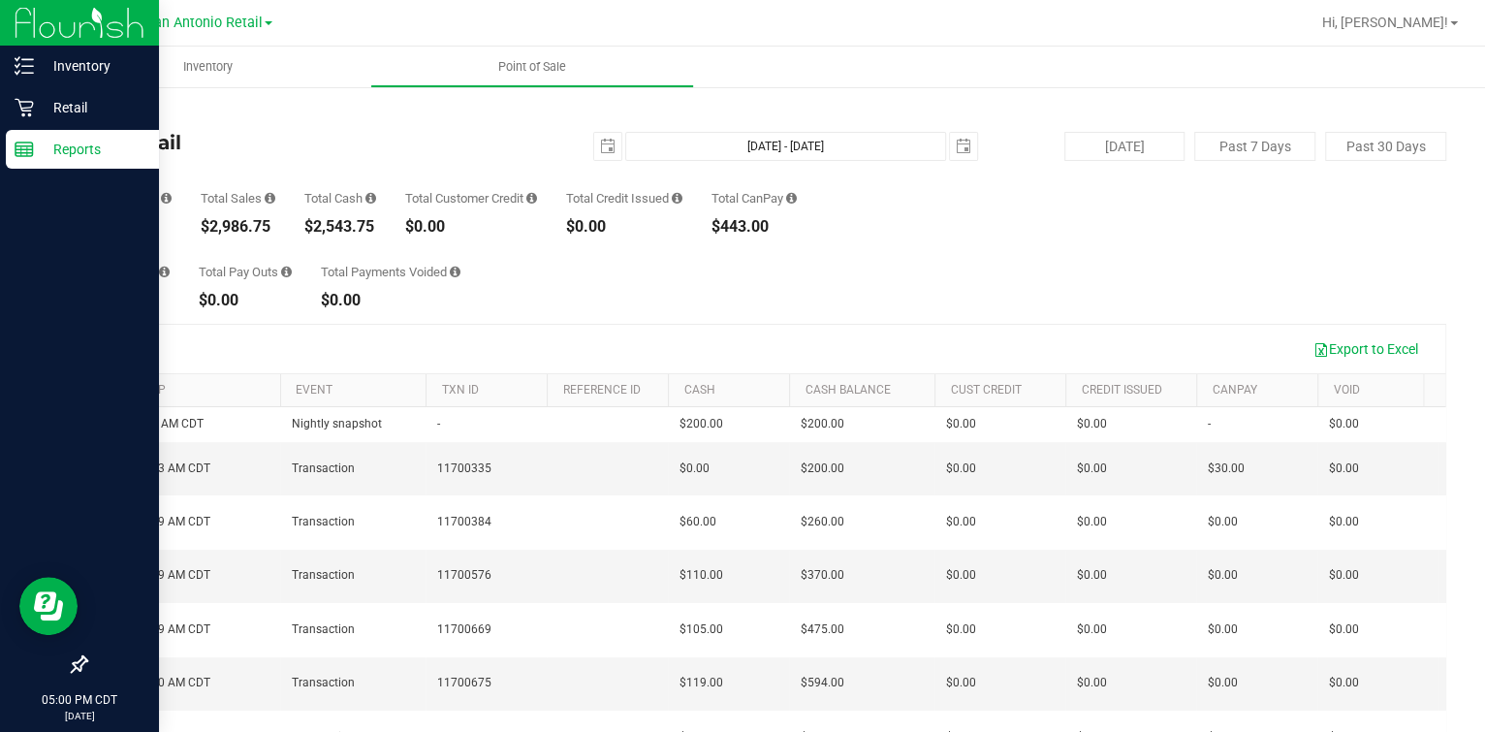
click at [69, 139] on p "Reports" at bounding box center [92, 149] width 116 height 23
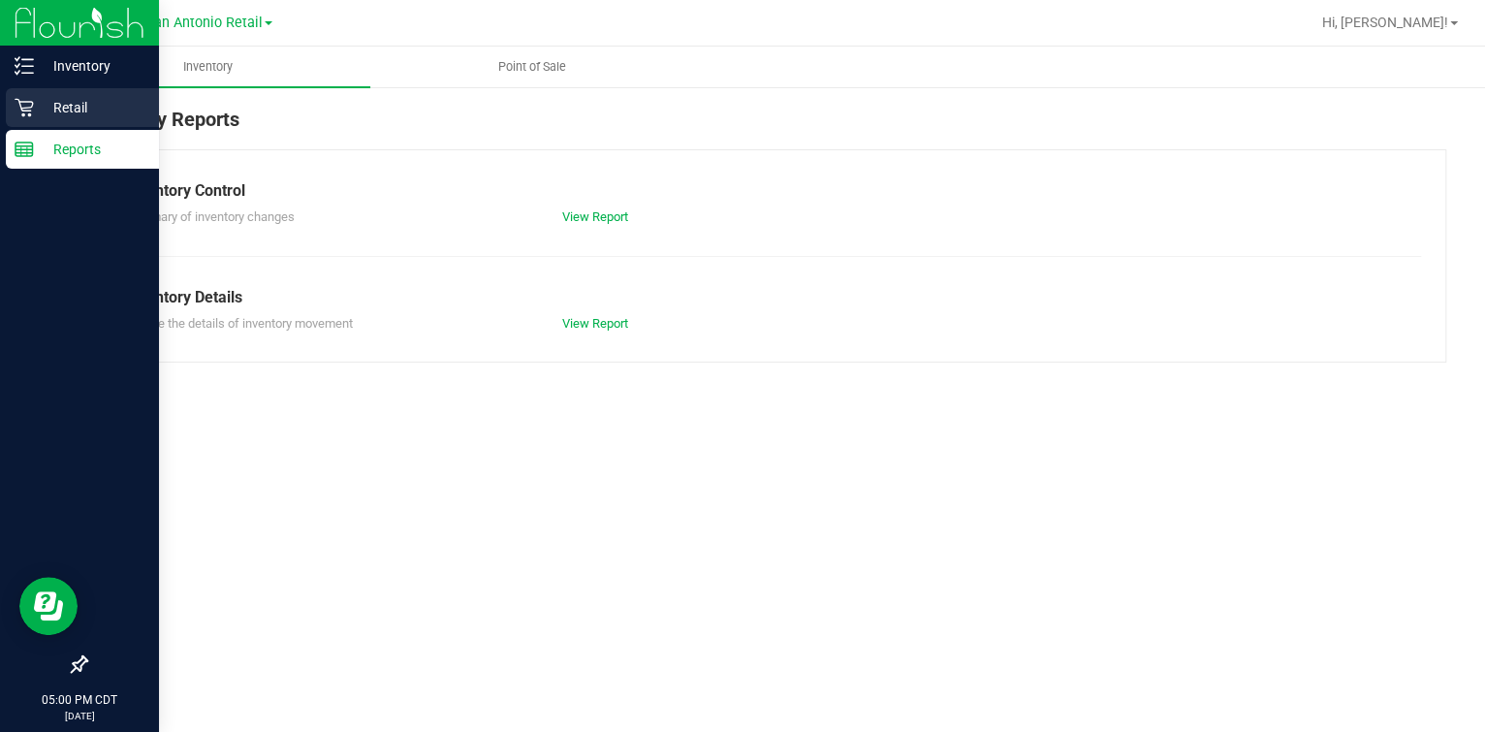
click at [99, 102] on p "Retail" at bounding box center [92, 107] width 116 height 23
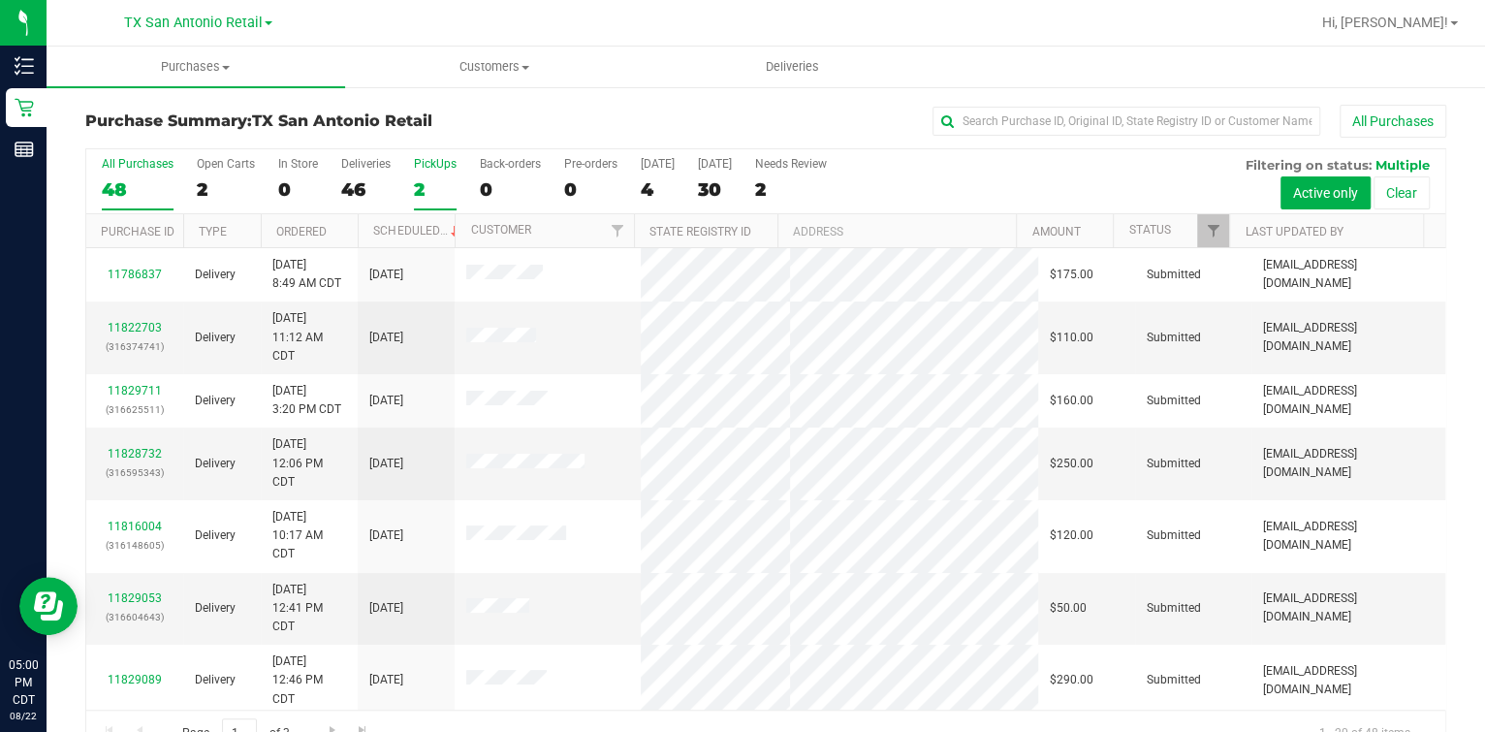
click at [433, 181] on div "2" at bounding box center [435, 189] width 43 height 22
click at [0, 0] on input "PickUps 2" at bounding box center [0, 0] width 0 height 0
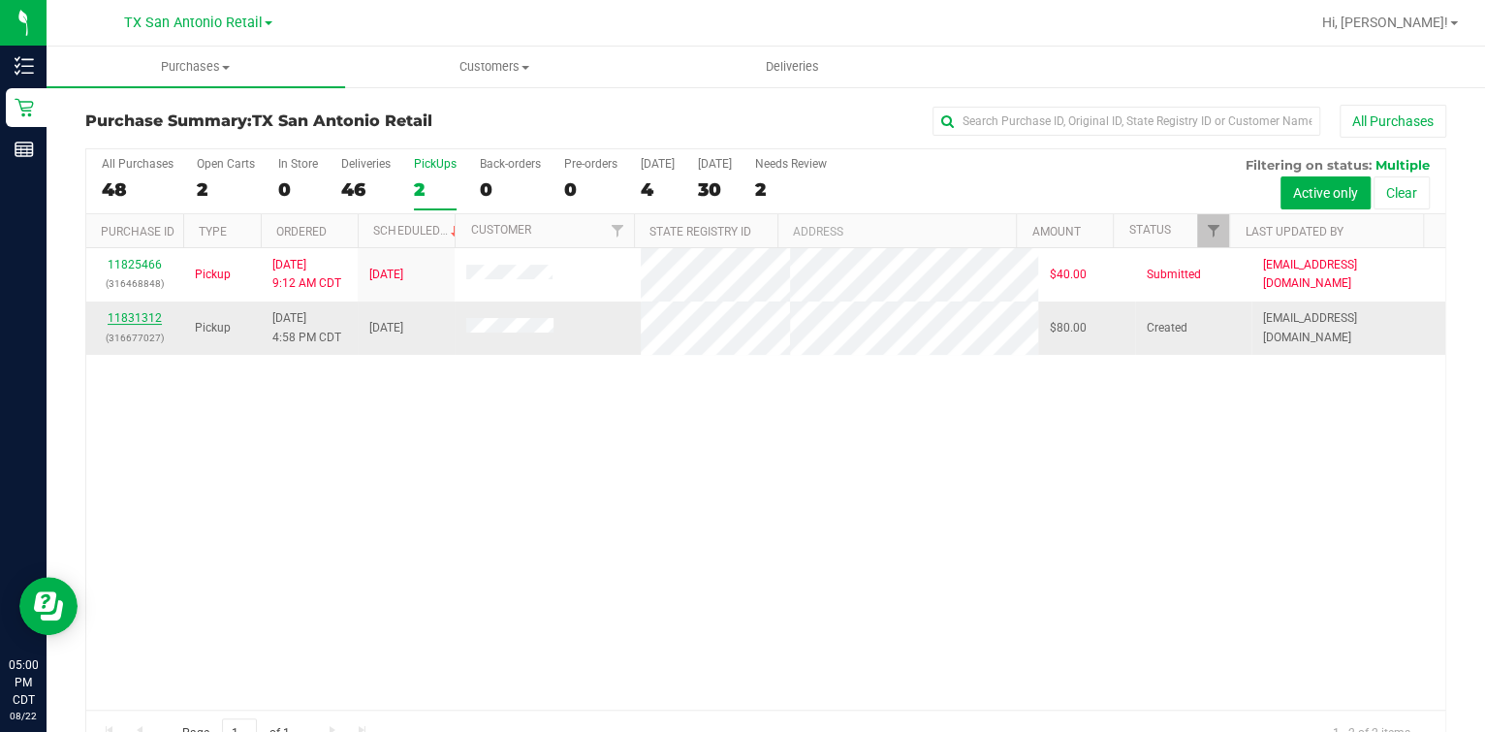
click at [150, 315] on link "11831312" at bounding box center [135, 318] width 54 height 14
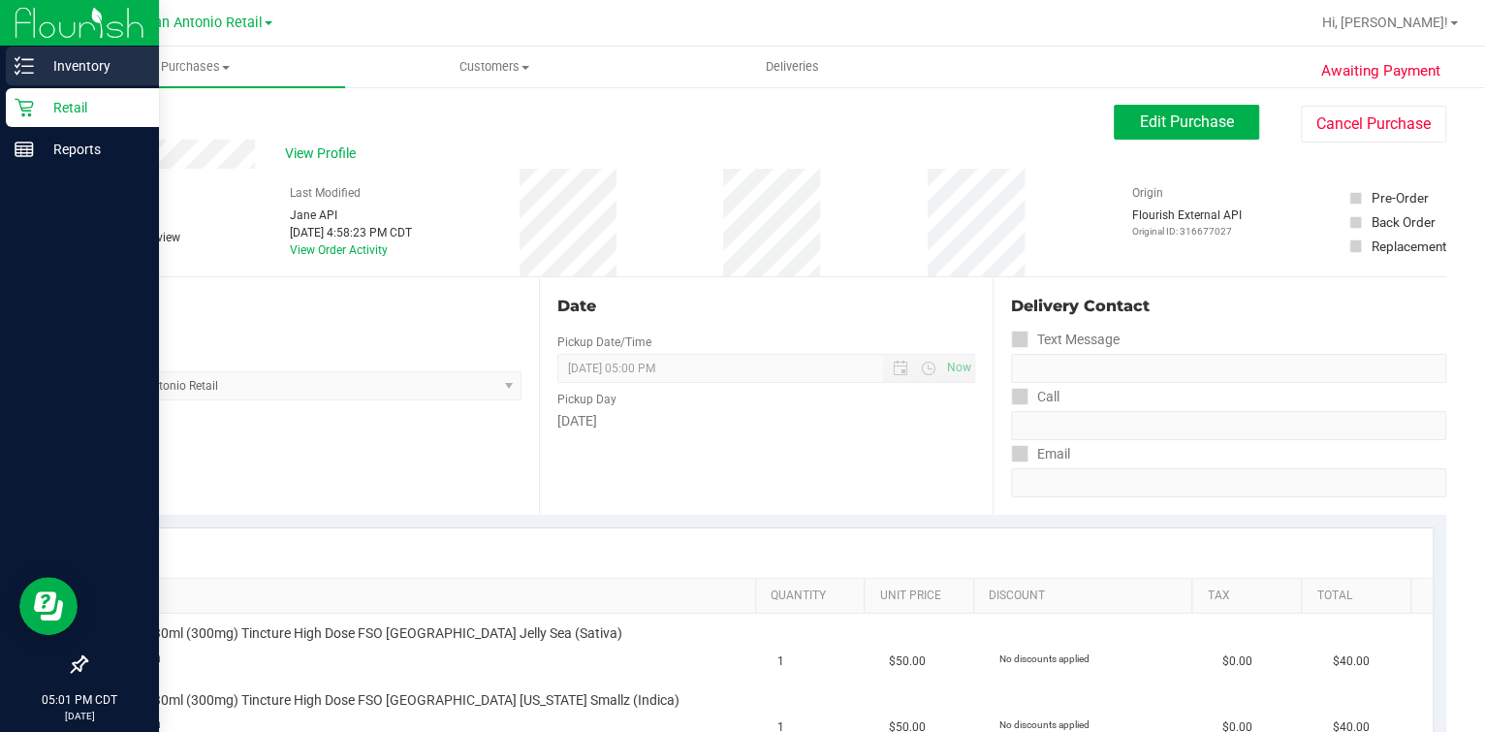
click at [39, 87] on link "Inventory" at bounding box center [79, 68] width 159 height 42
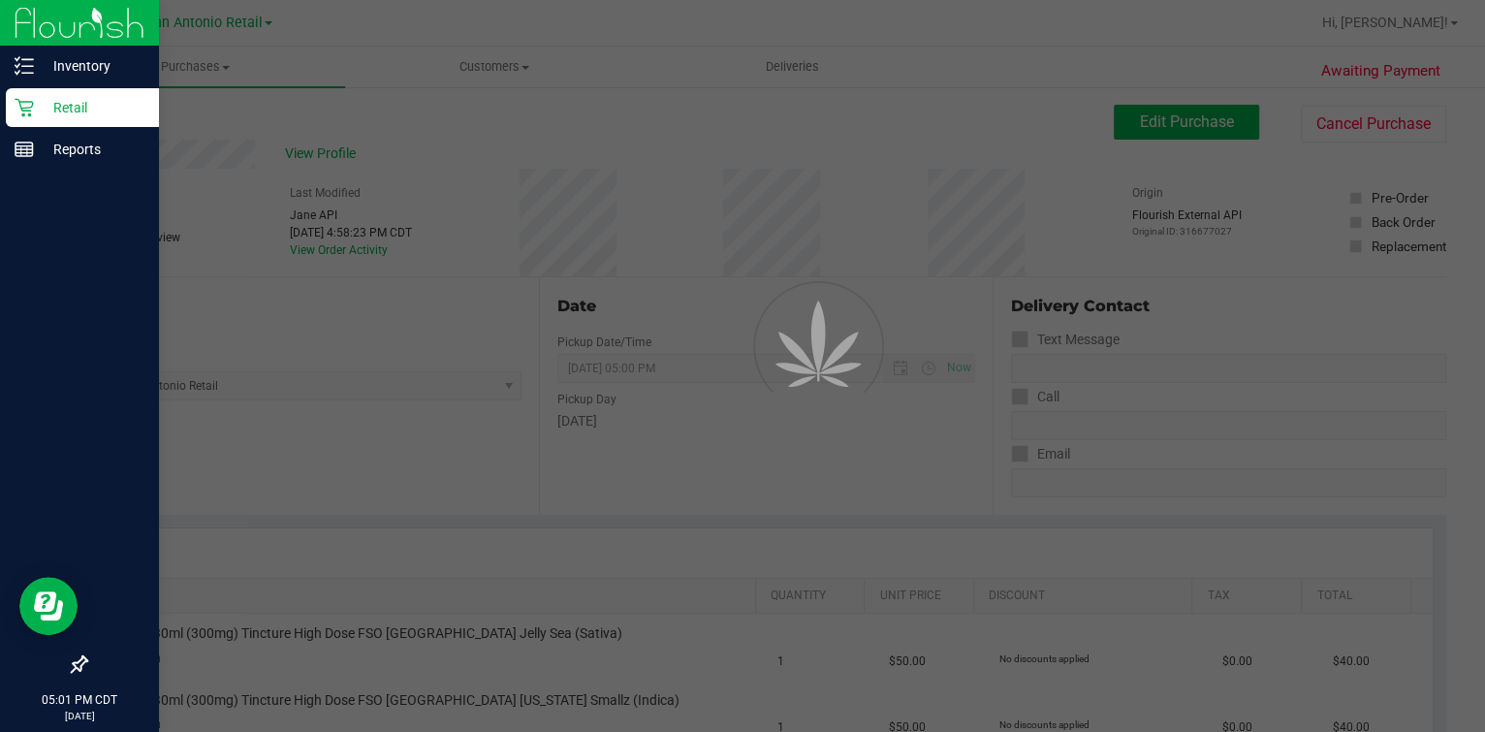
click at [45, 121] on div "Retail" at bounding box center [82, 107] width 153 height 39
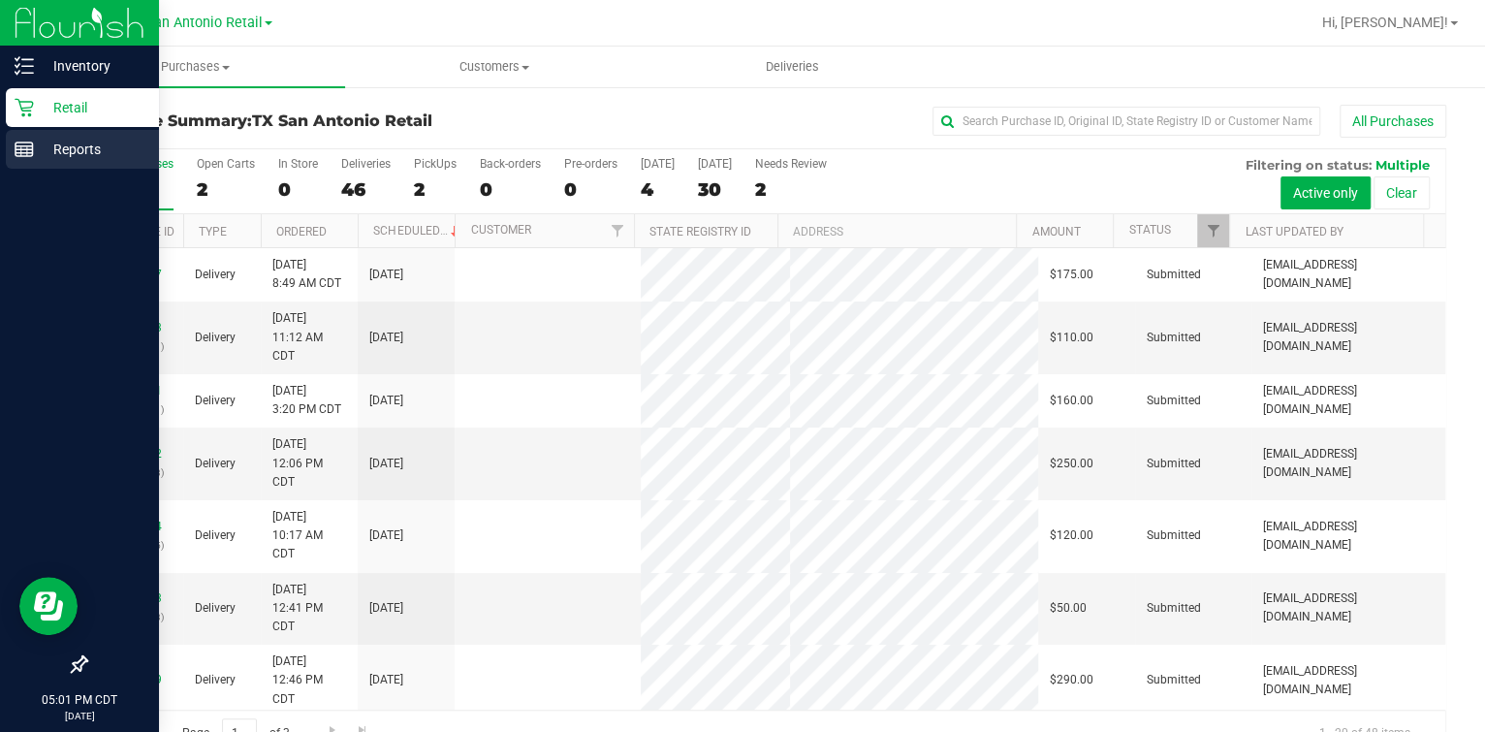
click at [54, 145] on p "Reports" at bounding box center [92, 149] width 116 height 23
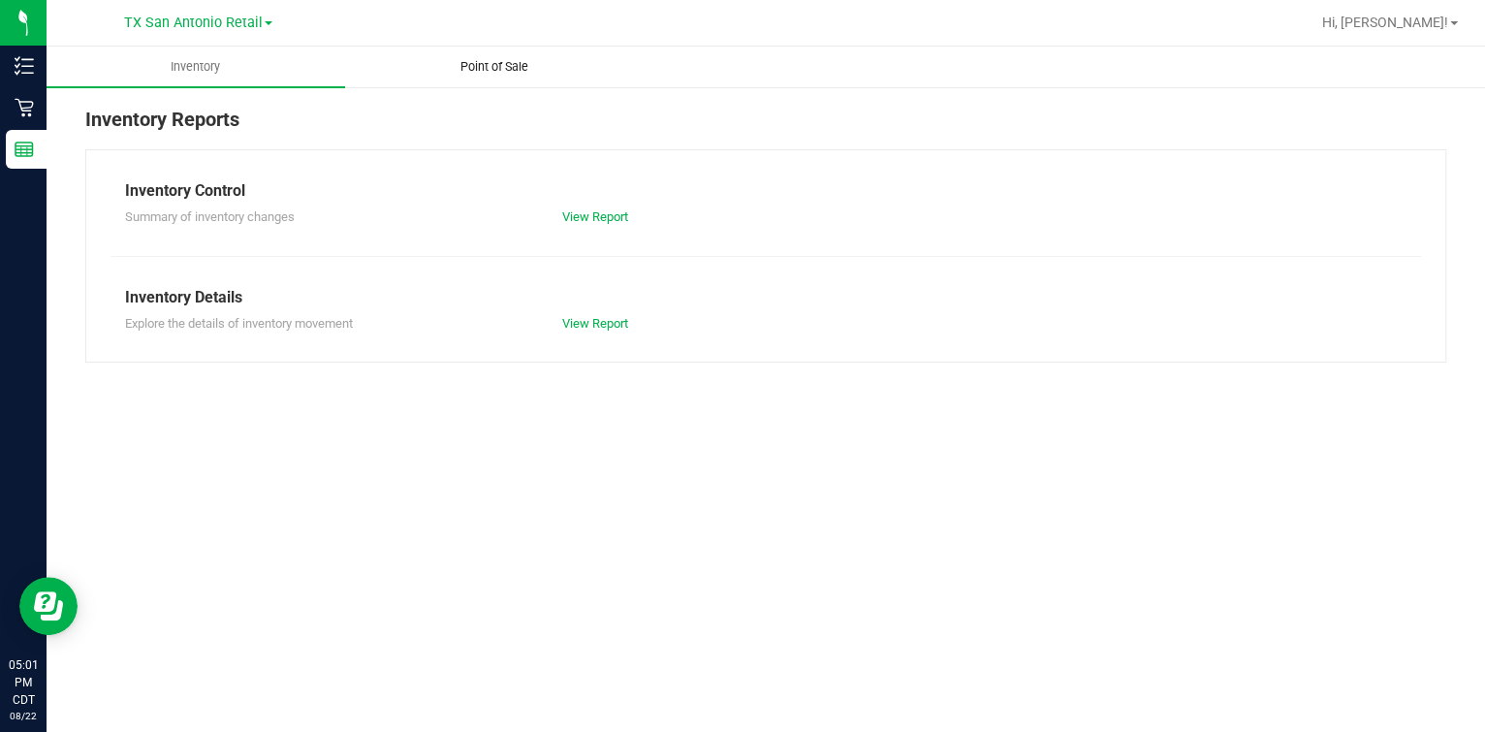
click at [460, 79] on uib-tab-heading "Point of Sale" at bounding box center [494, 67] width 297 height 39
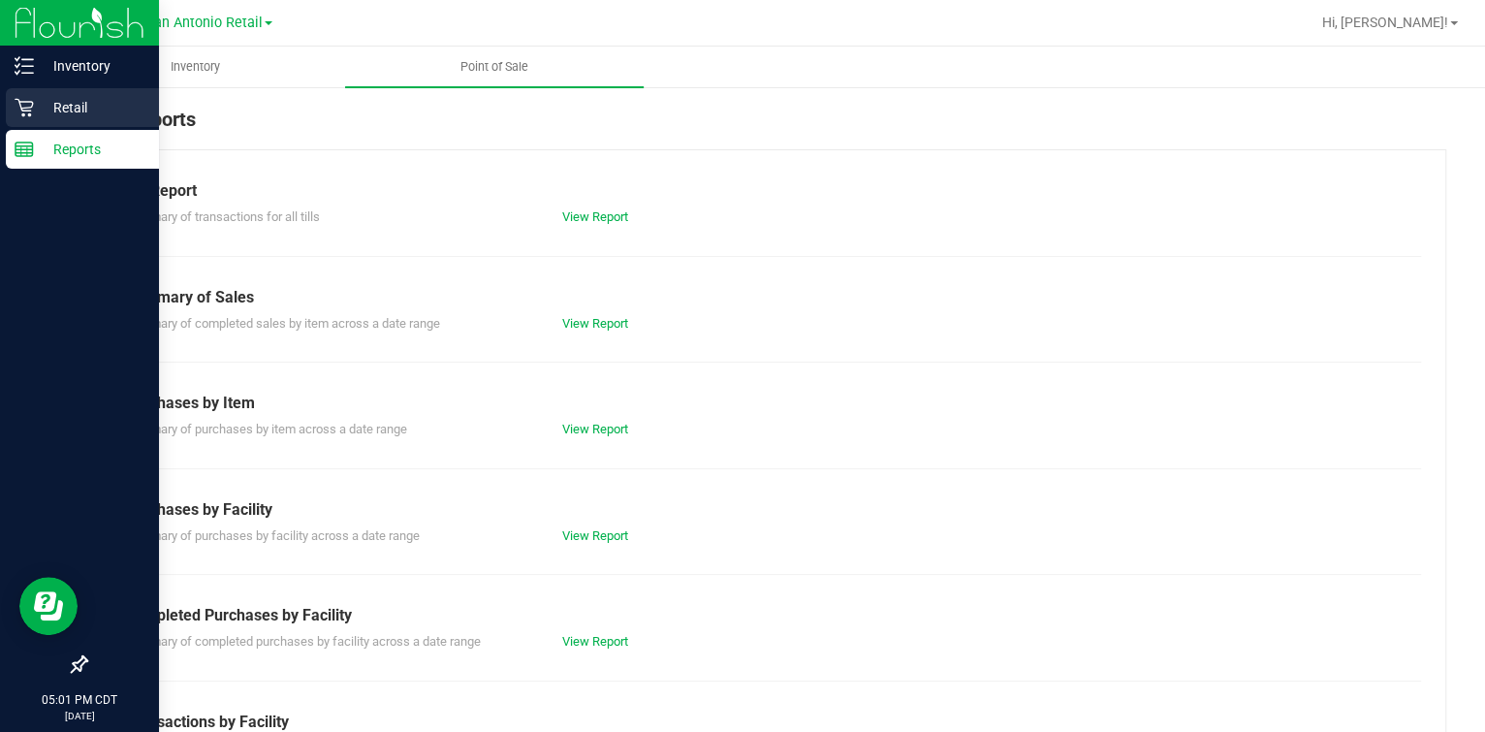
click at [37, 112] on p "Retail" at bounding box center [92, 107] width 116 height 23
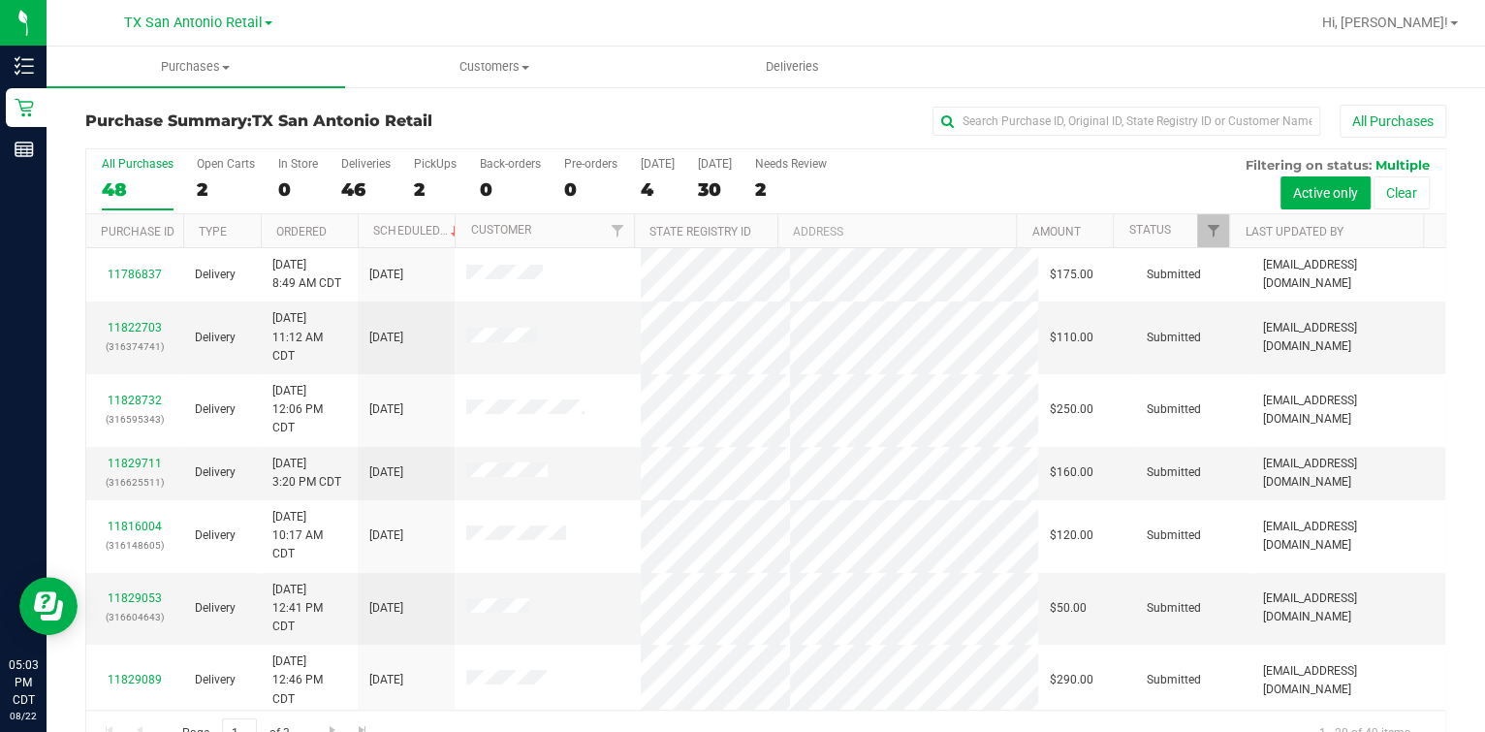
click at [1440, 33] on div "Hi, [PERSON_NAME]!" at bounding box center [1390, 23] width 151 height 34
click at [1432, 24] on span "Hi, [PERSON_NAME]!" at bounding box center [1385, 23] width 126 height 16
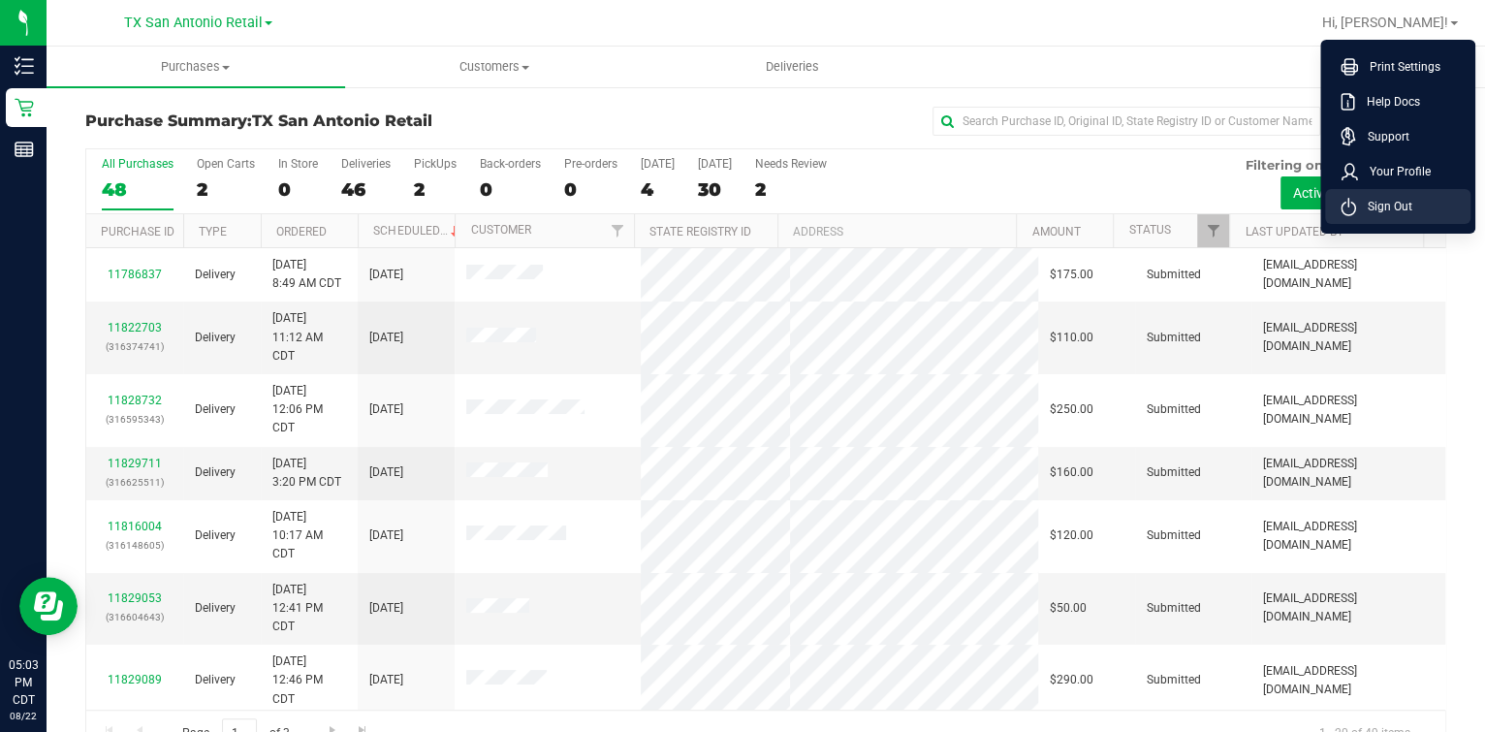
click at [1422, 210] on li "Sign Out" at bounding box center [1397, 206] width 145 height 35
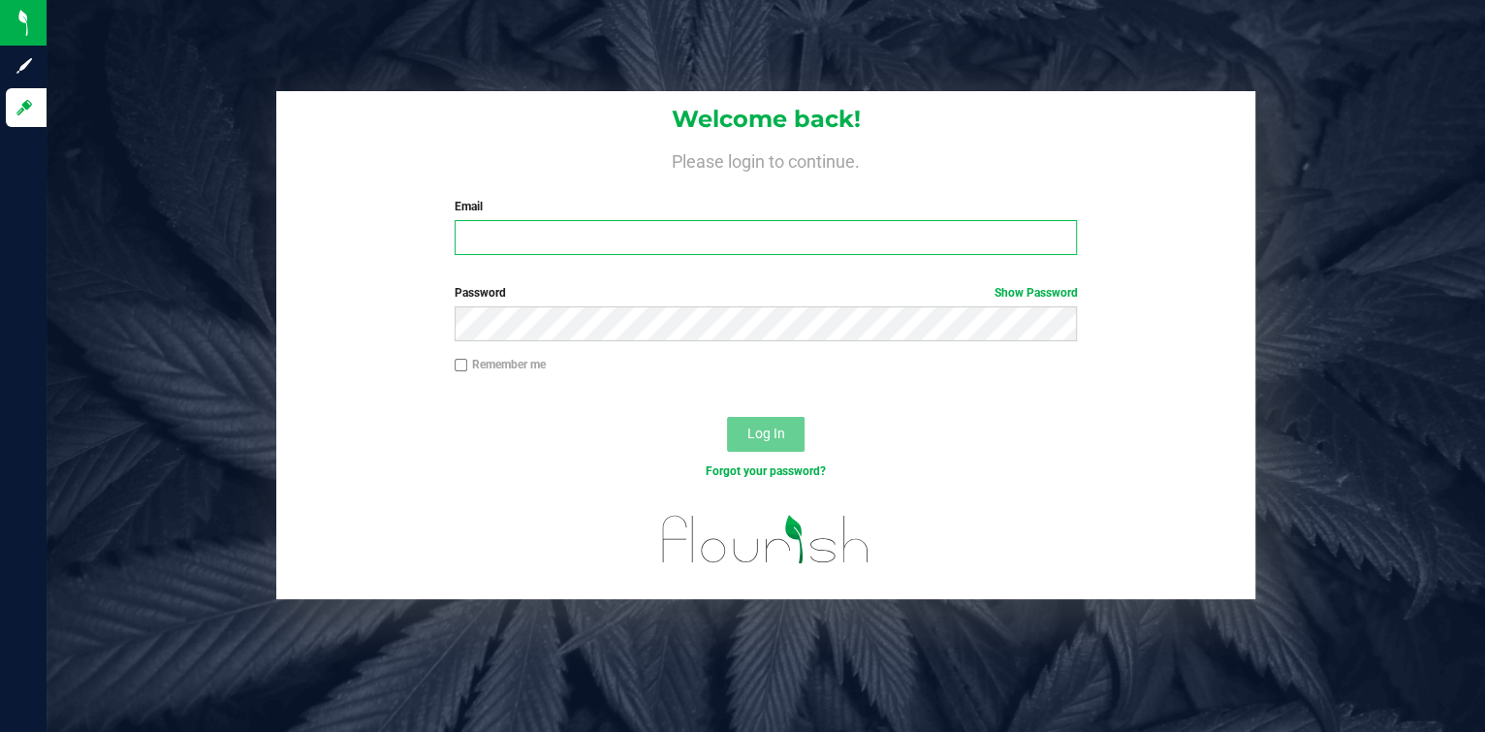
type input "mortiz@goodblend.com"
drag, startPoint x: 518, startPoint y: 235, endPoint x: 524, endPoint y: 243, distance: 11.1
click at [520, 238] on input "mortiz@goodblend.com" at bounding box center [766, 237] width 623 height 35
click at [525, 243] on input "mortiz@goodblend.com" at bounding box center [766, 237] width 623 height 35
click at [521, 236] on input "mortiz@goodblend.com" at bounding box center [766, 237] width 623 height 35
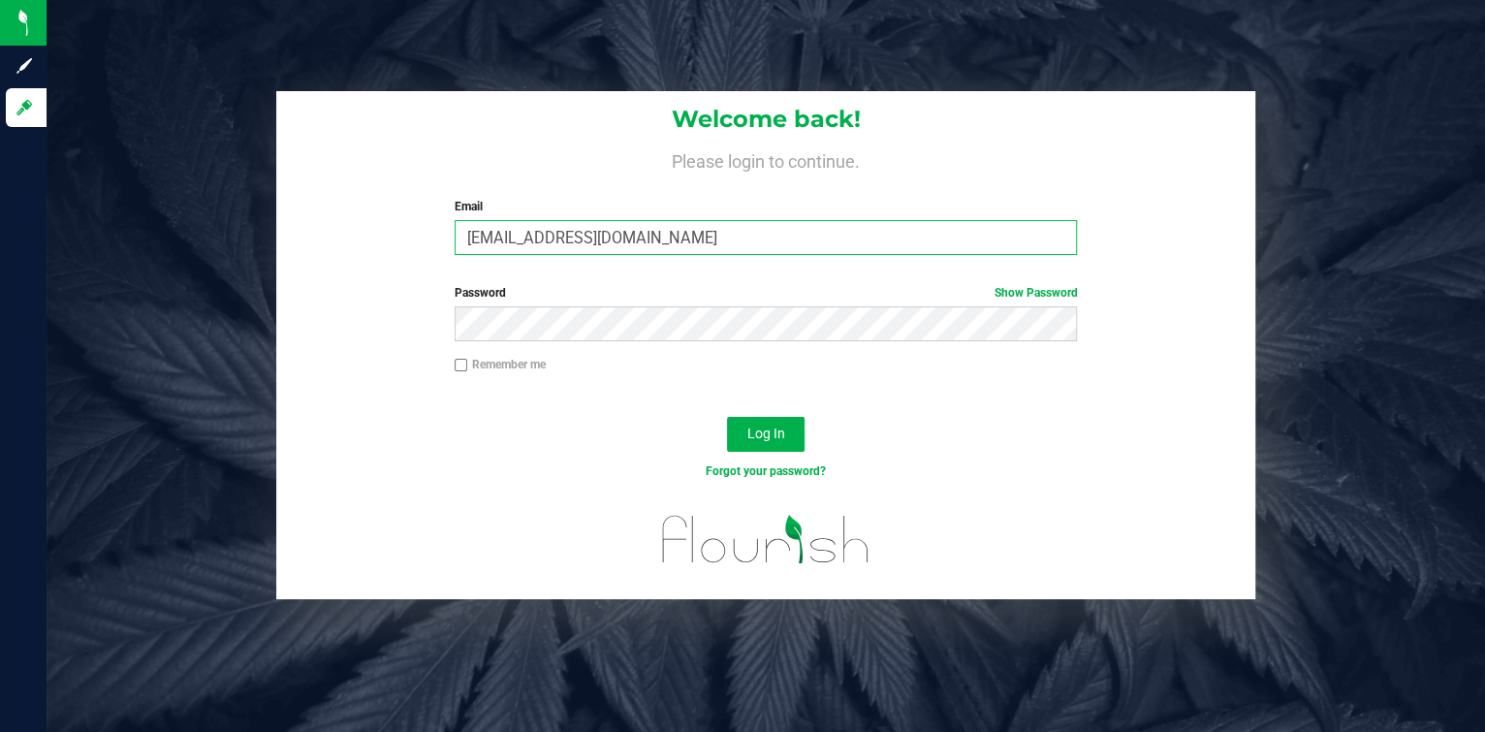
click at [521, 236] on input "mortiz@goodblend.com" at bounding box center [766, 237] width 623 height 35
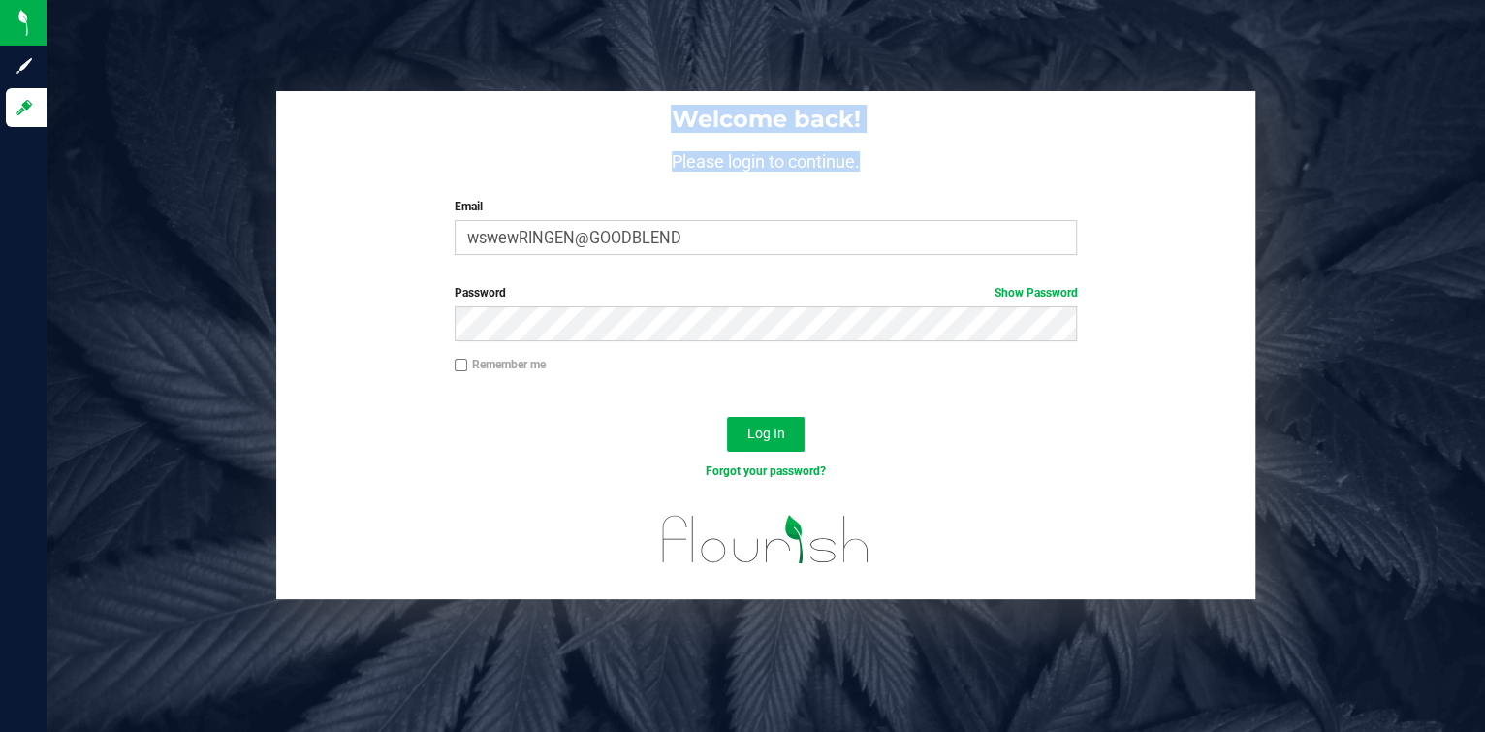
drag, startPoint x: 539, startPoint y: 107, endPoint x: 962, endPoint y: 301, distance: 465.0
click at [914, 228] on div "Welcome back! Please login to continue. Email wswewRINGEN@GOODBLEND Required Pl…" at bounding box center [765, 180] width 978 height 179
click at [1035, 298] on link "Show Password" at bounding box center [1035, 293] width 83 height 14
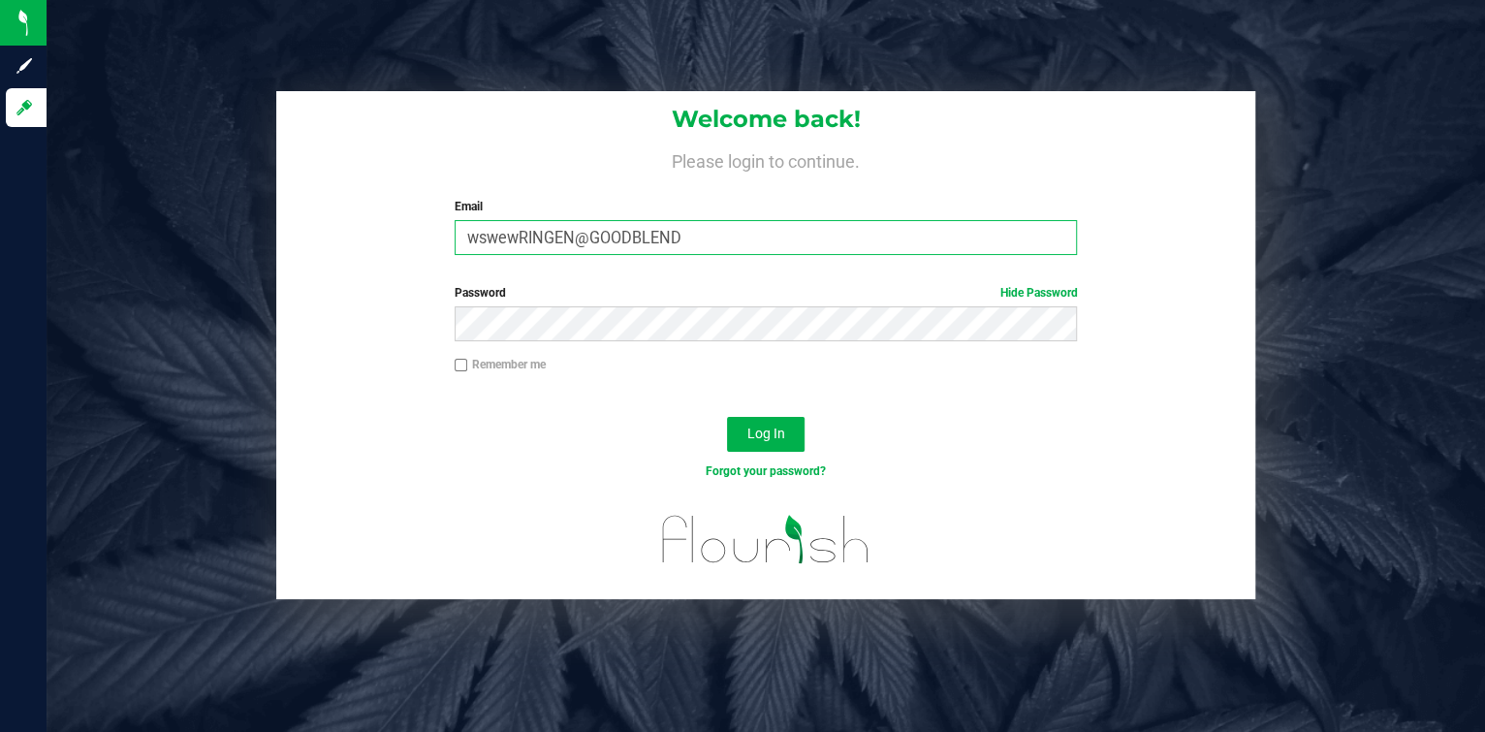
click at [778, 220] on input "wswewRINGEN@GOODBLEND" at bounding box center [766, 237] width 623 height 35
click at [727, 417] on button "Log In" at bounding box center [766, 434] width 78 height 35
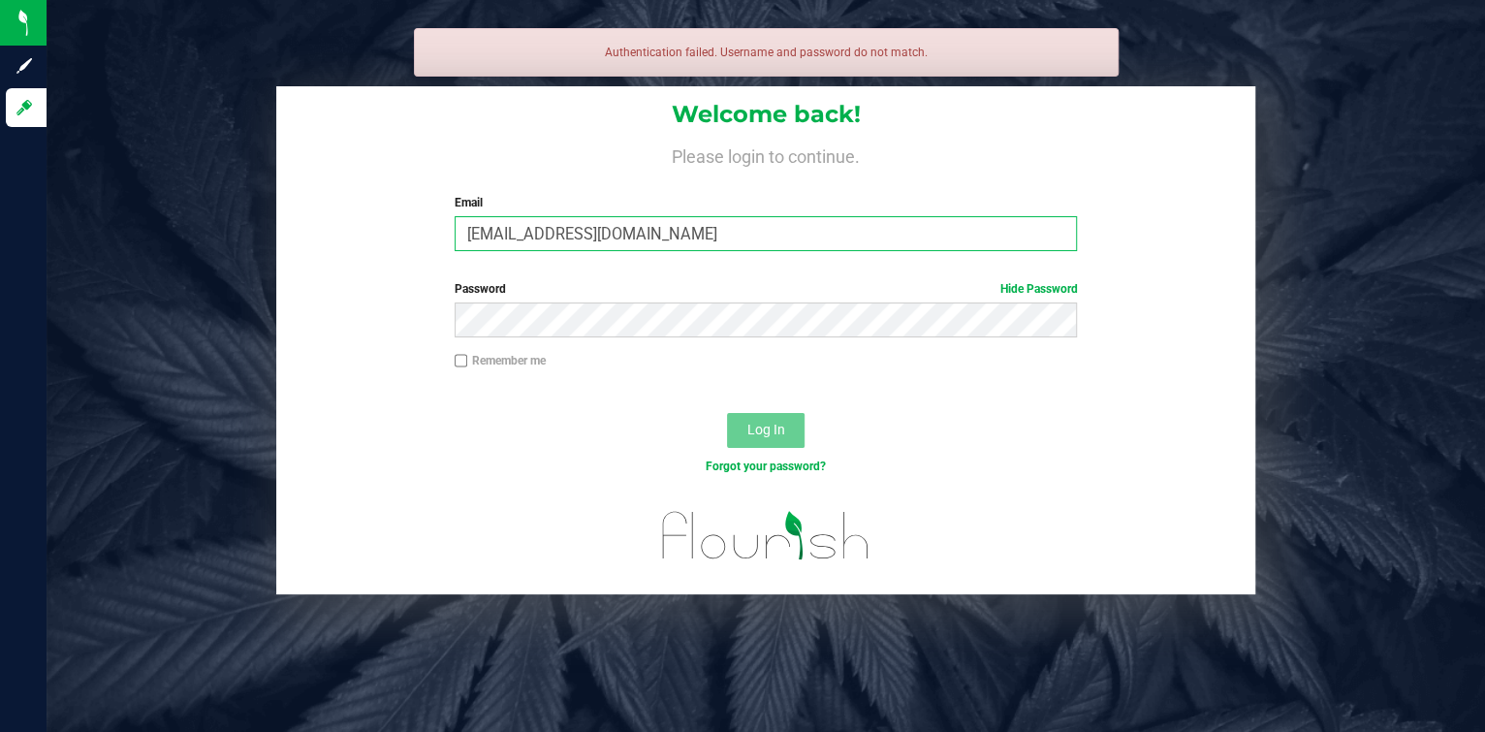
click at [495, 234] on input "wswewRINGEN@GOODBLEND.com" at bounding box center [766, 233] width 623 height 35
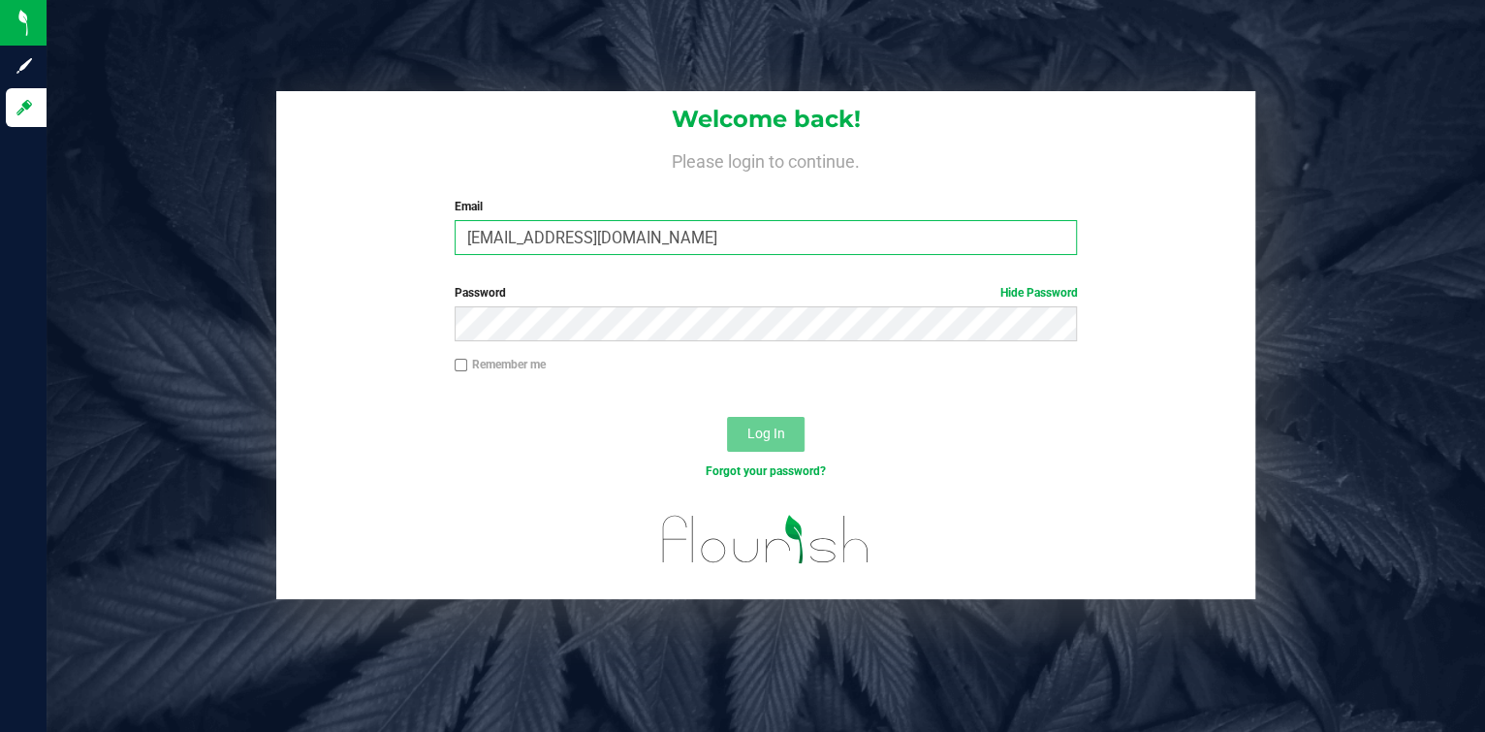
type input "wswearingen@GOODBLEND.com"
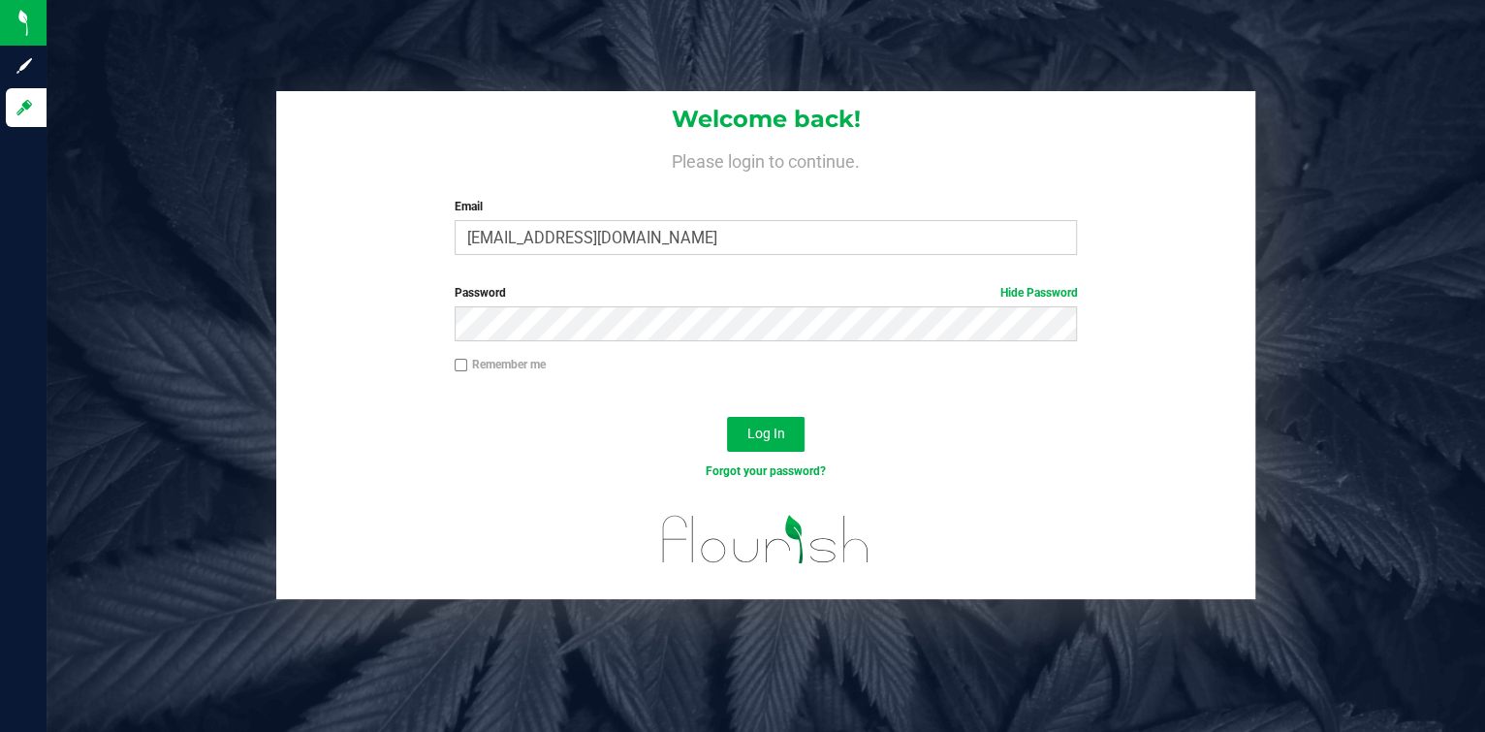
click at [1009, 405] on div at bounding box center [765, 401] width 978 height 16
click at [770, 440] on span "Log In" at bounding box center [765, 434] width 38 height 16
